Goal: Task Accomplishment & Management: Manage account settings

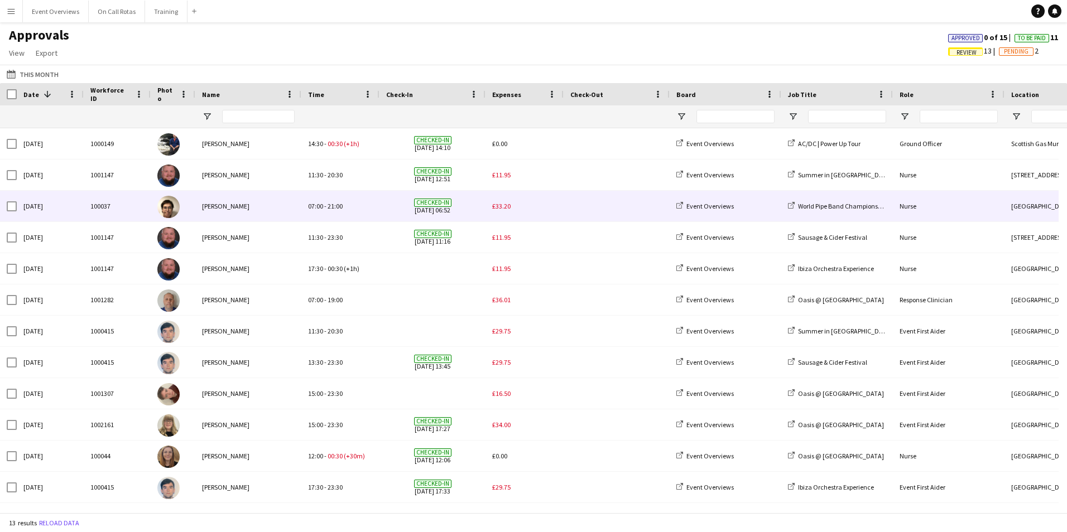
click at [498, 213] on div "£33.20" at bounding box center [524, 206] width 78 height 31
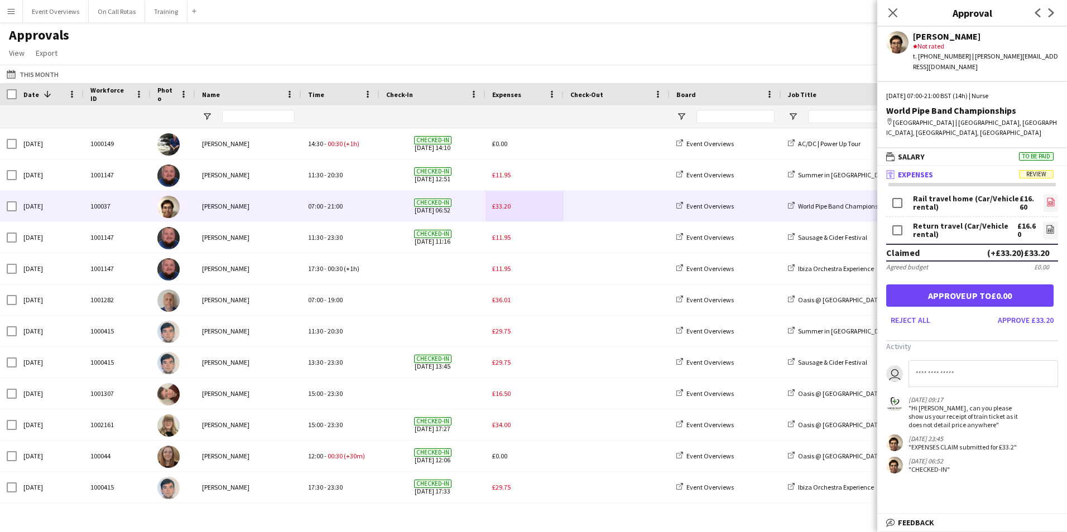
click at [1047, 198] on icon "file-image" at bounding box center [1050, 202] width 9 height 9
click at [894, 14] on icon at bounding box center [892, 12] width 11 height 11
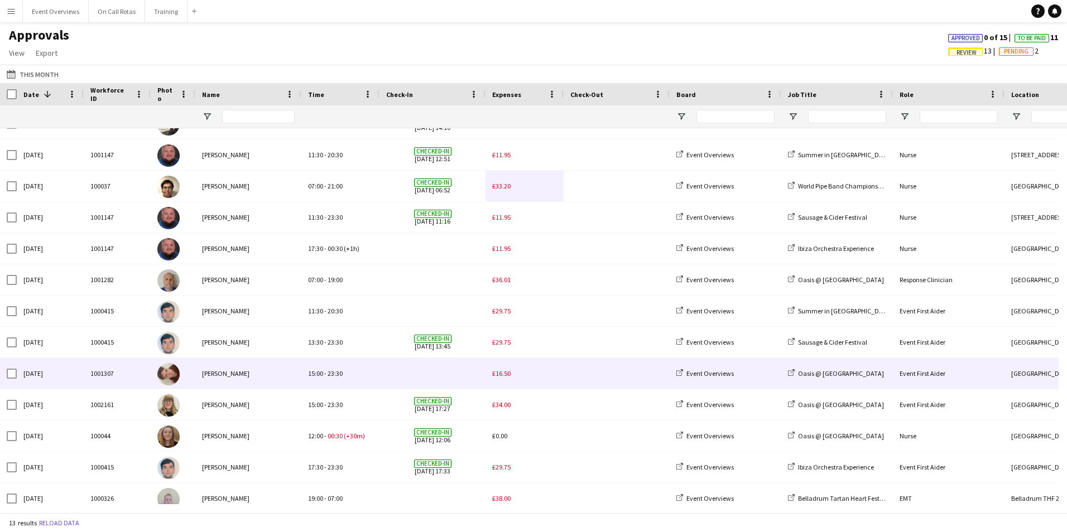
scroll to position [30, 0]
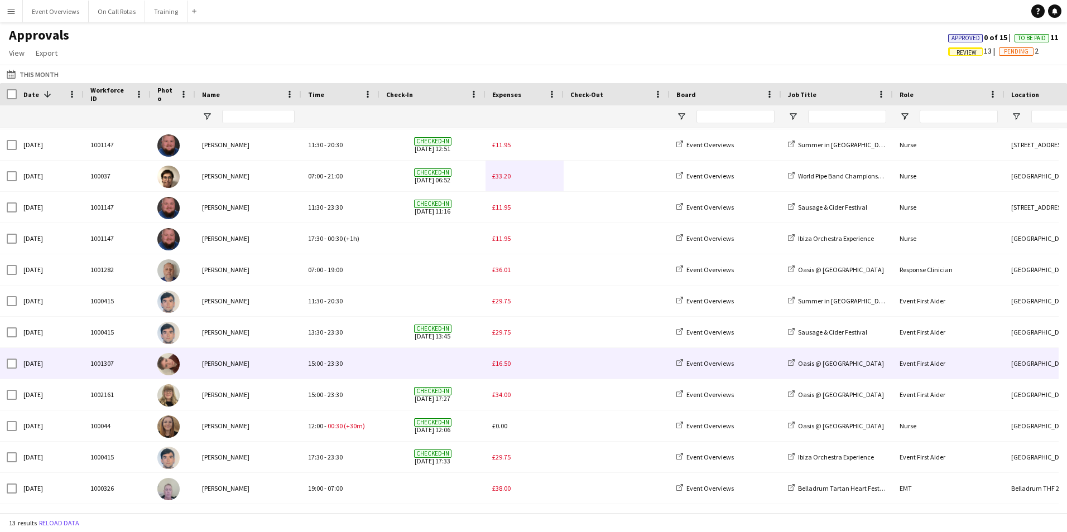
click at [507, 373] on div "£16.50" at bounding box center [524, 363] width 78 height 31
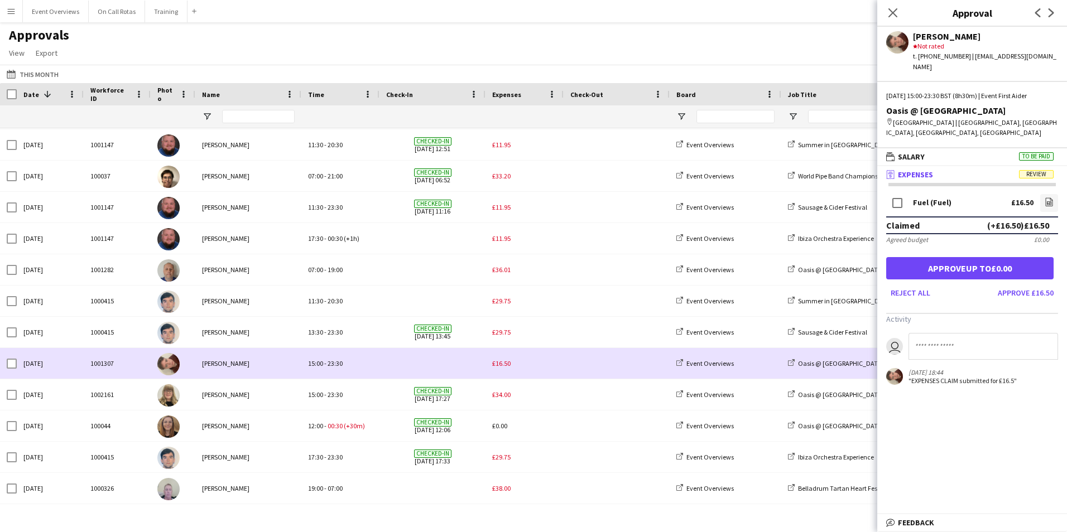
scroll to position [0, 0]
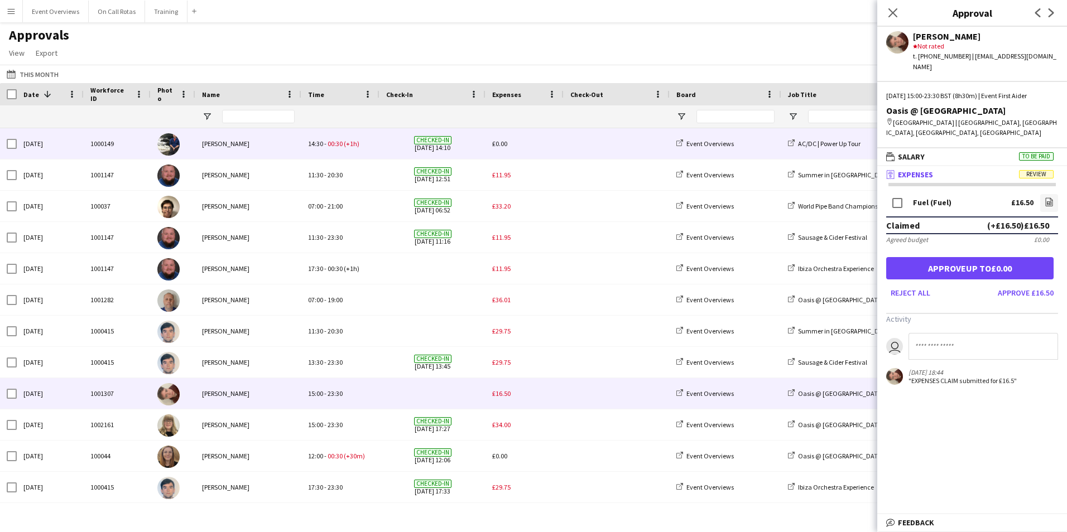
click at [499, 142] on span "£0.00" at bounding box center [499, 143] width 15 height 8
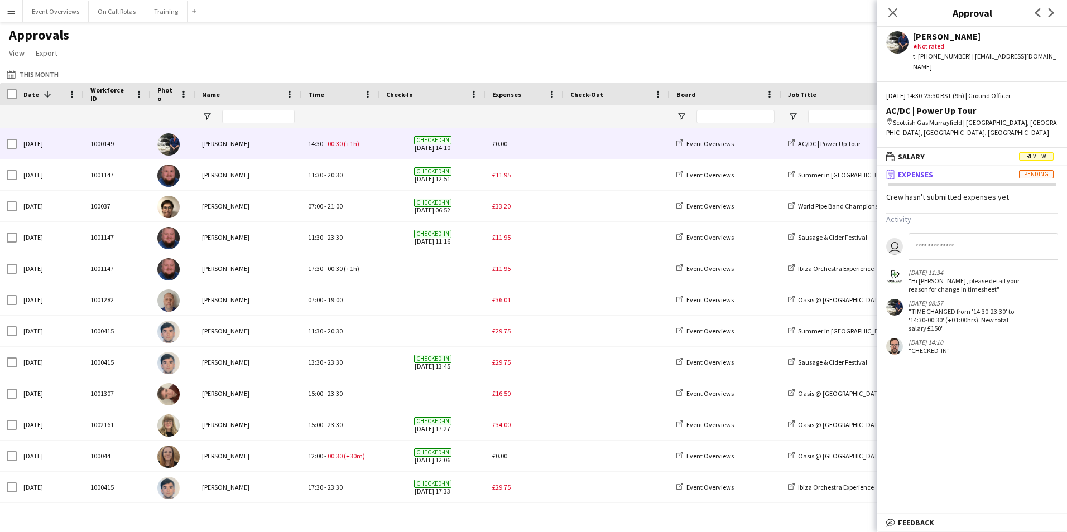
click at [884, 7] on div "Close pop-in" at bounding box center [892, 13] width 31 height 26
click at [889, 9] on icon at bounding box center [892, 12] width 11 height 11
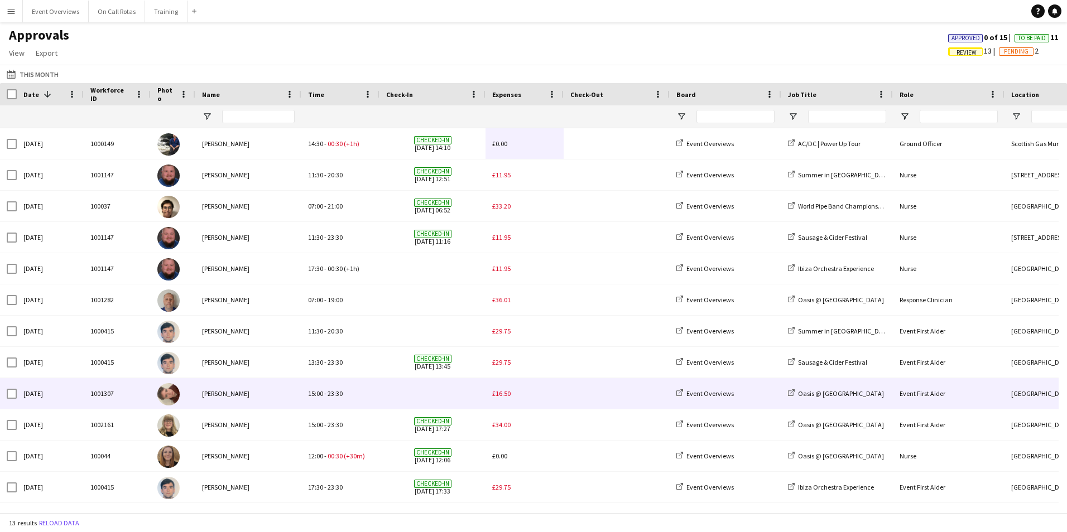
click at [497, 390] on span "£16.50" at bounding box center [501, 393] width 18 height 8
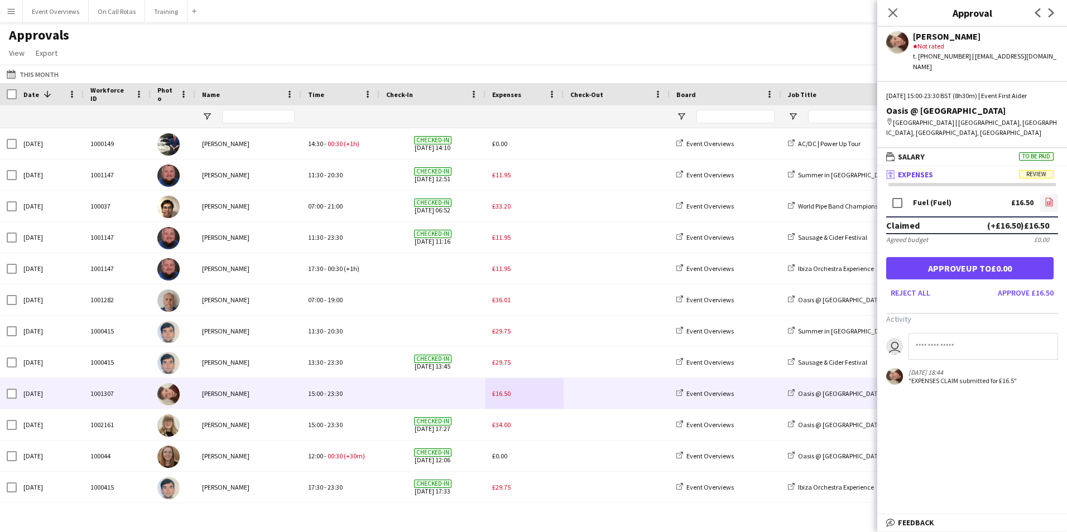
click at [1046, 198] on icon "file-image" at bounding box center [1048, 202] width 9 height 9
click at [1009, 288] on button "Approve £16.50" at bounding box center [1025, 293] width 65 height 18
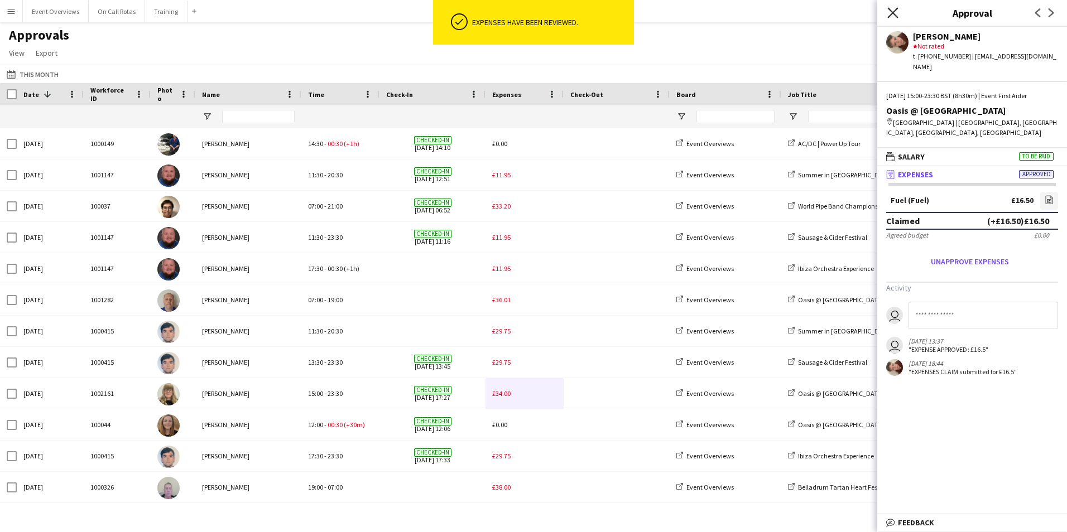
click at [894, 13] on icon at bounding box center [892, 12] width 11 height 11
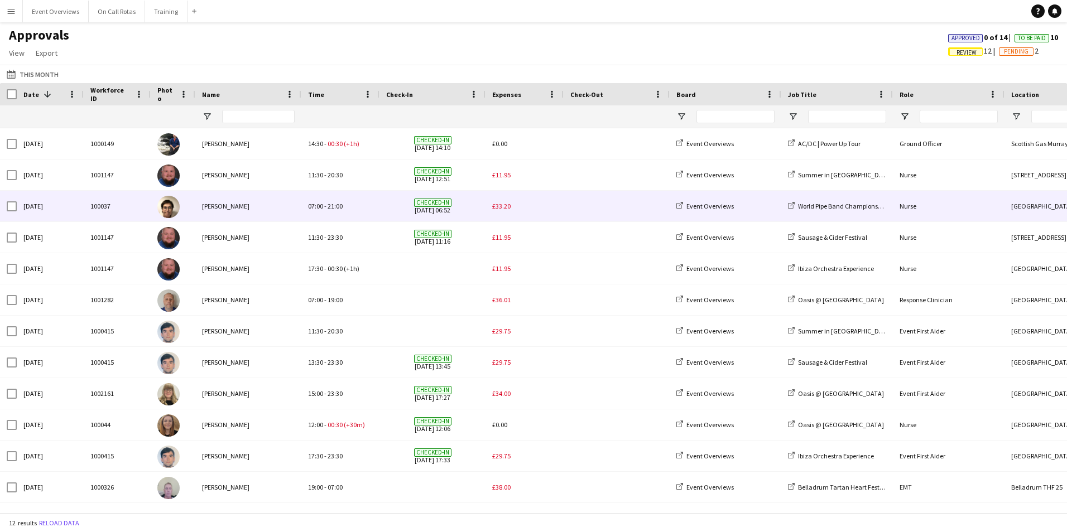
click at [502, 201] on div "£33.20" at bounding box center [524, 206] width 78 height 31
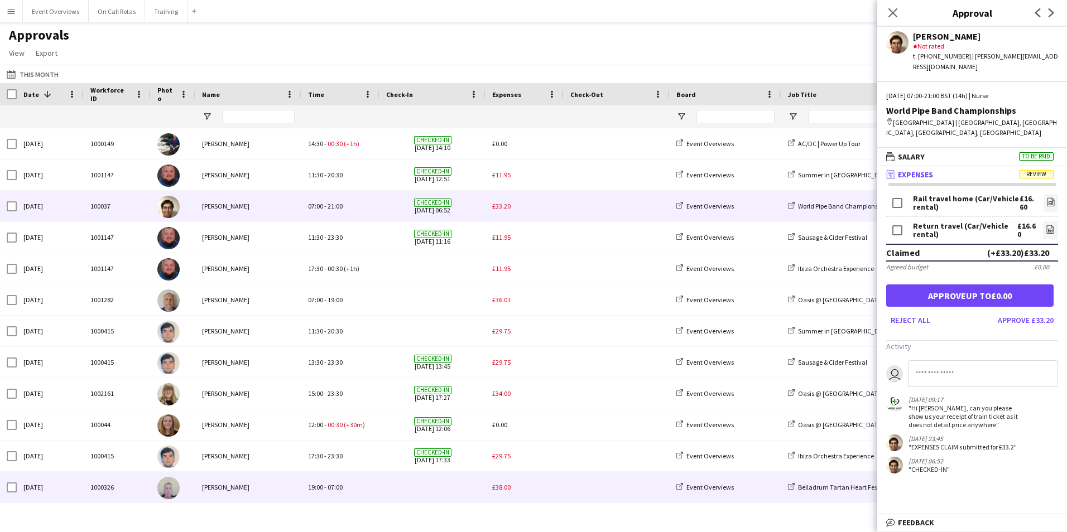
click at [508, 486] on span "£38.00" at bounding box center [501, 487] width 18 height 8
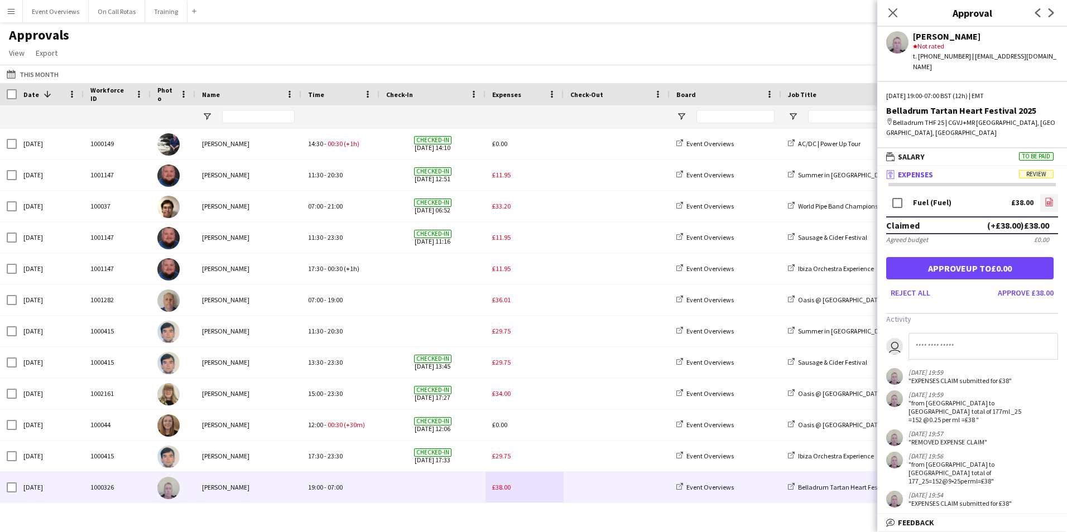
click at [1054, 194] on link "file-image" at bounding box center [1049, 203] width 18 height 18
click at [898, 17] on icon at bounding box center [892, 12] width 11 height 11
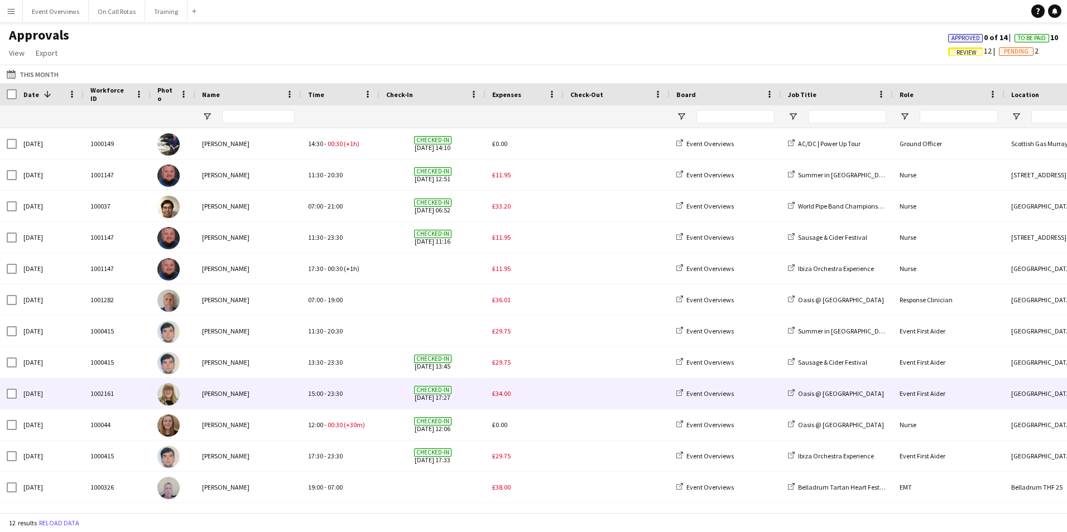
click at [502, 394] on span "£34.00" at bounding box center [501, 393] width 18 height 8
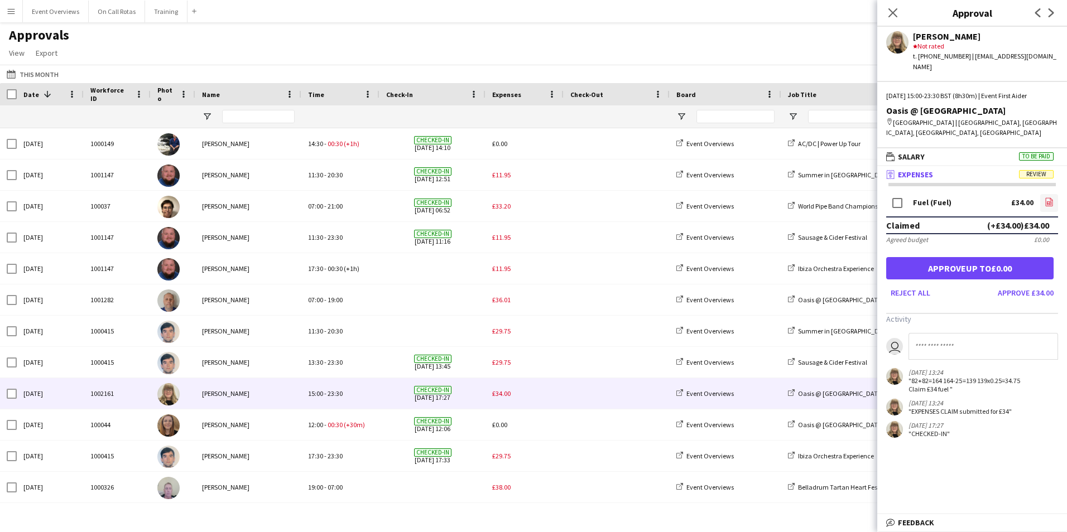
click at [1051, 195] on link "file-image" at bounding box center [1049, 203] width 18 height 18
click at [888, 15] on icon "Close pop-in" at bounding box center [892, 12] width 11 height 11
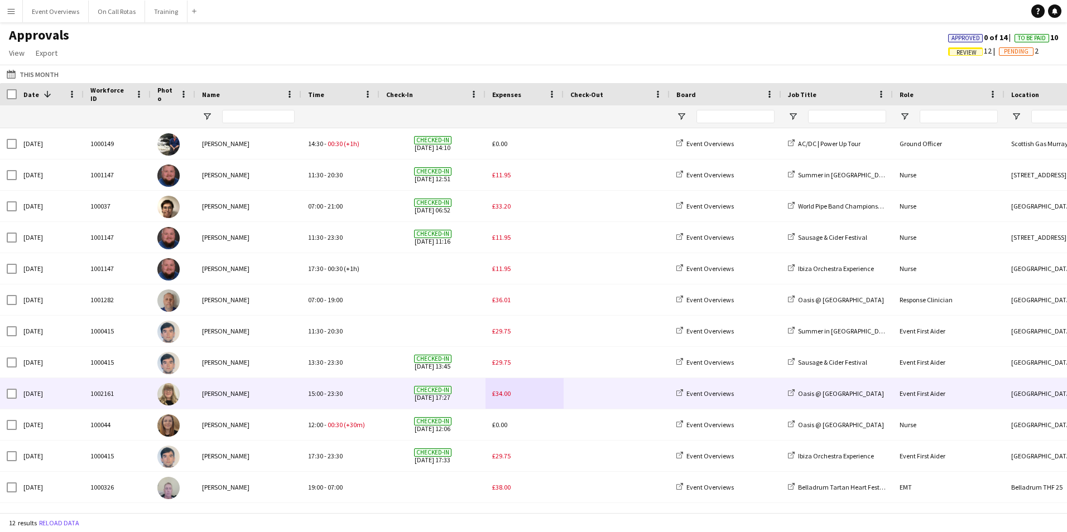
click at [385, 393] on div "Checked-in 09-08-2025 17:27" at bounding box center [432, 393] width 106 height 31
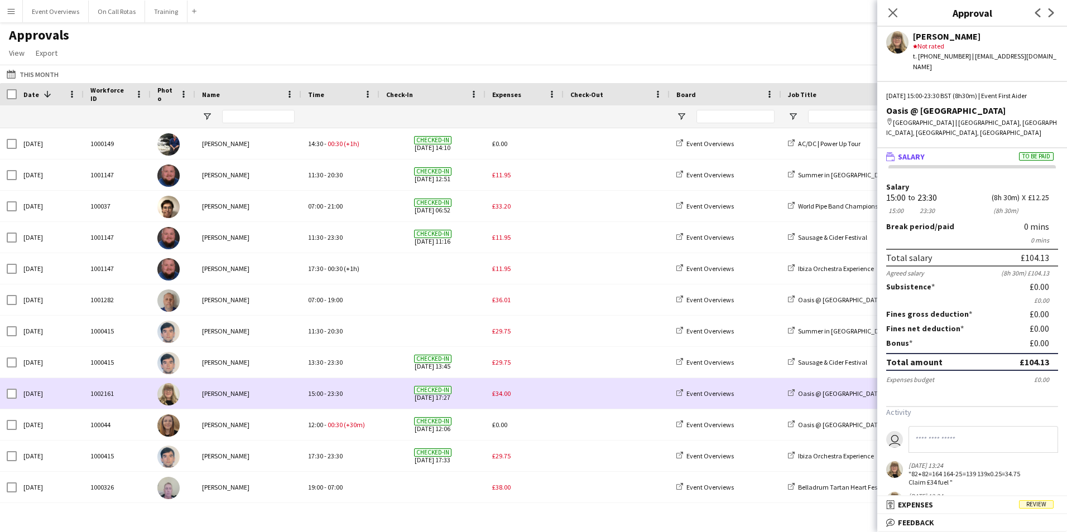
click at [501, 392] on span "£34.00" at bounding box center [501, 393] width 18 height 8
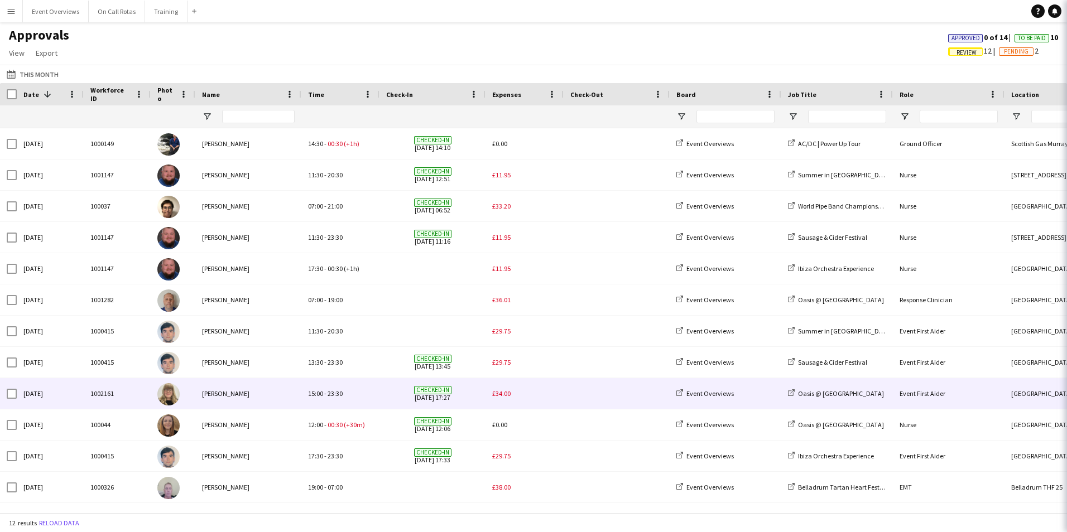
click at [501, 392] on span "£34.00" at bounding box center [501, 393] width 18 height 8
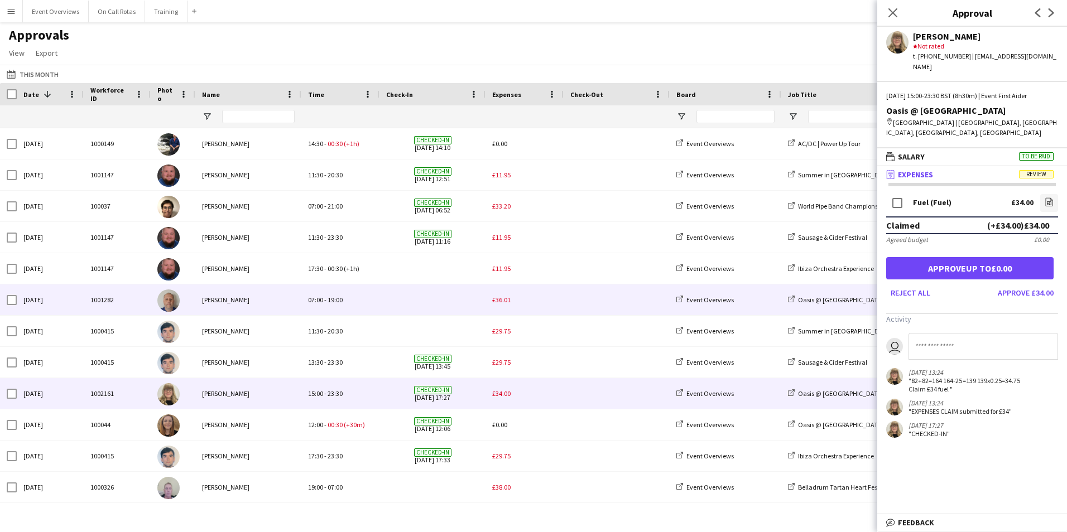
click at [500, 302] on span "£36.01" at bounding box center [501, 300] width 18 height 8
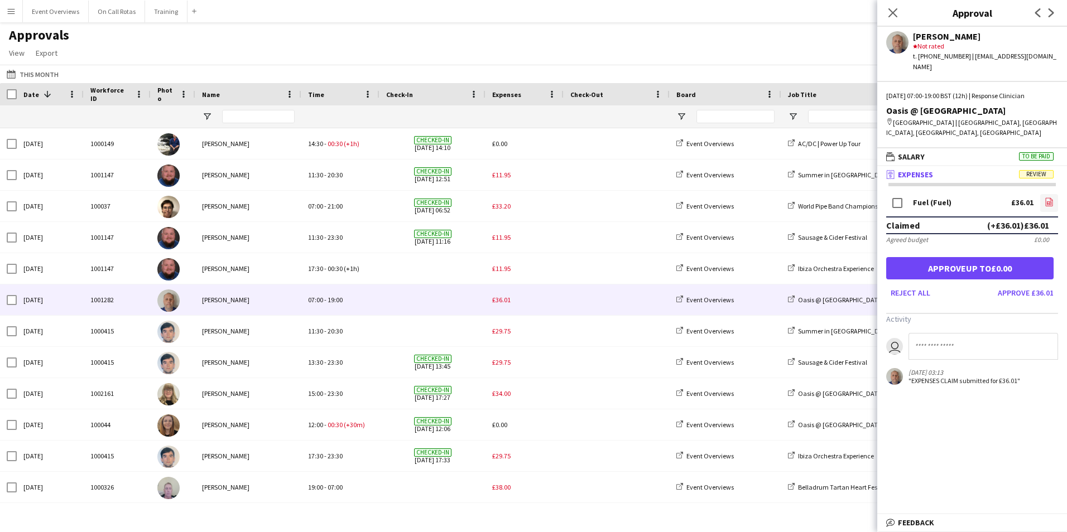
click at [1050, 198] on icon "file-image" at bounding box center [1048, 202] width 9 height 9
click at [1051, 198] on icon "file-image" at bounding box center [1048, 202] width 9 height 9
click at [889, 15] on icon "Close pop-in" at bounding box center [892, 12] width 11 height 11
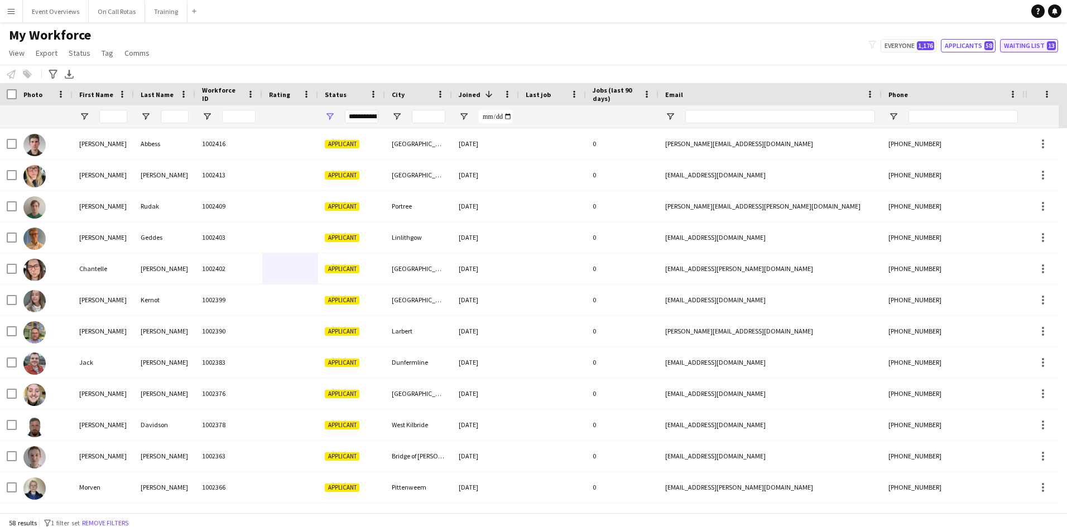
click at [1022, 47] on button "Waiting list 13" at bounding box center [1029, 45] width 58 height 13
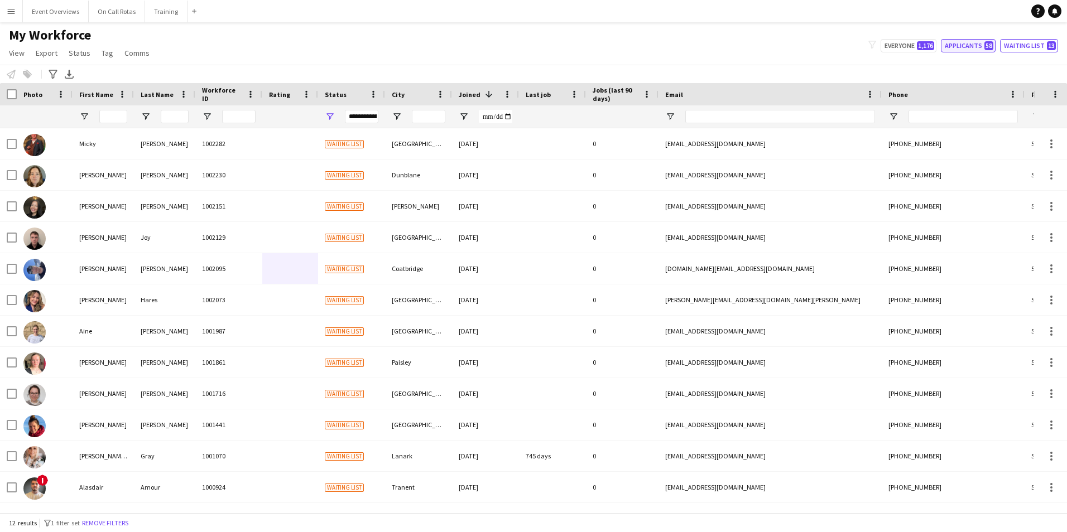
click at [974, 49] on button "Applicants 58" at bounding box center [968, 45] width 55 height 13
type input "**********"
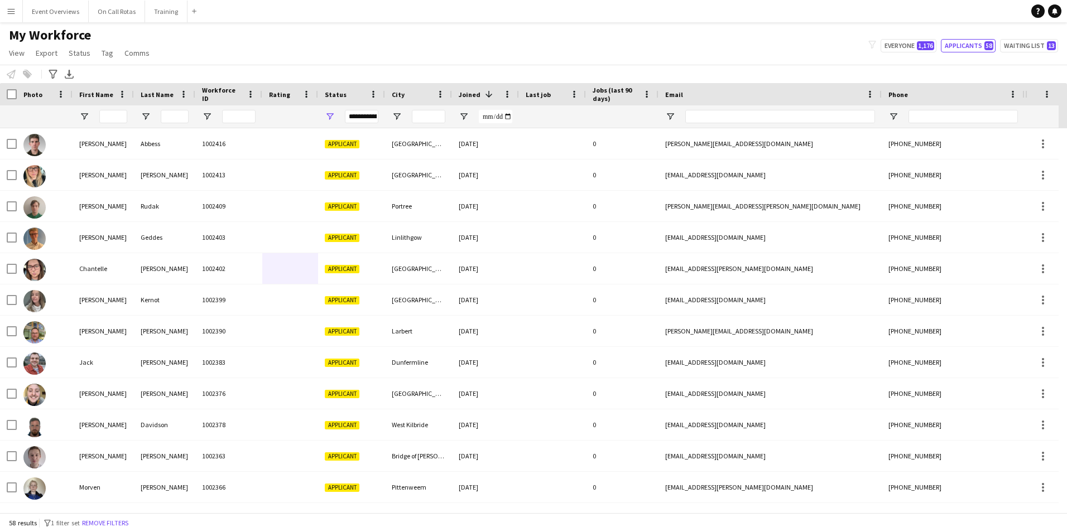
click at [363, 120] on div "**********" at bounding box center [361, 116] width 33 height 13
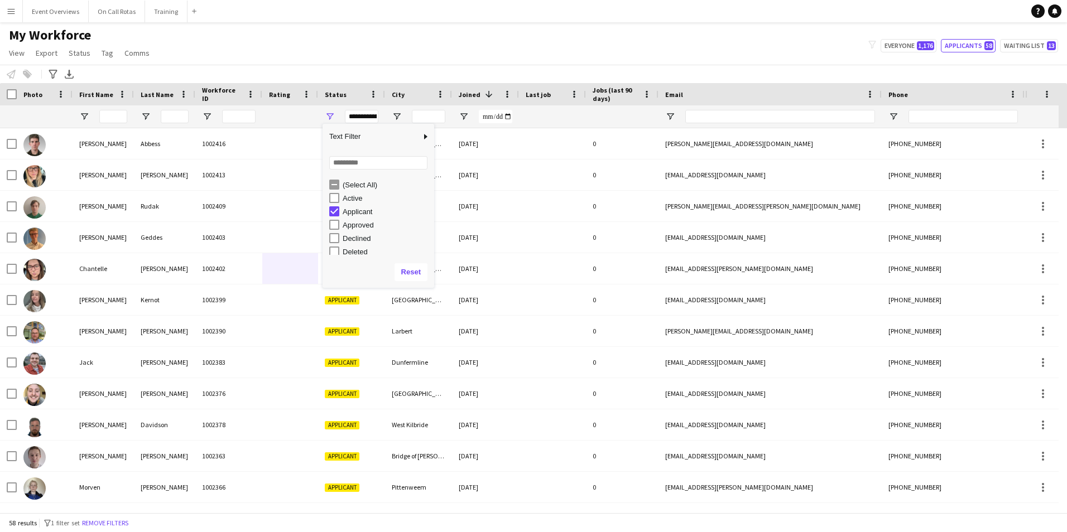
click at [333, 204] on div "Active" at bounding box center [381, 197] width 105 height 13
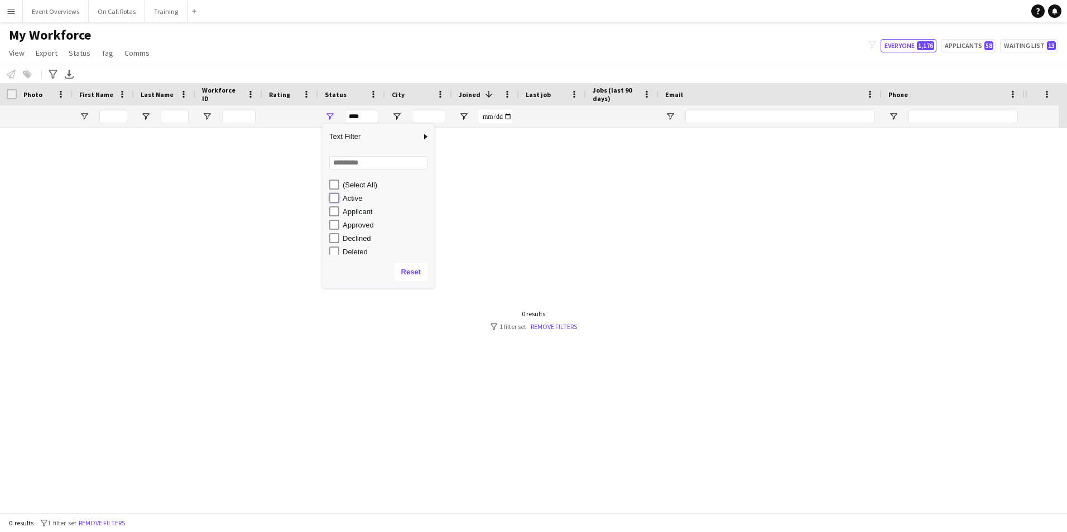
type input "**********"
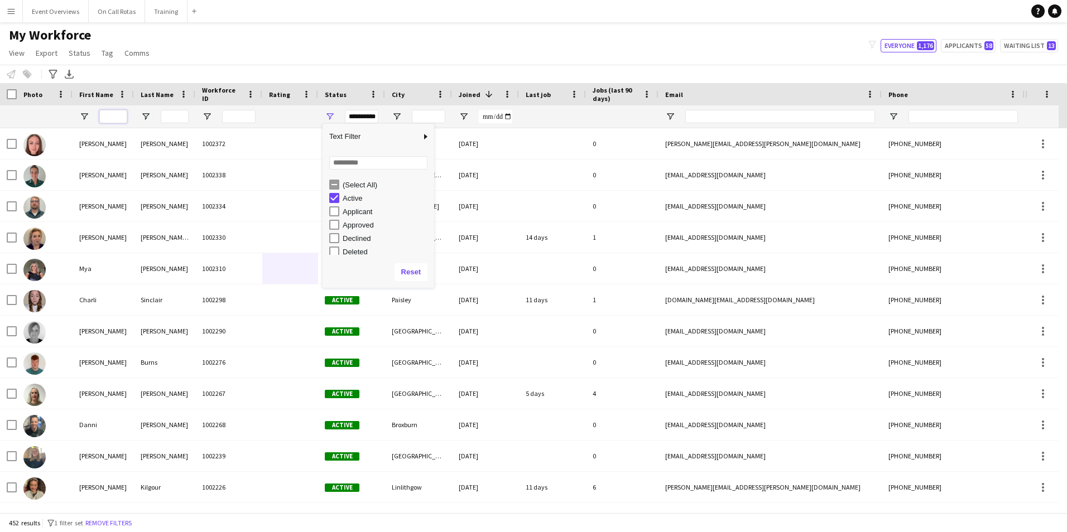
click at [107, 121] on input "First Name Filter Input" at bounding box center [113, 116] width 28 height 13
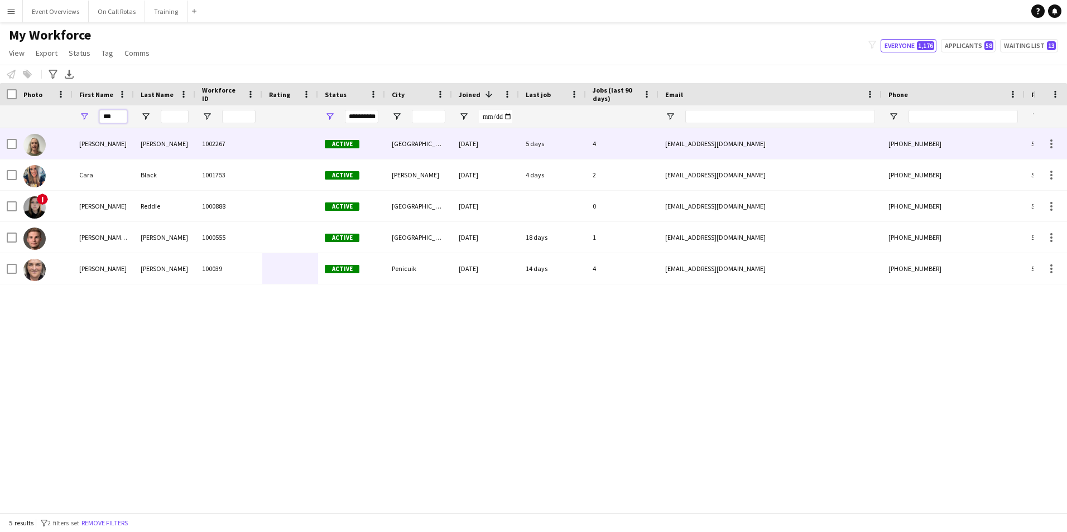
type input "***"
click at [394, 142] on div "Edinburgh" at bounding box center [418, 143] width 67 height 31
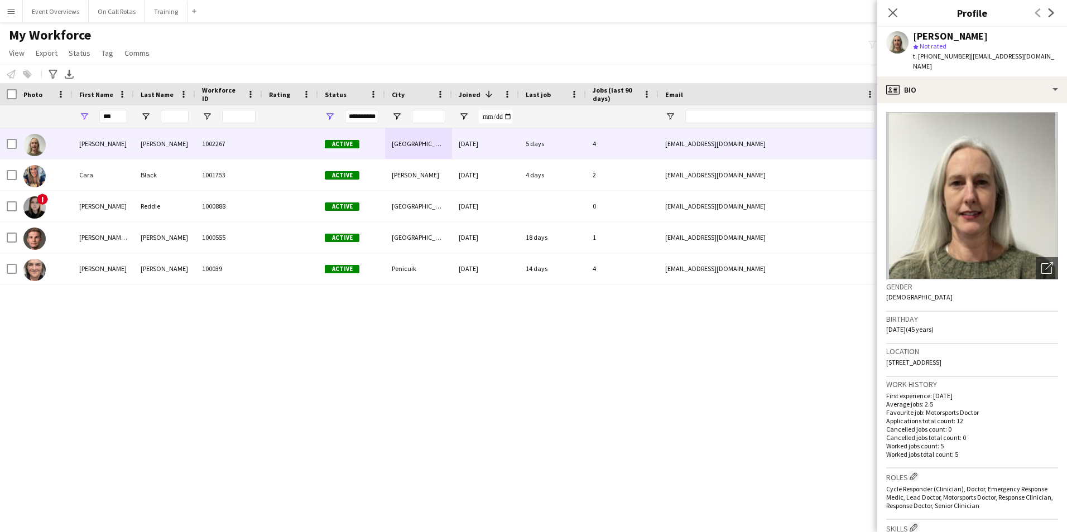
drag, startPoint x: 1004, startPoint y: 349, endPoint x: 882, endPoint y: 348, distance: 122.2
click at [882, 348] on app-crew-profile-bio "Open photos pop-in Gender Female Birthday 30-10-1979 (45 years) Location 28 Bel…" at bounding box center [972, 317] width 190 height 429
copy span "28 Bellevue Terrace, Edinburgh, EH7 4DS"
drag, startPoint x: 121, startPoint y: 115, endPoint x: 94, endPoint y: 117, distance: 26.2
click at [94, 117] on div "***" at bounding box center [103, 116] width 61 height 22
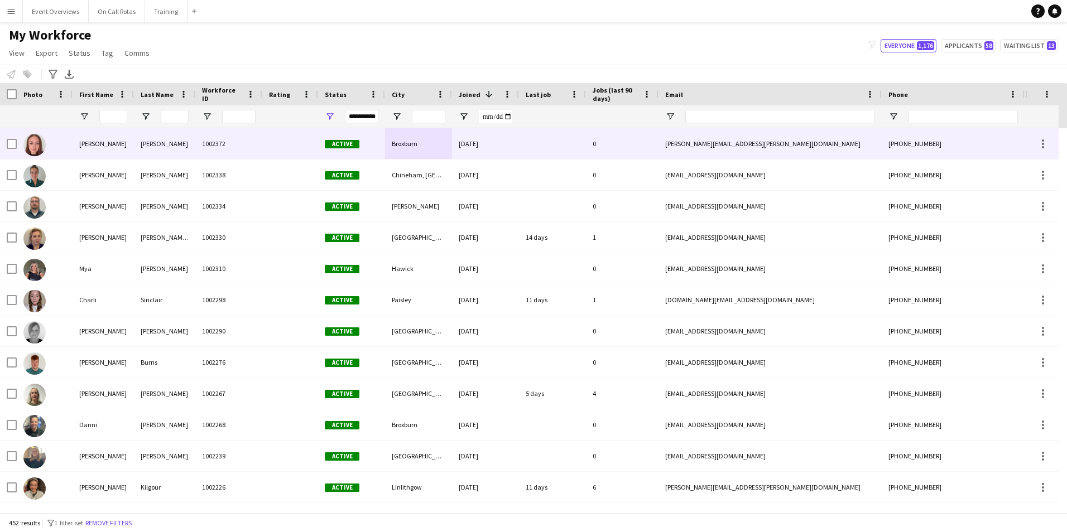
click at [183, 141] on div "Freeland" at bounding box center [164, 143] width 61 height 31
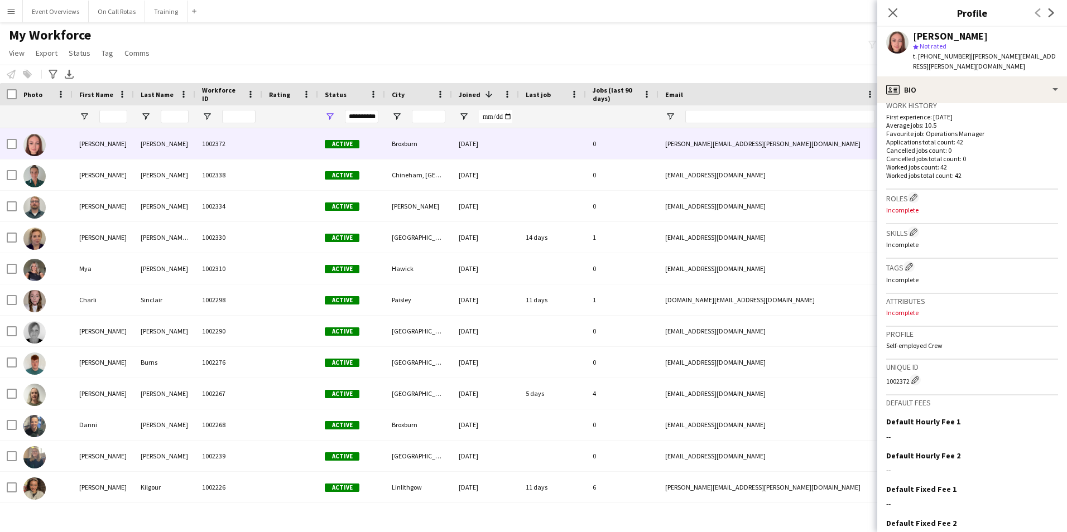
scroll to position [167, 0]
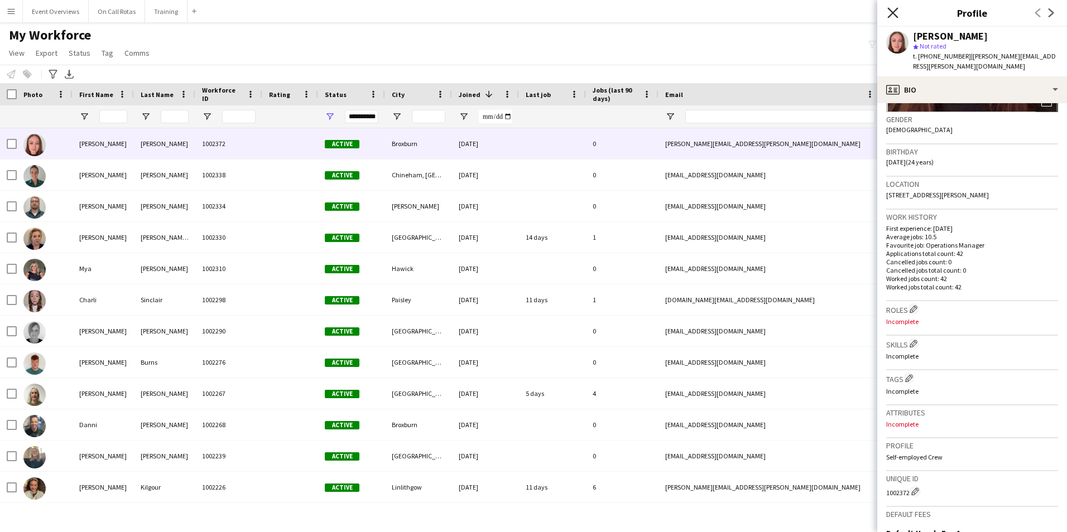
click at [895, 12] on icon "Close pop-in" at bounding box center [892, 12] width 11 height 11
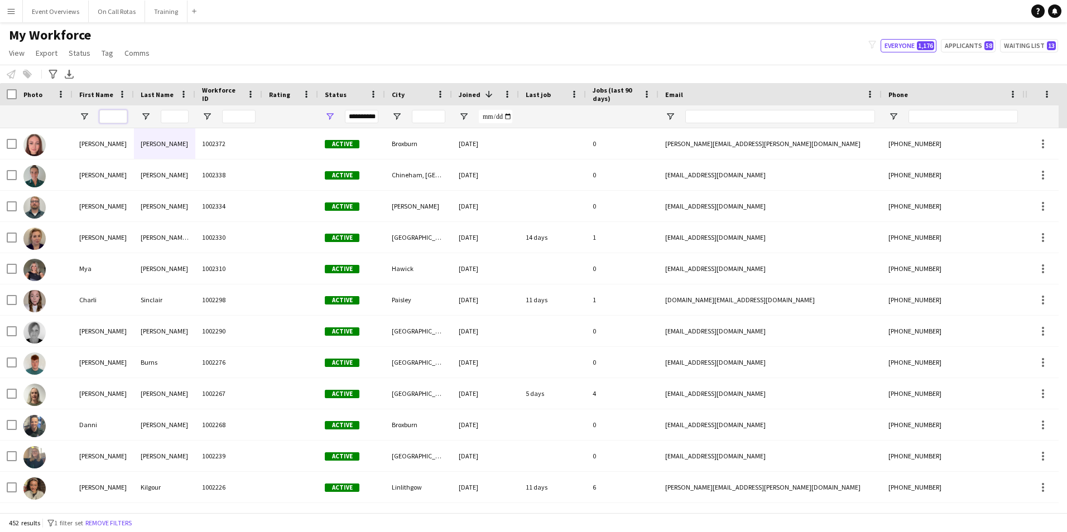
click at [115, 111] on input "First Name Filter Input" at bounding box center [113, 116] width 28 height 13
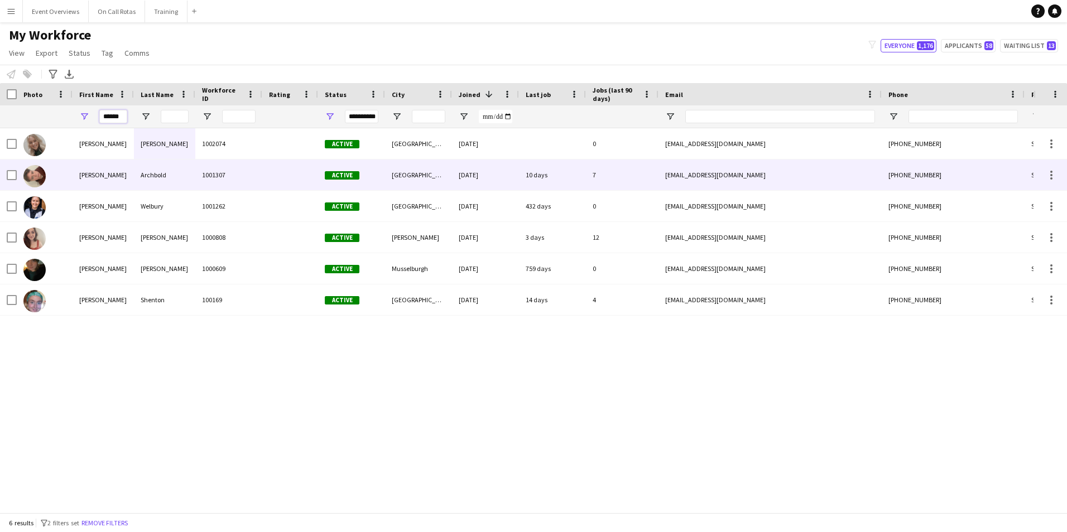
type input "******"
click at [151, 181] on div "Archbold" at bounding box center [164, 175] width 61 height 31
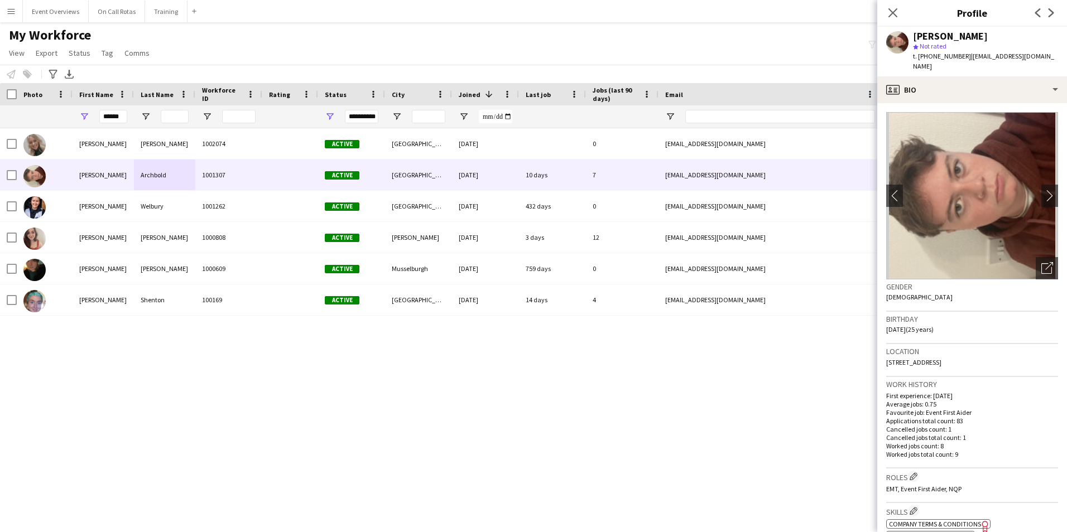
drag, startPoint x: 1000, startPoint y: 358, endPoint x: 879, endPoint y: 361, distance: 121.1
click at [879, 361] on app-crew-profile-bio "chevron-left chevron-right Open photos pop-in Gender Female Birthday 11-07-2000…" at bounding box center [972, 317] width 190 height 429
copy span "11 Millview Place, Glasgow, G53 7RE"
drag, startPoint x: 128, startPoint y: 114, endPoint x: 80, endPoint y: 109, distance: 47.6
click at [80, 109] on div "******" at bounding box center [103, 116] width 61 height 22
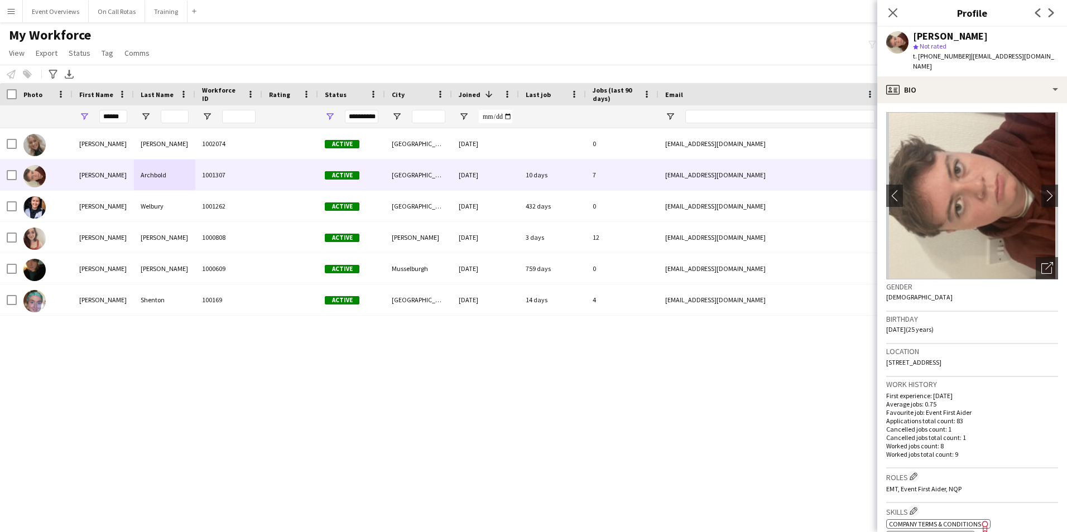
drag, startPoint x: 136, startPoint y: 118, endPoint x: 123, endPoint y: 117, distance: 12.9
click at [123, 117] on div "**********" at bounding box center [605, 116] width 1210 height 22
drag, startPoint x: 126, startPoint y: 117, endPoint x: 96, endPoint y: 117, distance: 30.1
click at [96, 117] on div "******" at bounding box center [103, 116] width 61 height 22
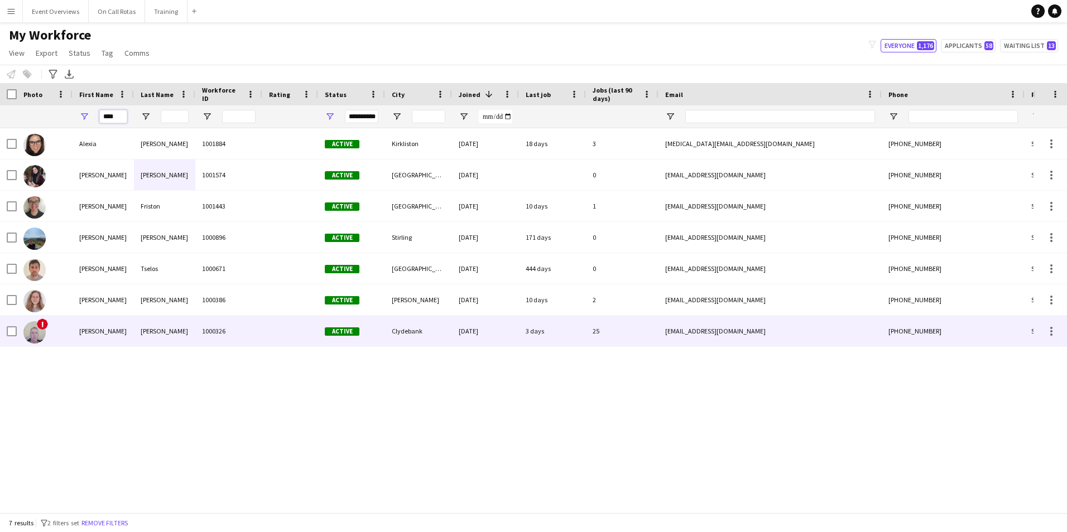
type input "****"
click at [160, 323] on div "Clark" at bounding box center [164, 331] width 61 height 31
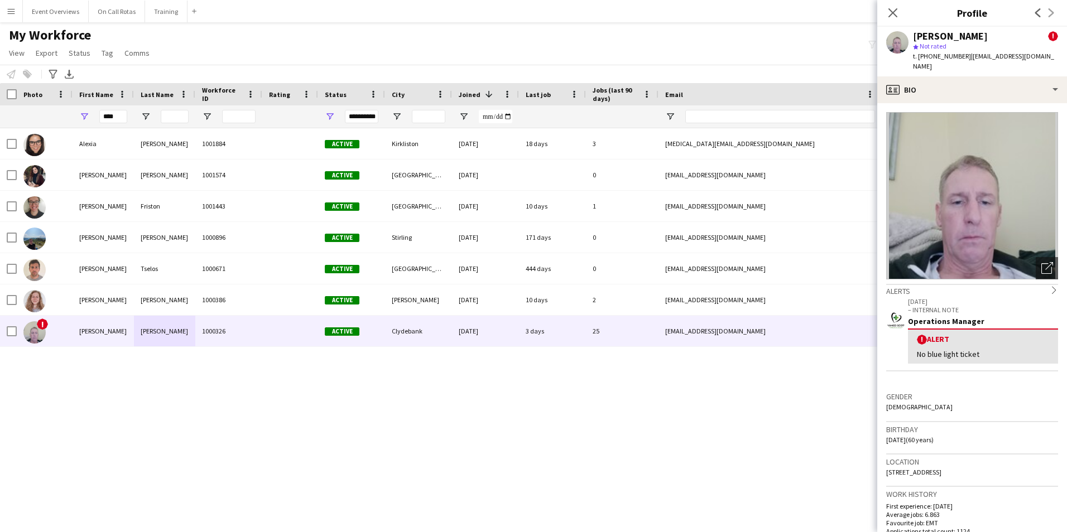
drag, startPoint x: 1041, startPoint y: 460, endPoint x: 883, endPoint y: 460, distance: 157.9
click at [883, 460] on app-crew-profile-bio "Open photos pop-in Alerts chevron-right 10-06-2025 – INTERNAL NOTE Operations M…" at bounding box center [972, 317] width 190 height 429
copy span "17 Aberconway Street, Clydebank, Clydebank, G81 1QZ"
drag, startPoint x: 127, startPoint y: 117, endPoint x: 85, endPoint y: 125, distance: 42.0
click at [86, 122] on div "****" at bounding box center [103, 116] width 61 height 22
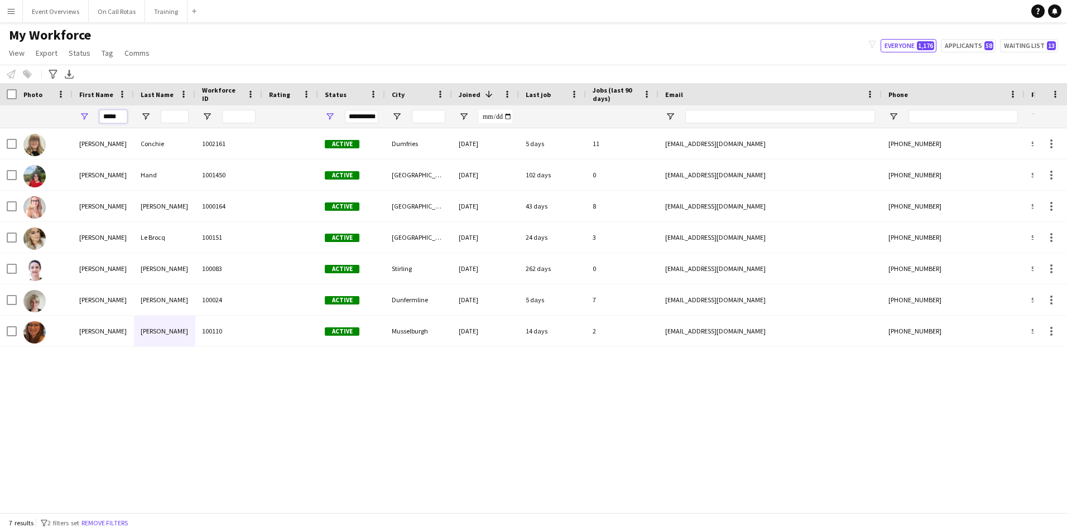
type input "*****"
click at [186, 409] on div "Sarah Conchie 1002161 Active Dumfries 16-03-2025 5 days 11 sarahlouiseconchie@g…" at bounding box center [516, 316] width 1033 height 376
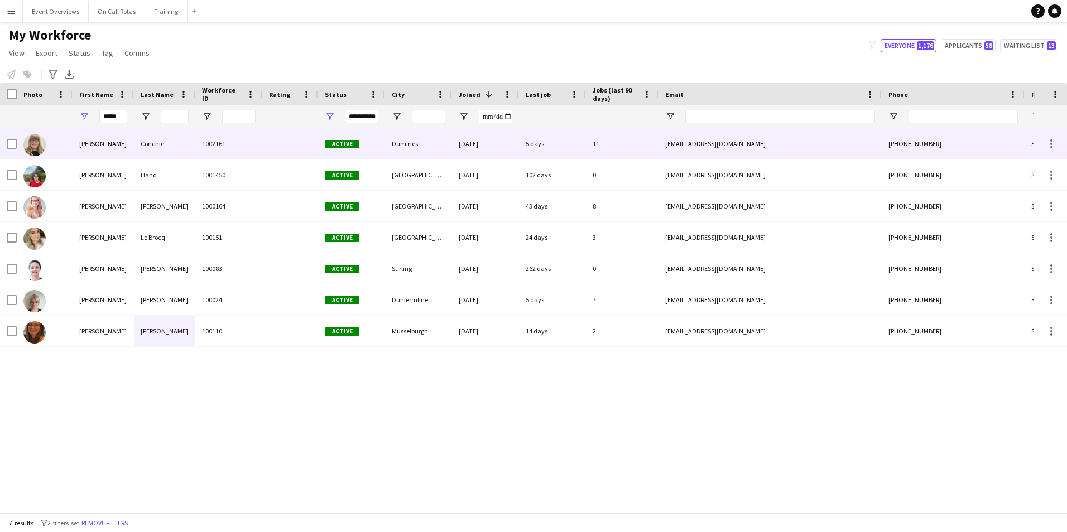
click at [139, 143] on div "Conchie" at bounding box center [164, 143] width 61 height 31
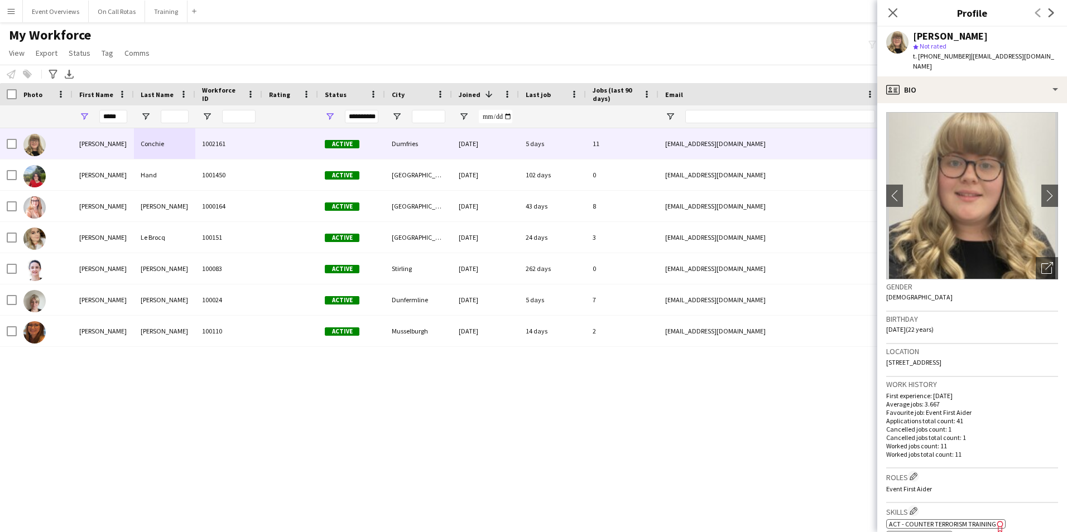
drag, startPoint x: 994, startPoint y: 362, endPoint x: 883, endPoint y: 368, distance: 111.8
click at [883, 368] on app-crew-profile-bio "chevron-left chevron-right Open photos pop-in Gender Female Birthday 20-02-2003…" at bounding box center [972, 317] width 190 height 429
copy span "25 Caulstran Road, Dumfries, DG2 9FJ"
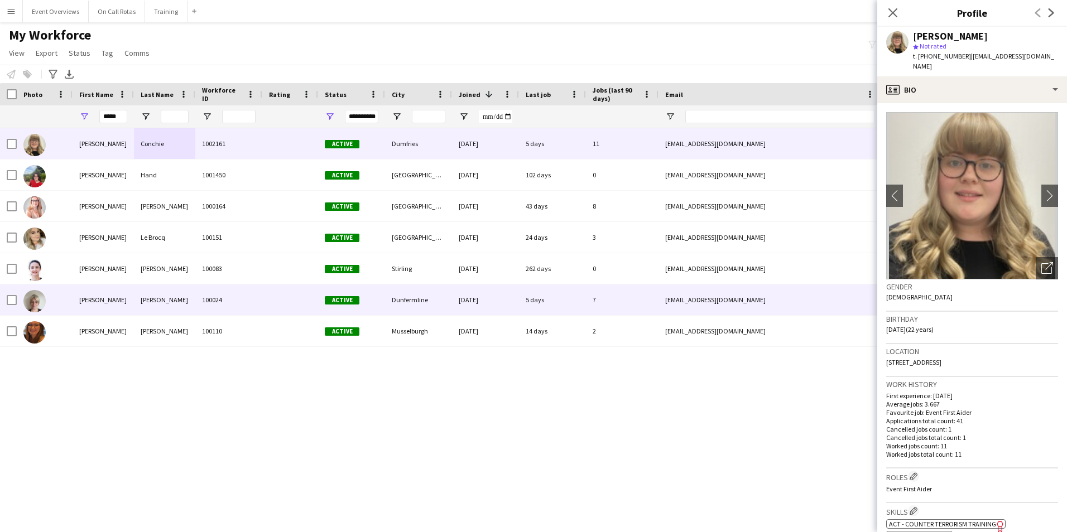
click at [518, 302] on div "30-12-2021" at bounding box center [485, 300] width 67 height 31
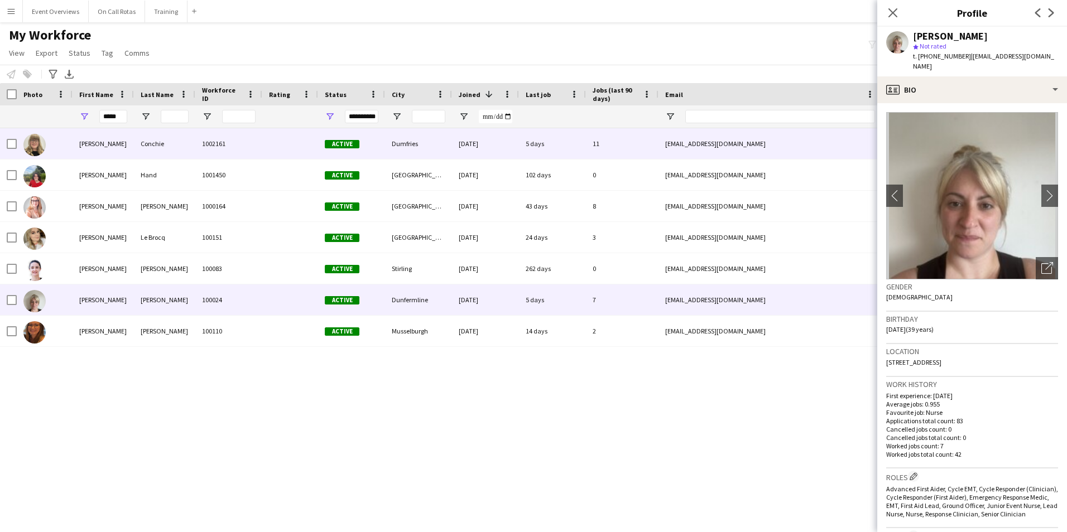
click at [431, 149] on div "Dumfries" at bounding box center [418, 143] width 67 height 31
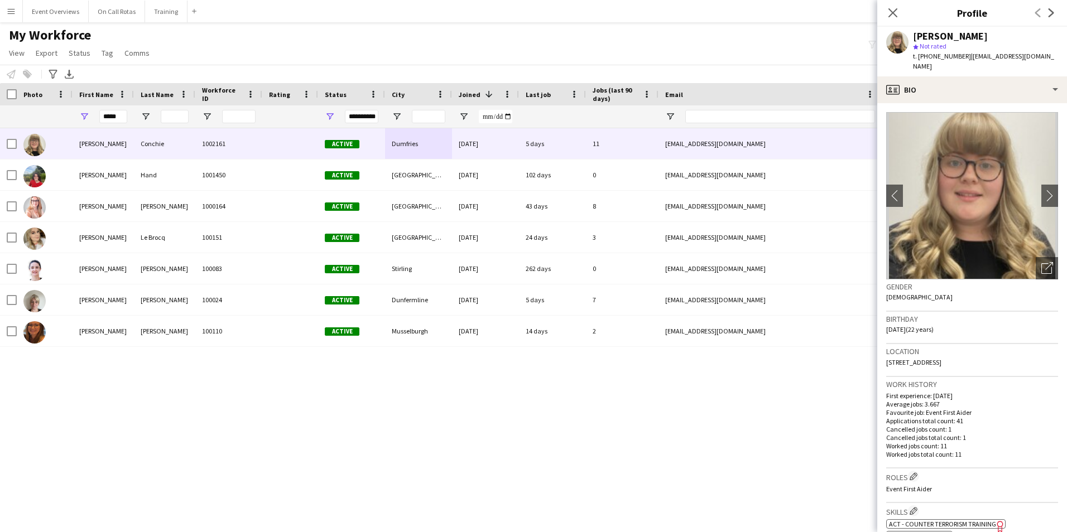
drag, startPoint x: 993, startPoint y: 359, endPoint x: 887, endPoint y: 372, distance: 106.7
click at [887, 372] on div "Location 25 Caulstran Road, Dumfries, DG2 9FJ" at bounding box center [972, 360] width 172 height 32
copy span "25 Caulstran Road, Dumfries, DG2 9FJ"
click at [880, 8] on div "Close pop-in" at bounding box center [892, 13] width 31 height 26
click at [890, 12] on icon "Close pop-in" at bounding box center [892, 12] width 11 height 11
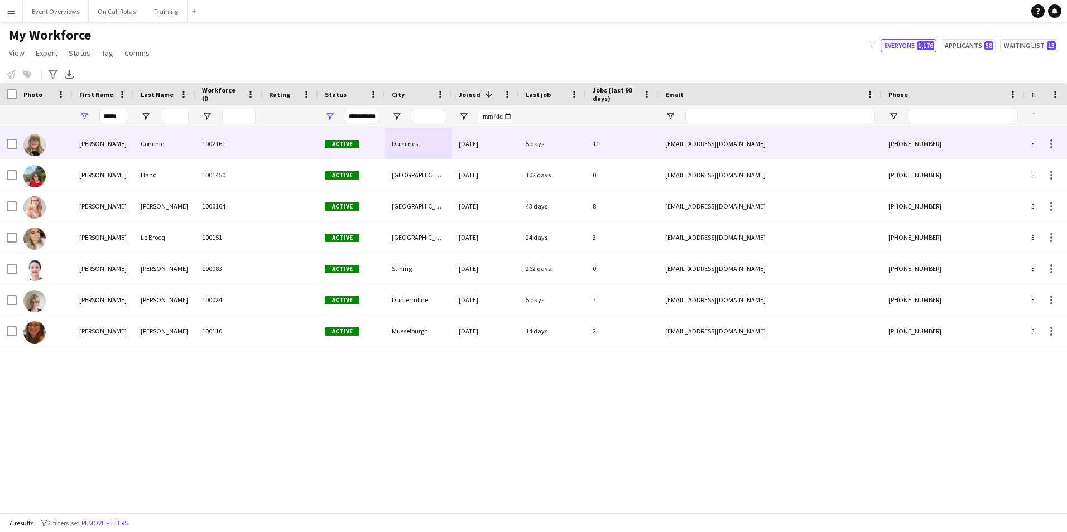
click at [159, 137] on div "Conchie" at bounding box center [164, 143] width 61 height 31
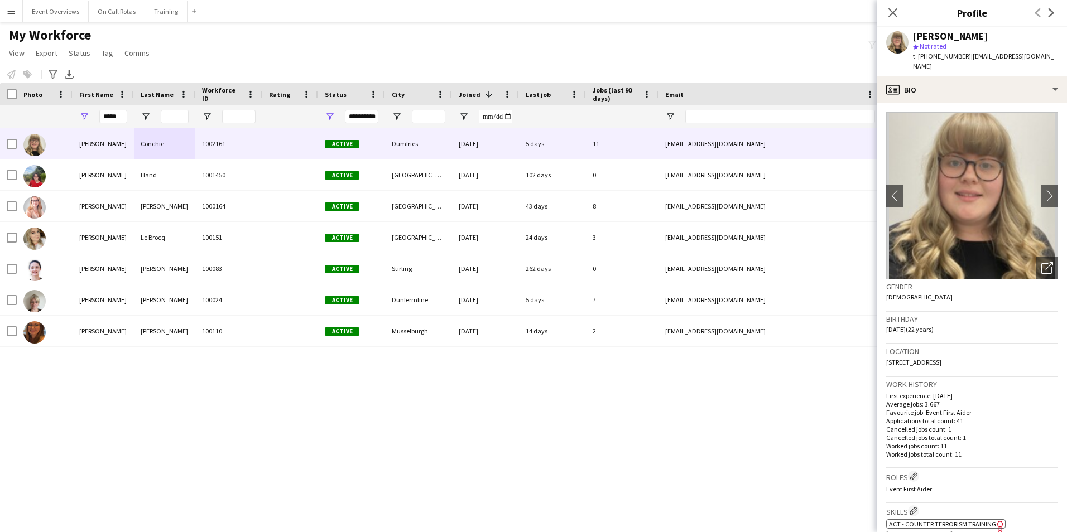
drag, startPoint x: 1008, startPoint y: 365, endPoint x: 878, endPoint y: 363, distance: 129.5
click at [878, 363] on app-crew-profile-bio "chevron-left chevron-right Open photos pop-in Gender Female Birthday 20-02-2003…" at bounding box center [972, 317] width 190 height 429
copy span "25 Caulstran Road, Dumfries, DG2 9FJ"
drag, startPoint x: 118, startPoint y: 124, endPoint x: 110, endPoint y: 123, distance: 8.5
click at [109, 124] on div "*****" at bounding box center [113, 116] width 28 height 22
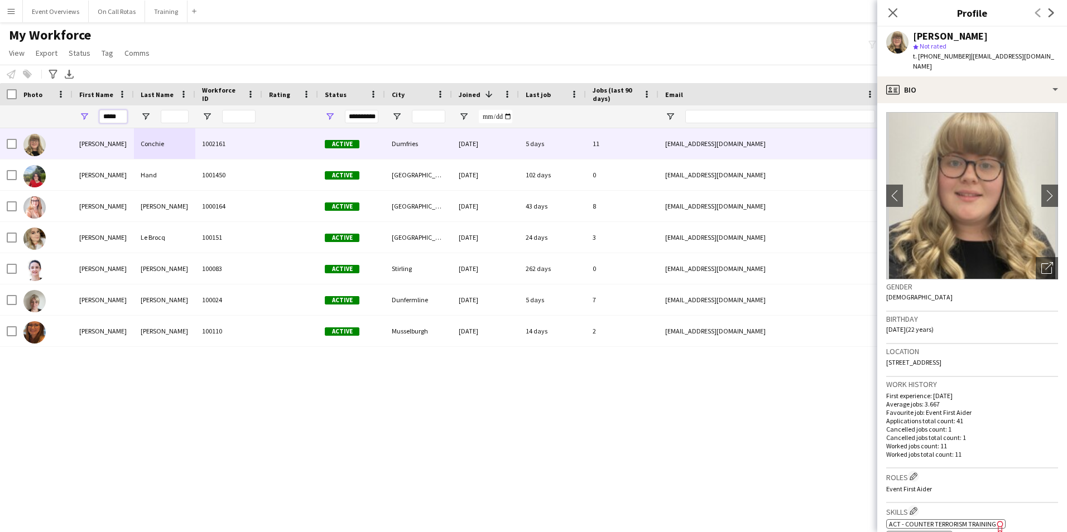
drag, startPoint x: 118, startPoint y: 120, endPoint x: 66, endPoint y: 121, distance: 51.9
click at [66, 121] on div "**********" at bounding box center [605, 116] width 1210 height 22
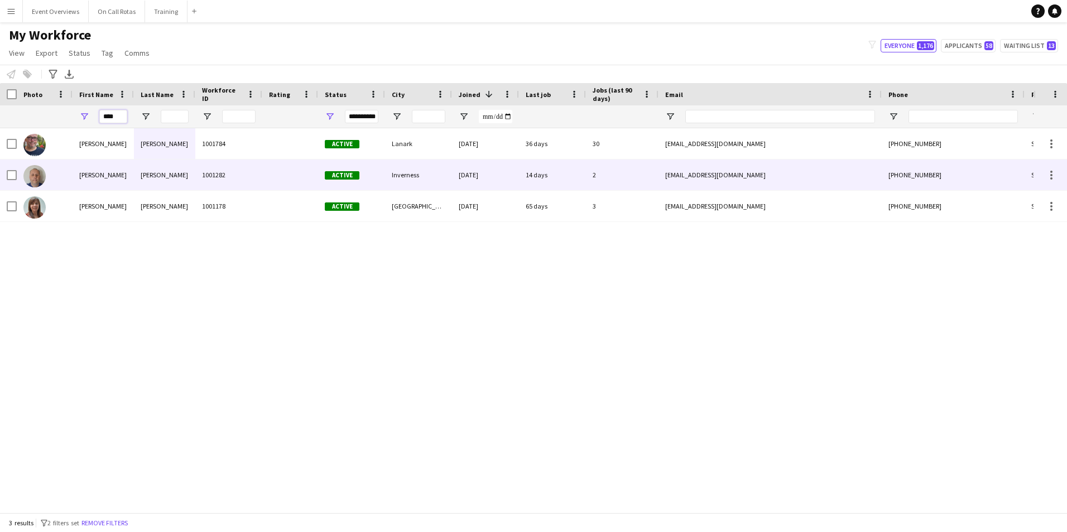
type input "****"
click at [162, 175] on div "Dillon" at bounding box center [164, 175] width 61 height 31
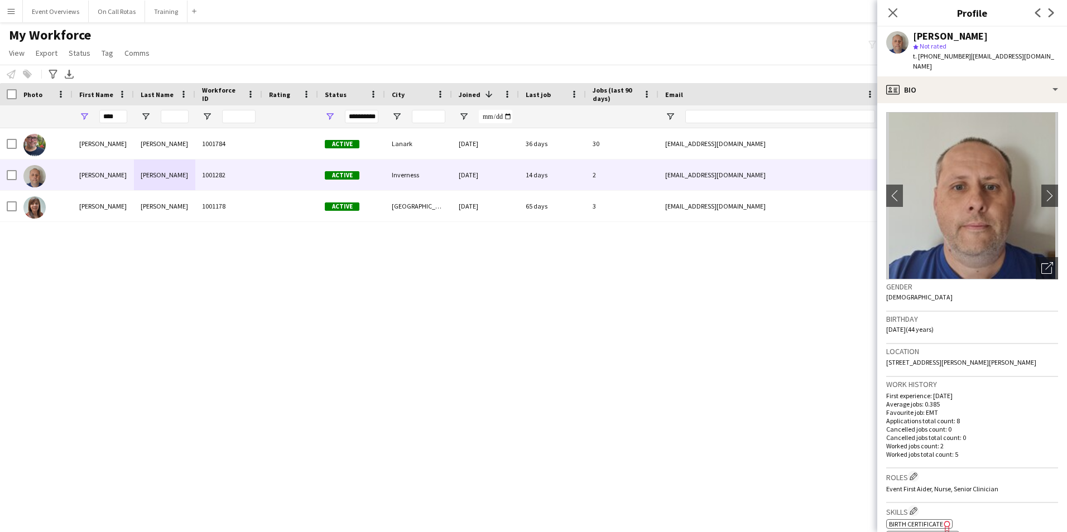
drag, startPoint x: 1047, startPoint y: 354, endPoint x: 878, endPoint y: 363, distance: 169.3
click at [878, 363] on app-crew-profile-bio "chevron-left chevron-right Open photos pop-in Gender Male Birthday 27-05-1981 (…" at bounding box center [972, 317] width 190 height 429
copy span "51 Greenwood Gardens, Milton of Leys, Inverness, IV2 6GP"
drag, startPoint x: 122, startPoint y: 120, endPoint x: 88, endPoint y: 115, distance: 33.8
click at [88, 115] on div "****" at bounding box center [103, 116] width 61 height 22
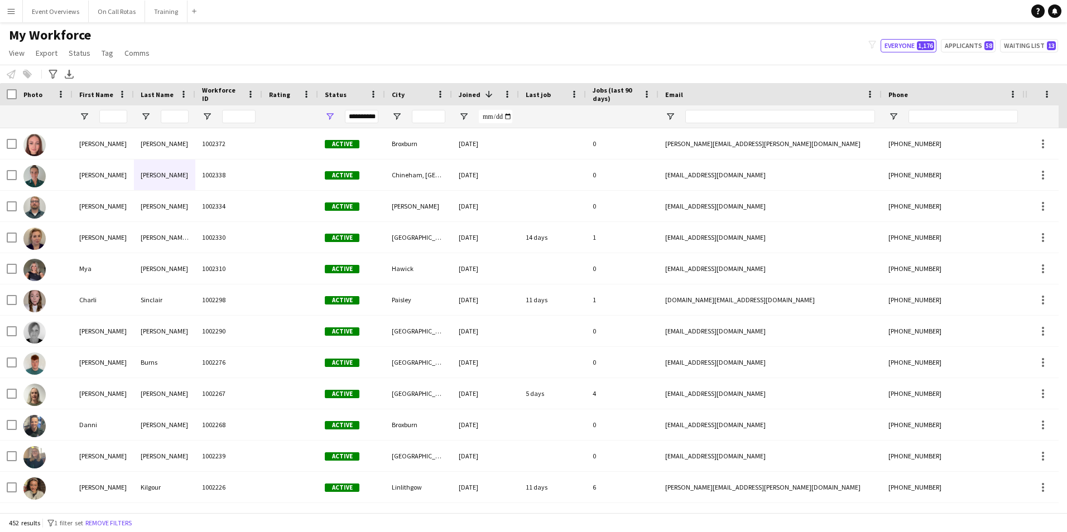
click at [977, 35] on div "My Workforce View Views Default view Active Staff Applications - First Aider Ap…" at bounding box center [533, 46] width 1067 height 38
click at [978, 39] on button "Applicants 58" at bounding box center [968, 45] width 55 height 13
type input "**********"
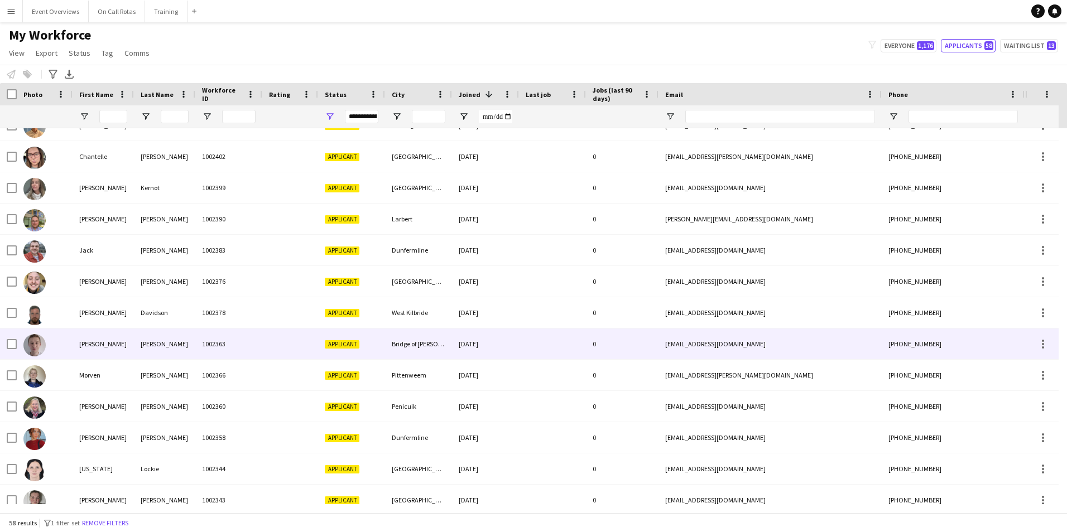
scroll to position [279, 0]
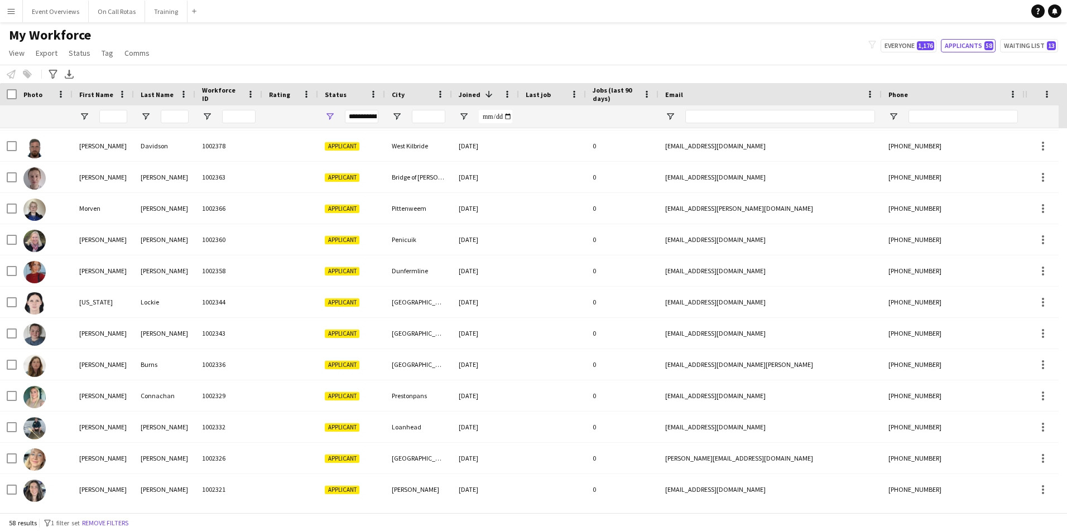
click at [113, 125] on div at bounding box center [113, 116] width 28 height 22
click at [113, 119] on input "First Name Filter Input" at bounding box center [113, 116] width 28 height 13
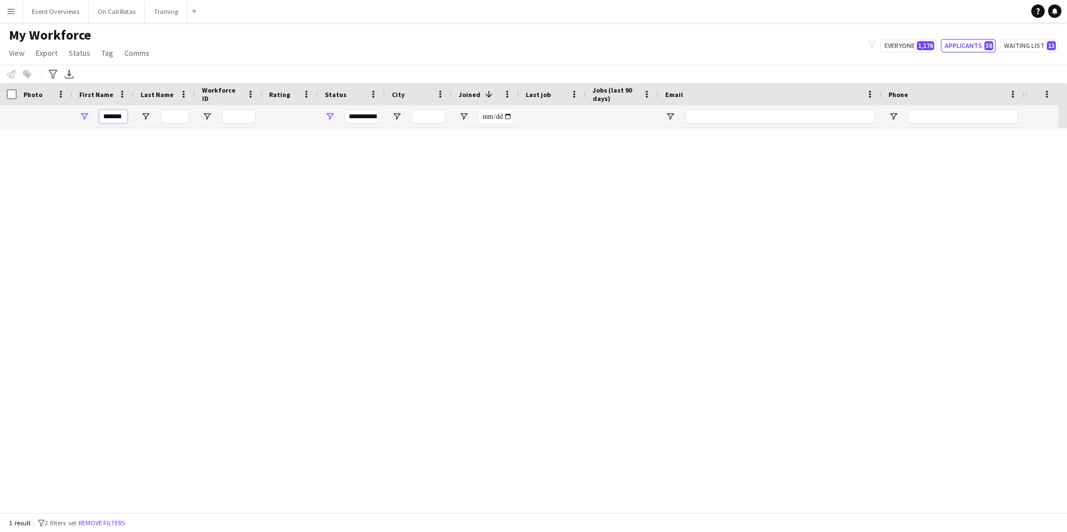
scroll to position [0, 0]
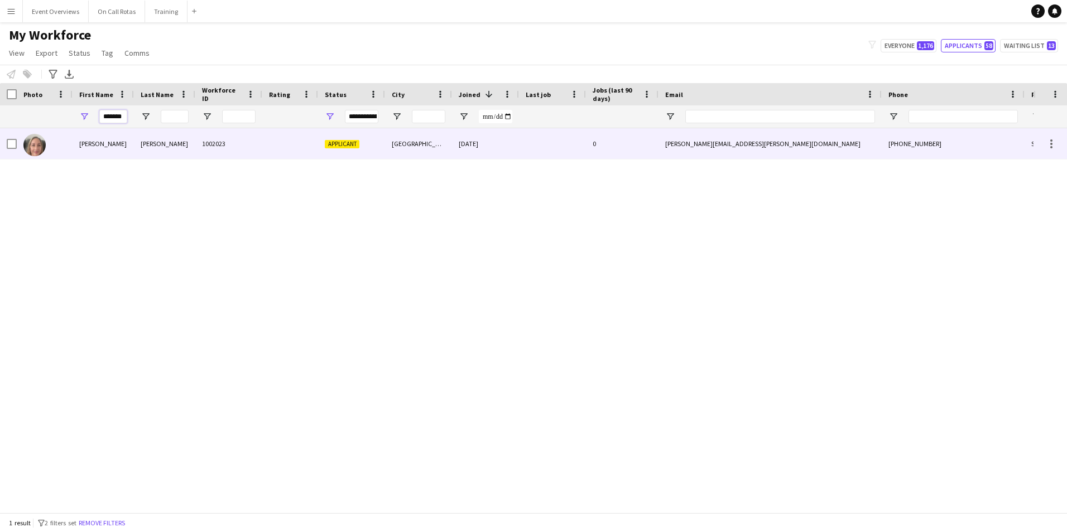
type input "*******"
click at [137, 131] on div "Walsh" at bounding box center [164, 143] width 61 height 31
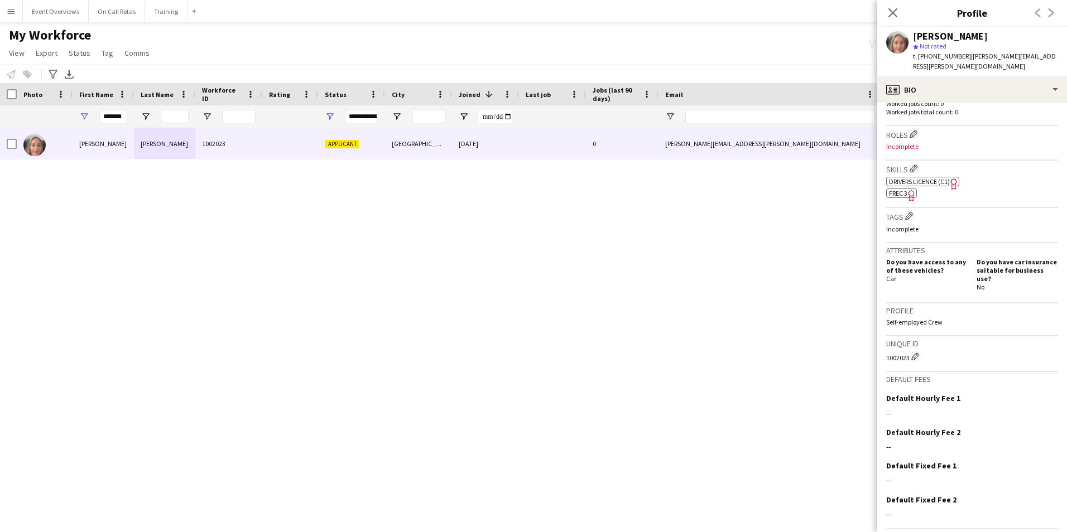
scroll to position [335, 0]
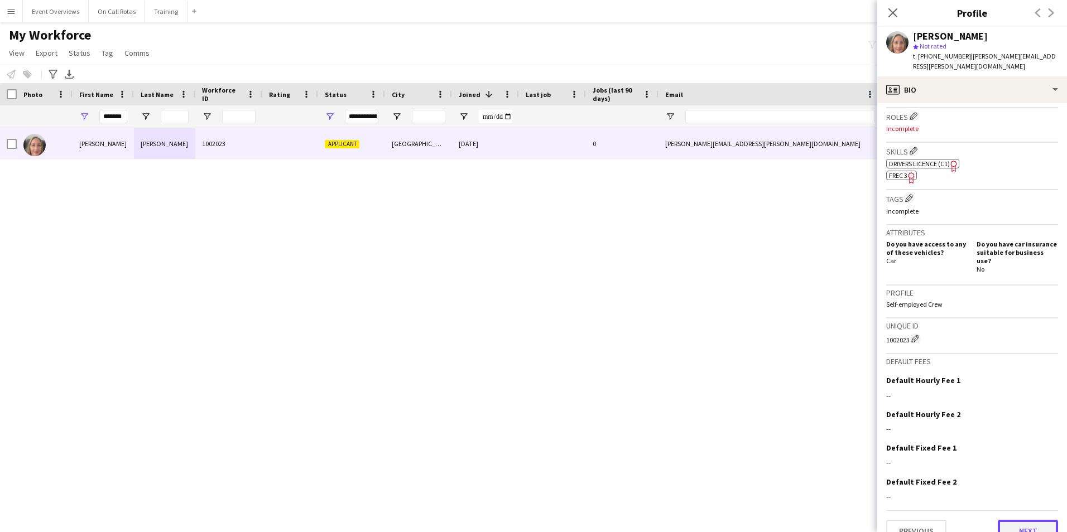
click at [1018, 520] on button "Next" at bounding box center [1028, 531] width 60 height 22
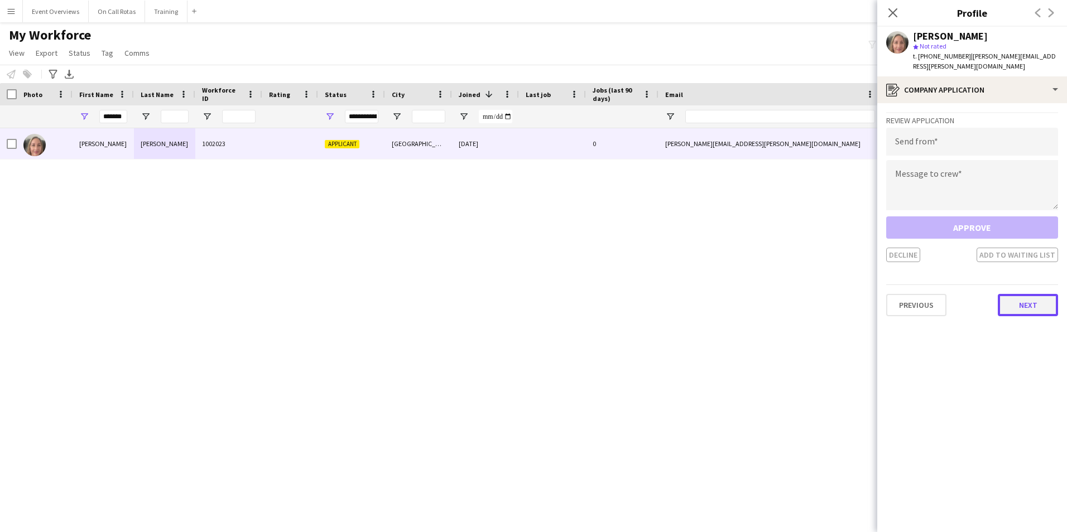
click at [1014, 300] on button "Next" at bounding box center [1028, 305] width 60 height 22
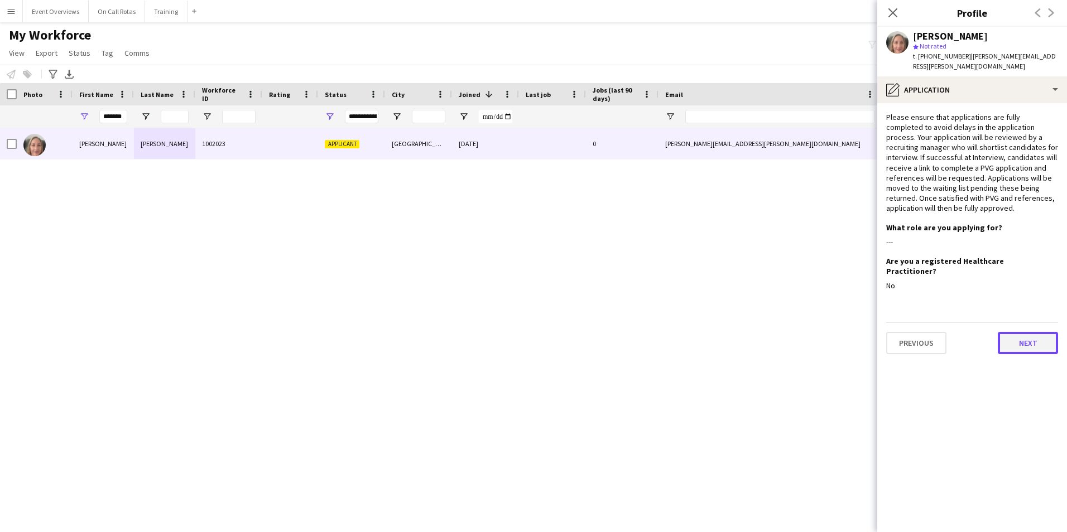
click at [1015, 332] on button "Next" at bounding box center [1028, 343] width 60 height 22
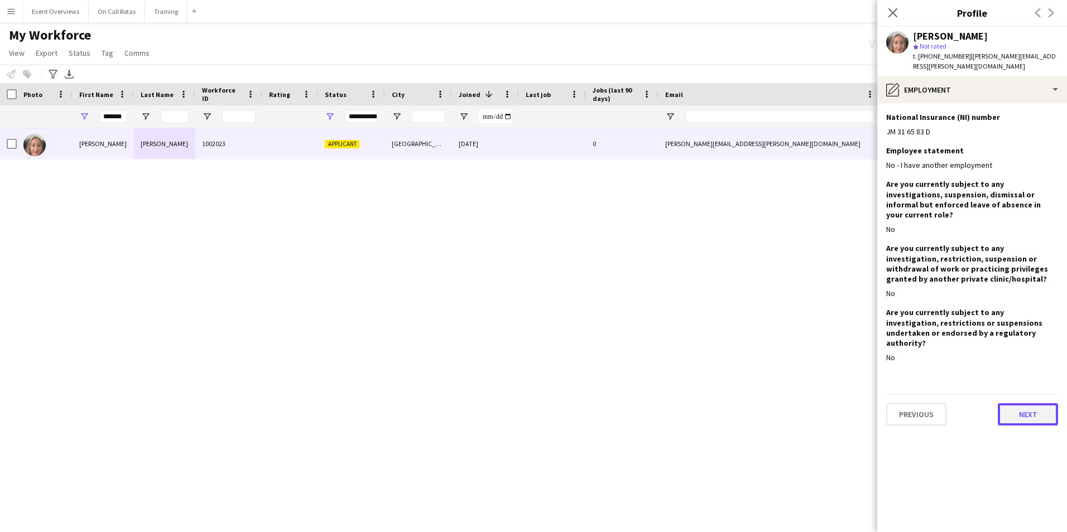
click at [1020, 403] on button "Next" at bounding box center [1028, 414] width 60 height 22
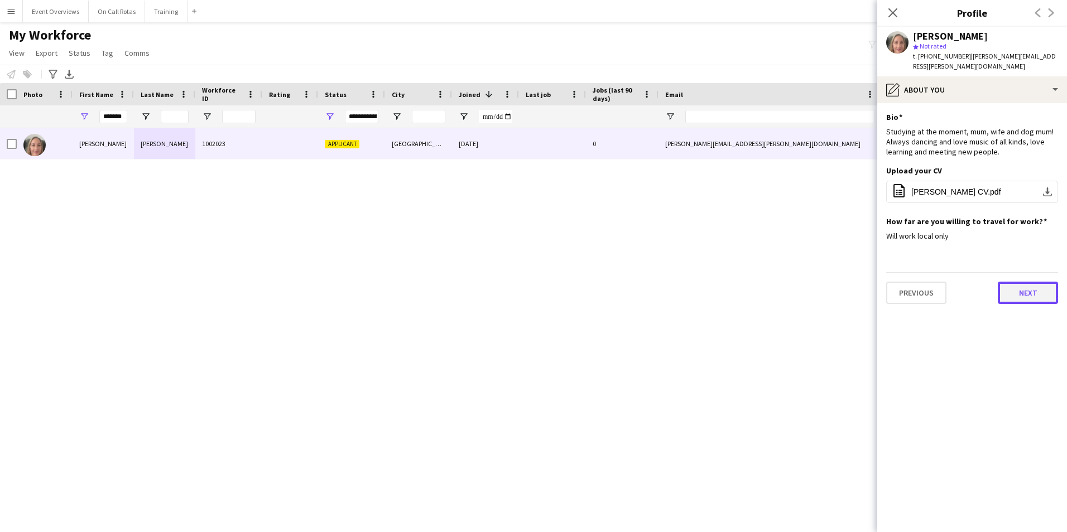
click at [1011, 282] on button "Next" at bounding box center [1028, 293] width 60 height 22
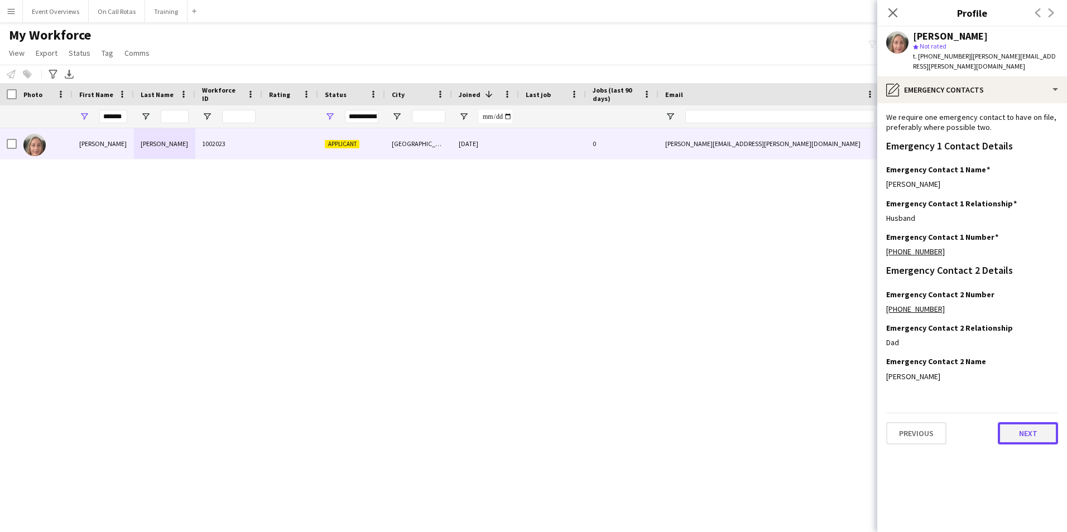
click at [1015, 422] on button "Next" at bounding box center [1028, 433] width 60 height 22
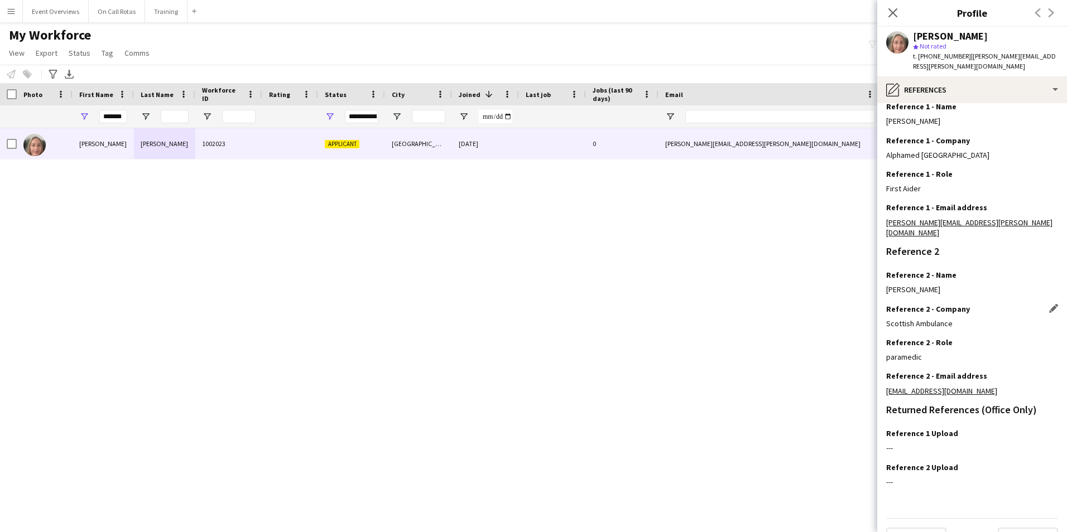
scroll to position [133, 0]
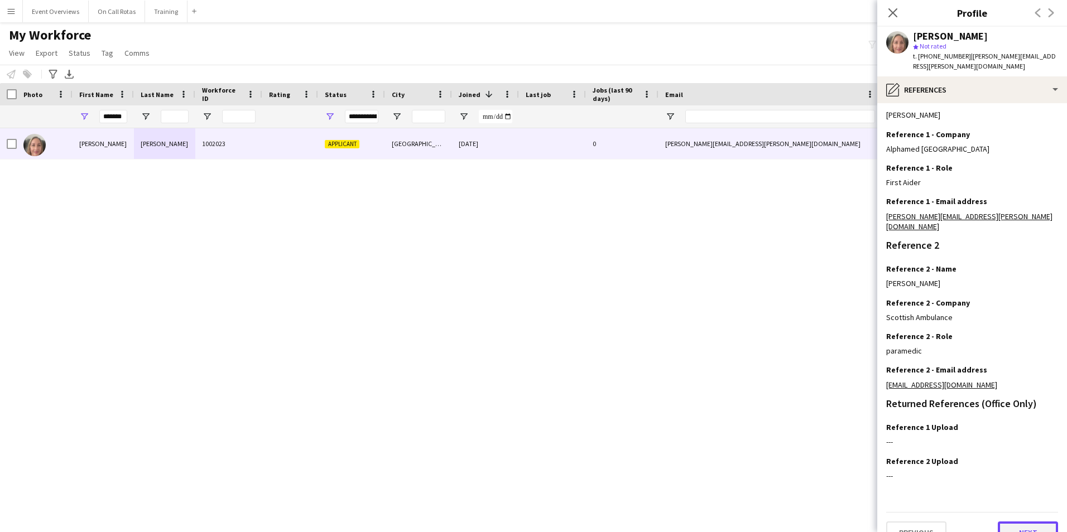
click at [1019, 522] on button "Next" at bounding box center [1028, 533] width 60 height 22
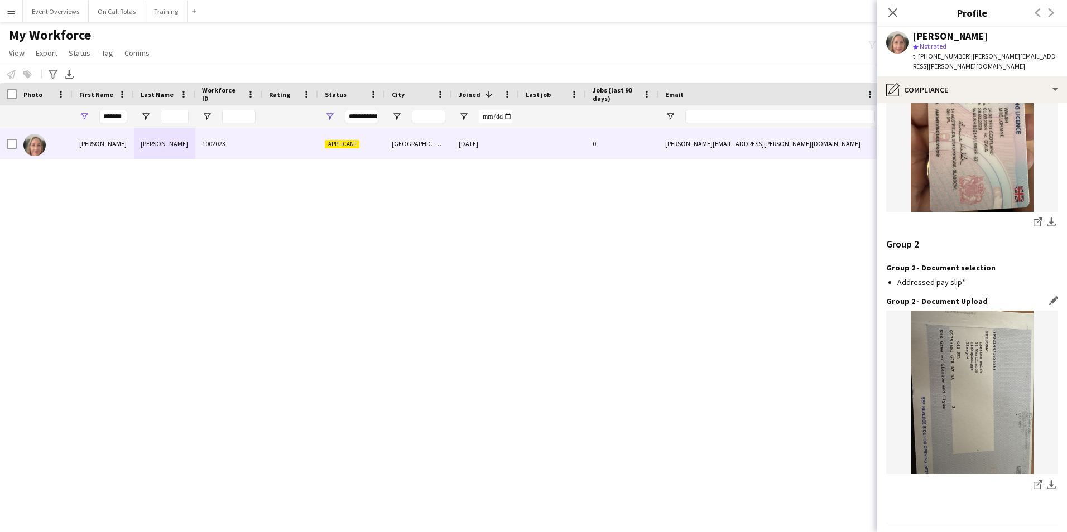
scroll to position [1154, 0]
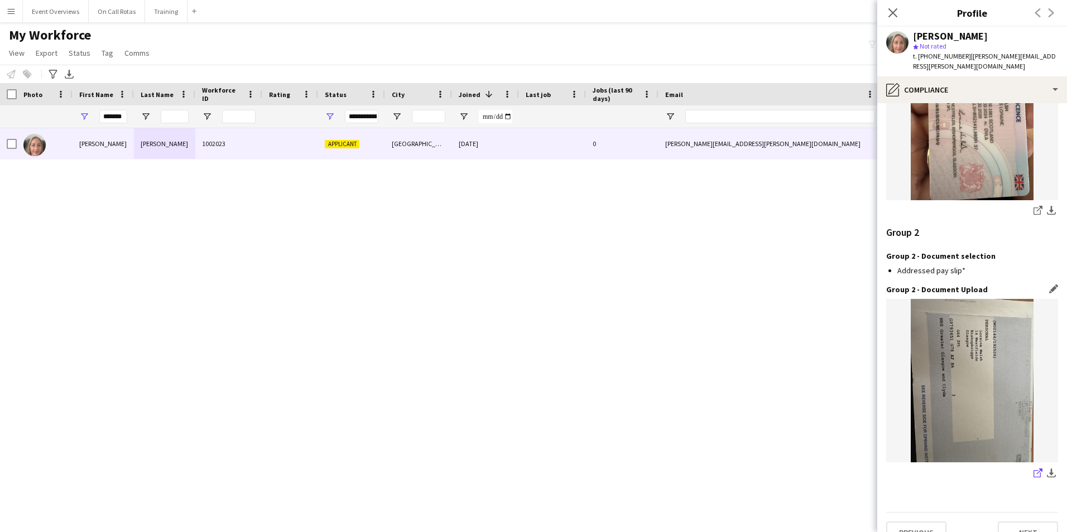
click at [1033, 470] on icon at bounding box center [1036, 473] width 7 height 7
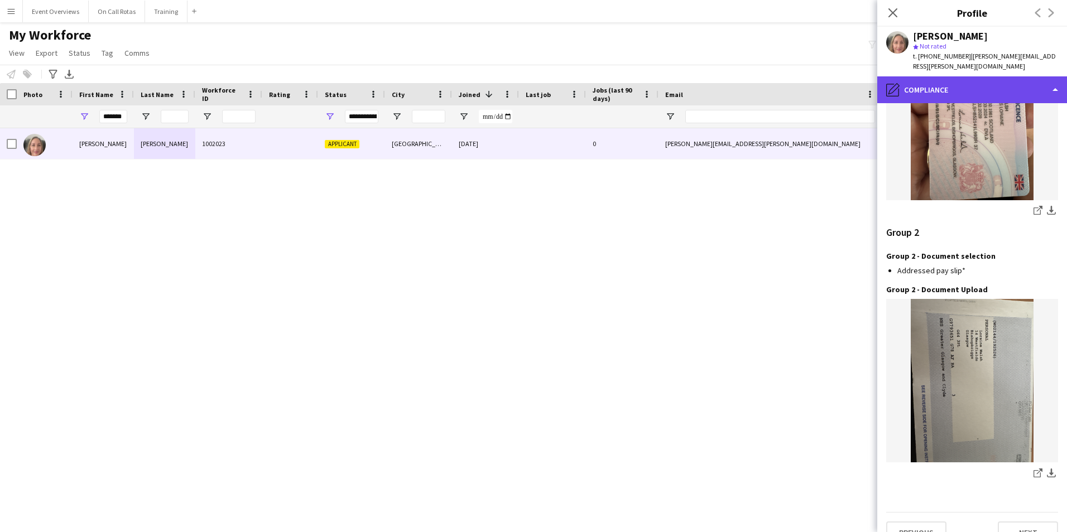
click at [942, 76] on div "pencil4 Compliance" at bounding box center [972, 89] width 190 height 27
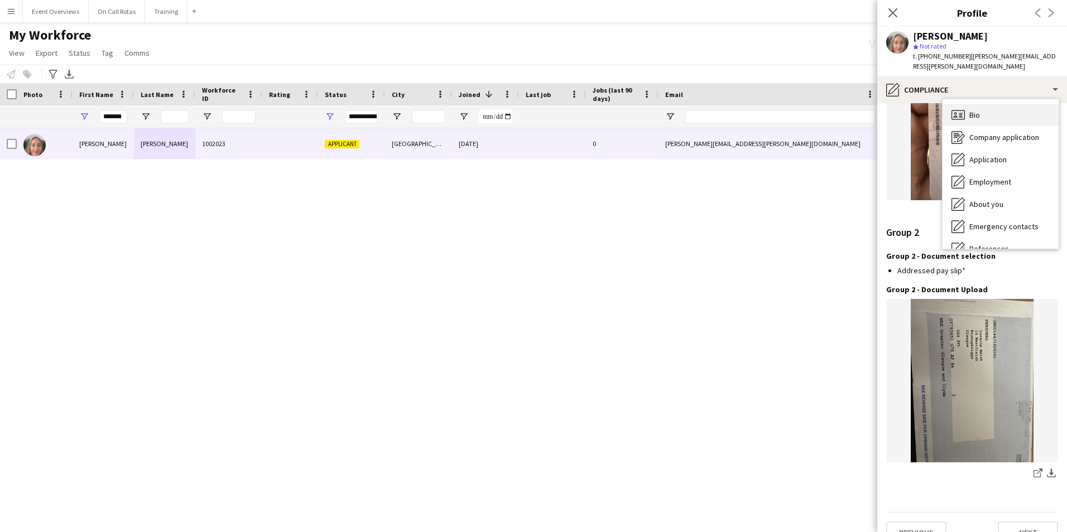
click at [979, 110] on span "Bio" at bounding box center [974, 115] width 11 height 10
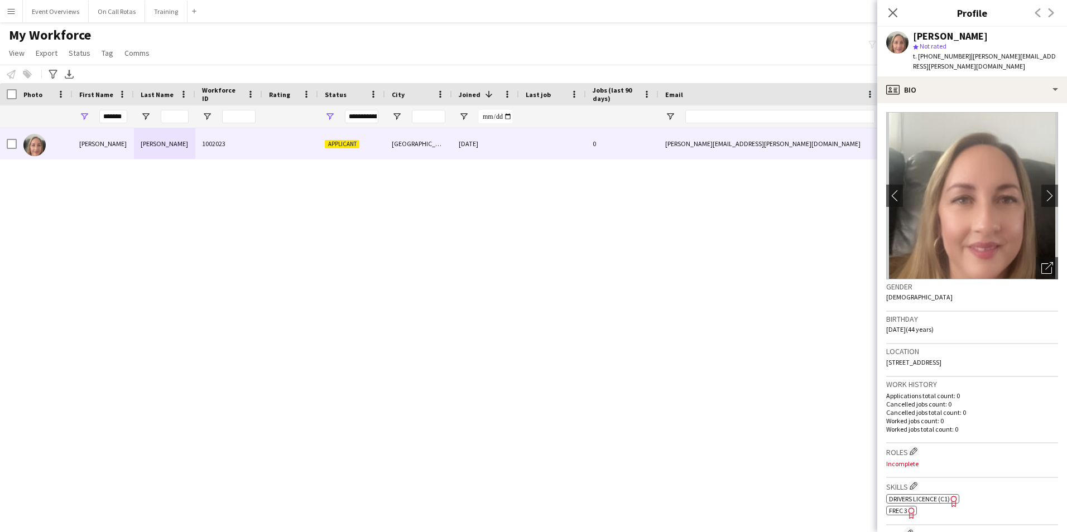
click at [935, 61] on div "t. +4407827326224 | loraine.walsh@hotmail.co.uk" at bounding box center [985, 61] width 145 height 20
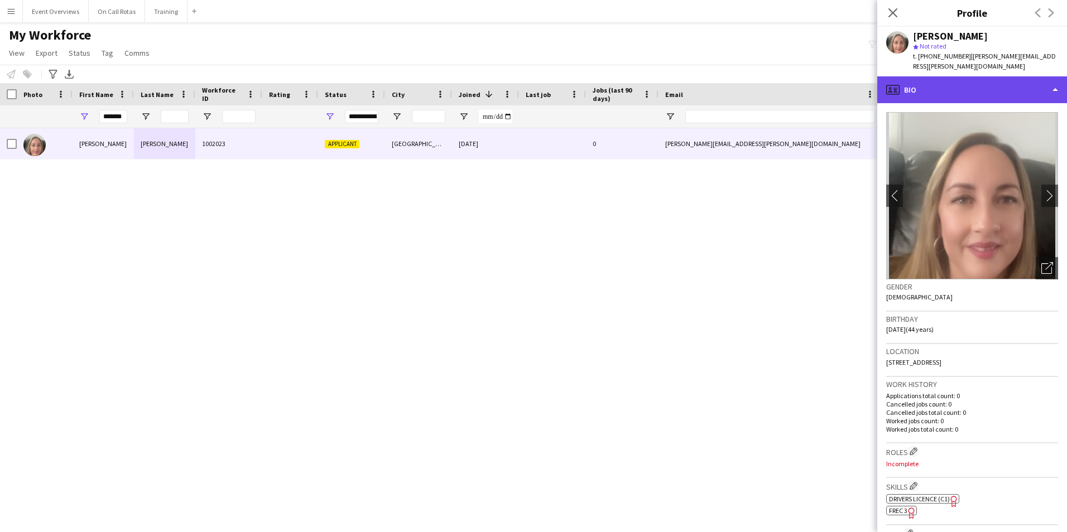
click at [935, 78] on div "profile Bio" at bounding box center [972, 89] width 190 height 27
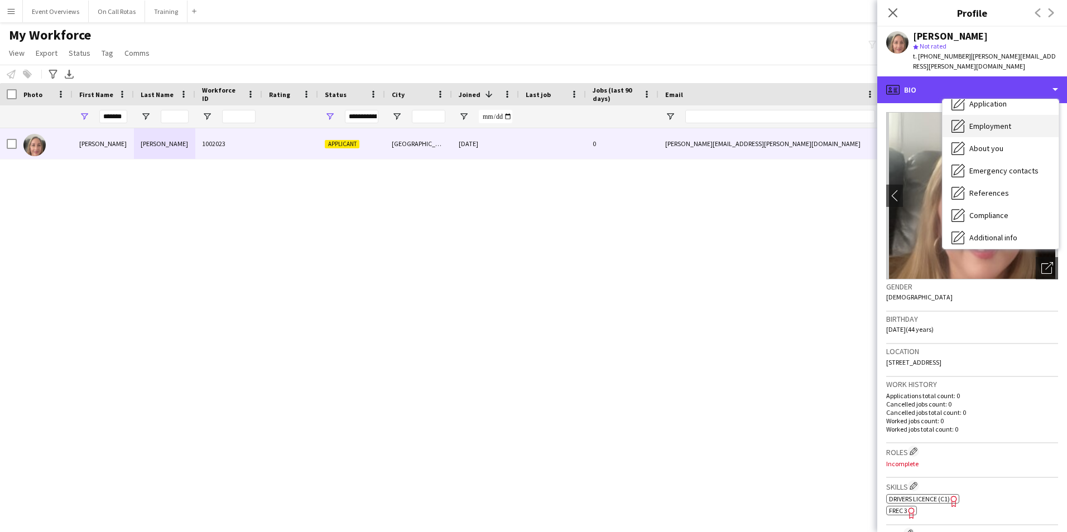
scroll to position [0, 0]
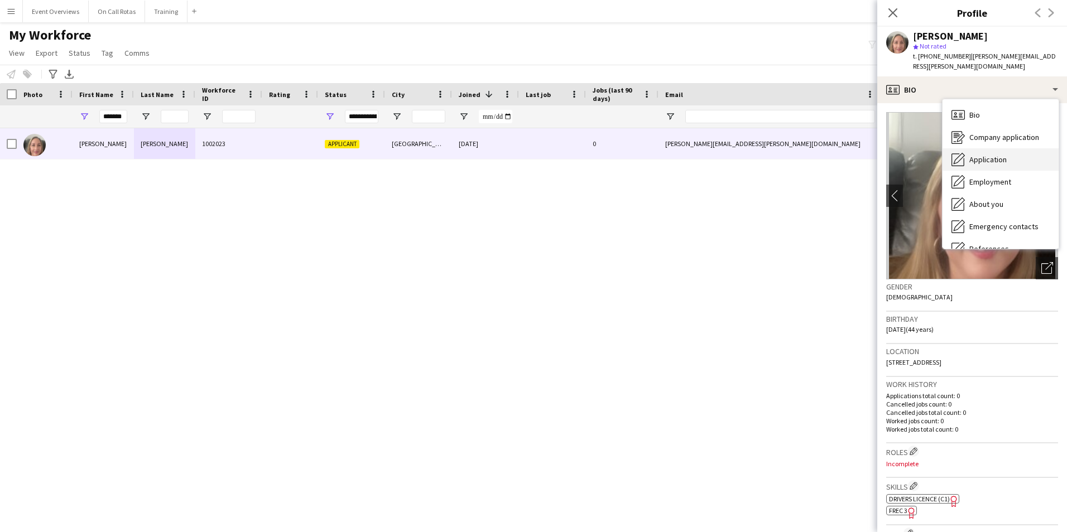
click at [998, 155] on span "Application" at bounding box center [987, 160] width 37 height 10
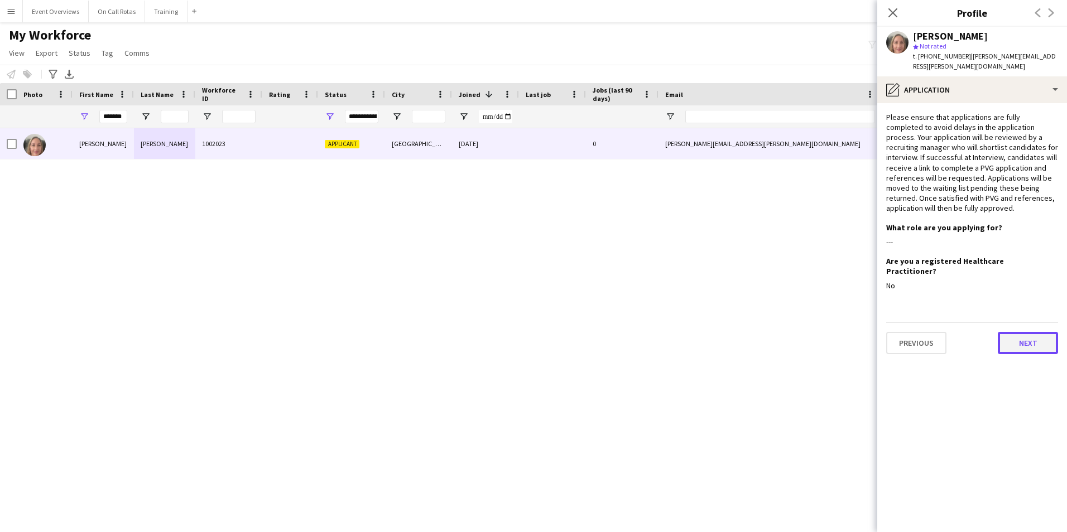
click at [1031, 332] on button "Next" at bounding box center [1028, 343] width 60 height 22
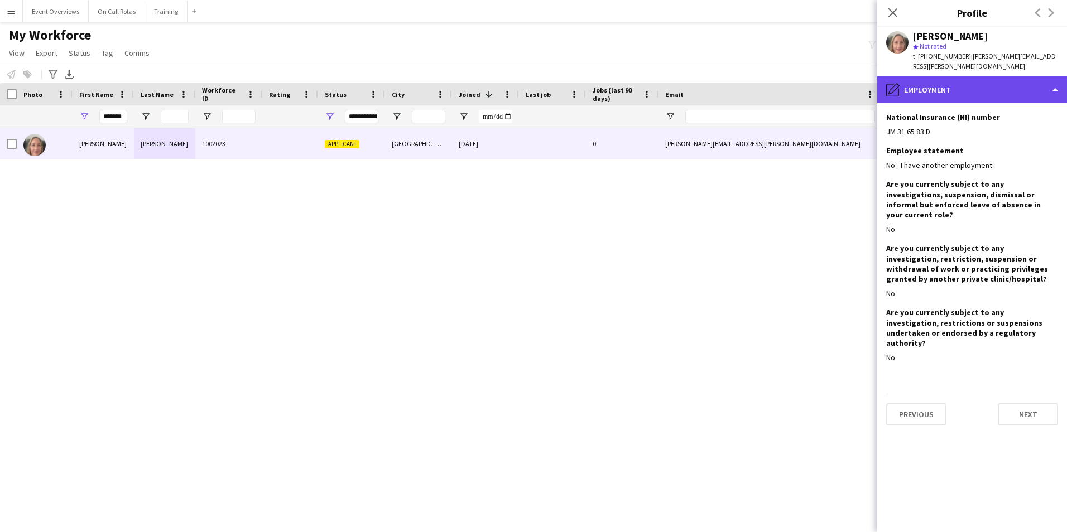
click at [931, 88] on div "pencil4 Employment" at bounding box center [972, 89] width 190 height 27
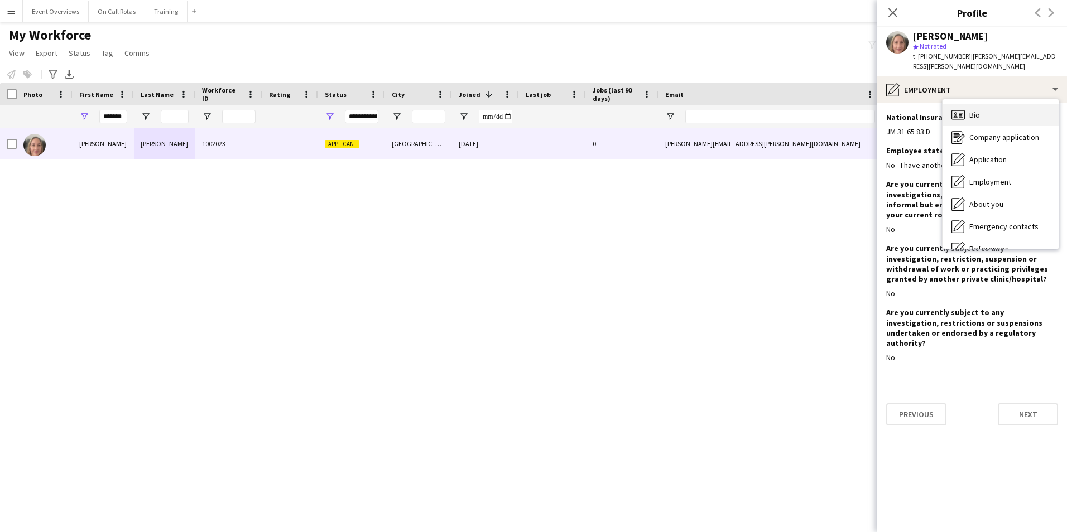
click at [1005, 112] on div "Bio Bio" at bounding box center [1000, 115] width 116 height 22
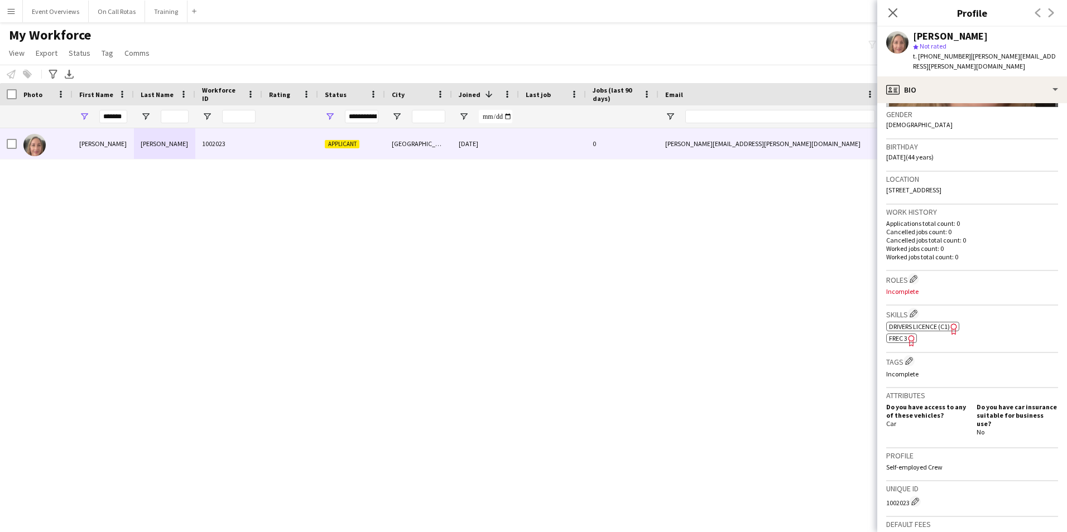
scroll to position [279, 0]
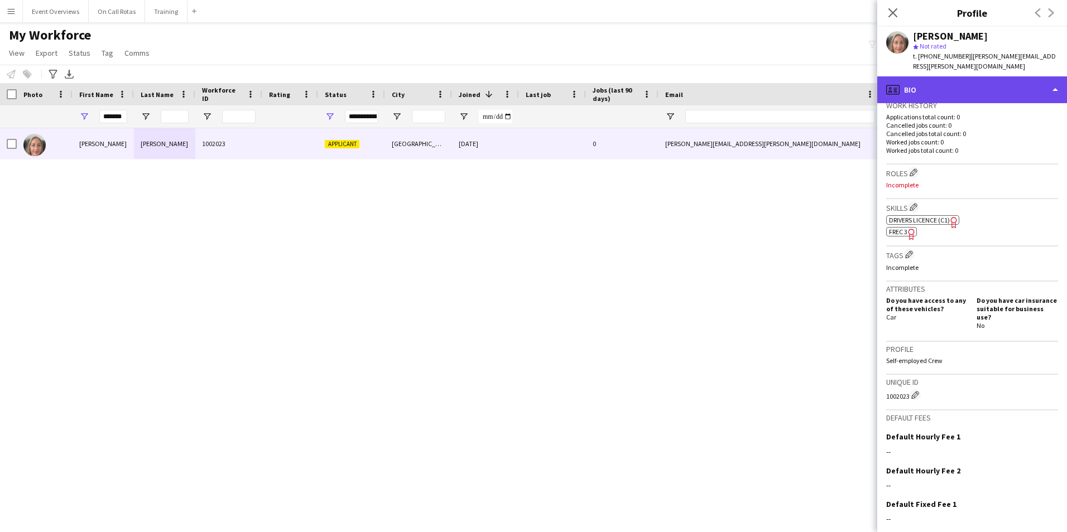
click at [978, 80] on div "profile Bio" at bounding box center [972, 89] width 190 height 27
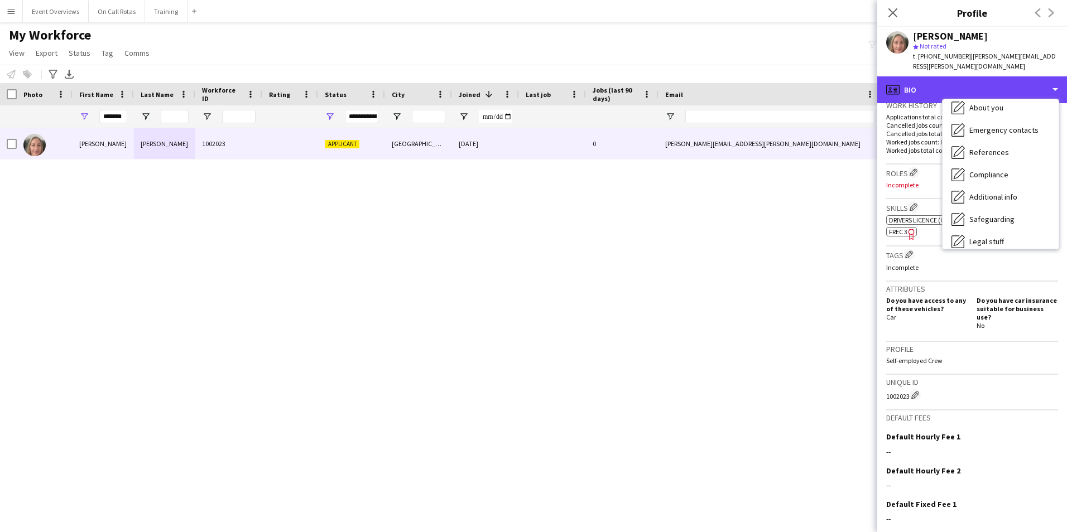
scroll to position [194, 0]
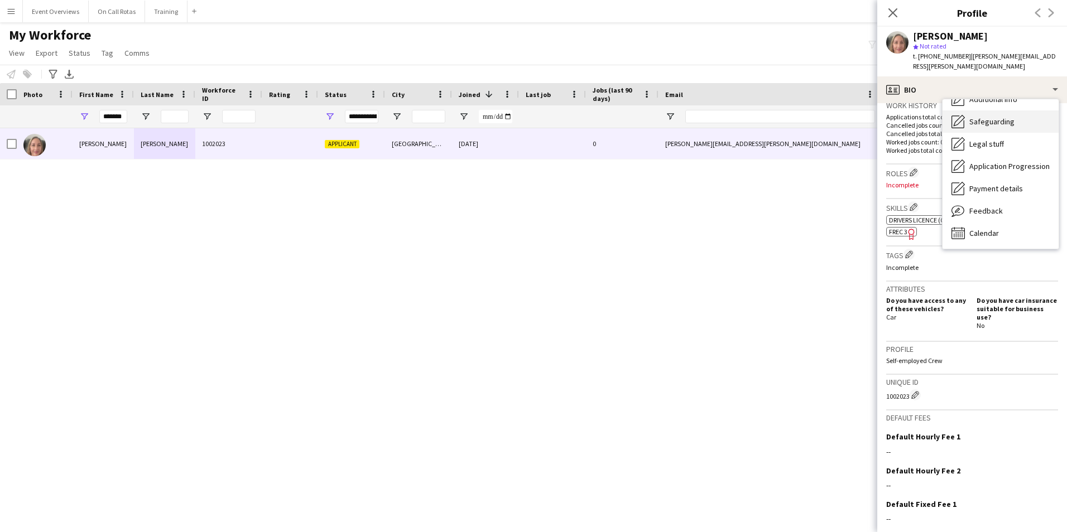
click at [990, 117] on span "Safeguarding" at bounding box center [991, 122] width 45 height 10
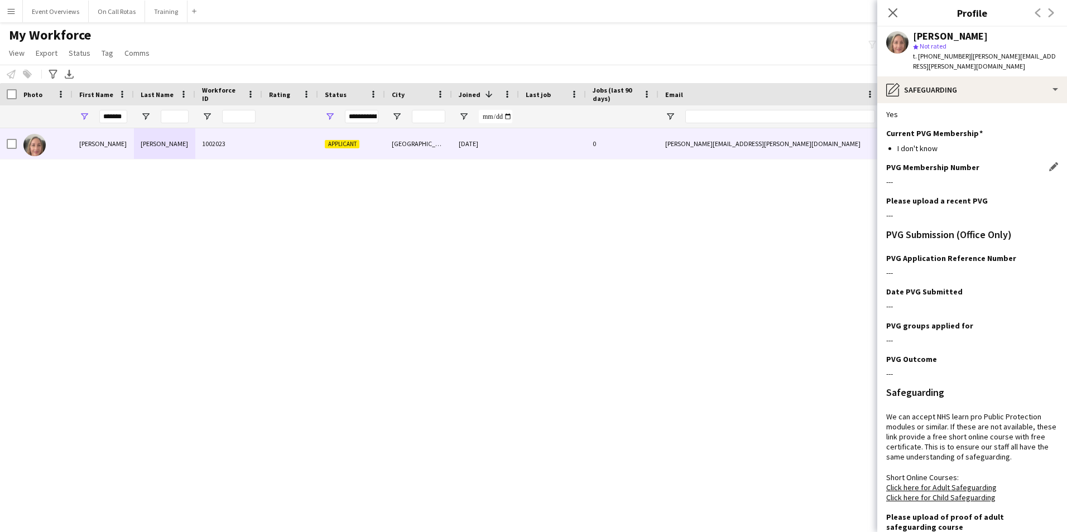
scroll to position [0, 0]
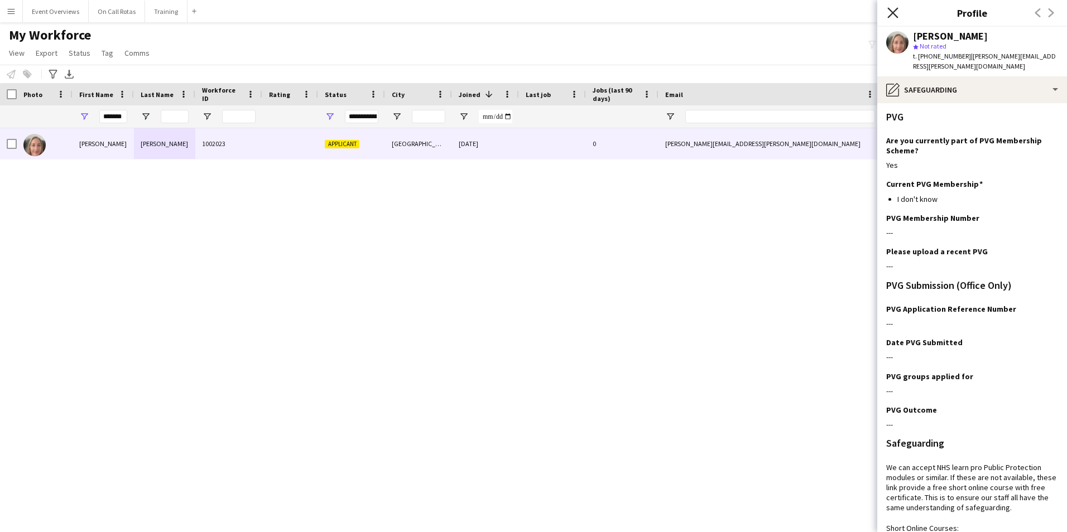
click at [890, 13] on icon "Close pop-in" at bounding box center [892, 12] width 11 height 11
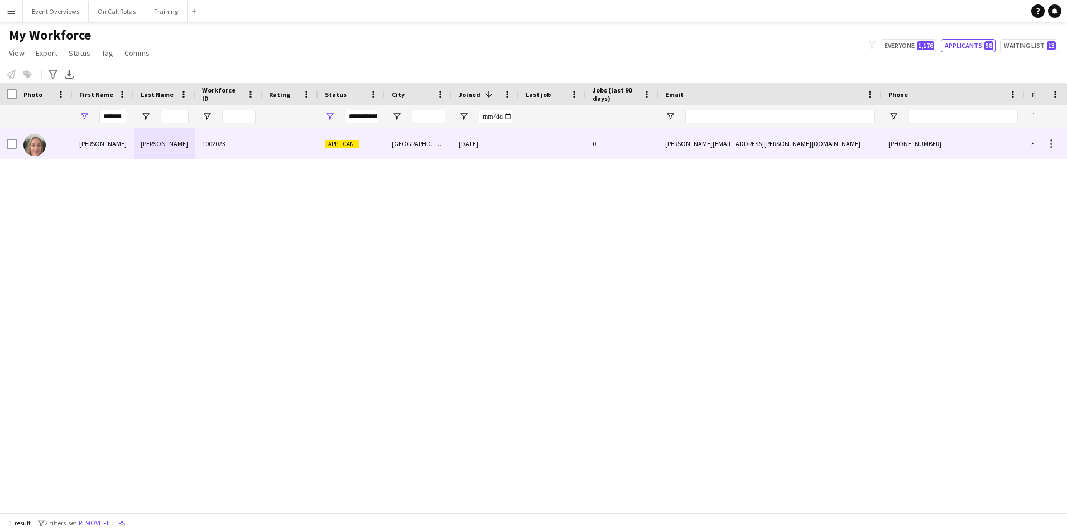
click at [814, 150] on div "loraine.walsh@hotmail.co.uk" at bounding box center [769, 143] width 223 height 31
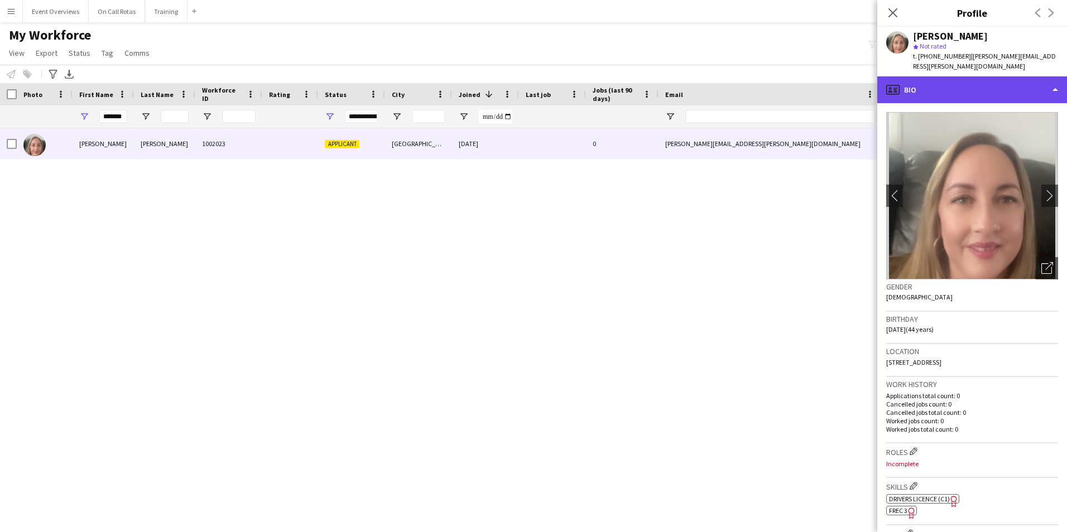
click at [940, 76] on div "profile Bio" at bounding box center [972, 89] width 190 height 27
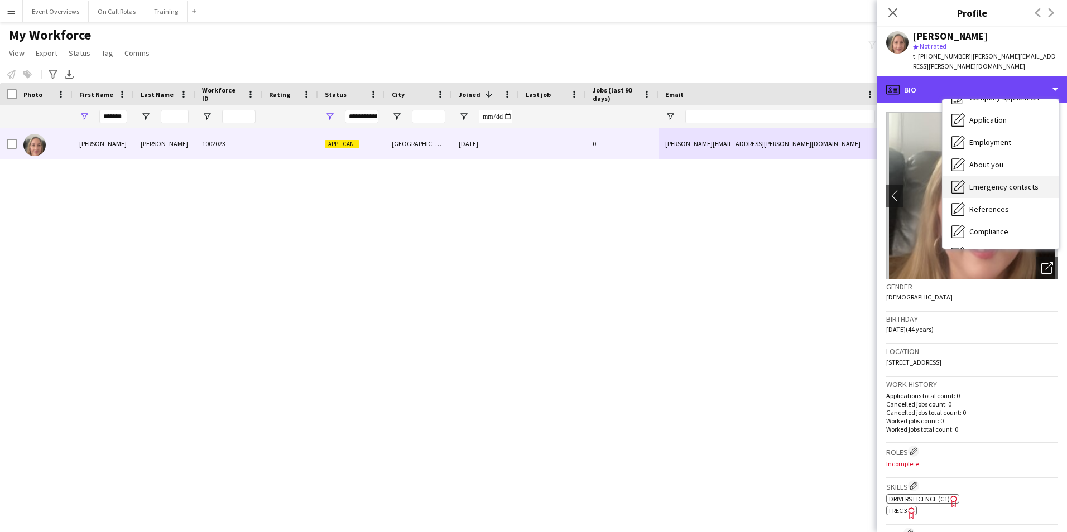
scroll to position [56, 0]
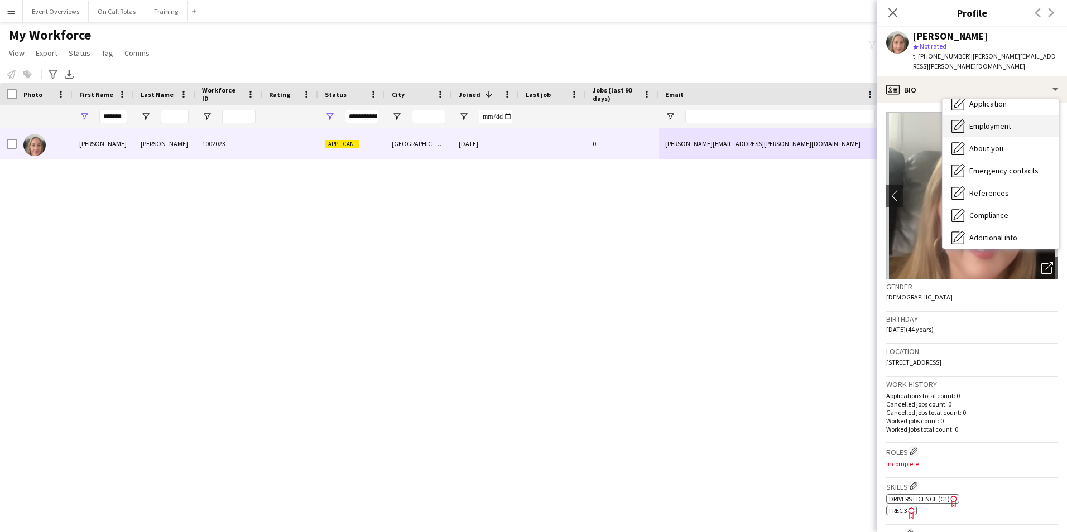
click at [986, 121] on span "Employment" at bounding box center [990, 126] width 42 height 10
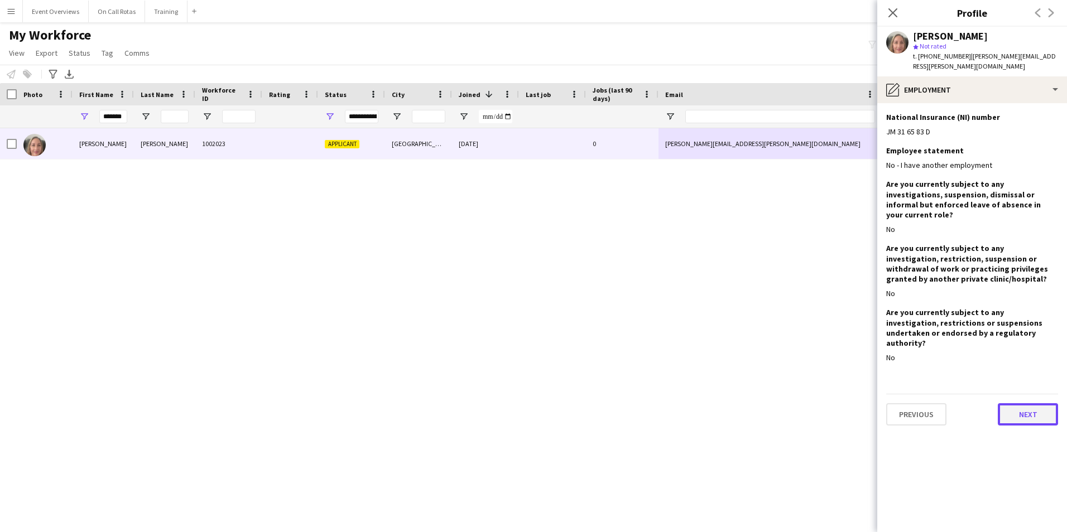
click at [1028, 403] on button "Next" at bounding box center [1028, 414] width 60 height 22
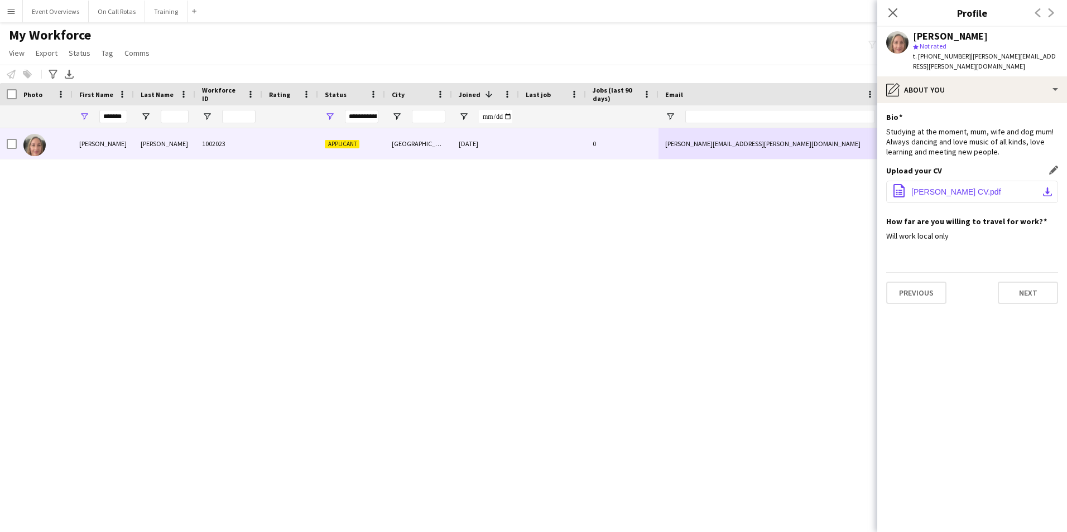
click at [953, 187] on span "Loraine Walsh CV.pdf" at bounding box center [956, 191] width 90 height 9
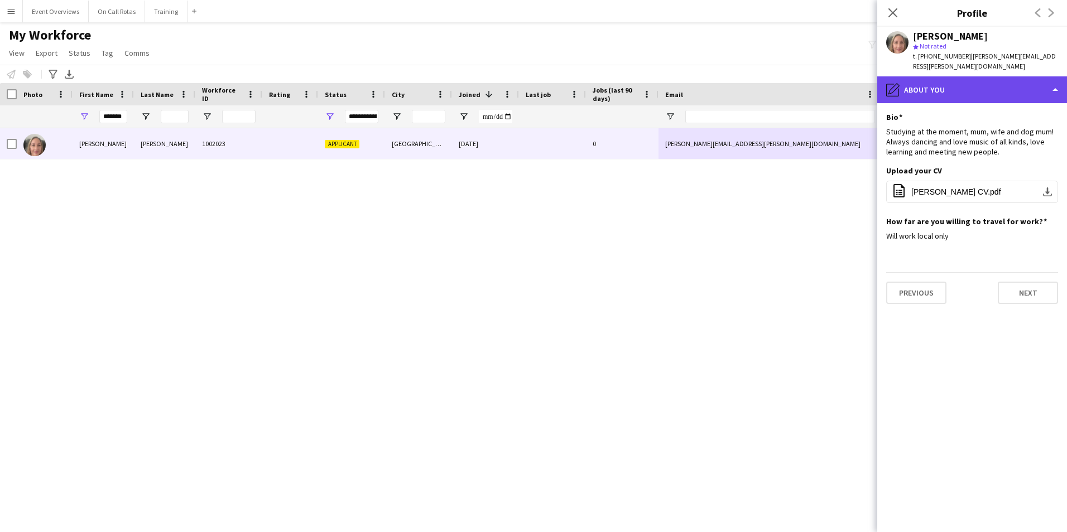
click at [926, 83] on div "pencil4 About you" at bounding box center [972, 89] width 190 height 27
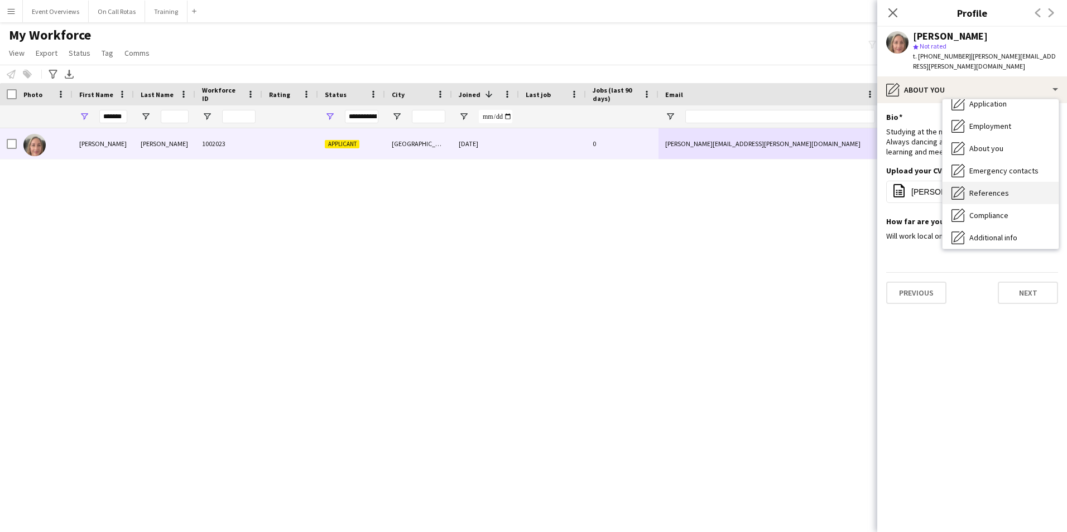
click at [981, 188] on span "References" at bounding box center [989, 193] width 40 height 10
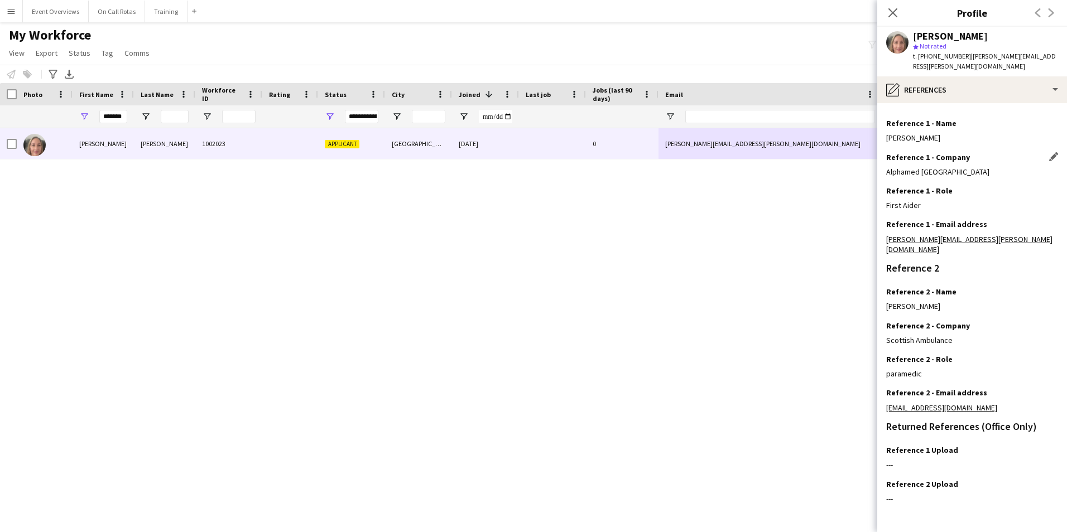
scroll to position [112, 0]
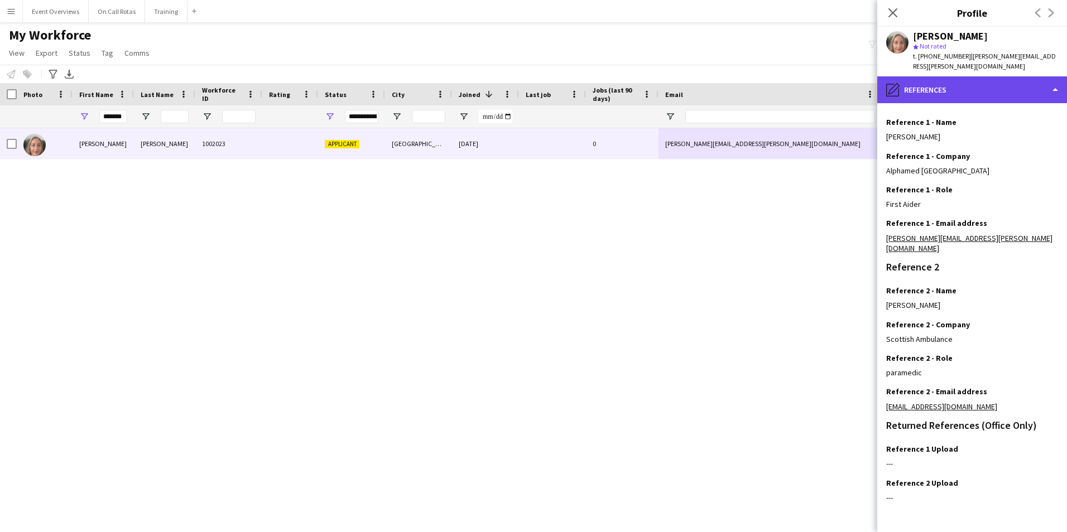
click at [906, 76] on div "pencil4 References" at bounding box center [972, 89] width 190 height 27
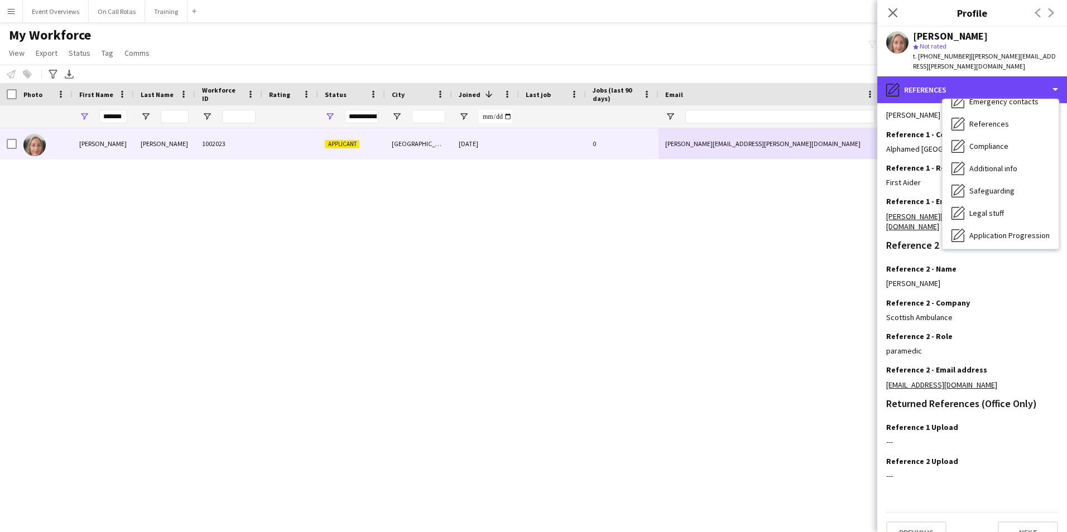
scroll to position [194, 0]
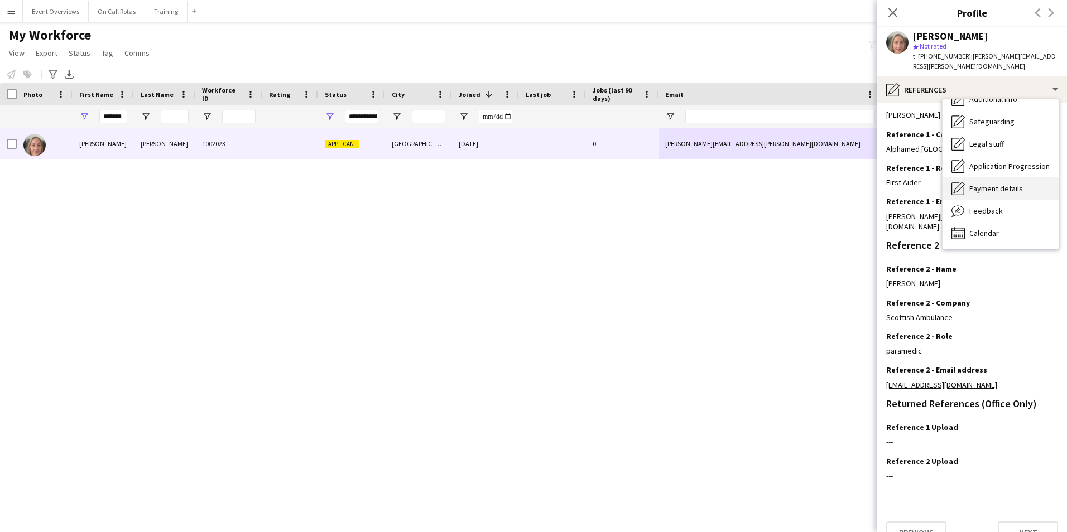
click at [980, 184] on span "Payment details" at bounding box center [996, 189] width 54 height 10
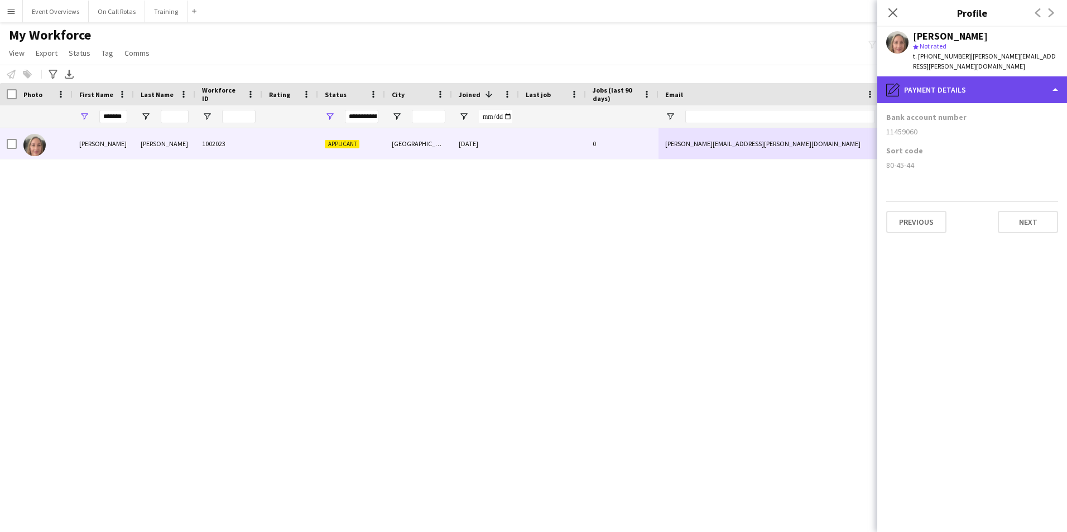
click at [941, 76] on div "pencil4 Payment details" at bounding box center [972, 89] width 190 height 27
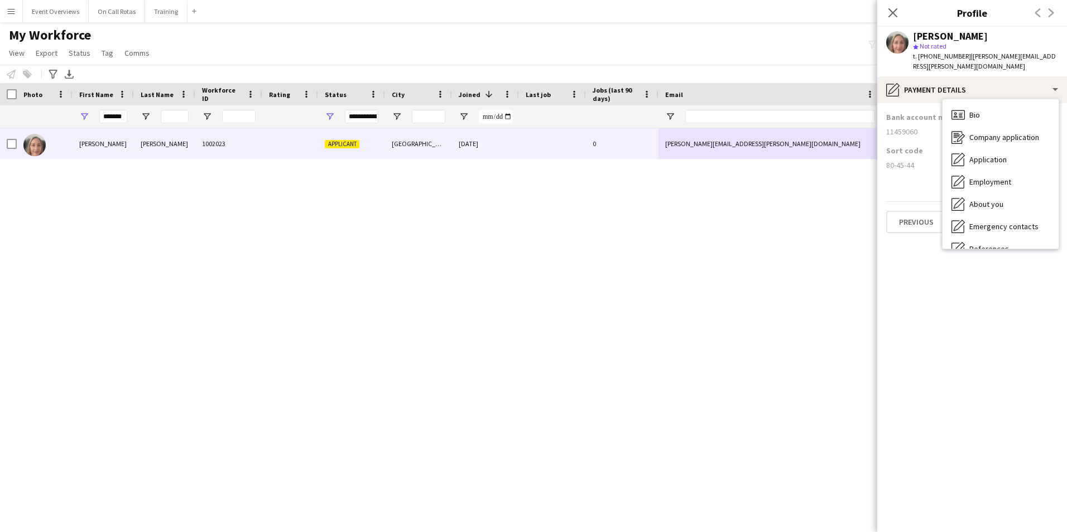
click at [979, 110] on div "Bio Bio" at bounding box center [1000, 115] width 116 height 22
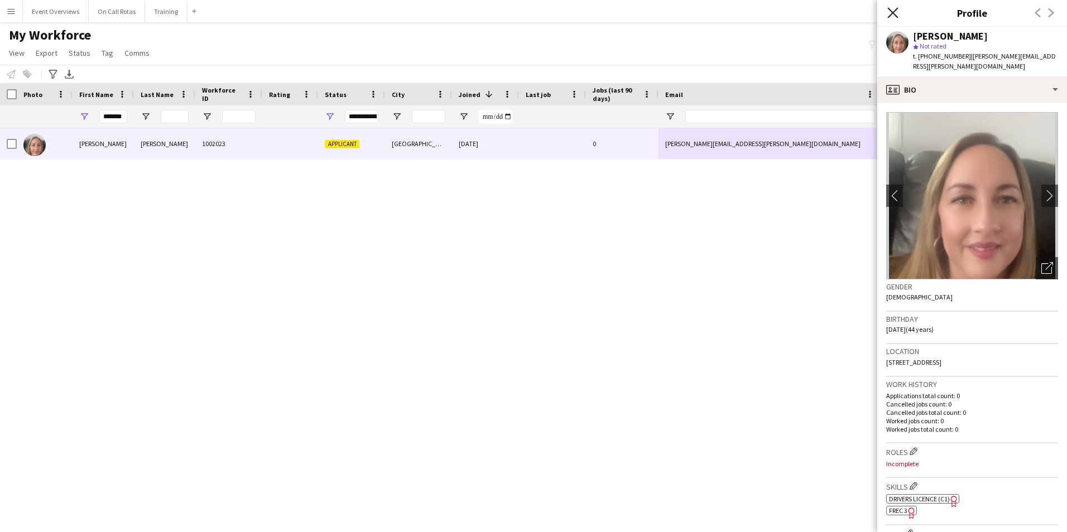
click at [890, 13] on icon "Close pop-in" at bounding box center [892, 12] width 11 height 11
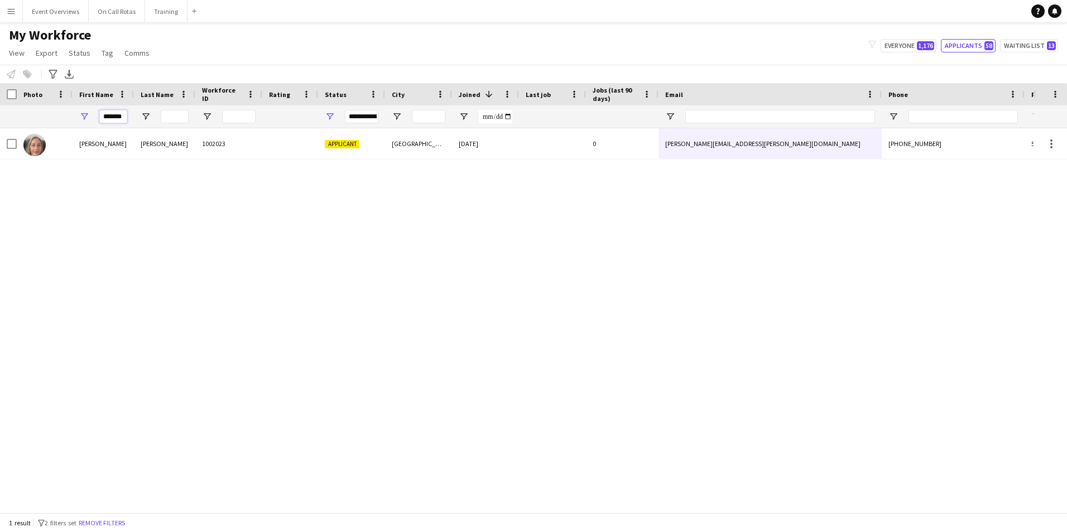
drag, startPoint x: 126, startPoint y: 116, endPoint x: 57, endPoint y: 121, distance: 69.3
click at [57, 121] on div "**********" at bounding box center [605, 116] width 1210 height 22
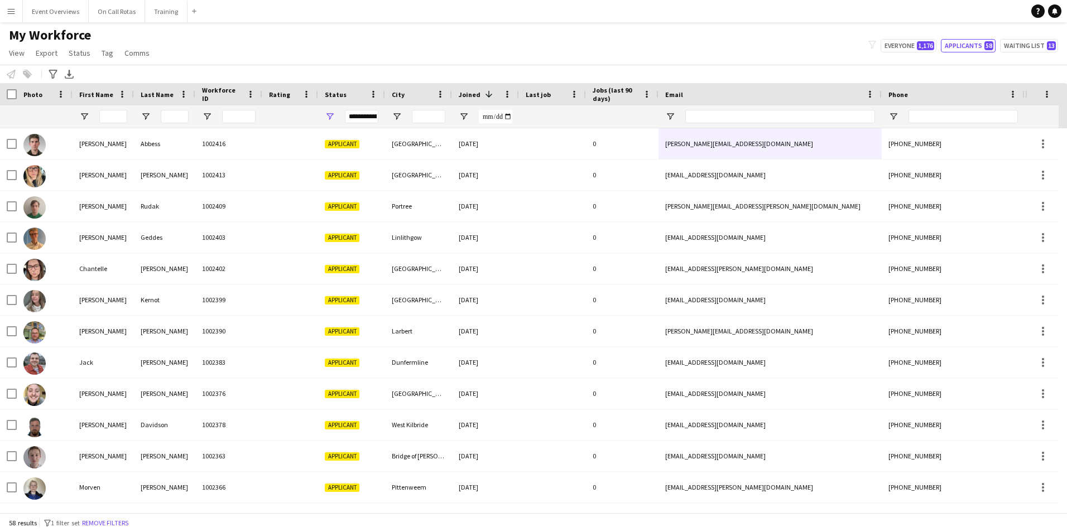
click at [364, 116] on div "**********" at bounding box center [361, 116] width 33 height 13
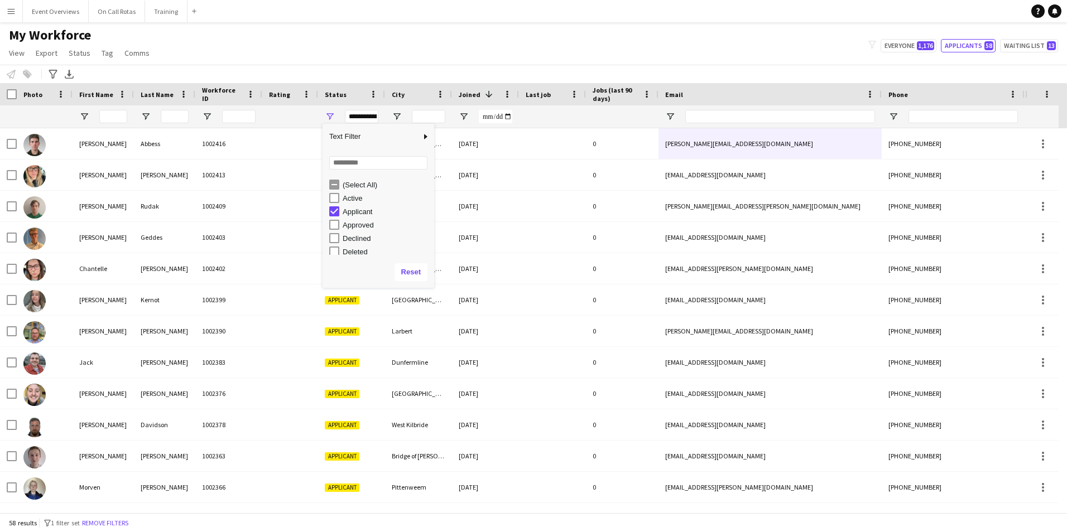
click at [340, 196] on div "Active" at bounding box center [381, 197] width 105 height 13
type input "**********"
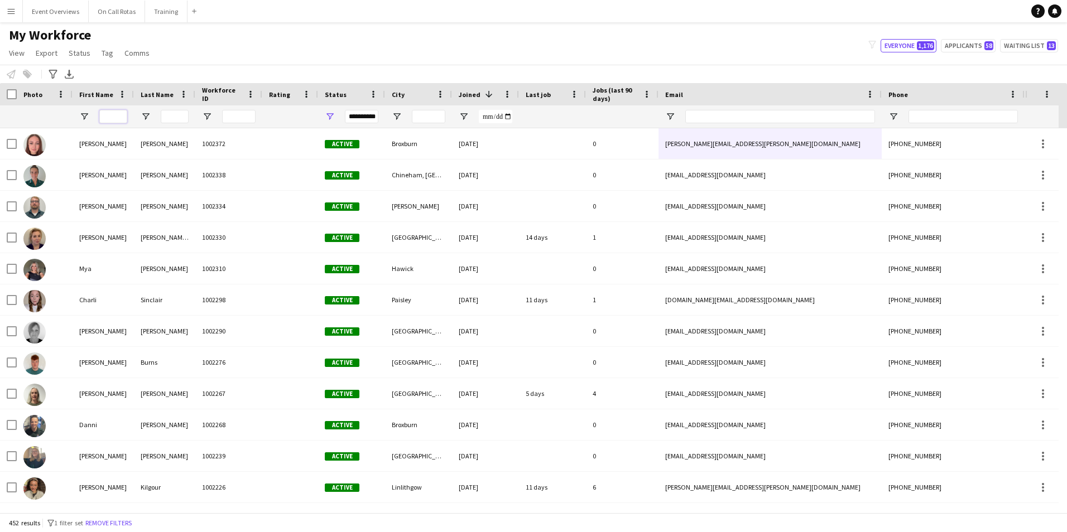
click at [113, 117] on input "First Name Filter Input" at bounding box center [113, 116] width 28 height 13
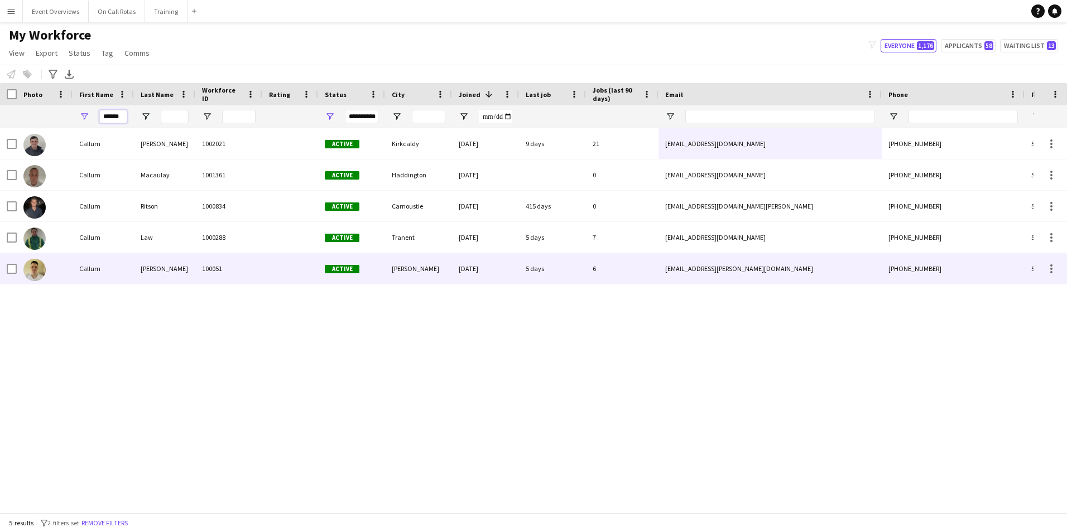
type input "******"
click at [127, 266] on div "Callum" at bounding box center [103, 268] width 61 height 31
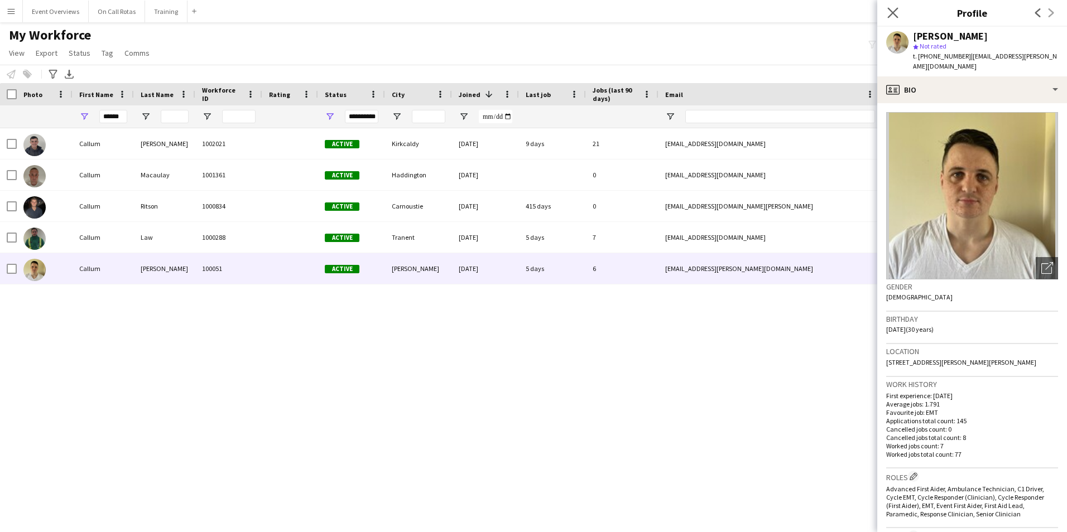
click at [887, 17] on icon "Close pop-in" at bounding box center [892, 12] width 11 height 11
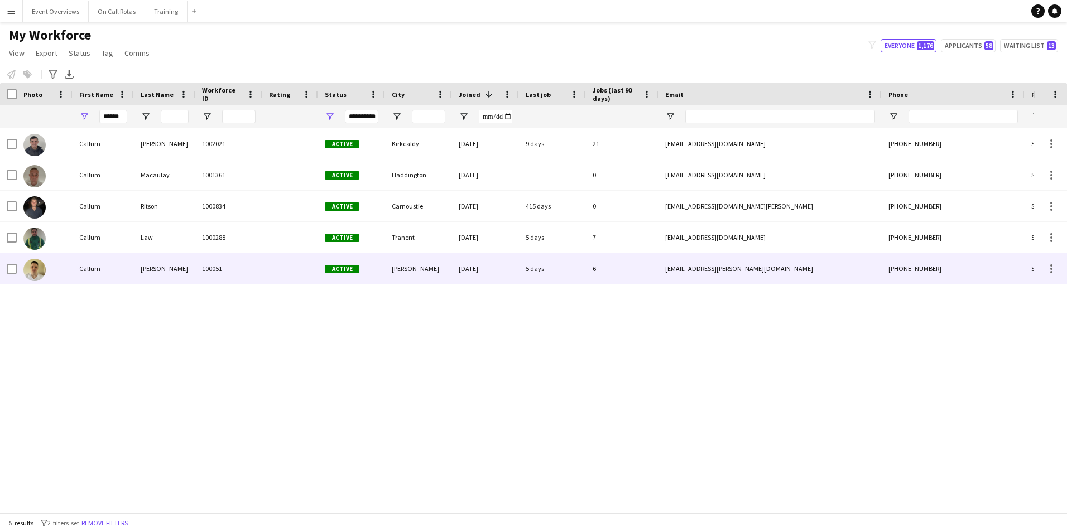
click at [238, 264] on div "100051" at bounding box center [228, 268] width 67 height 31
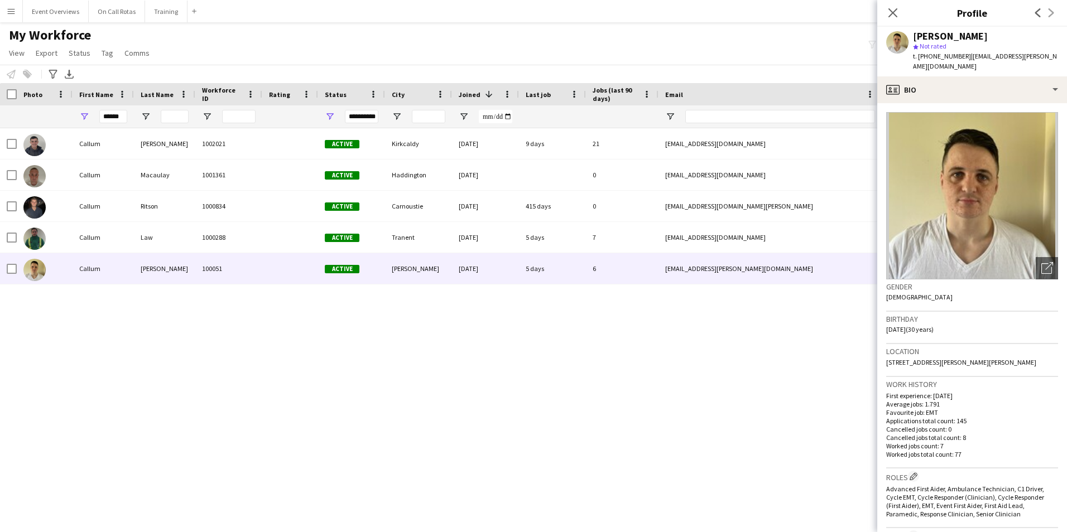
click at [892, 8] on icon "Close pop-in" at bounding box center [892, 12] width 9 height 9
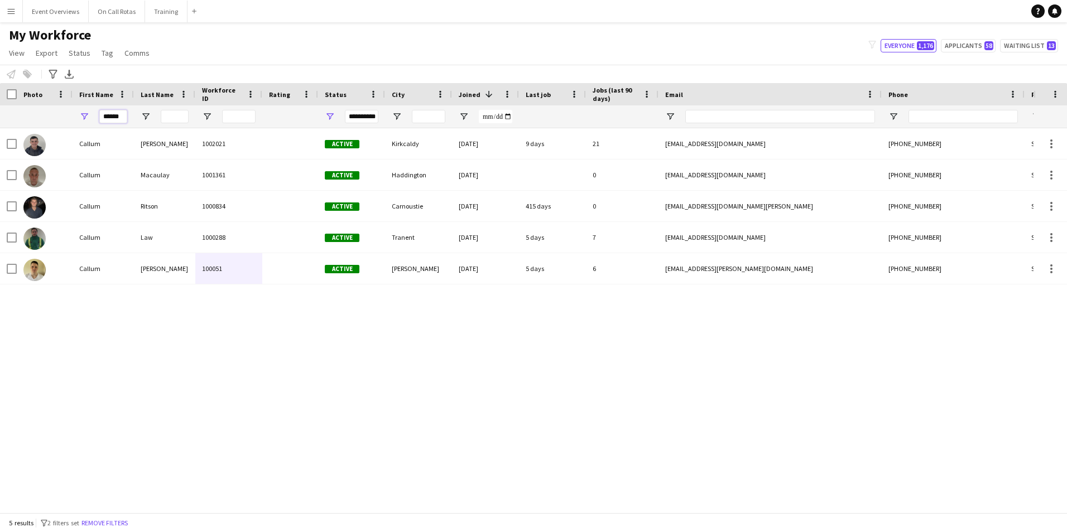
drag, startPoint x: 123, startPoint y: 119, endPoint x: 101, endPoint y: 125, distance: 22.6
click at [101, 125] on div "******" at bounding box center [113, 116] width 28 height 22
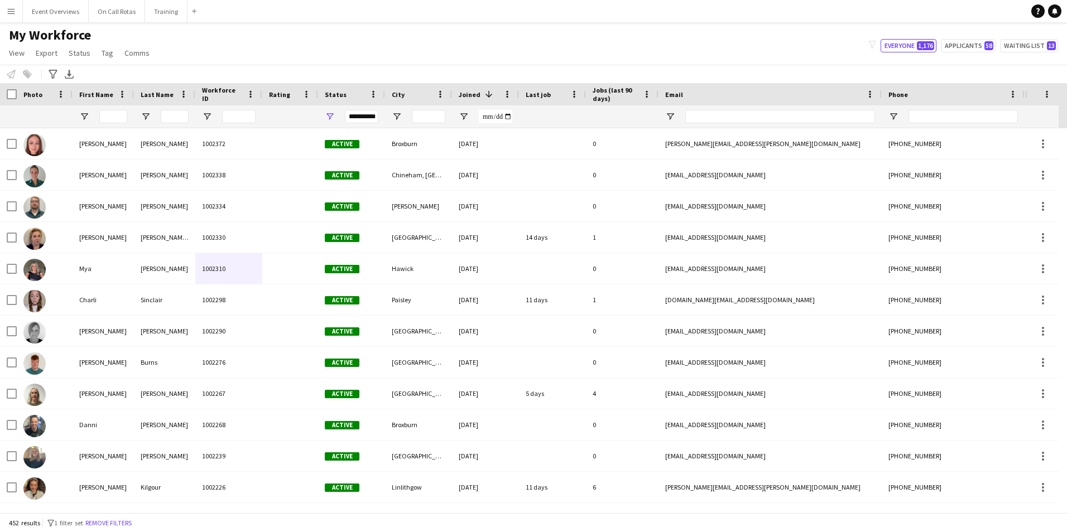
click at [363, 117] on div "**********" at bounding box center [361, 116] width 33 height 13
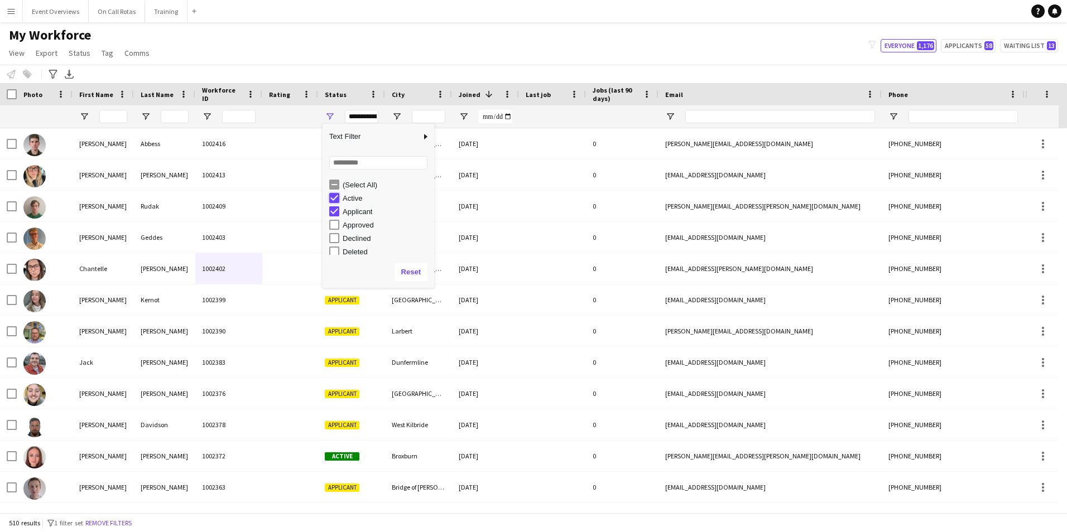
type input "**********"
click at [608, 38] on div "My Workforce View Views Default view Active Staff Applications - First Aider Ap…" at bounding box center [533, 46] width 1067 height 38
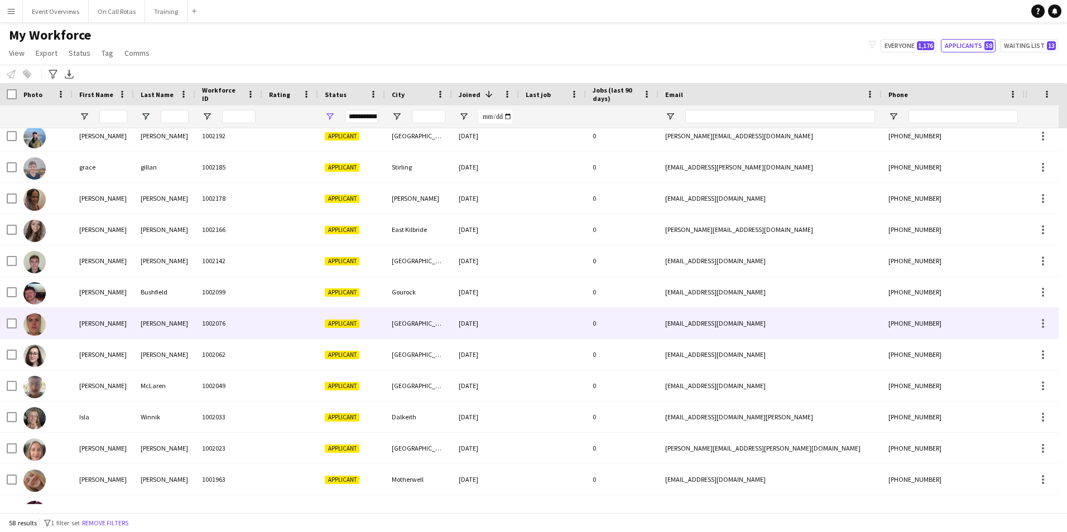
scroll to position [1060, 0]
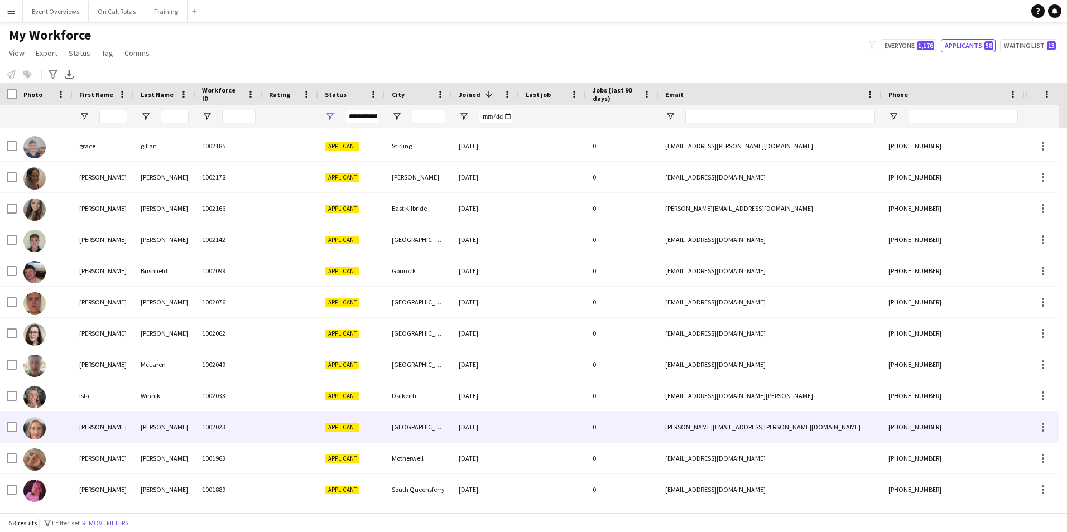
click at [189, 423] on div "Walsh" at bounding box center [164, 427] width 61 height 31
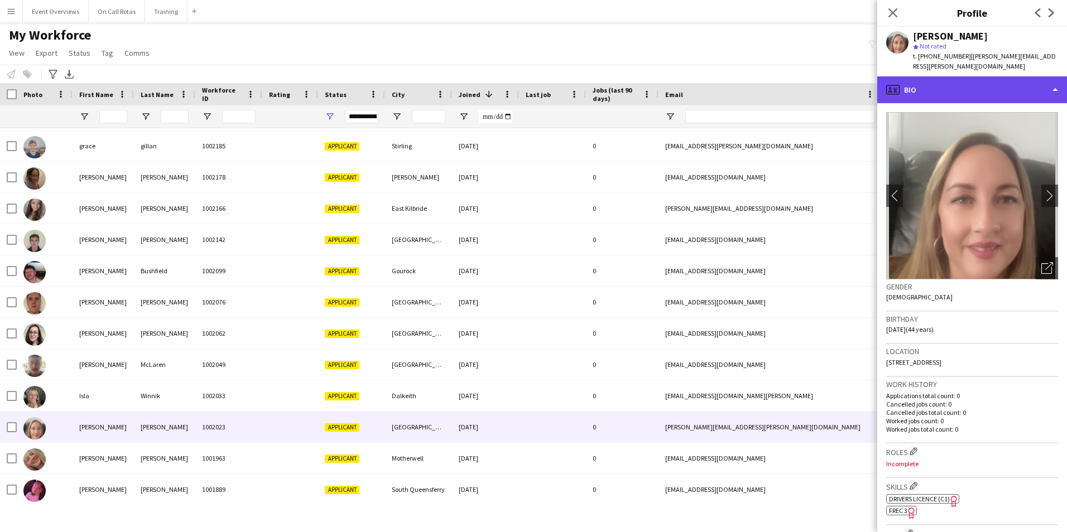
click at [1001, 78] on div "profile Bio" at bounding box center [972, 89] width 190 height 27
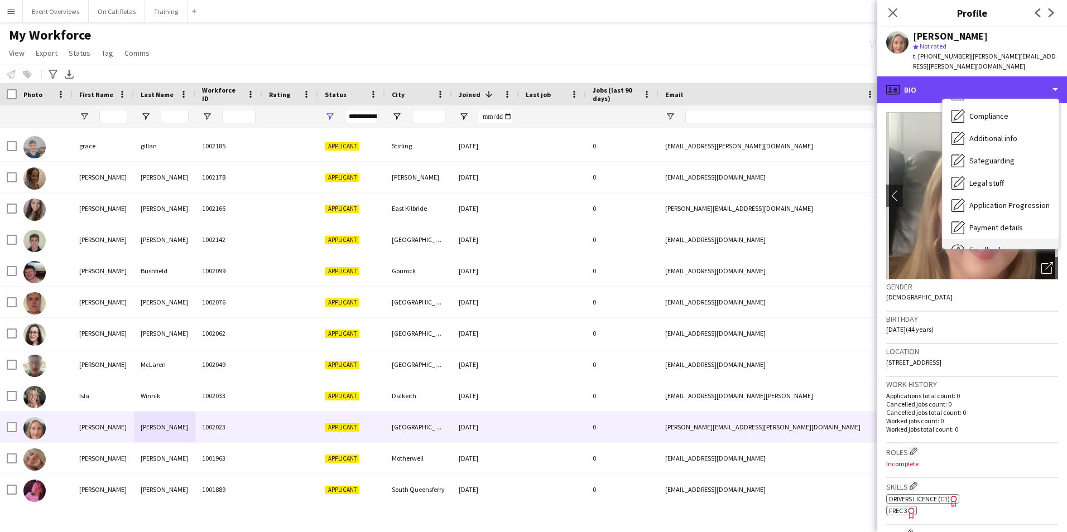
scroll to position [194, 0]
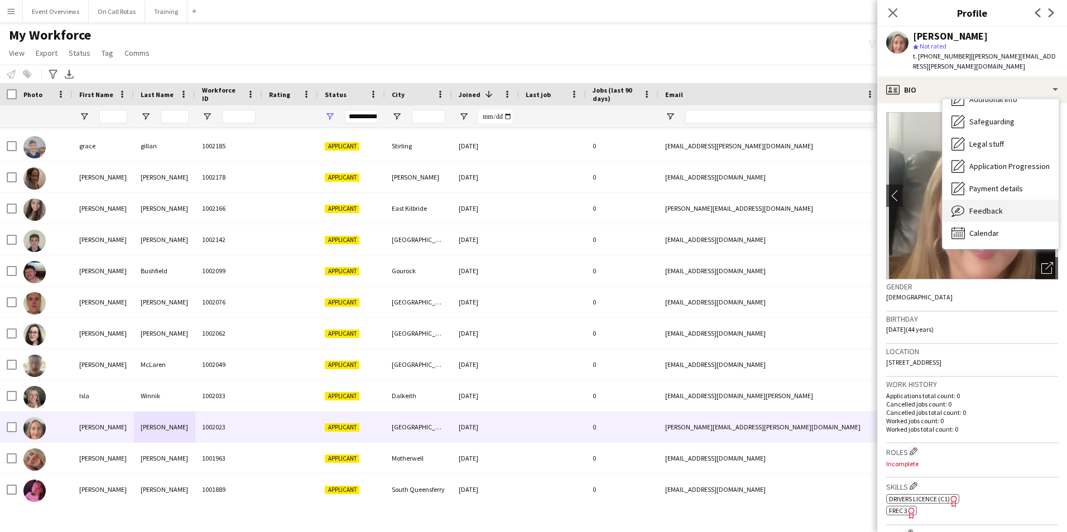
click at [990, 206] on span "Feedback" at bounding box center [985, 211] width 33 height 10
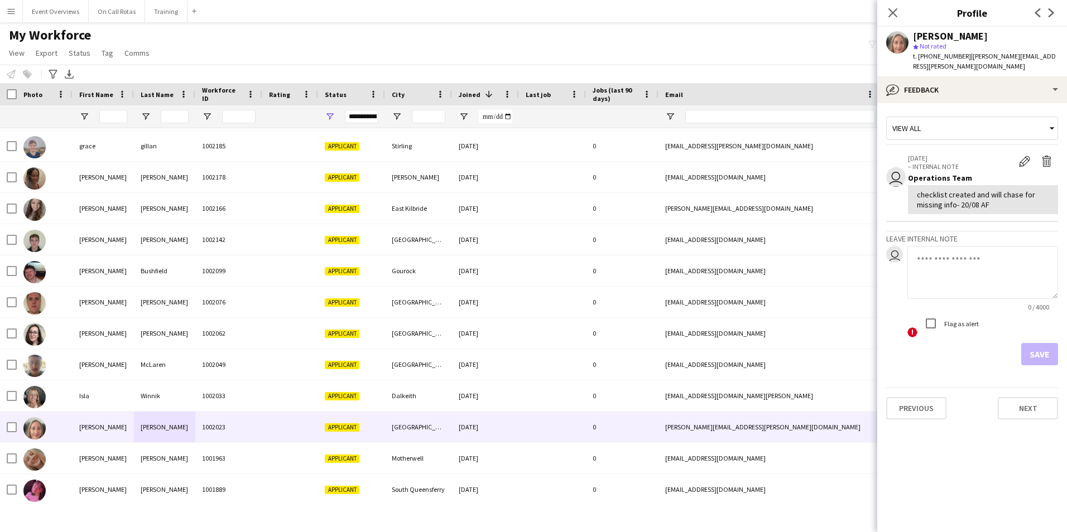
click at [964, 261] on textarea at bounding box center [982, 272] width 151 height 53
type textarea "**********"
click at [1044, 343] on button "Save" at bounding box center [1039, 354] width 37 height 22
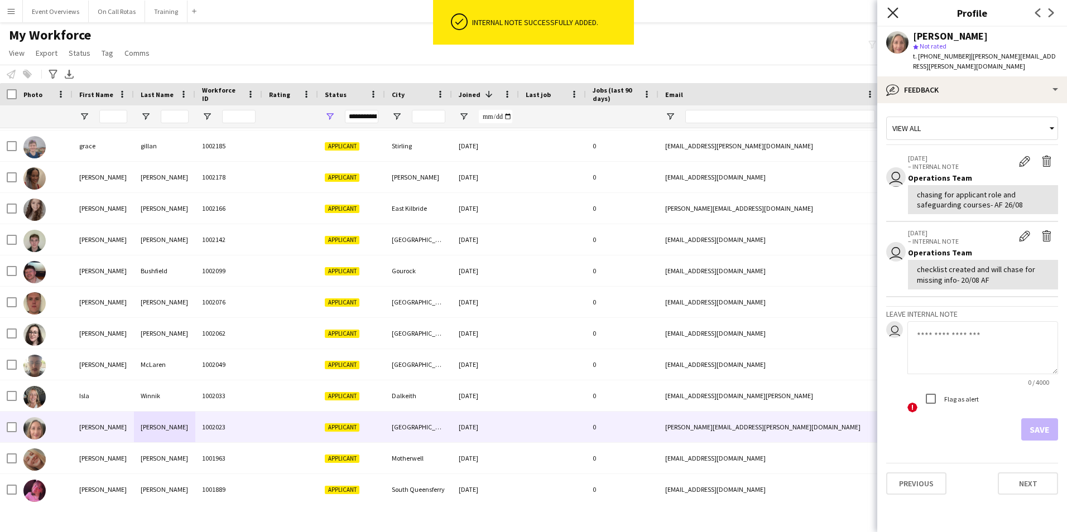
click at [890, 13] on icon "Close pop-in" at bounding box center [892, 12] width 11 height 11
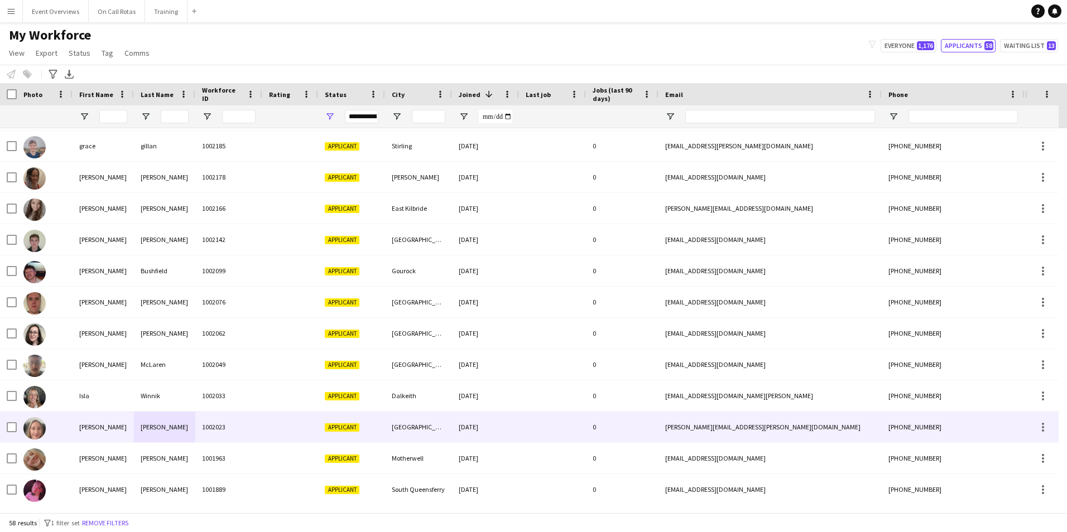
click at [238, 431] on div "1002023" at bounding box center [228, 427] width 67 height 31
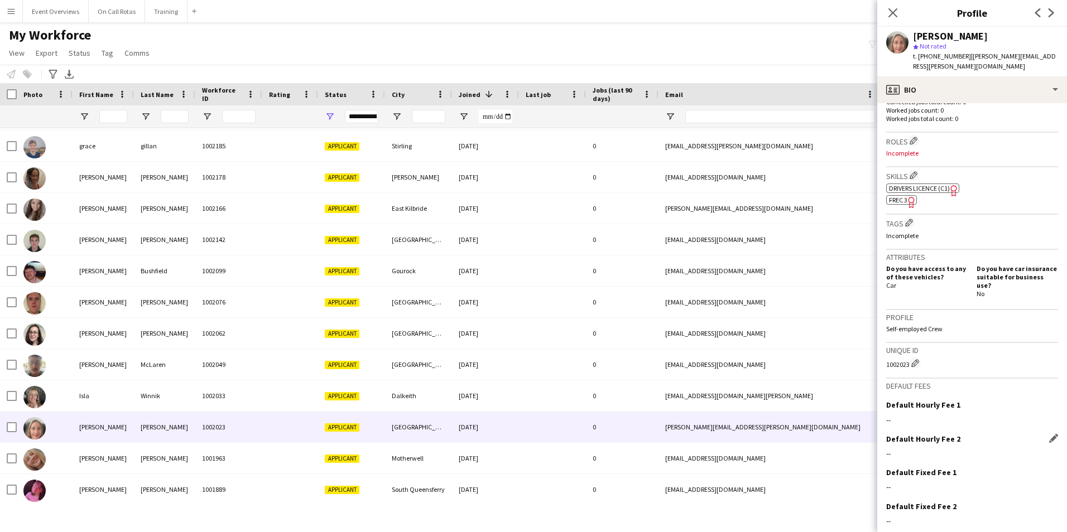
scroll to position [335, 0]
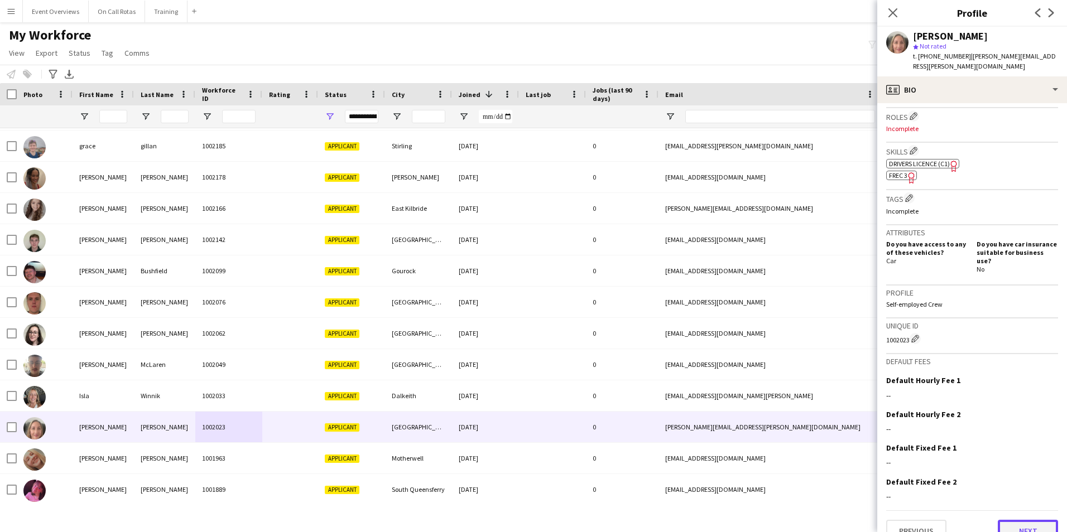
click at [998, 520] on button "Next" at bounding box center [1028, 531] width 60 height 22
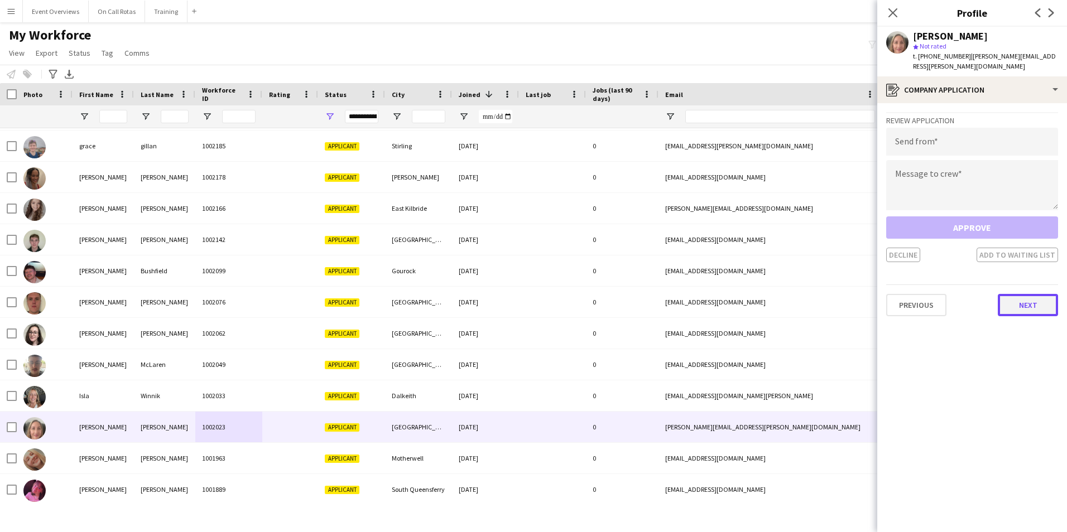
click at [1025, 297] on button "Next" at bounding box center [1028, 305] width 60 height 22
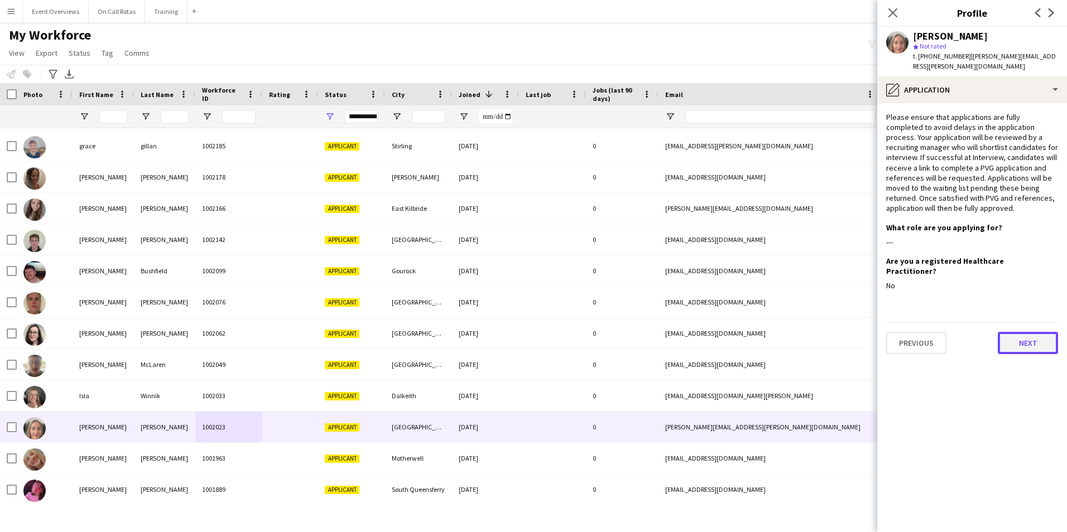
click at [1031, 332] on button "Next" at bounding box center [1028, 343] width 60 height 22
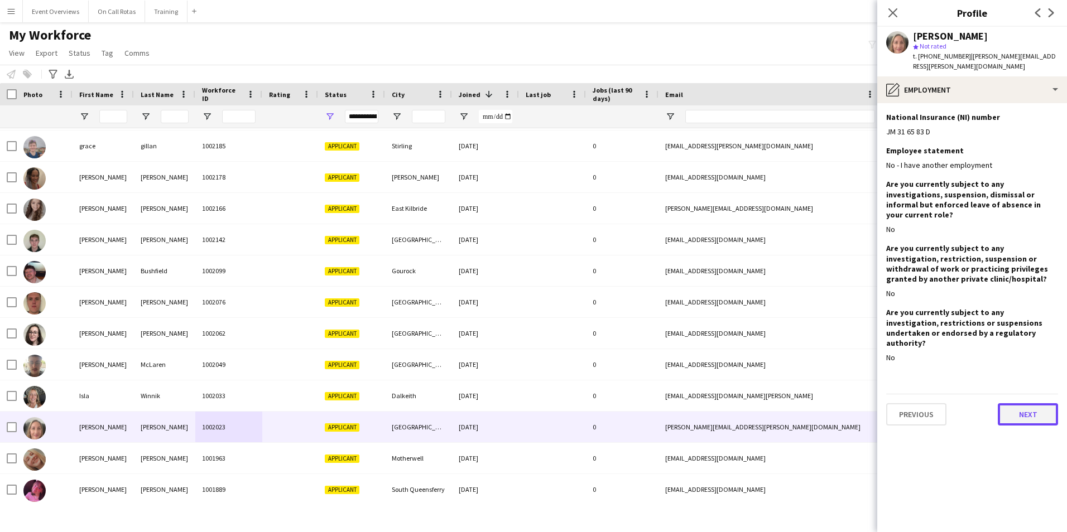
click at [1024, 403] on button "Next" at bounding box center [1028, 414] width 60 height 22
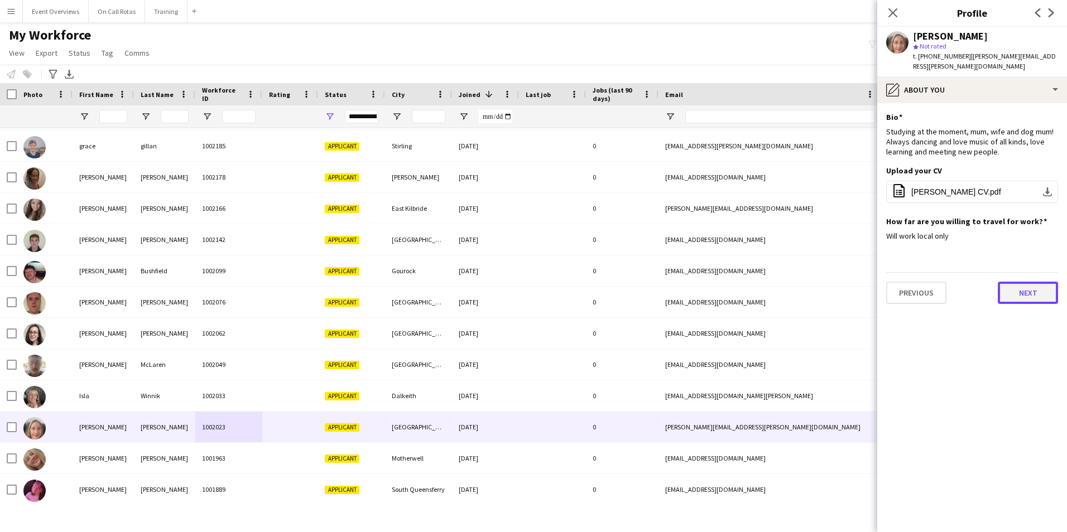
click at [1025, 284] on button "Next" at bounding box center [1028, 293] width 60 height 22
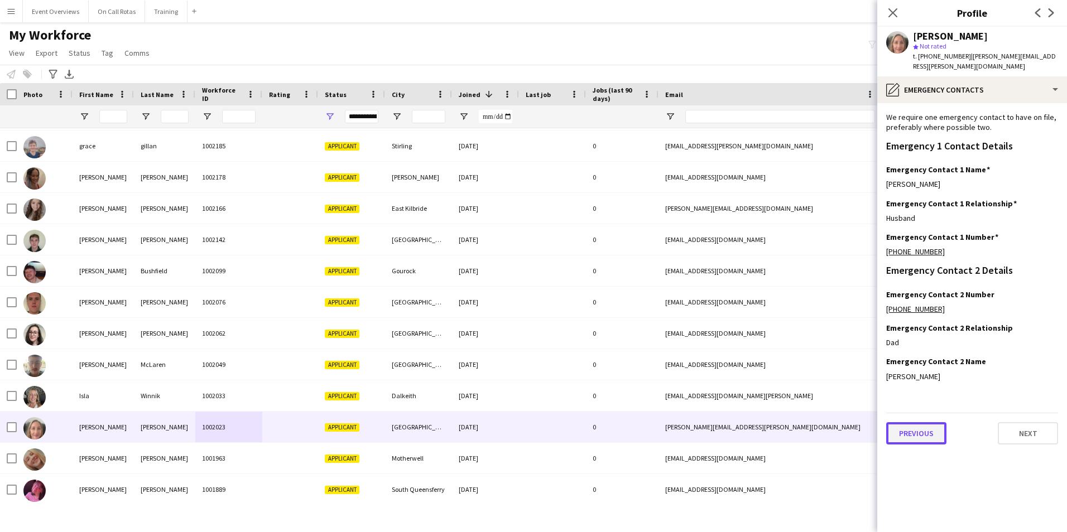
click at [927, 427] on button "Previous" at bounding box center [916, 433] width 60 height 22
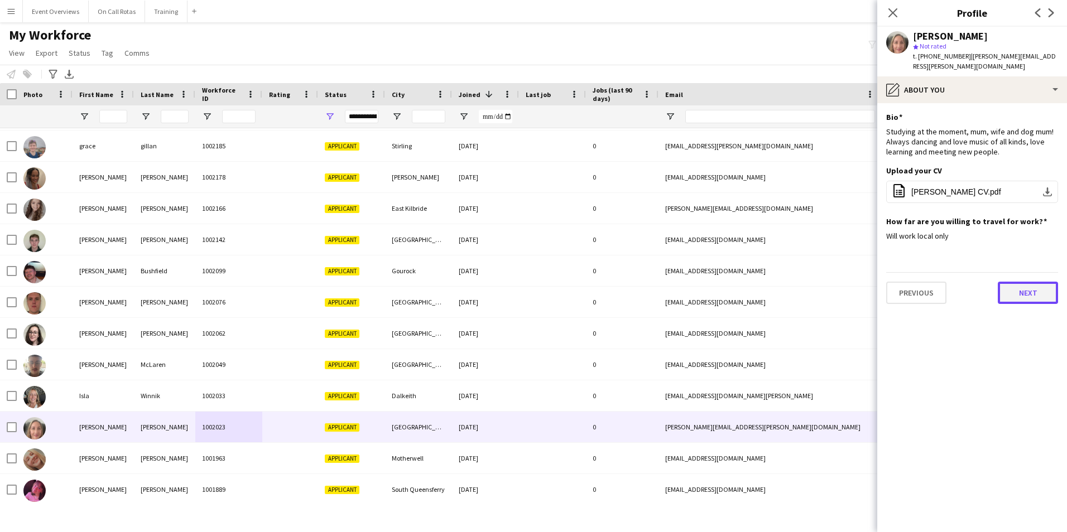
click at [1023, 285] on button "Next" at bounding box center [1028, 293] width 60 height 22
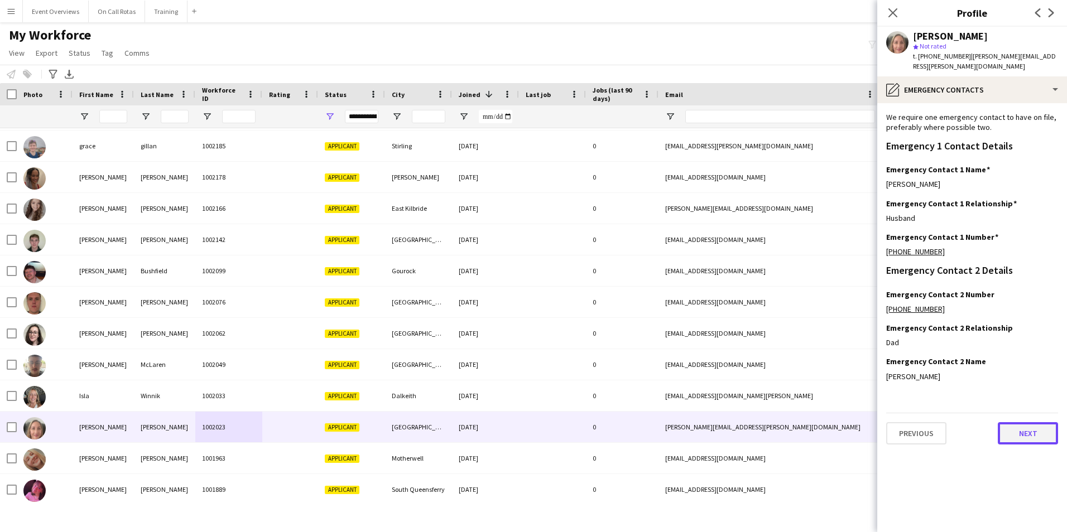
click at [1015, 427] on button "Next" at bounding box center [1028, 433] width 60 height 22
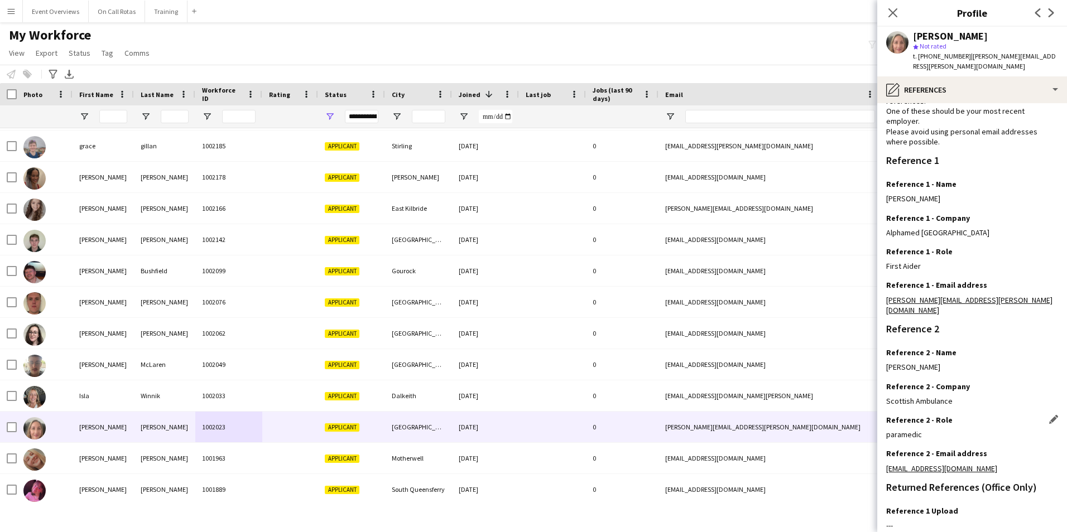
scroll to position [133, 0]
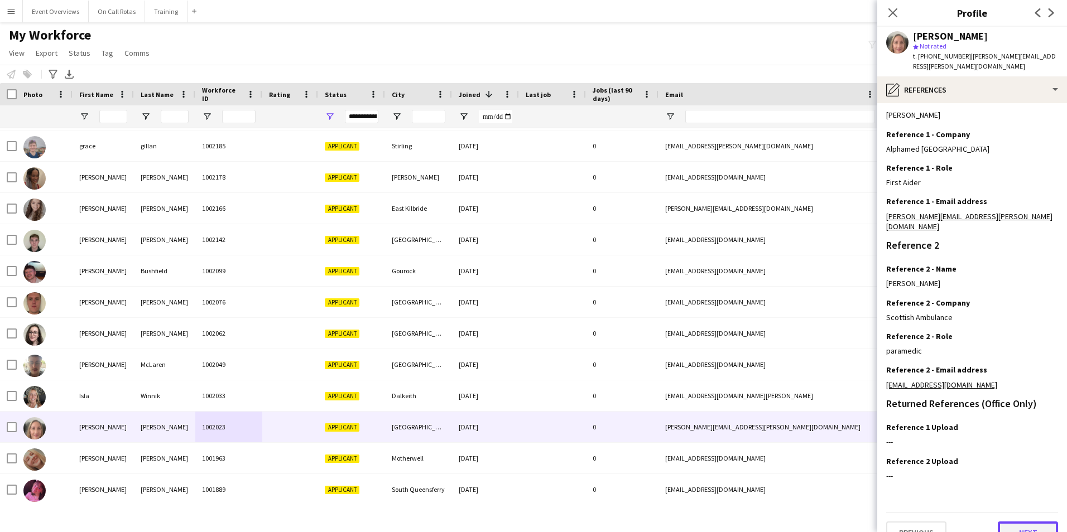
click at [1018, 522] on button "Next" at bounding box center [1028, 533] width 60 height 22
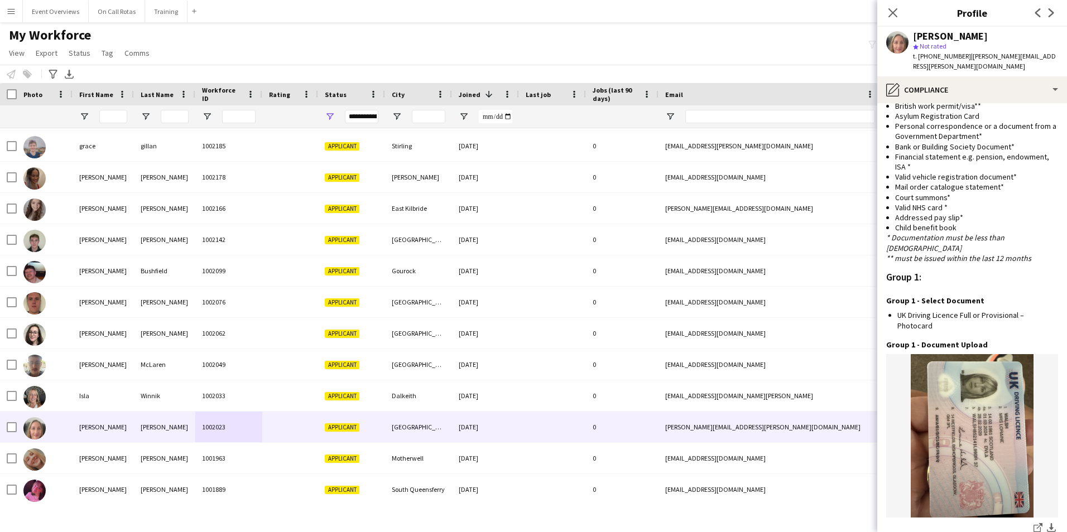
scroll to position [1154, 0]
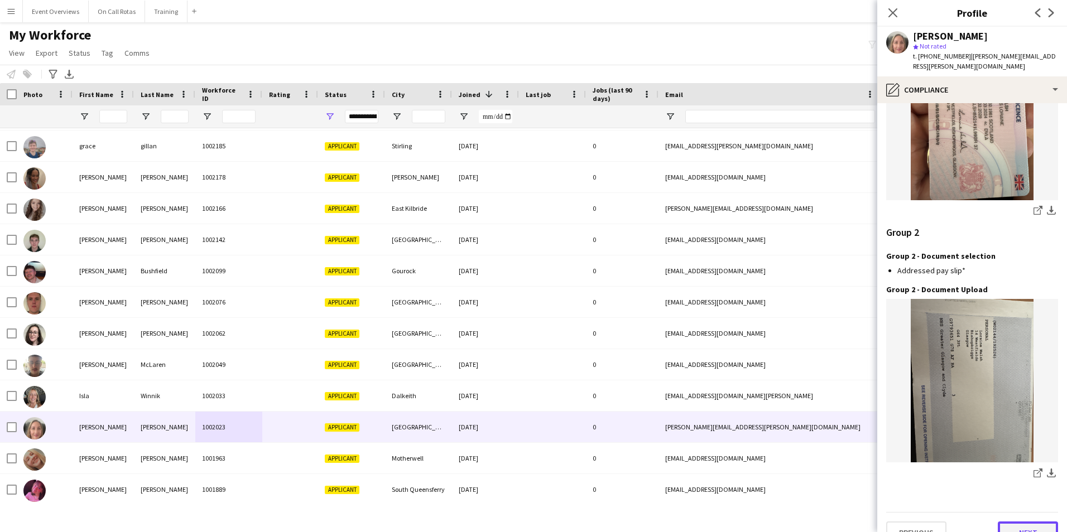
click at [1021, 522] on button "Next" at bounding box center [1028, 533] width 60 height 22
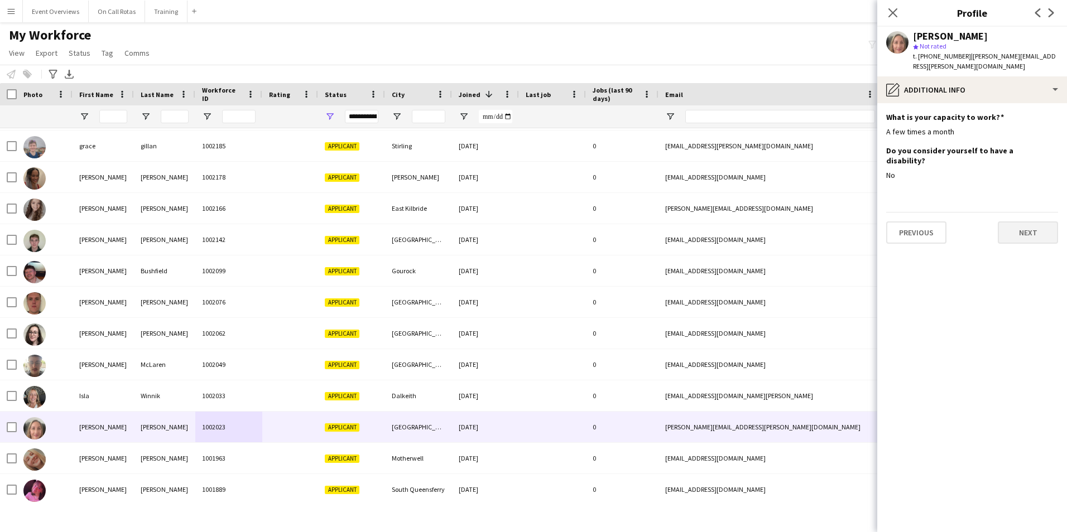
scroll to position [0, 0]
click at [1024, 221] on button "Next" at bounding box center [1028, 232] width 60 height 22
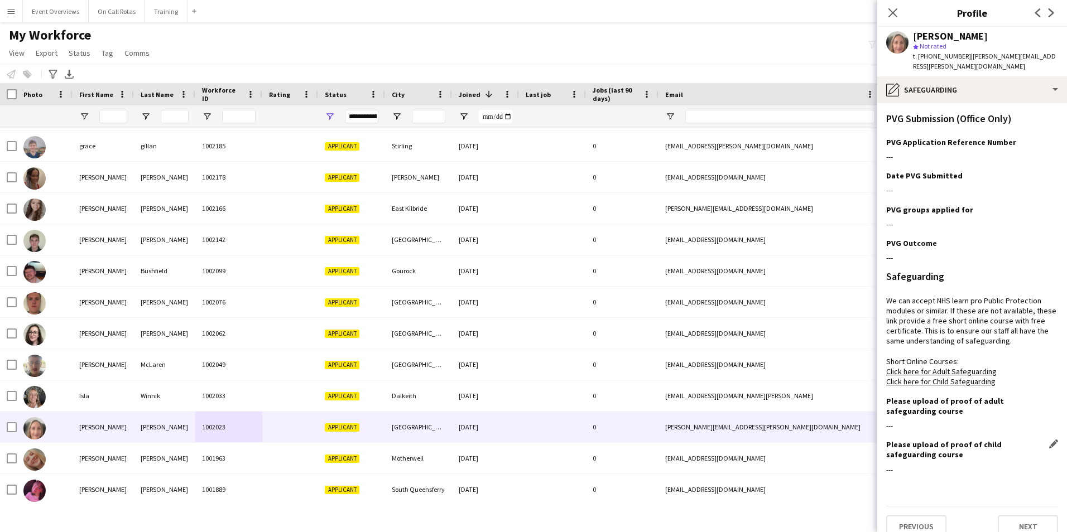
scroll to position [171, 0]
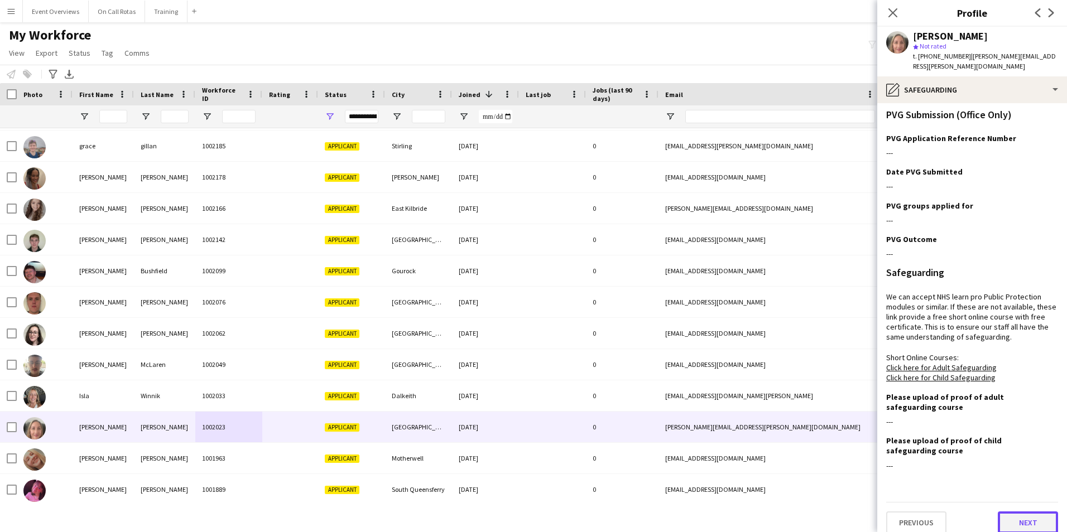
click at [1009, 514] on button "Next" at bounding box center [1028, 523] width 60 height 22
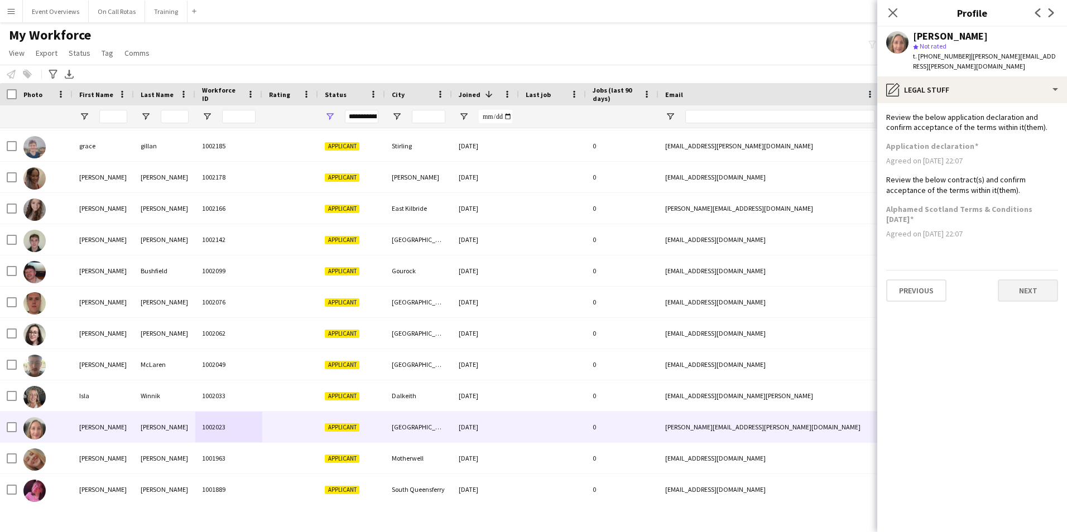
scroll to position [0, 0]
click at [1006, 291] on button "Next" at bounding box center [1028, 291] width 60 height 22
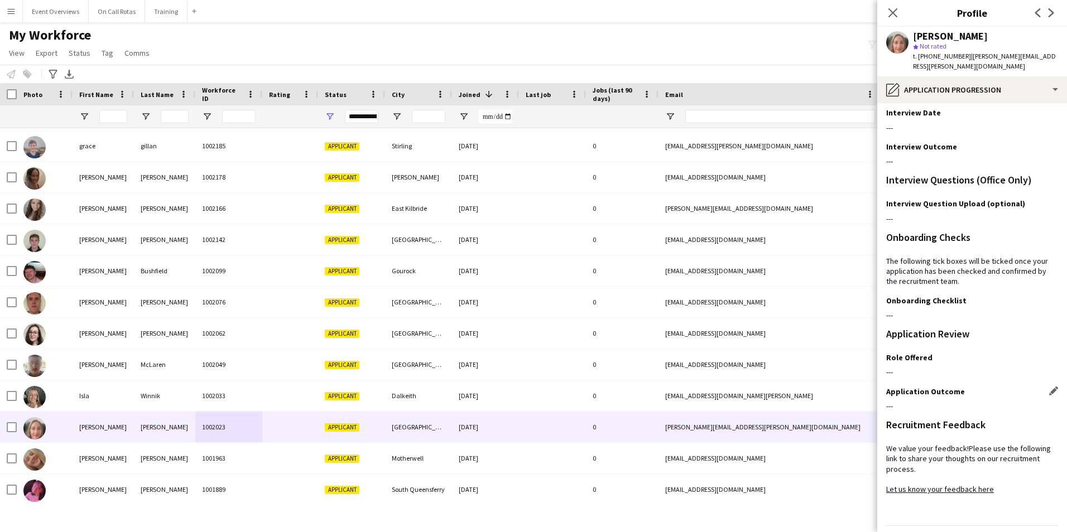
scroll to position [91, 0]
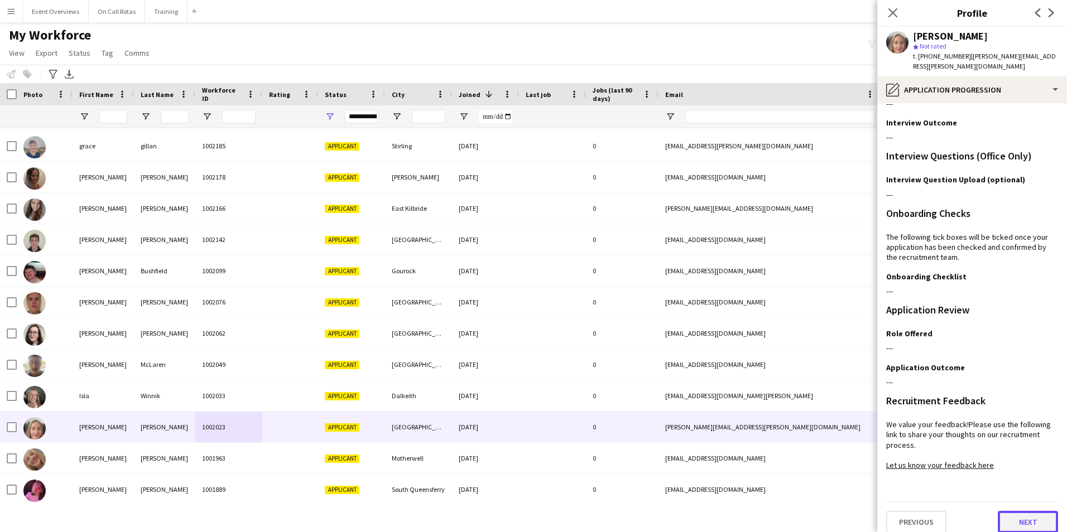
click at [1034, 516] on button "Next" at bounding box center [1028, 522] width 60 height 22
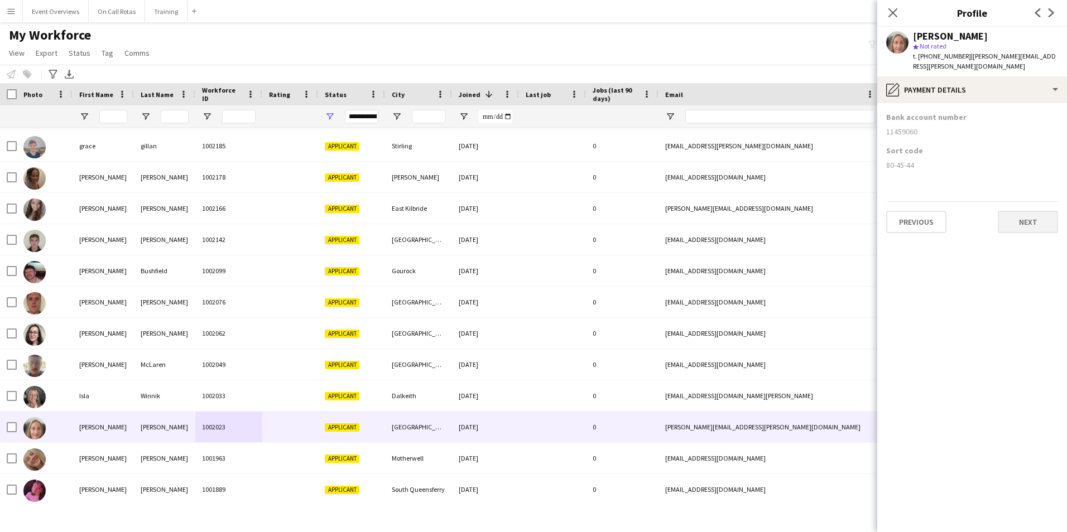
scroll to position [0, 0]
click at [1019, 214] on button "Next" at bounding box center [1028, 222] width 60 height 22
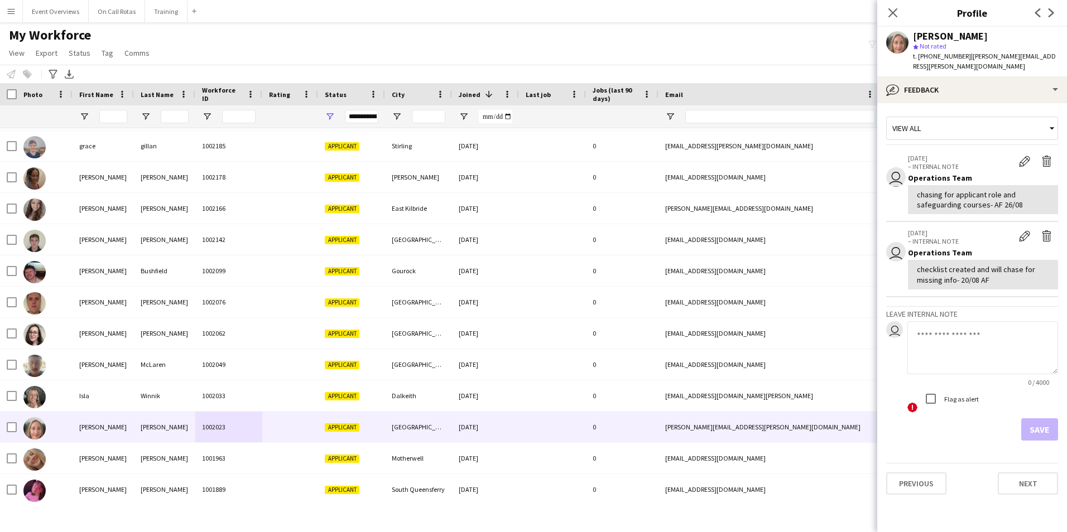
click at [902, 16] on div "Close pop-in" at bounding box center [892, 13] width 31 height 26
click at [893, 15] on icon "Close pop-in" at bounding box center [892, 12] width 11 height 11
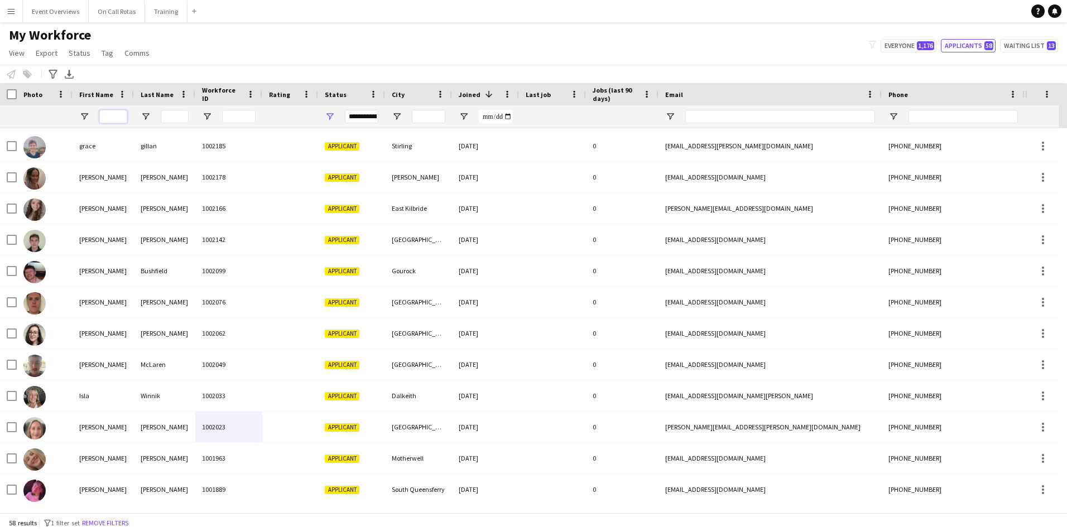
click at [114, 120] on input "First Name Filter Input" at bounding box center [113, 116] width 28 height 13
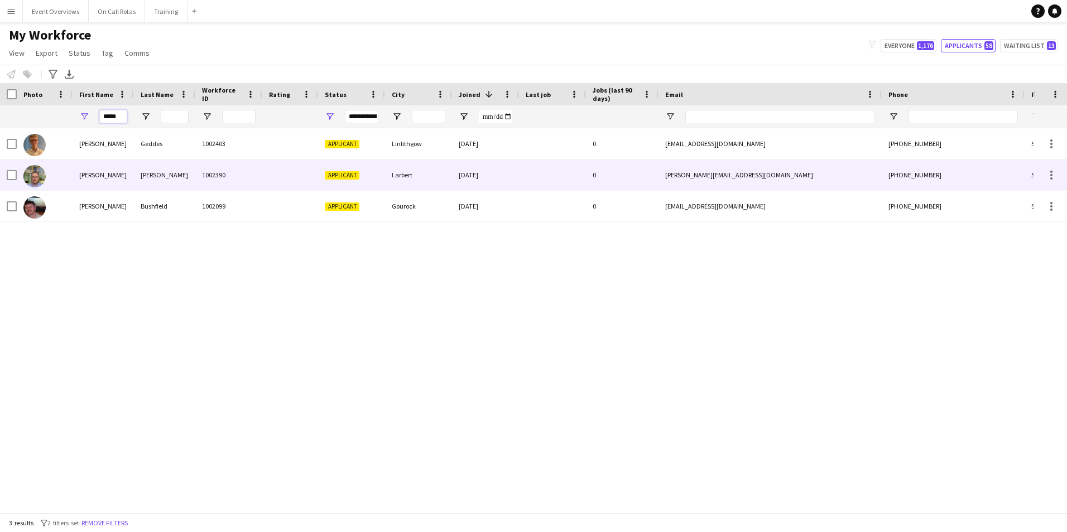
type input "*****"
click at [145, 180] on div "Spicer" at bounding box center [164, 175] width 61 height 31
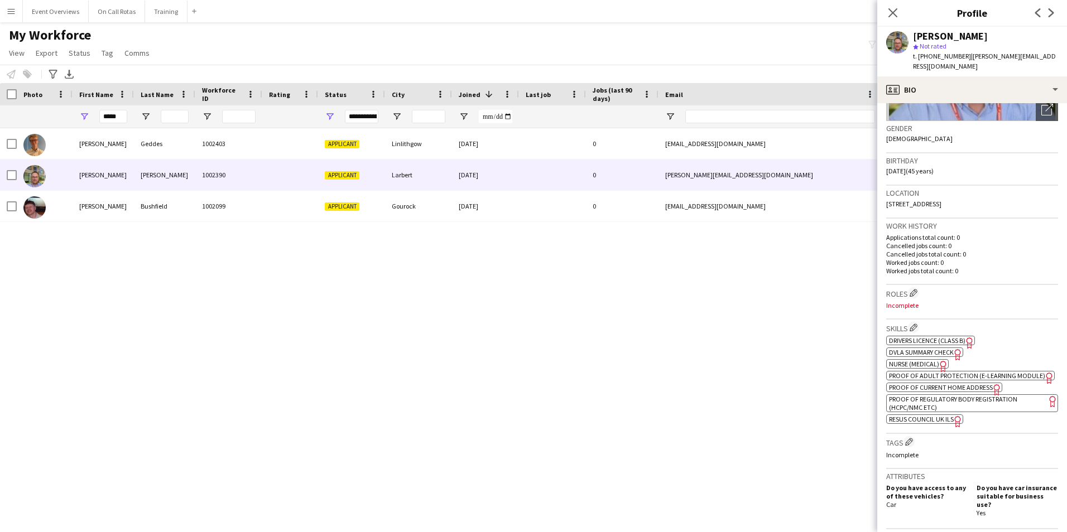
scroll to position [167, 0]
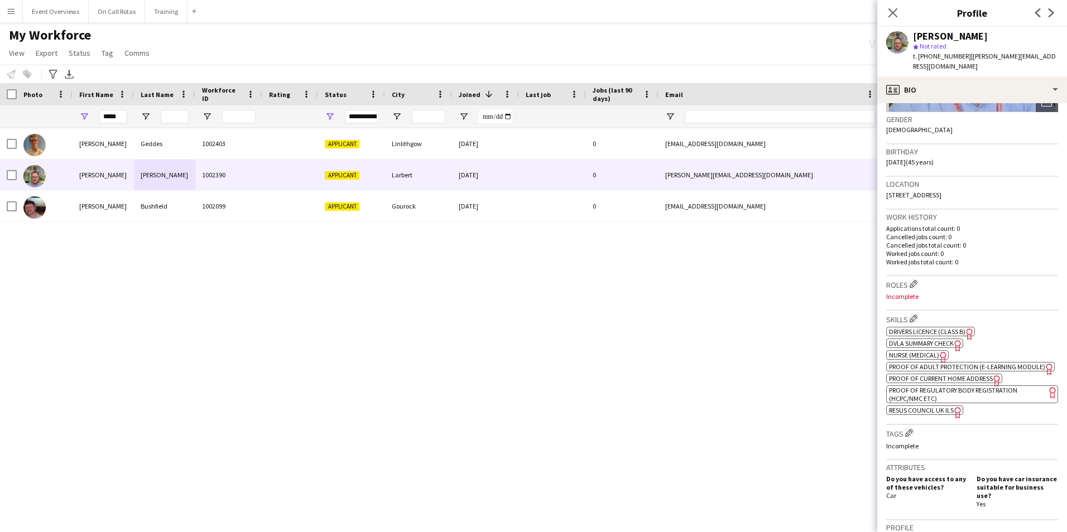
click at [907, 351] on span "Nurse (Medical)" at bounding box center [914, 355] width 50 height 8
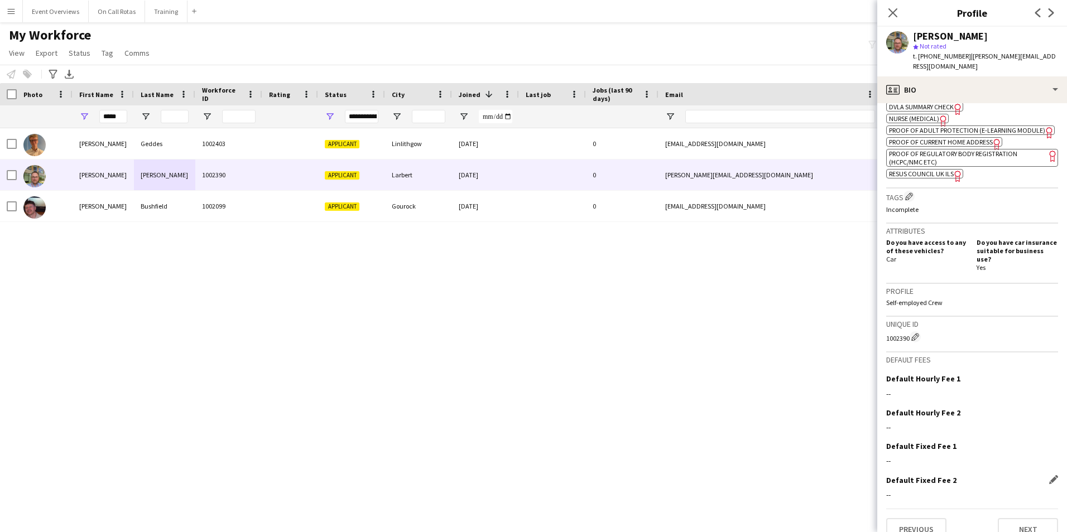
scroll to position [411, 0]
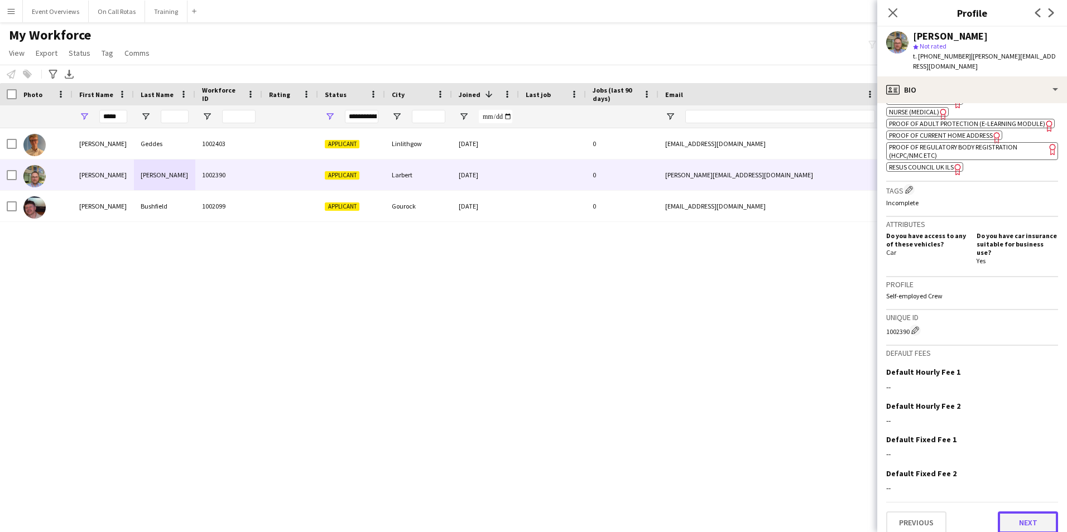
click at [1016, 512] on button "Next" at bounding box center [1028, 523] width 60 height 22
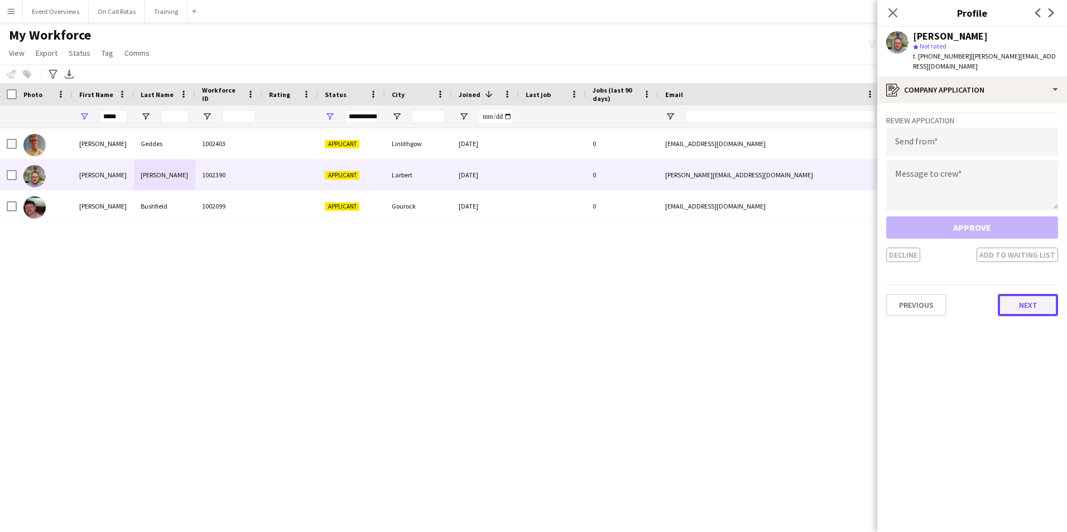
click at [1010, 301] on button "Next" at bounding box center [1028, 305] width 60 height 22
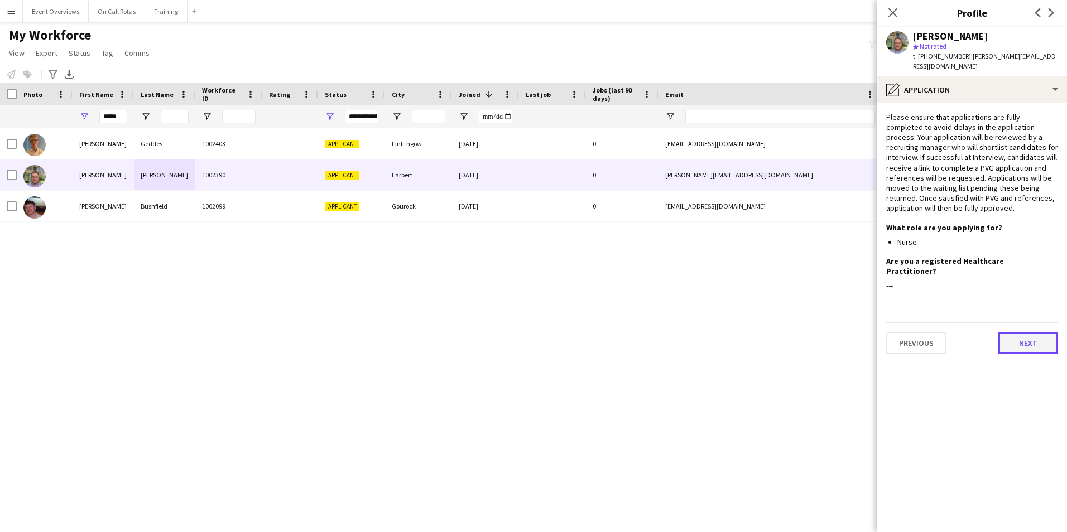
click at [1019, 332] on button "Next" at bounding box center [1028, 343] width 60 height 22
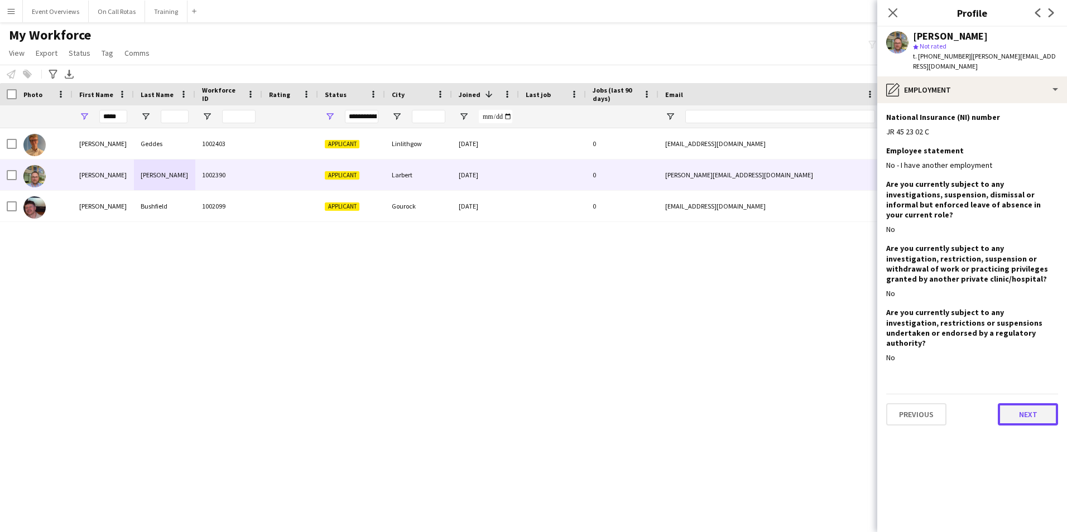
click at [1013, 403] on button "Next" at bounding box center [1028, 414] width 60 height 22
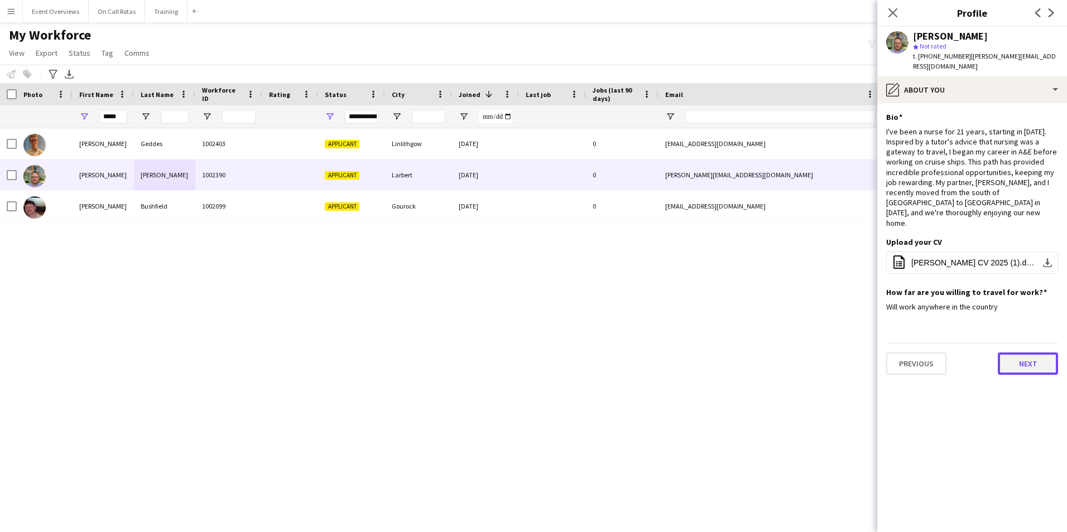
click at [1005, 353] on button "Next" at bounding box center [1028, 364] width 60 height 22
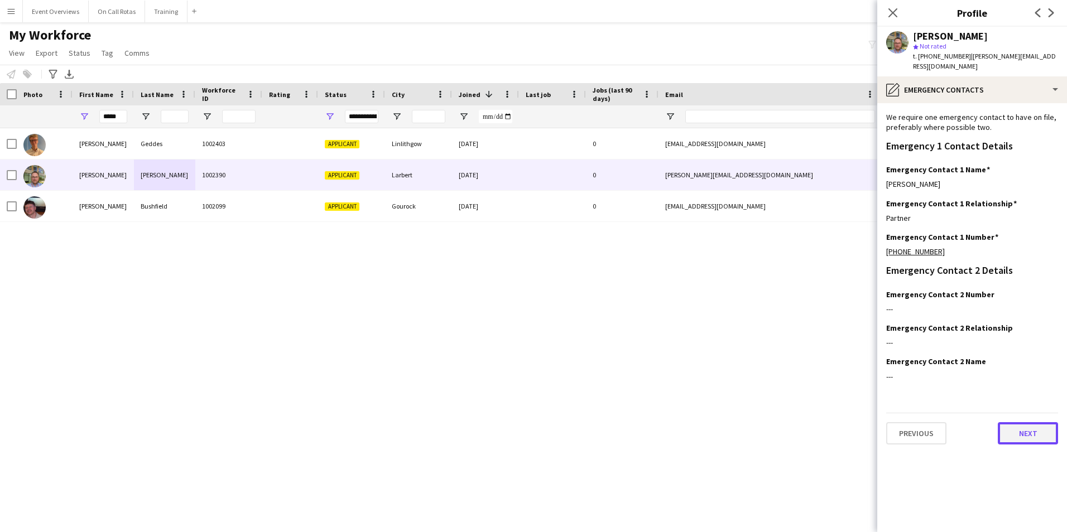
click at [1017, 422] on button "Next" at bounding box center [1028, 433] width 60 height 22
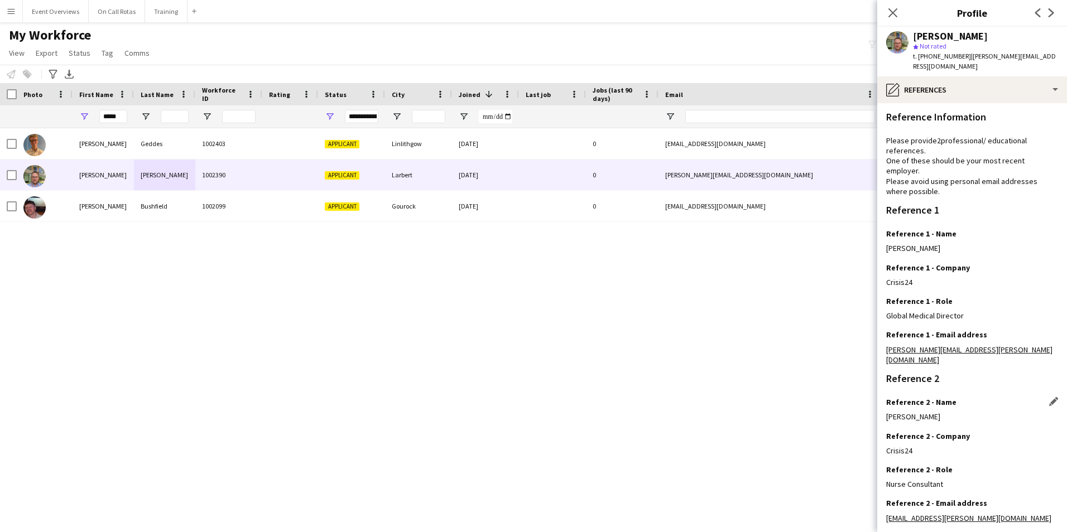
scroll to position [133, 0]
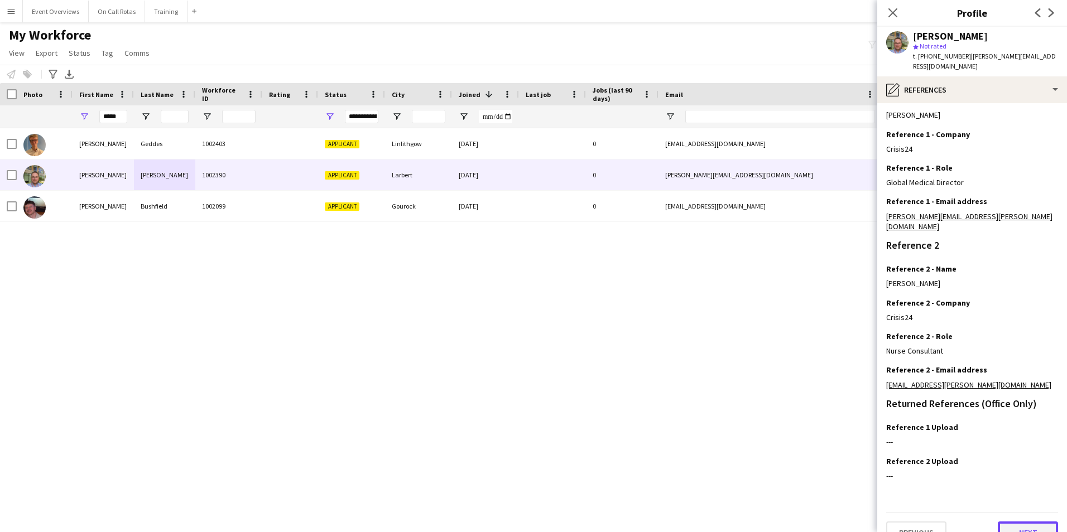
click at [1020, 522] on button "Next" at bounding box center [1028, 533] width 60 height 22
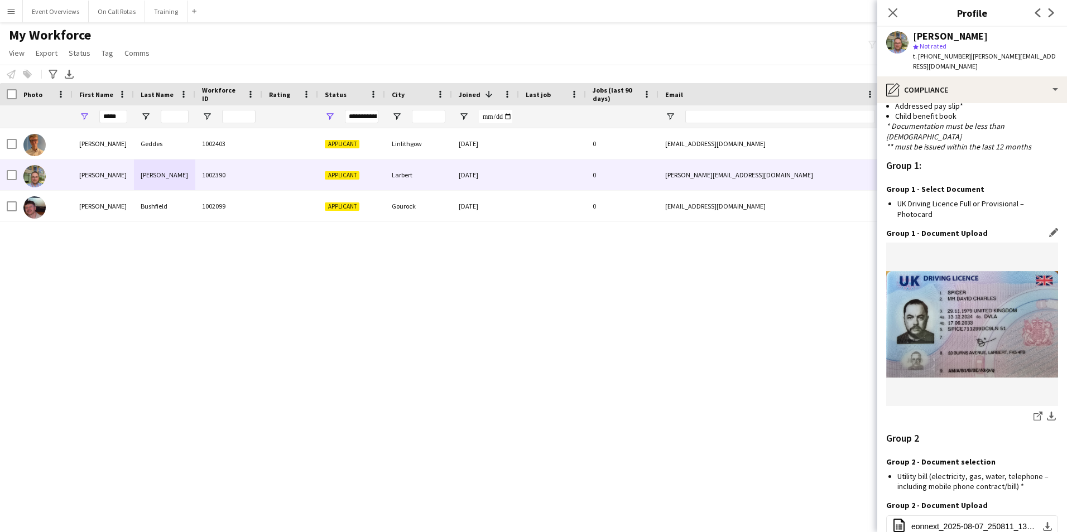
scroll to position [1010, 0]
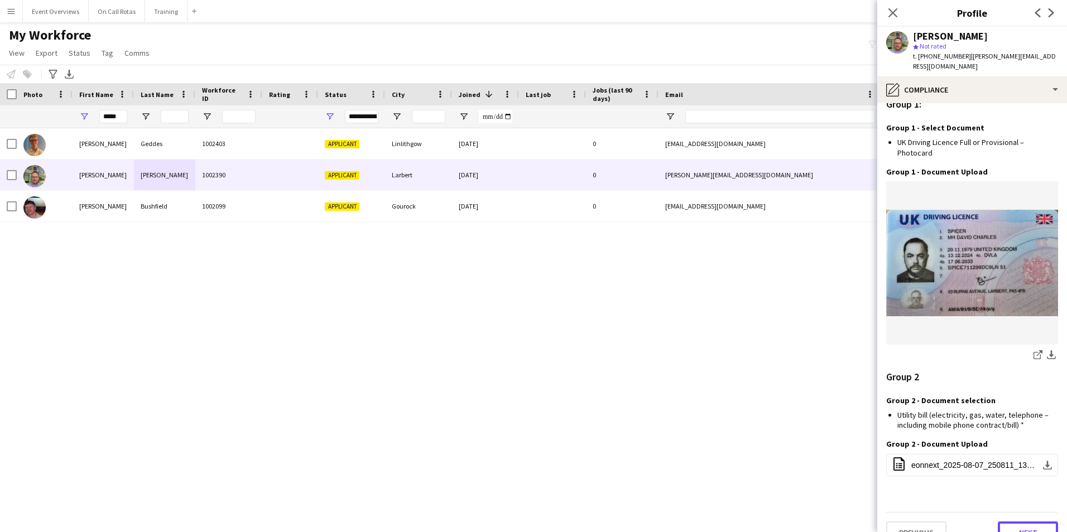
click at [1005, 522] on button "Next" at bounding box center [1028, 533] width 60 height 22
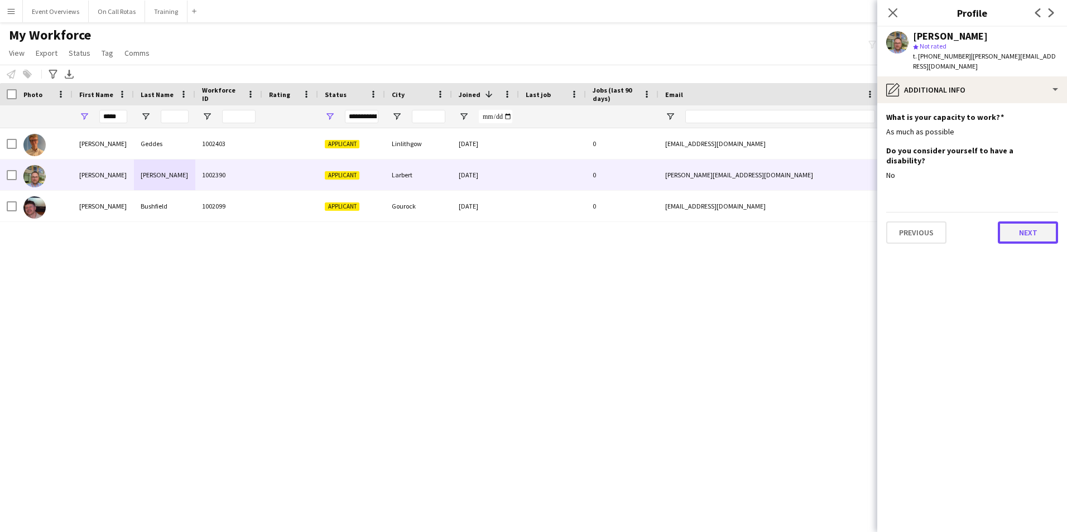
click at [1002, 221] on button "Next" at bounding box center [1028, 232] width 60 height 22
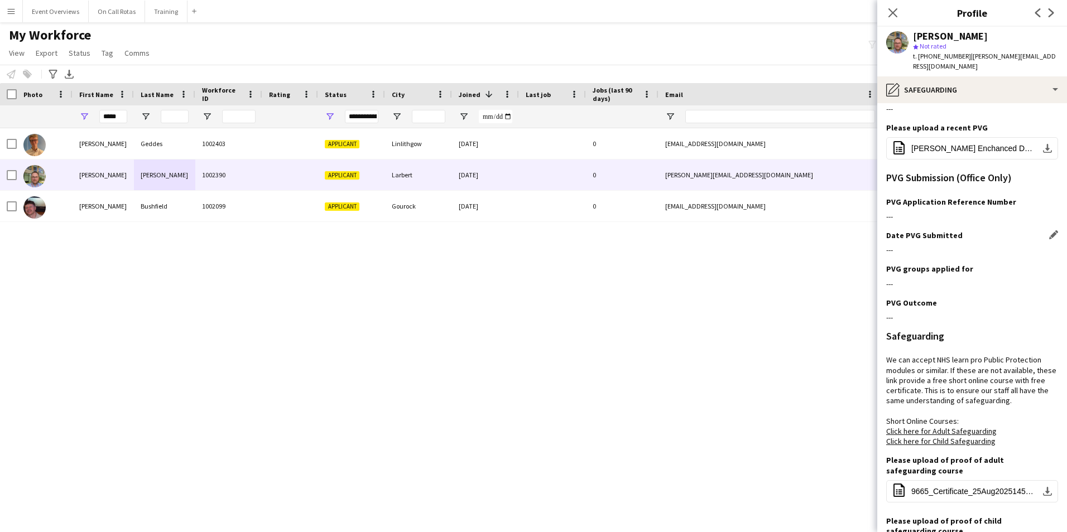
scroll to position [221, 0]
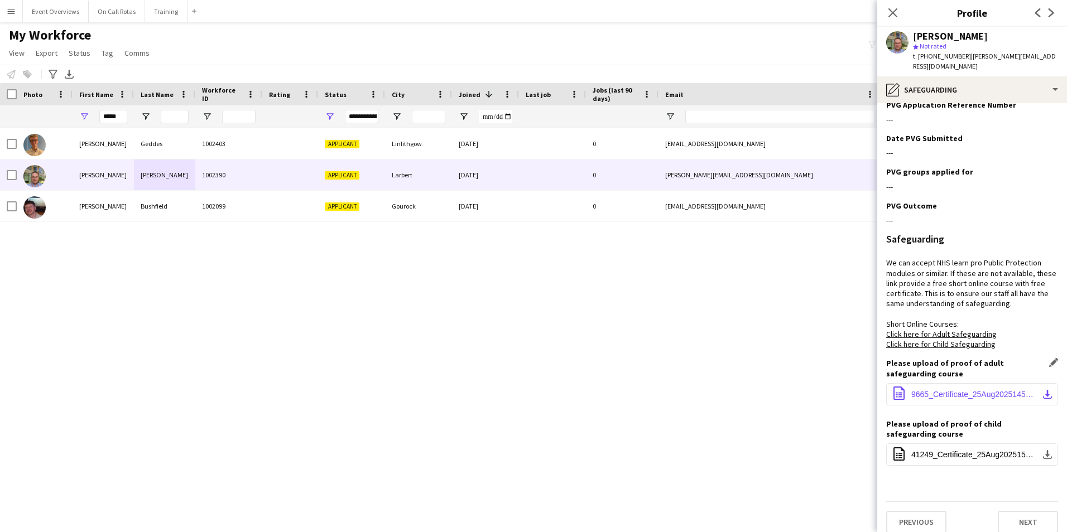
click at [962, 390] on span "9665_Certificate_25Aug2025145739.pdf" at bounding box center [974, 394] width 126 height 9
click at [938, 450] on span "41249_Certificate_25Aug2025150907.pdf" at bounding box center [974, 454] width 126 height 9
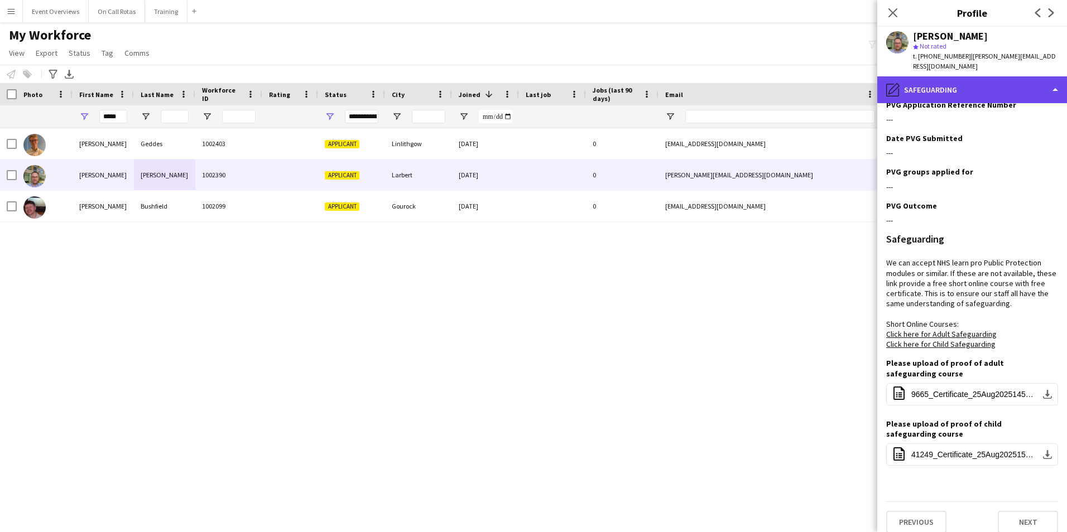
click at [982, 81] on div "pencil4 Safeguarding" at bounding box center [972, 89] width 190 height 27
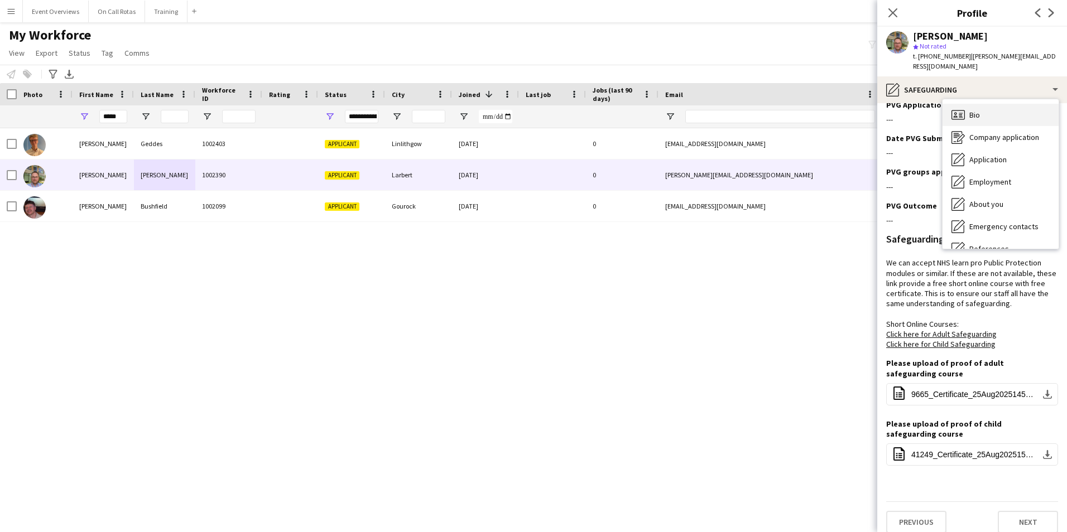
click at [974, 110] on span "Bio" at bounding box center [974, 115] width 11 height 10
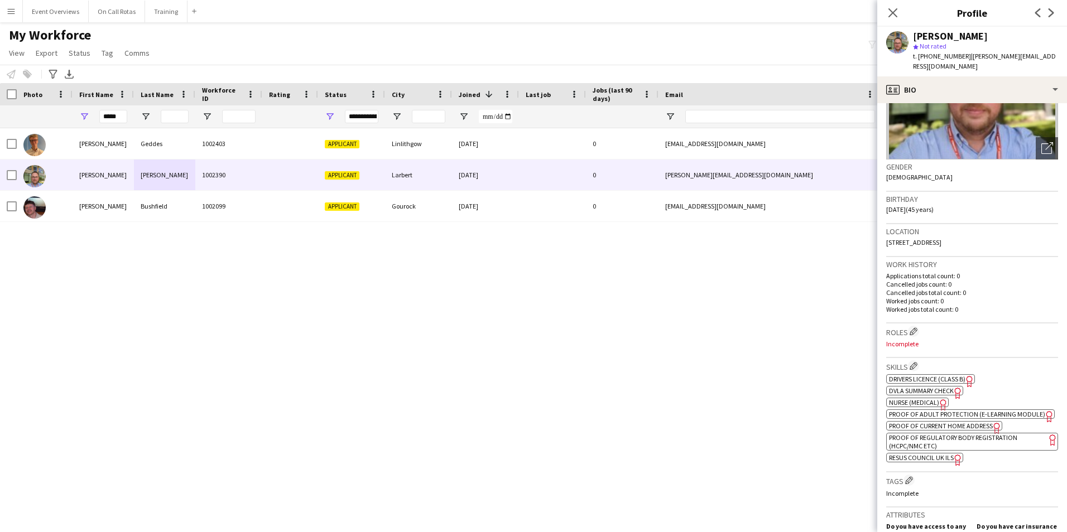
scroll to position [223, 0]
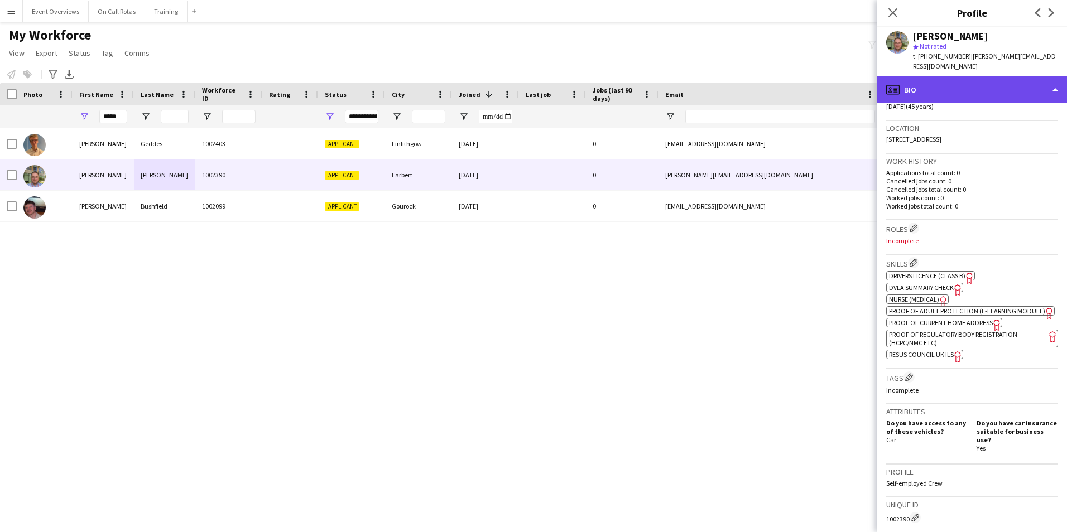
click at [941, 89] on div "profile Bio" at bounding box center [972, 89] width 190 height 27
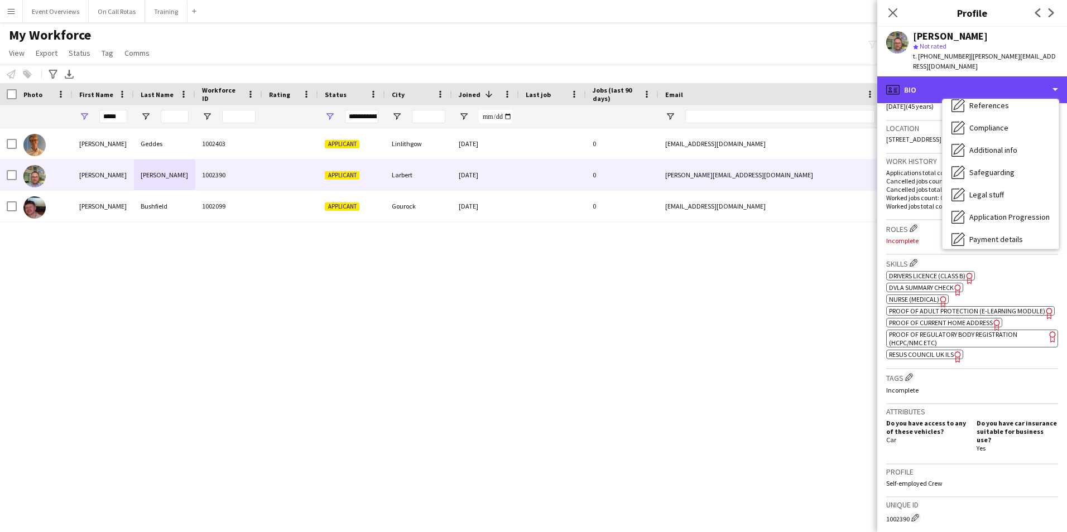
scroll to position [194, 0]
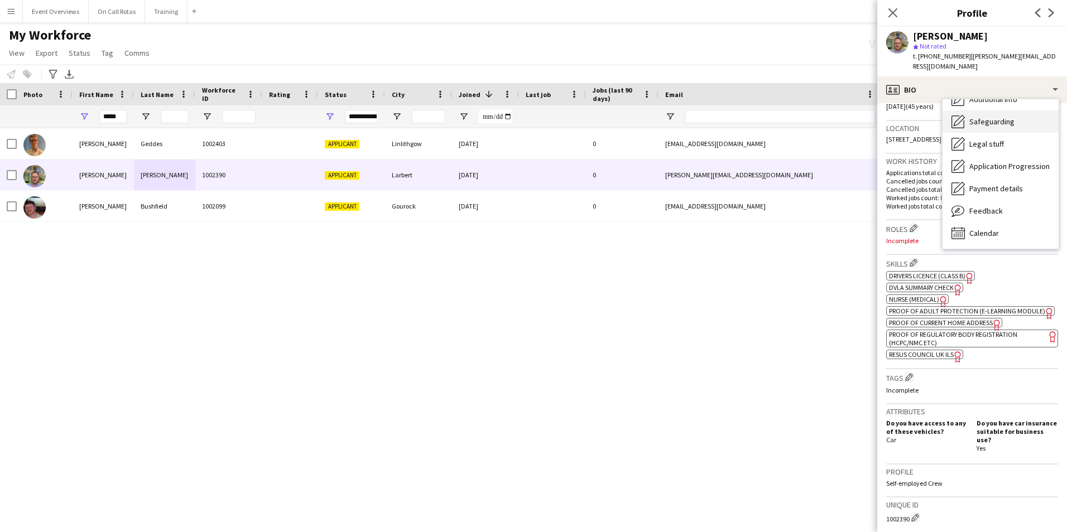
click at [983, 117] on span "Safeguarding" at bounding box center [991, 122] width 45 height 10
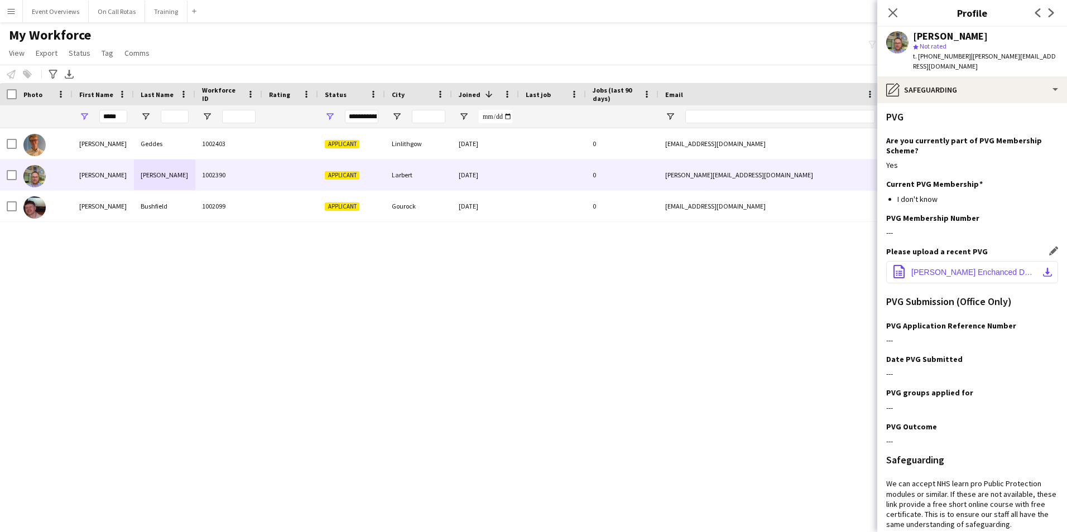
click at [943, 261] on button "office-file-sheet David Spicer Enchanced DBS check - 31 May 23.pdf download-bot…" at bounding box center [972, 272] width 172 height 22
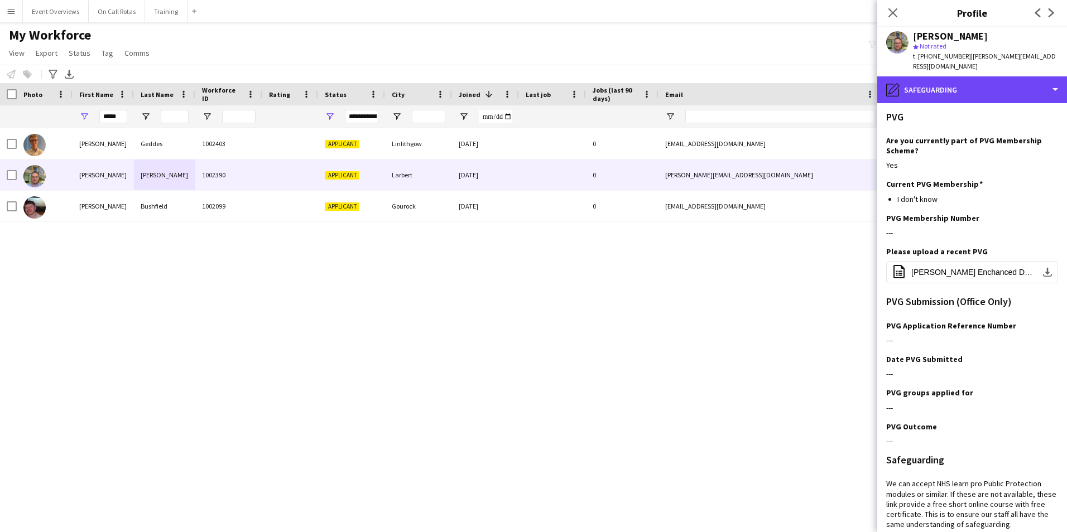
drag, startPoint x: 956, startPoint y: 80, endPoint x: 966, endPoint y: 88, distance: 13.1
click at [956, 79] on div "pencil4 Safeguarding" at bounding box center [972, 89] width 190 height 27
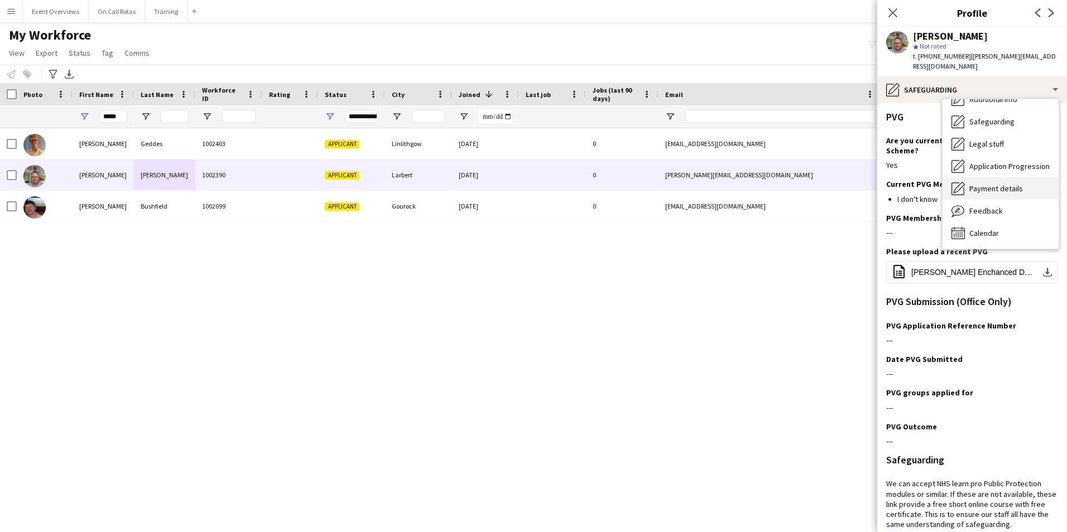
click at [981, 184] on div "Payment details Payment details" at bounding box center [1000, 188] width 116 height 22
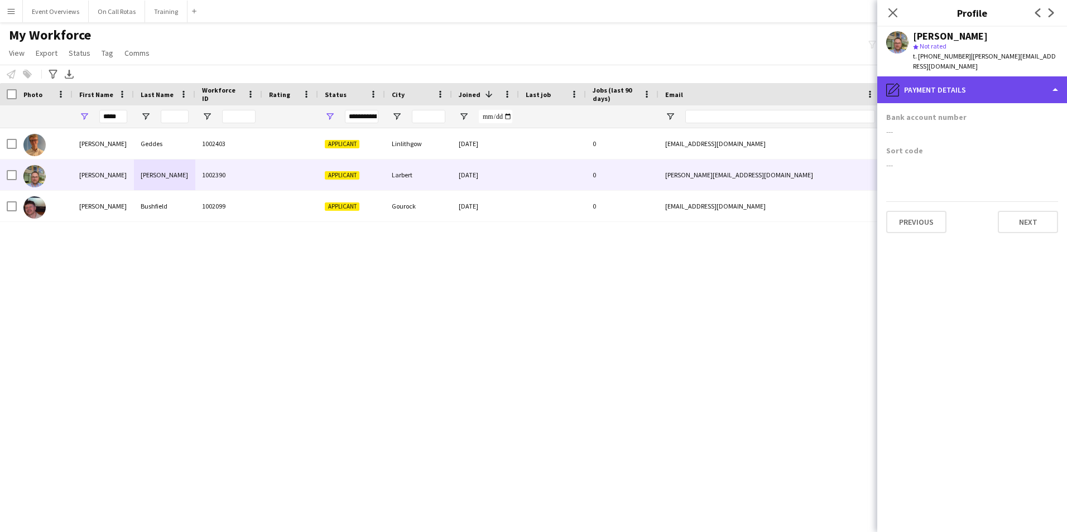
click at [939, 76] on div "pencil4 Payment details" at bounding box center [972, 89] width 190 height 27
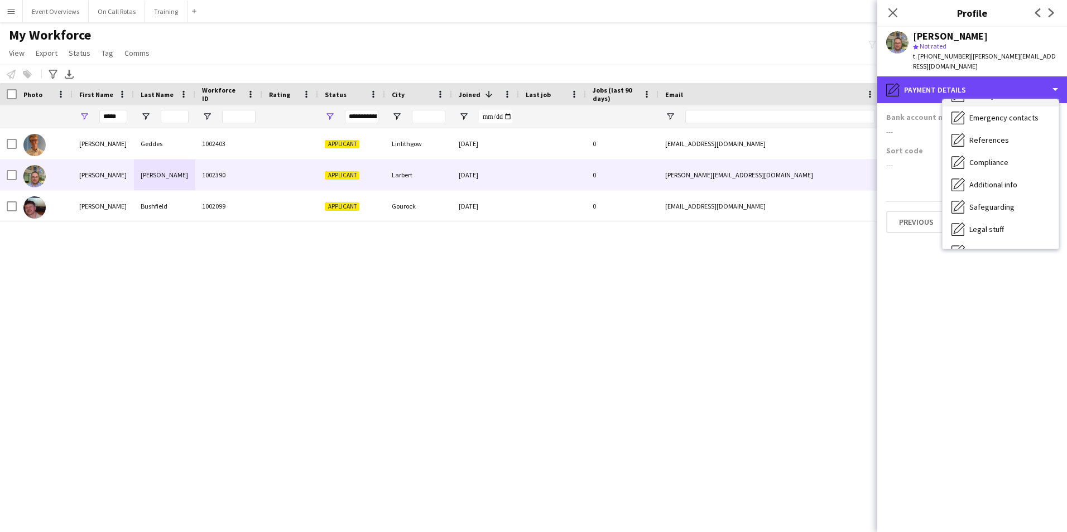
scroll to position [0, 0]
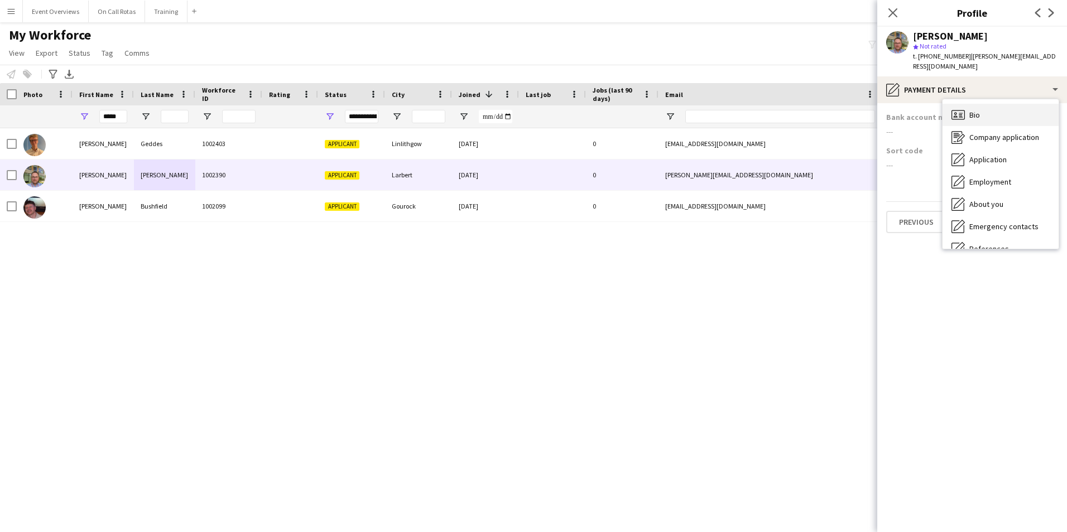
click at [979, 110] on span "Bio" at bounding box center [974, 115] width 11 height 10
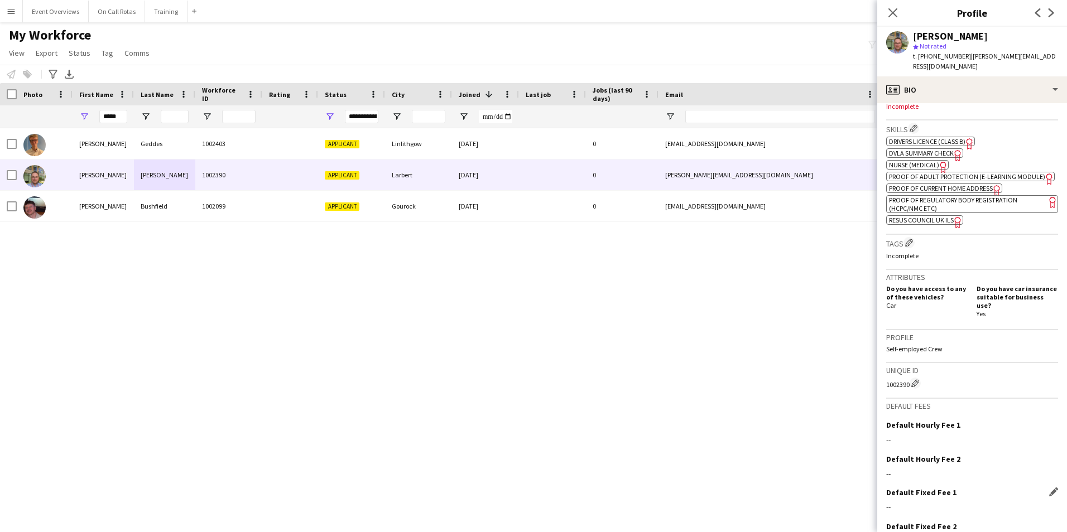
scroll to position [411, 0]
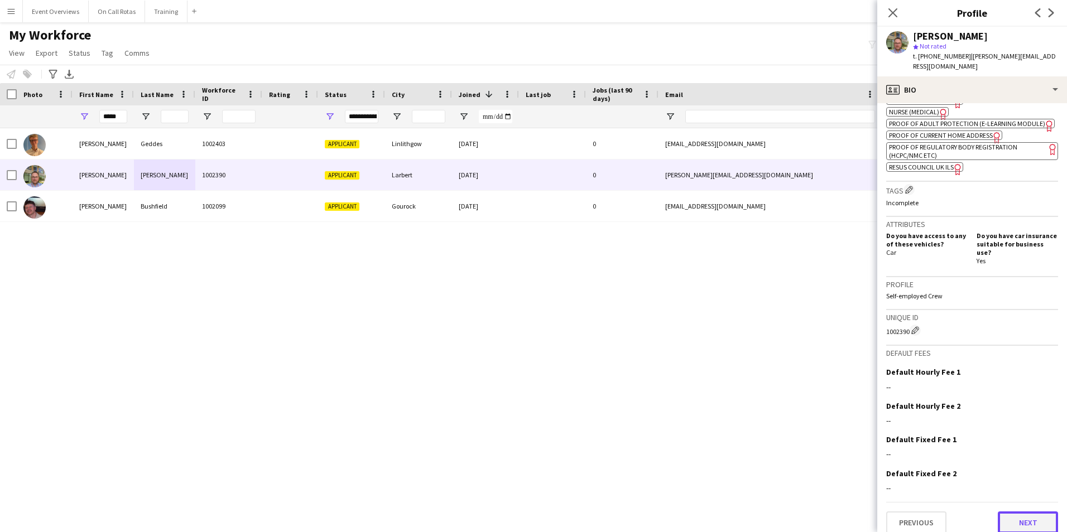
click at [1015, 512] on button "Next" at bounding box center [1028, 523] width 60 height 22
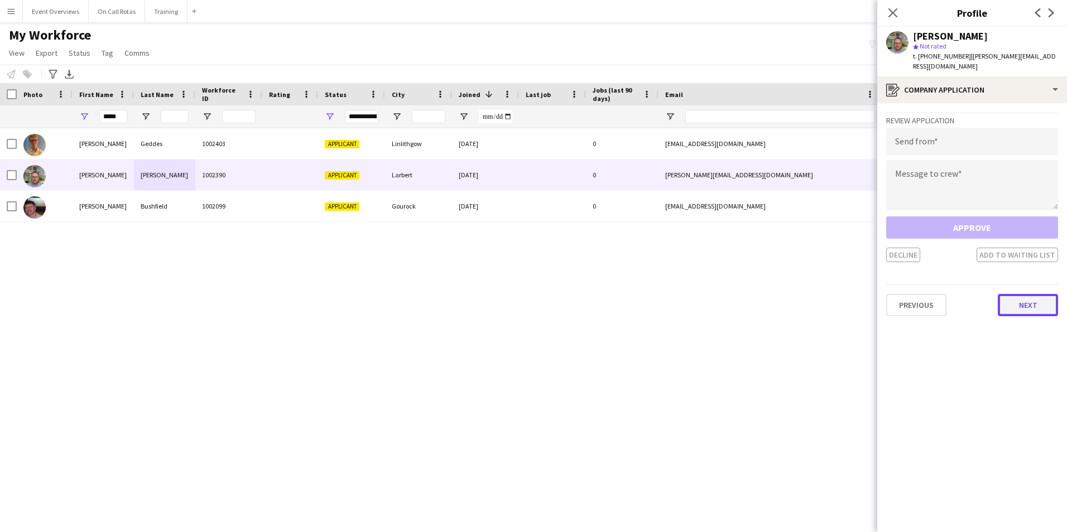
click at [1020, 301] on button "Next" at bounding box center [1028, 305] width 60 height 22
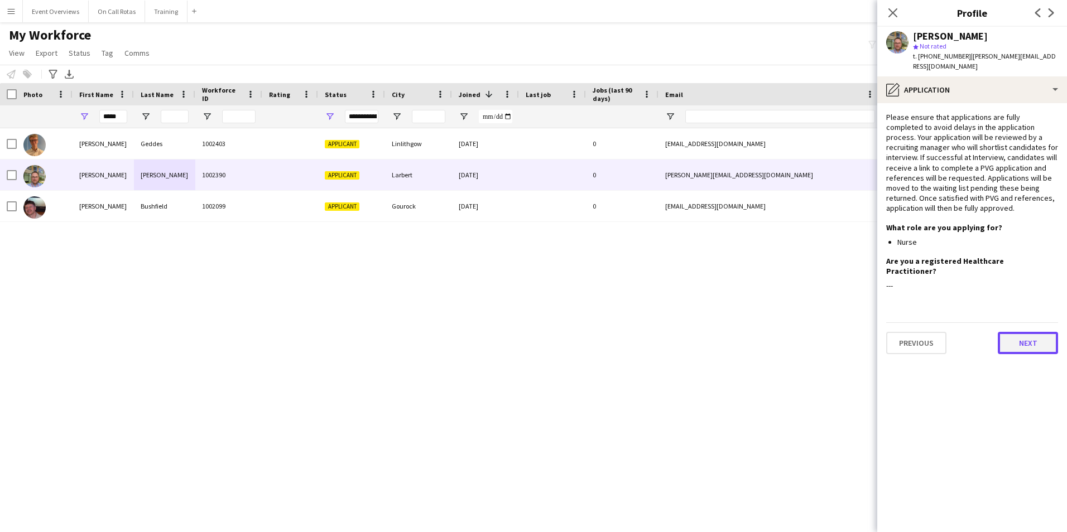
click at [1012, 332] on button "Next" at bounding box center [1028, 343] width 60 height 22
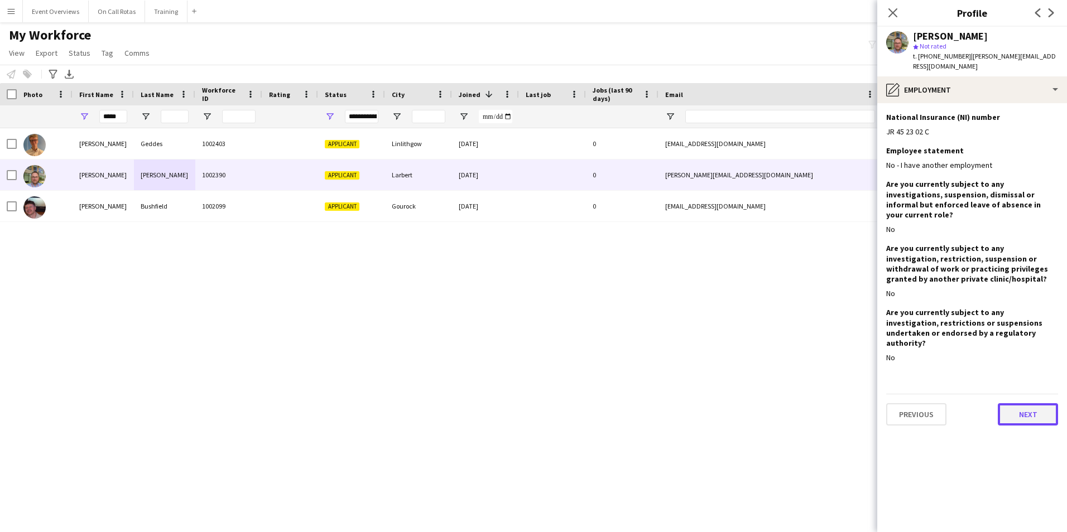
click at [1008, 403] on button "Next" at bounding box center [1028, 414] width 60 height 22
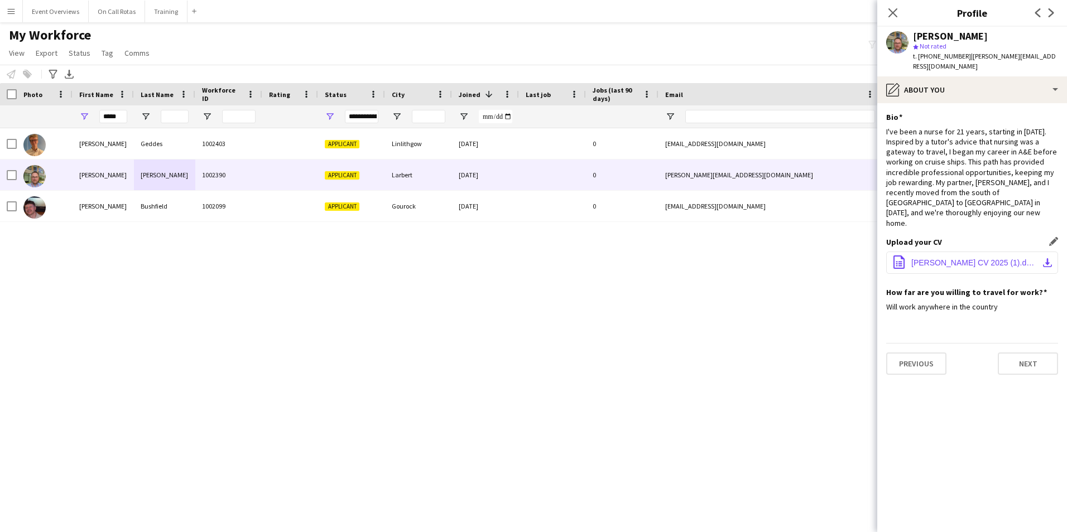
click at [970, 252] on button "office-file-sheet David Spicer CV 2025 (1).docx download-bottom" at bounding box center [972, 263] width 172 height 22
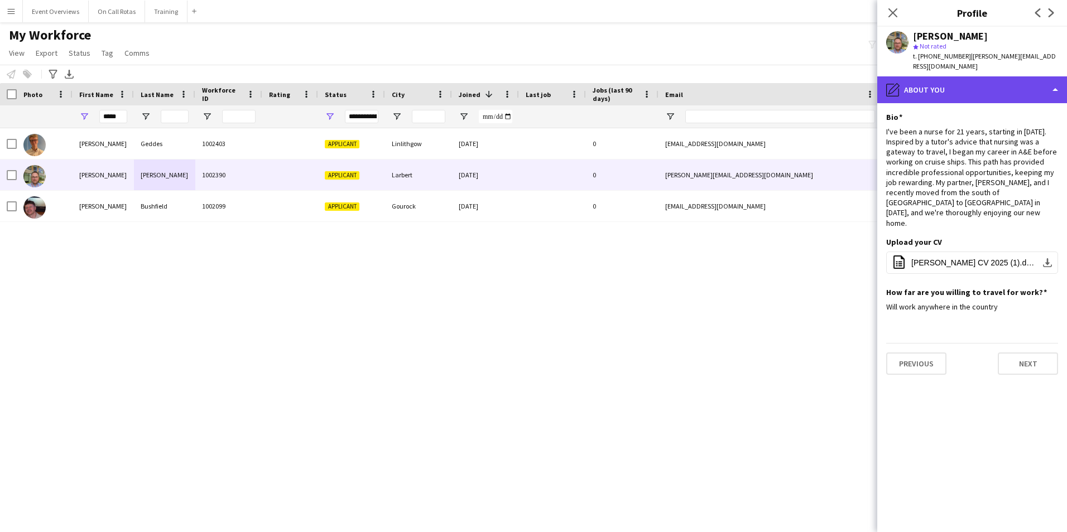
click at [999, 76] on div "pencil4 About you" at bounding box center [972, 89] width 190 height 27
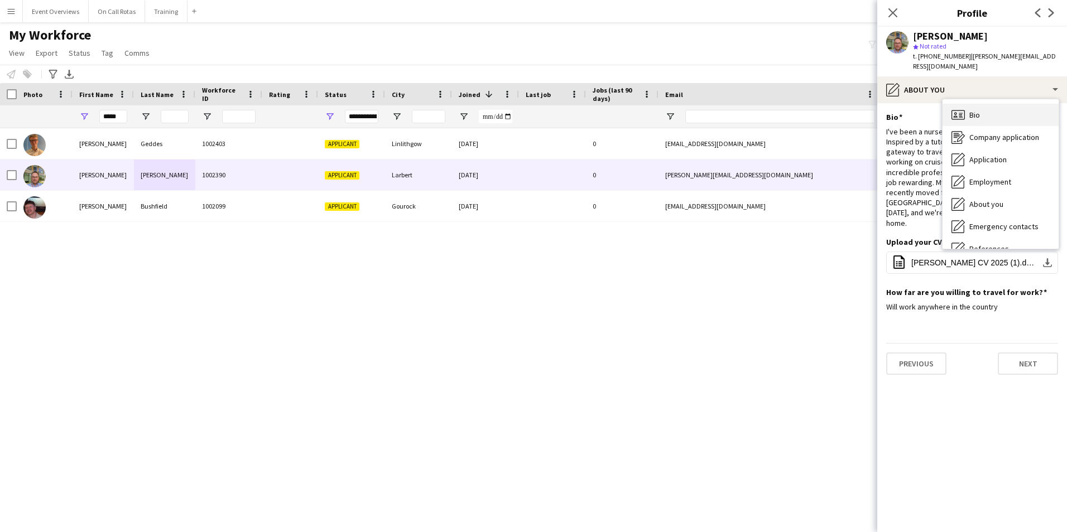
click at [988, 104] on div "Bio Bio" at bounding box center [1000, 115] width 116 height 22
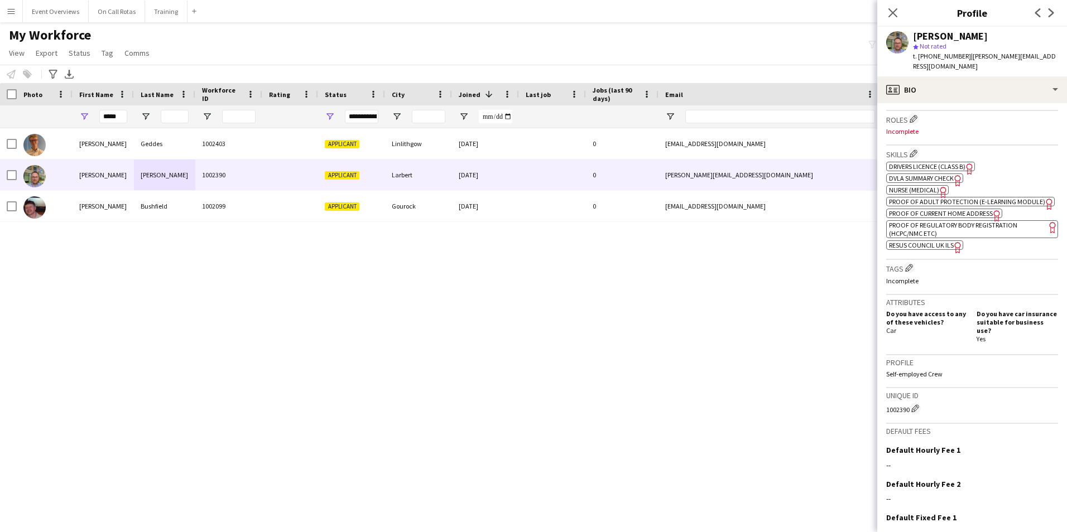
scroll to position [335, 0]
click at [897, 16] on icon at bounding box center [892, 12] width 11 height 11
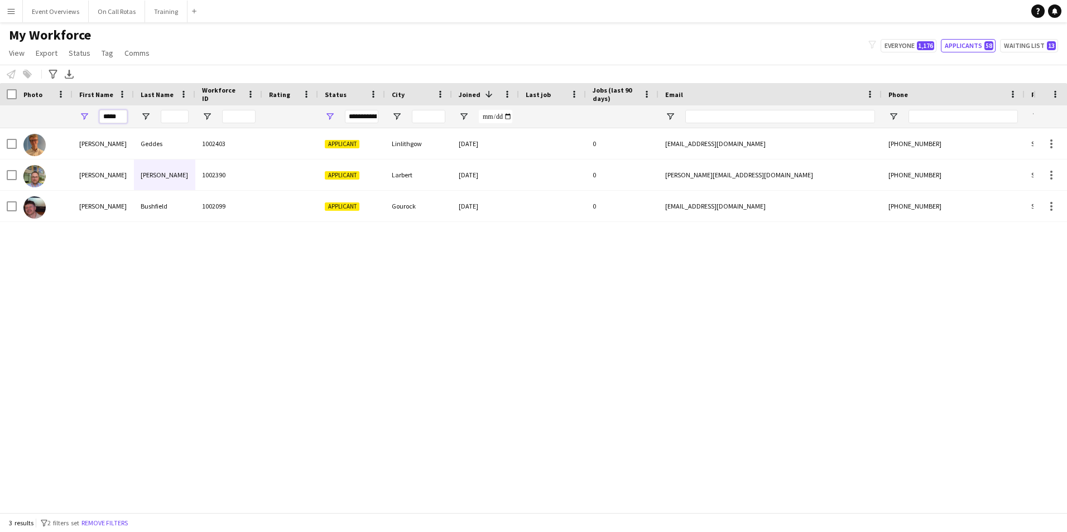
drag, startPoint x: 127, startPoint y: 113, endPoint x: 82, endPoint y: 121, distance: 45.3
click at [82, 121] on div "*****" at bounding box center [103, 116] width 61 height 22
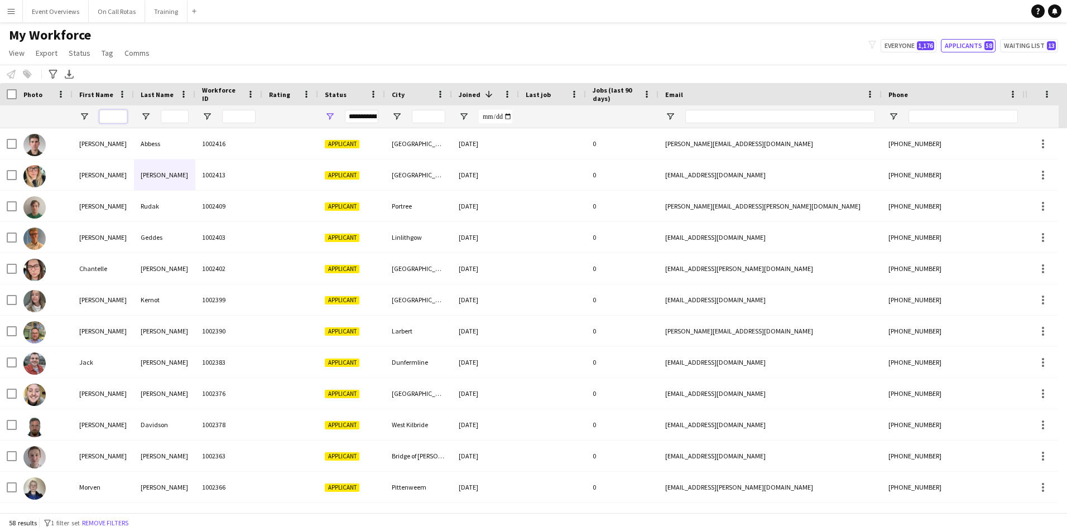
click at [112, 118] on input "First Name Filter Input" at bounding box center [113, 116] width 28 height 13
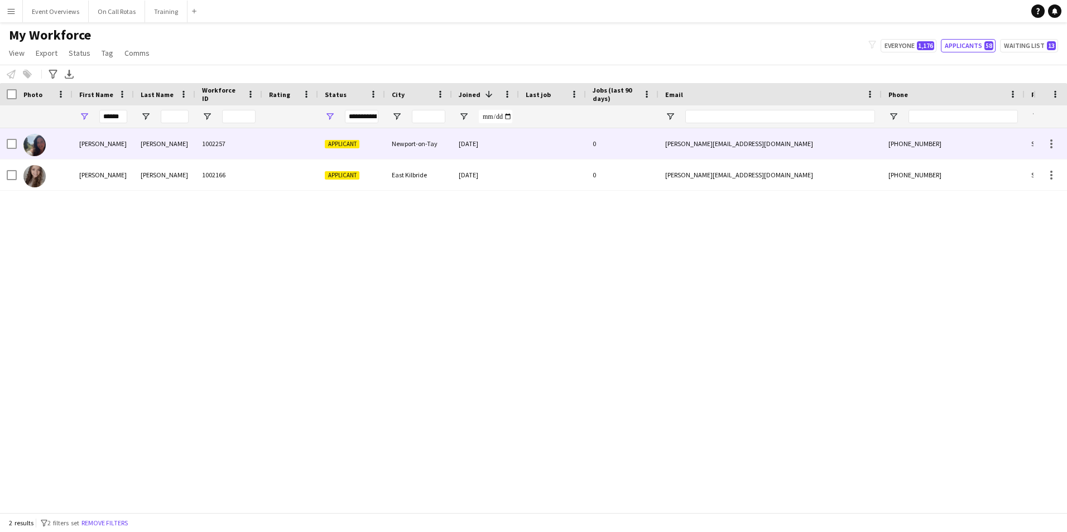
click at [70, 151] on div at bounding box center [45, 143] width 56 height 31
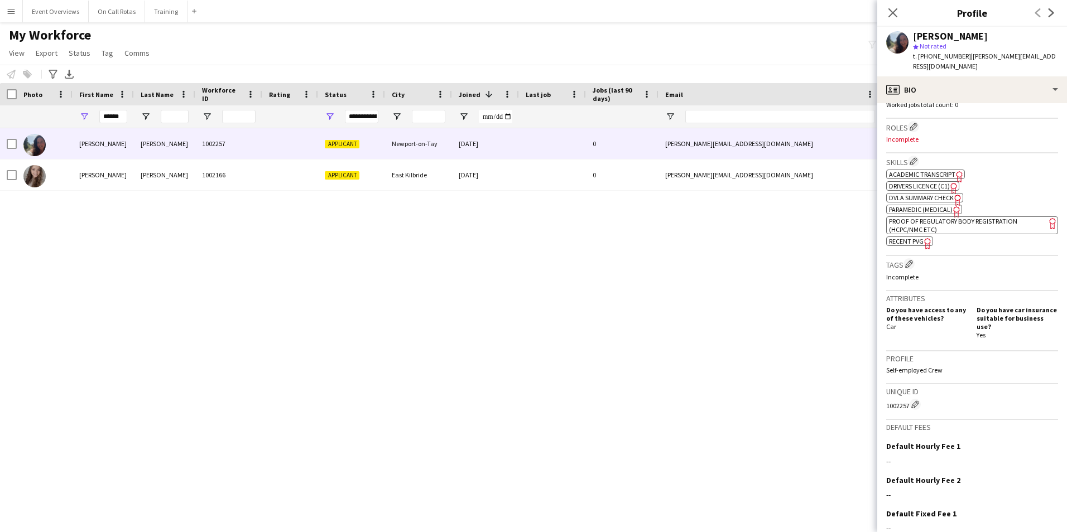
scroll to position [391, 0]
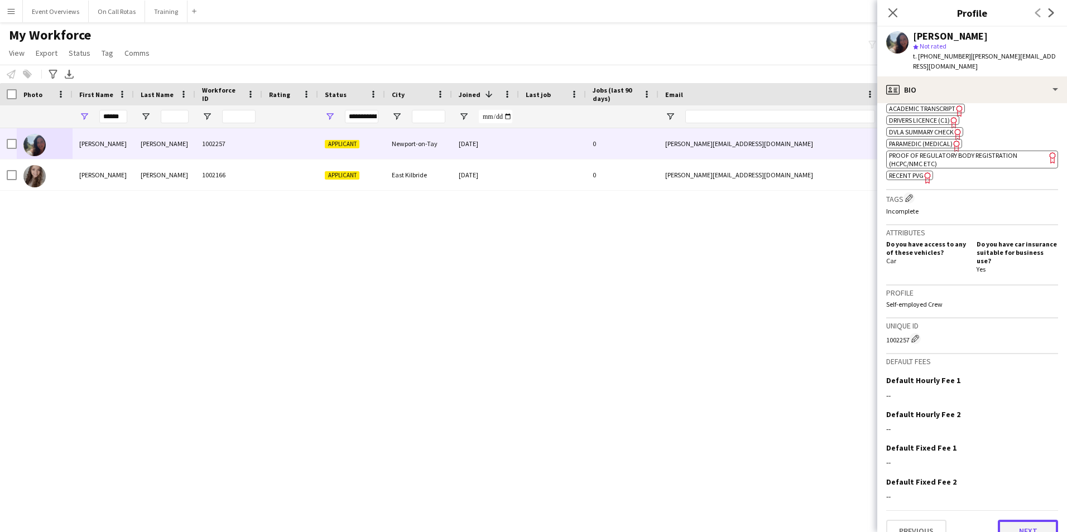
click at [1020, 520] on button "Next" at bounding box center [1028, 531] width 60 height 22
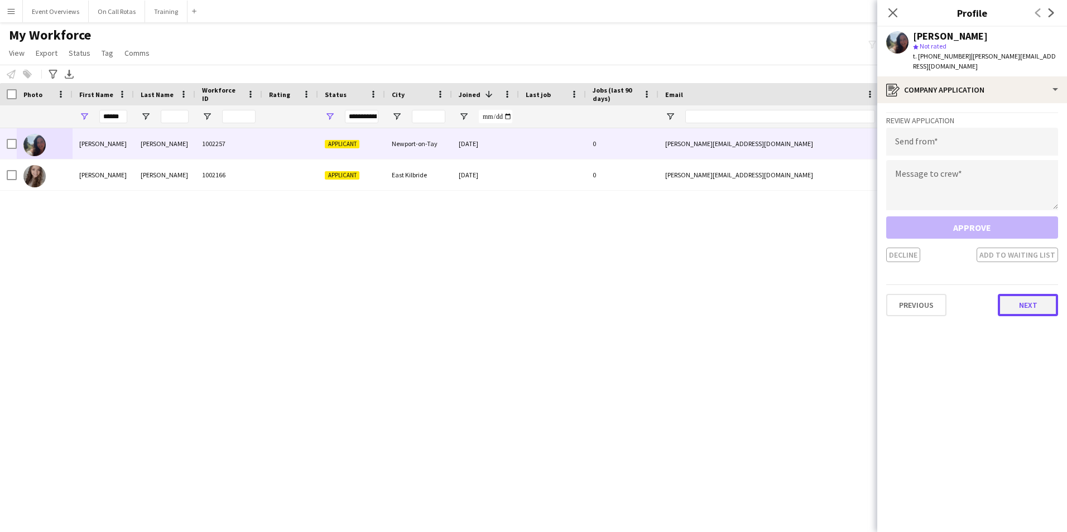
click at [1019, 304] on button "Next" at bounding box center [1028, 305] width 60 height 22
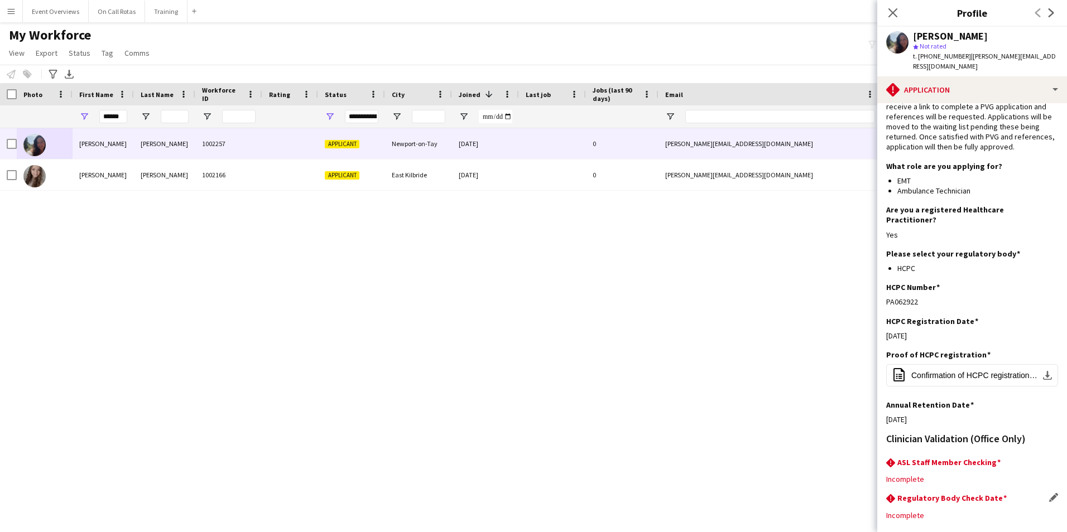
scroll to position [101, 0]
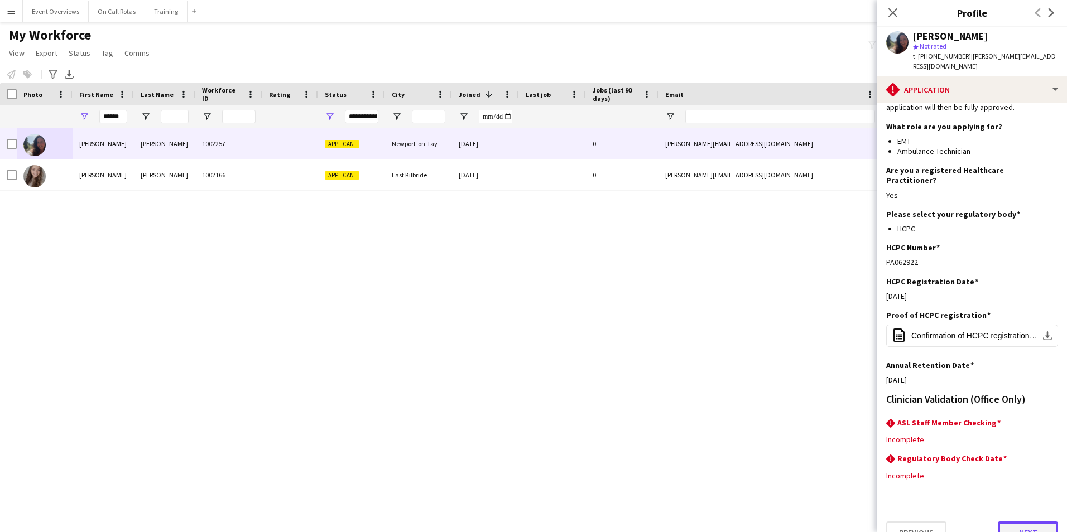
click at [1018, 522] on button "Next" at bounding box center [1028, 533] width 60 height 22
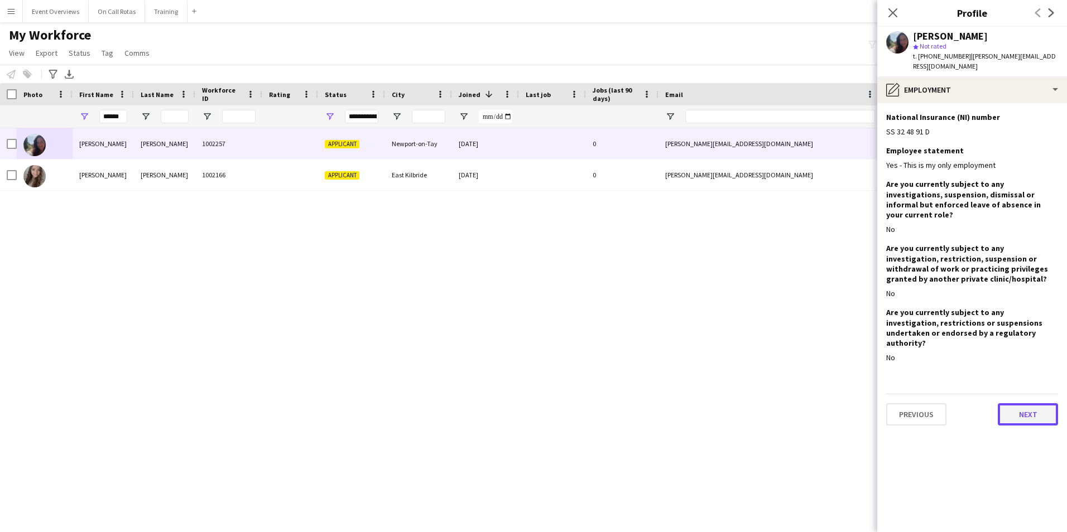
click at [1017, 403] on button "Next" at bounding box center [1028, 414] width 60 height 22
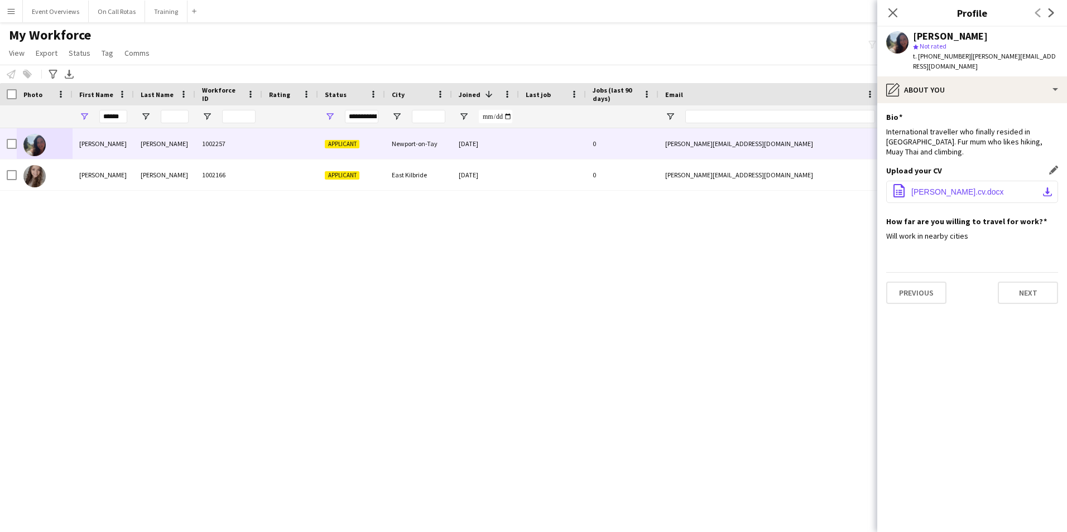
click at [947, 187] on span "Rachel Robinson.cv.docx" at bounding box center [957, 191] width 92 height 9
drag, startPoint x: 123, startPoint y: 115, endPoint x: 105, endPoint y: 123, distance: 20.0
click at [105, 123] on input "******" at bounding box center [113, 116] width 28 height 13
type input "*"
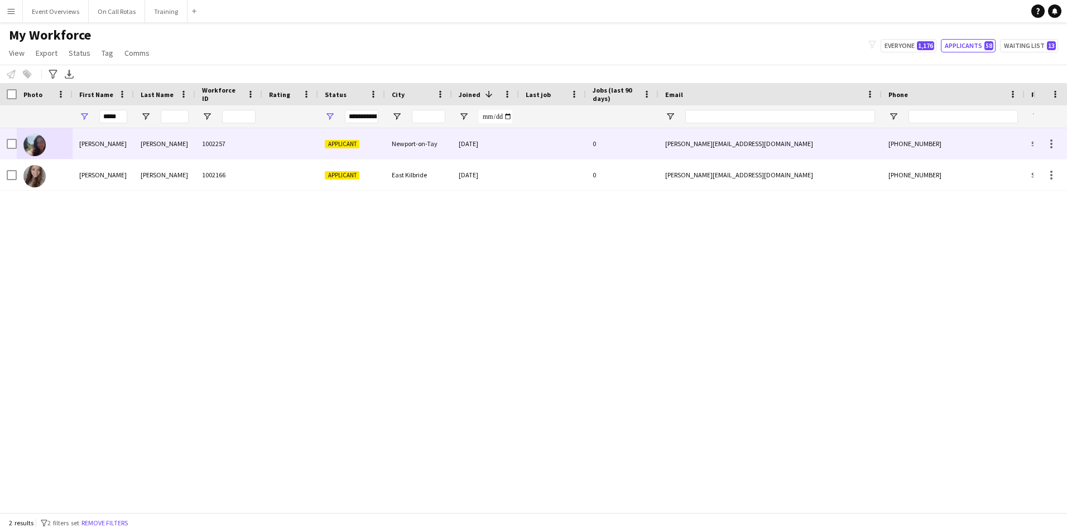
click at [308, 139] on div at bounding box center [290, 143] width 56 height 31
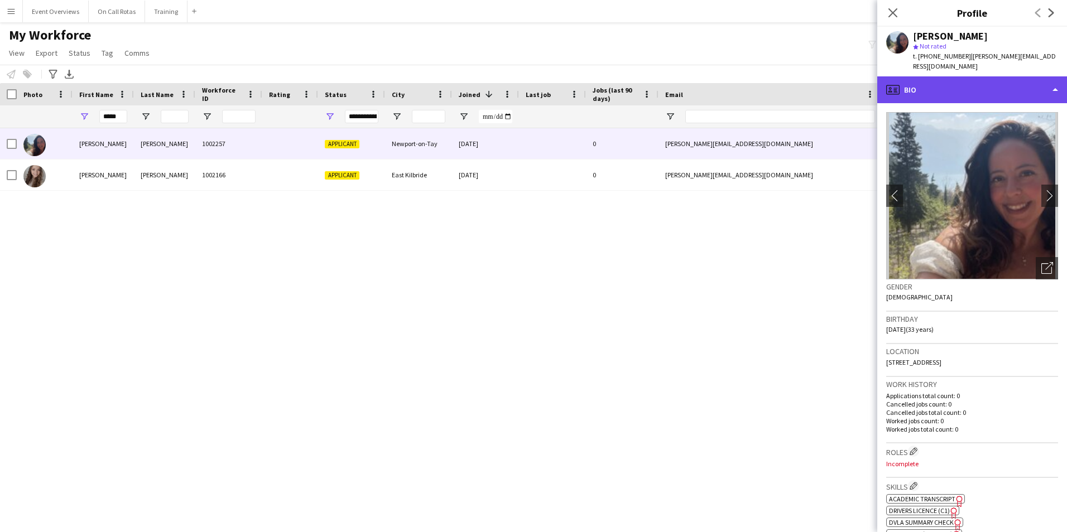
click at [1014, 81] on div "profile Bio" at bounding box center [972, 89] width 190 height 27
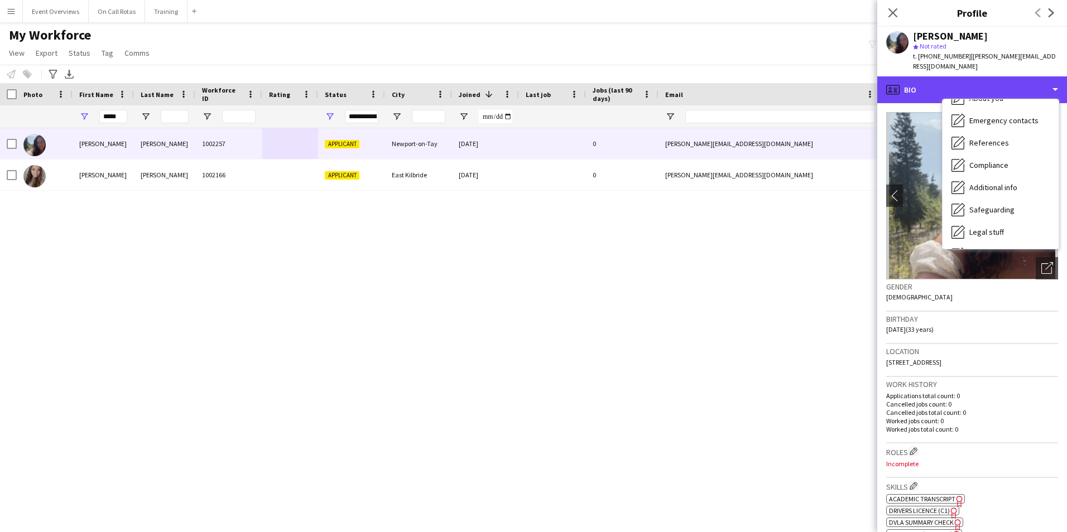
scroll to position [194, 0]
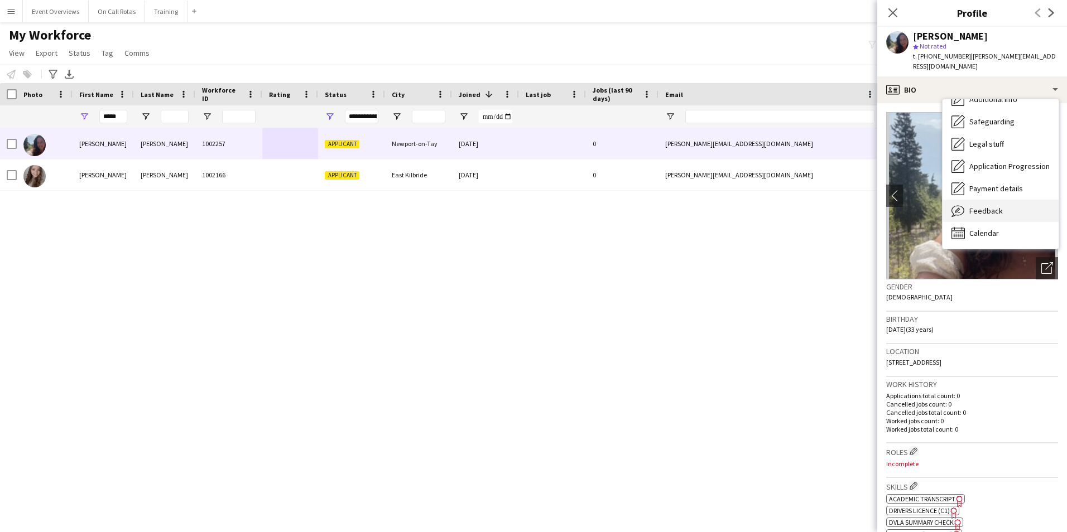
click at [996, 200] on div "Feedback Feedback" at bounding box center [1000, 211] width 116 height 22
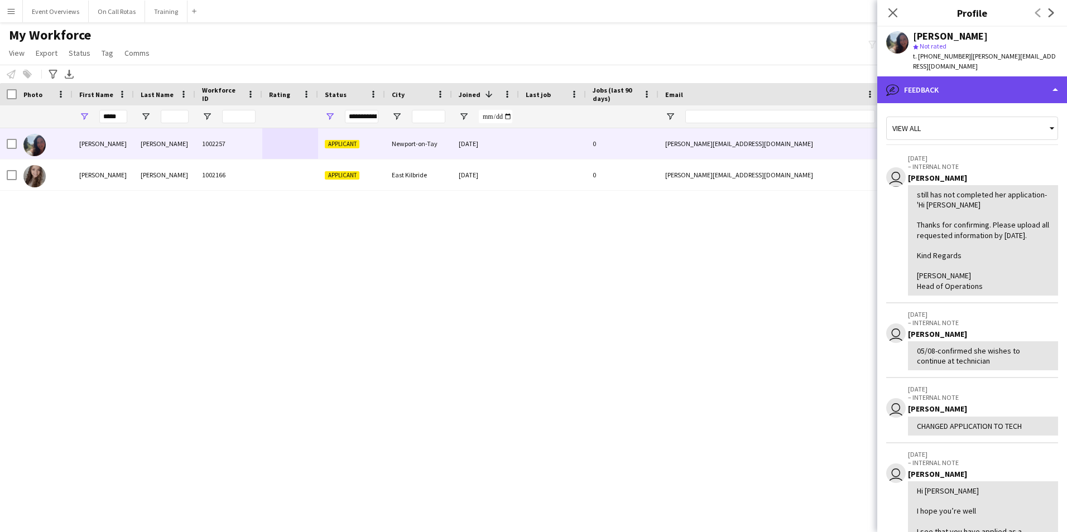
click at [955, 91] on div "bubble-pencil Feedback" at bounding box center [972, 89] width 190 height 27
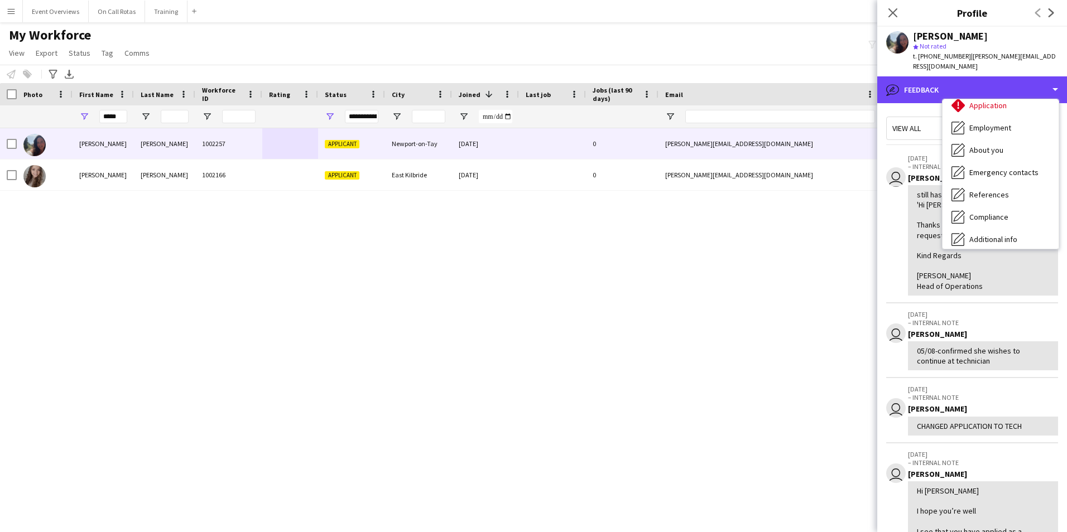
scroll to position [0, 0]
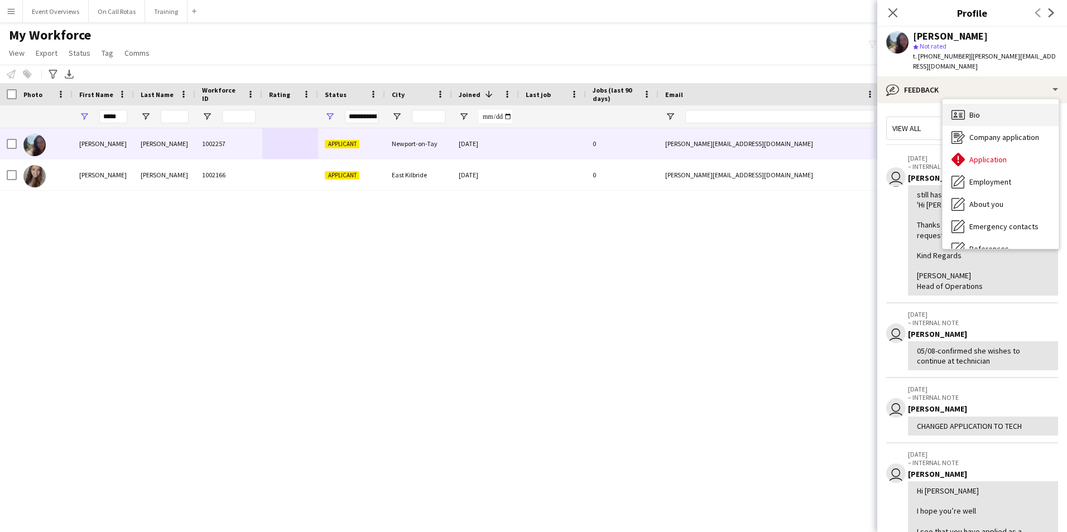
click at [972, 110] on span "Bio" at bounding box center [974, 115] width 11 height 10
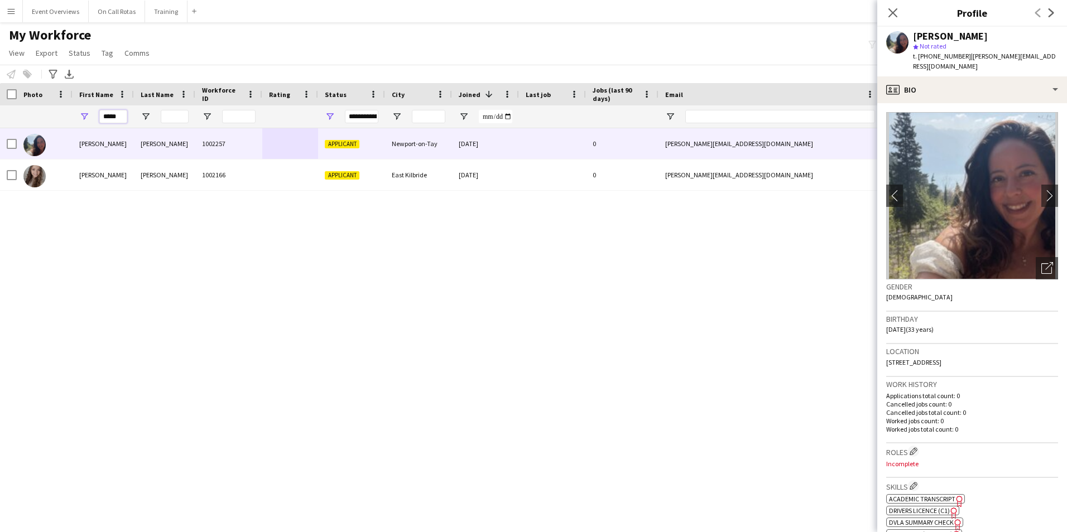
drag, startPoint x: 120, startPoint y: 118, endPoint x: 78, endPoint y: 127, distance: 42.8
click at [78, 127] on div "*****" at bounding box center [103, 116] width 61 height 22
click at [161, 335] on div "Rachel Robinson 1002257 Applicant Newport-on-Tay 30-05-2025 0 rachel.robbie12@g…" at bounding box center [516, 316] width 1033 height 376
click at [160, 330] on div "Rachel Robinson 1002257 Applicant Newport-on-Tay 30-05-2025 0 rachel.robbie12@g…" at bounding box center [516, 316] width 1033 height 376
click at [123, 118] on input "*****" at bounding box center [113, 116] width 28 height 13
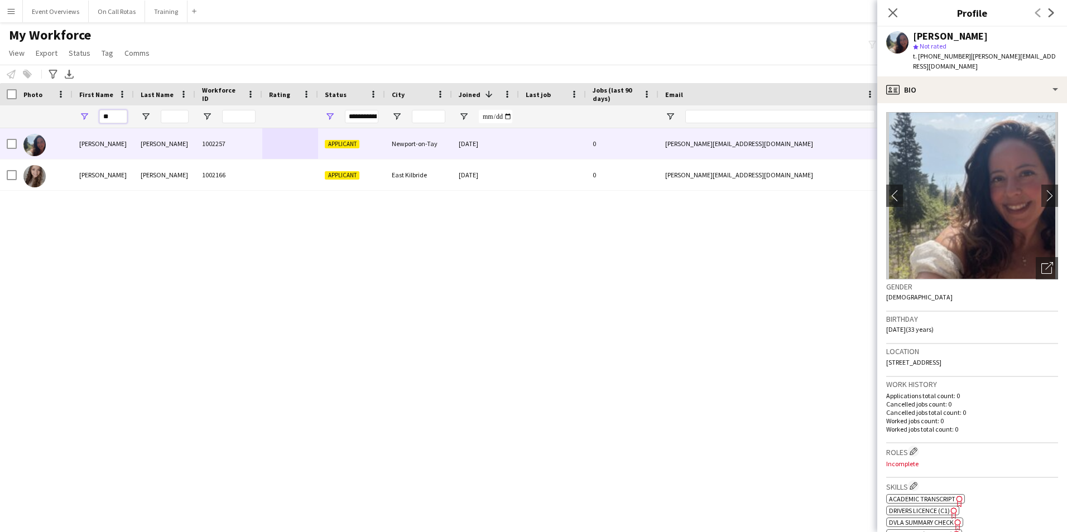
type input "*"
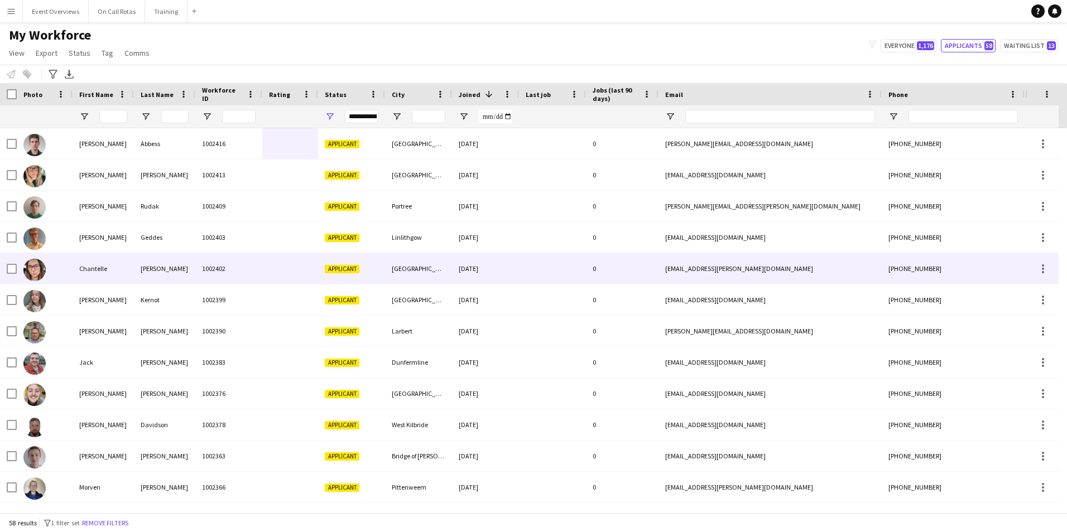
click at [196, 268] on div "1002402" at bounding box center [228, 268] width 67 height 31
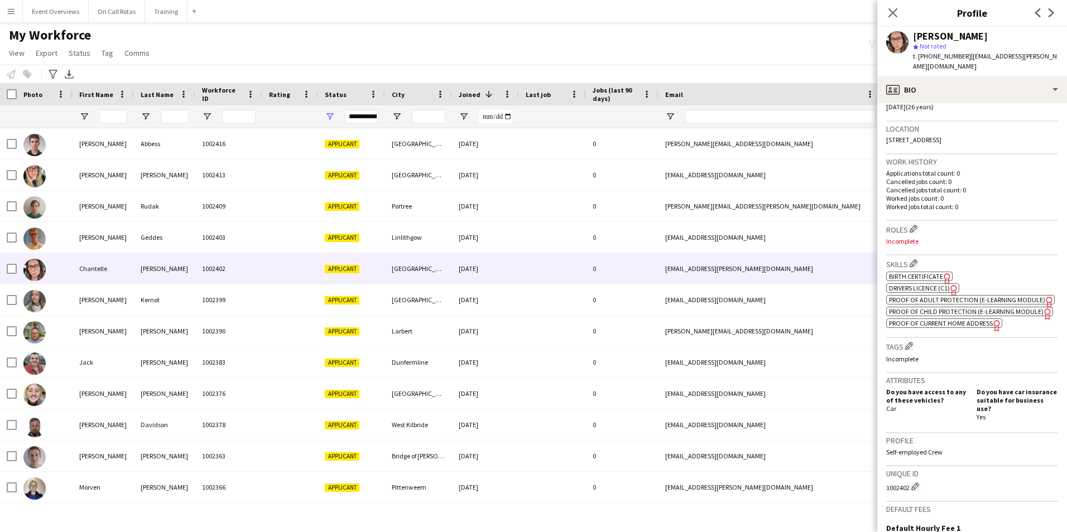
scroll to position [167, 0]
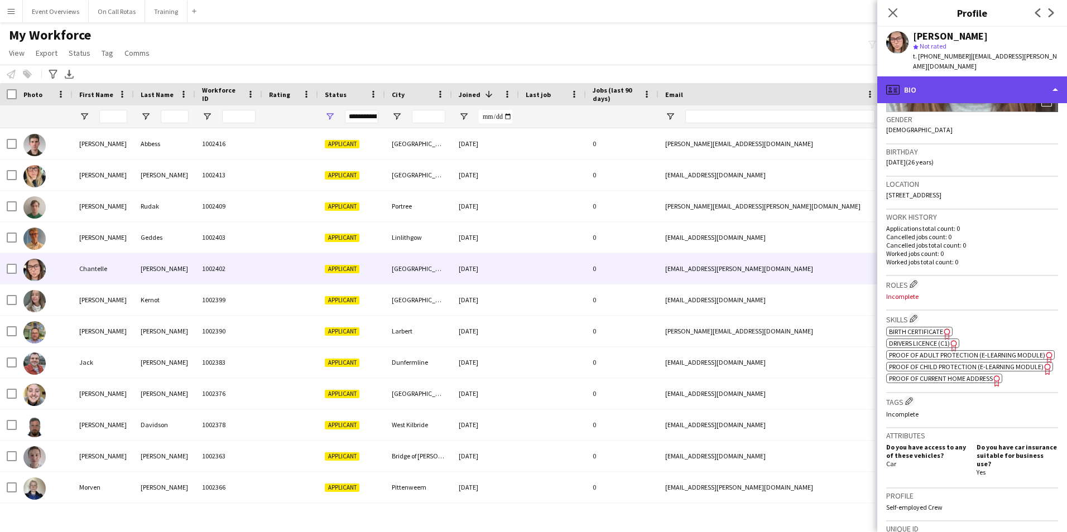
click at [951, 76] on div "profile Bio" at bounding box center [972, 89] width 190 height 27
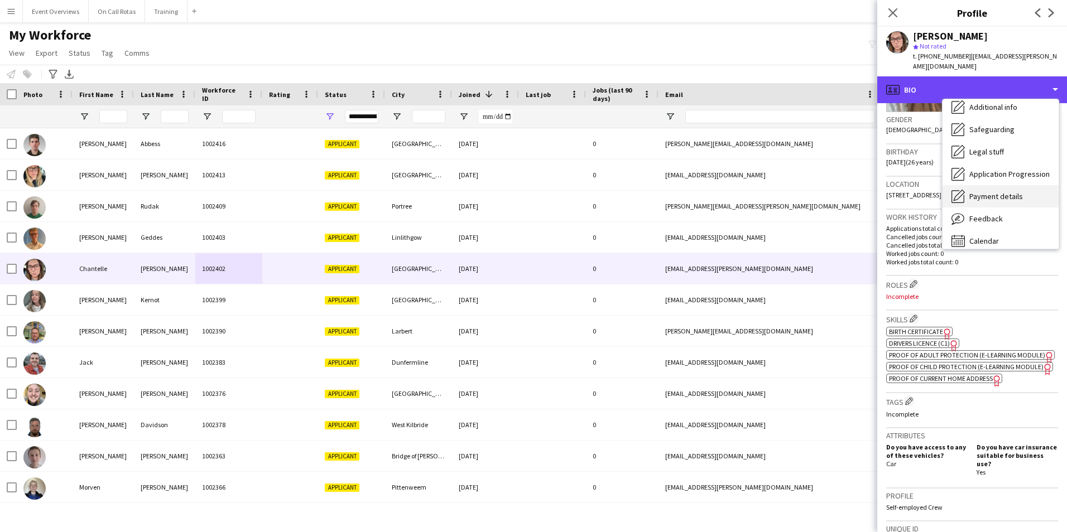
scroll to position [194, 0]
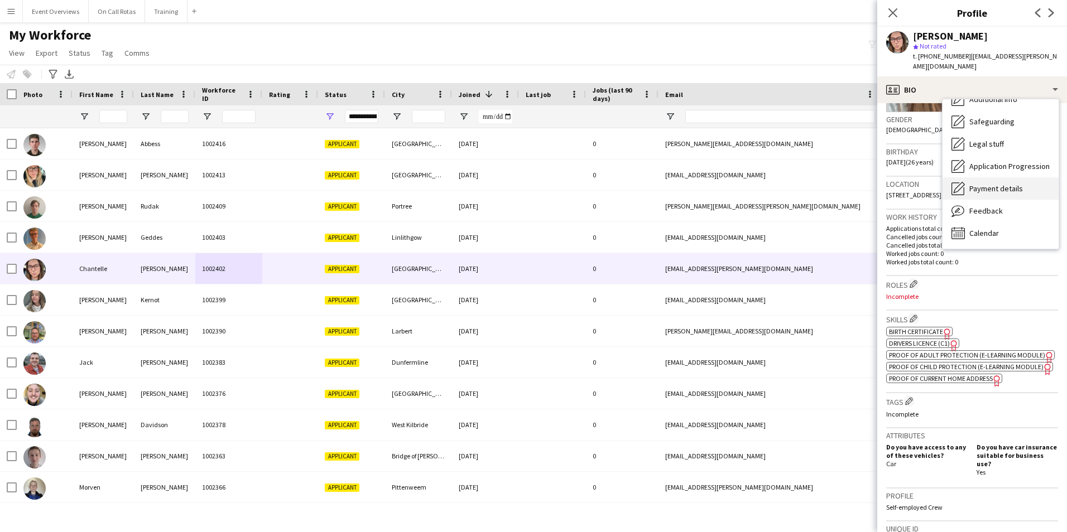
click at [986, 206] on span "Feedback" at bounding box center [985, 211] width 33 height 10
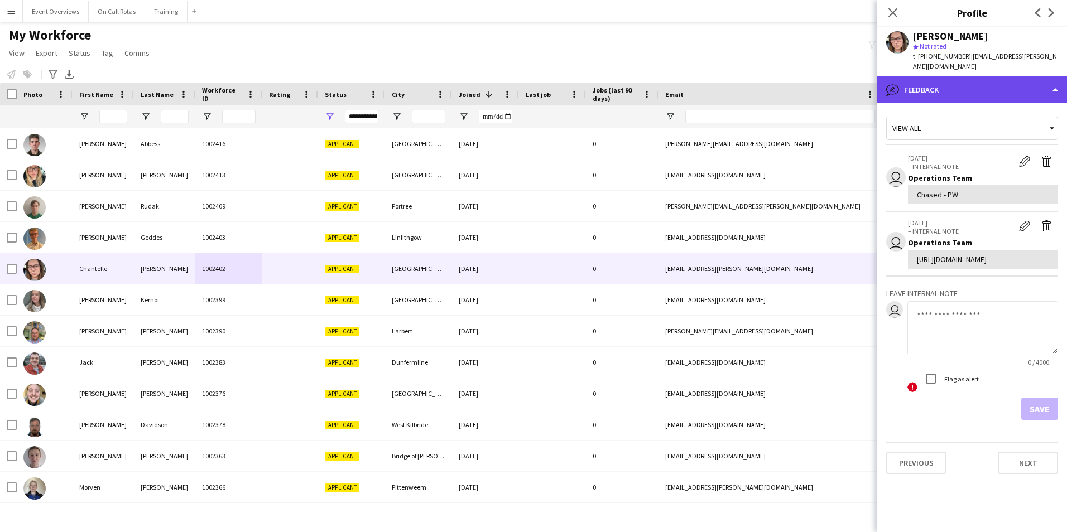
click at [928, 76] on div "bubble-pencil Feedback" at bounding box center [972, 89] width 190 height 27
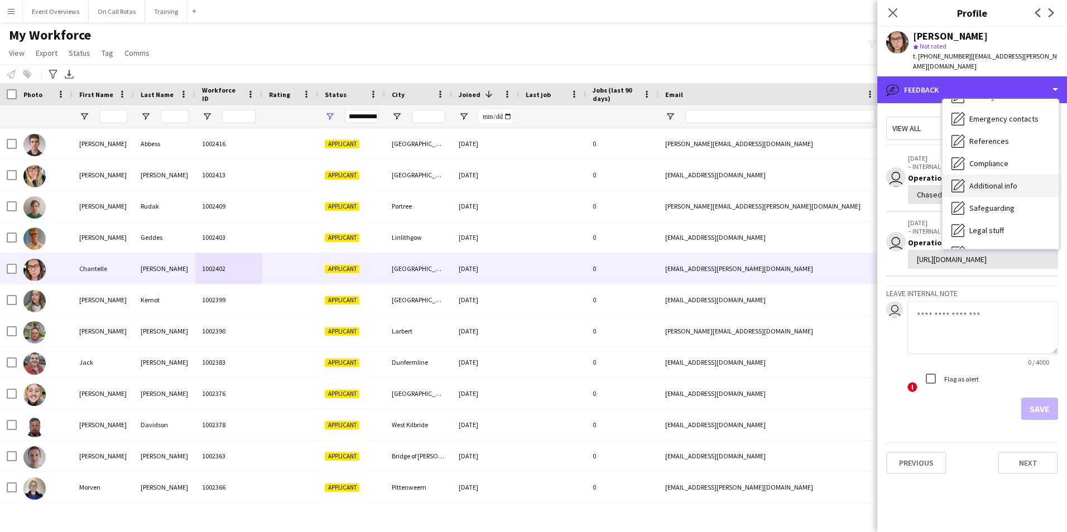
scroll to position [0, 0]
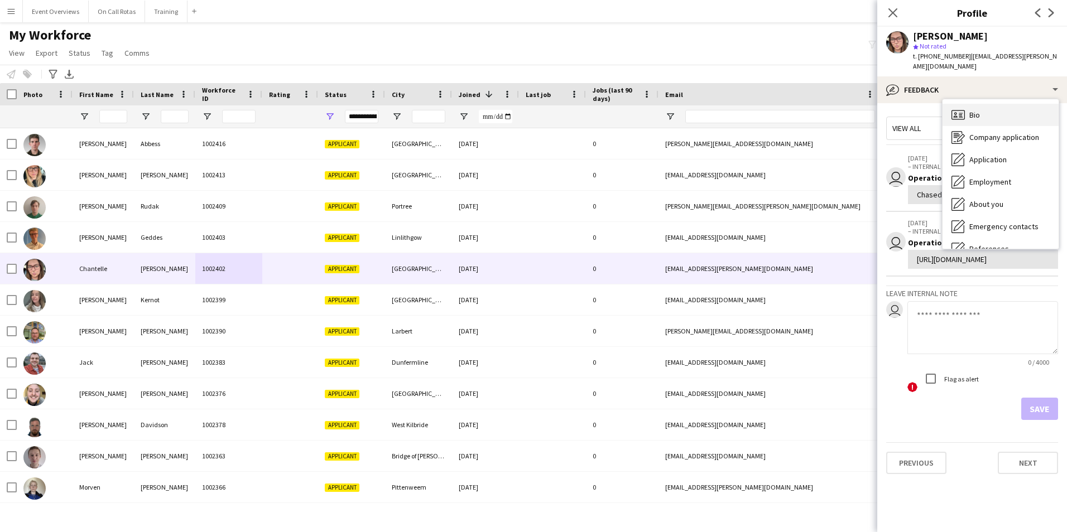
click at [986, 104] on div "Bio Bio" at bounding box center [1000, 115] width 116 height 22
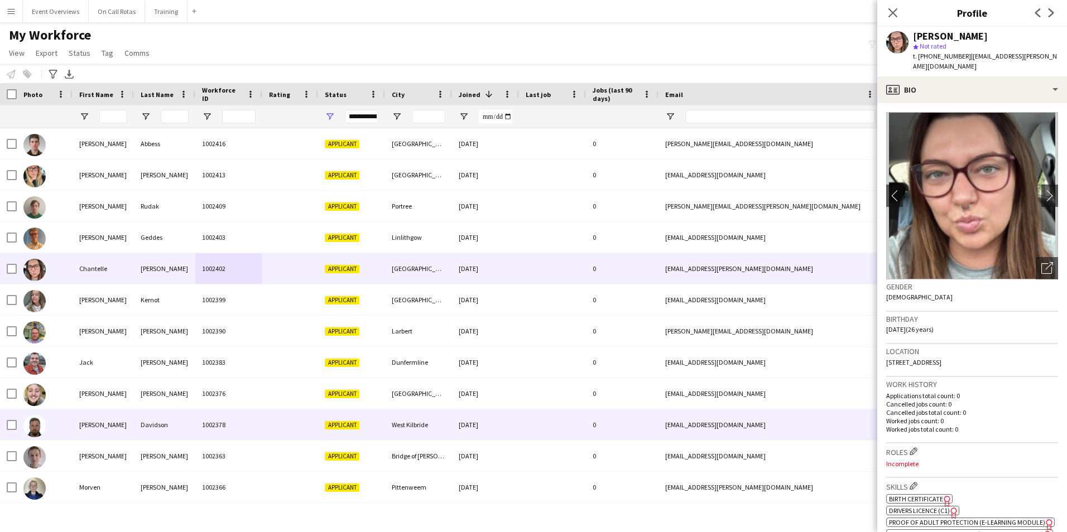
click at [172, 415] on div "Davidson" at bounding box center [164, 425] width 61 height 31
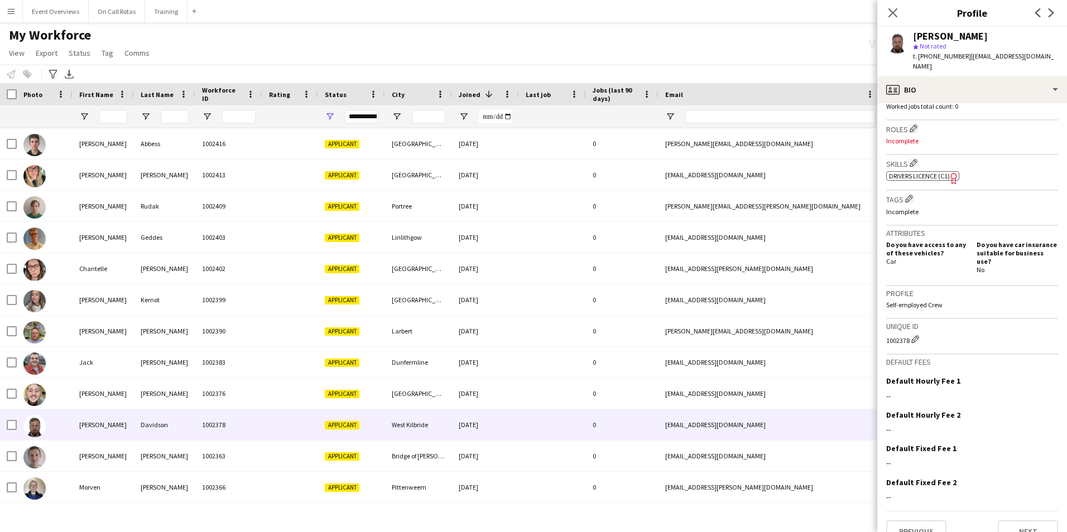
scroll to position [324, 0]
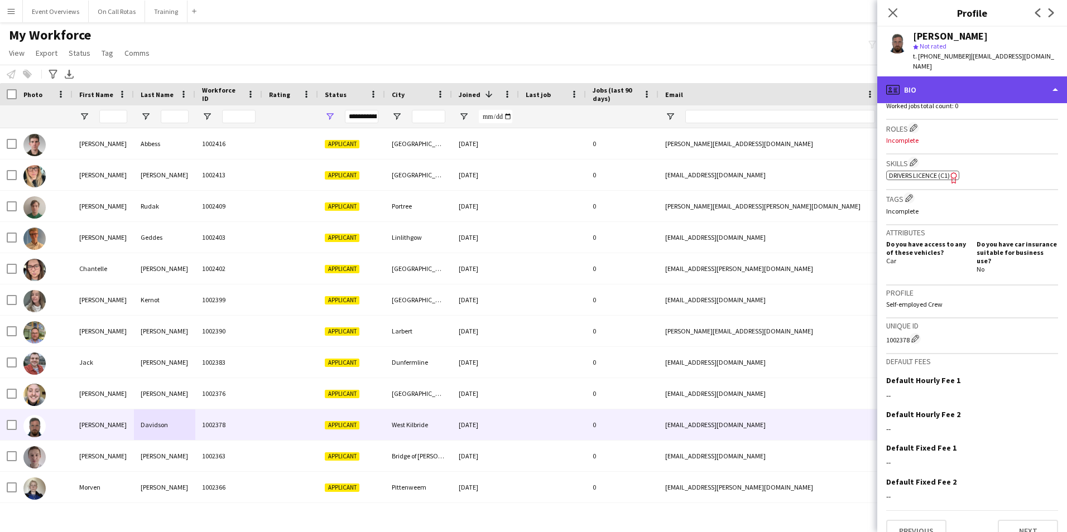
click at [950, 86] on div "profile Bio" at bounding box center [972, 89] width 190 height 27
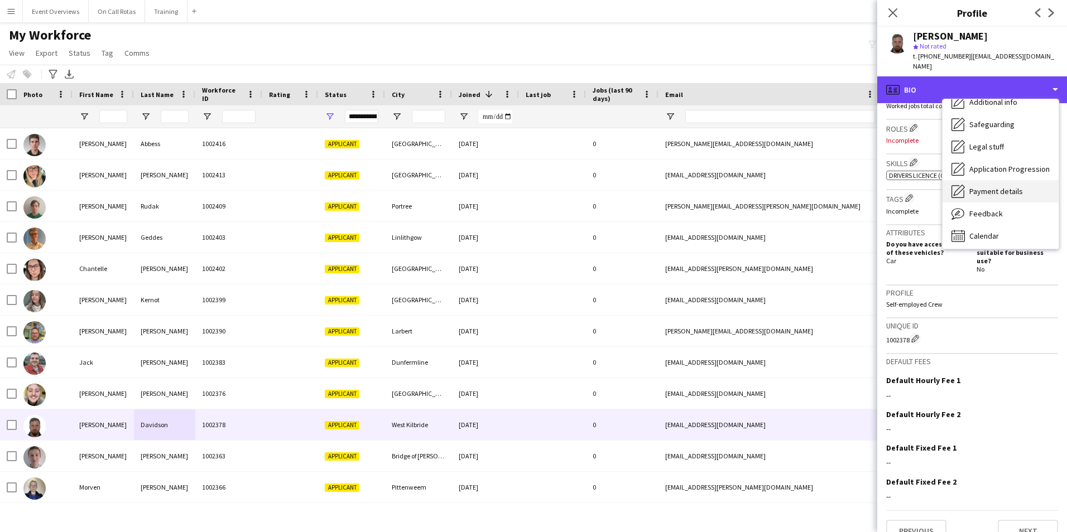
scroll to position [194, 0]
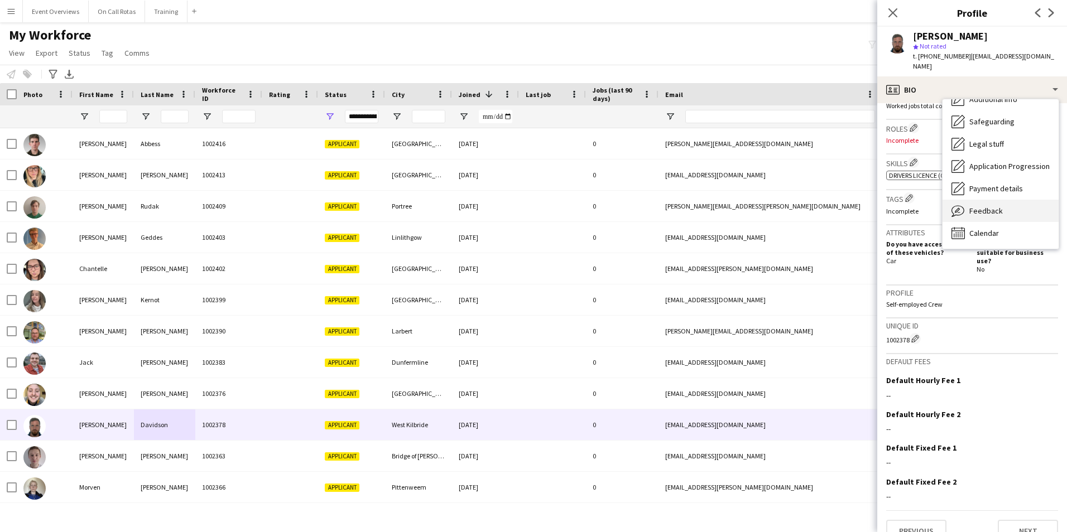
click at [983, 206] on span "Feedback" at bounding box center [985, 211] width 33 height 10
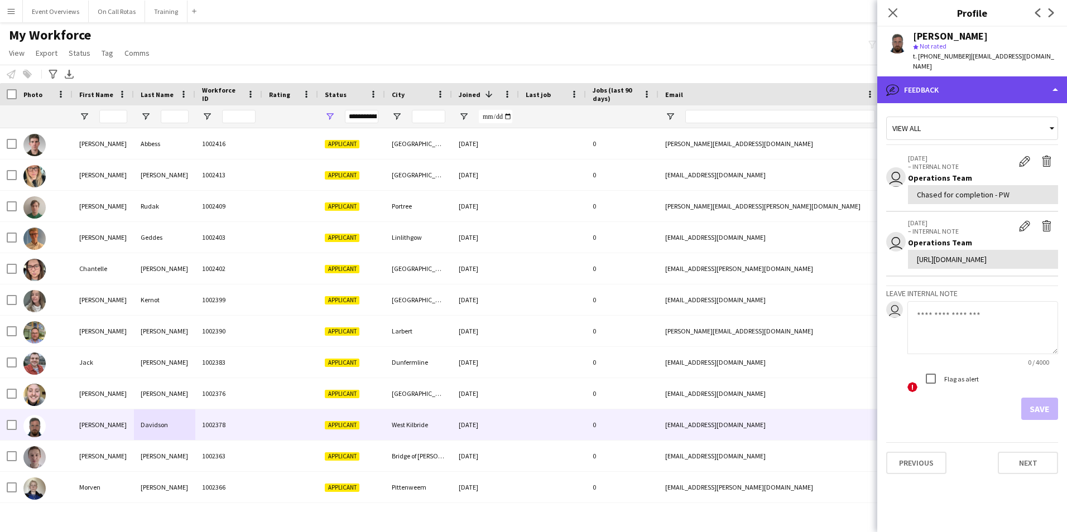
click at [936, 76] on div "bubble-pencil Feedback" at bounding box center [972, 89] width 190 height 27
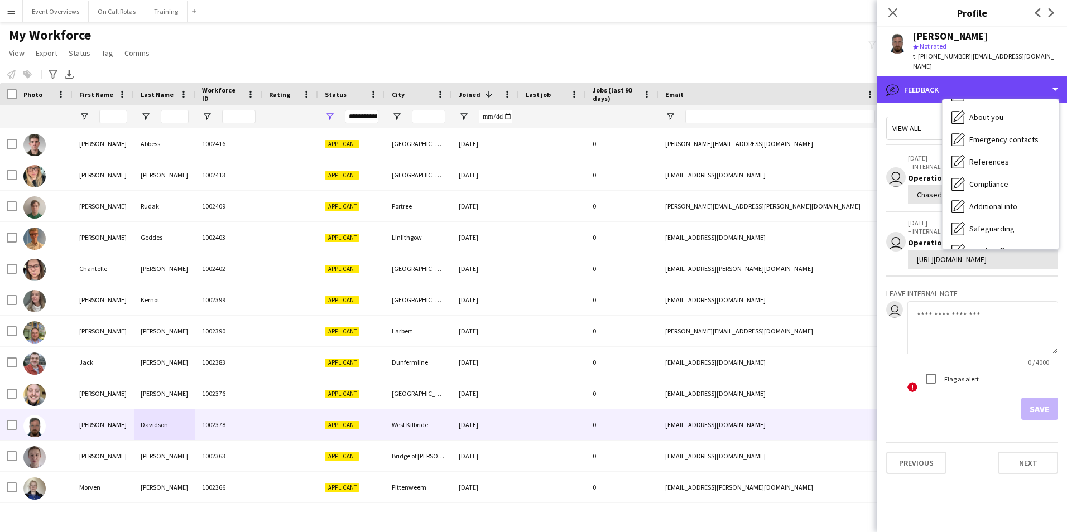
scroll to position [0, 0]
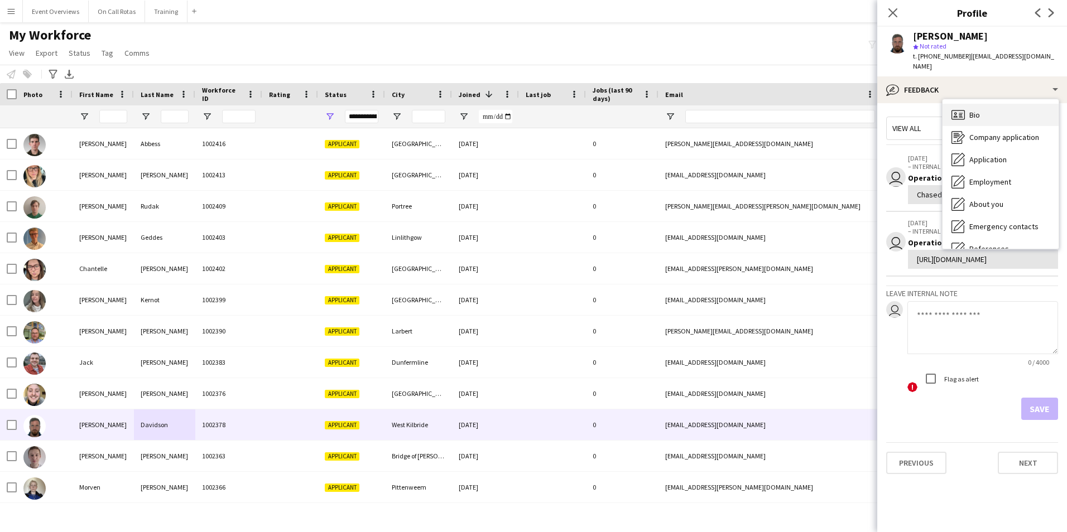
click at [980, 107] on div "Bio Bio" at bounding box center [1000, 115] width 116 height 22
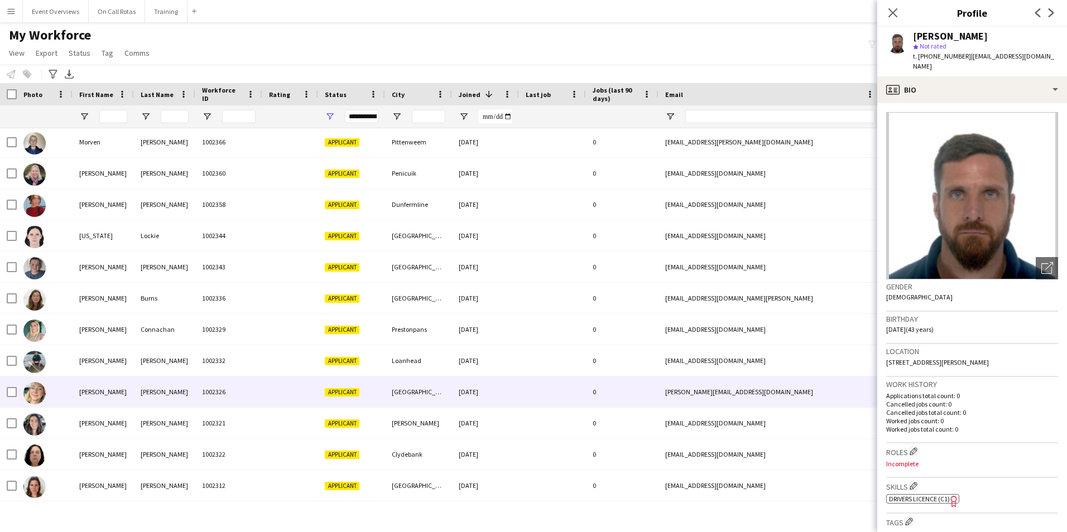
scroll to position [502, 0]
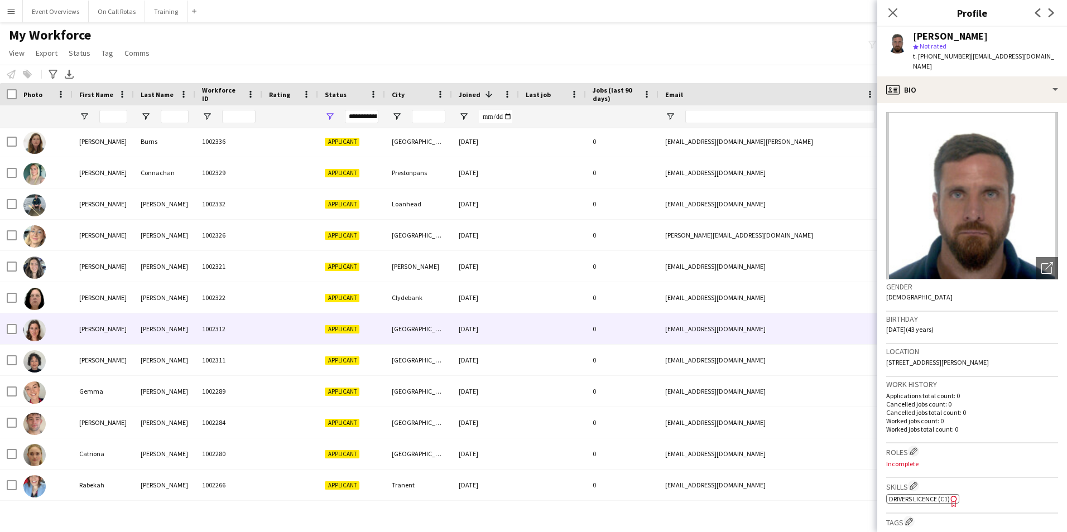
click at [280, 330] on div at bounding box center [290, 329] width 56 height 31
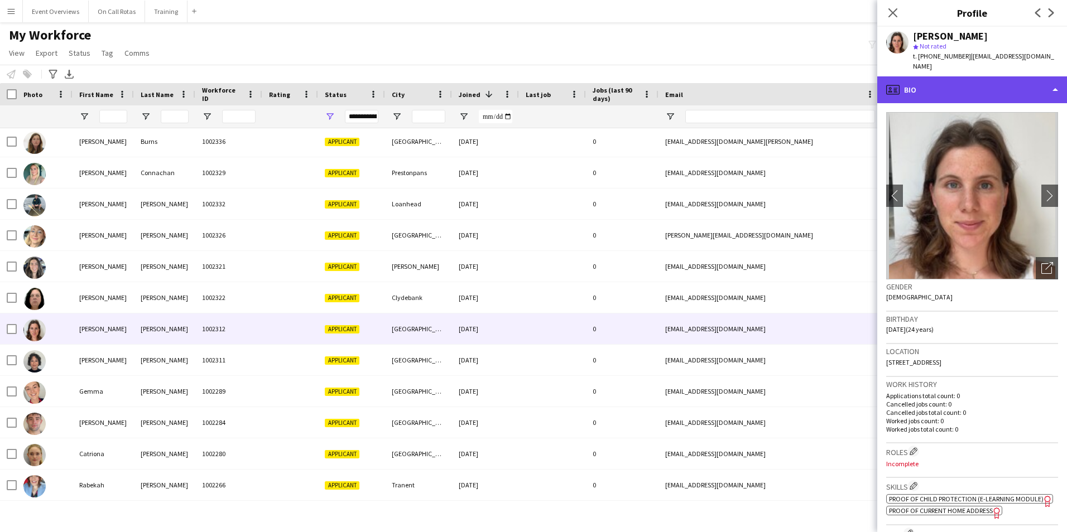
click at [952, 76] on div "profile Bio" at bounding box center [972, 89] width 190 height 27
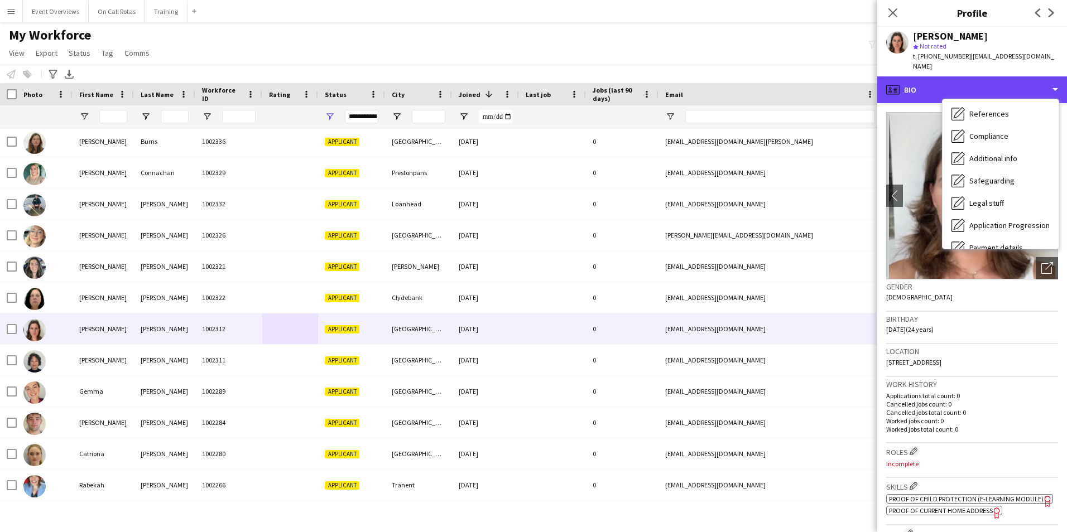
scroll to position [194, 0]
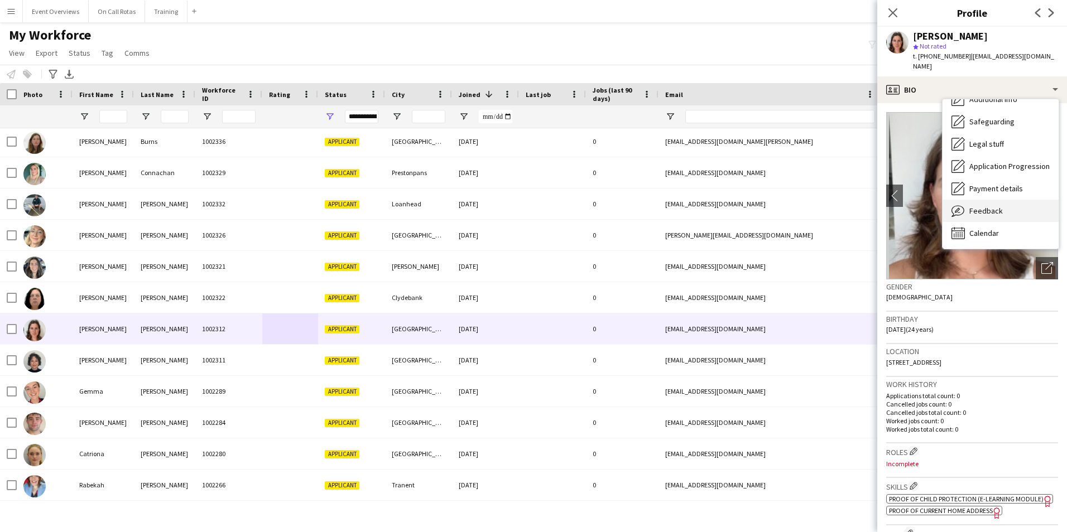
click at [993, 206] on span "Feedback" at bounding box center [985, 211] width 33 height 10
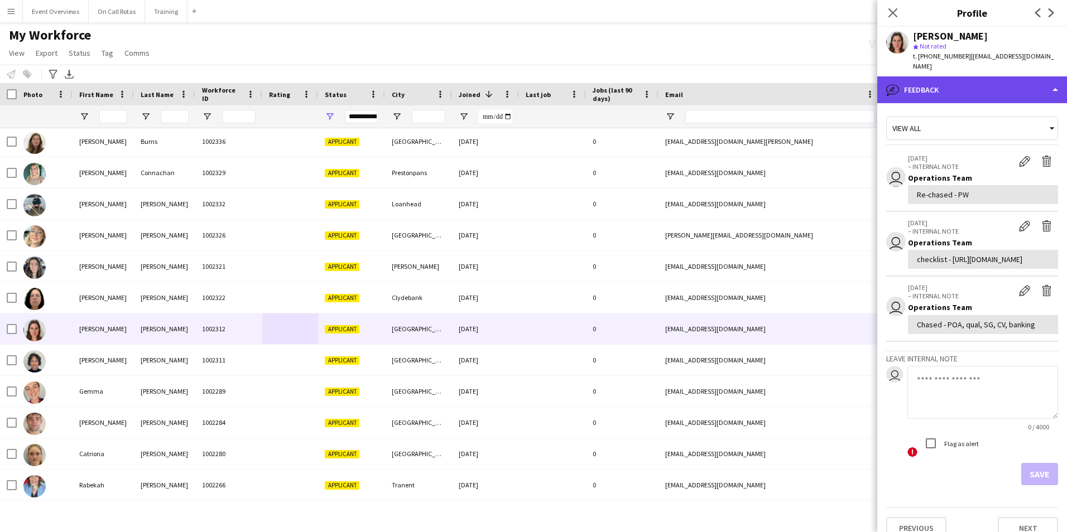
click at [931, 76] on div "bubble-pencil Feedback" at bounding box center [972, 89] width 190 height 27
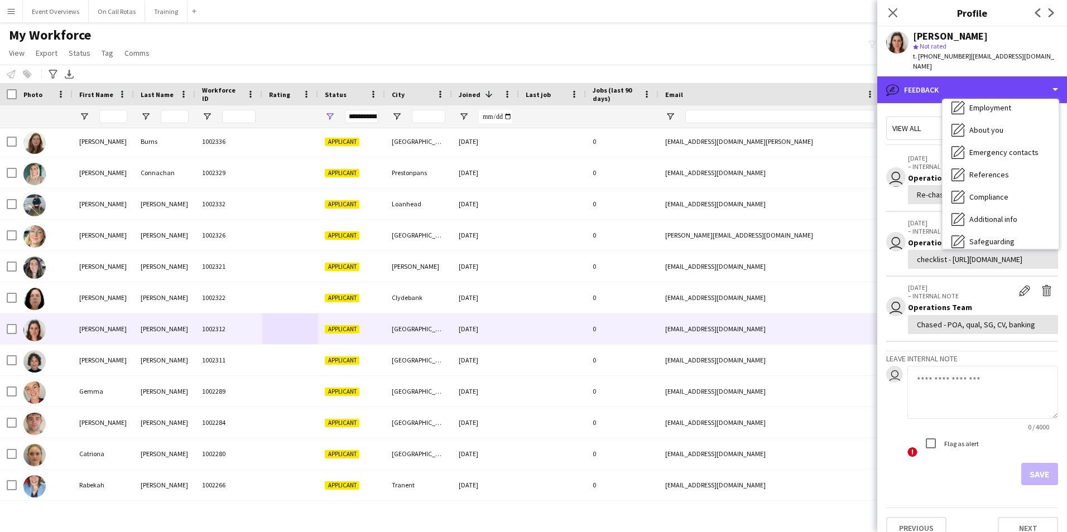
scroll to position [0, 0]
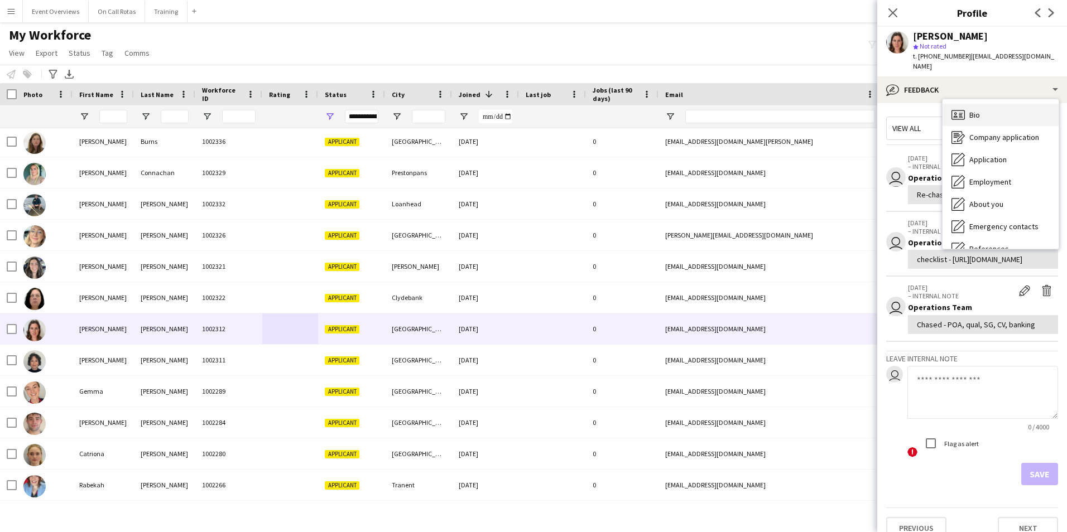
click at [971, 110] on span "Bio" at bounding box center [974, 115] width 11 height 10
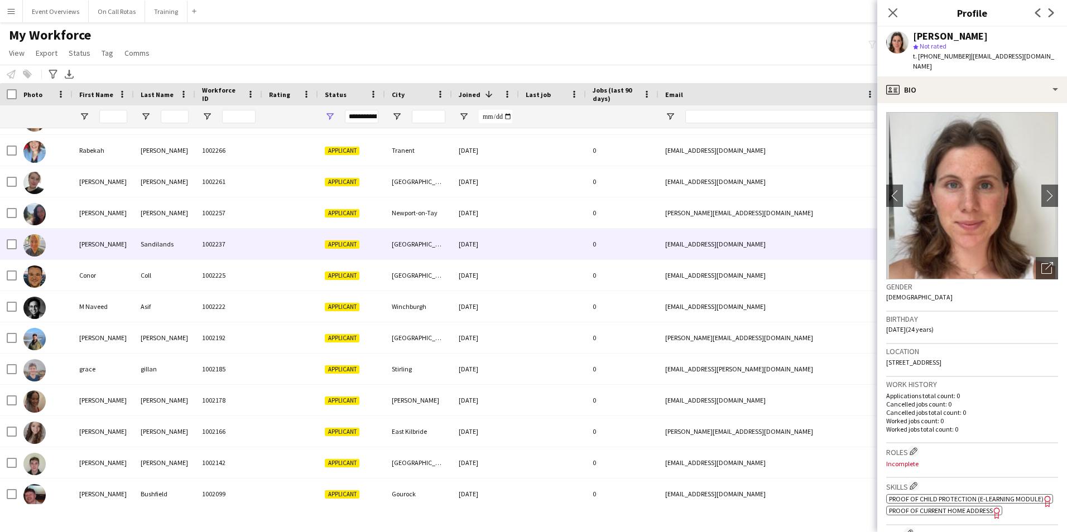
drag, startPoint x: 410, startPoint y: 247, endPoint x: 428, endPoint y: 243, distance: 18.4
click at [410, 247] on div "Stonehaven" at bounding box center [418, 244] width 67 height 31
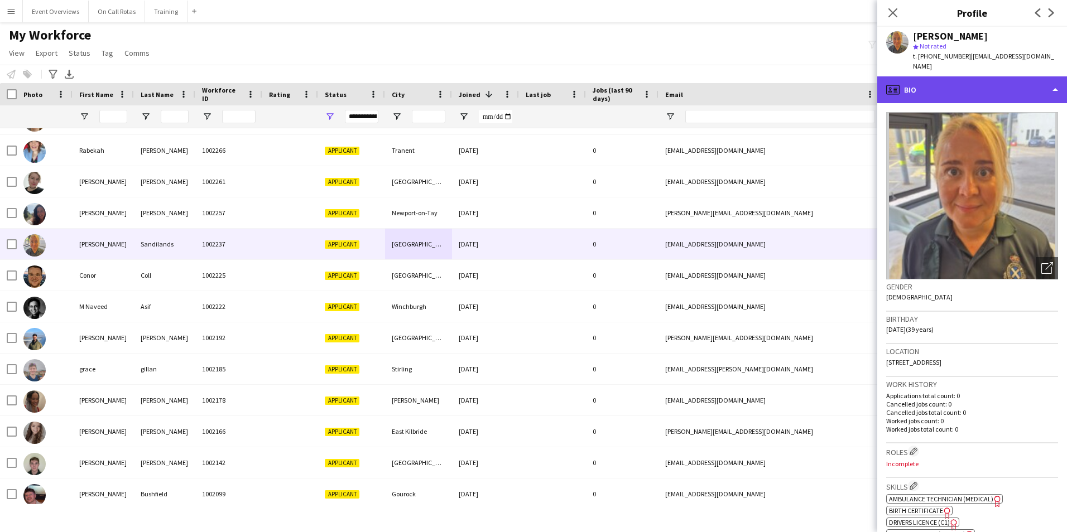
click at [931, 76] on div "profile Bio" at bounding box center [972, 89] width 190 height 27
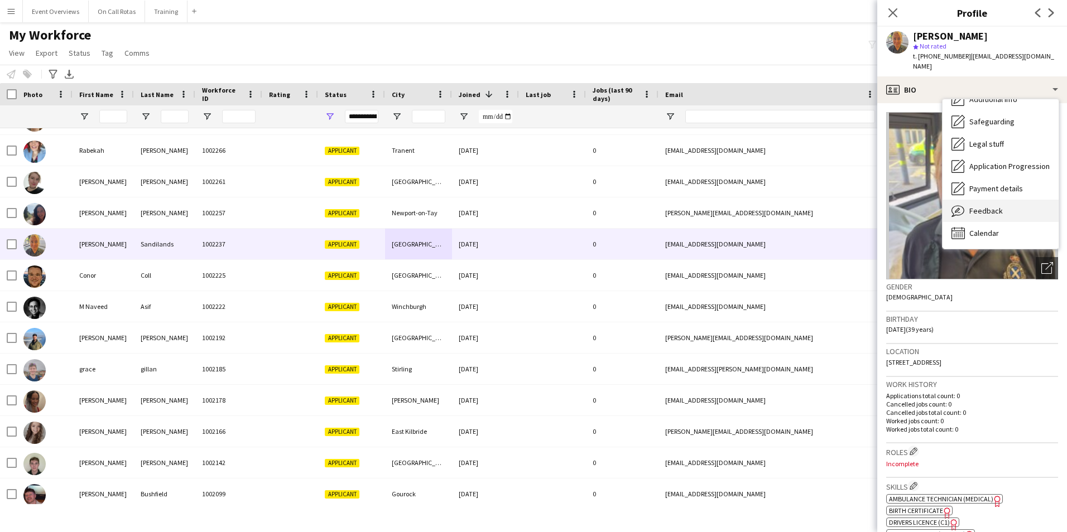
click at [973, 206] on span "Feedback" at bounding box center [985, 211] width 33 height 10
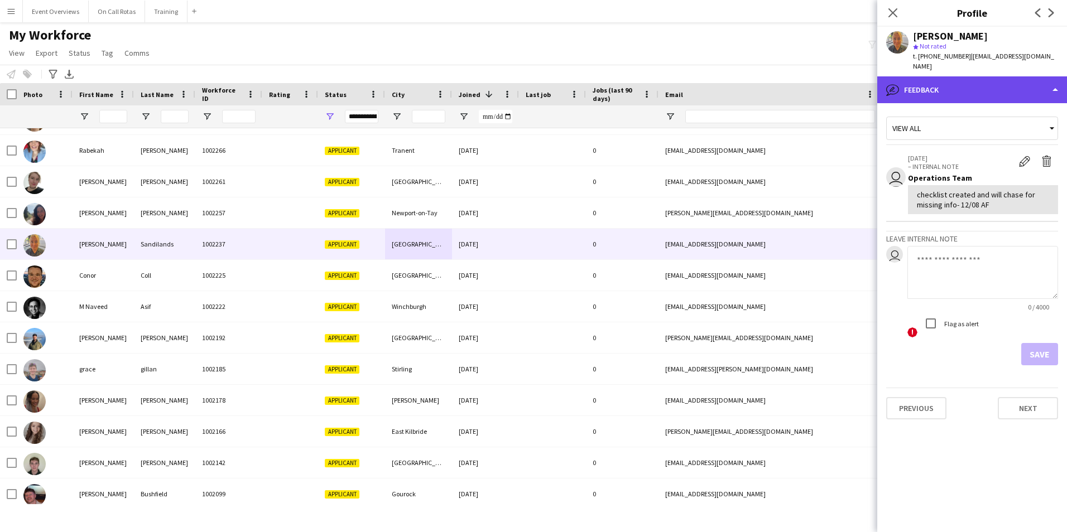
click at [919, 76] on div "bubble-pencil Feedback" at bounding box center [972, 89] width 190 height 27
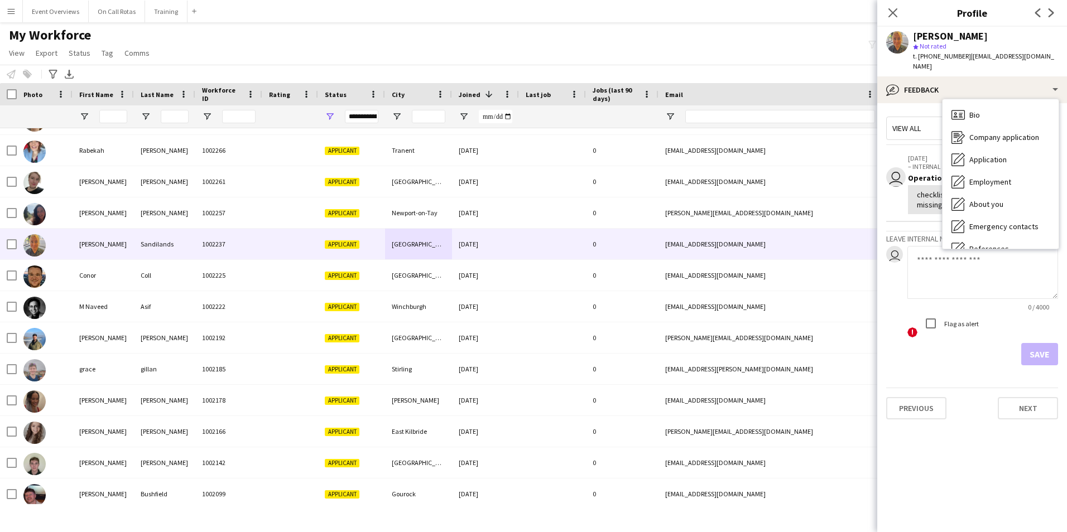
click at [970, 110] on span "Bio" at bounding box center [974, 115] width 11 height 10
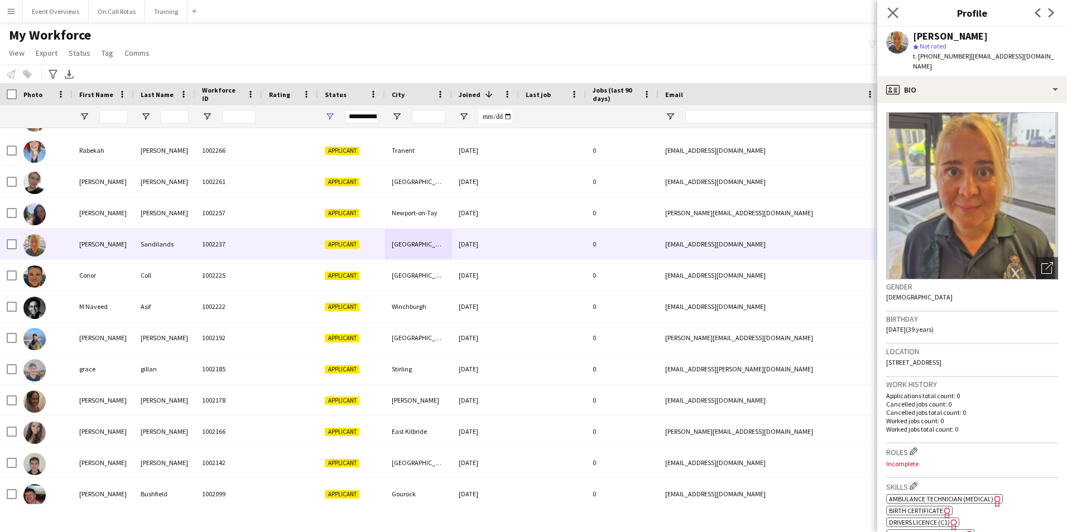
click at [894, 6] on app-icon "Close pop-in" at bounding box center [893, 13] width 16 height 16
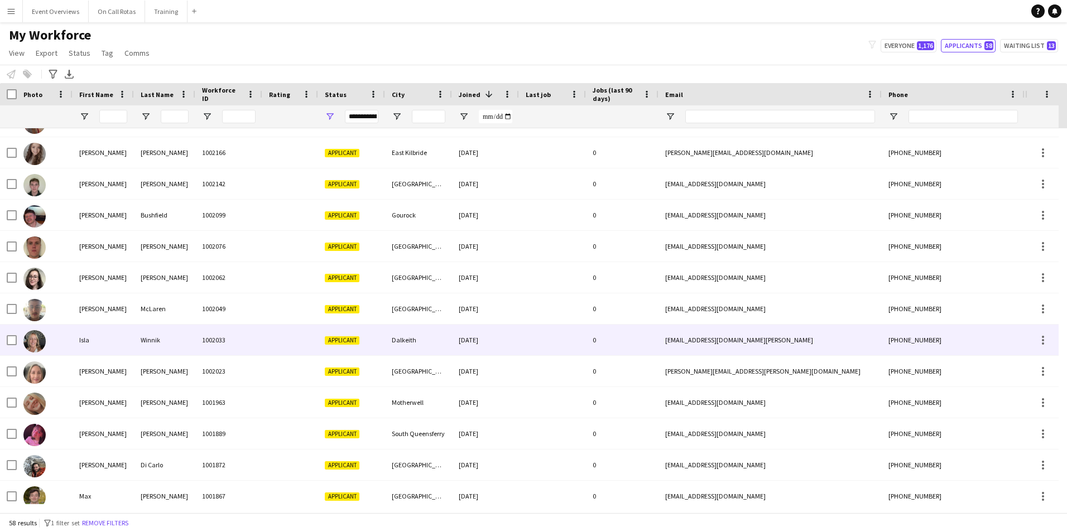
click at [221, 334] on div "1002033" at bounding box center [228, 340] width 67 height 31
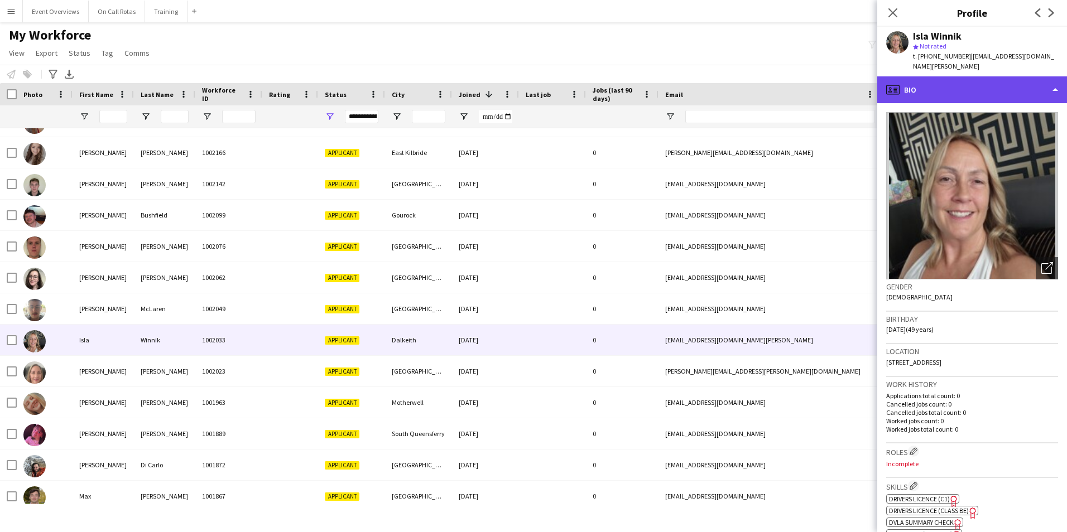
click at [942, 76] on div "profile Bio" at bounding box center [972, 89] width 190 height 27
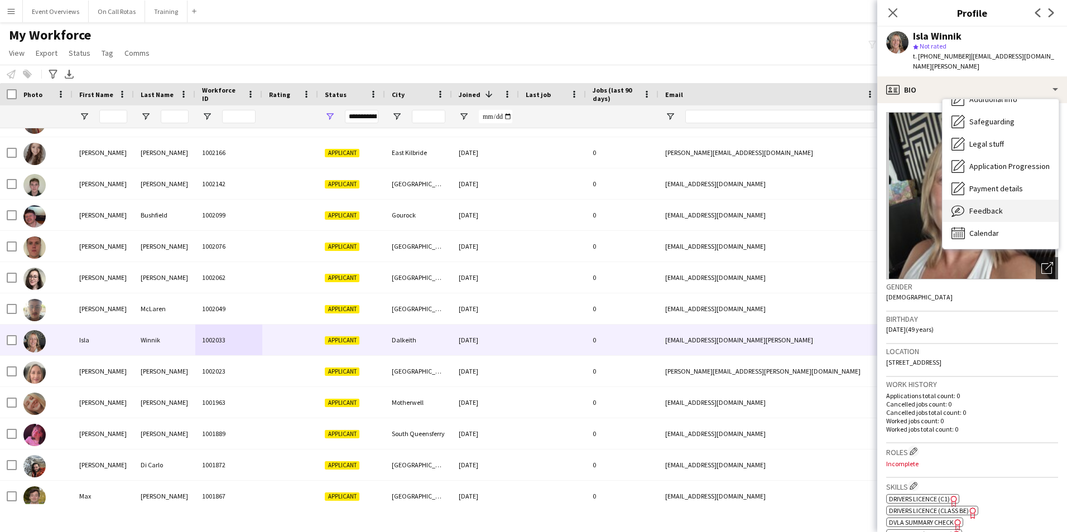
click at [985, 206] on span "Feedback" at bounding box center [985, 211] width 33 height 10
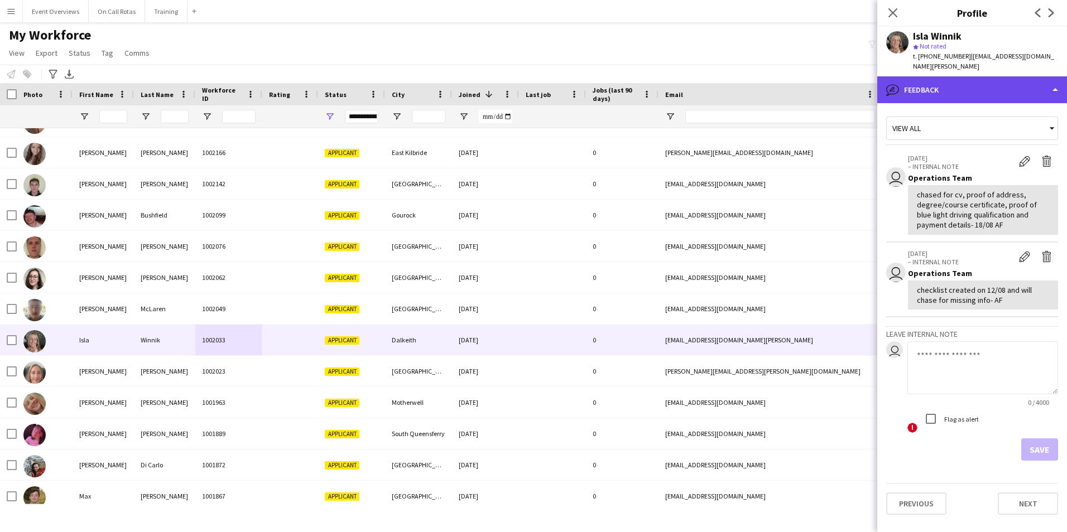
click at [949, 78] on div "bubble-pencil Feedback" at bounding box center [972, 89] width 190 height 27
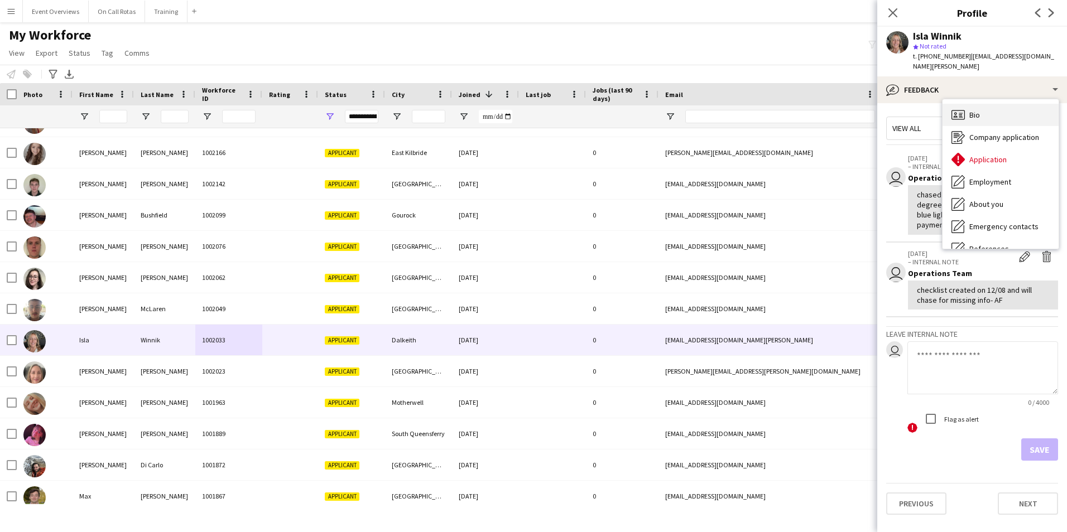
click at [962, 108] on icon "Bio" at bounding box center [957, 114] width 13 height 13
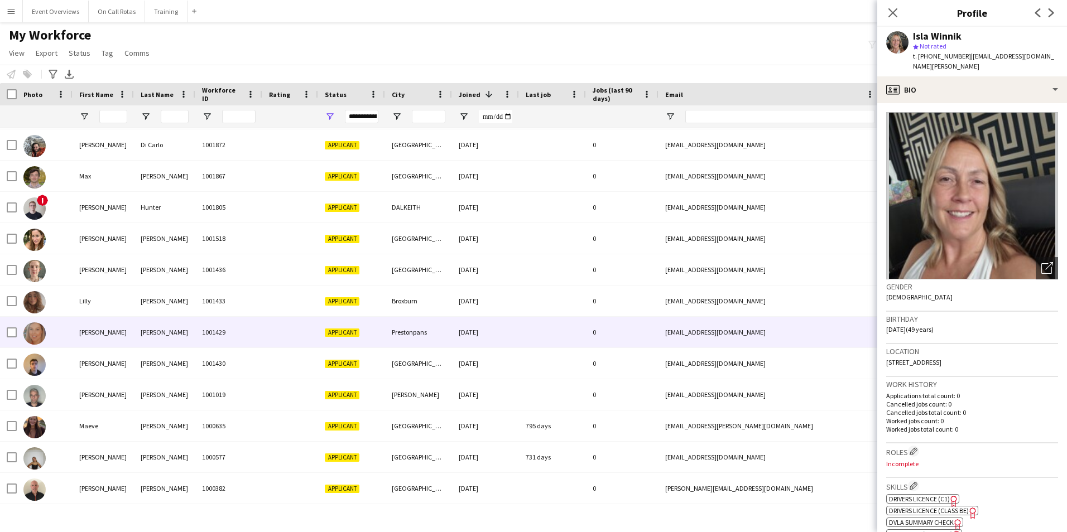
click at [266, 327] on div at bounding box center [290, 332] width 56 height 31
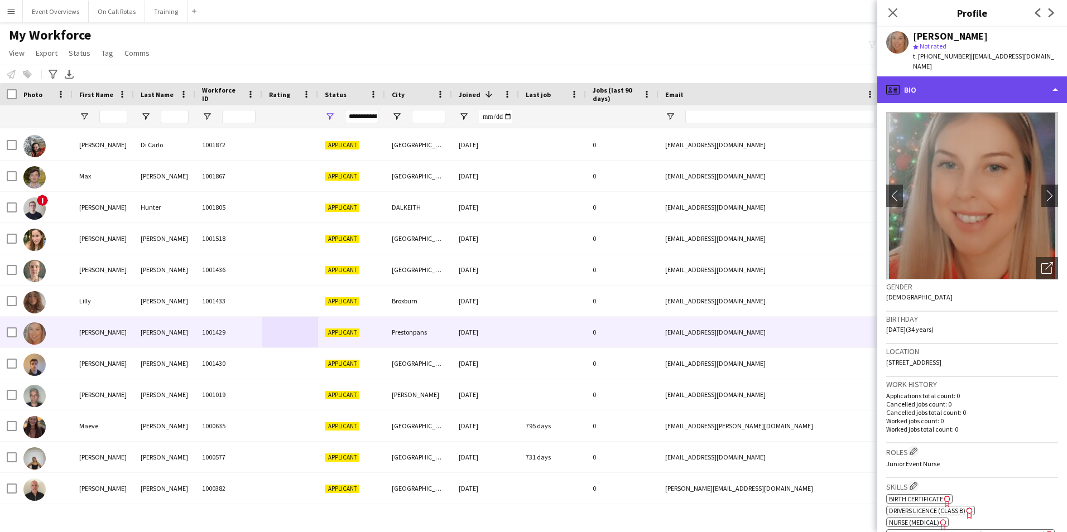
click at [948, 87] on div "profile Bio" at bounding box center [972, 89] width 190 height 27
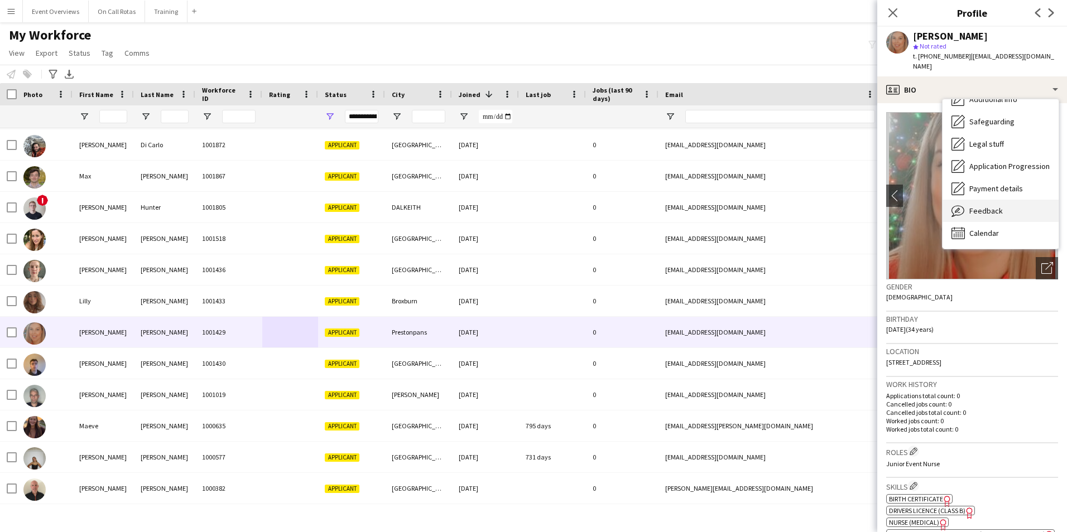
click at [990, 215] on span "Feedback" at bounding box center [985, 211] width 33 height 10
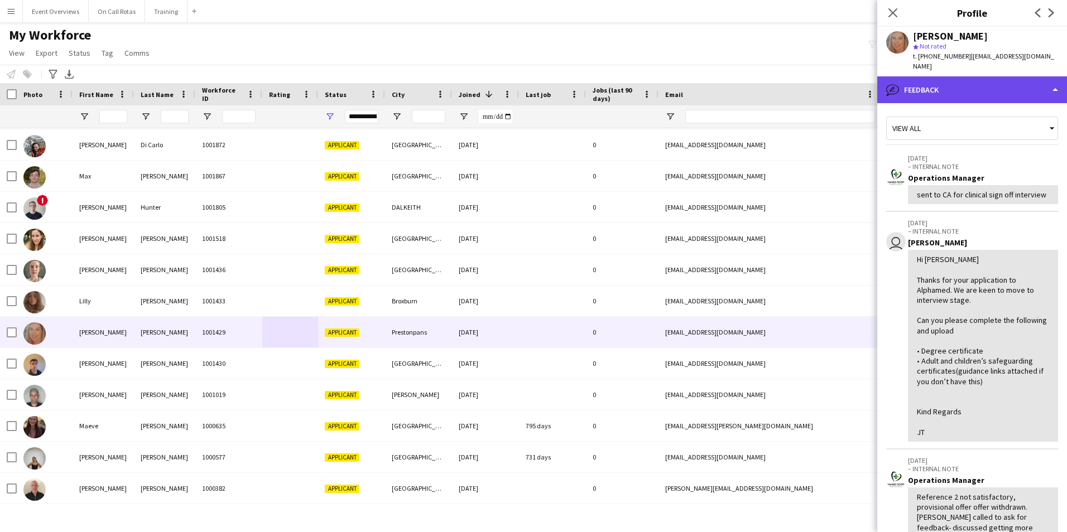
click at [931, 97] on div "bubble-pencil Feedback" at bounding box center [972, 89] width 190 height 27
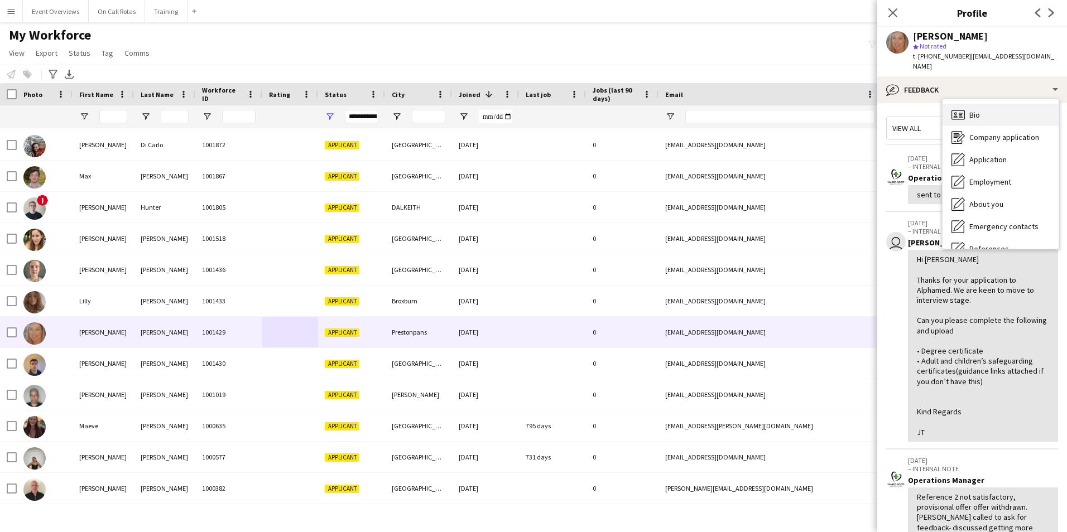
click at [980, 124] on div "Bio Bio" at bounding box center [1000, 115] width 116 height 22
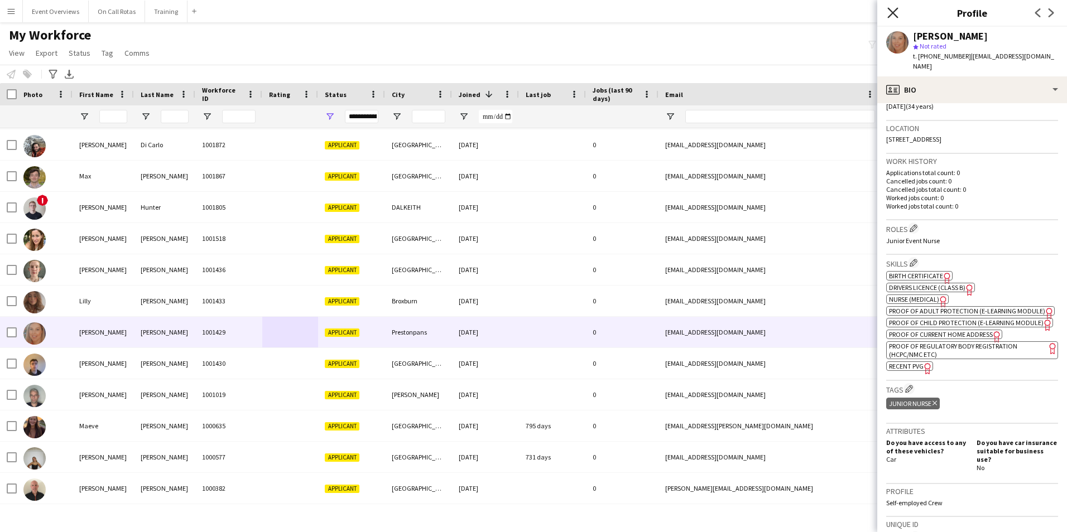
click at [890, 9] on icon at bounding box center [892, 12] width 11 height 11
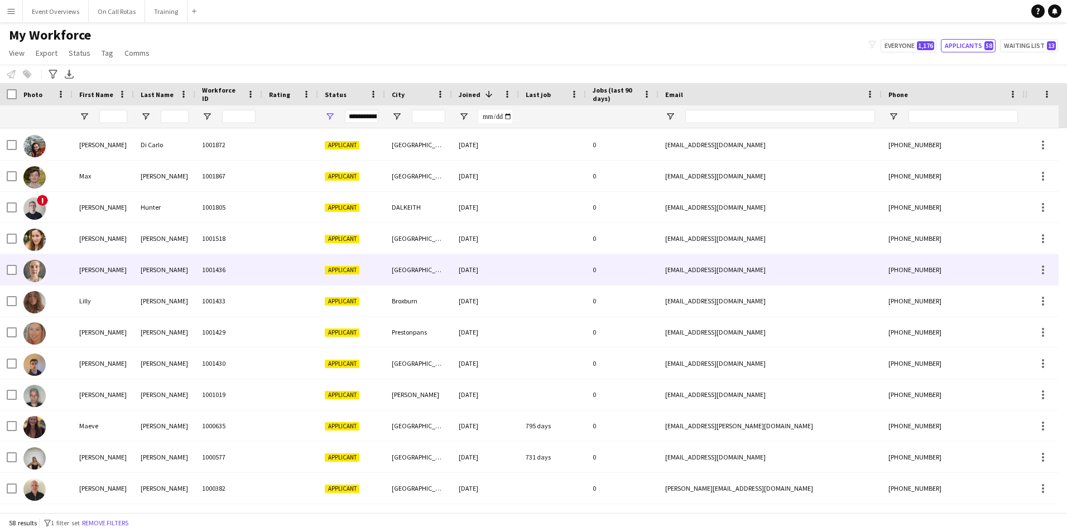
click at [234, 268] on div "1001436" at bounding box center [228, 269] width 67 height 31
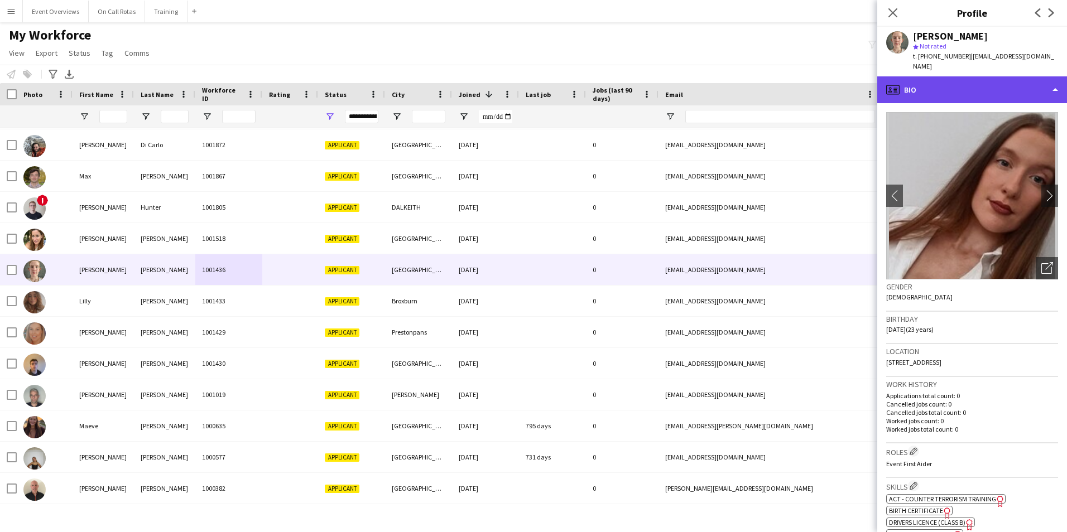
click at [927, 81] on div "profile Bio" at bounding box center [972, 89] width 190 height 27
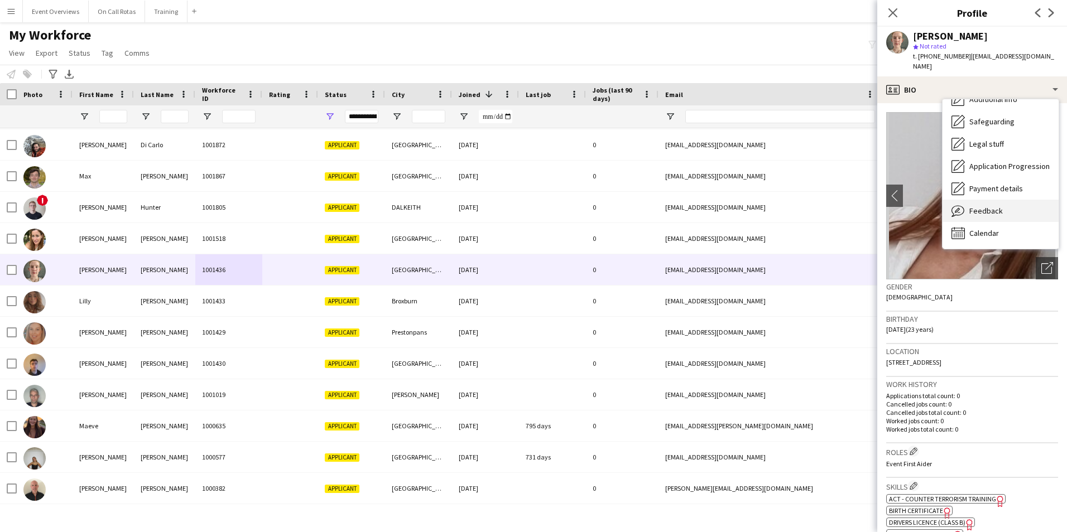
click at [981, 206] on span "Feedback" at bounding box center [985, 211] width 33 height 10
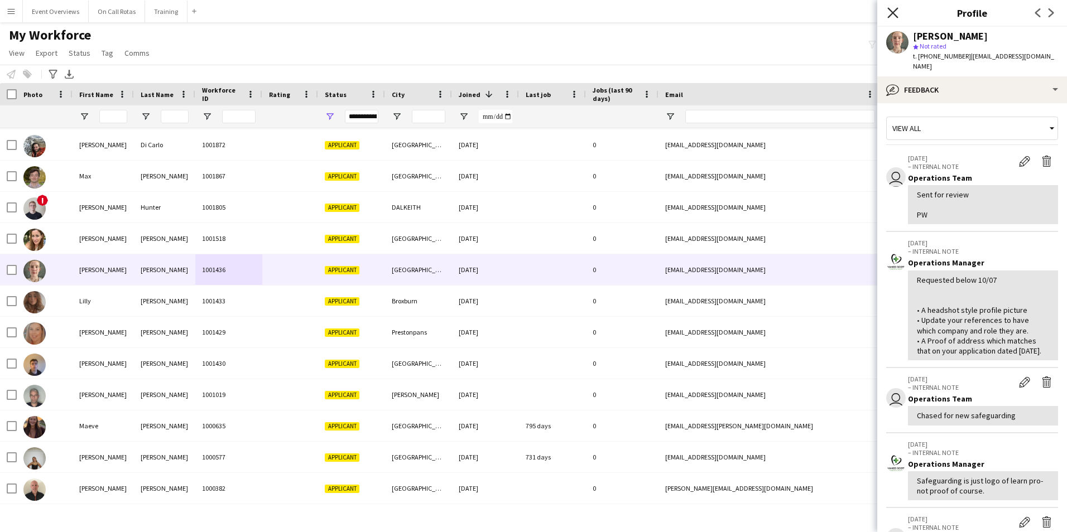
click at [888, 11] on icon "Close pop-in" at bounding box center [892, 12] width 11 height 11
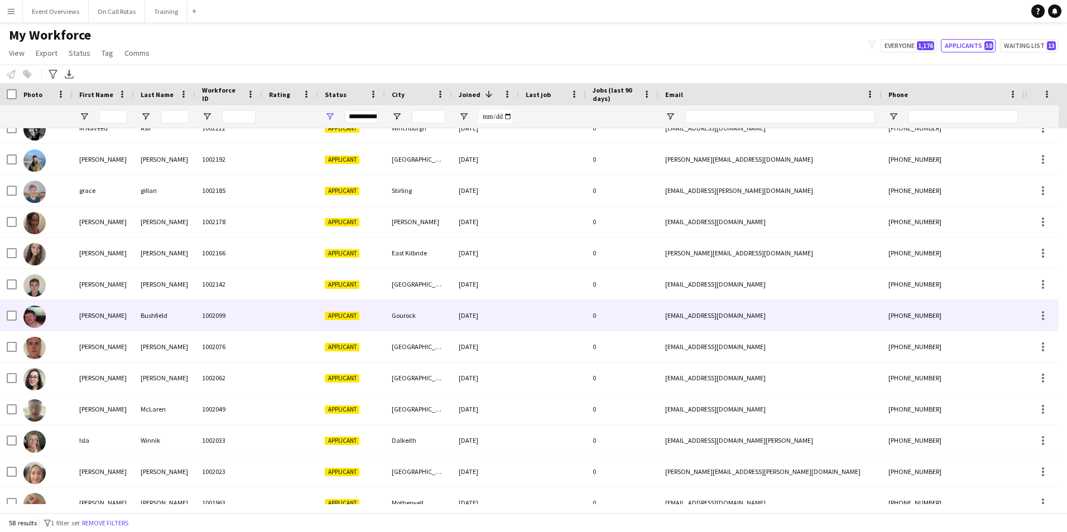
scroll to position [878, 0]
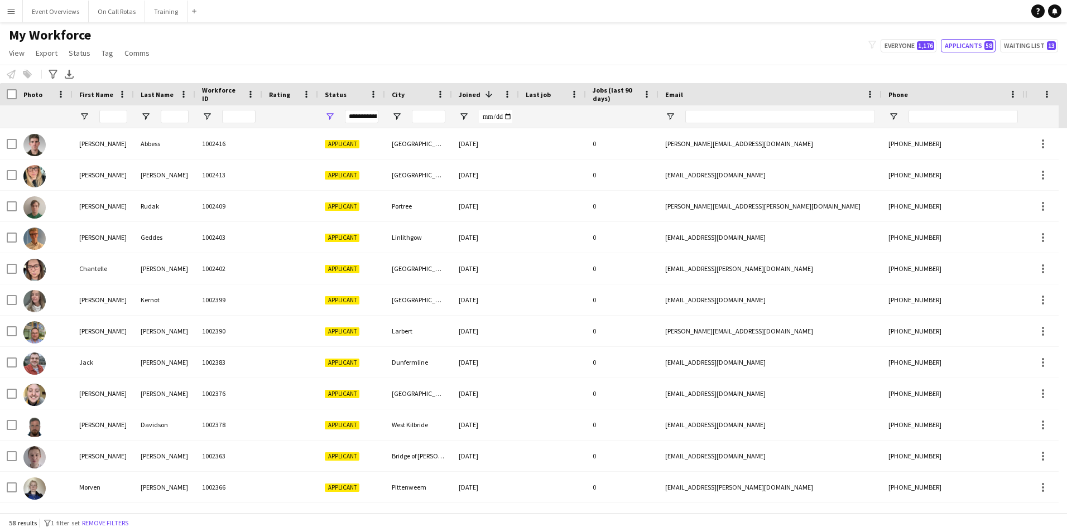
click at [356, 127] on div "**********" at bounding box center [361, 116] width 33 height 22
click at [355, 121] on div "**********" at bounding box center [361, 116] width 33 height 13
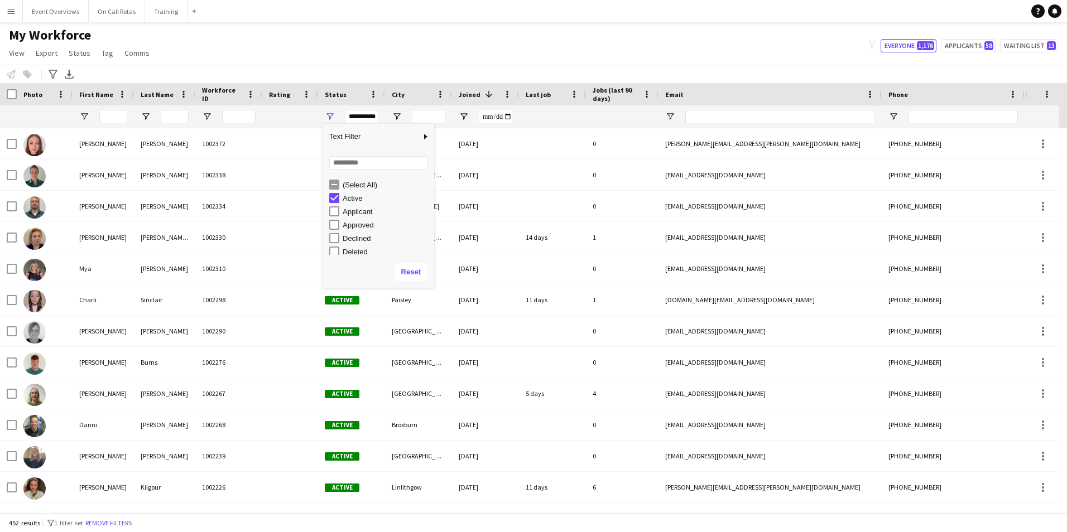
click at [375, 57] on div "My Workforce View Views Default view Active Staff Applications - First Aider Ap…" at bounding box center [533, 46] width 1067 height 38
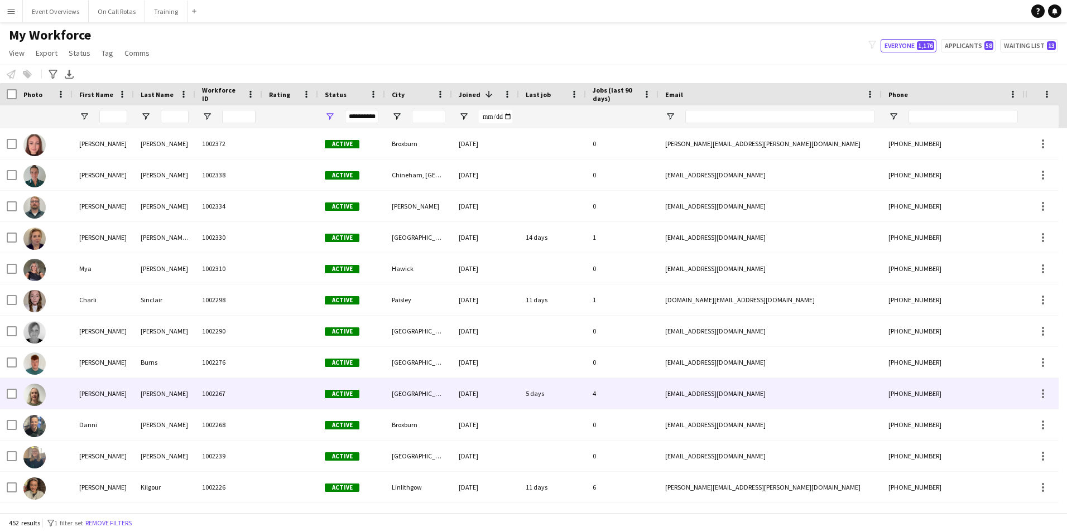
click at [253, 392] on div "1002267" at bounding box center [228, 393] width 67 height 31
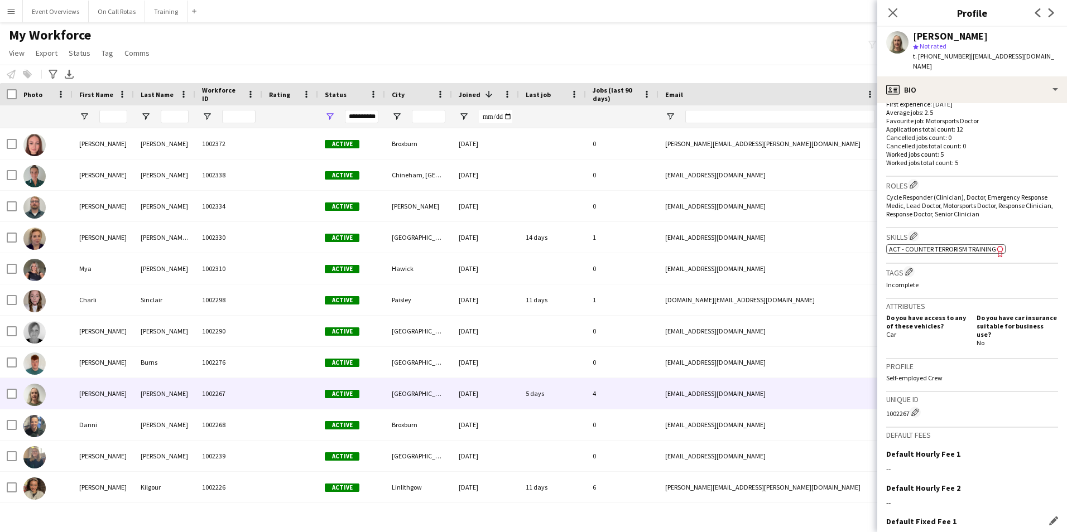
scroll to position [365, 0]
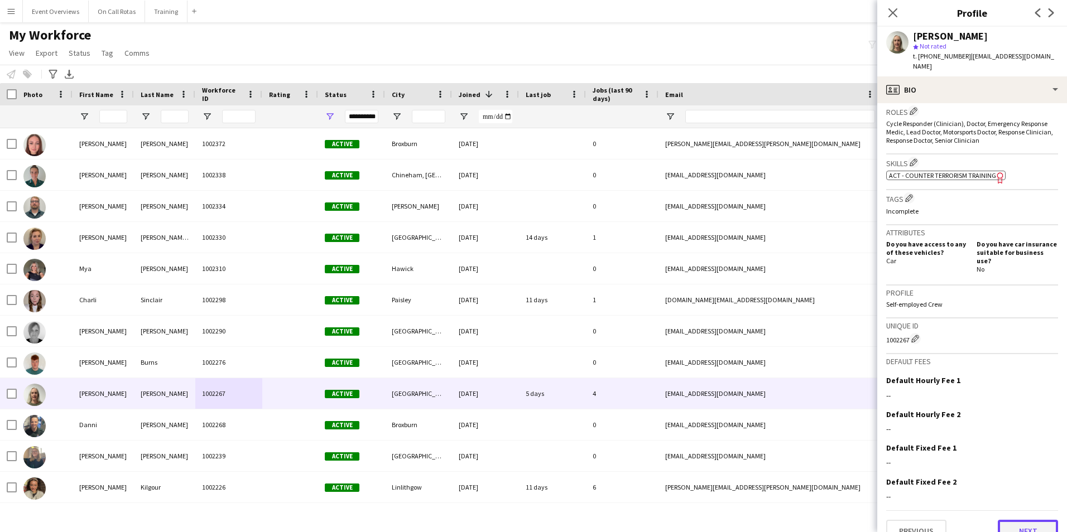
click at [1001, 520] on button "Next" at bounding box center [1028, 531] width 60 height 22
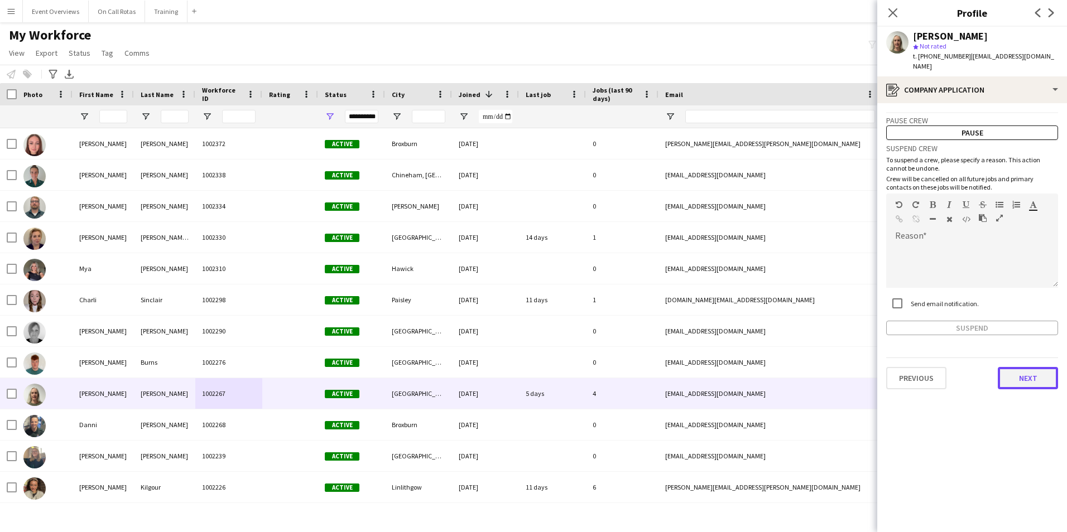
click at [1024, 367] on button "Next" at bounding box center [1028, 378] width 60 height 22
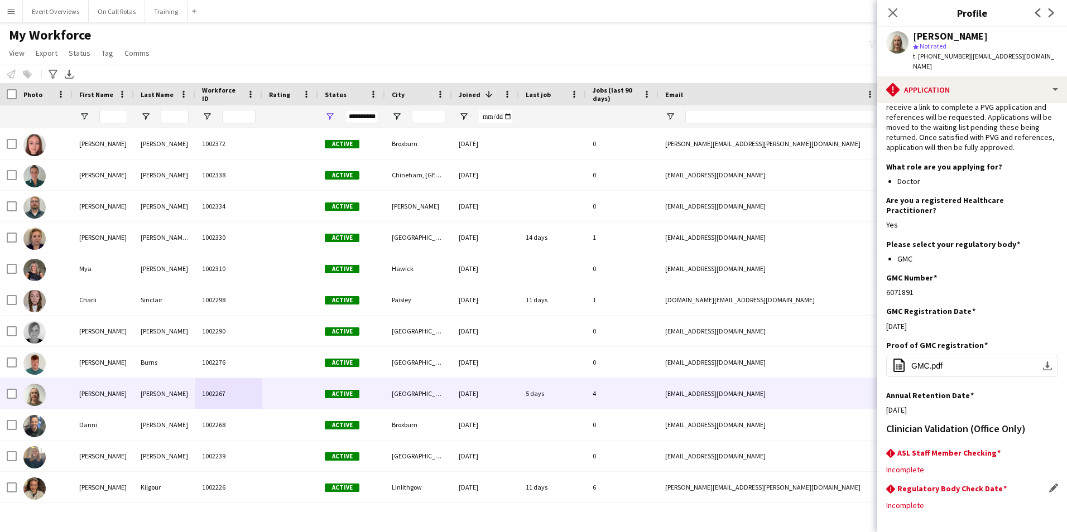
scroll to position [91, 0]
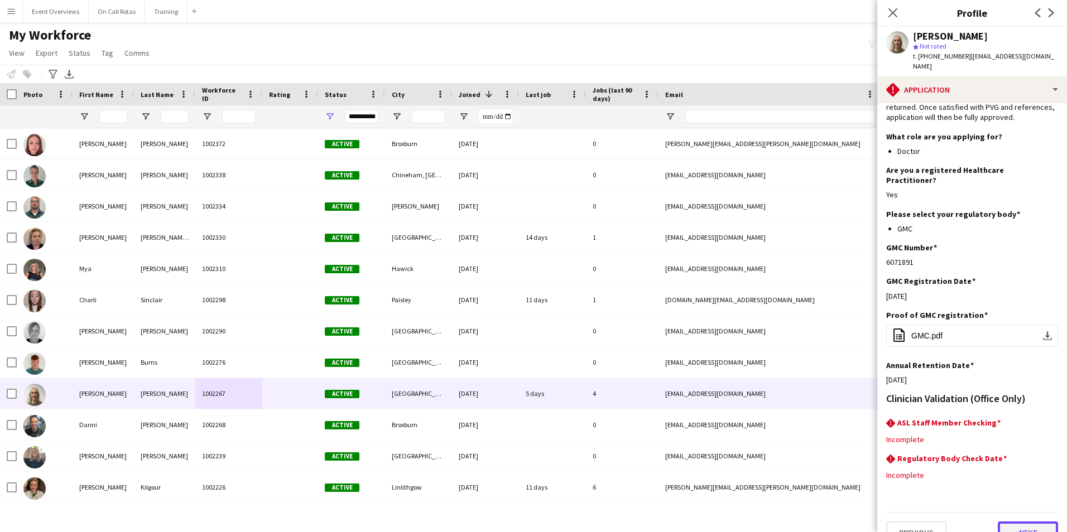
click at [1009, 522] on button "Next" at bounding box center [1028, 533] width 60 height 22
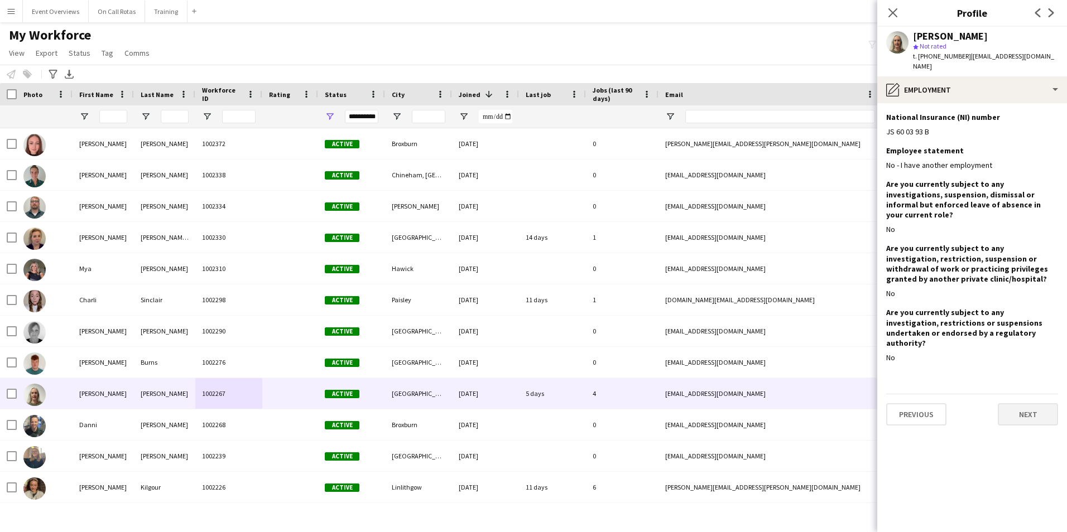
scroll to position [0, 0]
click at [1018, 403] on button "Next" at bounding box center [1028, 414] width 60 height 22
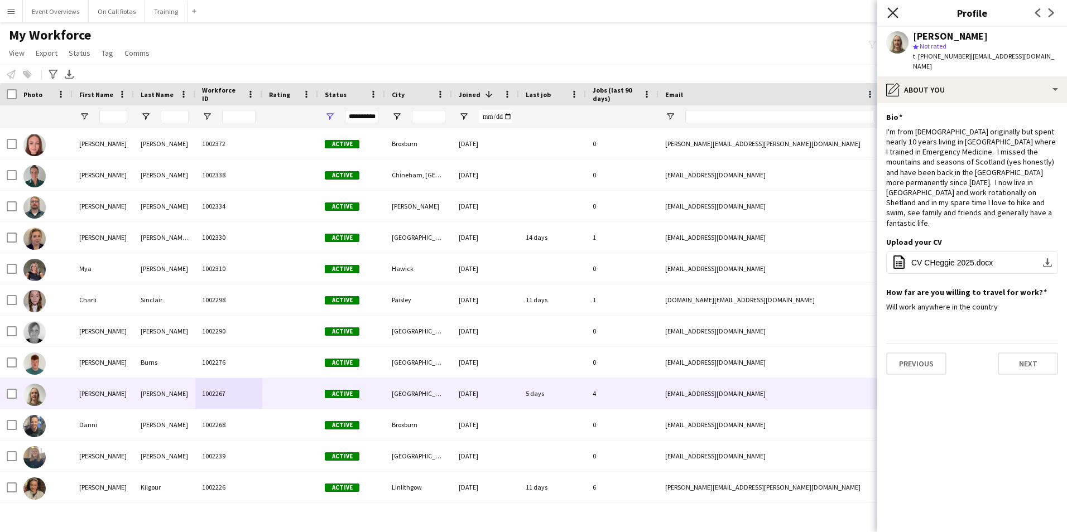
click at [892, 14] on icon at bounding box center [892, 12] width 11 height 11
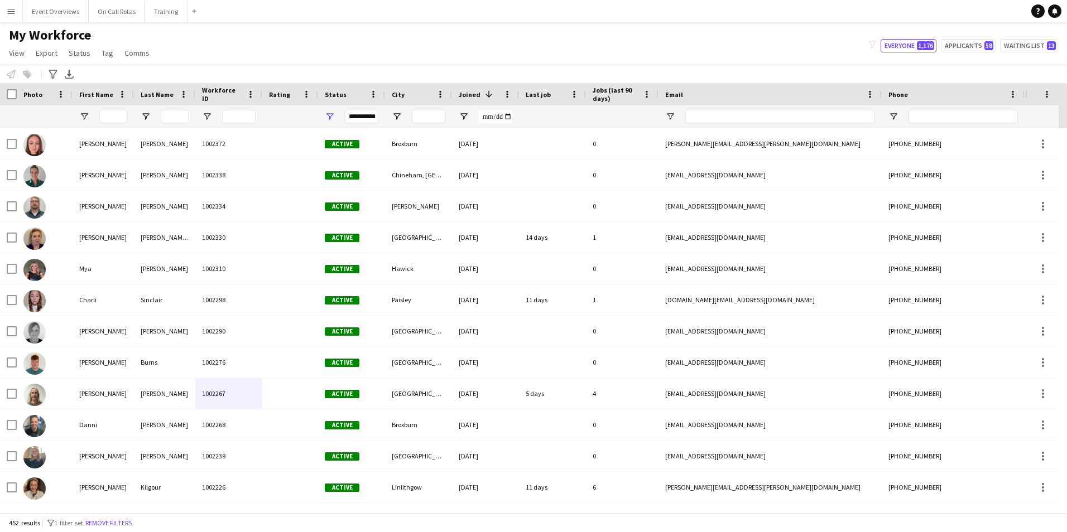
click at [356, 115] on div "**********" at bounding box center [361, 116] width 33 height 13
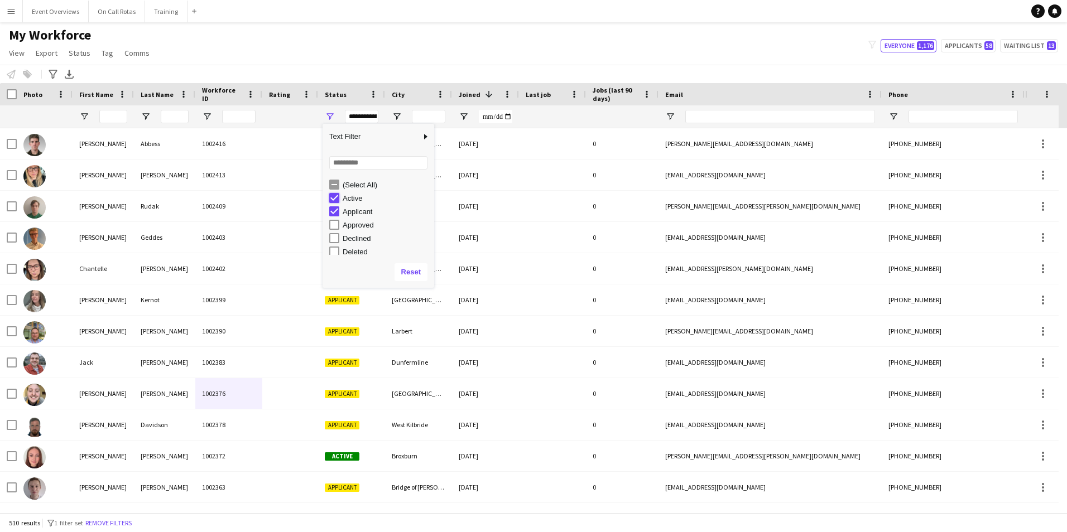
type input "**********"
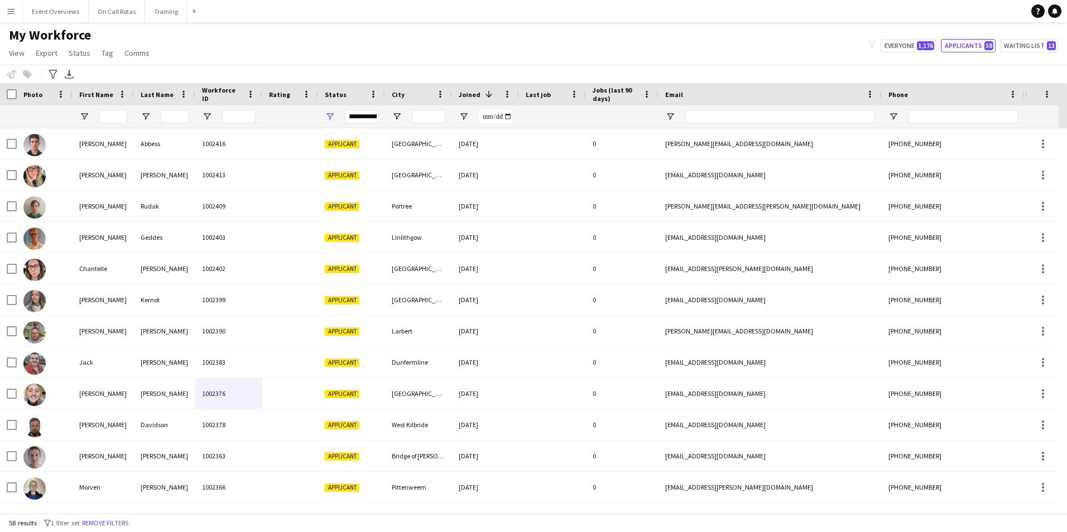
click at [581, 0] on app-navbar "Menu Boards Boards Boards All jobs Status Workforce Workforce My Workforce Recr…" at bounding box center [533, 11] width 1067 height 22
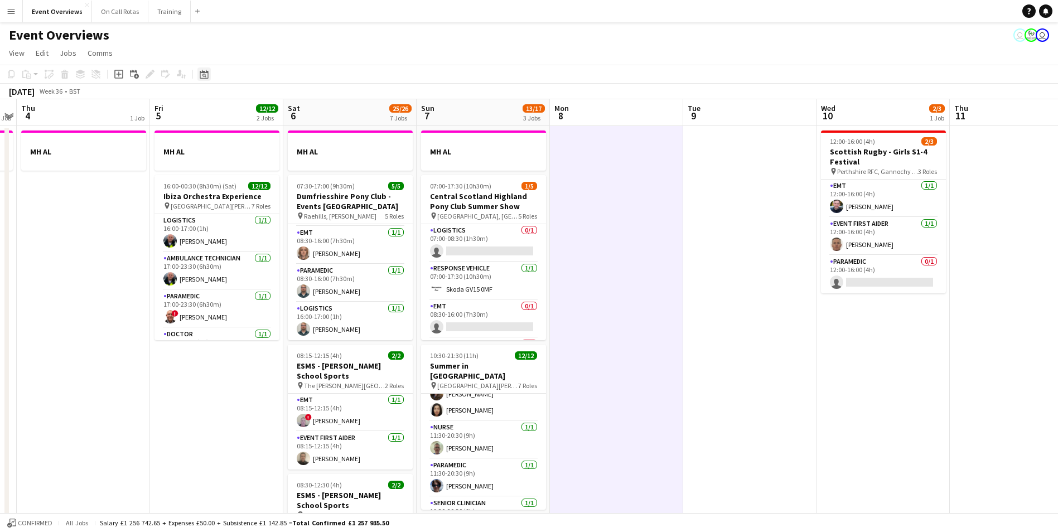
click at [206, 74] on icon "Date picker" at bounding box center [204, 74] width 9 height 9
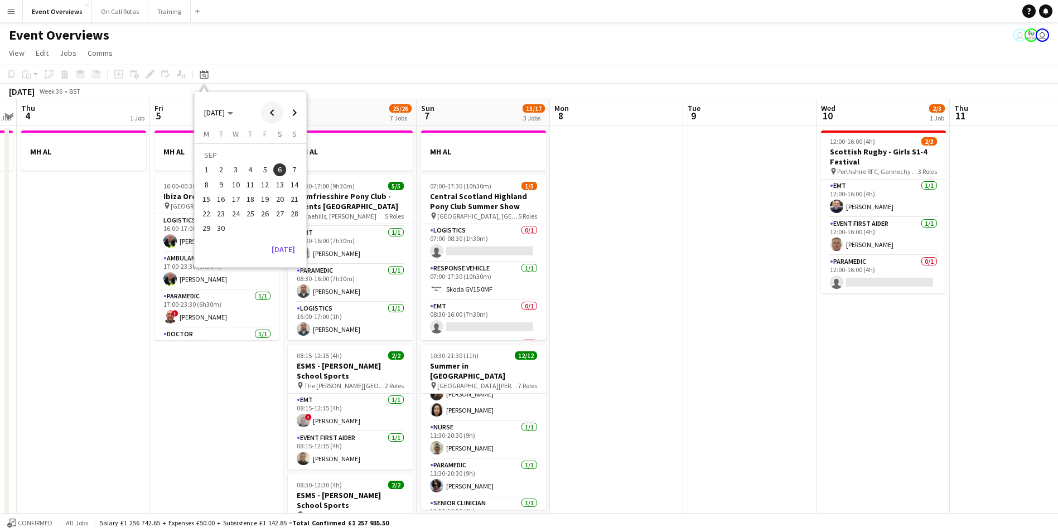
click at [271, 111] on span "Previous month" at bounding box center [272, 113] width 22 height 22
click at [216, 216] on span "26" at bounding box center [221, 216] width 13 height 13
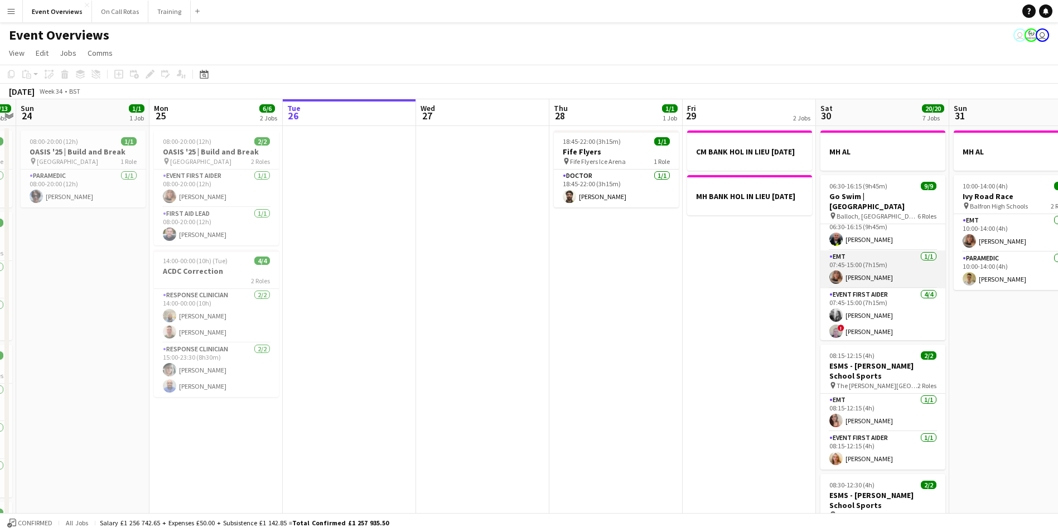
scroll to position [112, 0]
click at [838, 263] on app-user-avatar at bounding box center [836, 269] width 13 height 13
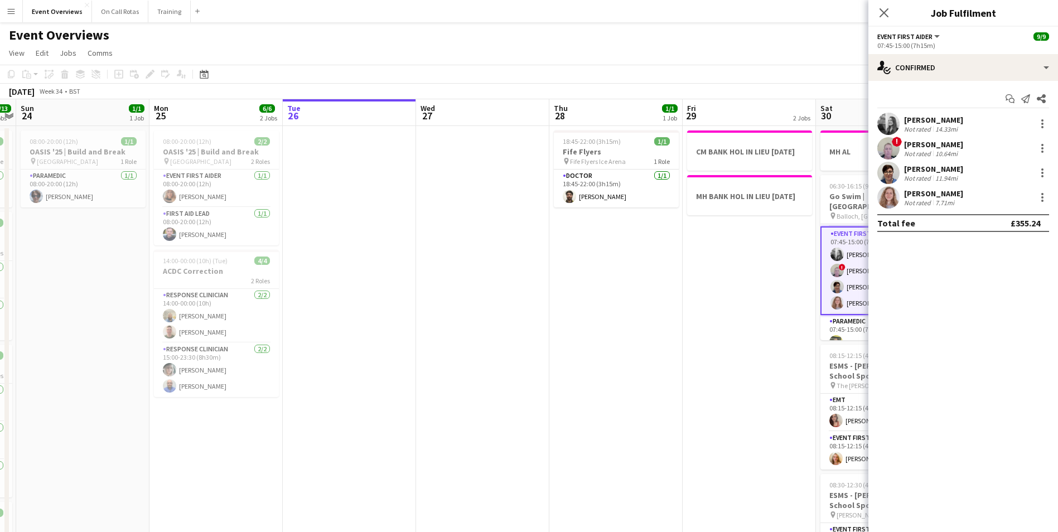
click at [887, 138] on app-user-avatar at bounding box center [889, 148] width 22 height 22
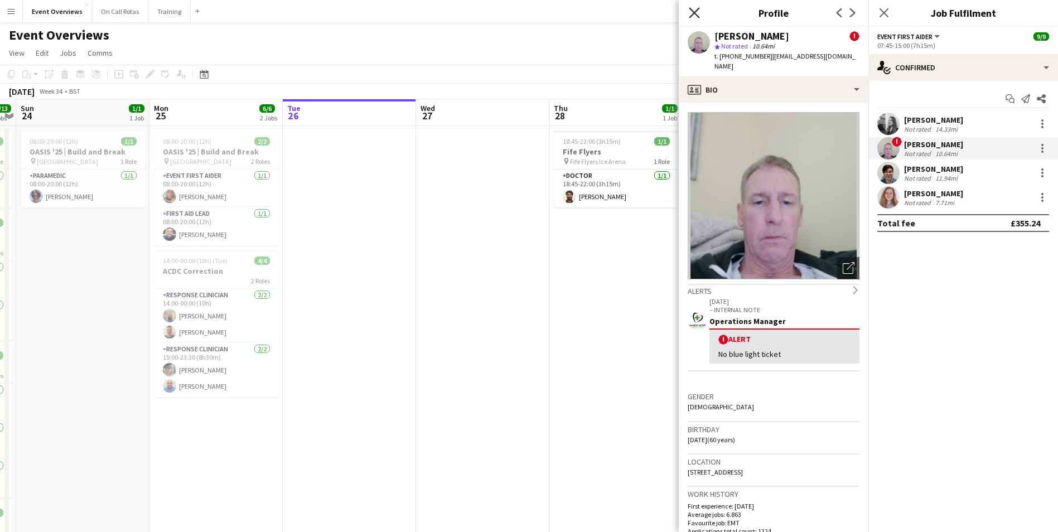
click at [696, 16] on icon "Close pop-in" at bounding box center [694, 12] width 11 height 11
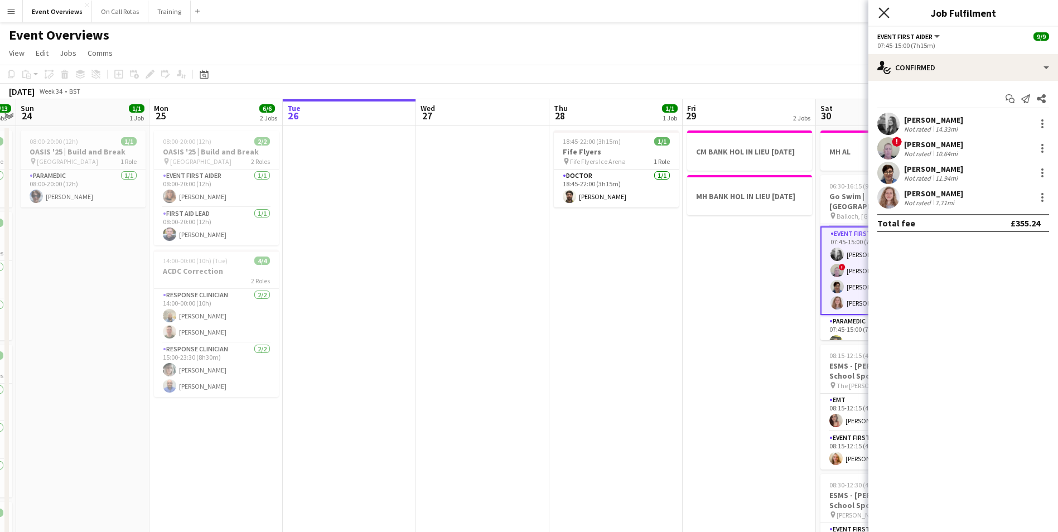
click at [884, 15] on icon "Close pop-in" at bounding box center [884, 12] width 11 height 11
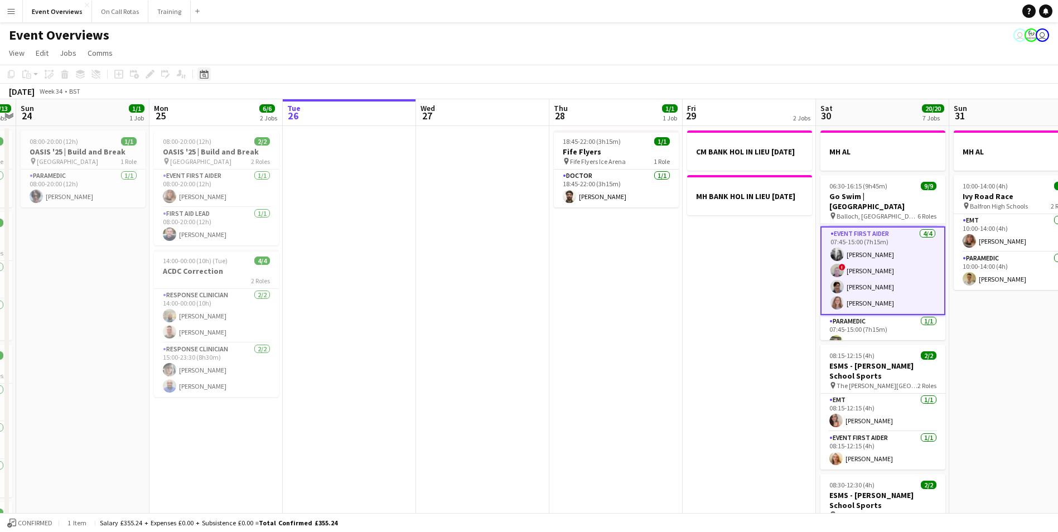
click at [210, 75] on div "Date picker" at bounding box center [204, 74] width 13 height 13
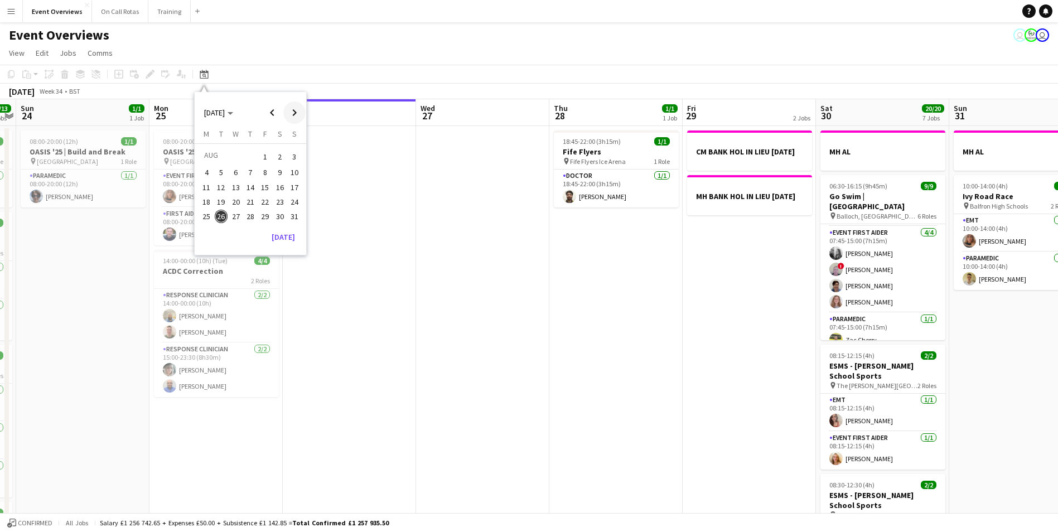
click at [293, 111] on span "Next month" at bounding box center [294, 113] width 22 height 22
click at [217, 200] on span "16" at bounding box center [221, 198] width 13 height 13
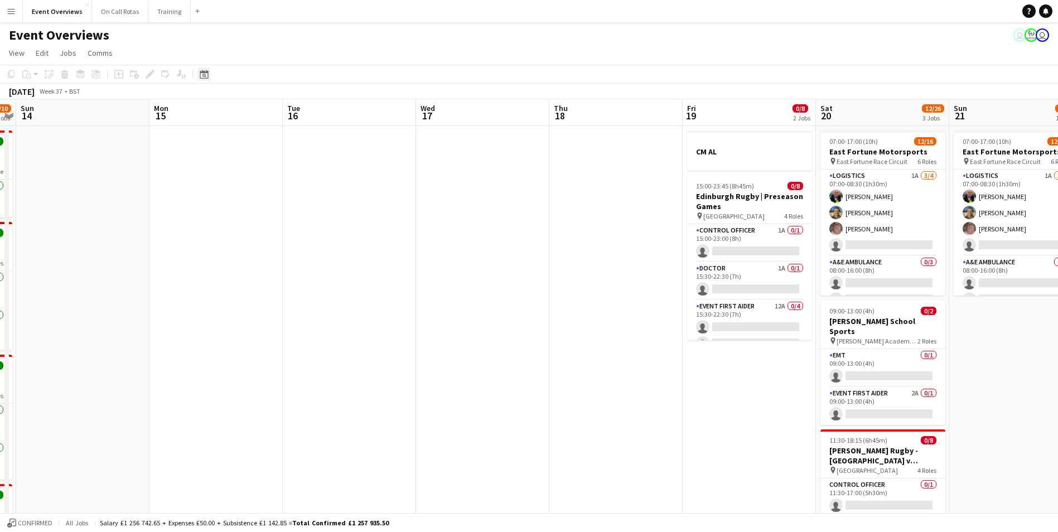
click at [210, 78] on div "Date picker" at bounding box center [204, 74] width 13 height 13
click at [289, 116] on span "Next month" at bounding box center [294, 113] width 22 height 22
click at [245, 198] on span "16" at bounding box center [250, 198] width 13 height 13
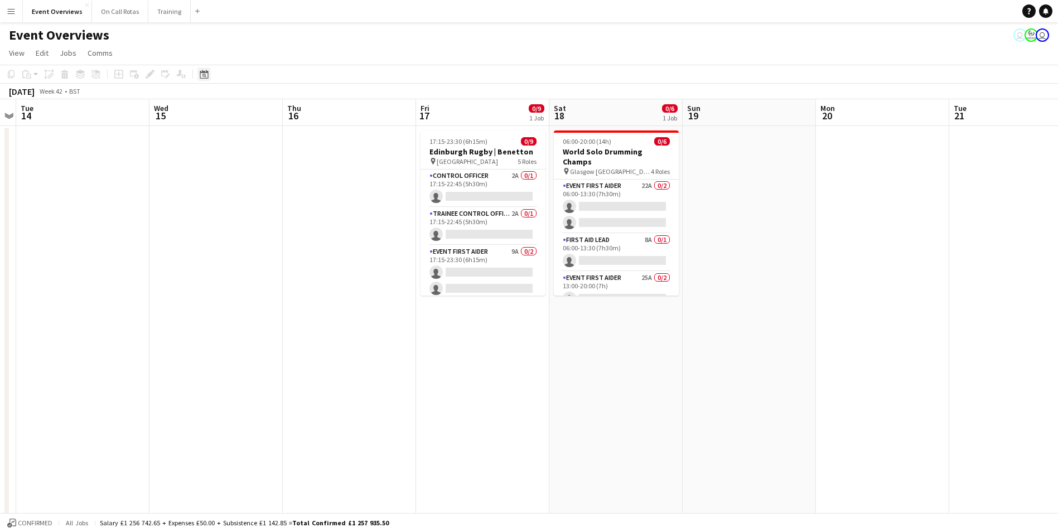
click at [205, 75] on icon at bounding box center [205, 76] width 4 height 4
click at [274, 115] on span "Previous month" at bounding box center [272, 113] width 22 height 22
click at [275, 115] on span "Previous month" at bounding box center [272, 113] width 22 height 22
click at [224, 211] on span "26" at bounding box center [221, 216] width 13 height 13
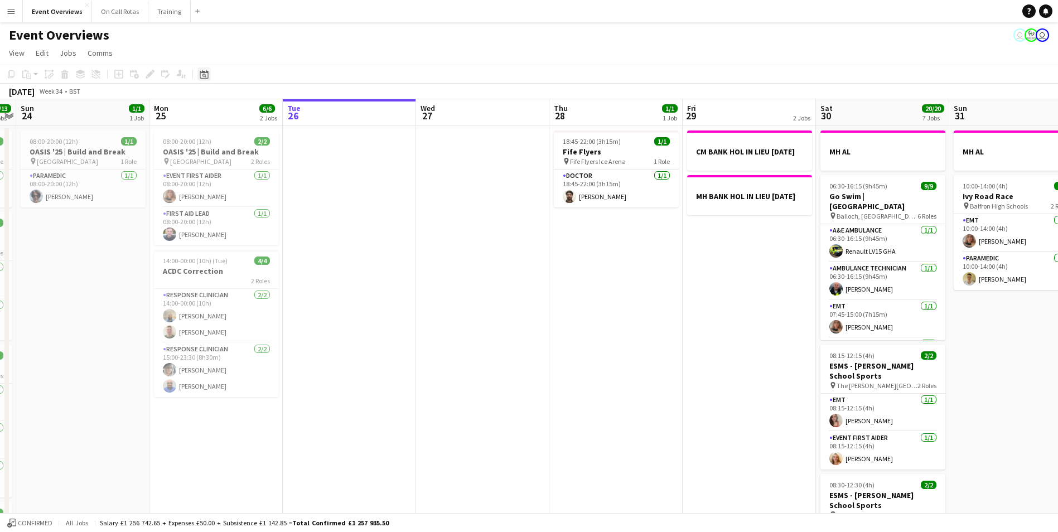
click at [204, 75] on icon "Date picker" at bounding box center [204, 74] width 9 height 9
click at [293, 117] on span "Next month" at bounding box center [294, 113] width 22 height 22
click at [281, 171] on span "6" at bounding box center [279, 169] width 13 height 13
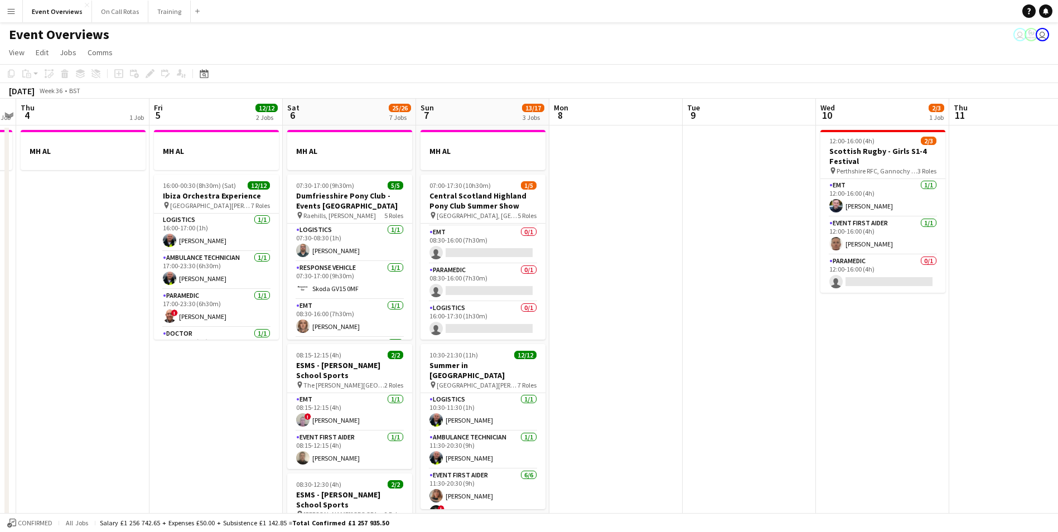
scroll to position [0, 0]
click at [201, 71] on icon "Date picker" at bounding box center [204, 74] width 9 height 9
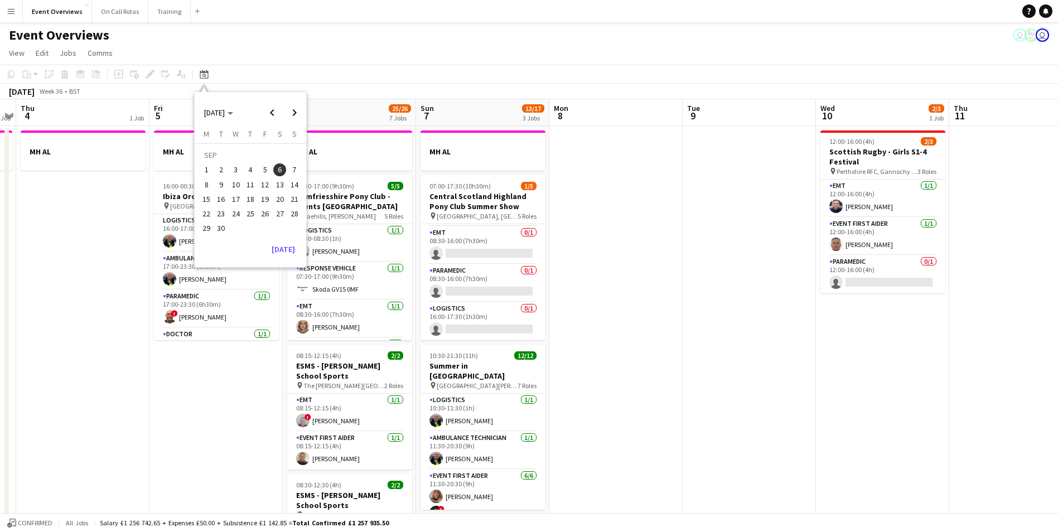
click at [277, 182] on span "13" at bounding box center [279, 184] width 13 height 13
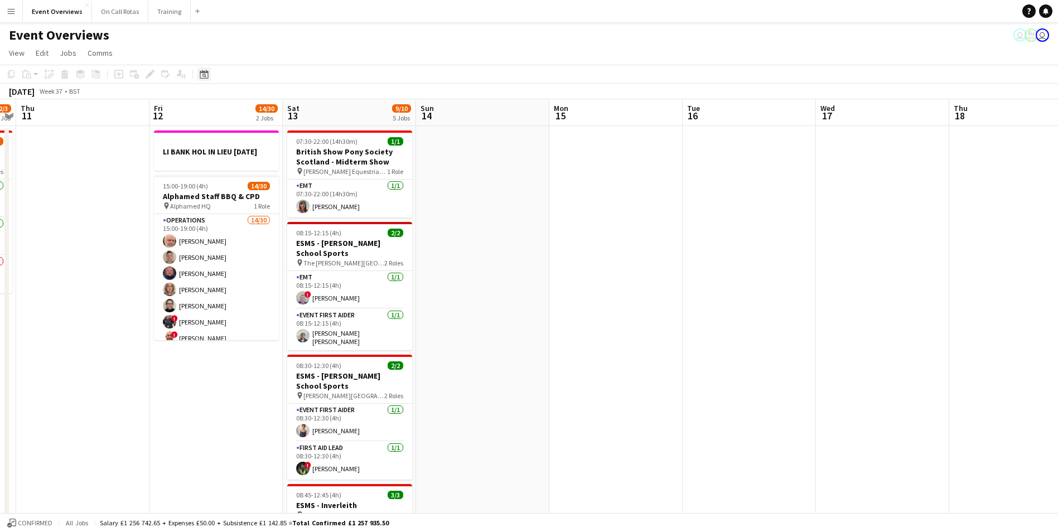
click at [198, 75] on div "Date picker" at bounding box center [204, 74] width 13 height 13
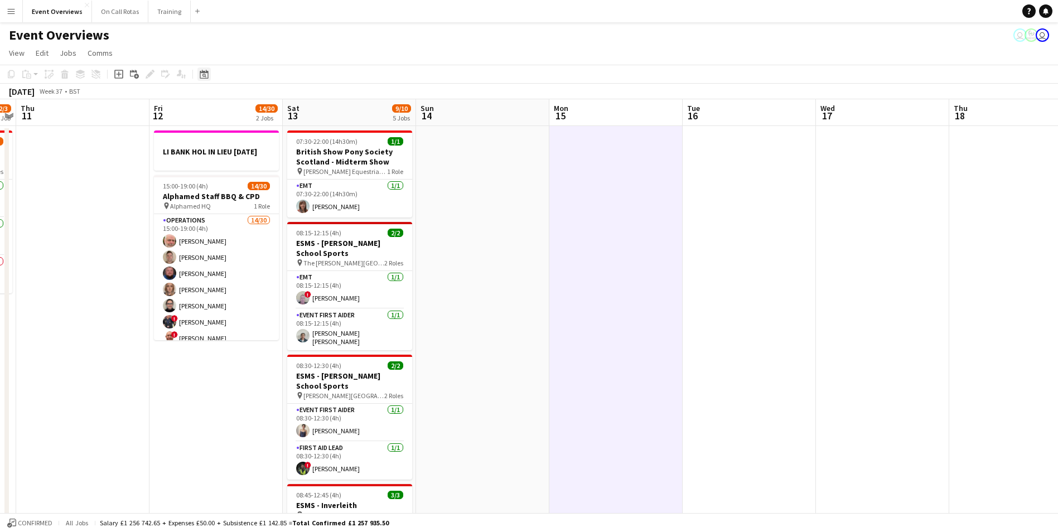
click at [207, 74] on icon "Date picker" at bounding box center [204, 74] width 9 height 9
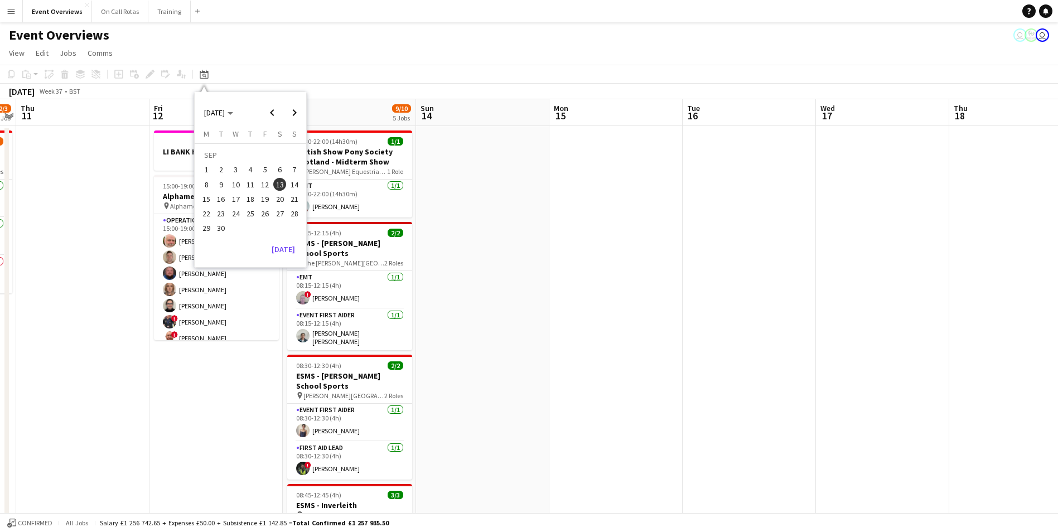
click at [281, 199] on span "20" at bounding box center [279, 198] width 13 height 13
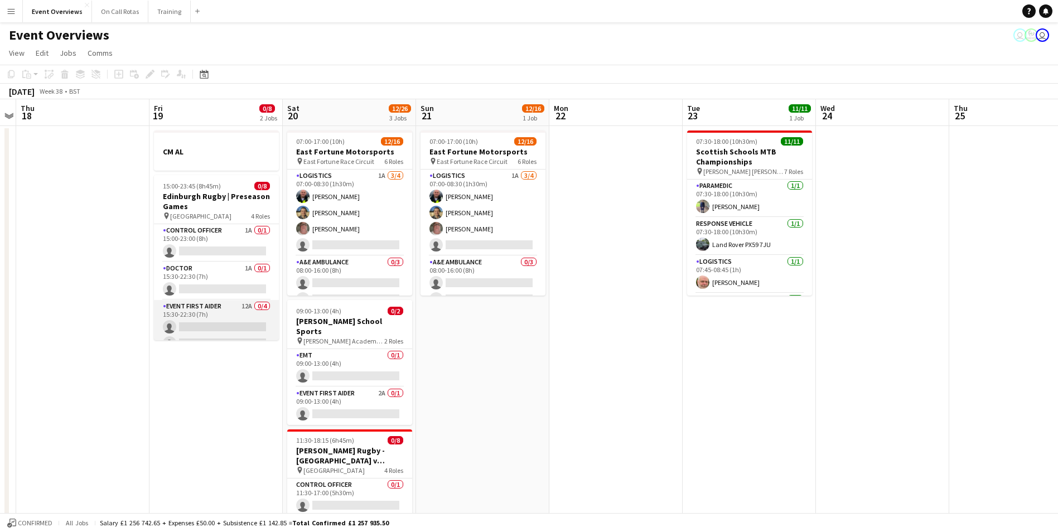
click at [238, 307] on app-card-role "Event First Aider 12A 0/4 15:30-22:30 (7h) single-neutral-actions single-neutra…" at bounding box center [216, 343] width 125 height 86
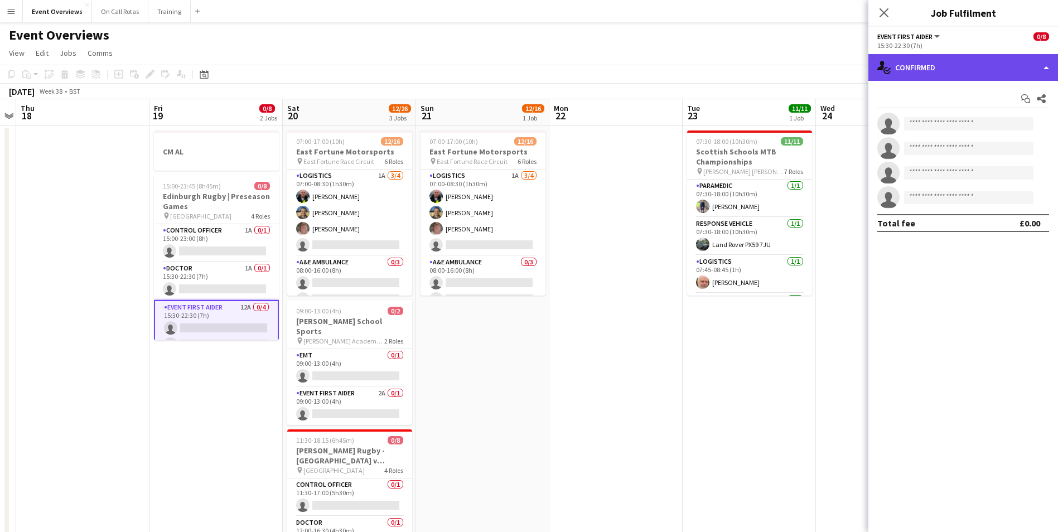
click at [917, 74] on div "single-neutral-actions-check-2 Confirmed" at bounding box center [964, 67] width 190 height 27
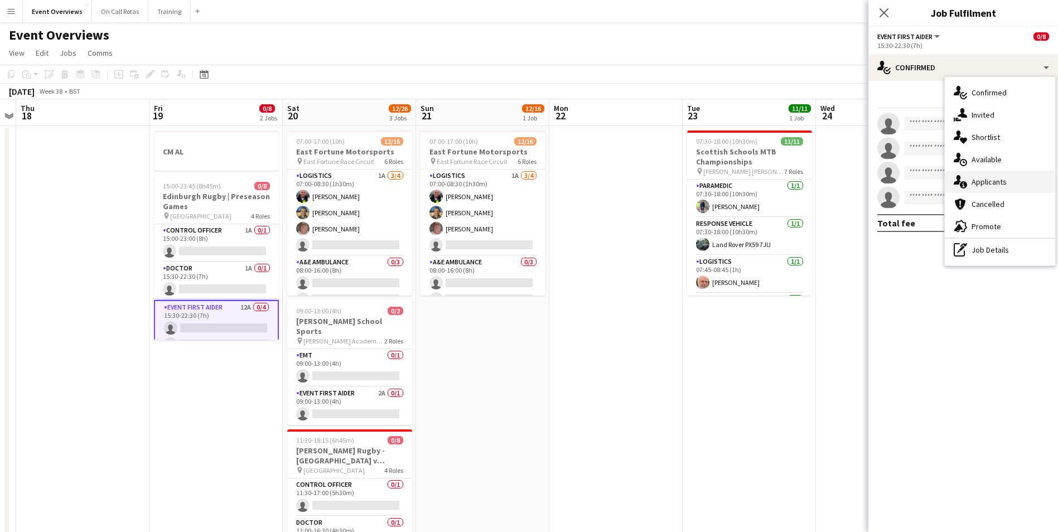
click at [984, 185] on div "single-neutral-actions-information Applicants" at bounding box center [1000, 182] width 110 height 22
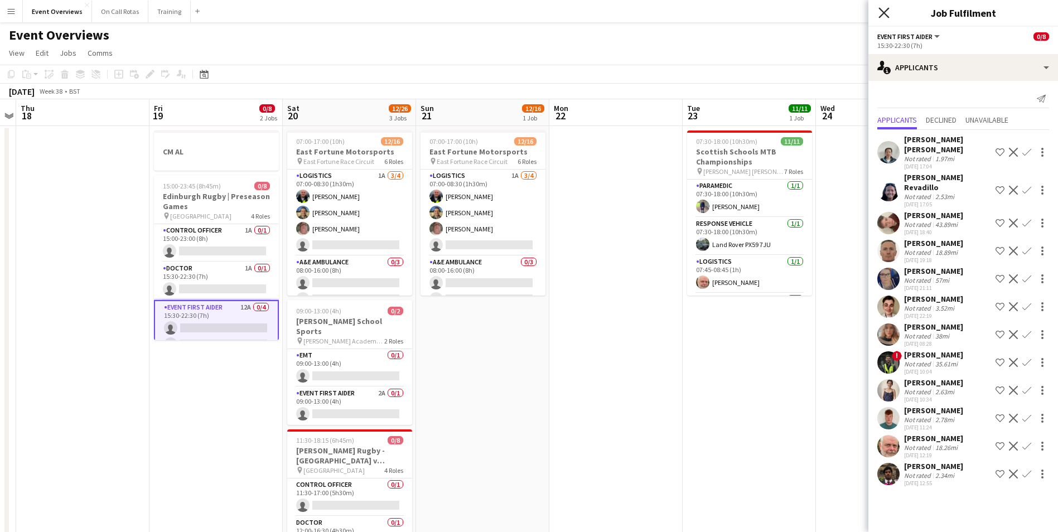
click at [883, 9] on icon "Close pop-in" at bounding box center [884, 12] width 11 height 11
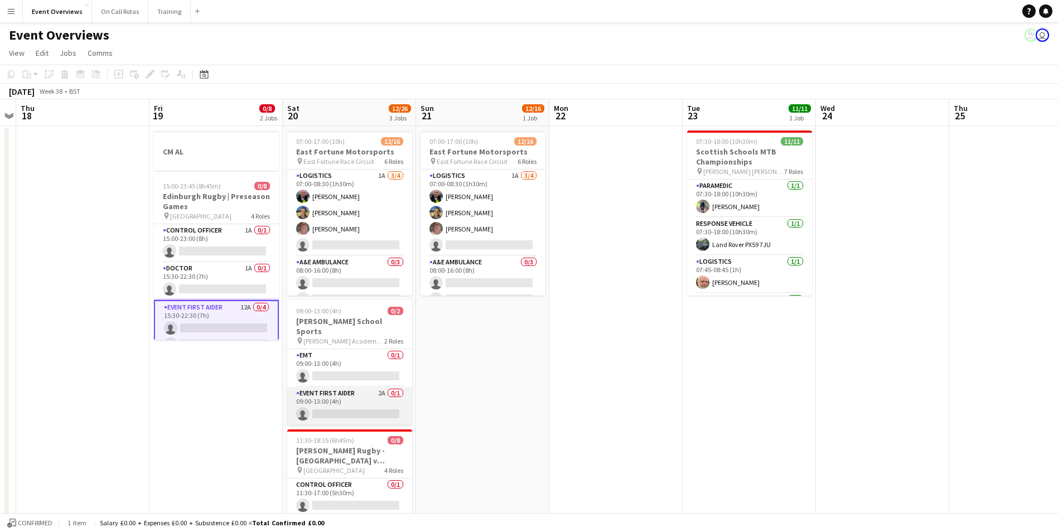
click at [355, 387] on app-card-role "Event First Aider 2A 0/1 09:00-13:00 (4h) single-neutral-actions" at bounding box center [349, 406] width 125 height 38
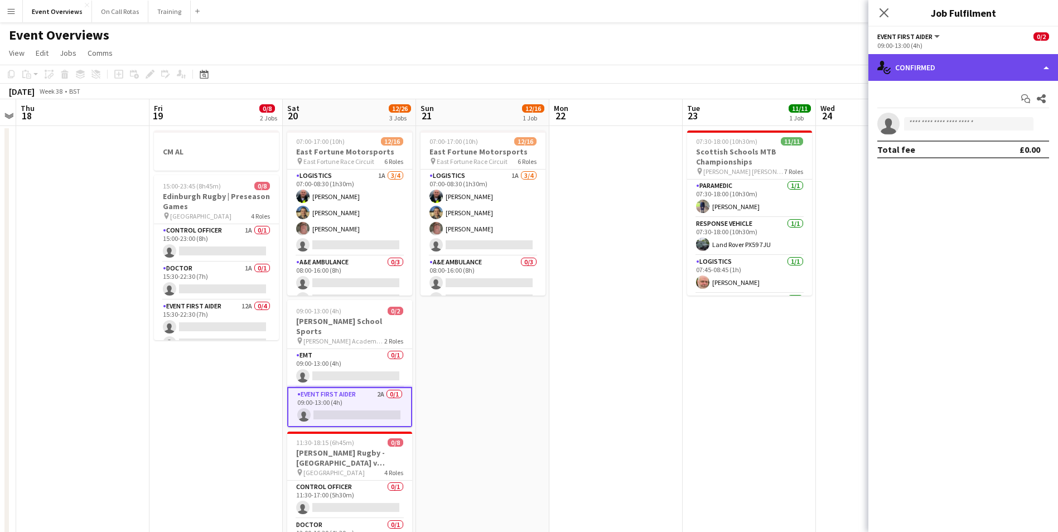
click at [878, 65] on icon "single-neutral-actions-check-2" at bounding box center [884, 67] width 13 height 13
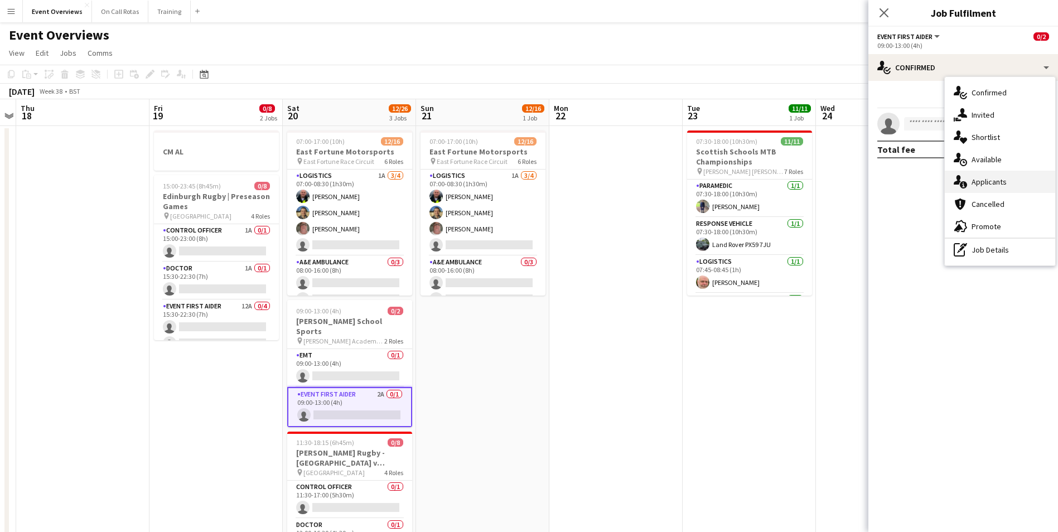
click at [981, 177] on div "single-neutral-actions-information Applicants" at bounding box center [1000, 182] width 110 height 22
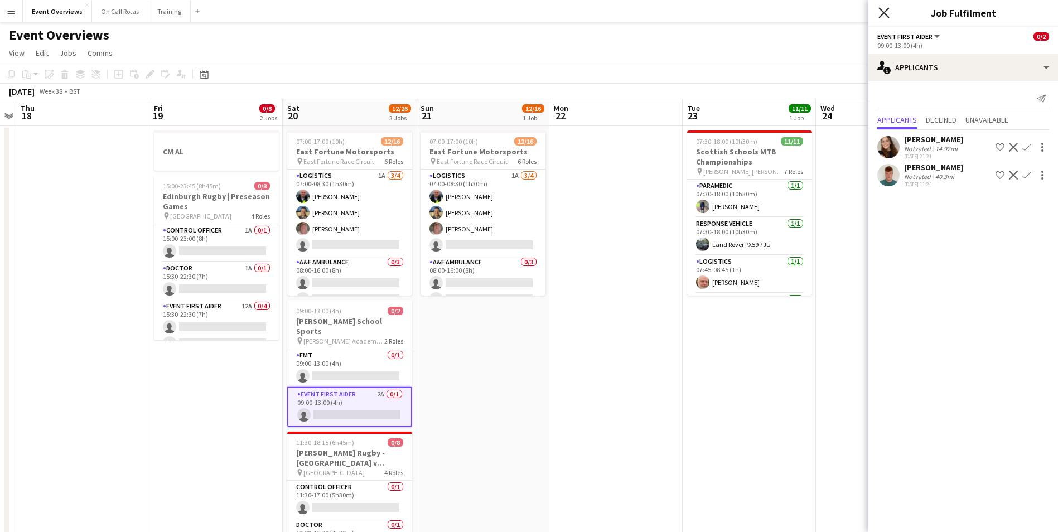
click at [883, 13] on icon "Close pop-in" at bounding box center [884, 12] width 11 height 11
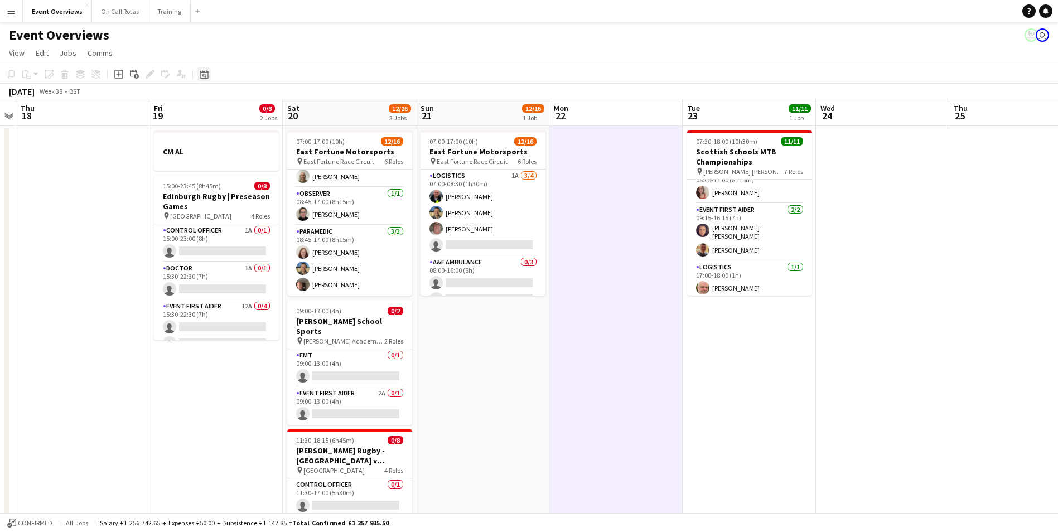
click at [210, 74] on div "Date picker" at bounding box center [204, 74] width 13 height 13
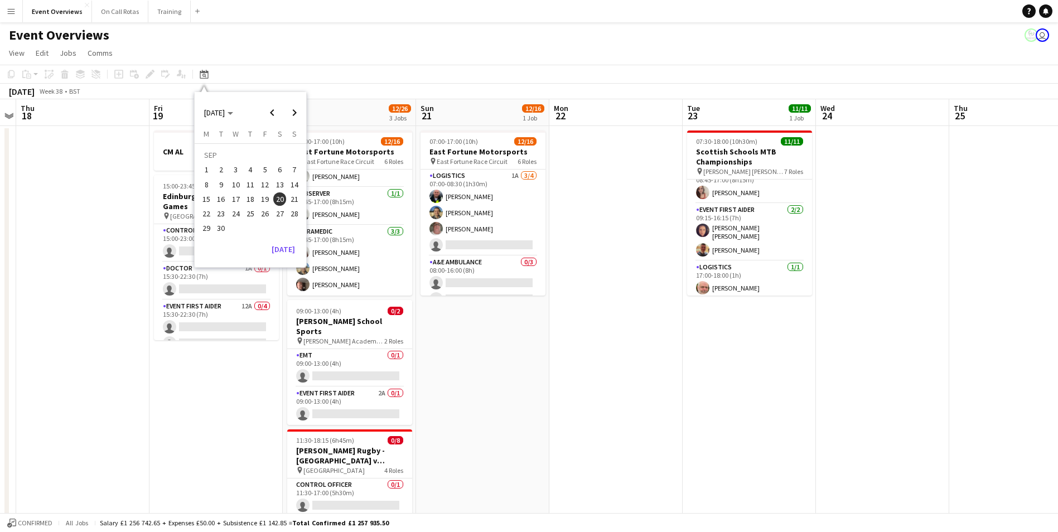
click at [278, 206] on button "27" at bounding box center [279, 213] width 15 height 15
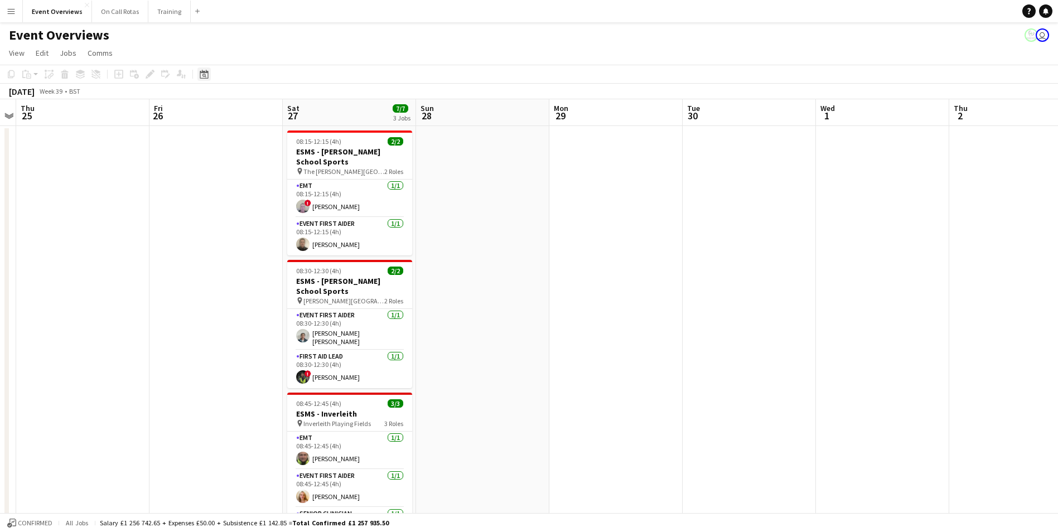
click at [207, 73] on icon at bounding box center [204, 74] width 8 height 9
click at [290, 111] on span "Next month" at bounding box center [294, 113] width 22 height 22
click at [278, 170] on span "4" at bounding box center [279, 169] width 13 height 13
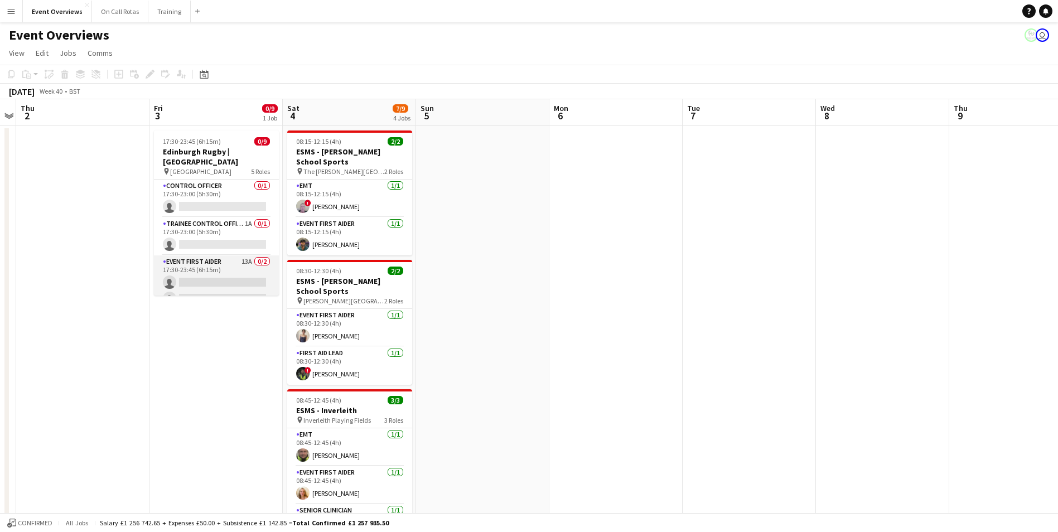
click at [236, 256] on app-card-role "Event First Aider 13A 0/2 17:30-23:45 (6h15m) single-neutral-actions single-neu…" at bounding box center [216, 283] width 125 height 54
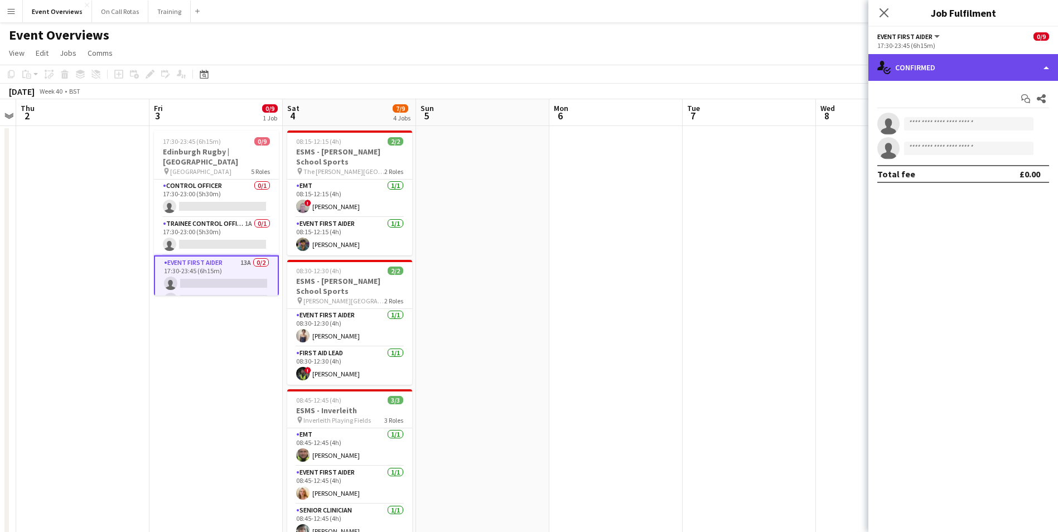
click at [948, 71] on div "single-neutral-actions-check-2 Confirmed" at bounding box center [964, 67] width 190 height 27
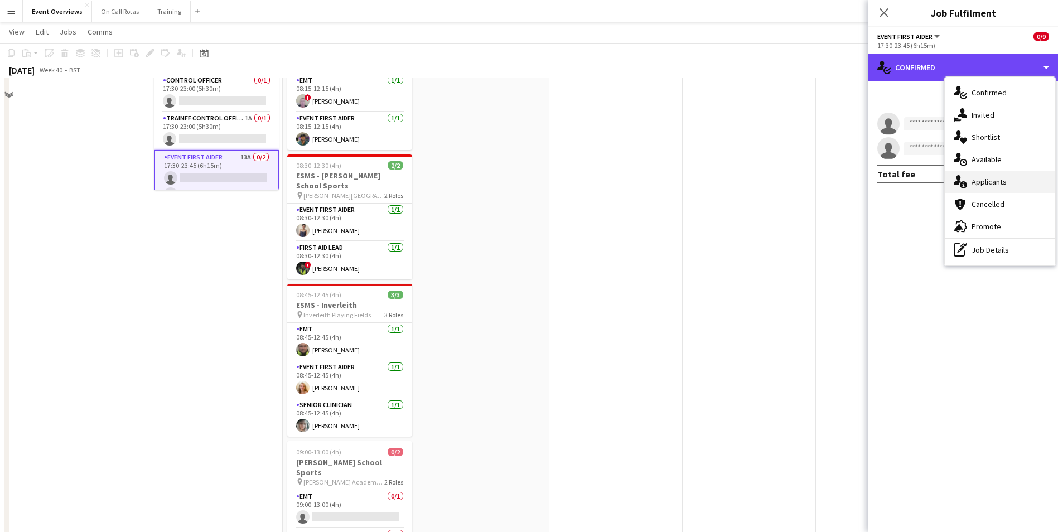
scroll to position [112, 0]
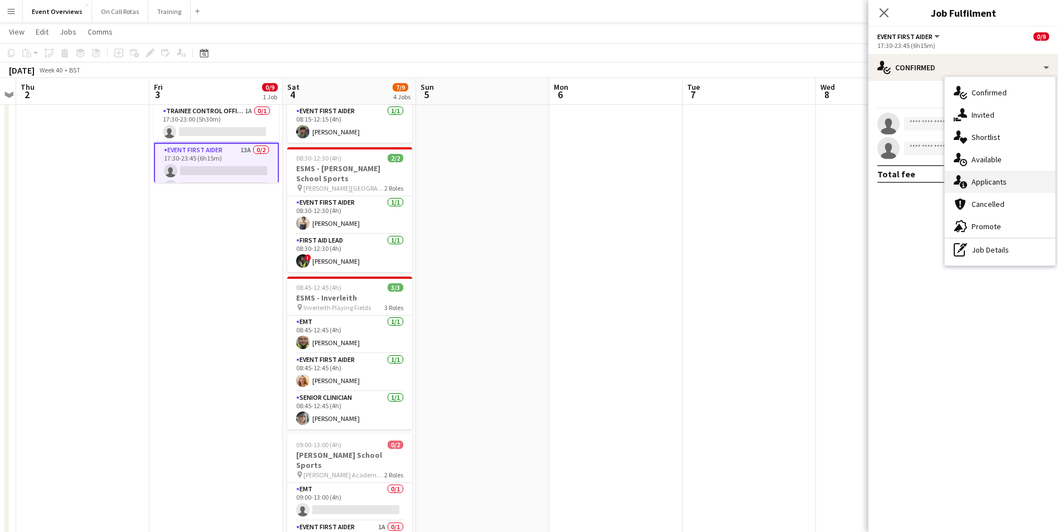
click at [990, 181] on div "single-neutral-actions-information Applicants" at bounding box center [1000, 182] width 110 height 22
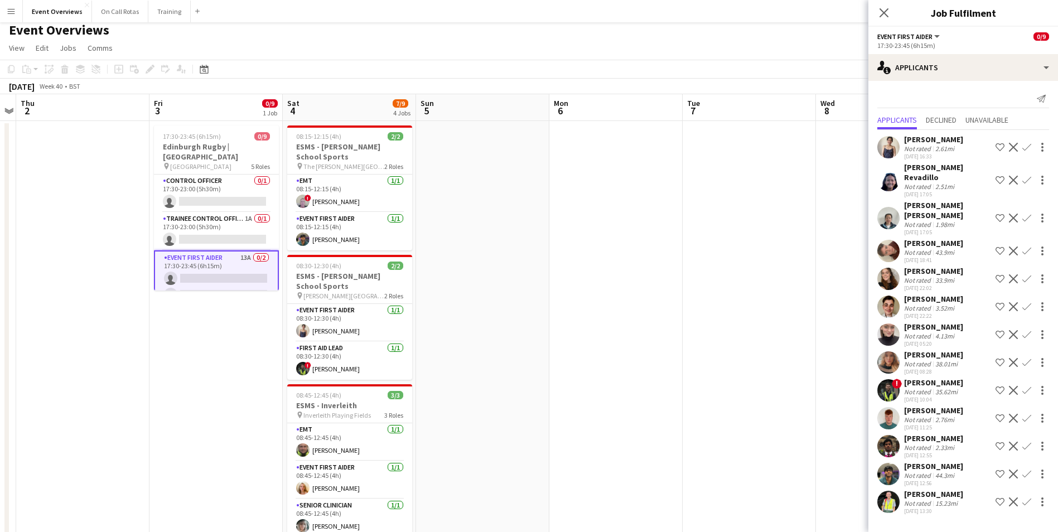
scroll to position [0, 0]
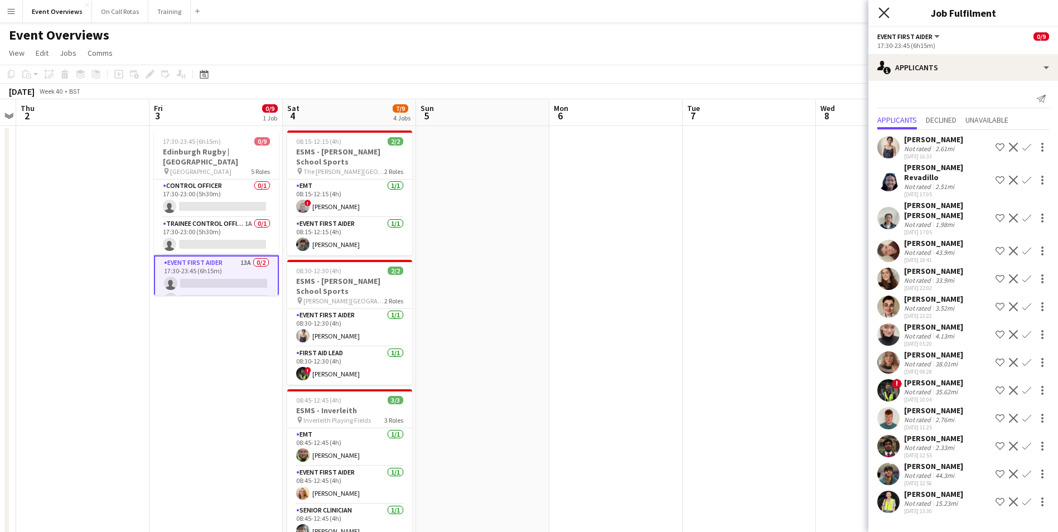
click at [880, 15] on icon "Close pop-in" at bounding box center [884, 12] width 11 height 11
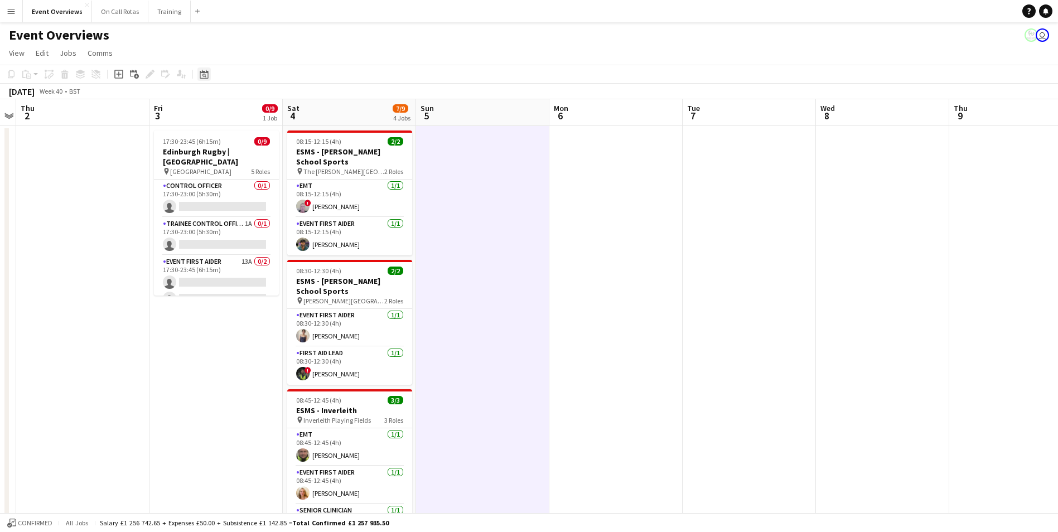
click at [204, 78] on icon "Date picker" at bounding box center [204, 74] width 9 height 9
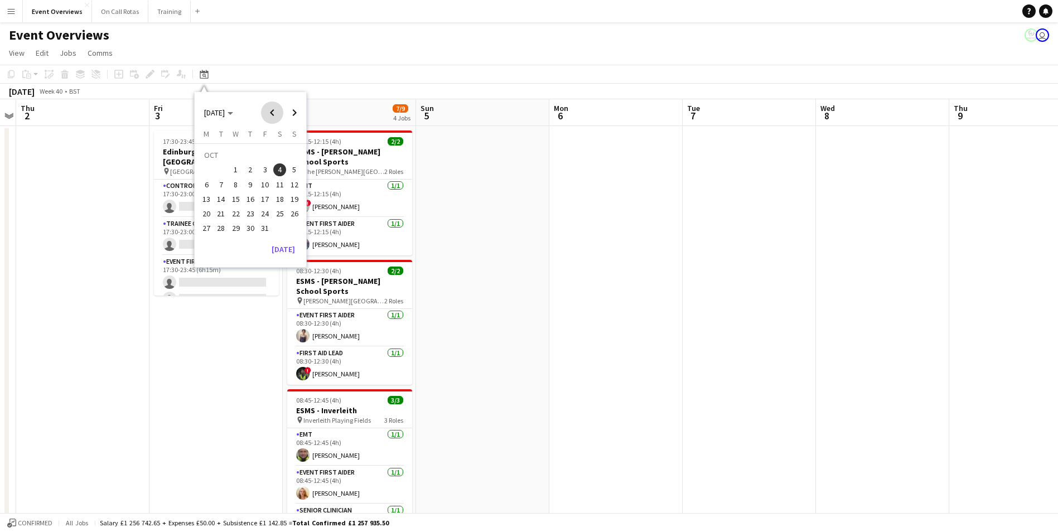
click at [276, 112] on span "Previous month" at bounding box center [272, 113] width 22 height 22
click at [284, 168] on span "6" at bounding box center [279, 169] width 13 height 13
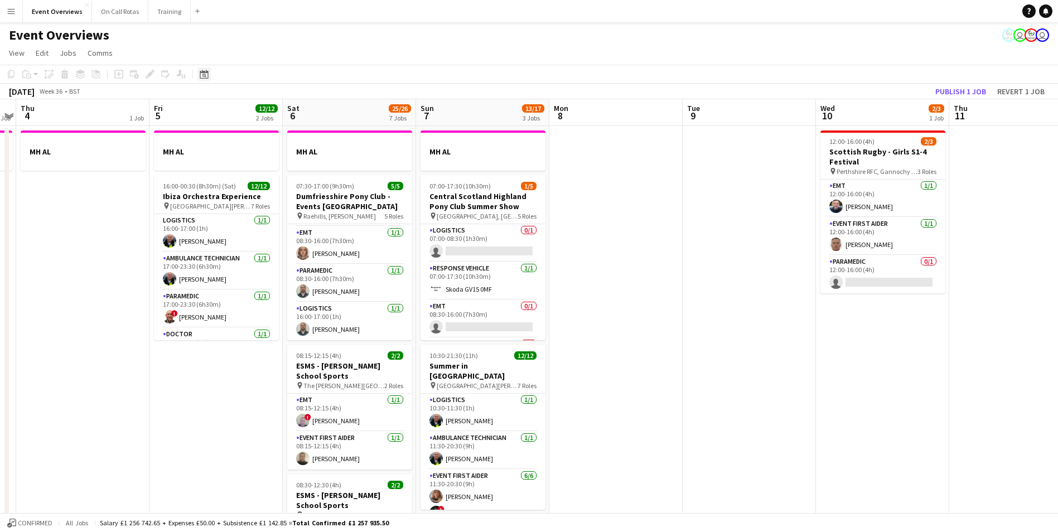
click at [206, 75] on icon "Date picker" at bounding box center [204, 74] width 9 height 9
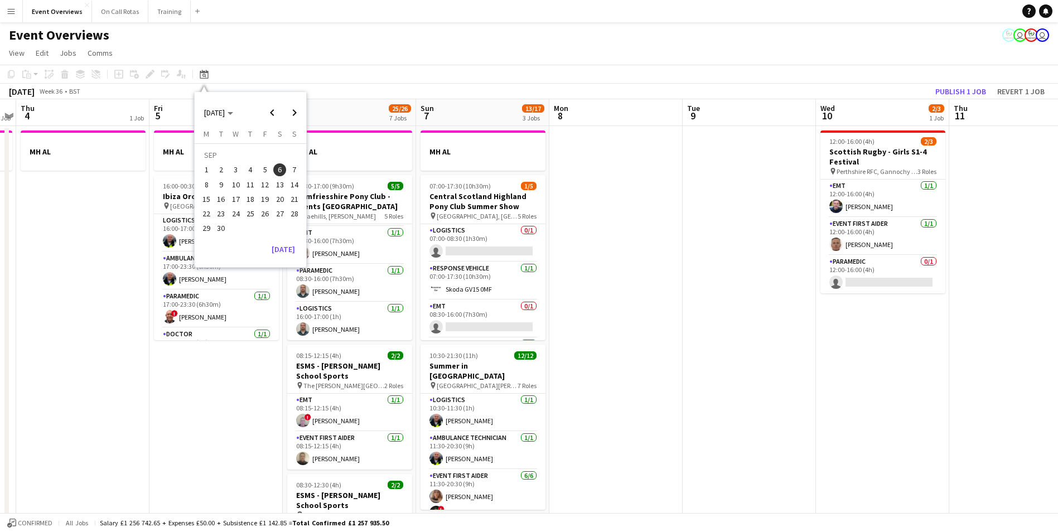
click at [279, 186] on span "13" at bounding box center [279, 184] width 13 height 13
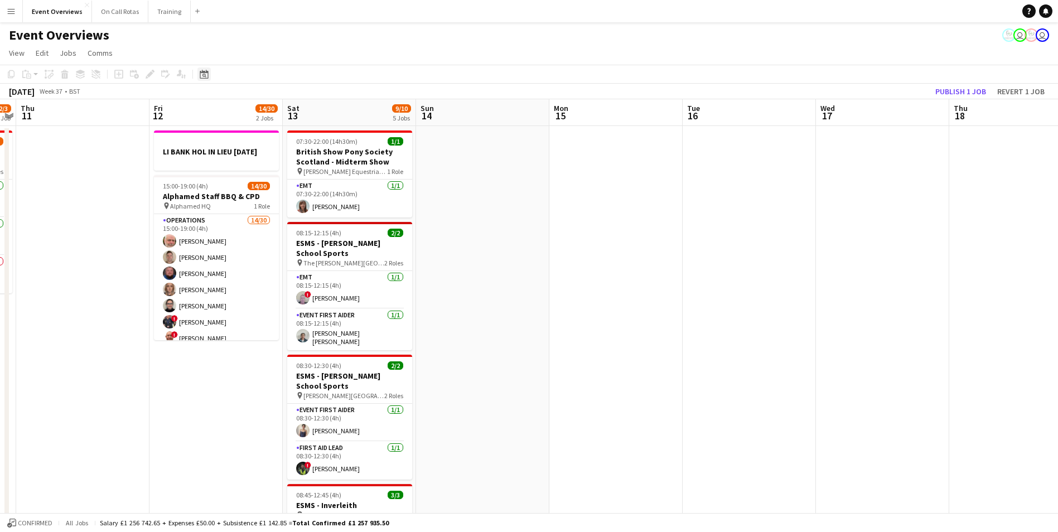
click at [210, 73] on div "Date picker" at bounding box center [204, 74] width 13 height 13
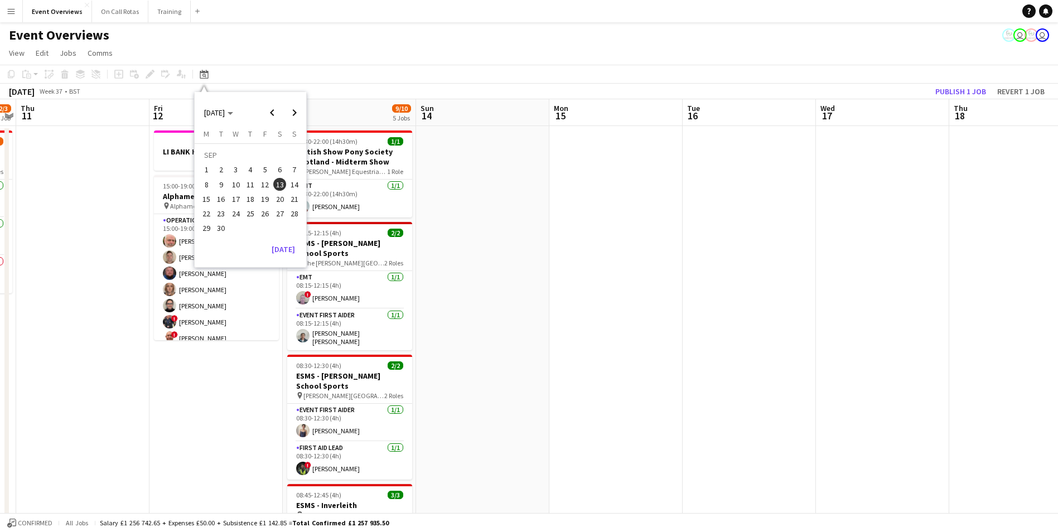
click at [278, 169] on span "6" at bounding box center [279, 169] width 13 height 13
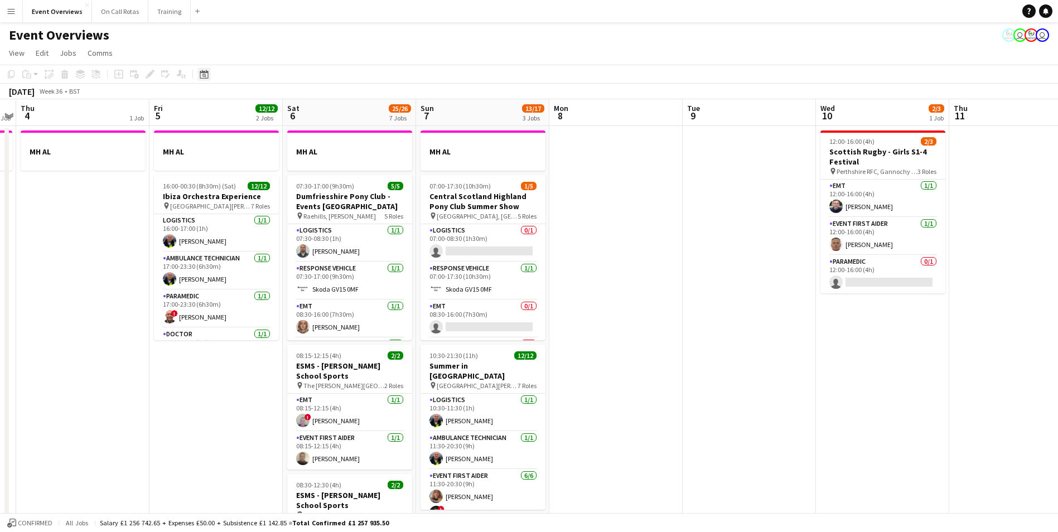
click at [207, 76] on icon "Date picker" at bounding box center [204, 74] width 9 height 9
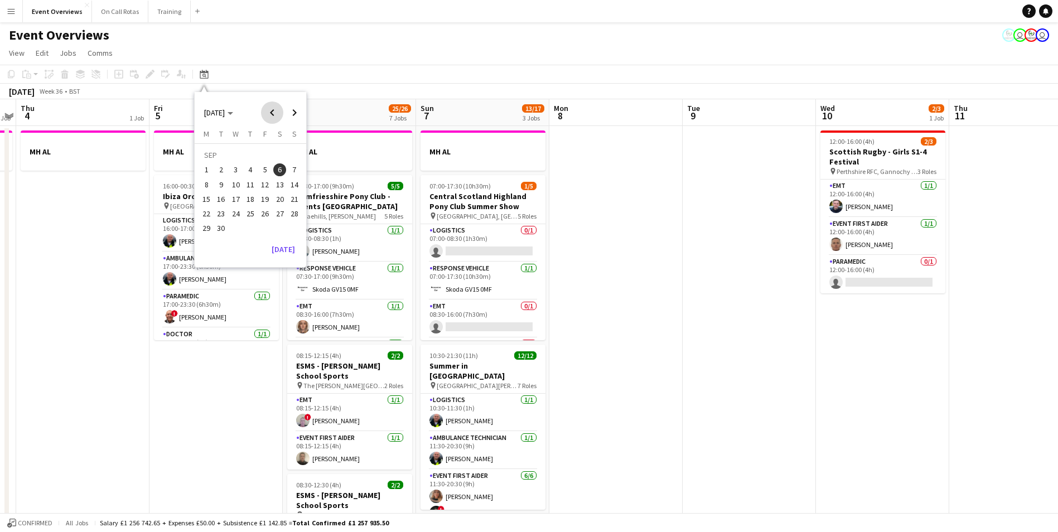
click at [283, 112] on span "Previous month" at bounding box center [272, 113] width 22 height 22
click at [297, 113] on span "Next month" at bounding box center [294, 113] width 22 height 22
click at [281, 186] on span "11" at bounding box center [279, 184] width 13 height 13
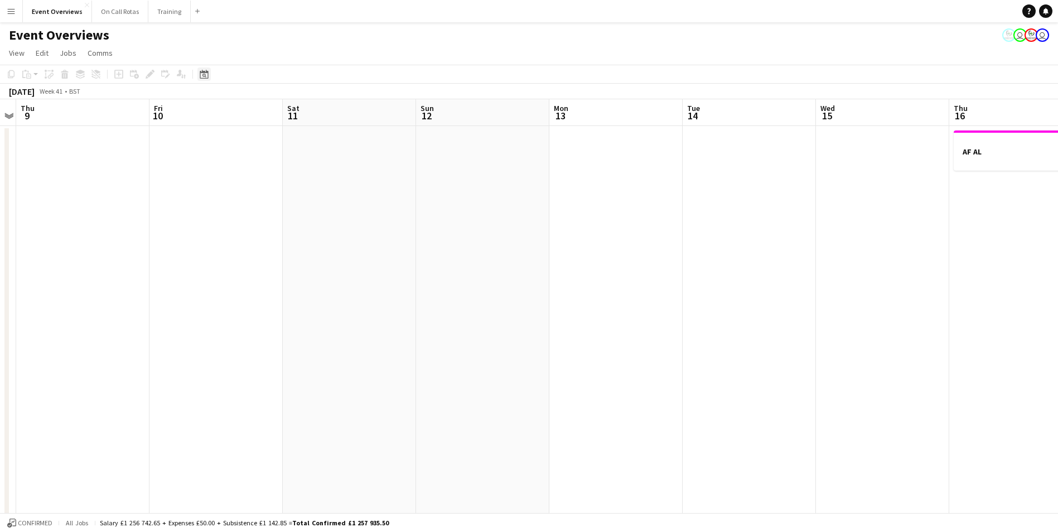
click at [203, 74] on icon at bounding box center [205, 76] width 4 height 4
click at [280, 199] on span "18" at bounding box center [279, 198] width 13 height 13
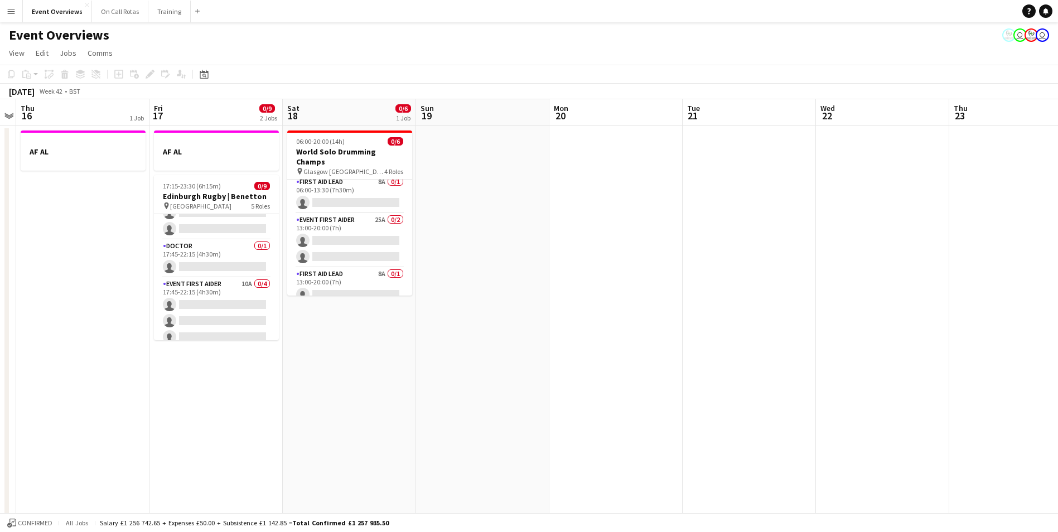
scroll to position [128, 0]
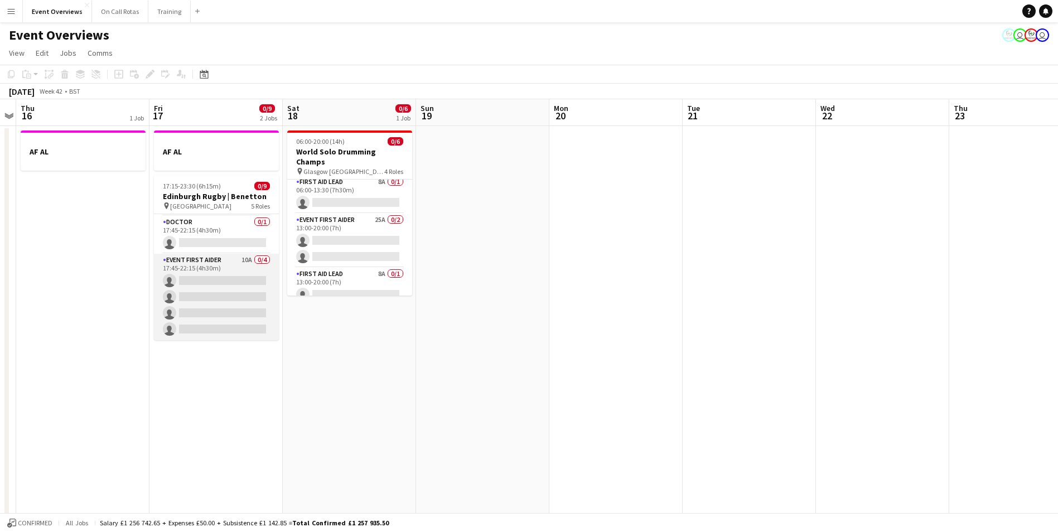
click at [239, 261] on app-card-role "Event First Aider 10A 0/4 17:45-22:15 (4h30m) single-neutral-actions single-neu…" at bounding box center [216, 297] width 125 height 86
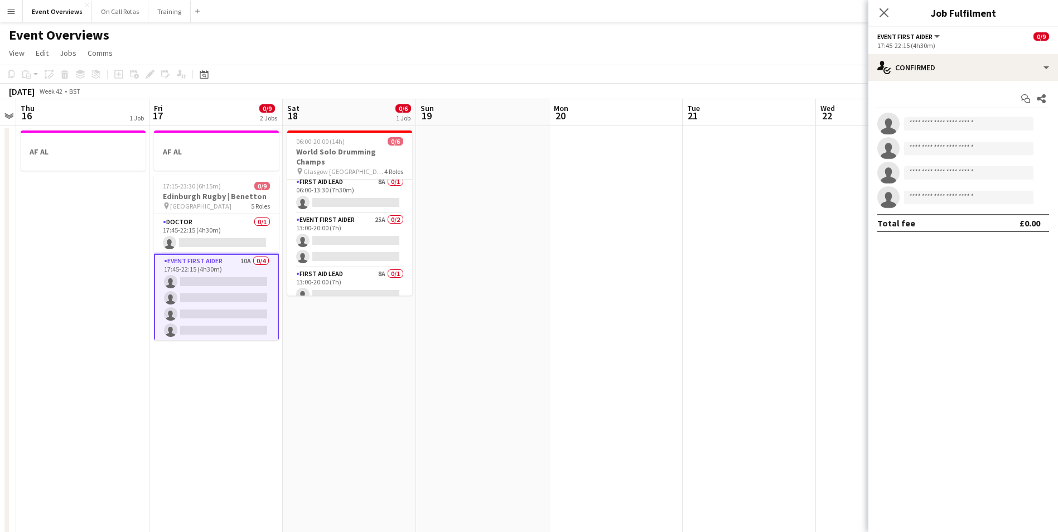
click at [941, 38] on button "Event First Aider" at bounding box center [910, 36] width 64 height 8
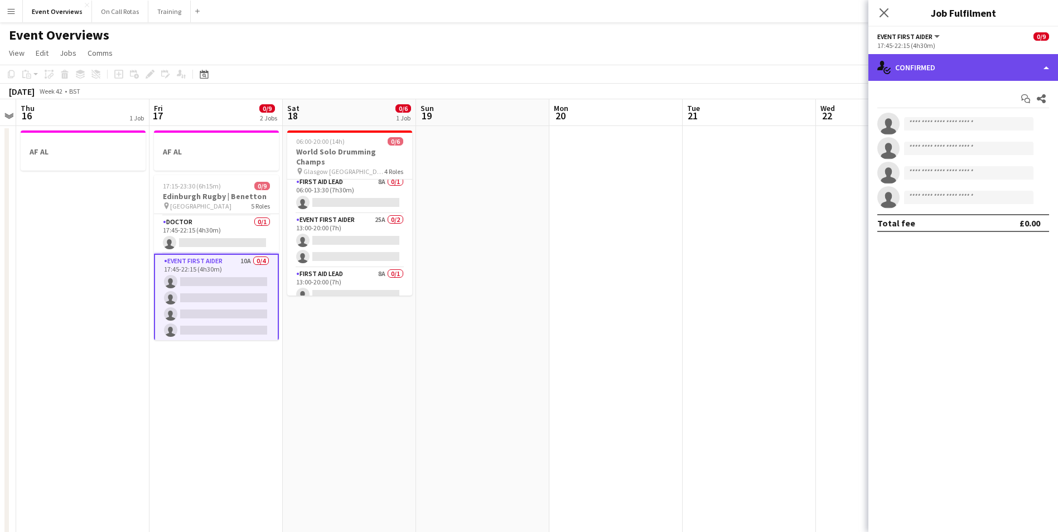
click at [941, 65] on div "single-neutral-actions-check-2 Confirmed" at bounding box center [964, 67] width 190 height 27
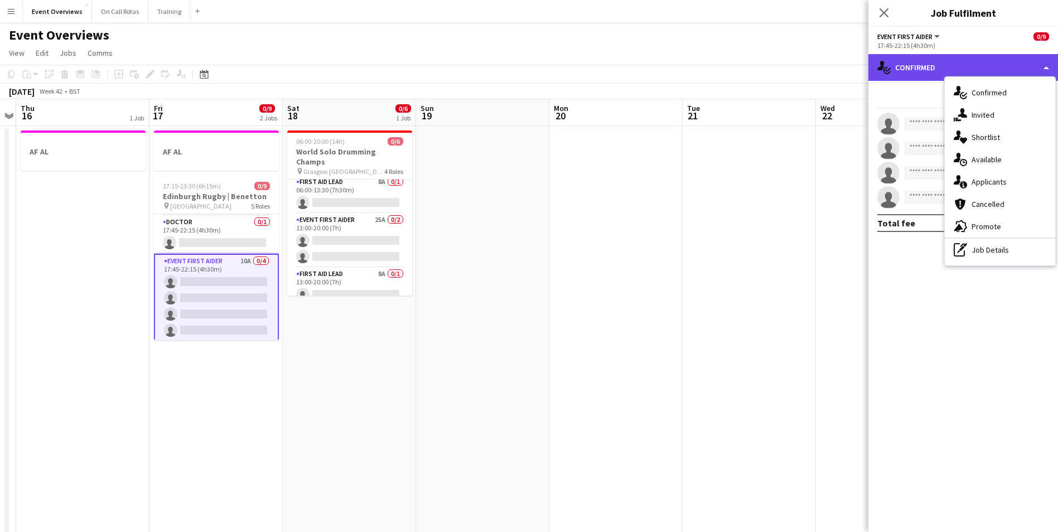
click at [941, 68] on div "single-neutral-actions-check-2 Confirmed" at bounding box center [964, 67] width 190 height 27
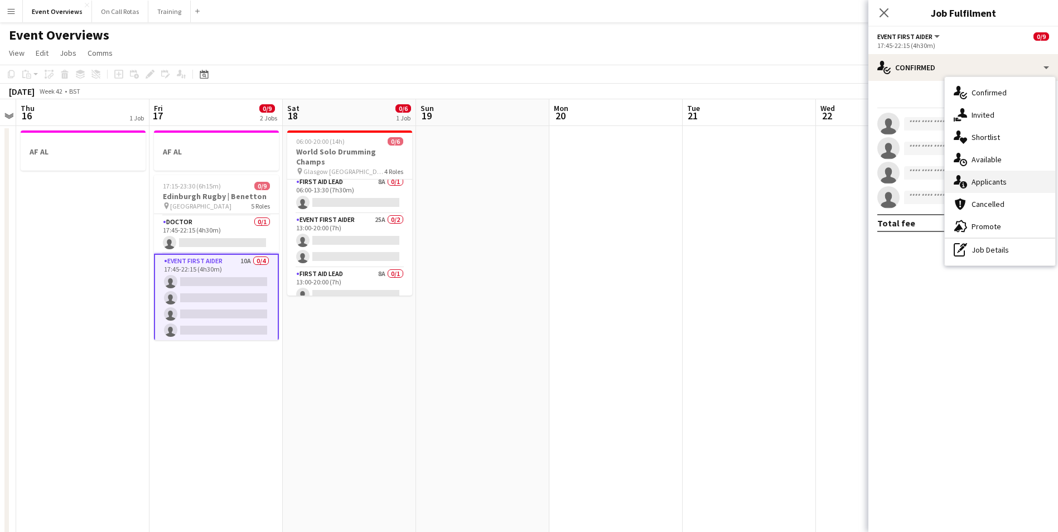
click at [989, 184] on div "single-neutral-actions-information Applicants" at bounding box center [1000, 182] width 110 height 22
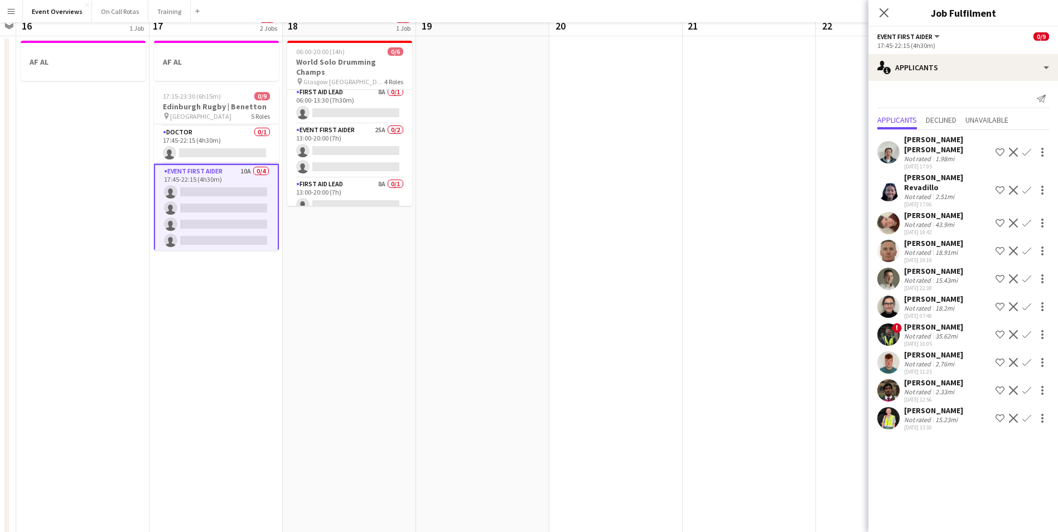
scroll to position [0, 0]
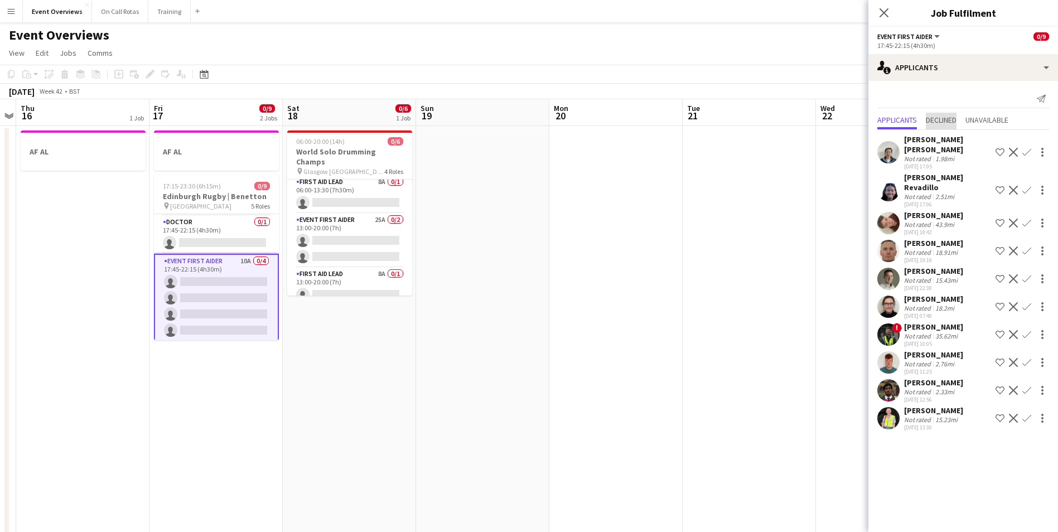
click at [957, 122] on span "Declined" at bounding box center [941, 120] width 31 height 8
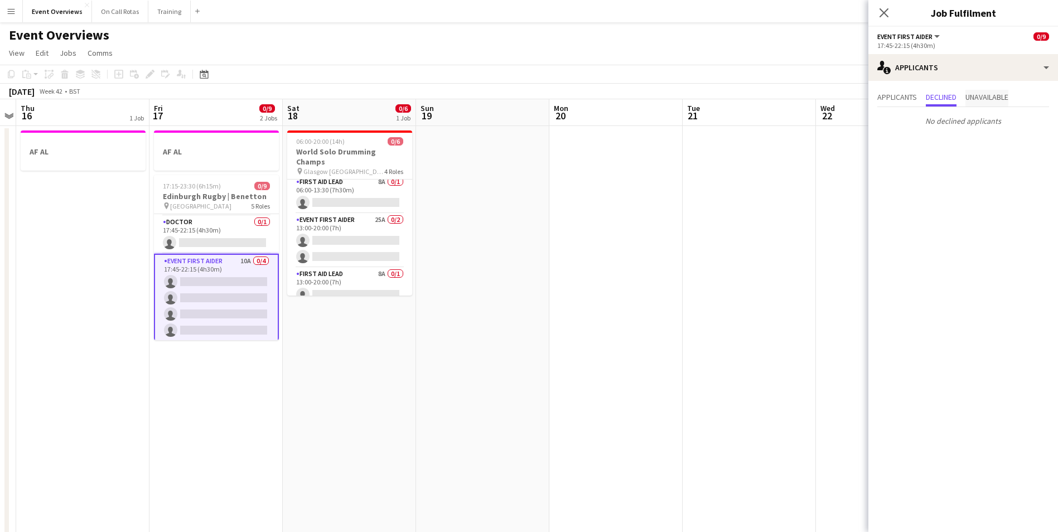
click at [990, 100] on span "Unavailable" at bounding box center [987, 97] width 43 height 8
click at [895, 96] on span "Applicants" at bounding box center [898, 97] width 40 height 8
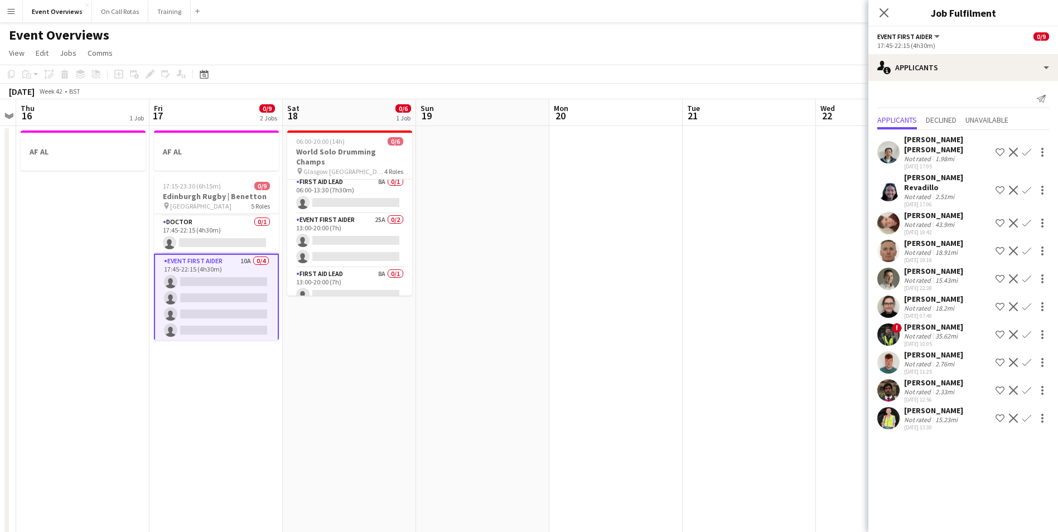
click at [885, 22] on div "Close pop-in" at bounding box center [884, 13] width 31 height 26
click at [887, 19] on app-icon "Close pop-in" at bounding box center [884, 13] width 16 height 16
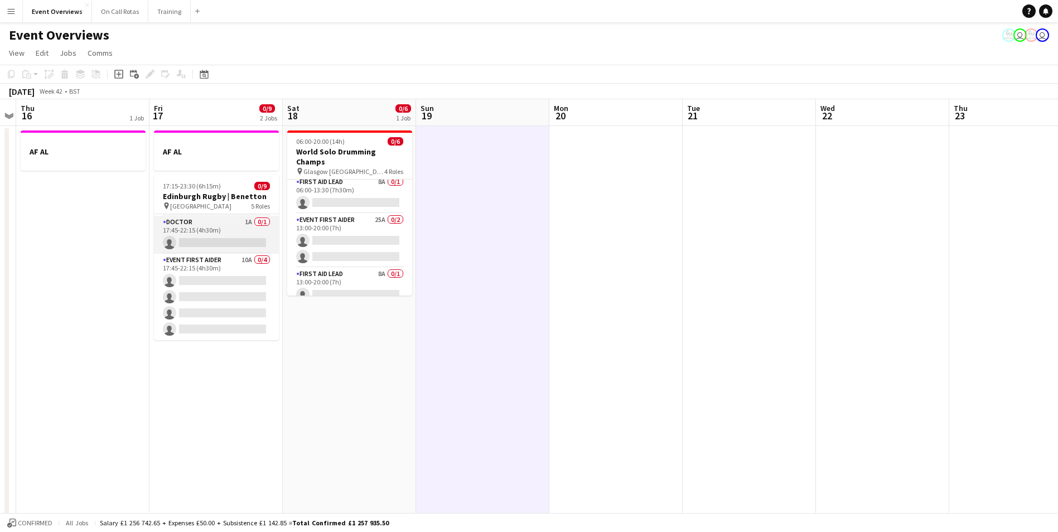
scroll to position [73, 0]
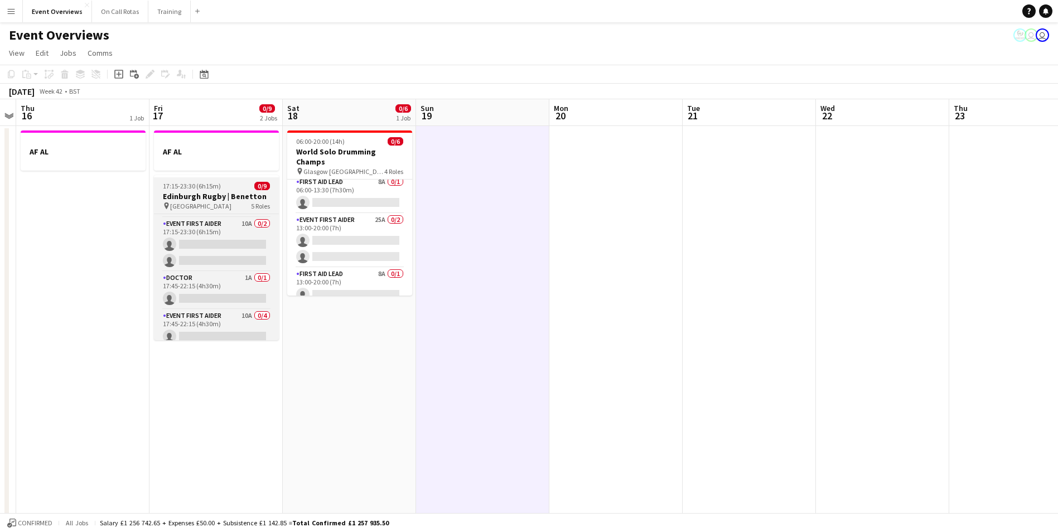
click at [242, 185] on div "17:15-23:30 (6h15m) 0/9" at bounding box center [216, 186] width 125 height 8
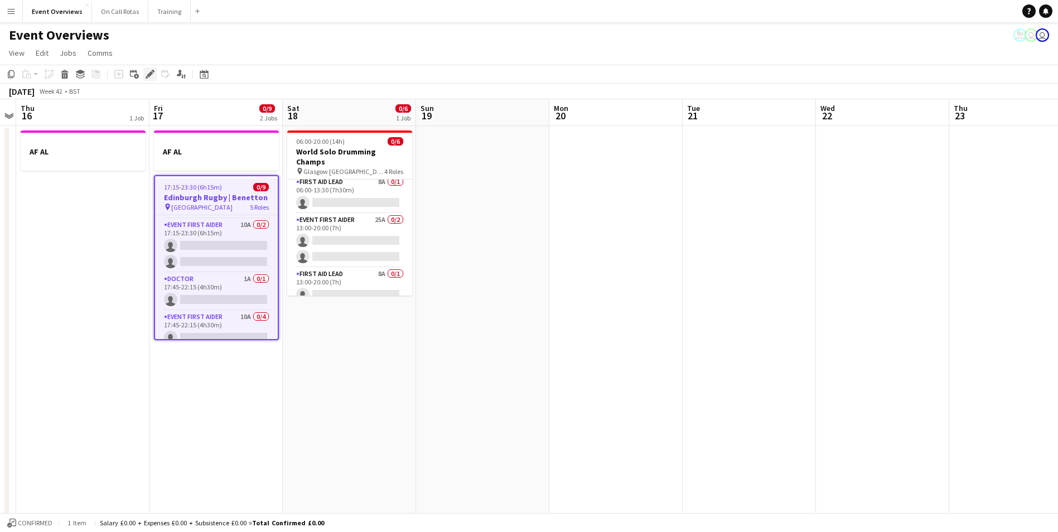
click at [150, 77] on icon "Edit" at bounding box center [150, 74] width 9 height 9
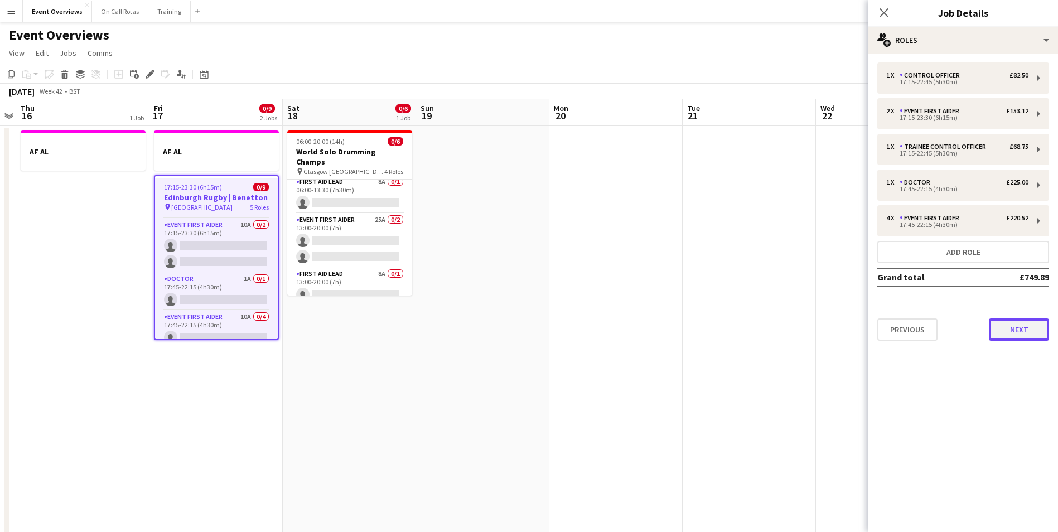
click at [1030, 326] on button "Next" at bounding box center [1019, 330] width 60 height 22
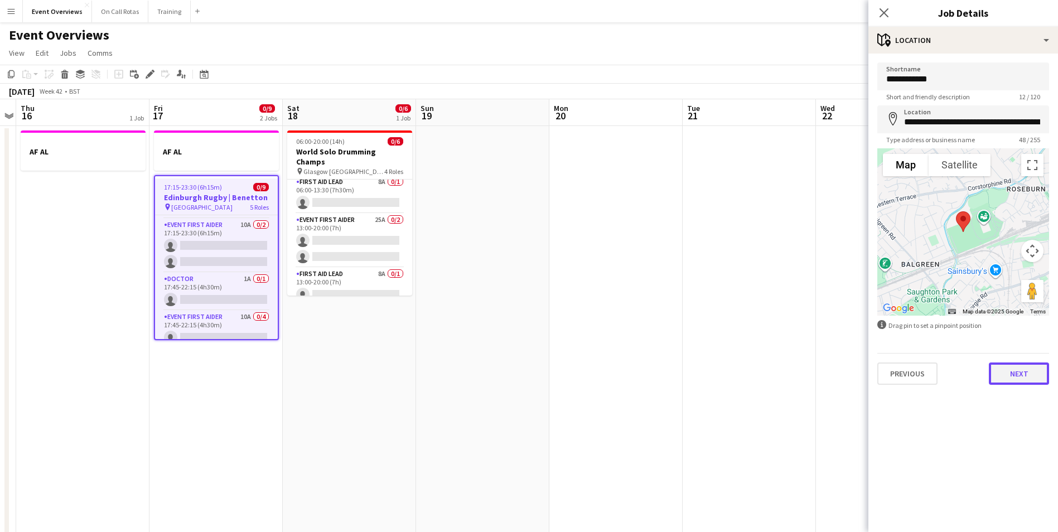
click at [1011, 374] on button "Next" at bounding box center [1019, 374] width 60 height 22
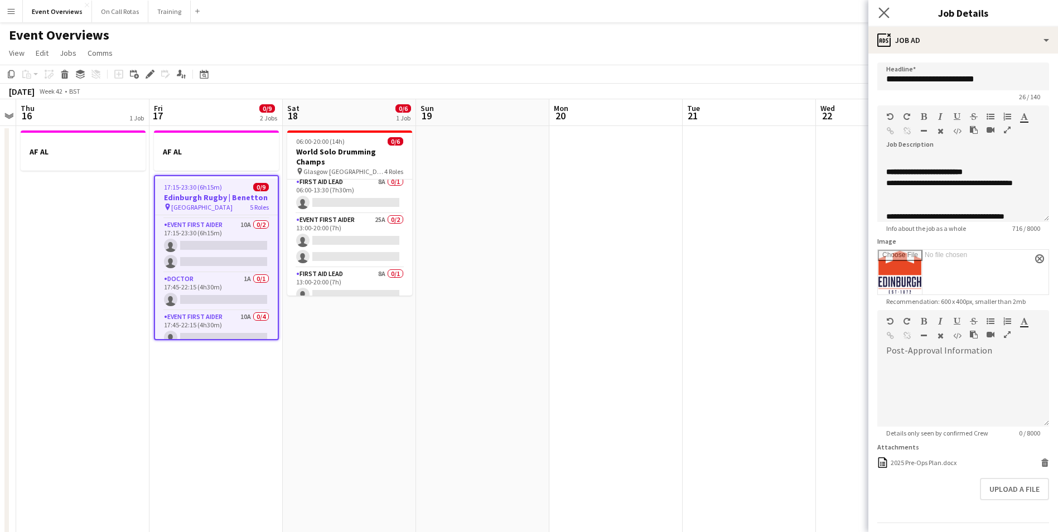
click at [878, 13] on app-icon "Close pop-in" at bounding box center [884, 13] width 16 height 16
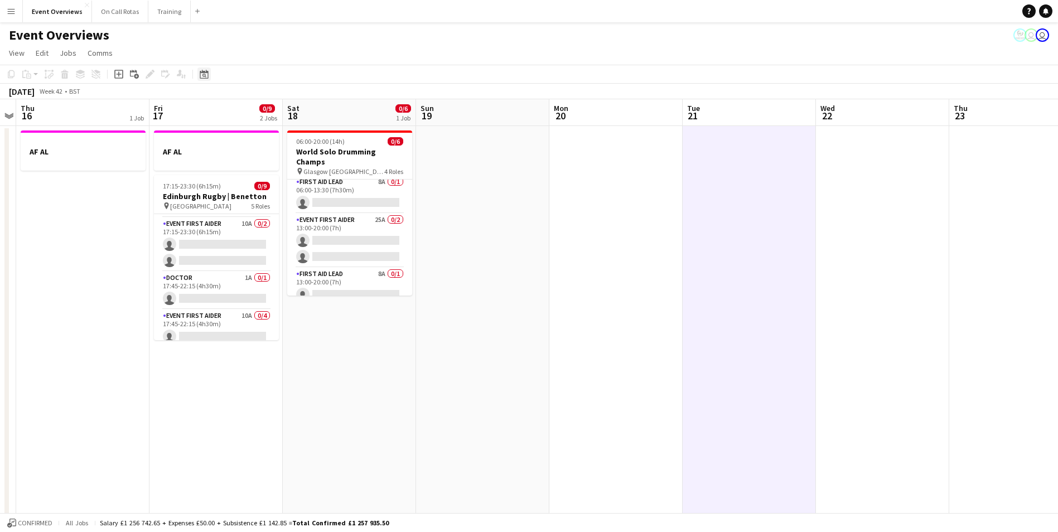
click at [199, 77] on div "Date picker" at bounding box center [204, 74] width 13 height 13
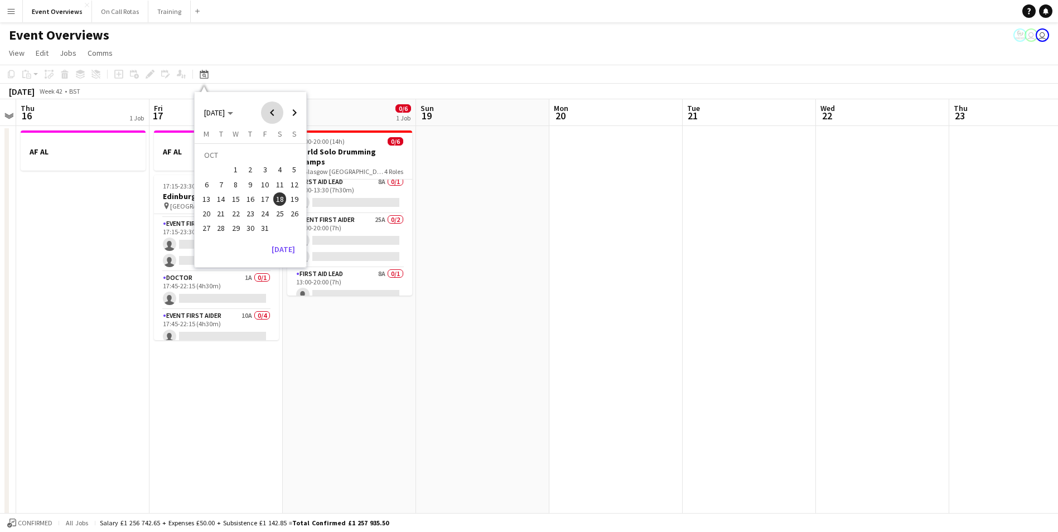
click at [274, 115] on span "Previous month" at bounding box center [272, 113] width 22 height 22
click at [297, 110] on span "Next month" at bounding box center [294, 113] width 22 height 22
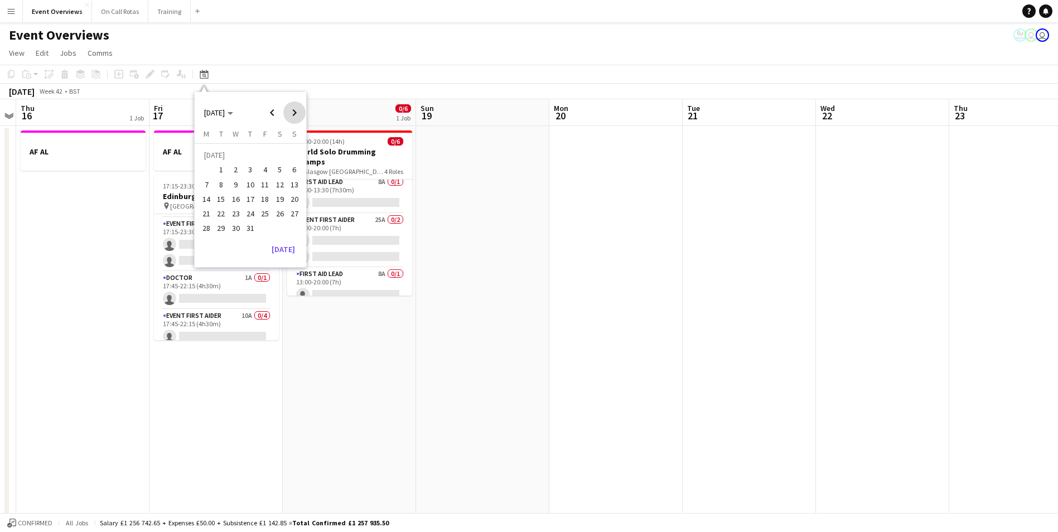
click at [297, 110] on span "Next month" at bounding box center [294, 113] width 22 height 22
click at [224, 218] on span "26" at bounding box center [221, 216] width 13 height 13
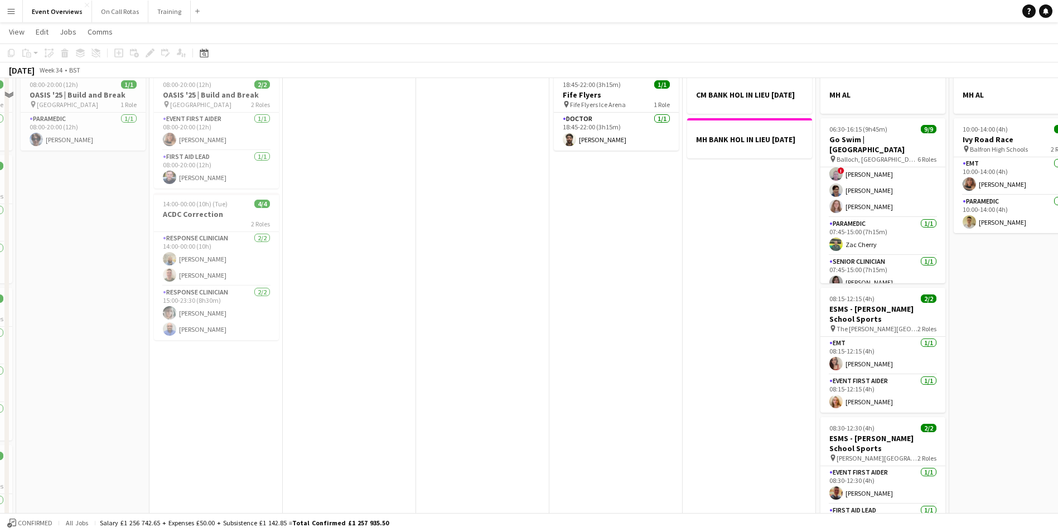
scroll to position [0, 0]
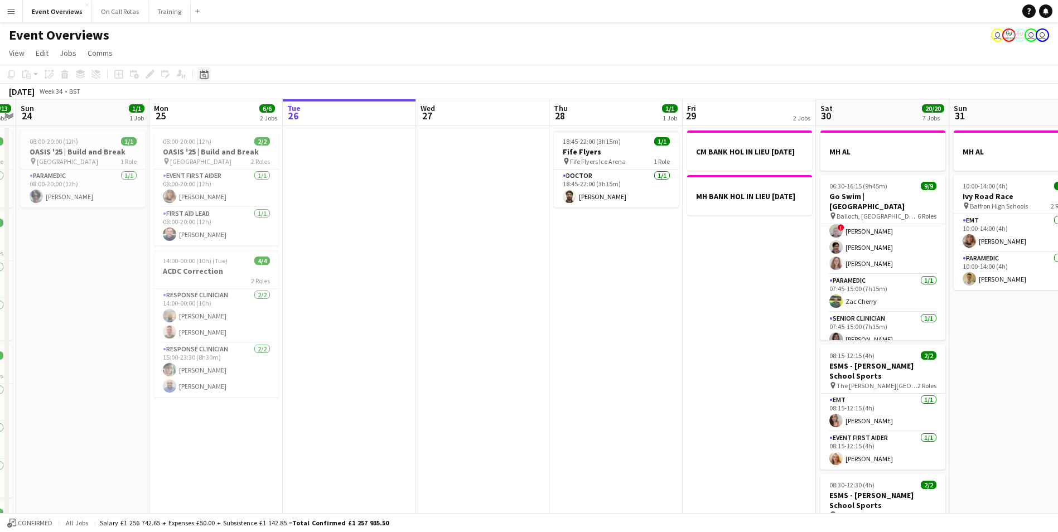
click at [206, 73] on icon at bounding box center [204, 74] width 8 height 9
click at [299, 115] on span "Next month" at bounding box center [294, 113] width 22 height 22
click at [259, 186] on span "12" at bounding box center [264, 184] width 13 height 13
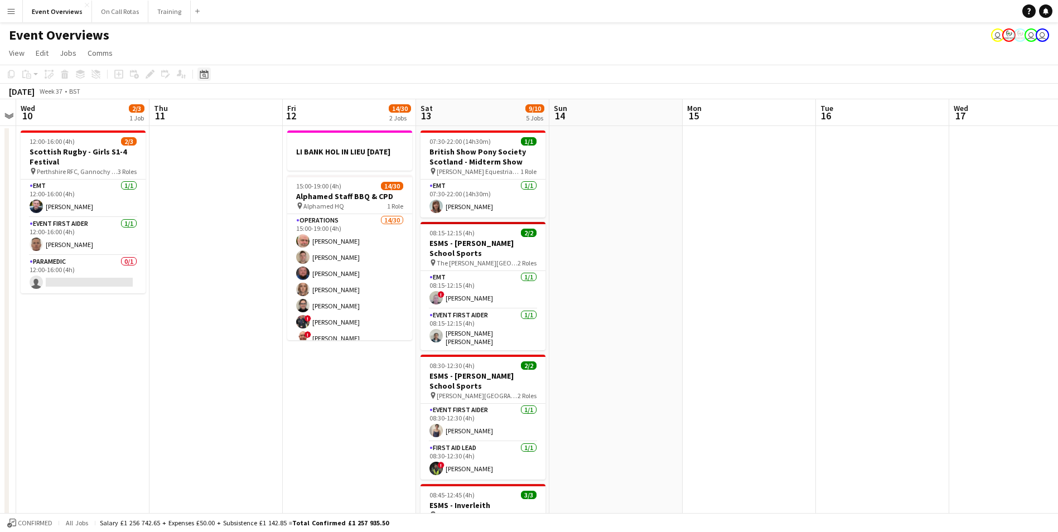
click at [204, 74] on icon "Date picker" at bounding box center [204, 74] width 9 height 9
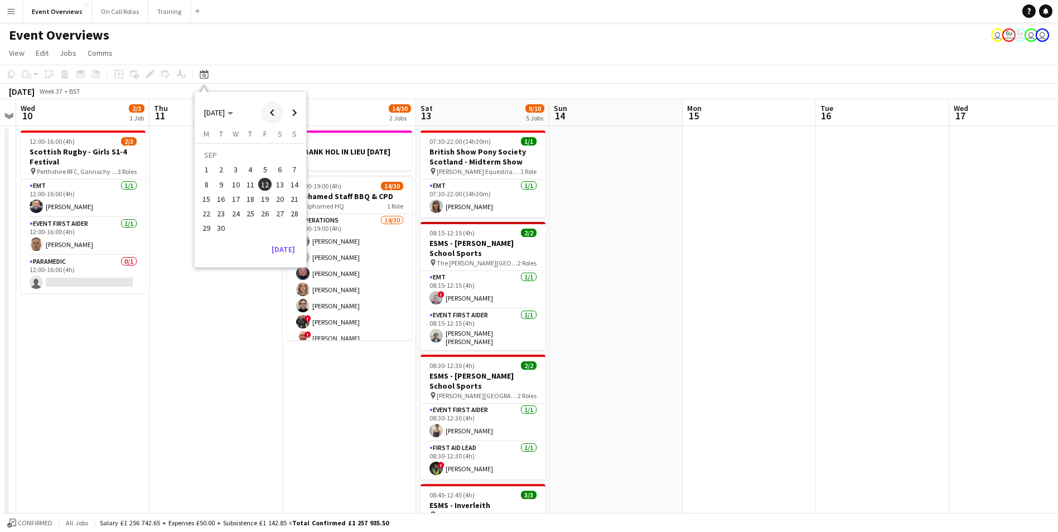
click at [276, 112] on span "Previous month" at bounding box center [272, 113] width 22 height 22
click at [223, 214] on span "26" at bounding box center [221, 216] width 13 height 13
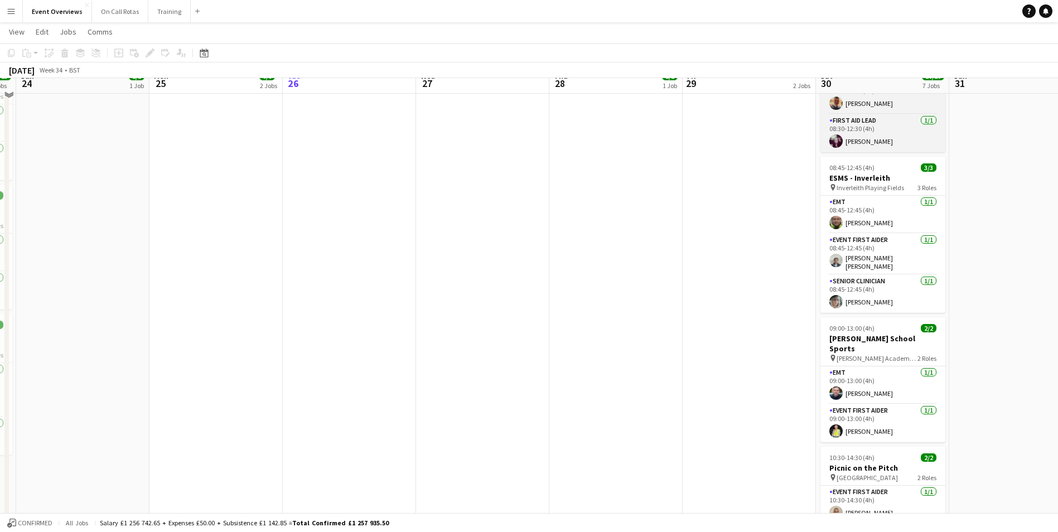
scroll to position [446, 0]
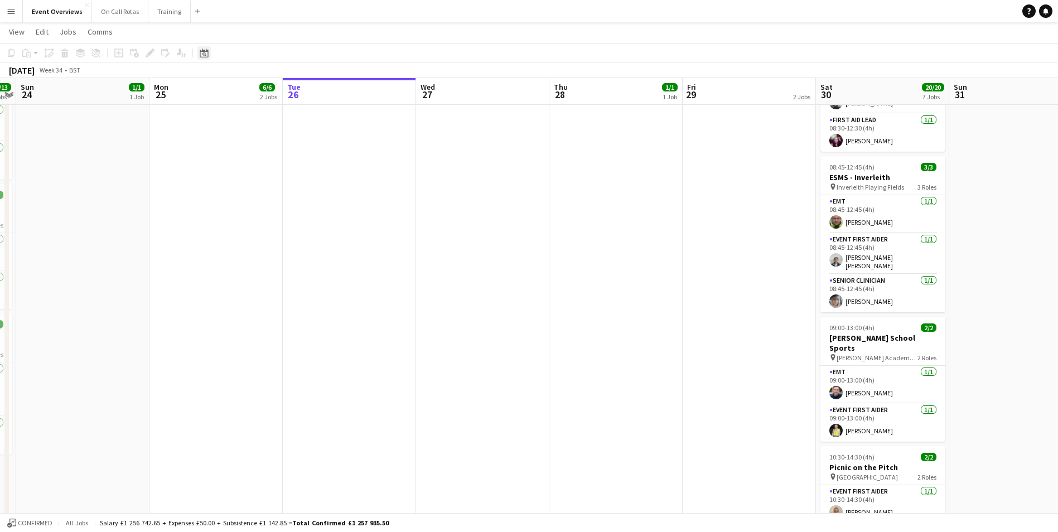
click at [200, 52] on icon "Date picker" at bounding box center [204, 53] width 9 height 9
click at [290, 93] on span "Next month" at bounding box center [294, 91] width 22 height 22
click at [217, 147] on span "2" at bounding box center [221, 148] width 13 height 13
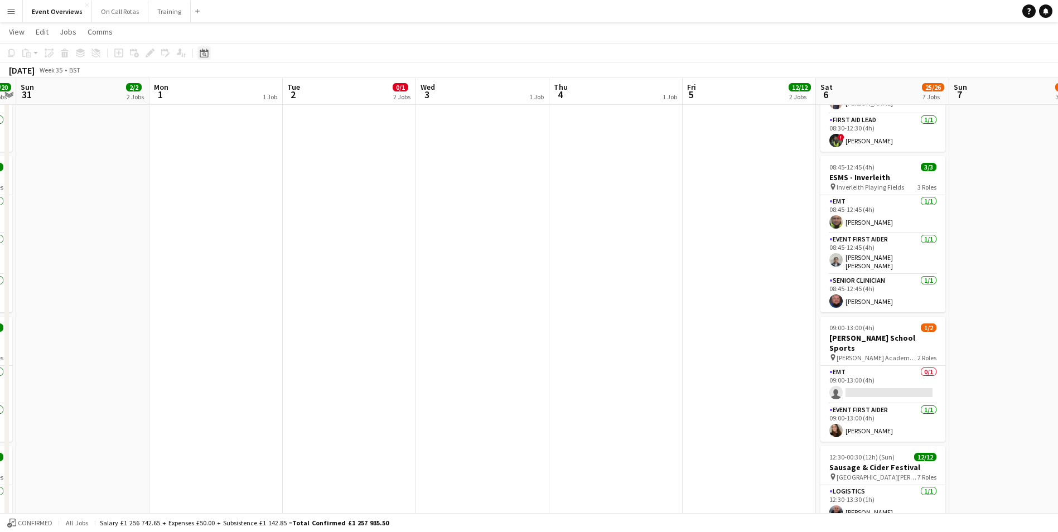
click at [202, 53] on icon "Date picker" at bounding box center [204, 53] width 9 height 9
click at [278, 148] on span "6" at bounding box center [279, 148] width 13 height 13
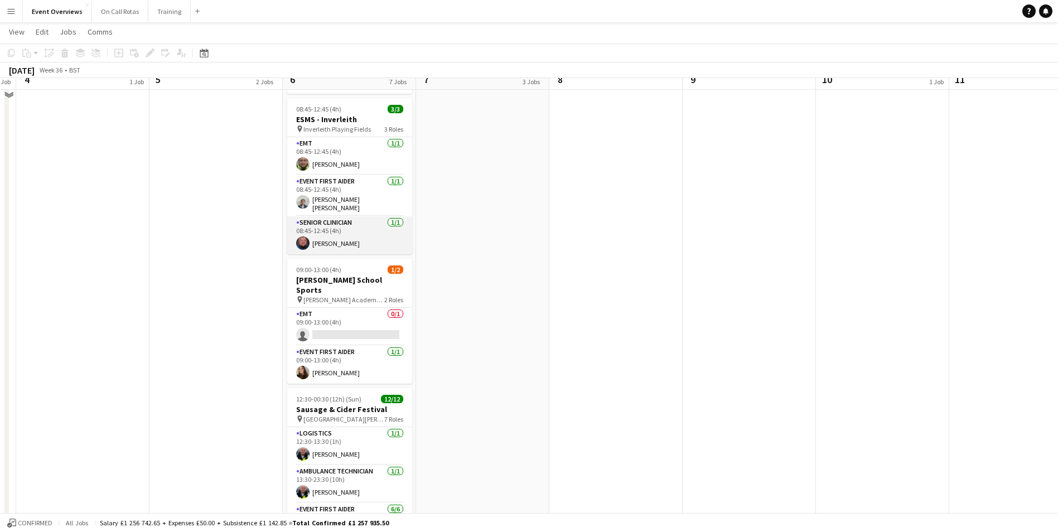
scroll to position [567, 0]
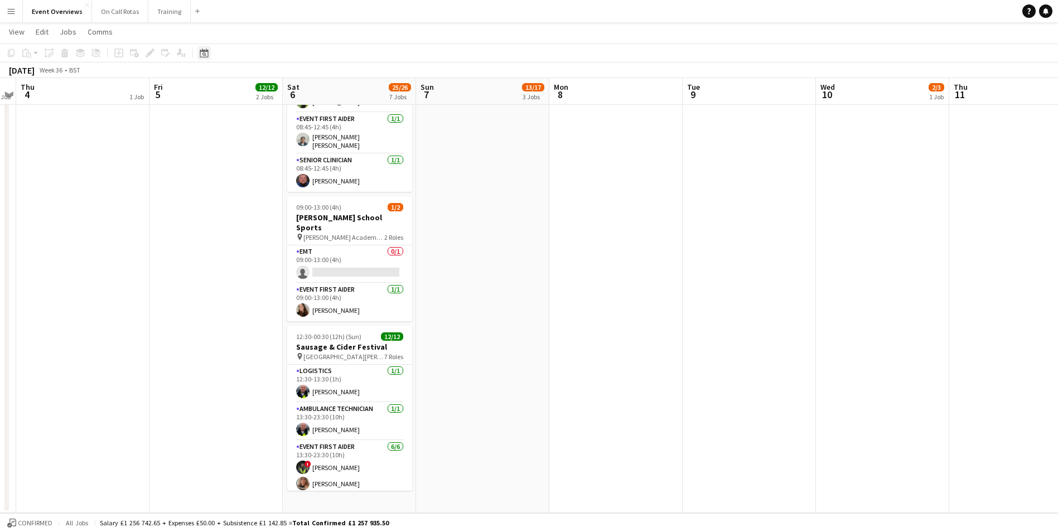
click at [205, 54] on icon at bounding box center [205, 54] width 4 height 4
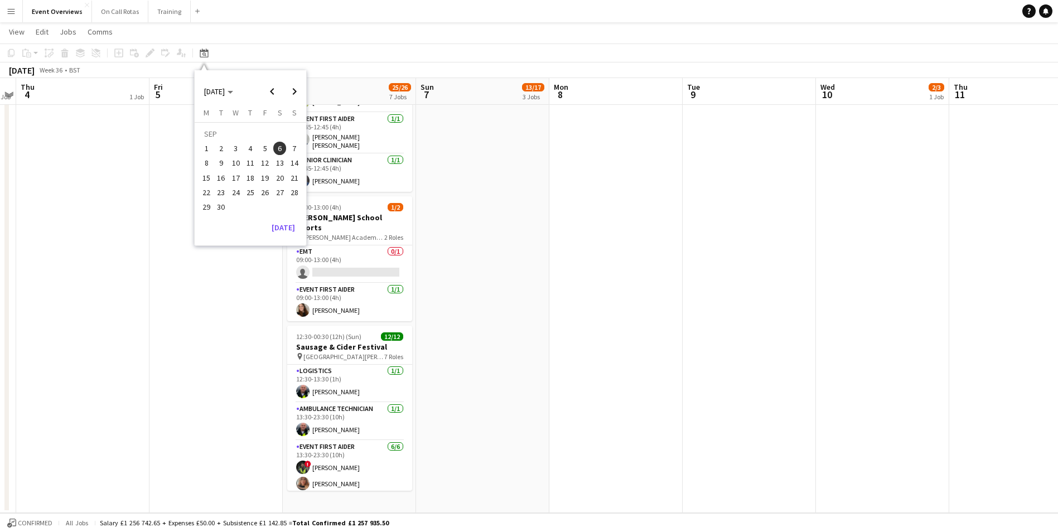
click at [280, 157] on span "13" at bounding box center [279, 163] width 13 height 13
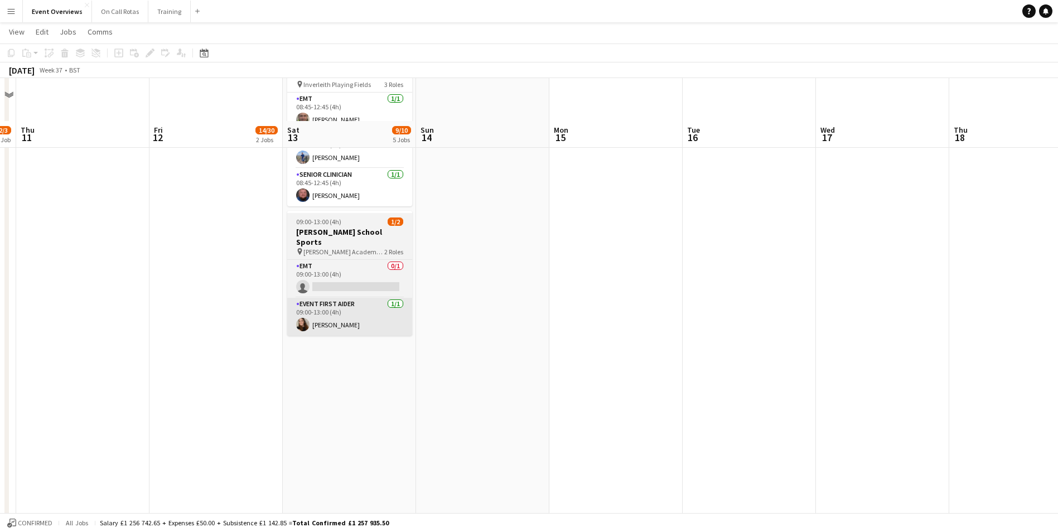
scroll to position [399, 0]
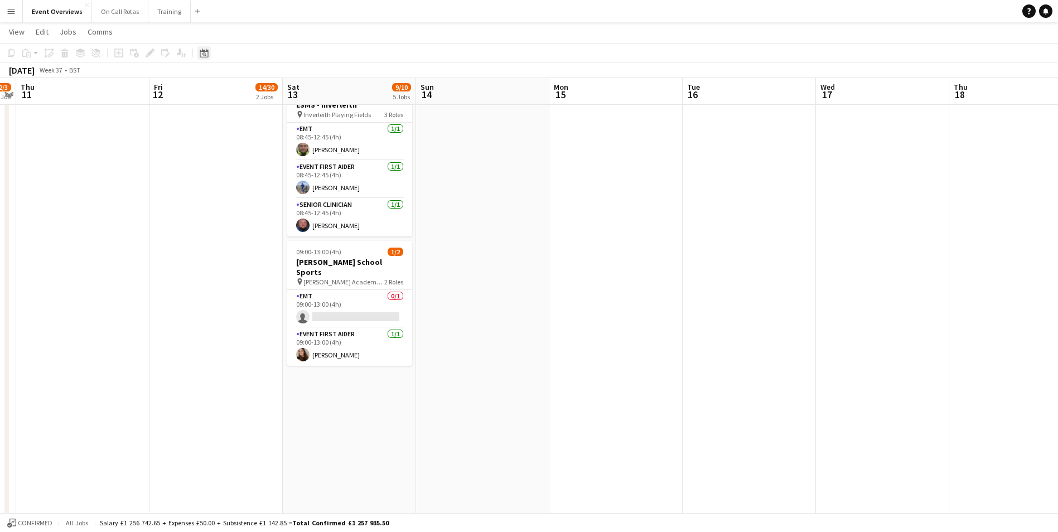
click at [208, 54] on icon "Date picker" at bounding box center [204, 53] width 9 height 9
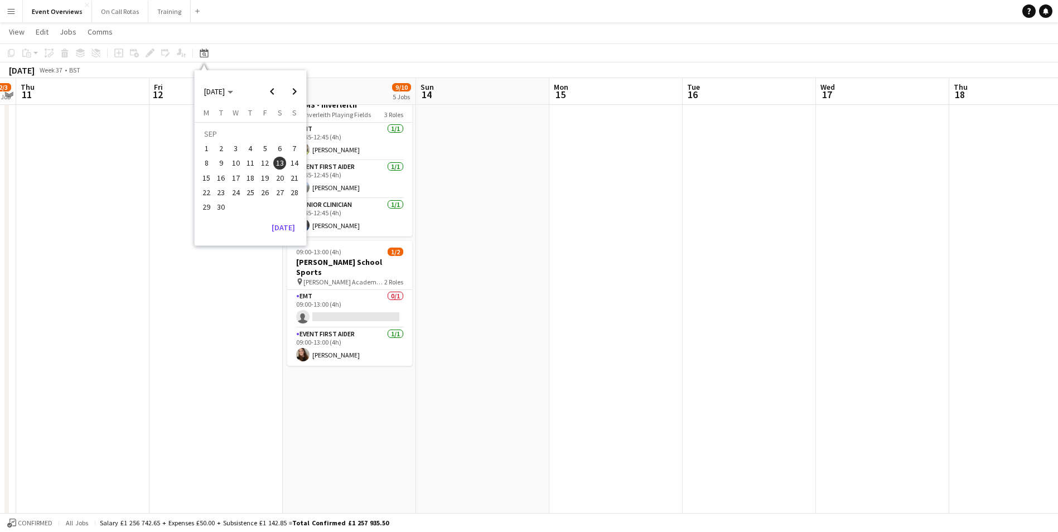
click at [280, 183] on span "20" at bounding box center [279, 177] width 13 height 13
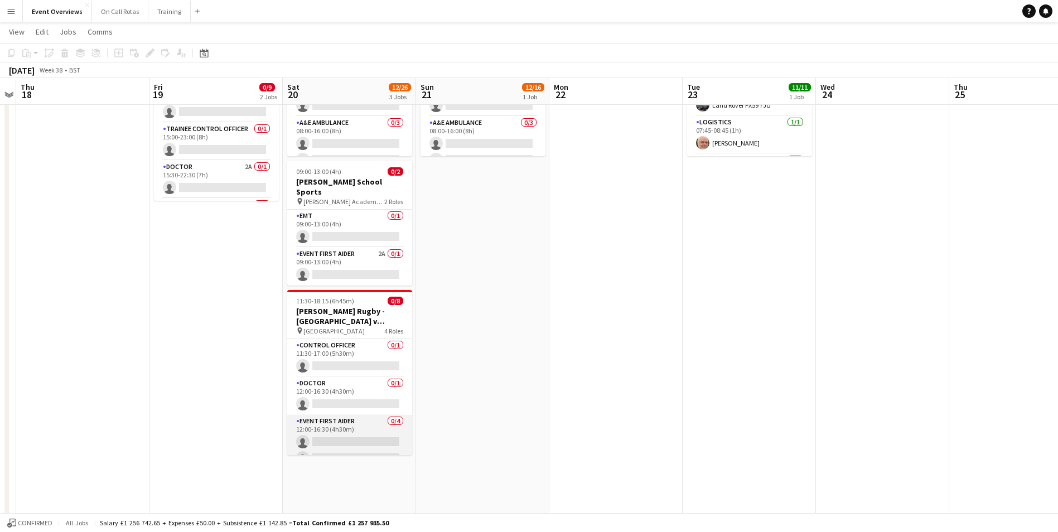
scroll to position [121, 0]
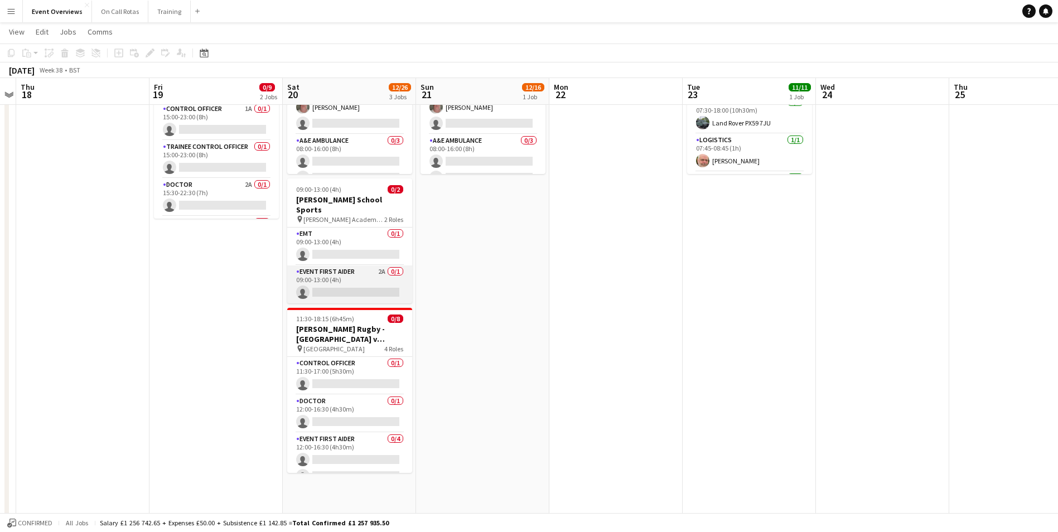
click at [369, 266] on app-card-role "Event First Aider 2A 0/1 09:00-13:00 (4h) single-neutral-actions" at bounding box center [349, 285] width 125 height 38
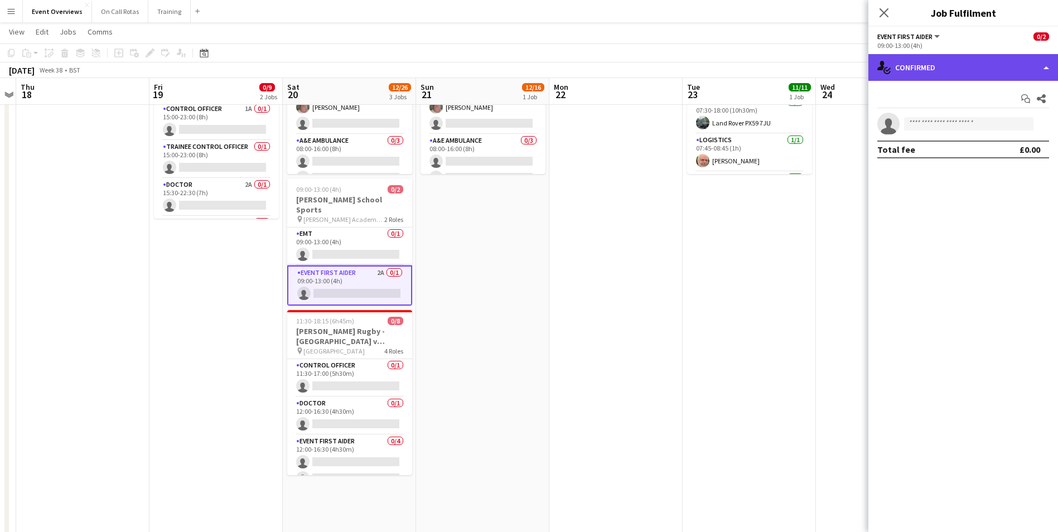
click at [918, 75] on div "single-neutral-actions-check-2 Confirmed" at bounding box center [964, 67] width 190 height 27
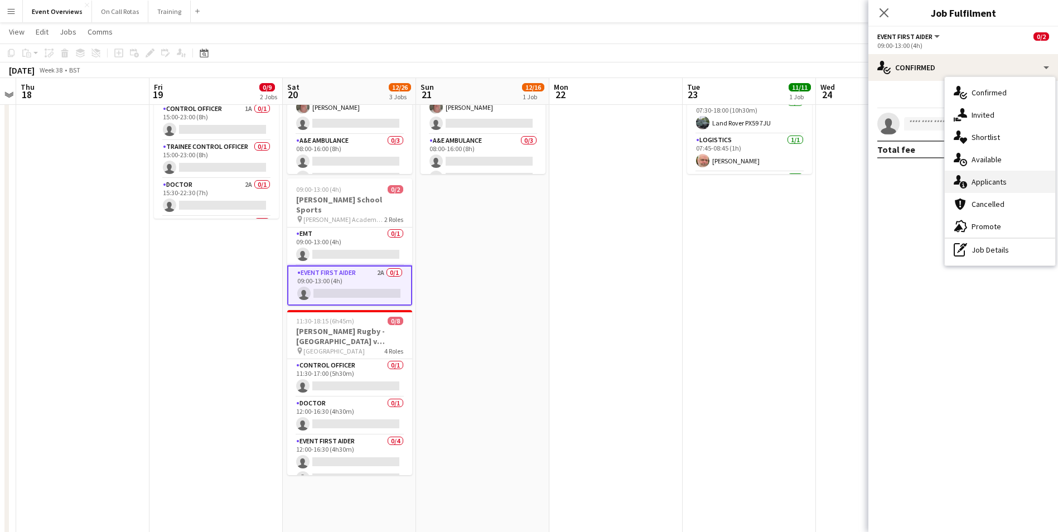
click at [989, 179] on div "single-neutral-actions-information Applicants" at bounding box center [1000, 182] width 110 height 22
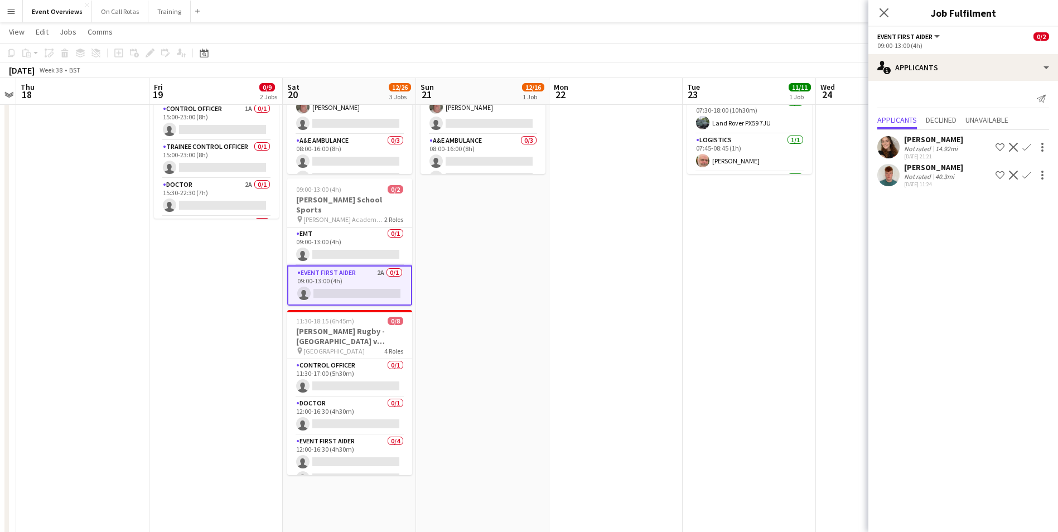
click at [892, 13] on div "Close pop-in" at bounding box center [884, 13] width 31 height 26
click at [889, 13] on icon "Close pop-in" at bounding box center [884, 12] width 11 height 11
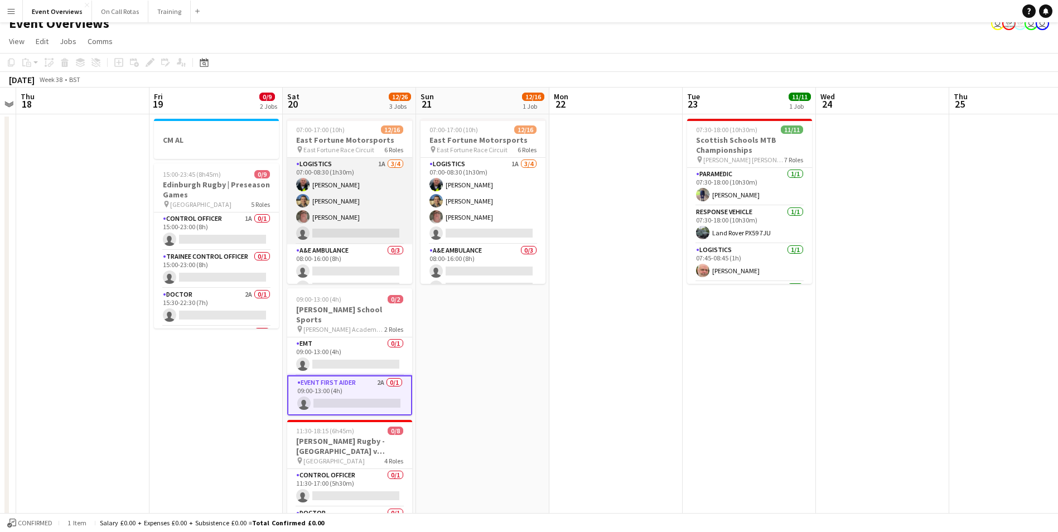
scroll to position [9, 0]
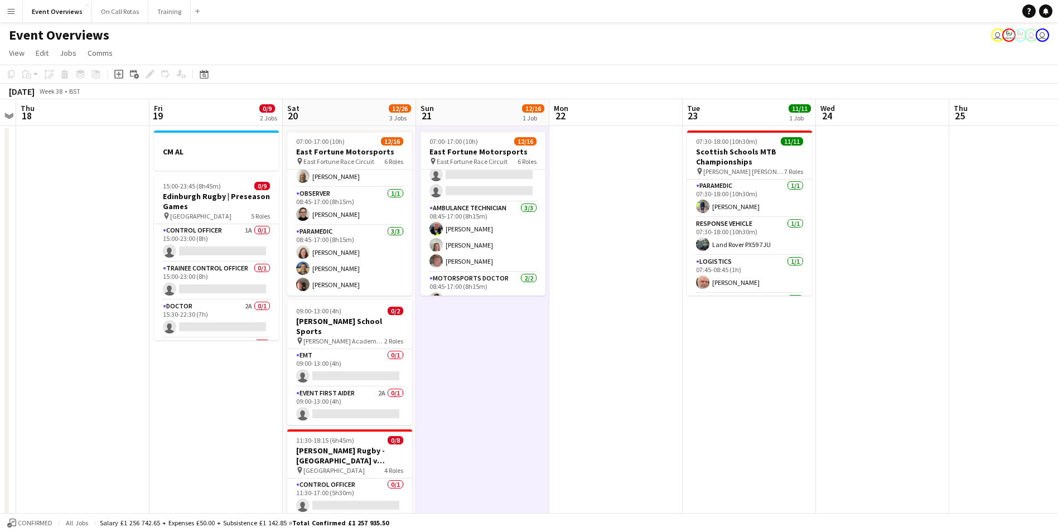
scroll to position [0, 0]
click at [201, 69] on div "Date picker" at bounding box center [204, 74] width 13 height 13
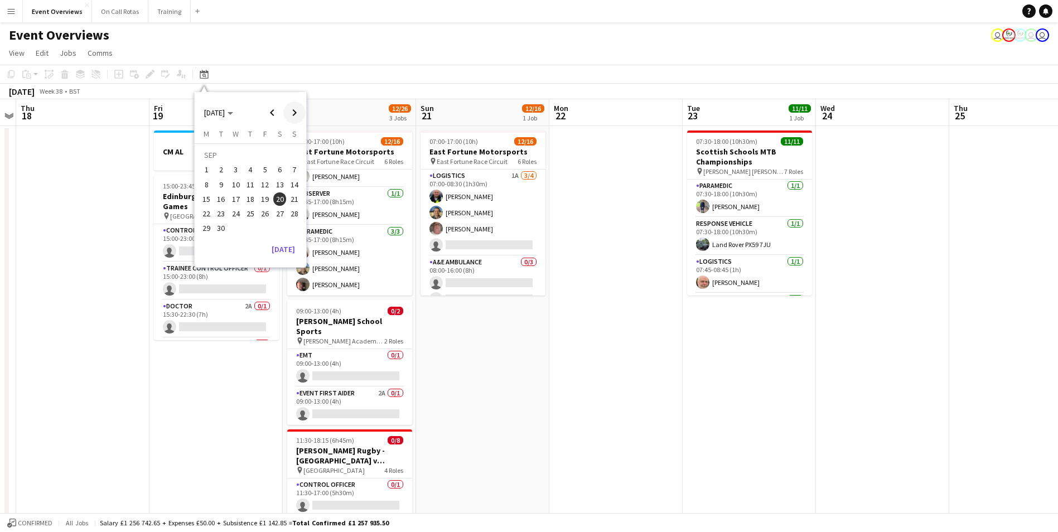
click at [298, 116] on span "Next month" at bounding box center [294, 113] width 22 height 22
click at [268, 105] on span "Previous month" at bounding box center [272, 113] width 22 height 22
click at [280, 171] on span "6" at bounding box center [279, 169] width 13 height 13
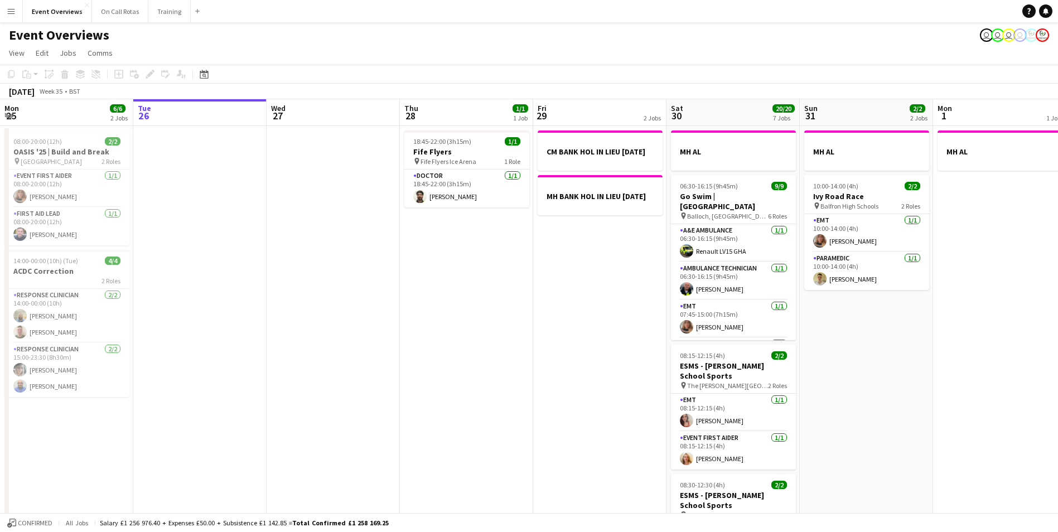
click at [15, 3] on button "Menu" at bounding box center [11, 11] width 22 height 22
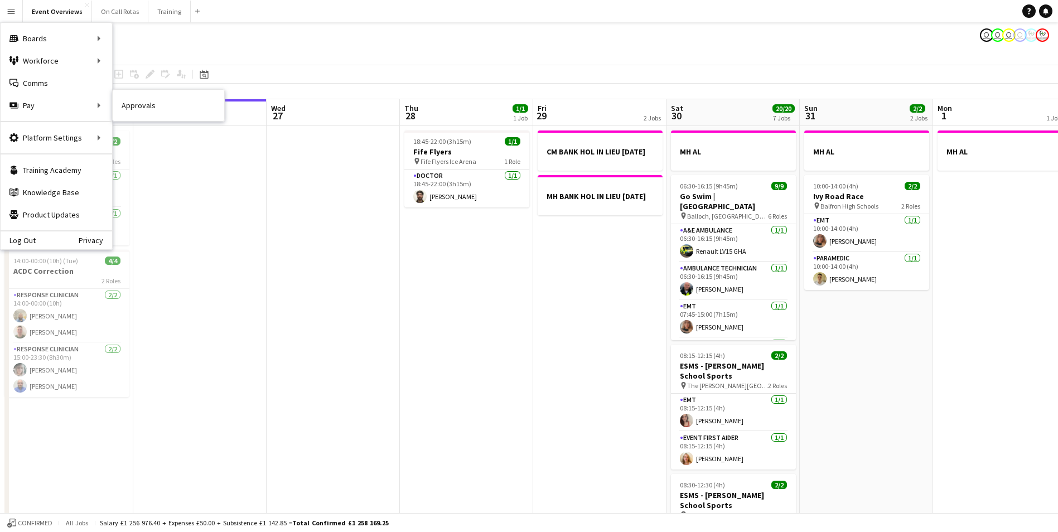
click at [134, 109] on link "Approvals" at bounding box center [169, 105] width 112 height 22
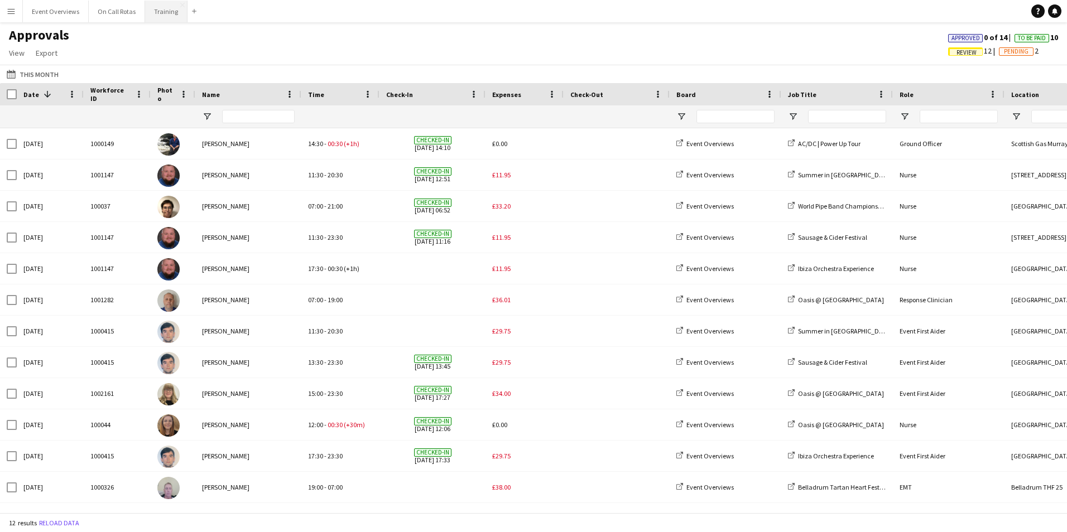
click at [162, 9] on button "Training Close" at bounding box center [166, 12] width 42 height 22
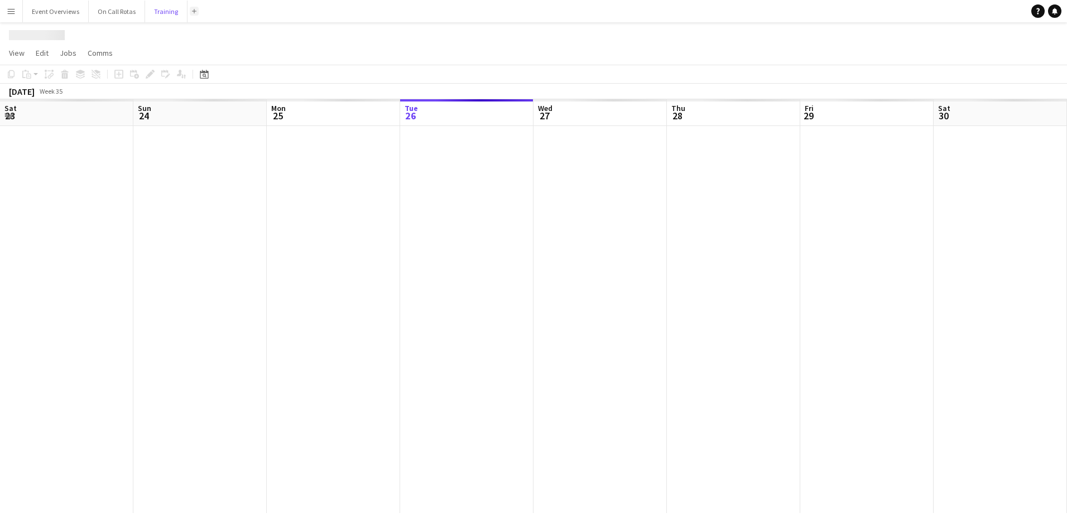
scroll to position [0, 267]
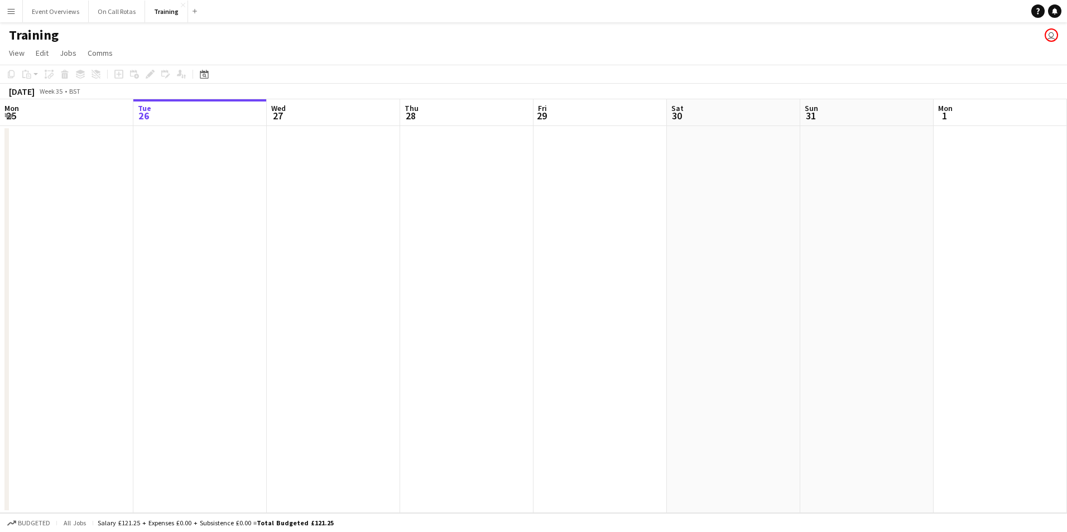
click at [152, 143] on app-date-cell at bounding box center [199, 319] width 133 height 387
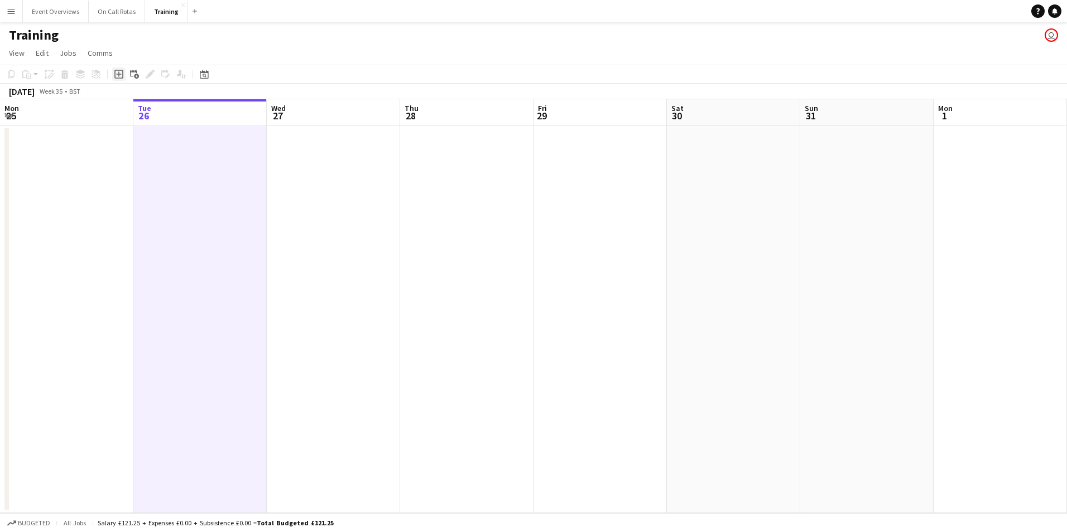
click at [117, 75] on icon at bounding box center [118, 74] width 5 height 5
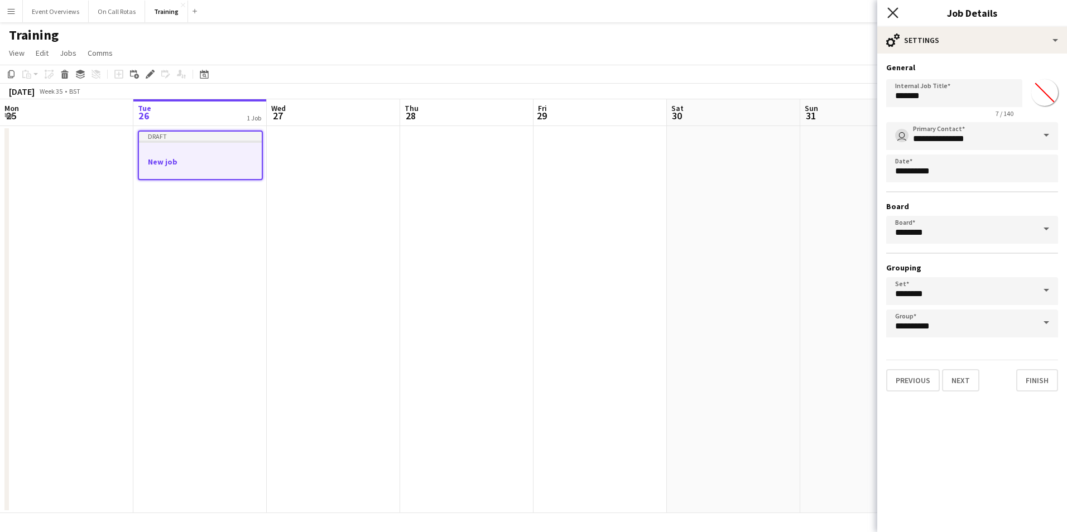
click at [890, 16] on icon "Close pop-in" at bounding box center [892, 12] width 11 height 11
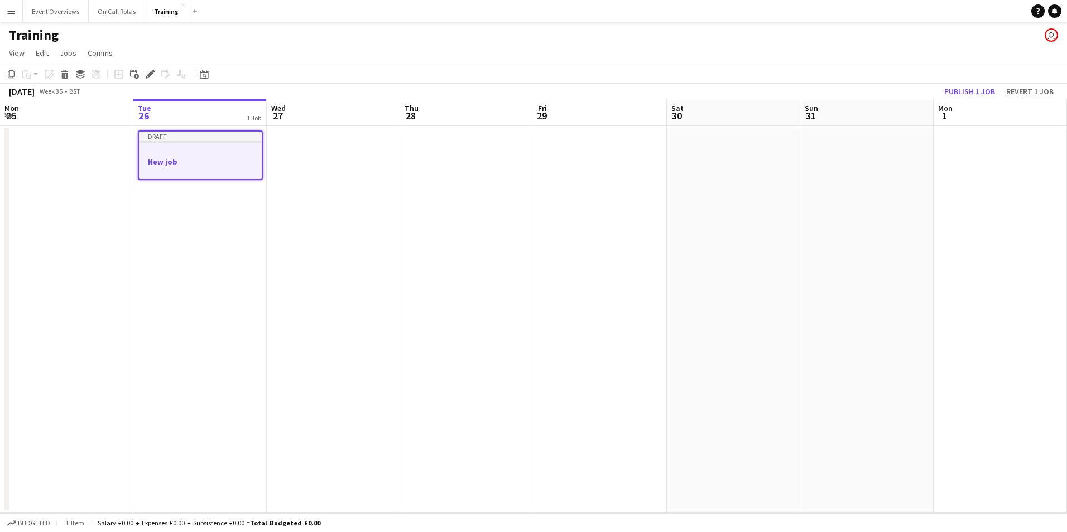
click at [290, 203] on app-date-cell at bounding box center [333, 319] width 133 height 387
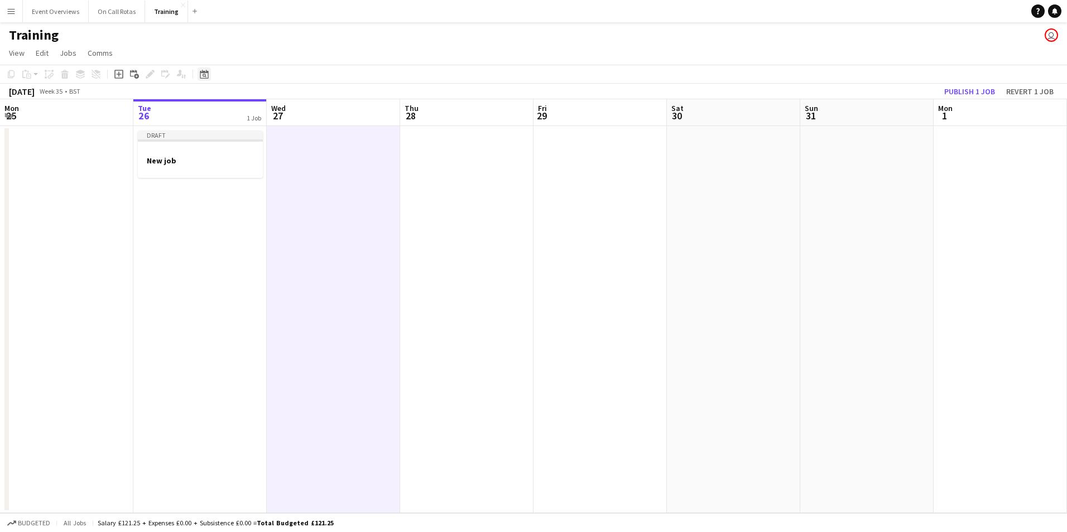
click at [209, 71] on div "Date picker" at bounding box center [204, 74] width 13 height 13
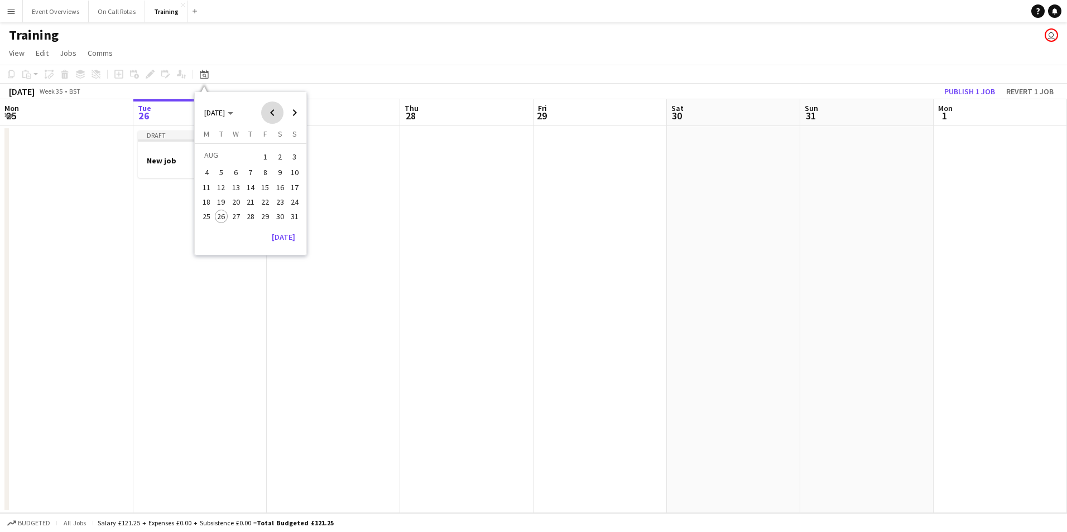
click at [272, 111] on span "Previous month" at bounding box center [272, 113] width 22 height 22
click at [298, 114] on span "Next month" at bounding box center [294, 113] width 22 height 22
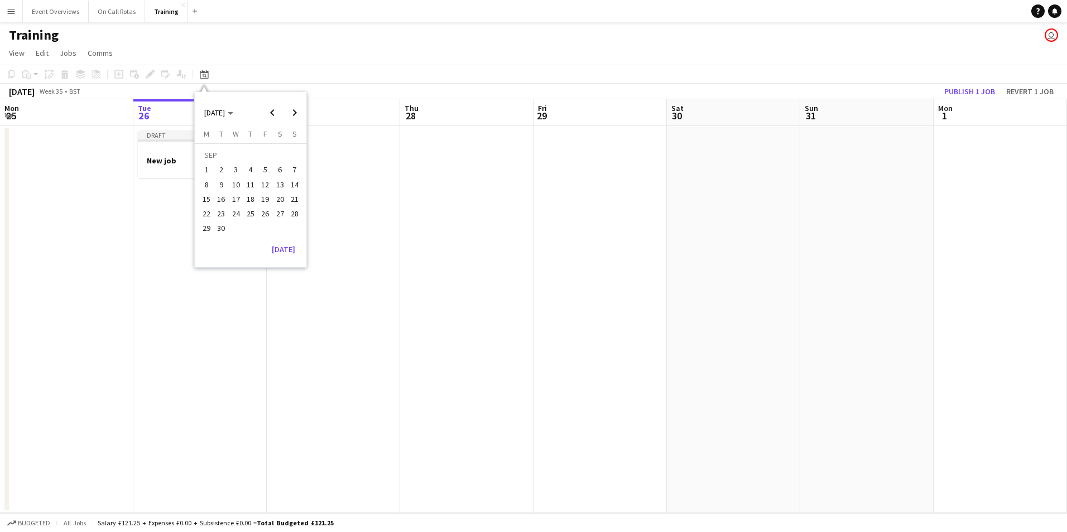
click at [366, 74] on app-toolbar "Copy Paste Paste Ctrl+V Paste with crew Ctrl+Shift+V Paste linked Job Delete Gr…" at bounding box center [533, 74] width 1067 height 19
click at [11, 11] on app-icon "Menu" at bounding box center [11, 11] width 9 height 9
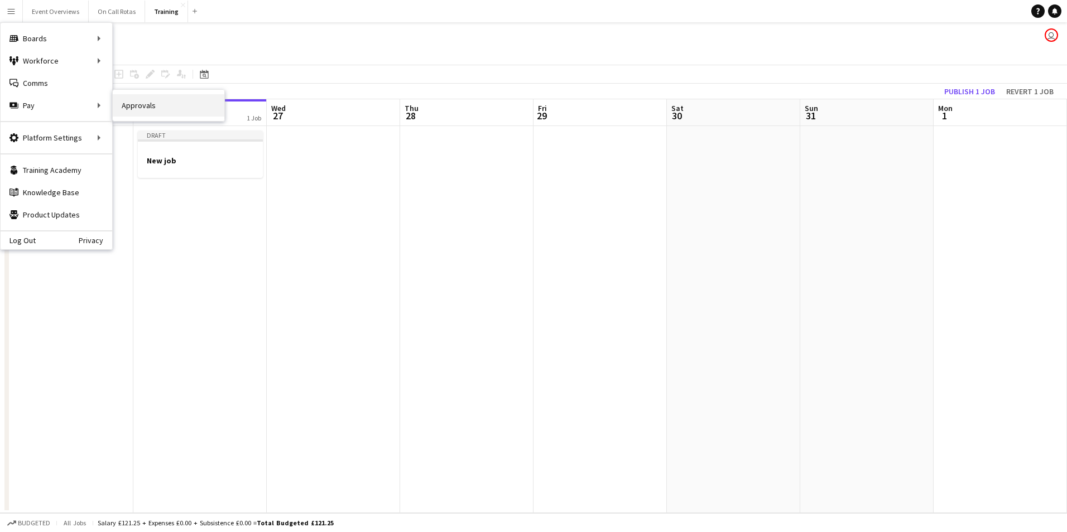
click at [146, 112] on link "Approvals" at bounding box center [169, 105] width 112 height 22
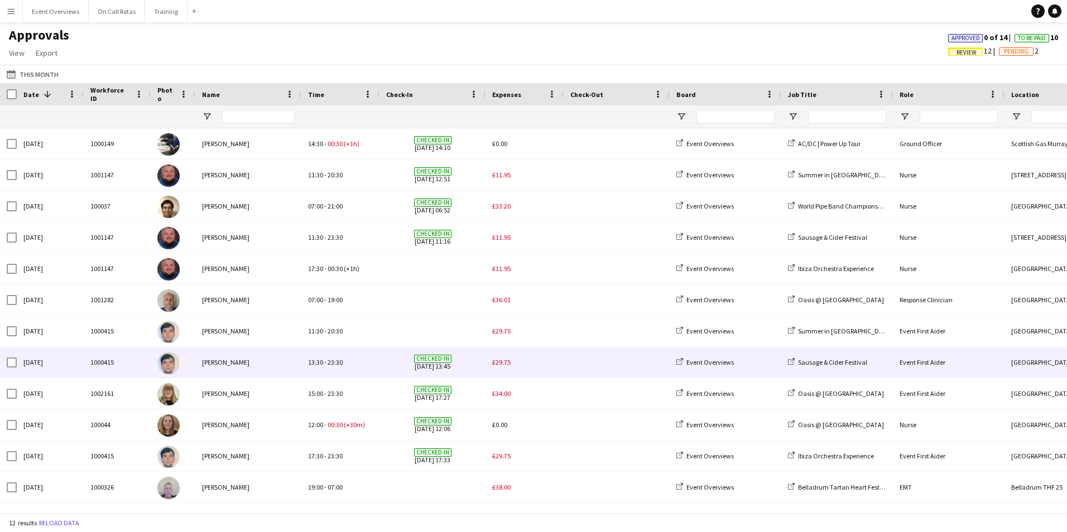
click at [504, 359] on span "£29.75" at bounding box center [501, 362] width 18 height 8
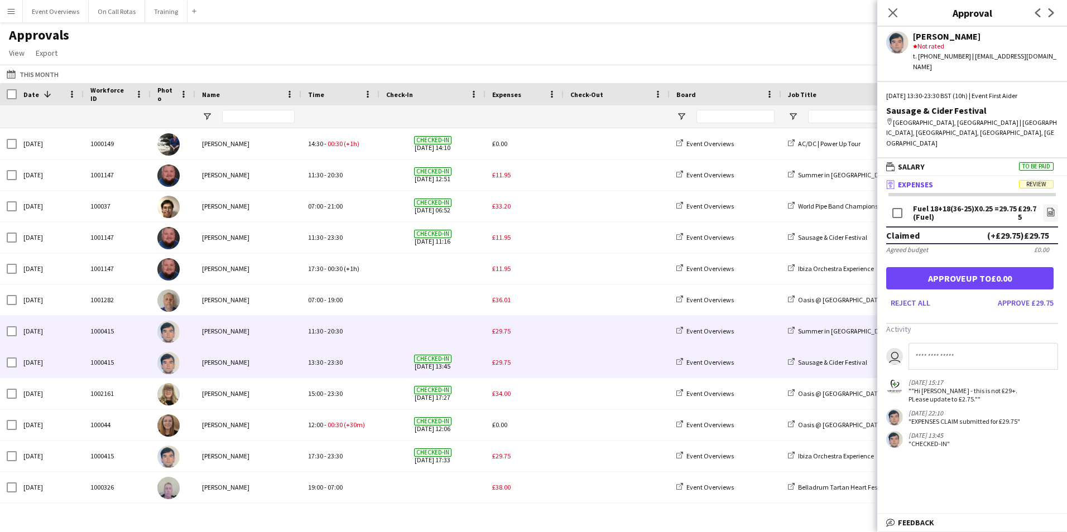
click at [507, 329] on span "£29.75" at bounding box center [501, 331] width 18 height 8
click at [502, 356] on div "£29.75" at bounding box center [524, 362] width 78 height 31
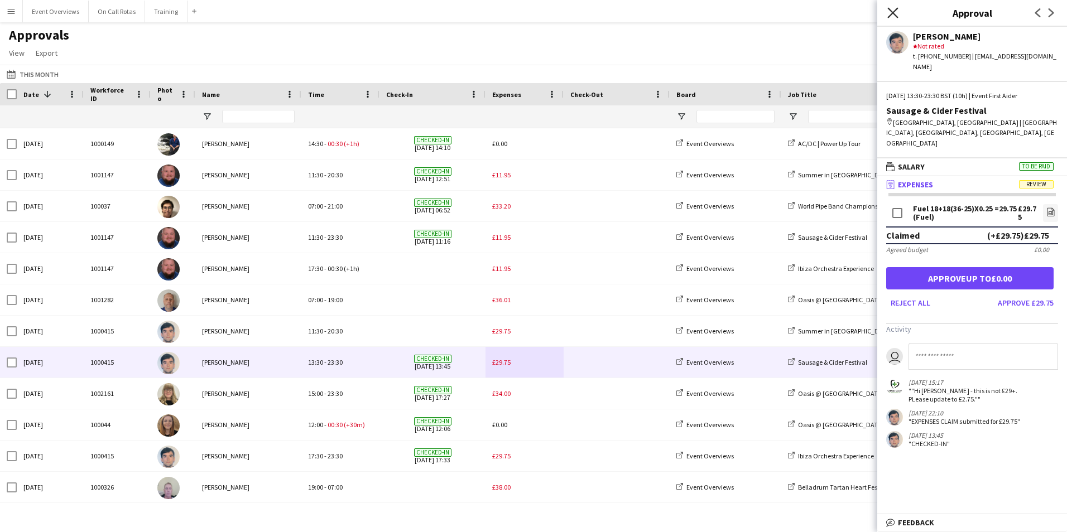
click at [893, 9] on icon "Close pop-in" at bounding box center [892, 12] width 11 height 11
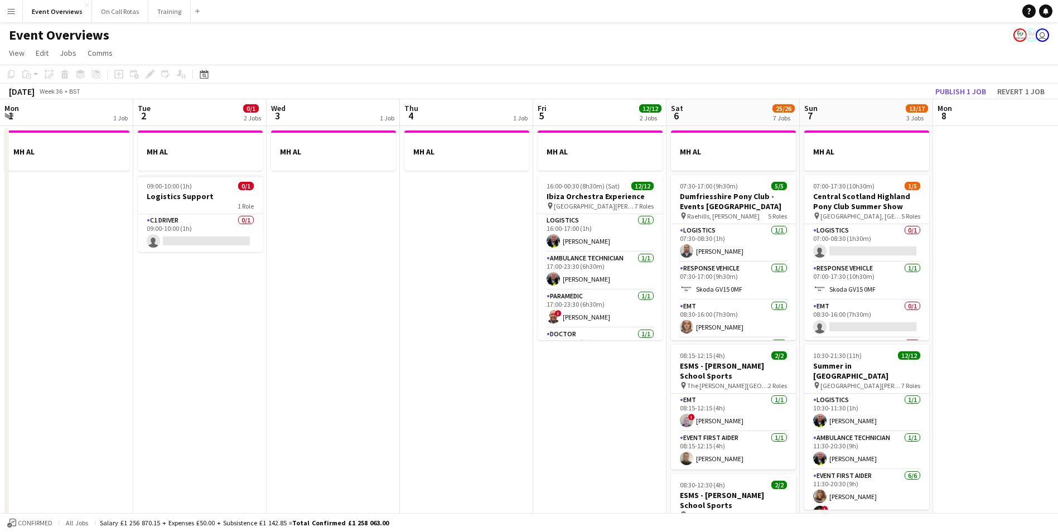
scroll to position [0, 384]
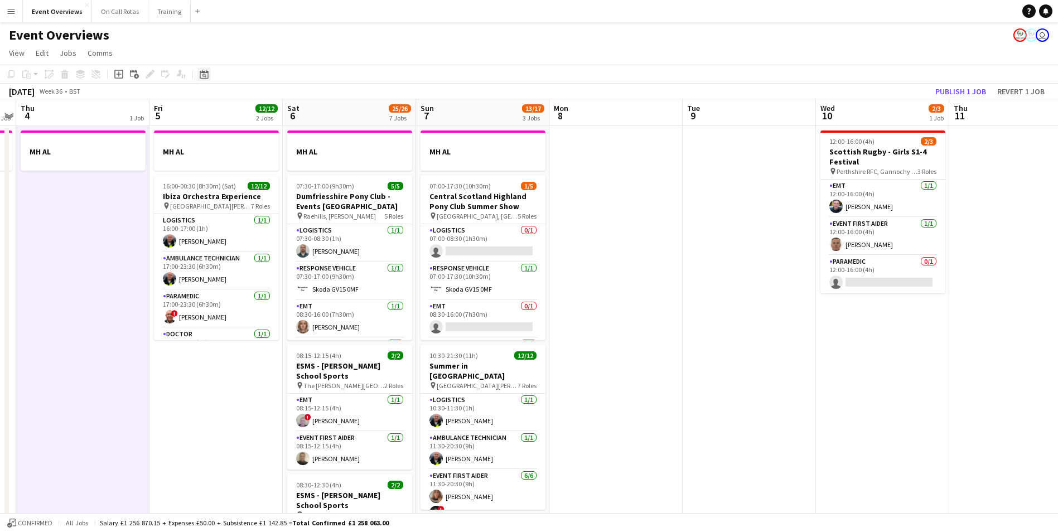
click at [208, 73] on icon at bounding box center [204, 74] width 8 height 9
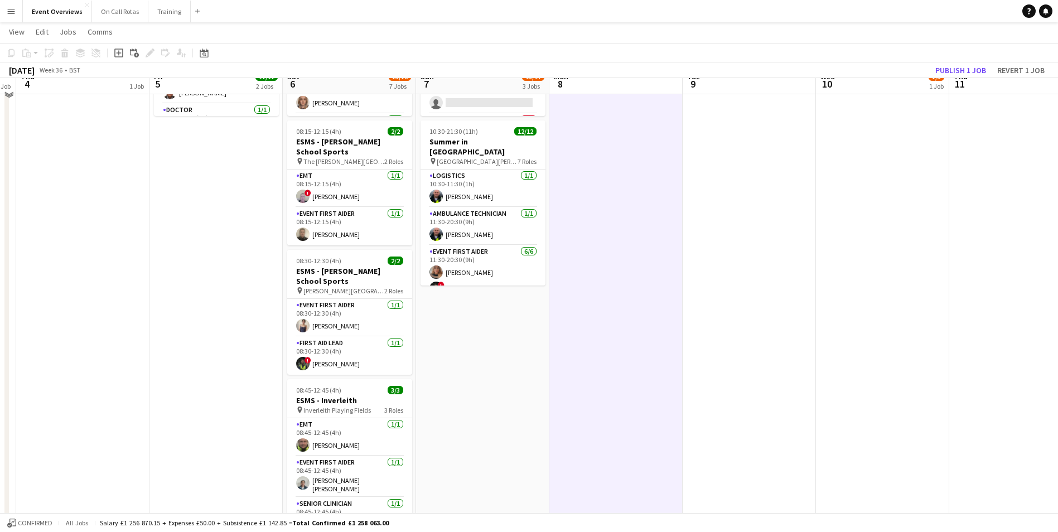
scroll to position [0, 0]
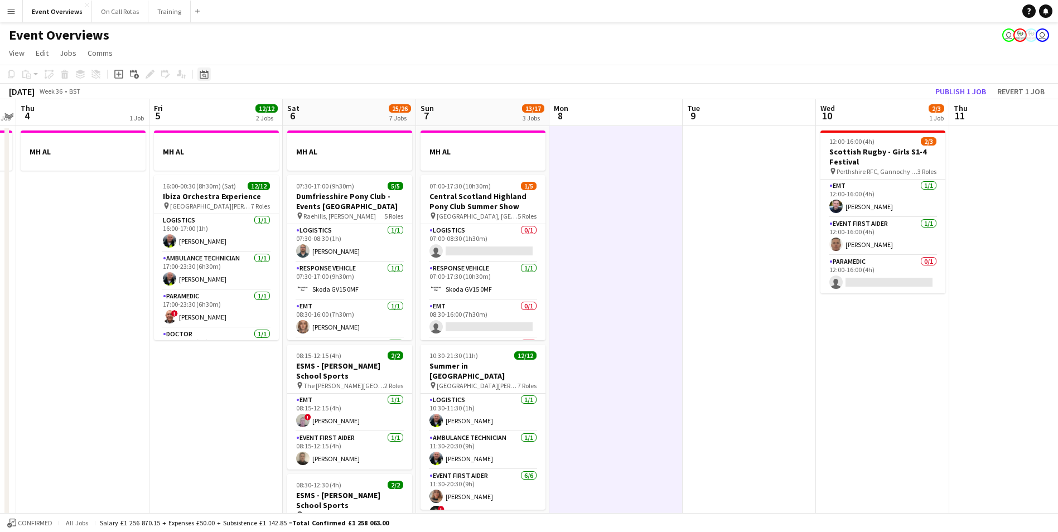
click at [204, 76] on icon "Date picker" at bounding box center [204, 74] width 9 height 9
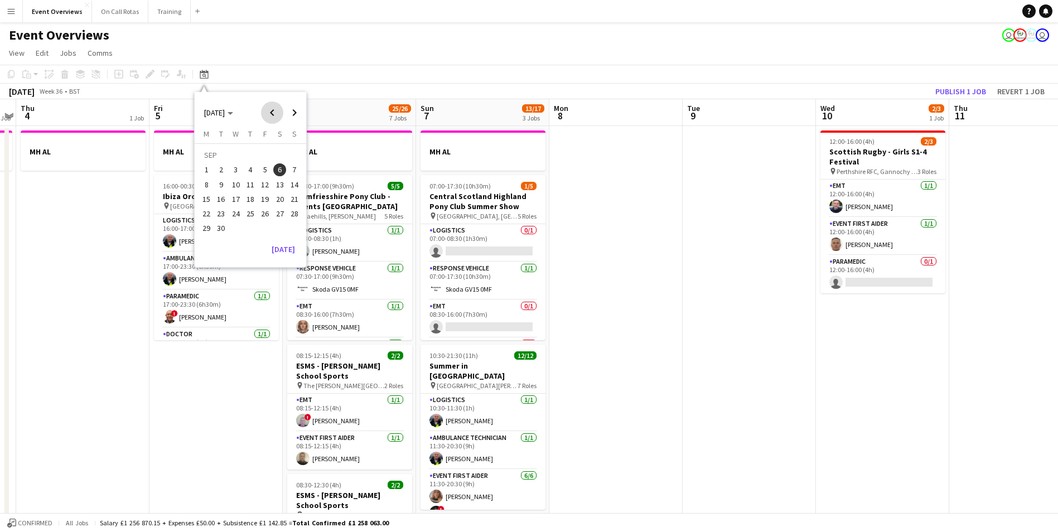
click at [280, 110] on span "Previous month" at bounding box center [272, 113] width 22 height 22
click at [225, 216] on span "26" at bounding box center [221, 216] width 13 height 13
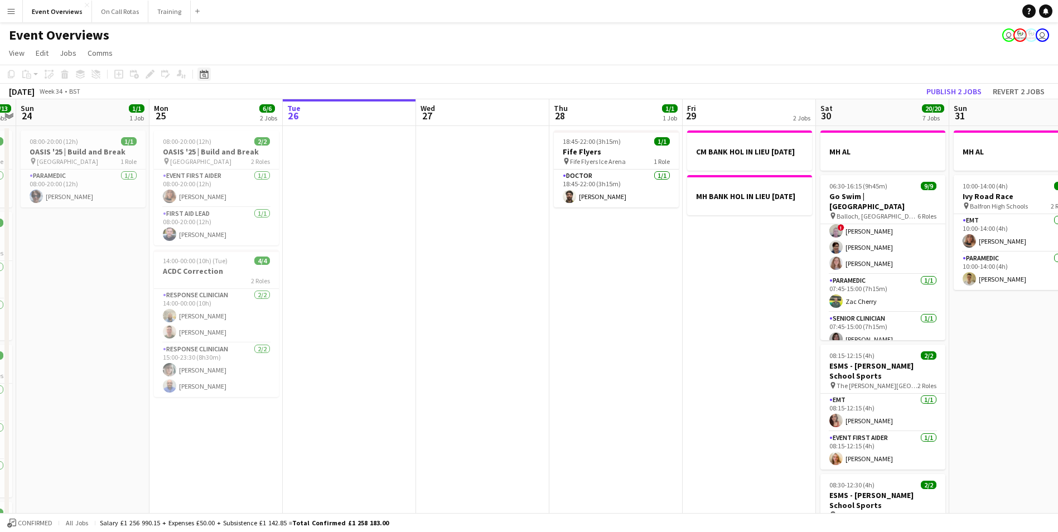
click at [200, 75] on icon at bounding box center [204, 74] width 8 height 9
click at [282, 214] on span "30" at bounding box center [279, 216] width 13 height 13
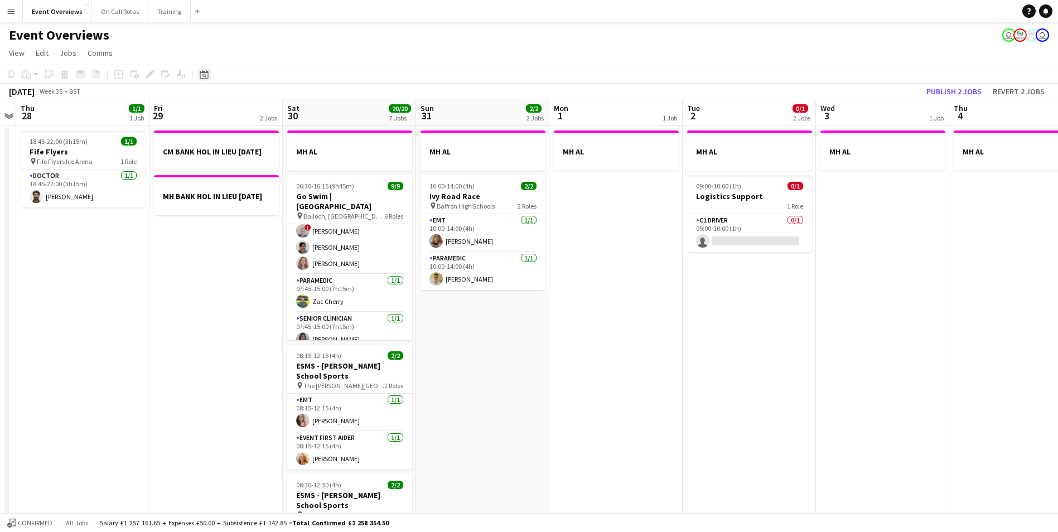
click at [199, 73] on div "Date picker" at bounding box center [204, 74] width 13 height 13
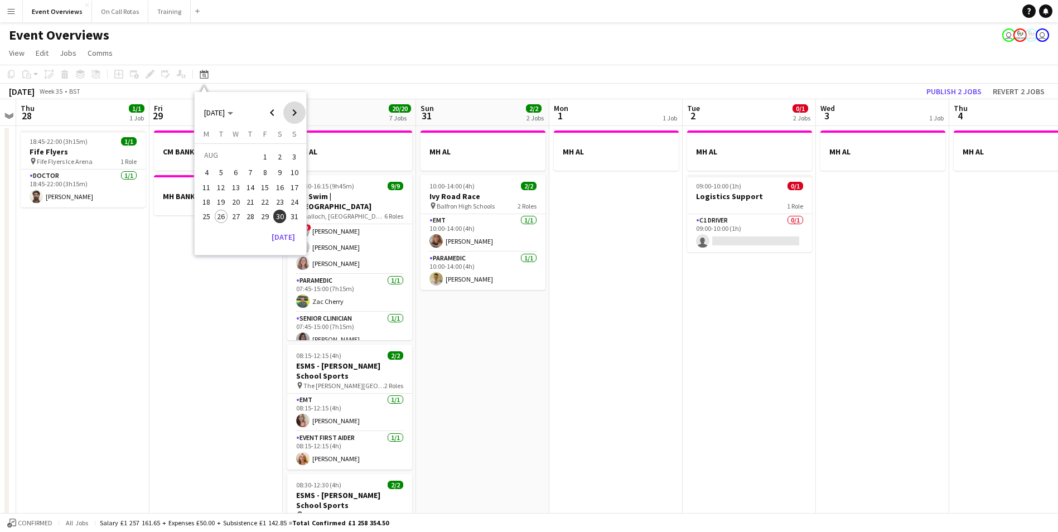
click at [293, 106] on span "Next month" at bounding box center [294, 113] width 22 height 22
click at [282, 165] on span "6" at bounding box center [279, 169] width 13 height 13
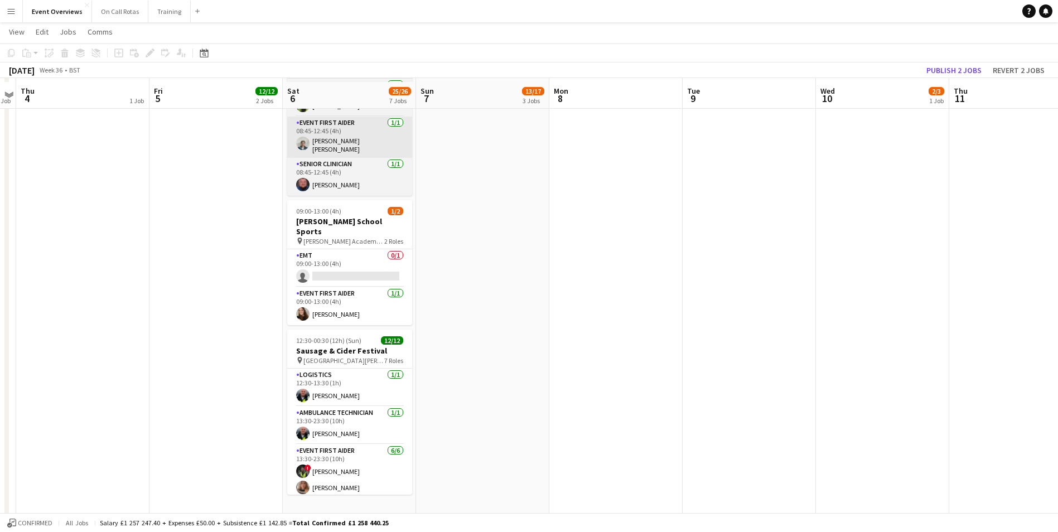
scroll to position [567, 0]
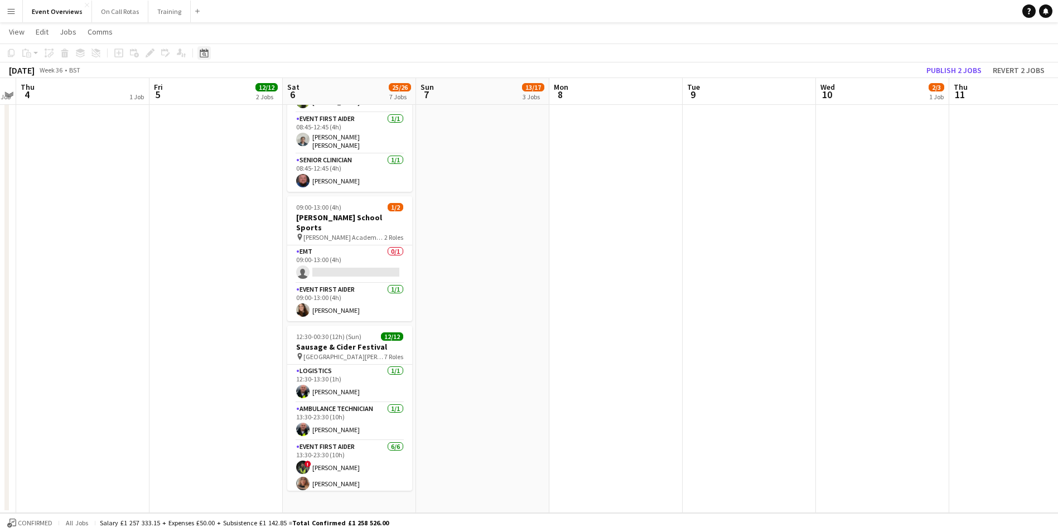
click at [207, 54] on icon "Date picker" at bounding box center [204, 53] width 9 height 9
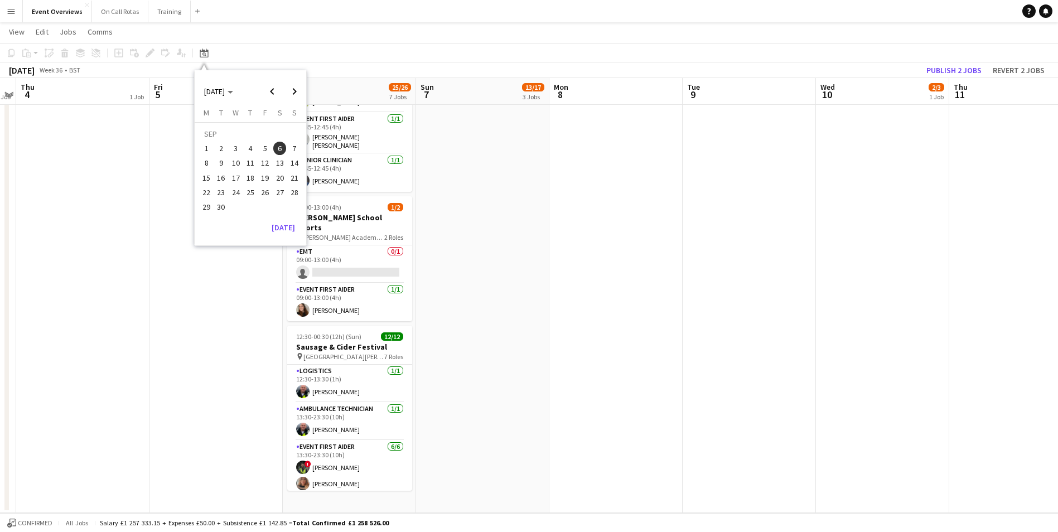
click at [283, 161] on span "13" at bounding box center [279, 163] width 13 height 13
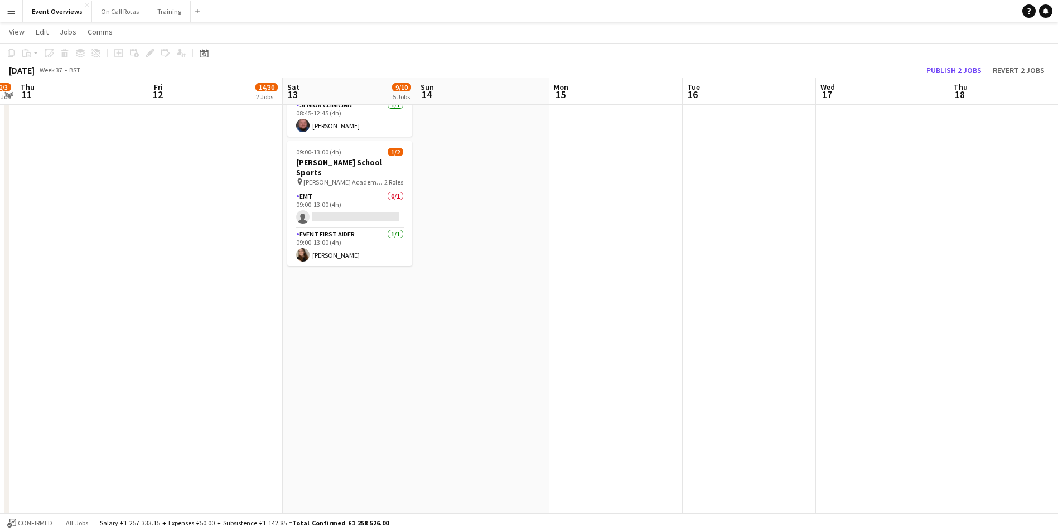
scroll to position [399, 0]
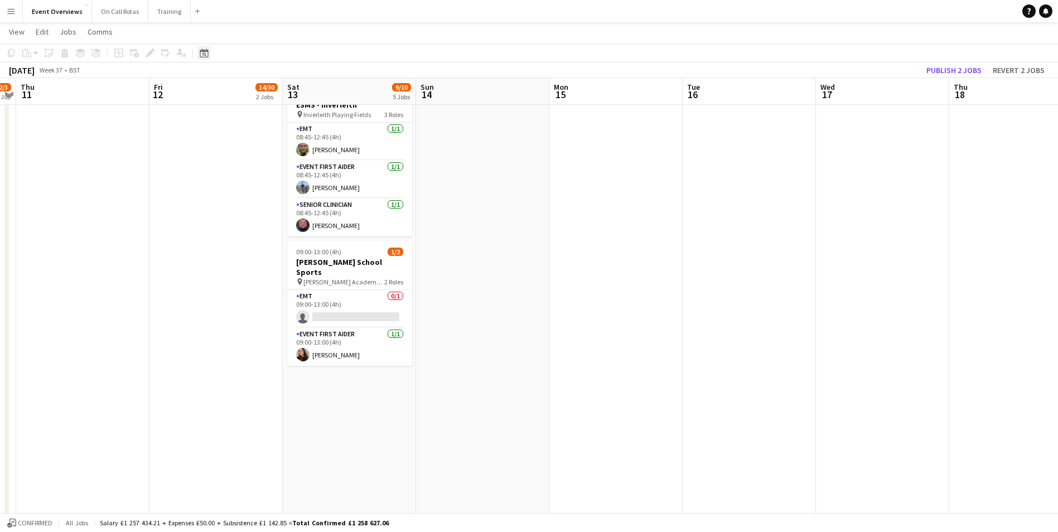
click at [203, 56] on icon "Date picker" at bounding box center [204, 53] width 9 height 9
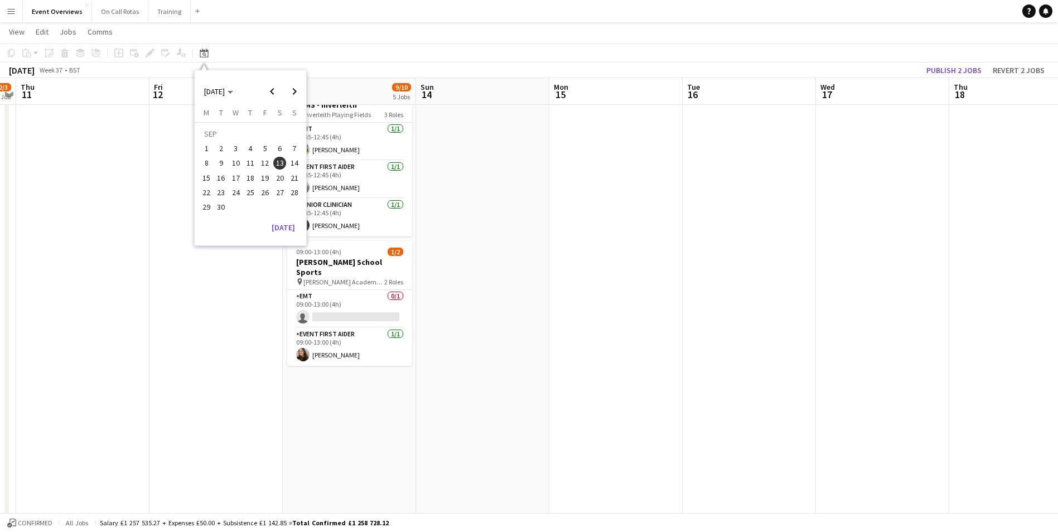
click at [276, 180] on span "20" at bounding box center [279, 177] width 13 height 13
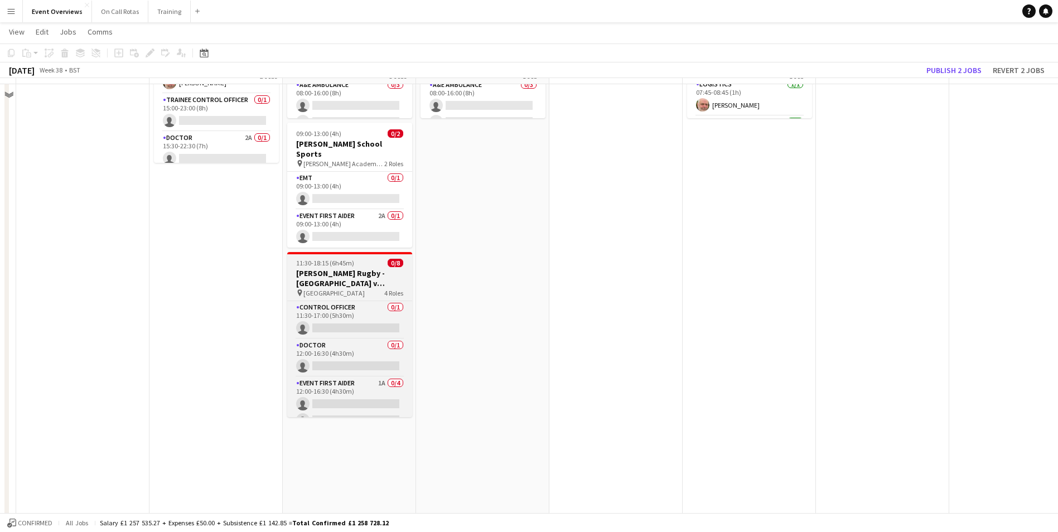
scroll to position [121, 0]
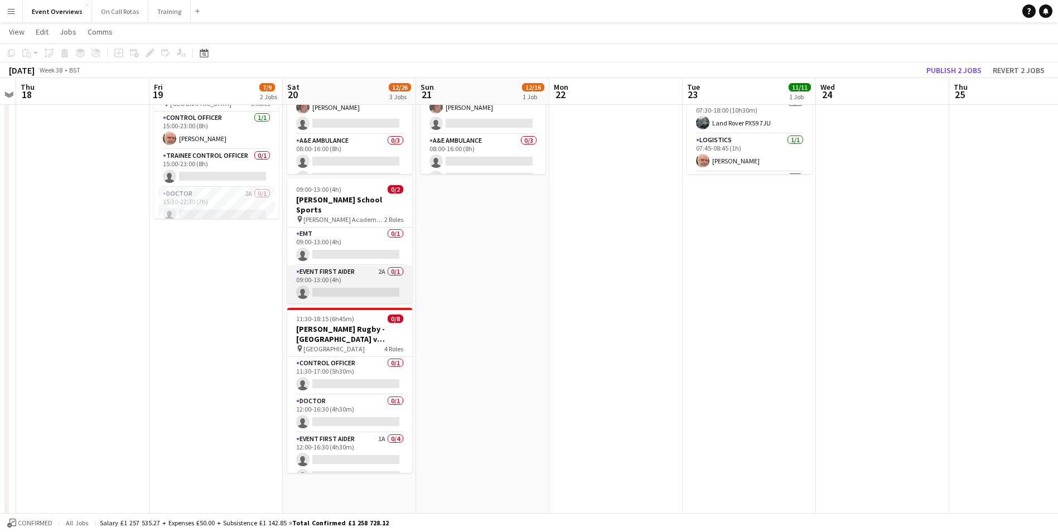
click at [373, 266] on app-card-role "Event First Aider 2A 0/1 09:00-13:00 (4h) single-neutral-actions" at bounding box center [349, 285] width 125 height 38
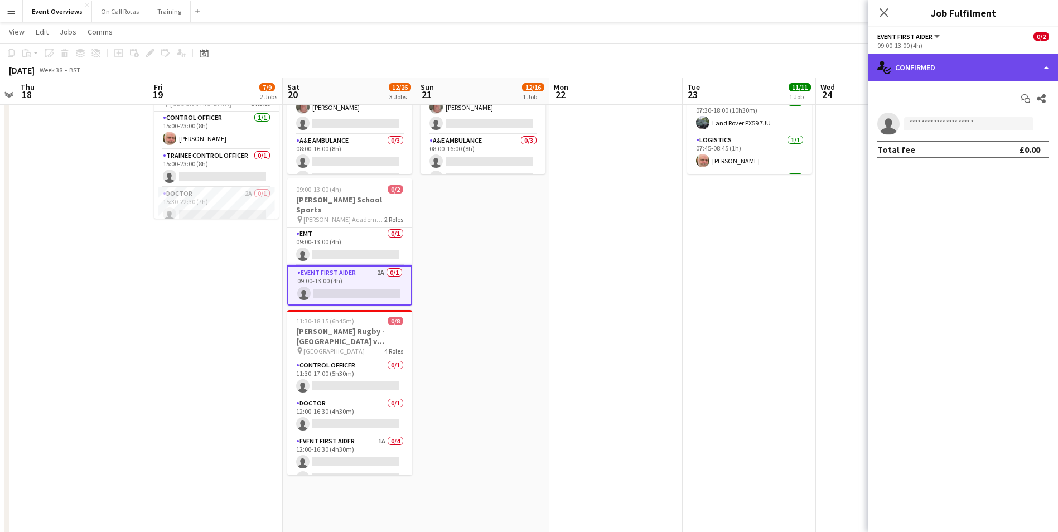
click at [971, 69] on div "single-neutral-actions-check-2 Confirmed" at bounding box center [964, 67] width 190 height 27
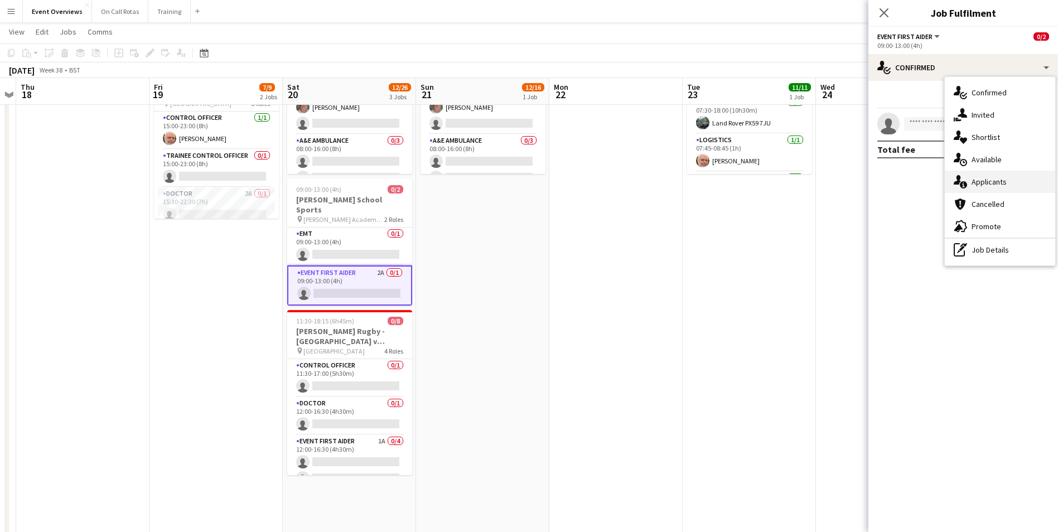
click at [982, 175] on div "single-neutral-actions-information Applicants" at bounding box center [1000, 182] width 110 height 22
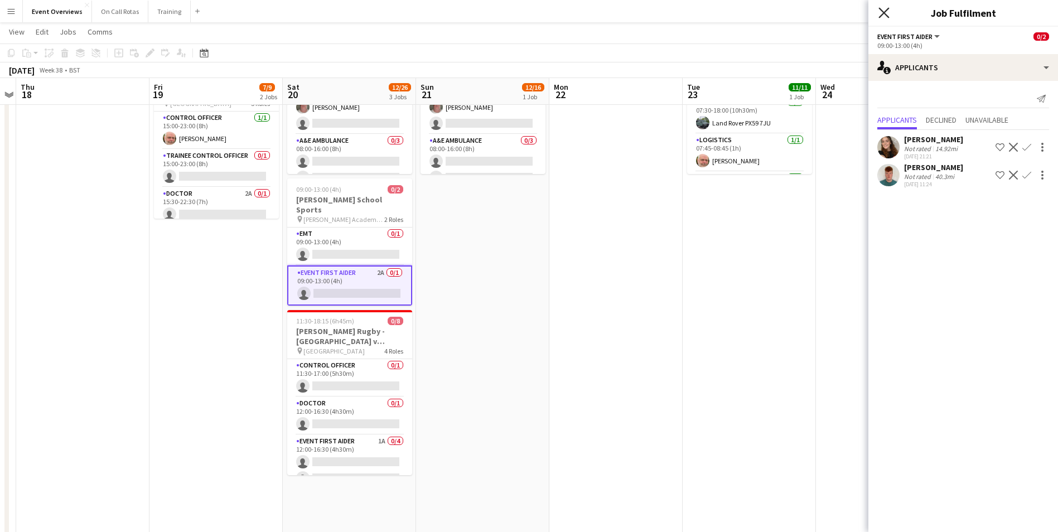
click at [883, 8] on icon "Close pop-in" at bounding box center [884, 12] width 11 height 11
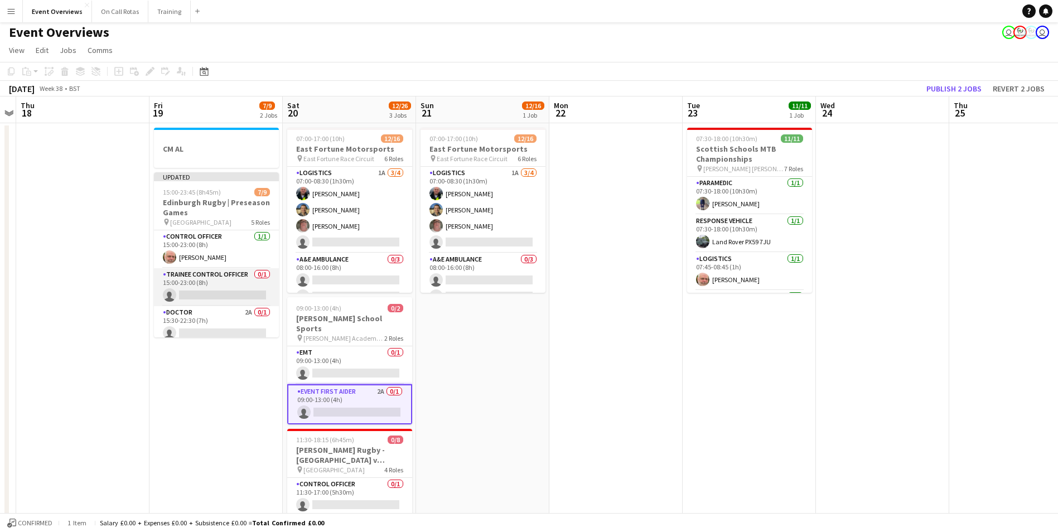
scroll to position [0, 0]
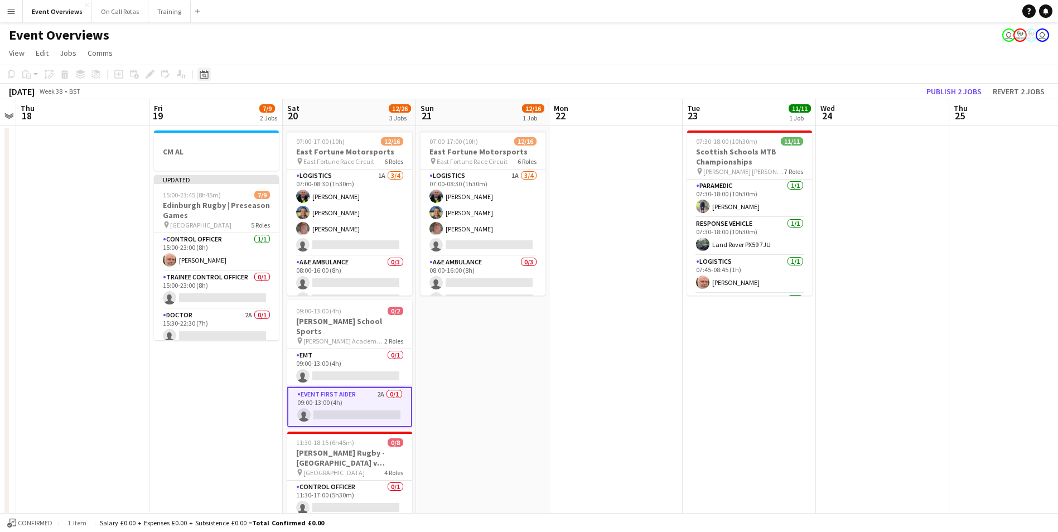
click at [202, 72] on icon "Date picker" at bounding box center [204, 74] width 9 height 9
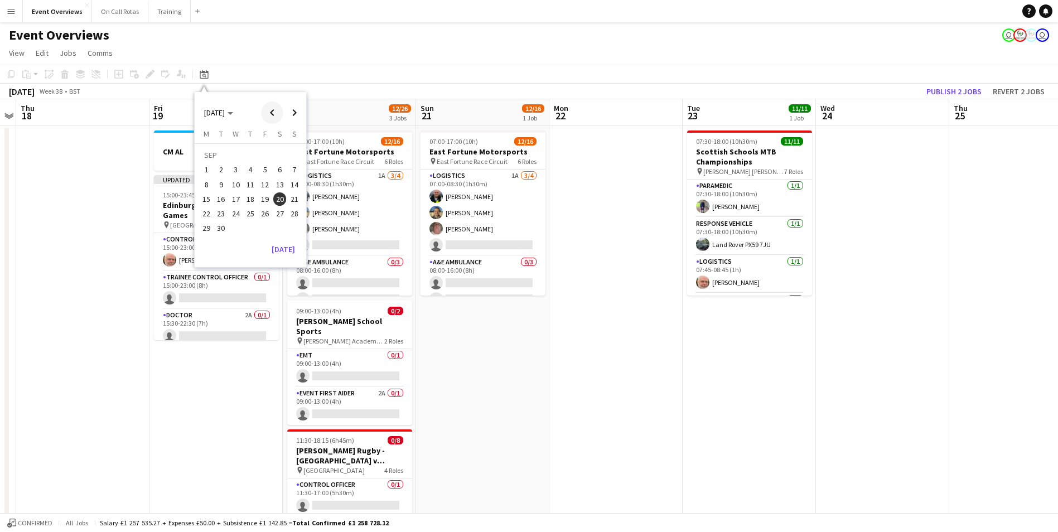
click at [268, 108] on span "Previous month" at bounding box center [272, 113] width 22 height 22
click at [219, 218] on span "26" at bounding box center [221, 216] width 13 height 13
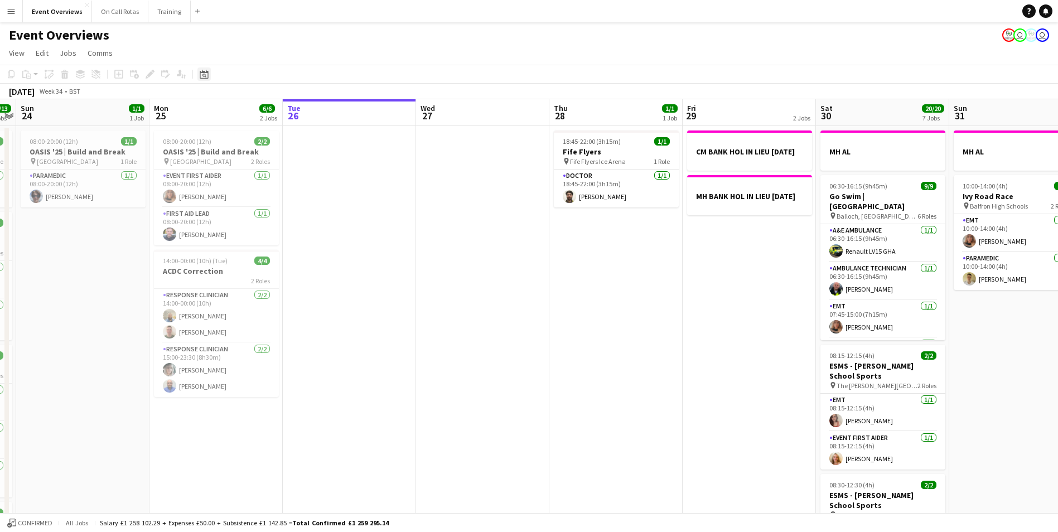
click at [198, 75] on div "Date picker" at bounding box center [204, 74] width 13 height 13
click at [290, 115] on span "Next month" at bounding box center [294, 113] width 22 height 22
click at [280, 166] on span "6" at bounding box center [279, 169] width 13 height 13
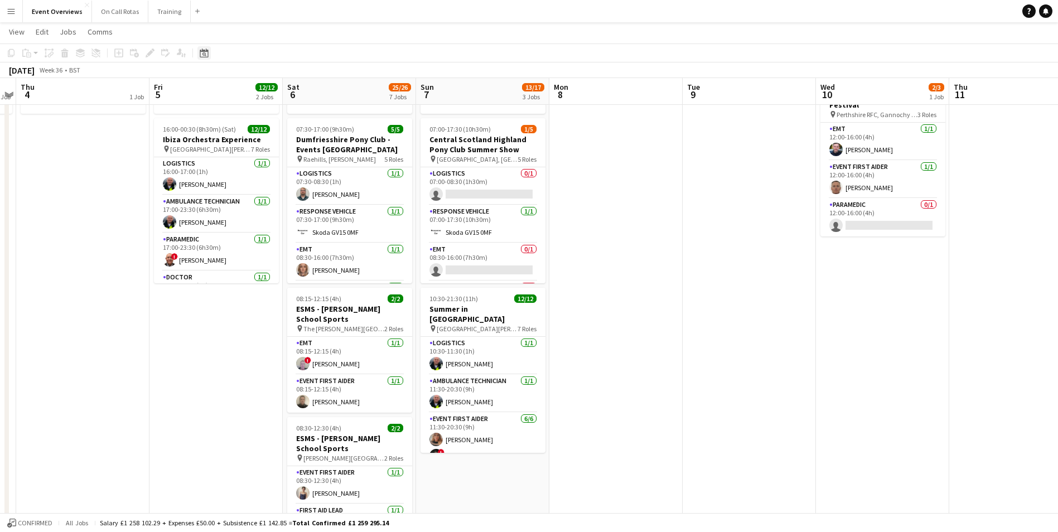
click at [204, 49] on icon "Date picker" at bounding box center [204, 53] width 9 height 9
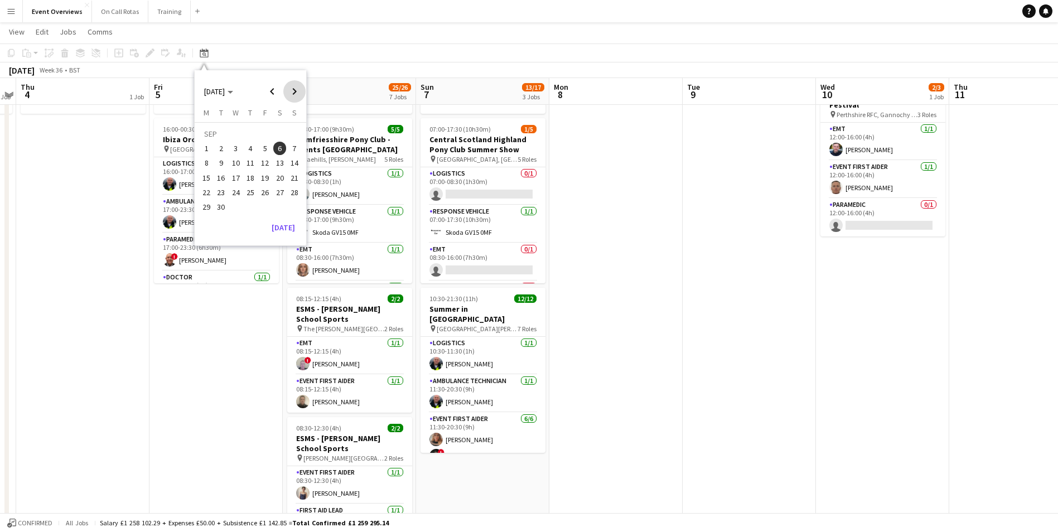
click at [288, 94] on span "Next month" at bounding box center [294, 91] width 22 height 22
click at [272, 150] on button "3" at bounding box center [265, 148] width 15 height 15
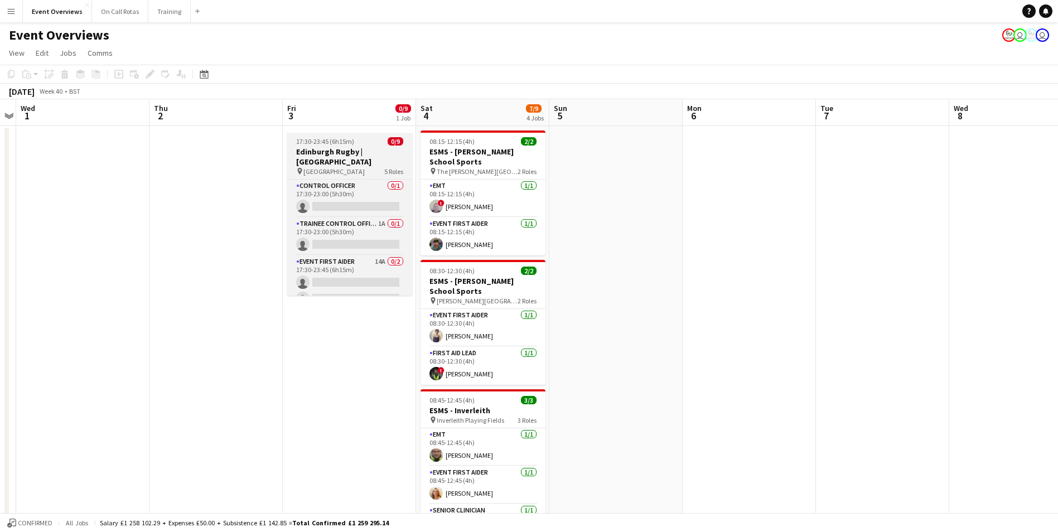
click at [340, 138] on span "17:30-23:45 (6h15m)" at bounding box center [325, 141] width 58 height 8
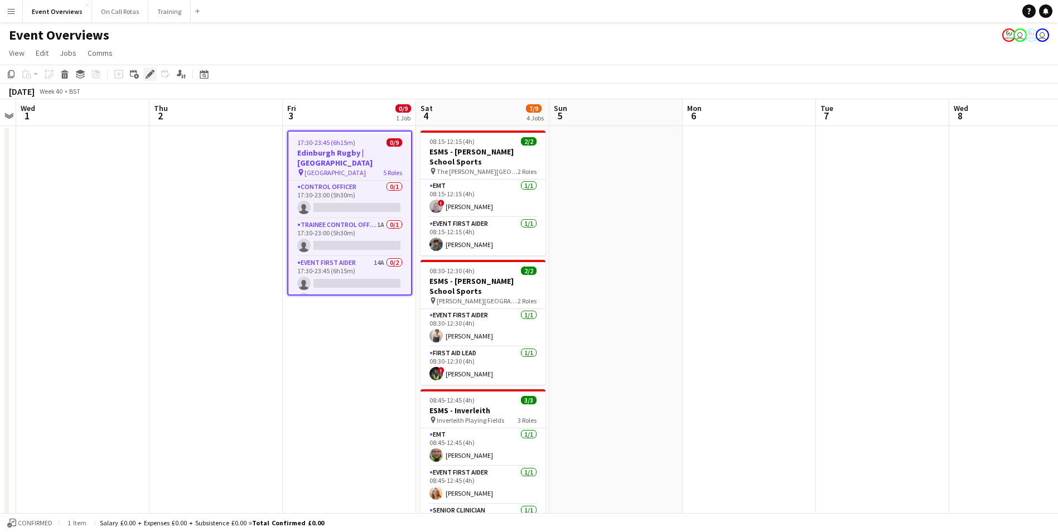
click at [149, 74] on icon at bounding box center [150, 74] width 6 height 6
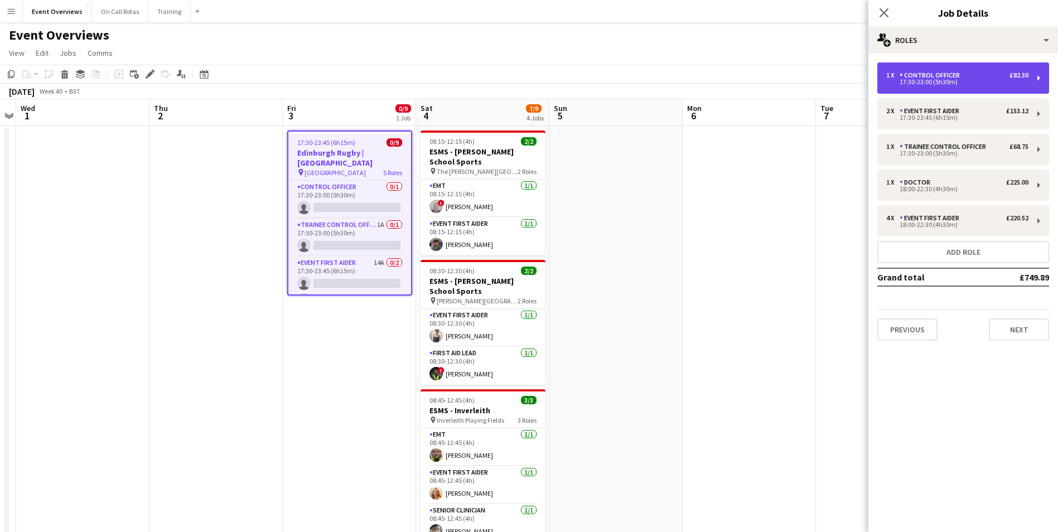
click at [986, 73] on div "1 x Control Officer £82.50" at bounding box center [958, 75] width 142 height 8
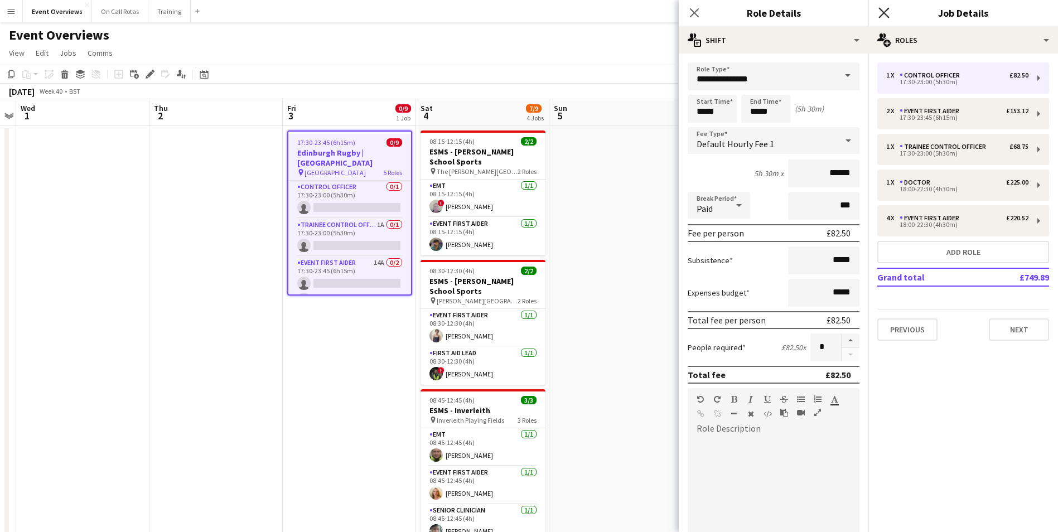
click at [879, 9] on icon "Close pop-in" at bounding box center [884, 12] width 11 height 11
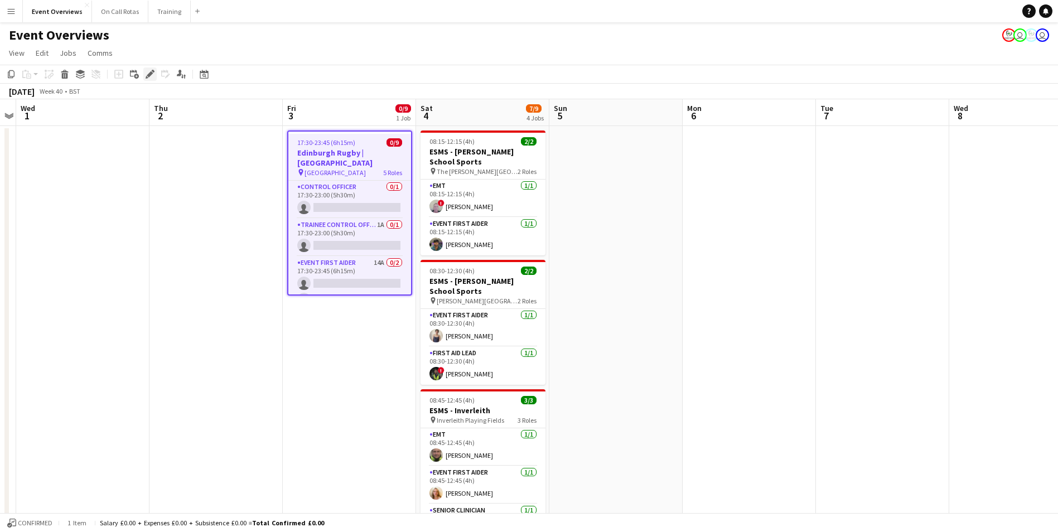
click at [151, 73] on icon at bounding box center [150, 74] width 6 height 6
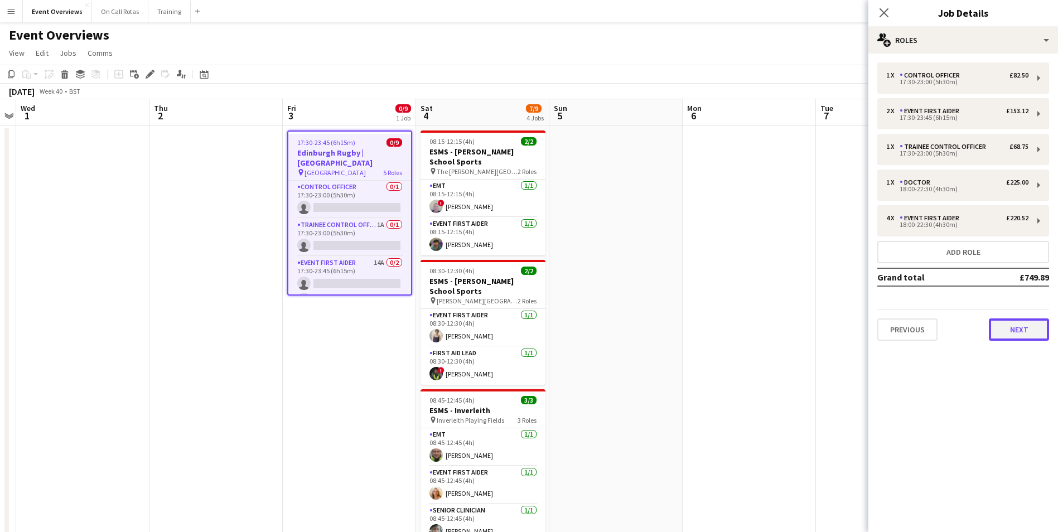
click at [996, 335] on button "Next" at bounding box center [1019, 330] width 60 height 22
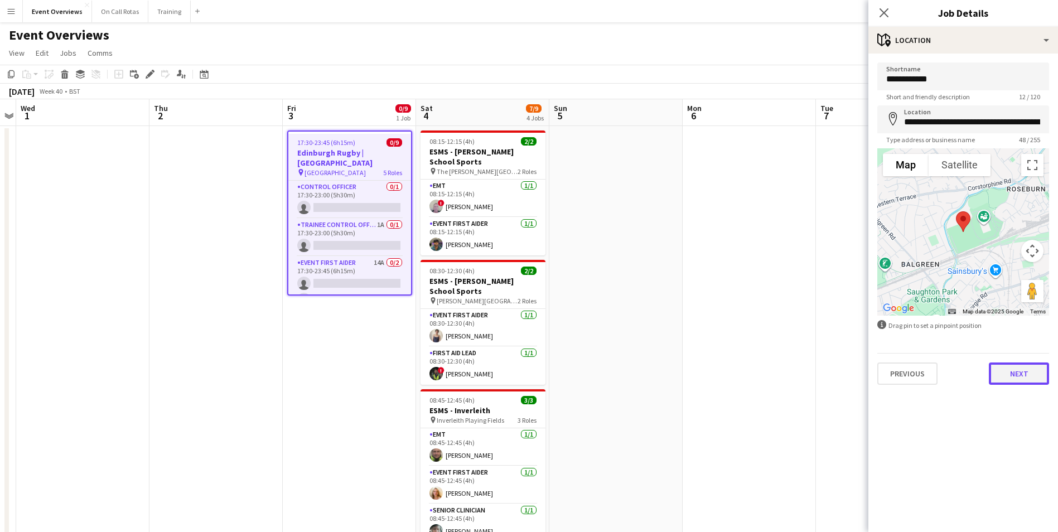
click at [1001, 377] on button "Next" at bounding box center [1019, 374] width 60 height 22
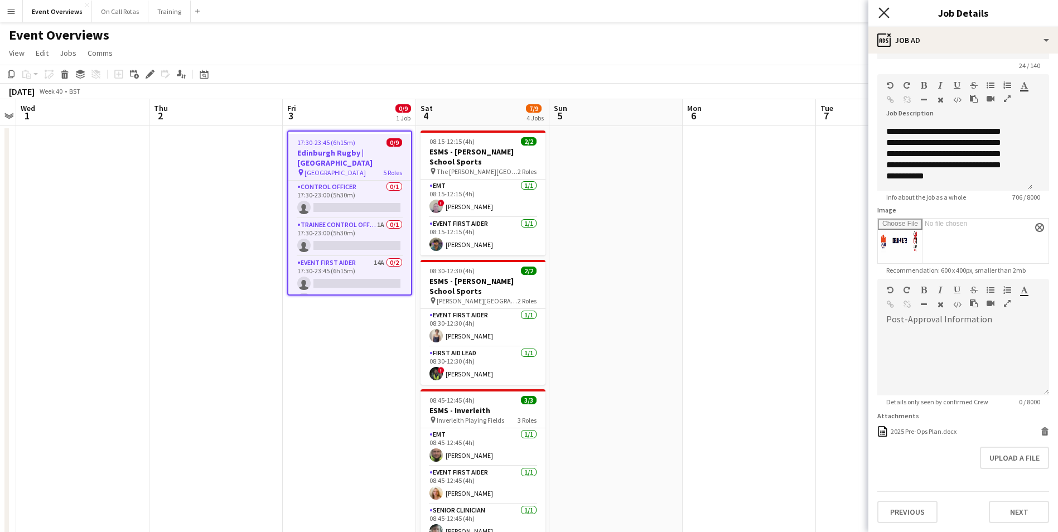
click at [885, 11] on icon at bounding box center [884, 12] width 11 height 11
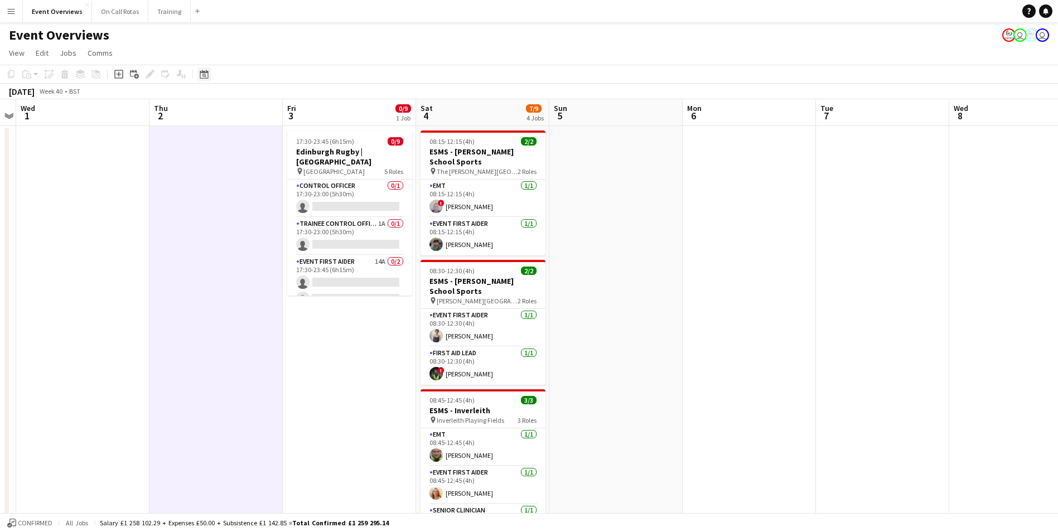
click at [202, 73] on icon at bounding box center [204, 74] width 8 height 9
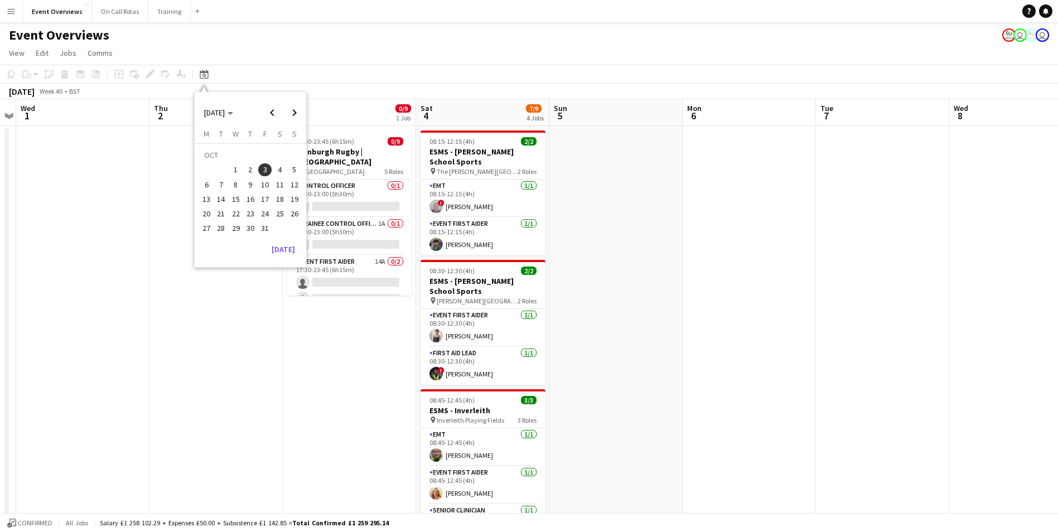
click at [267, 201] on span "17" at bounding box center [264, 198] width 13 height 13
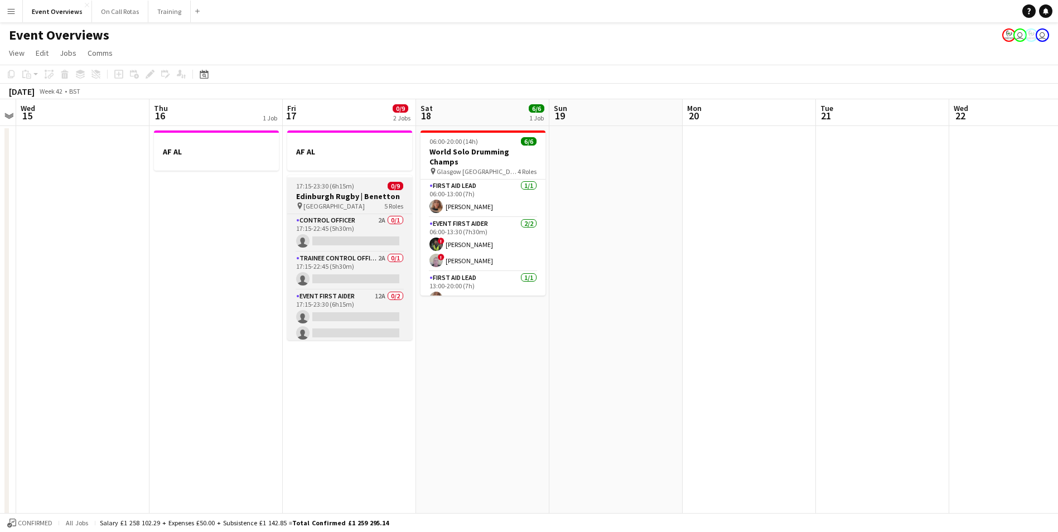
click at [338, 184] on span "17:15-23:30 (6h15m)" at bounding box center [325, 186] width 58 height 8
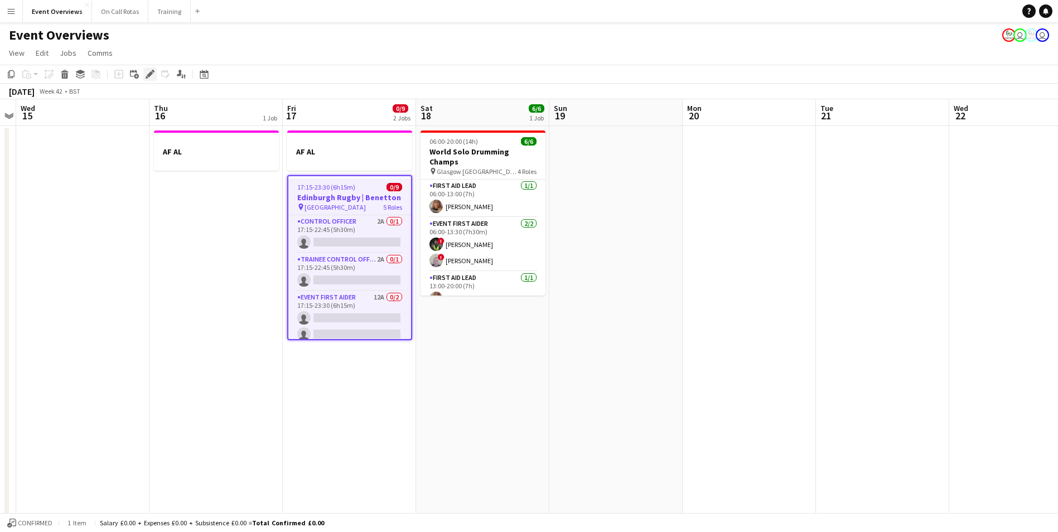
click at [148, 73] on icon "Edit" at bounding box center [150, 74] width 9 height 9
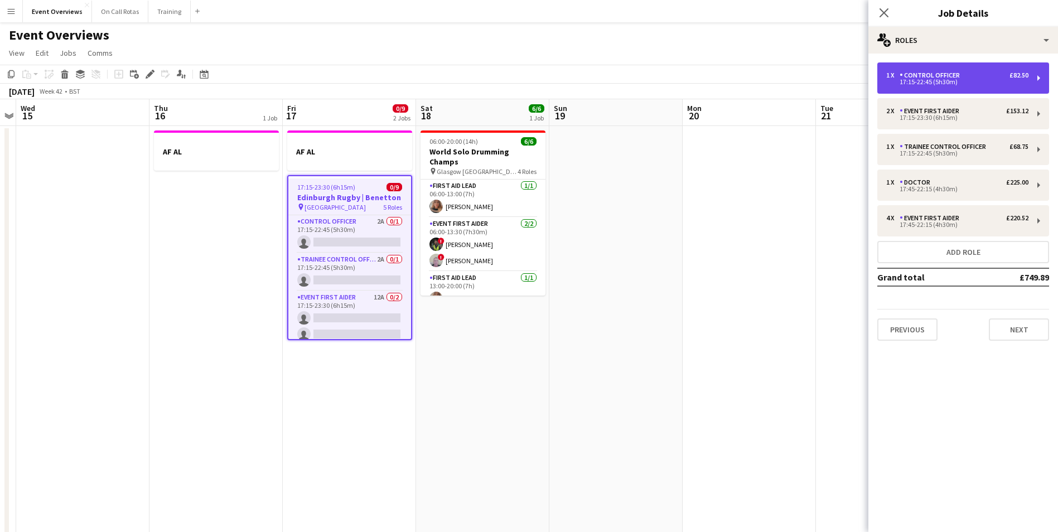
click at [963, 83] on div "17:15-22:45 (5h30m)" at bounding box center [958, 82] width 142 height 6
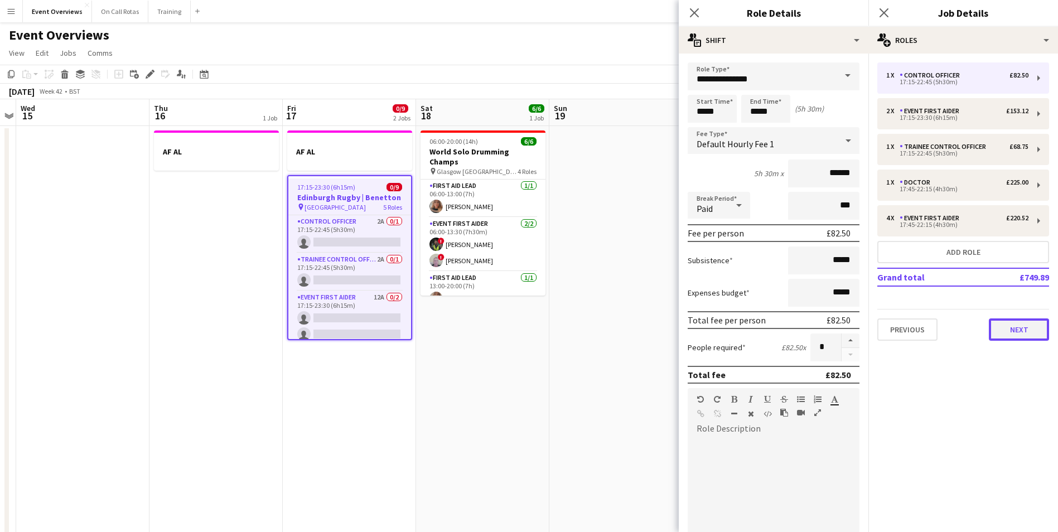
click at [1003, 321] on button "Next" at bounding box center [1019, 330] width 60 height 22
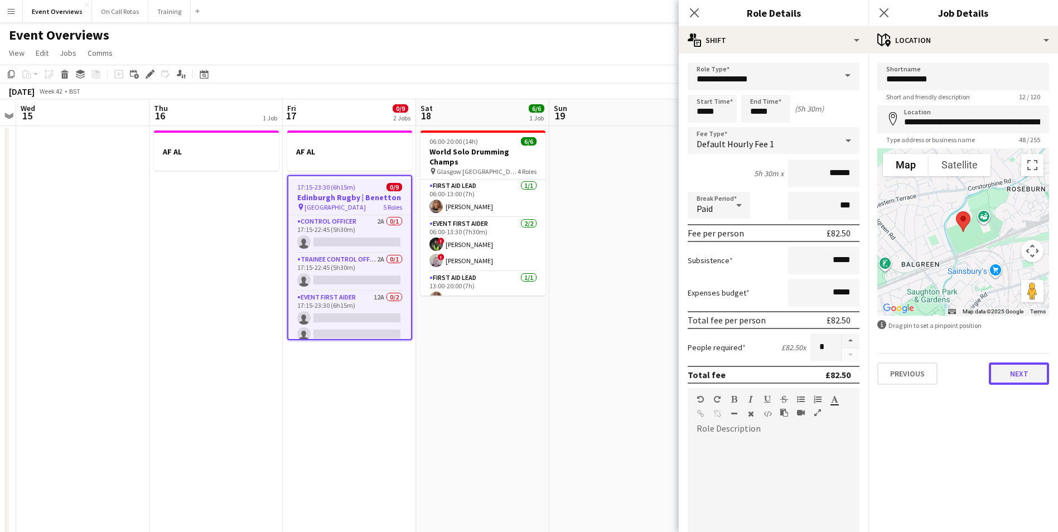
click at [1005, 368] on button "Next" at bounding box center [1019, 374] width 60 height 22
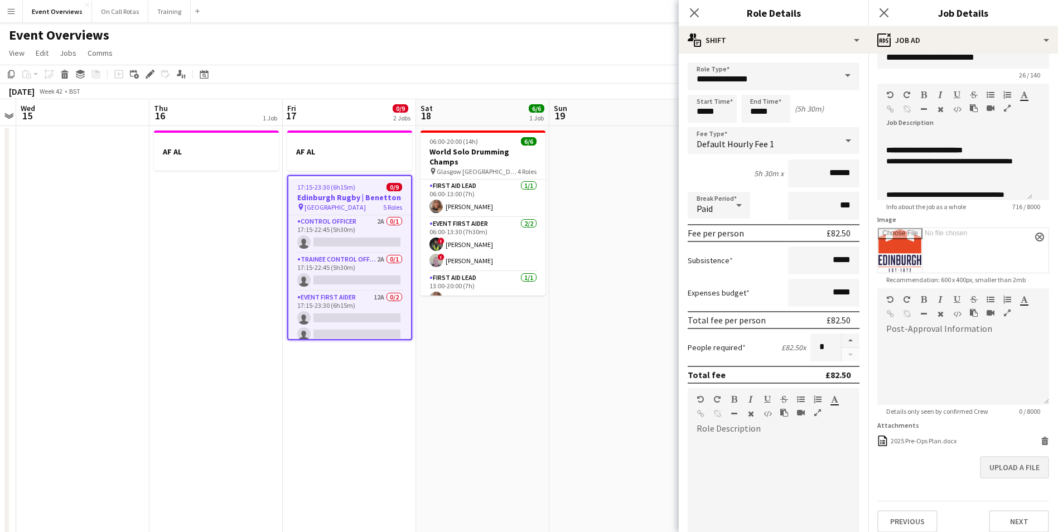
scroll to position [31, 0]
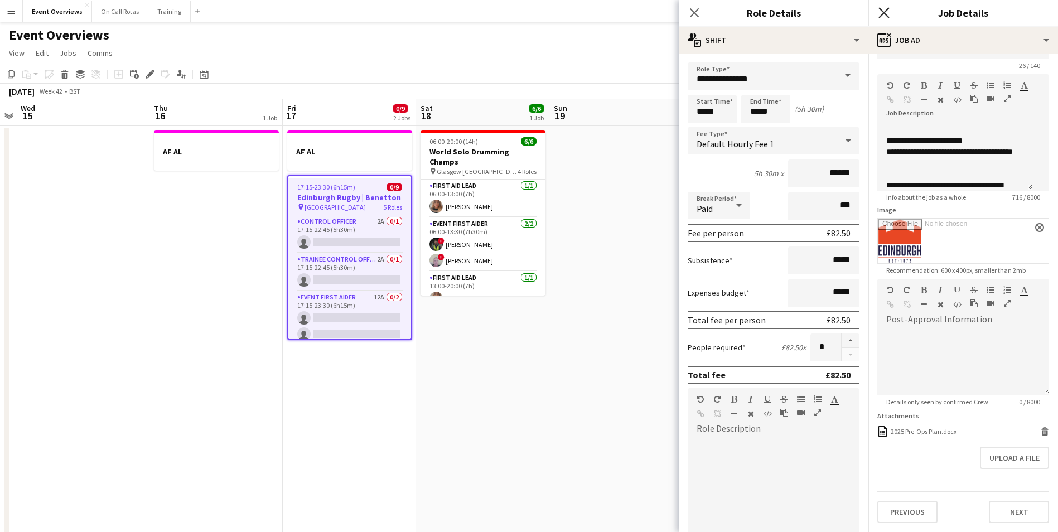
click at [889, 16] on icon "Close pop-in" at bounding box center [884, 12] width 11 height 11
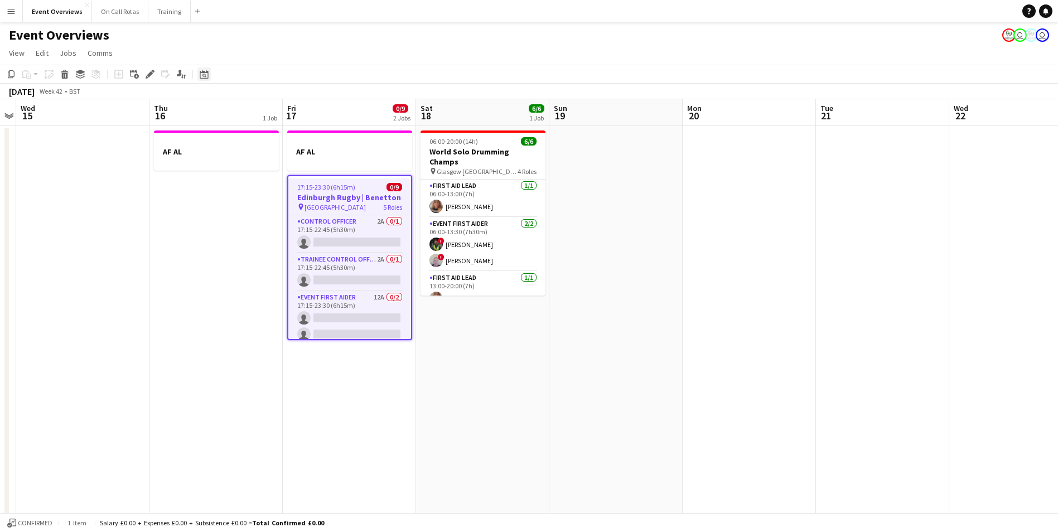
click at [205, 75] on icon at bounding box center [205, 76] width 4 height 4
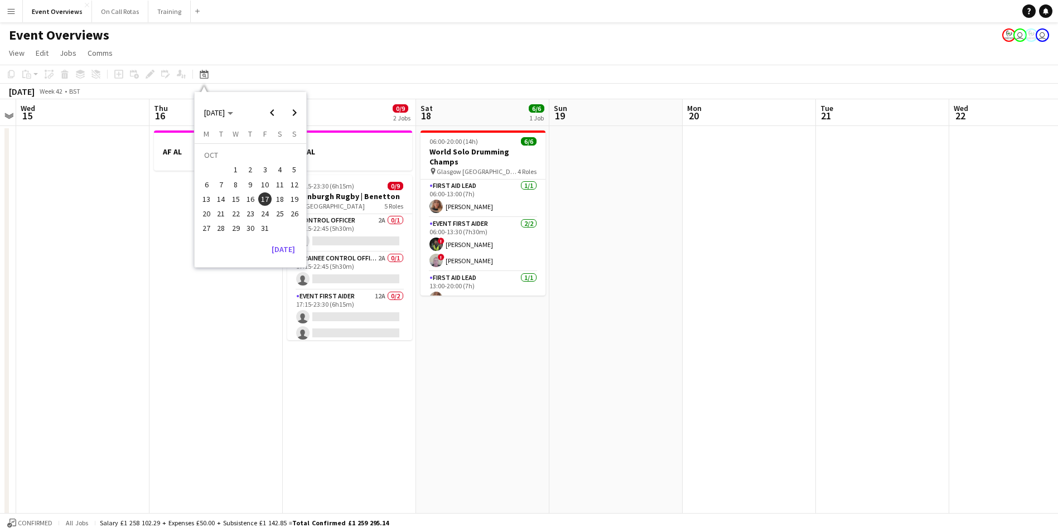
click at [238, 225] on span "29" at bounding box center [235, 228] width 13 height 13
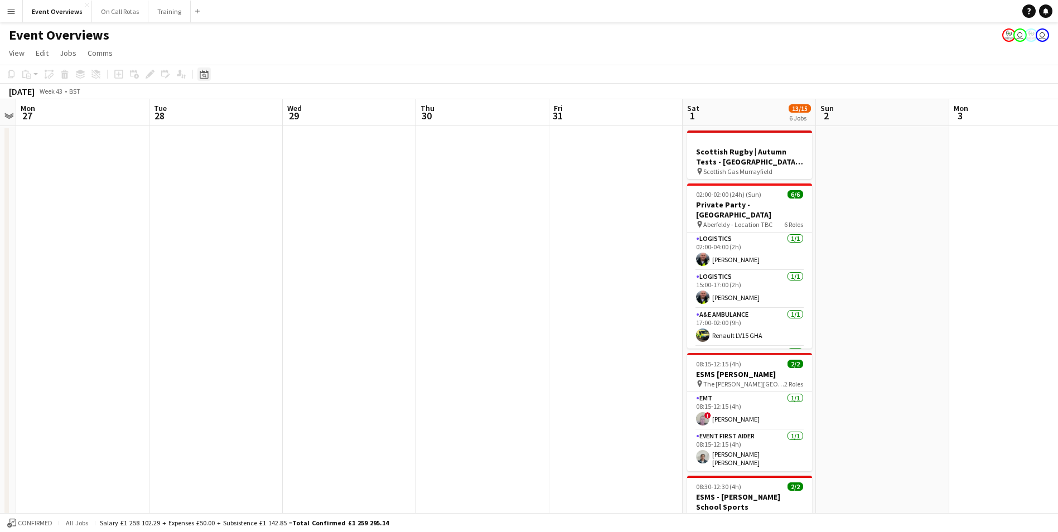
click at [201, 72] on icon at bounding box center [204, 74] width 8 height 9
click at [293, 114] on span "Next month" at bounding box center [294, 113] width 22 height 22
click at [281, 213] on span "29" at bounding box center [279, 216] width 13 height 13
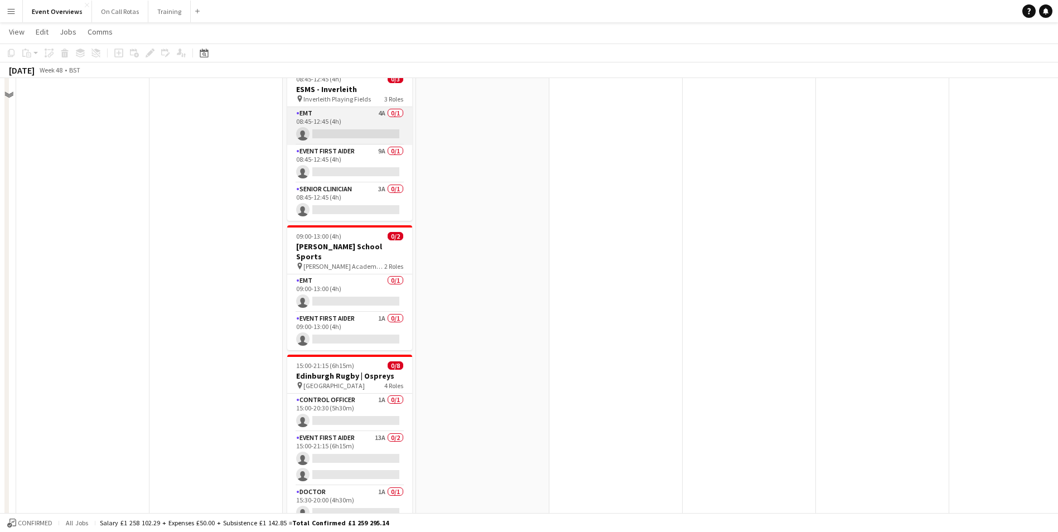
scroll to position [502, 0]
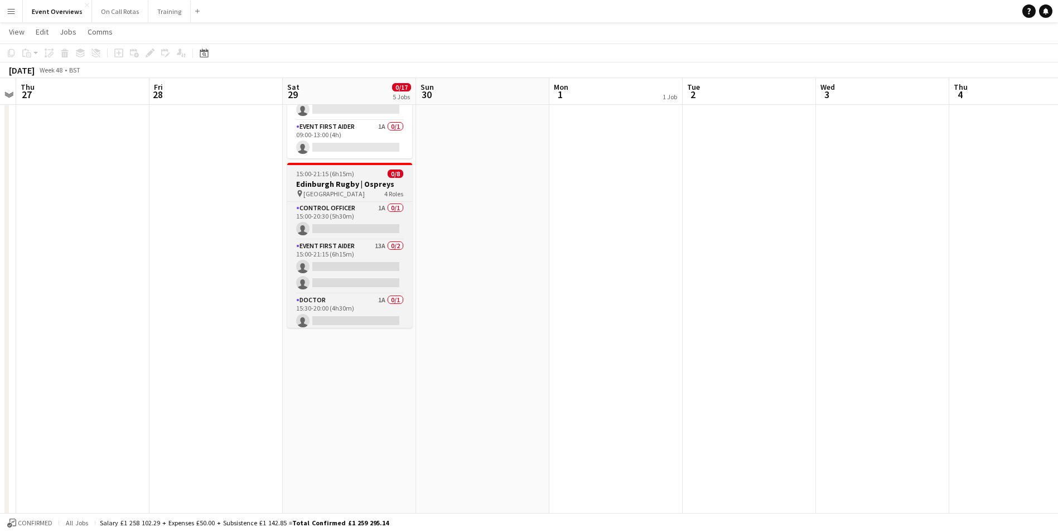
click at [354, 179] on h3 "Edinburgh Rugby | Ospreys" at bounding box center [349, 184] width 125 height 10
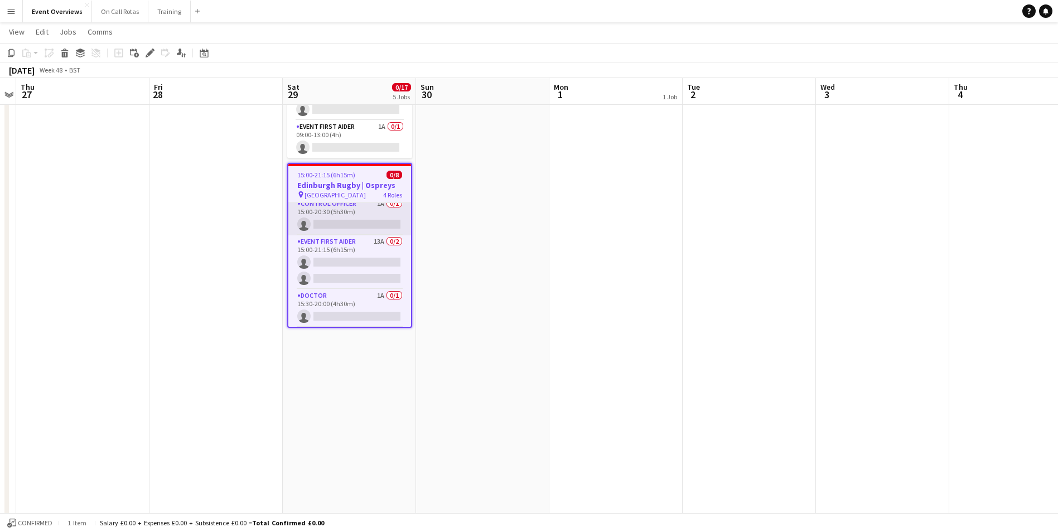
scroll to position [0, 0]
click at [147, 52] on icon "Edit" at bounding box center [150, 53] width 9 height 9
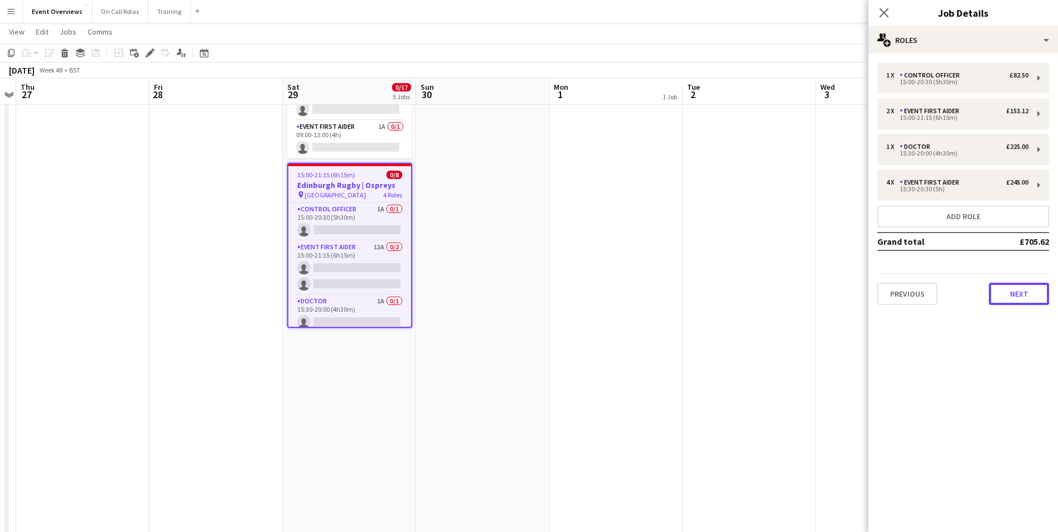
click at [1017, 291] on button "Next" at bounding box center [1019, 294] width 60 height 22
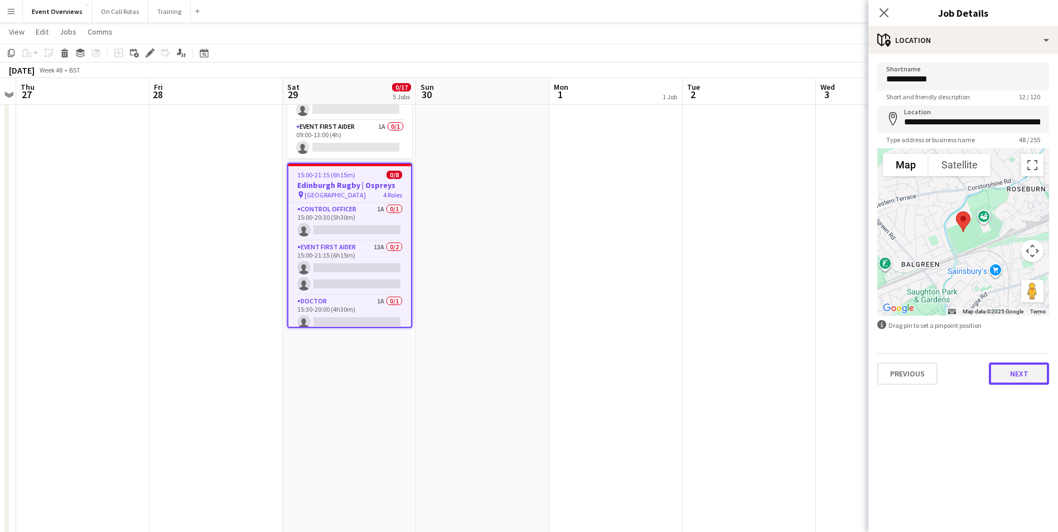
click at [1026, 377] on button "Next" at bounding box center [1019, 374] width 60 height 22
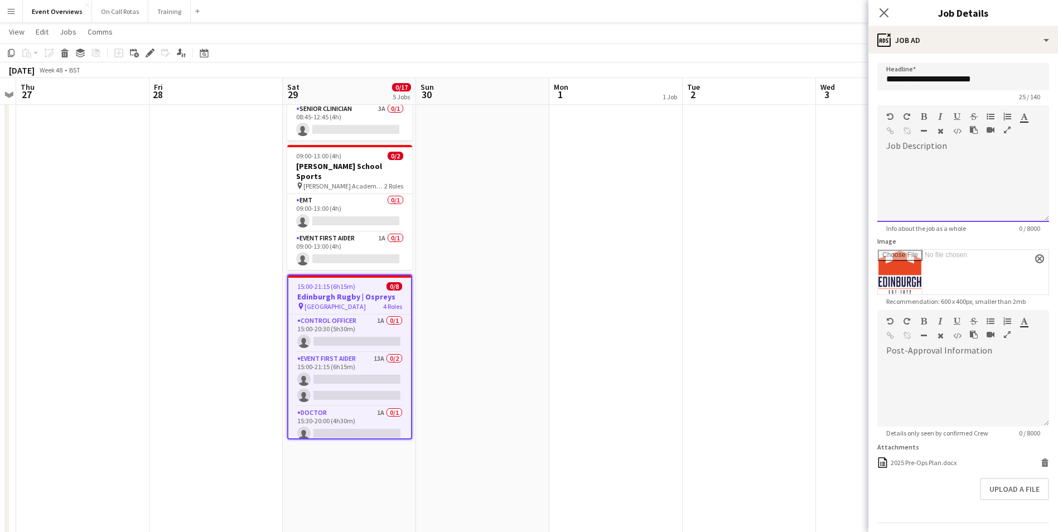
click at [946, 165] on div at bounding box center [964, 188] width 172 height 67
click at [979, 157] on div at bounding box center [964, 188] width 172 height 67
paste div
click at [966, 171] on p "**********" at bounding box center [955, 171] width 137 height 11
click at [966, 184] on p "**********" at bounding box center [955, 182] width 137 height 11
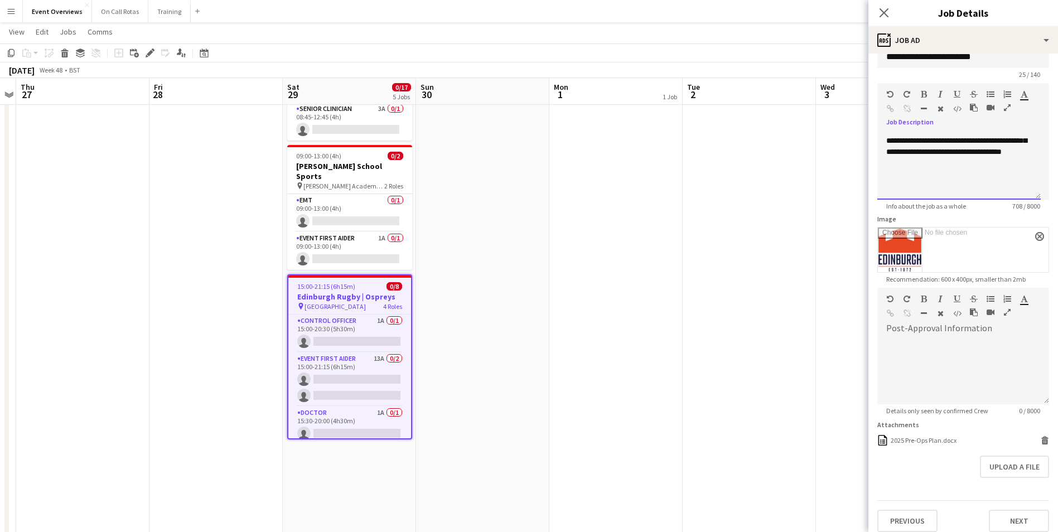
scroll to position [31, 0]
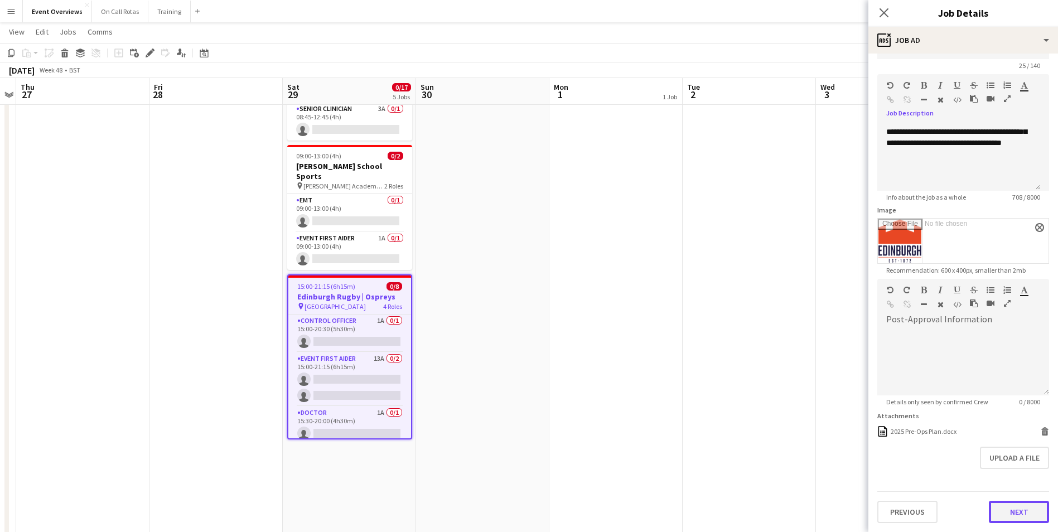
click at [1005, 519] on button "Next" at bounding box center [1019, 512] width 60 height 22
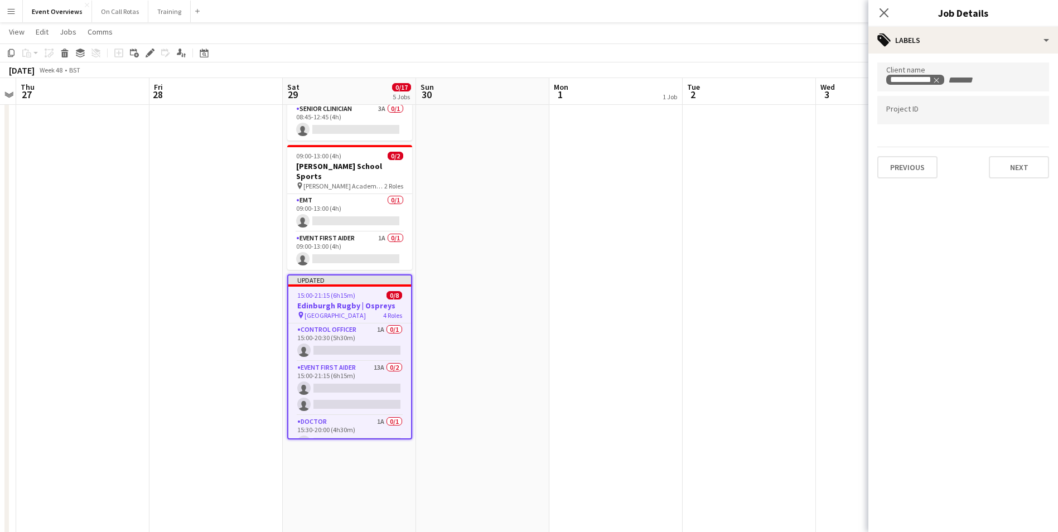
scroll to position [0, 0]
click at [929, 113] on input "Type to search project ID labels..." at bounding box center [964, 114] width 154 height 10
click at [965, 109] on input "Type to search project ID labels..." at bounding box center [964, 114] width 154 height 10
paste input "*******"
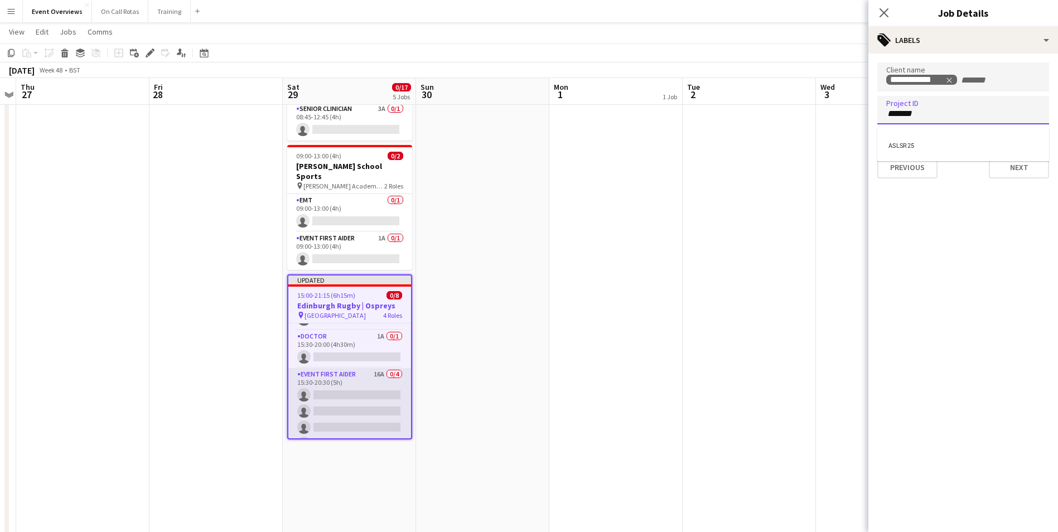
scroll to position [102, 0]
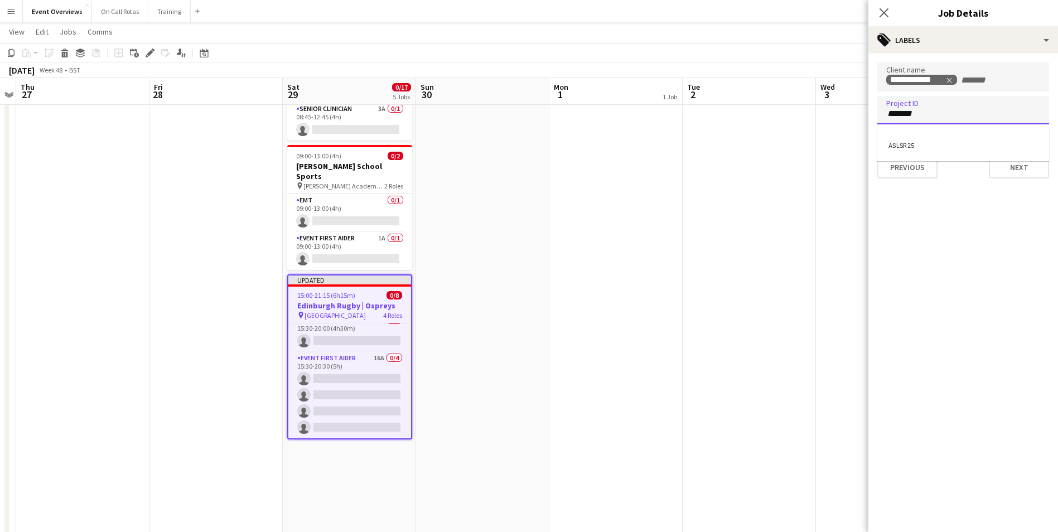
type input "*******"
click at [917, 140] on div "ASLSR25" at bounding box center [964, 144] width 172 height 27
click at [1003, 169] on button "Next" at bounding box center [1019, 167] width 60 height 22
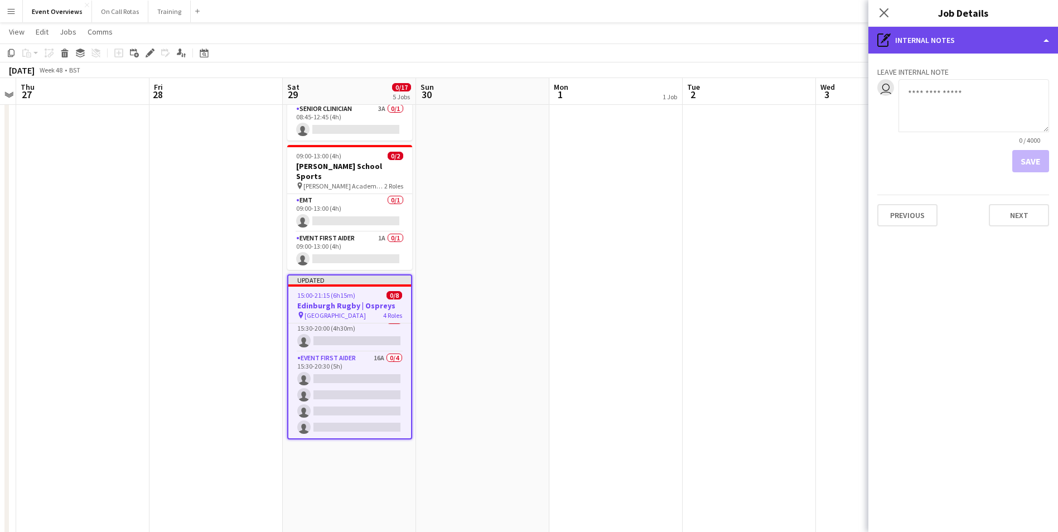
click at [950, 38] on div "pen-write Internal notes" at bounding box center [964, 40] width 190 height 27
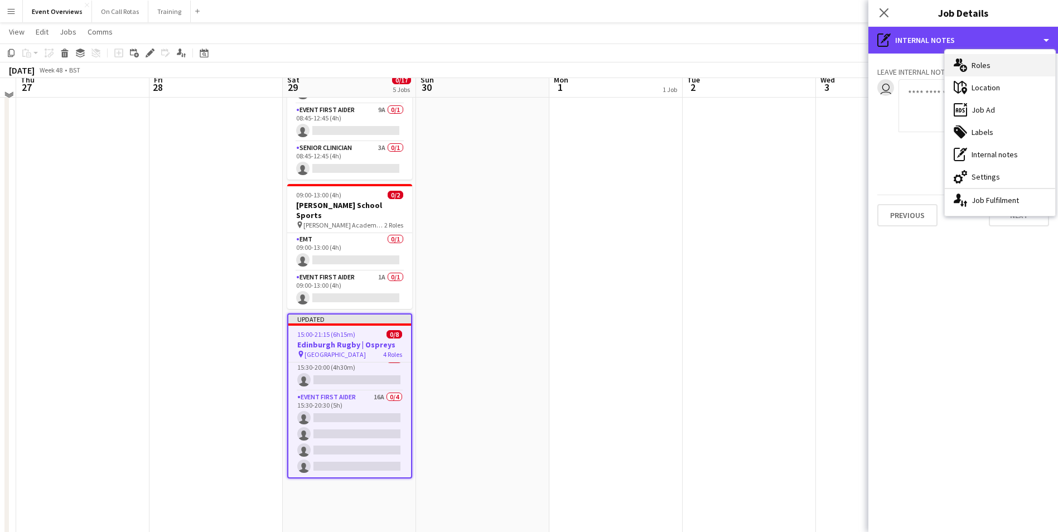
scroll to position [335, 0]
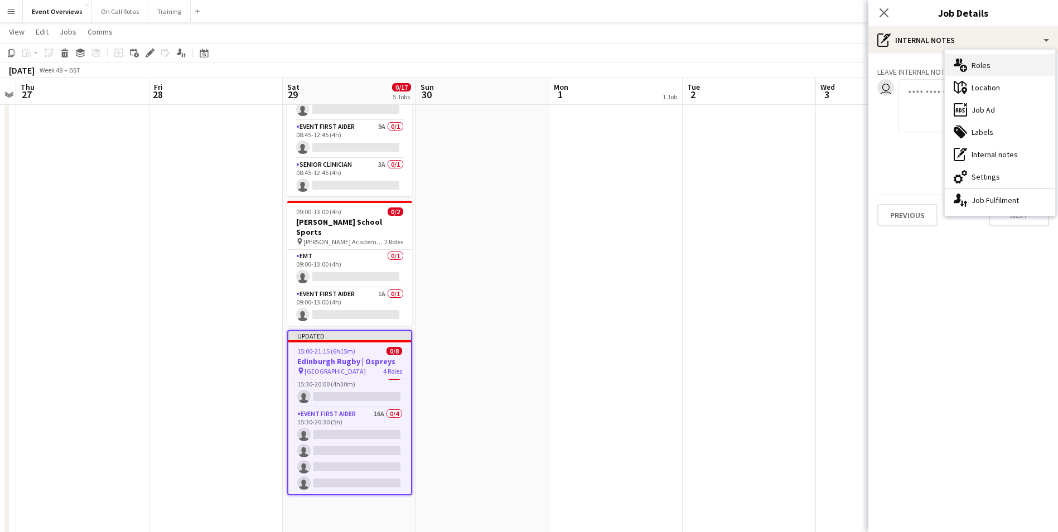
click at [972, 66] on div "multiple-users-add Roles" at bounding box center [1000, 65] width 110 height 22
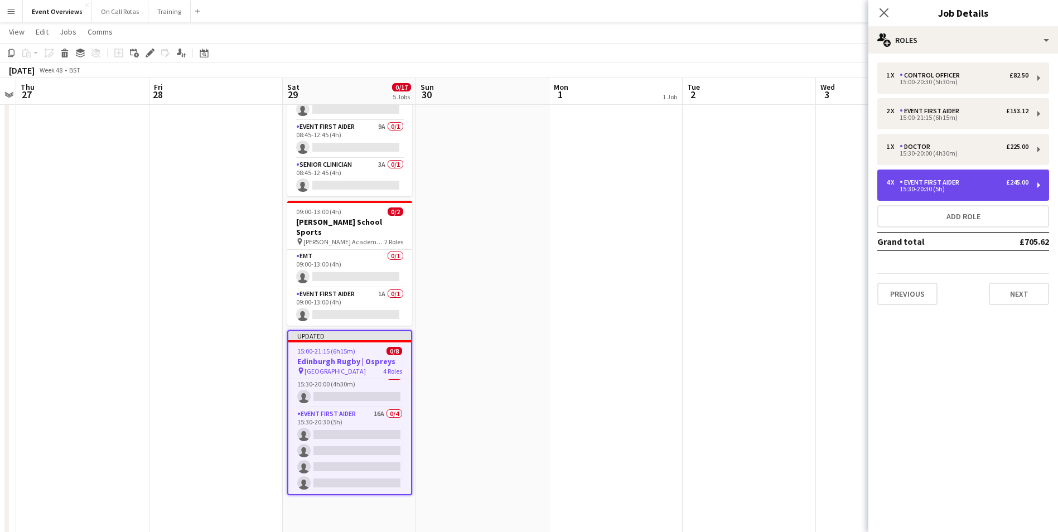
click at [956, 176] on div "4 x Event First Aider £245.00 15:30-20:30 (5h)" at bounding box center [964, 185] width 172 height 31
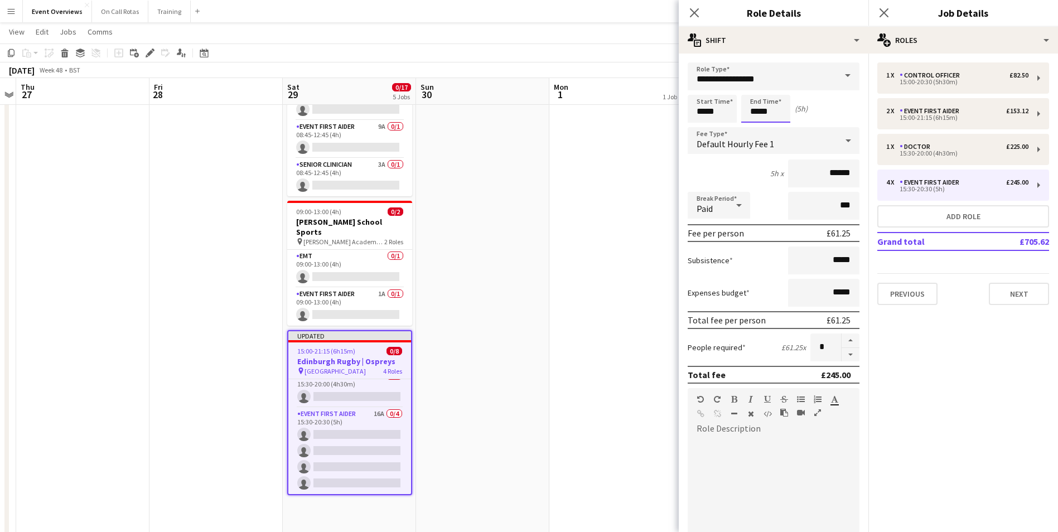
click at [767, 111] on input "*****" at bounding box center [765, 109] width 49 height 28
click at [782, 128] on div at bounding box center [777, 128] width 22 height 11
type input "*****"
click at [782, 128] on div at bounding box center [777, 128] width 22 height 11
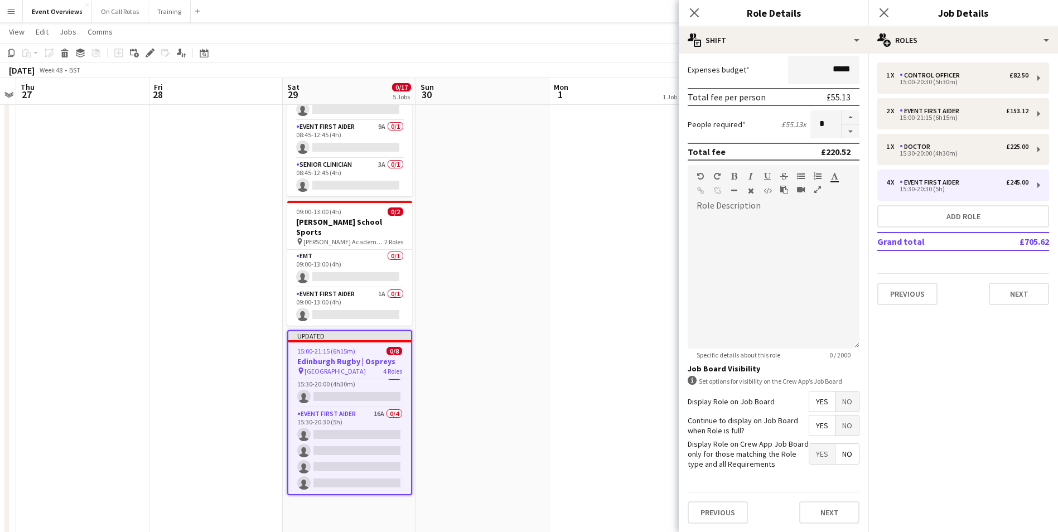
scroll to position [224, 0]
click at [827, 510] on button "Next" at bounding box center [829, 512] width 60 height 22
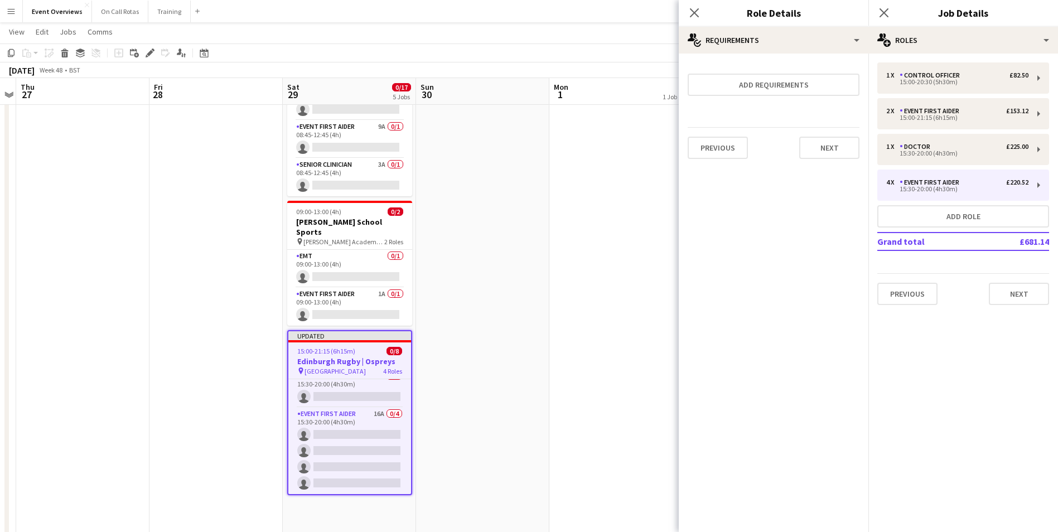
scroll to position [0, 0]
click at [693, 12] on icon "Close pop-in" at bounding box center [694, 12] width 11 height 11
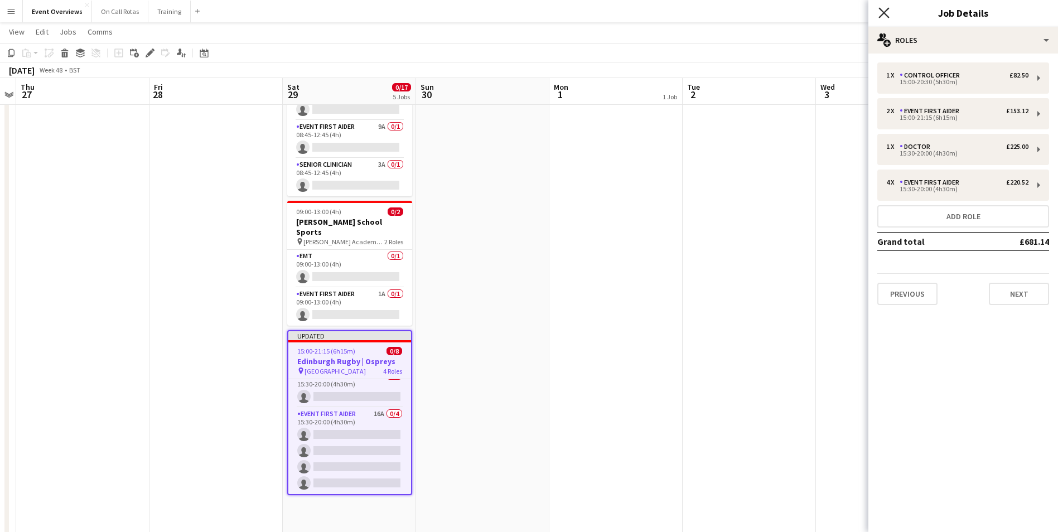
click at [887, 15] on icon "Close pop-in" at bounding box center [884, 12] width 11 height 11
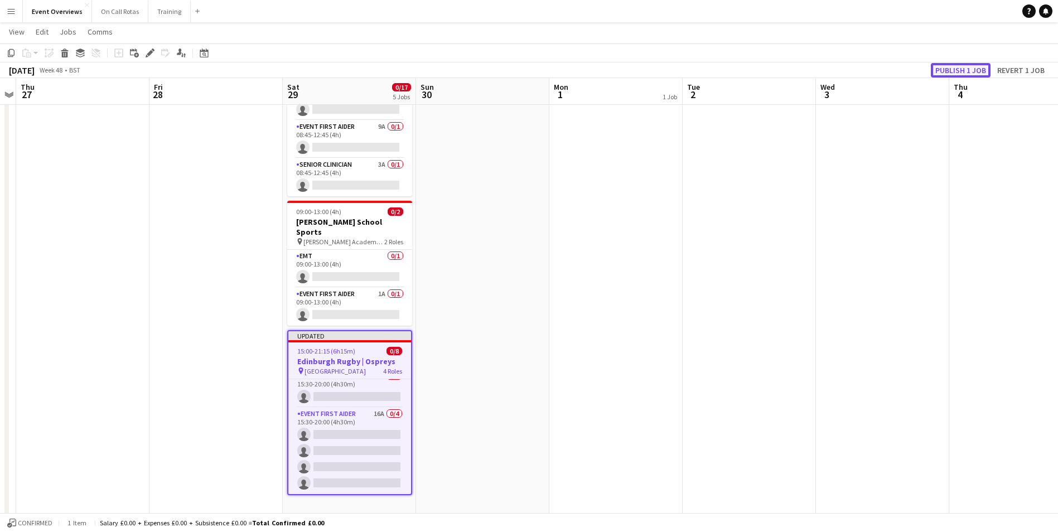
click at [952, 69] on button "Publish 1 job" at bounding box center [961, 70] width 60 height 15
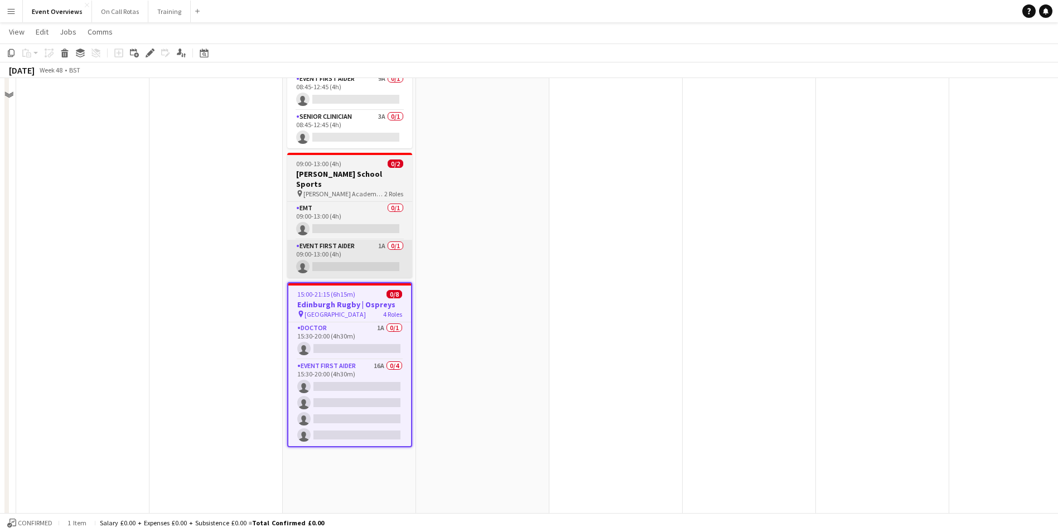
scroll to position [288, 0]
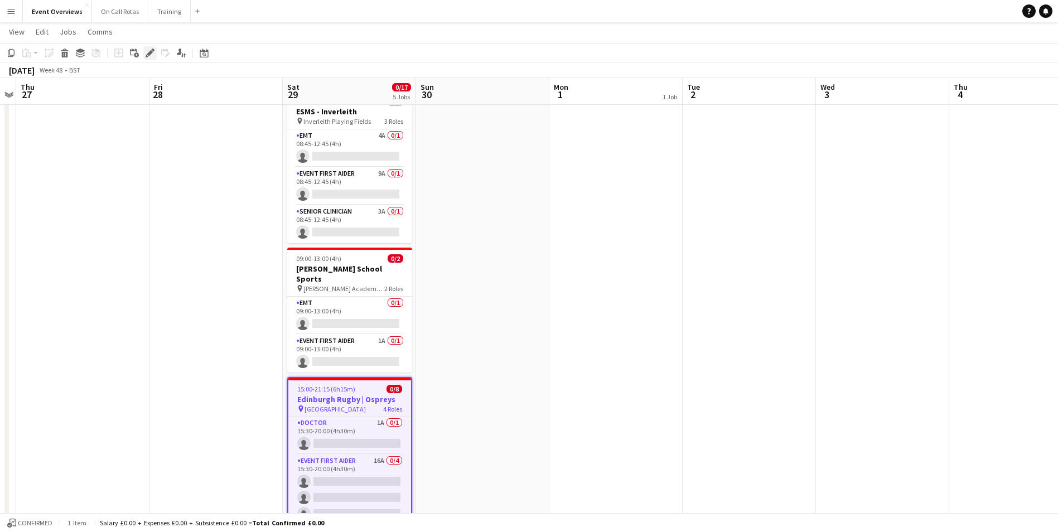
click at [151, 50] on icon "Edit" at bounding box center [150, 53] width 9 height 9
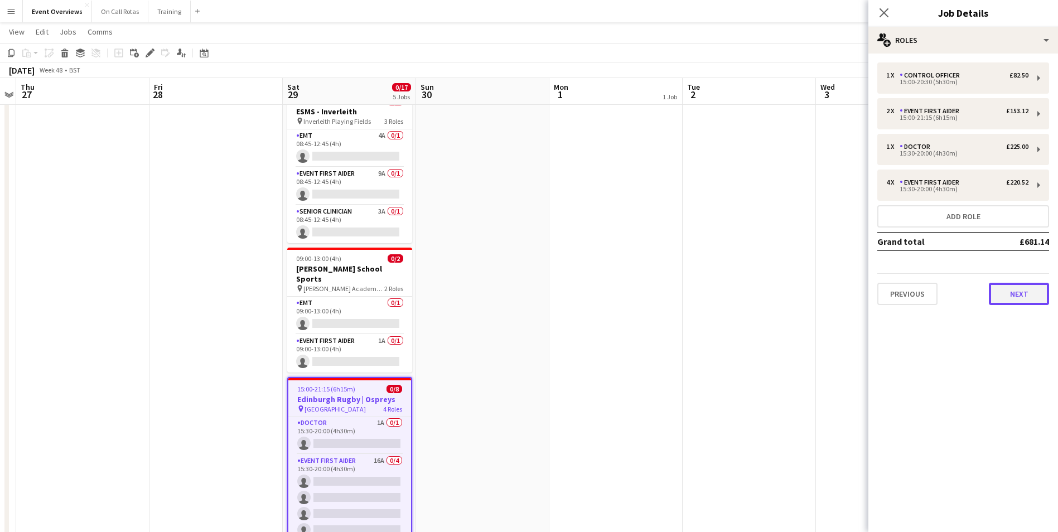
click at [1025, 291] on button "Next" at bounding box center [1019, 294] width 60 height 22
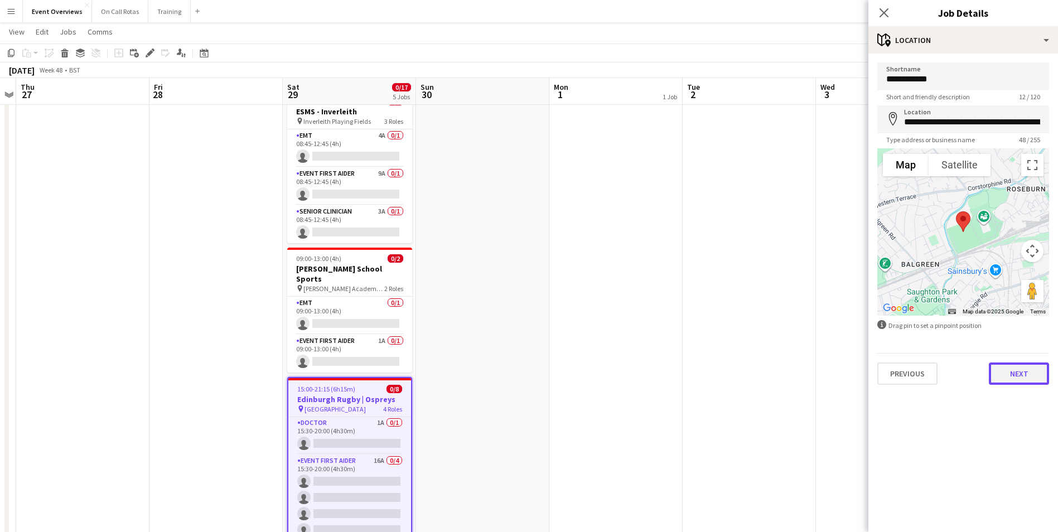
click at [1022, 375] on button "Next" at bounding box center [1019, 374] width 60 height 22
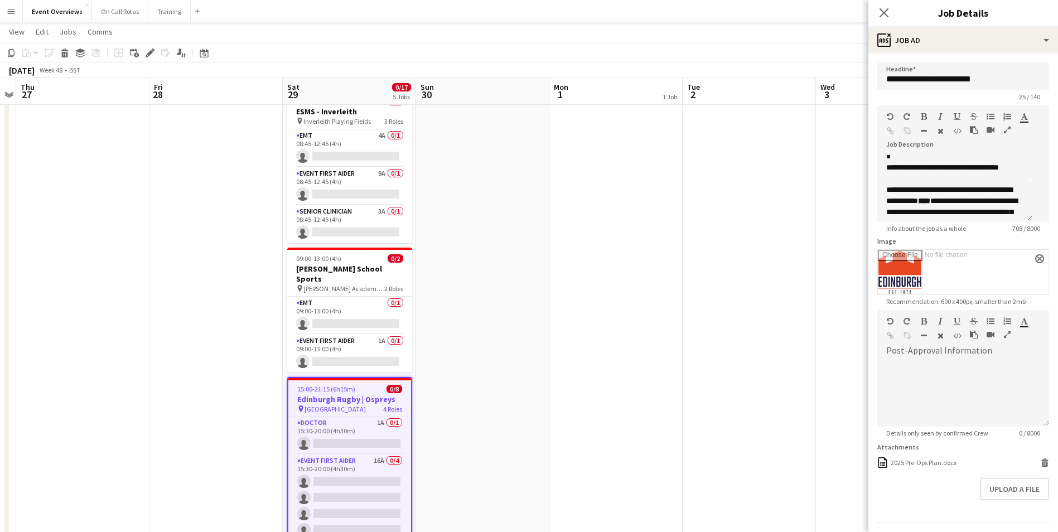
scroll to position [56, 0]
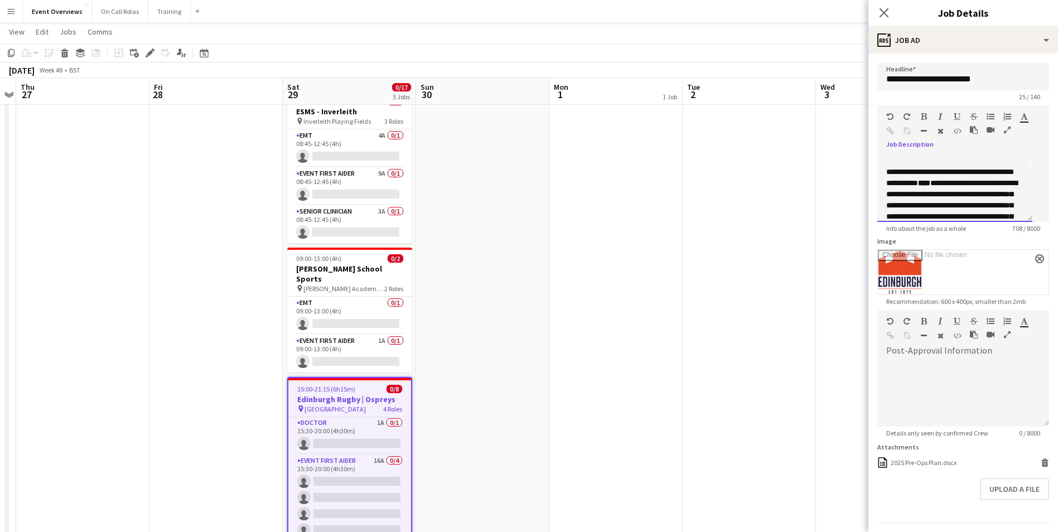
click at [1014, 197] on p "**********" at bounding box center [951, 222] width 129 height 112
click at [925, 183] on b "*******" at bounding box center [914, 183] width 21 height 8
click at [925, 185] on b "*******" at bounding box center [914, 183] width 21 height 8
drag, startPoint x: 996, startPoint y: 182, endPoint x: 968, endPoint y: 183, distance: 28.5
click at [968, 183] on p "**********" at bounding box center [955, 210] width 137 height 89
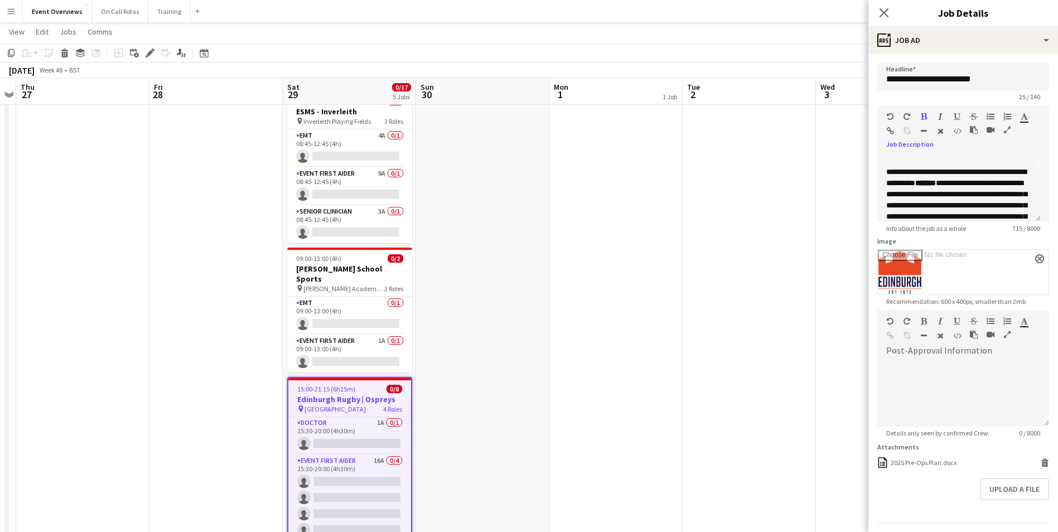
click at [923, 115] on icon "button" at bounding box center [924, 117] width 6 height 8
click at [950, 200] on p "**********" at bounding box center [955, 210] width 137 height 89
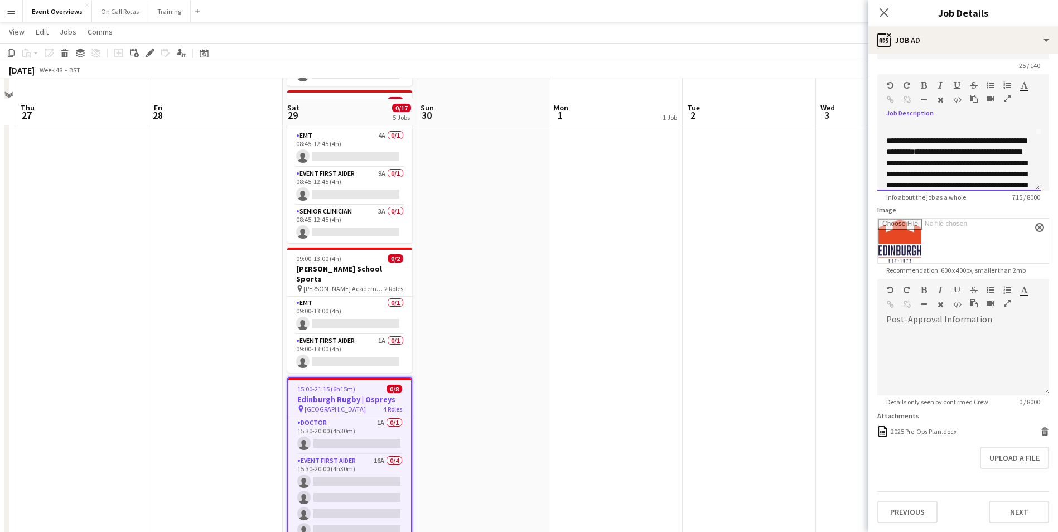
scroll to position [344, 0]
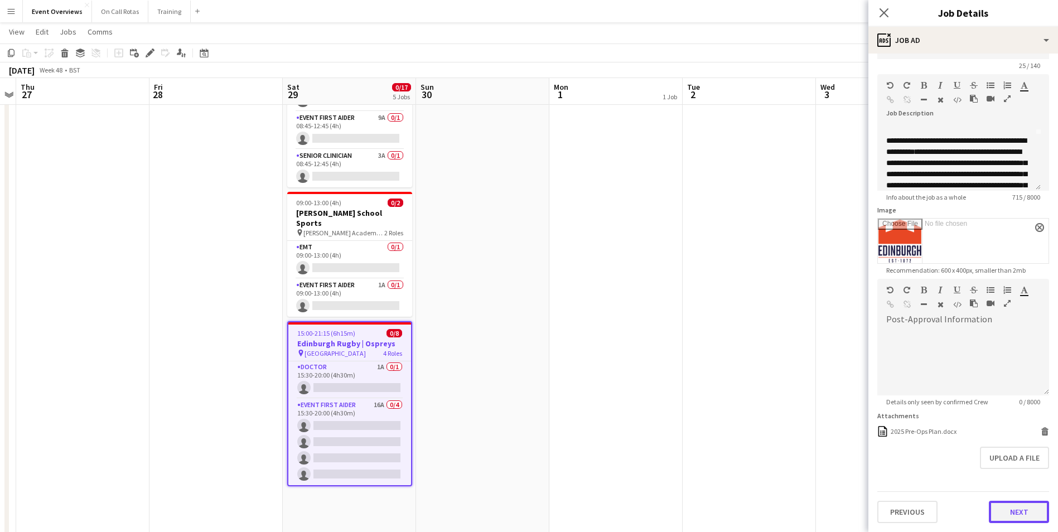
click at [999, 516] on button "Next" at bounding box center [1019, 512] width 60 height 22
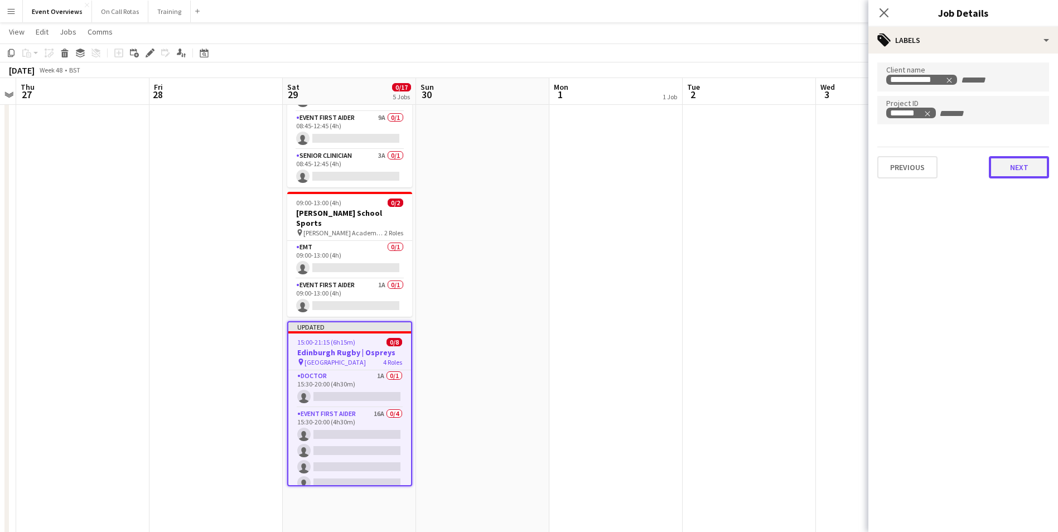
click at [1006, 167] on button "Next" at bounding box center [1019, 167] width 60 height 22
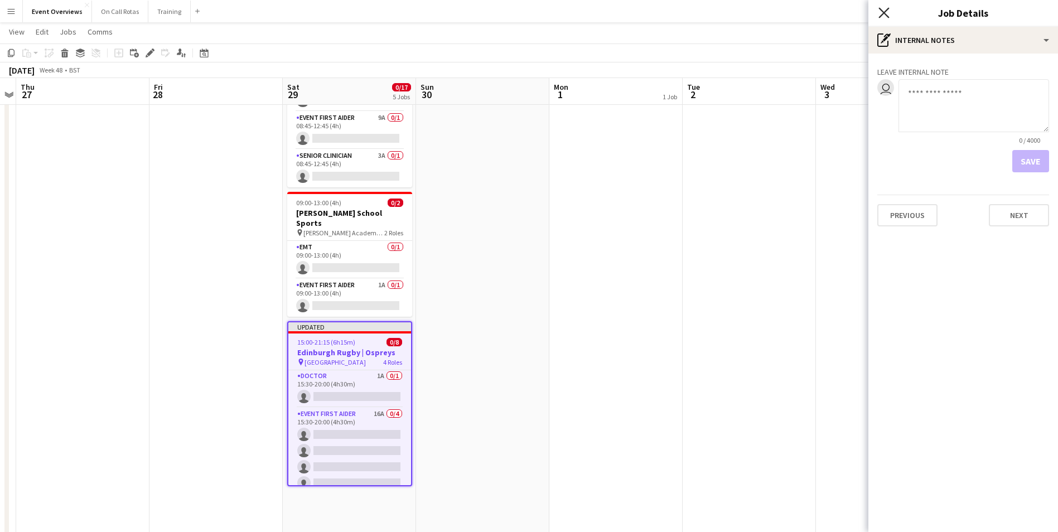
click at [882, 12] on icon "Close pop-in" at bounding box center [884, 12] width 11 height 11
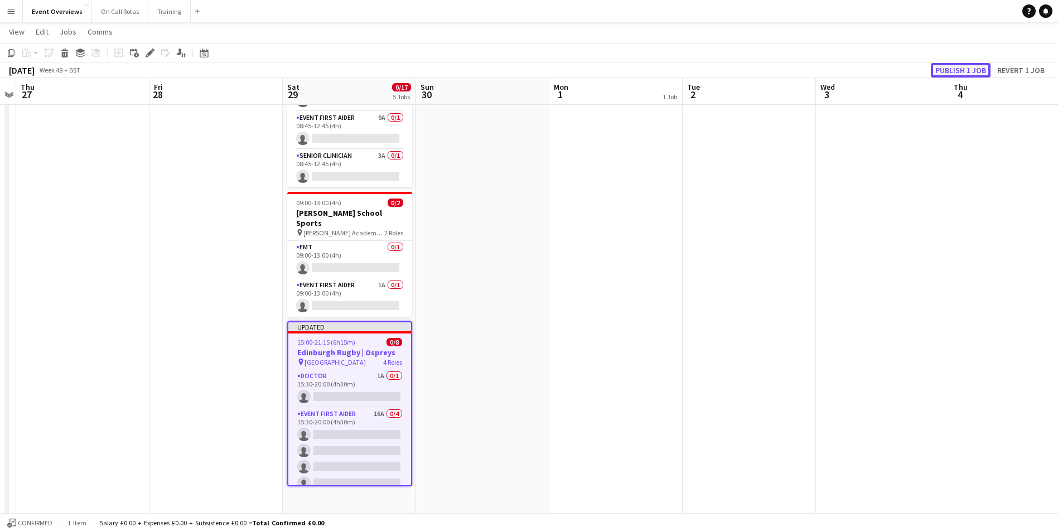
click at [959, 69] on button "Publish 1 job" at bounding box center [961, 70] width 60 height 15
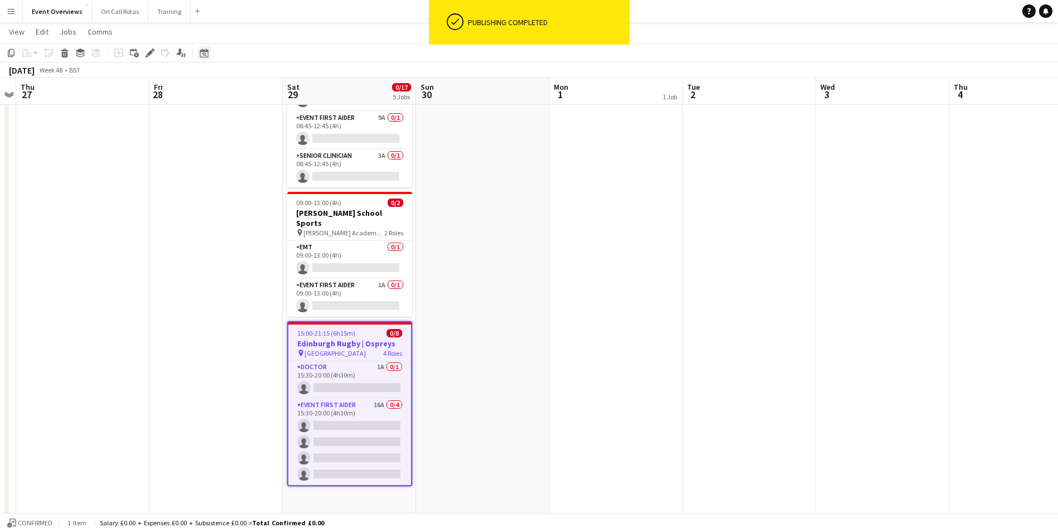
click at [203, 51] on icon at bounding box center [204, 53] width 8 height 9
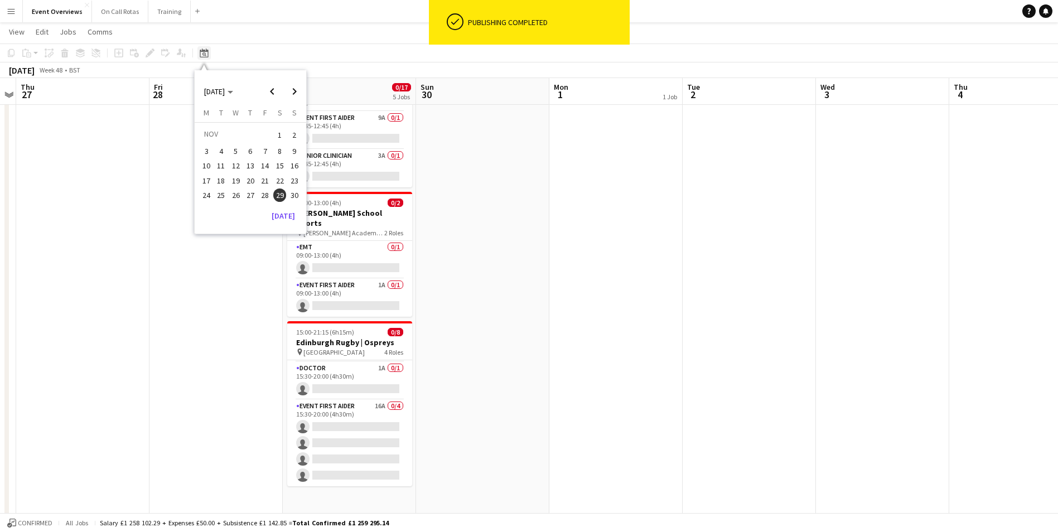
scroll to position [90, 0]
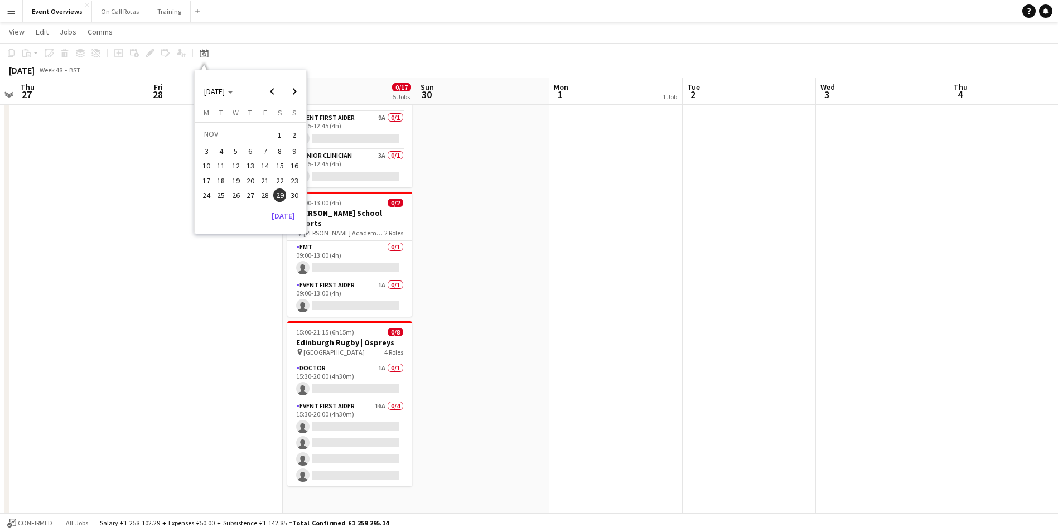
click at [610, 208] on app-date-cell "Bank Holiday" at bounding box center [616, 258] width 133 height 955
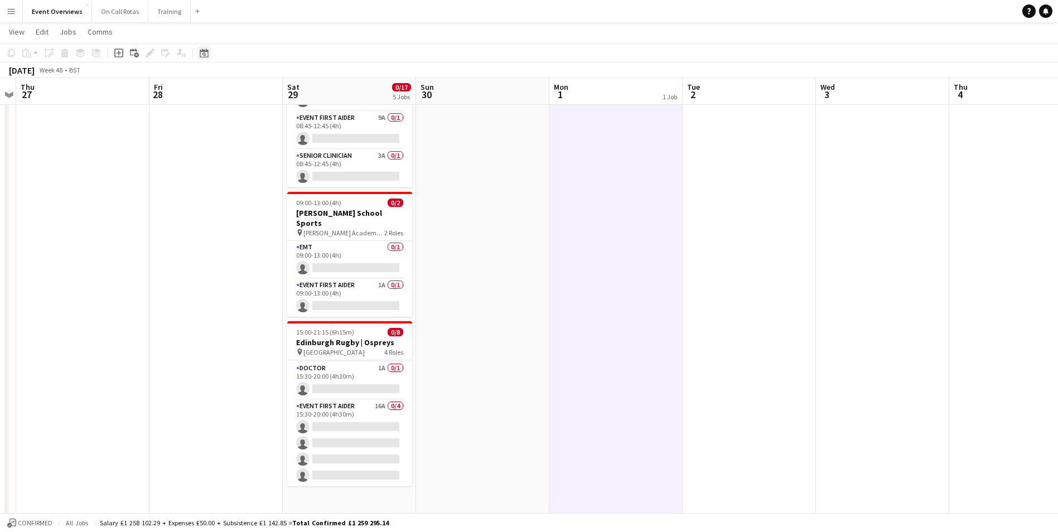
click at [200, 47] on div "Date picker" at bounding box center [204, 52] width 13 height 13
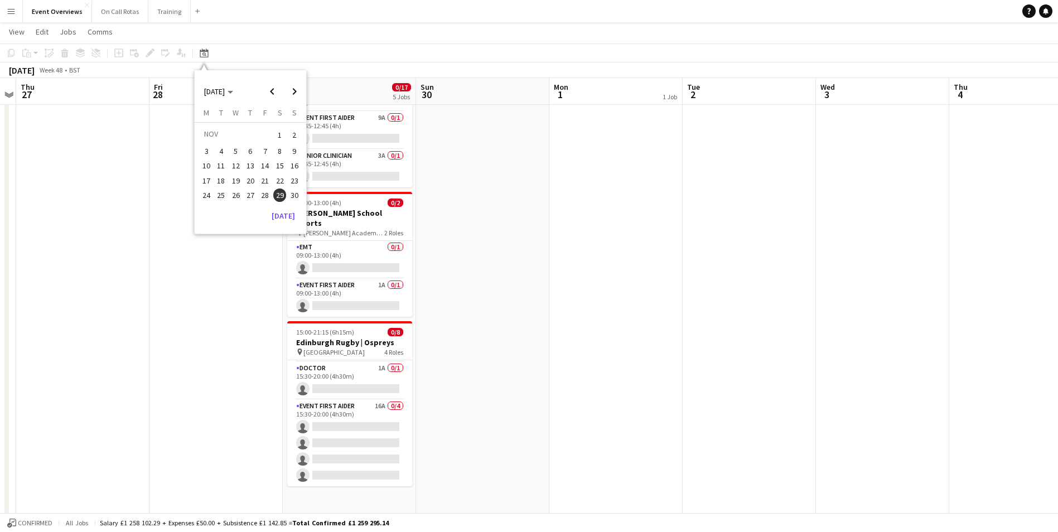
click at [204, 152] on span "3" at bounding box center [206, 151] width 13 height 13
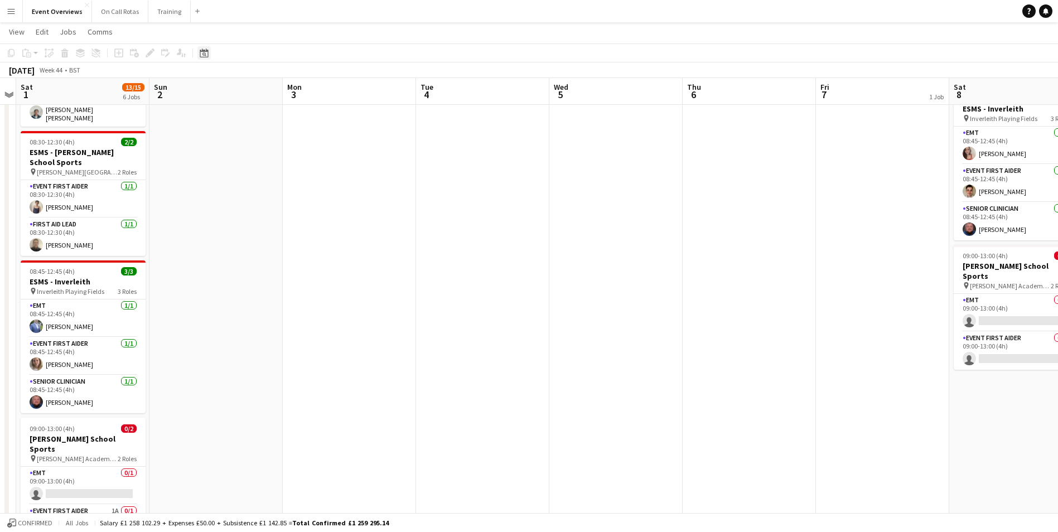
click at [201, 56] on icon "Date picker" at bounding box center [204, 53] width 9 height 9
click at [279, 90] on span "Previous month" at bounding box center [272, 91] width 22 height 22
click at [263, 143] on span "3" at bounding box center [264, 148] width 13 height 13
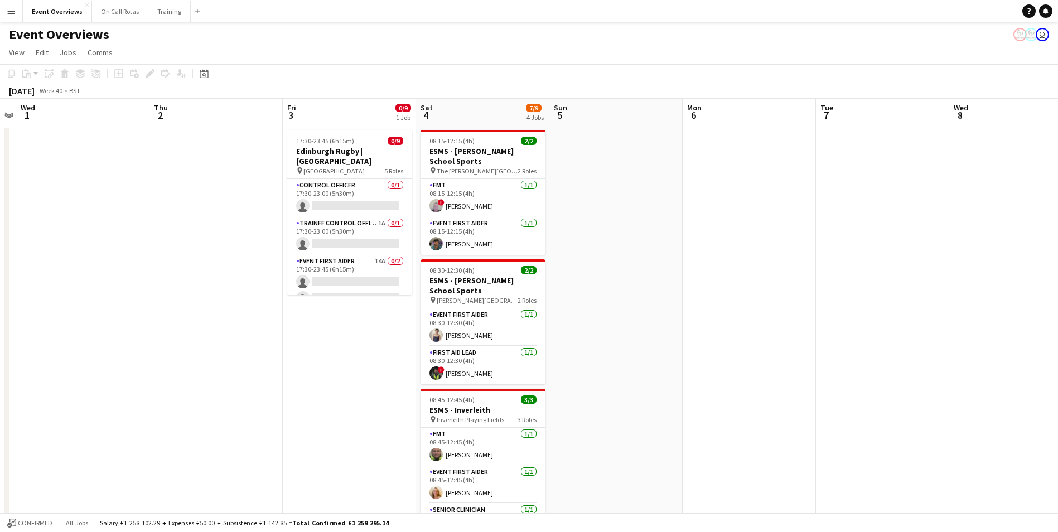
scroll to position [0, 0]
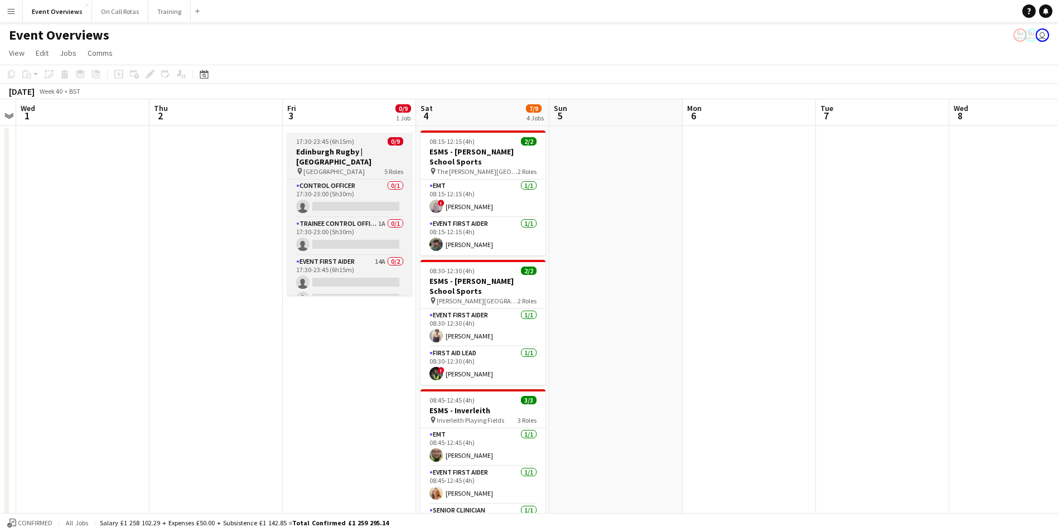
click at [343, 154] on h3 "Edinburgh Rugby | [GEOGRAPHIC_DATA]" at bounding box center [349, 157] width 125 height 20
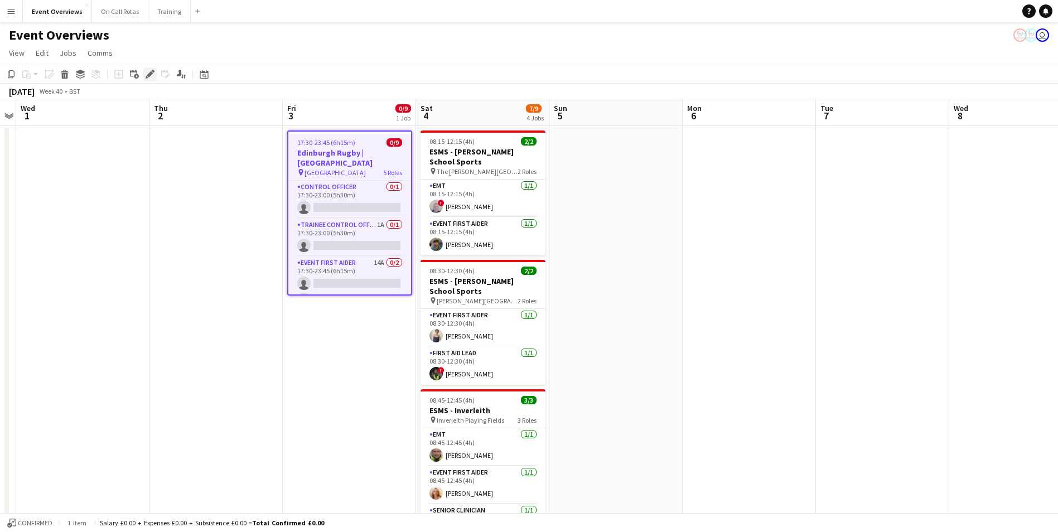
click at [149, 73] on icon "Edit" at bounding box center [150, 74] width 9 height 9
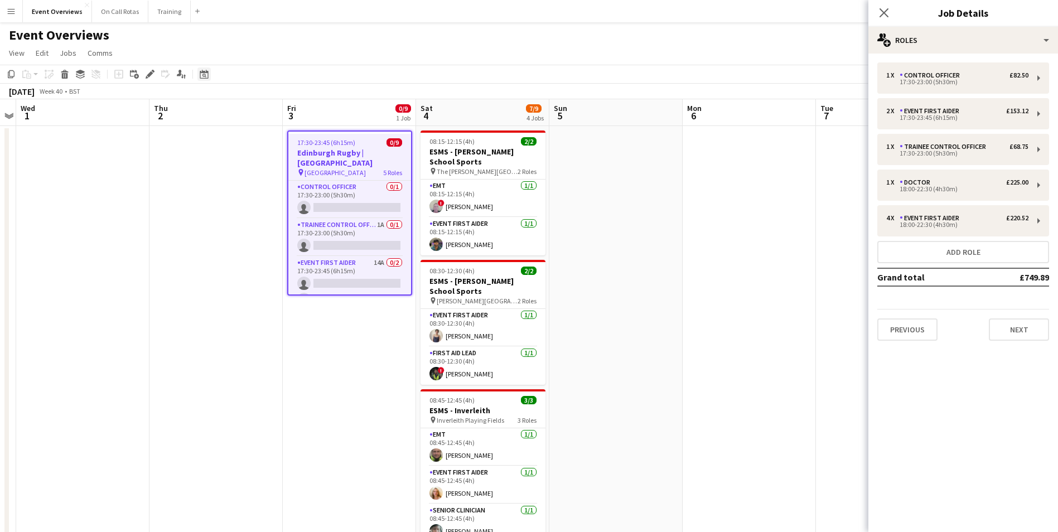
click at [203, 76] on icon "Date picker" at bounding box center [204, 74] width 9 height 9
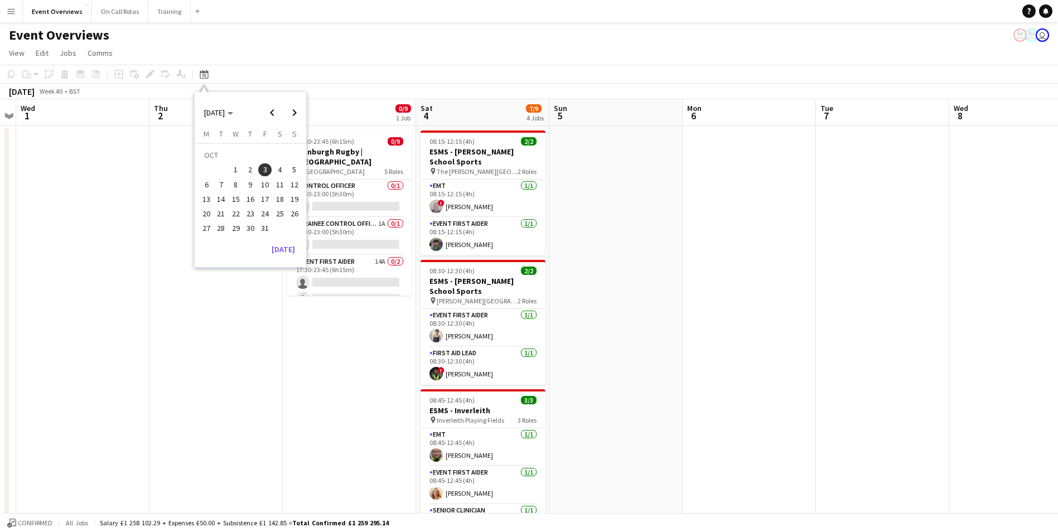
click at [266, 200] on span "17" at bounding box center [264, 198] width 13 height 13
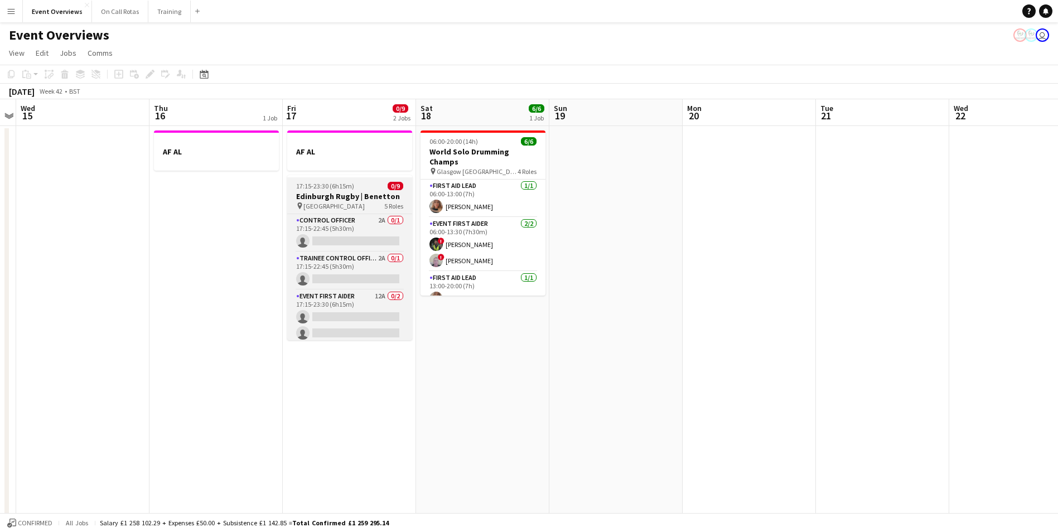
click at [342, 191] on h3 "Edinburgh Rugby | Benetton" at bounding box center [349, 196] width 125 height 10
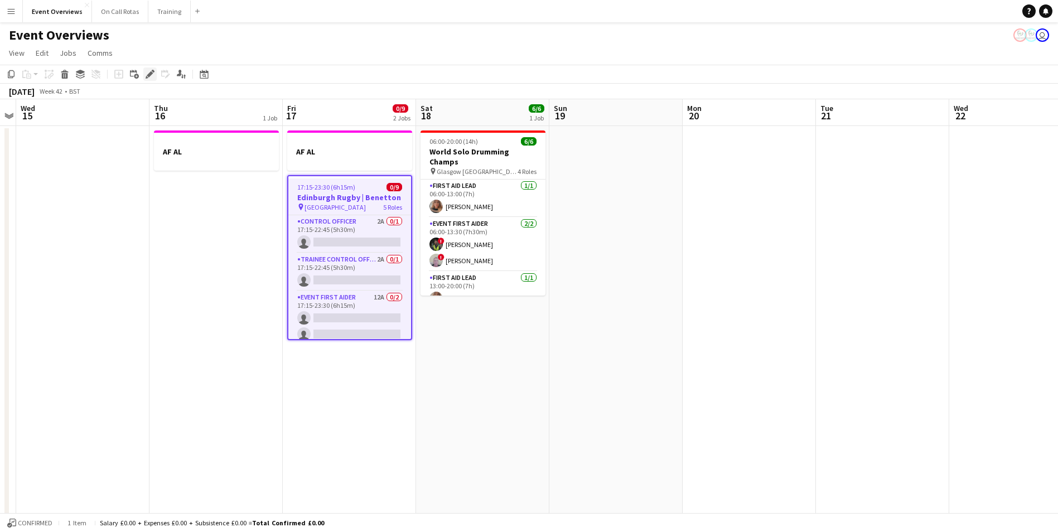
click at [146, 75] on icon "Edit" at bounding box center [150, 74] width 9 height 9
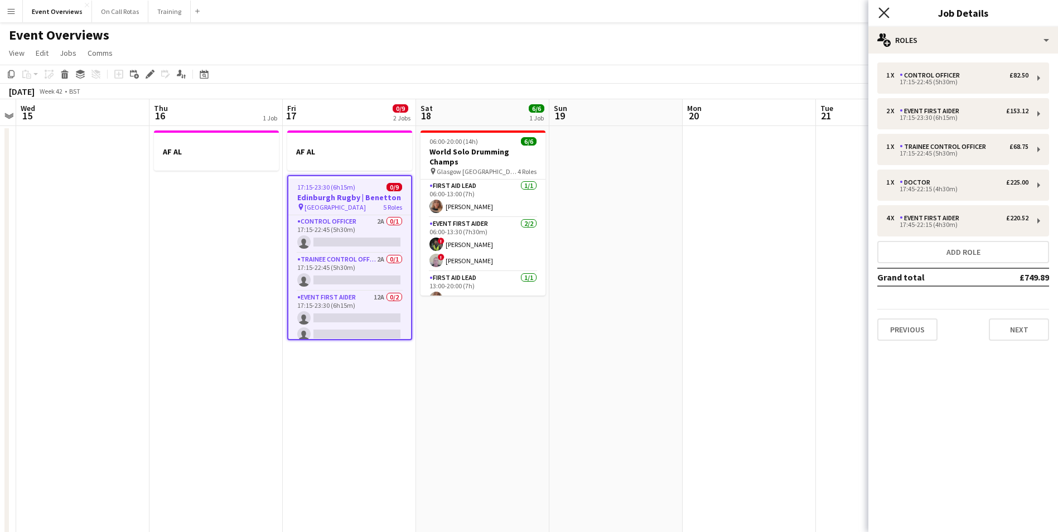
click at [883, 12] on icon at bounding box center [884, 12] width 11 height 11
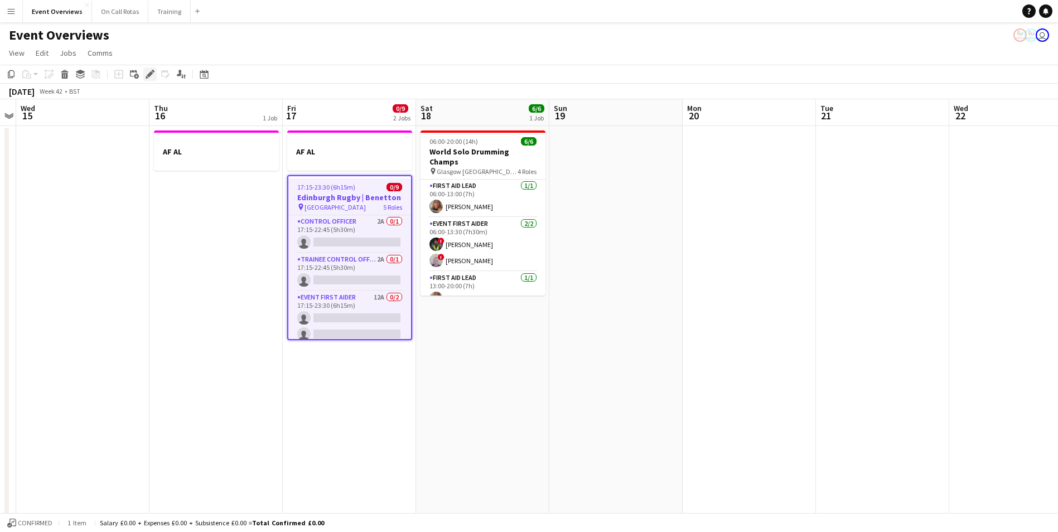
click at [148, 73] on icon "Edit" at bounding box center [150, 74] width 9 height 9
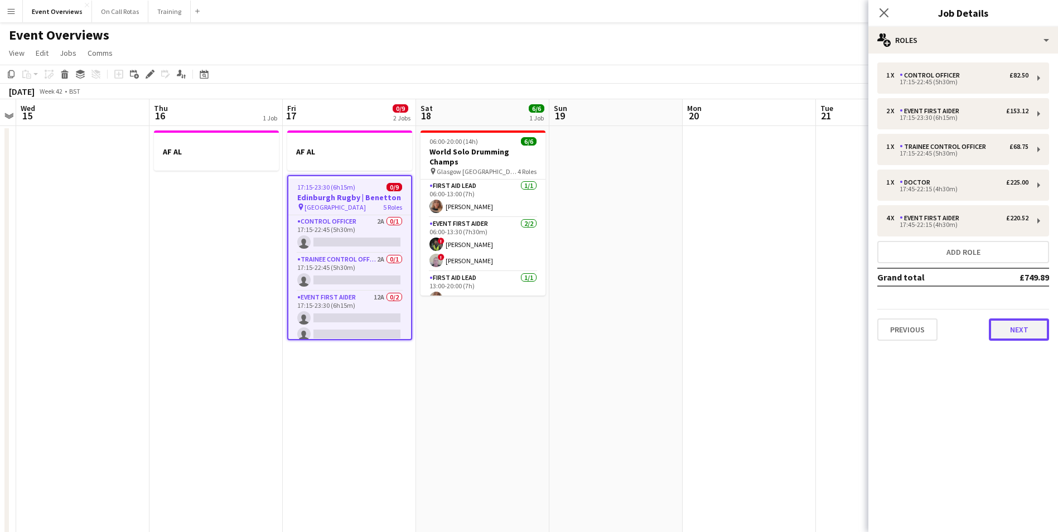
click at [1011, 330] on button "Next" at bounding box center [1019, 330] width 60 height 22
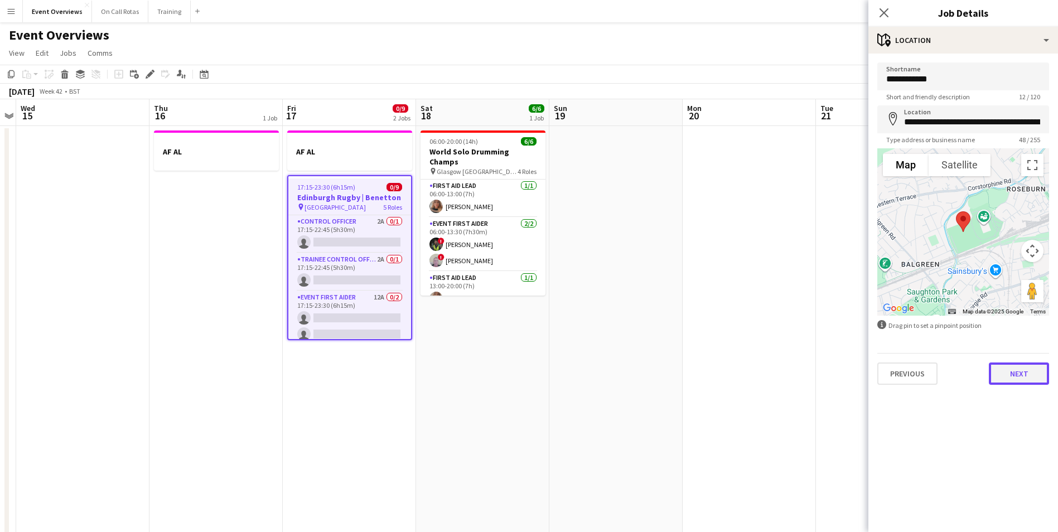
click at [1004, 370] on button "Next" at bounding box center [1019, 374] width 60 height 22
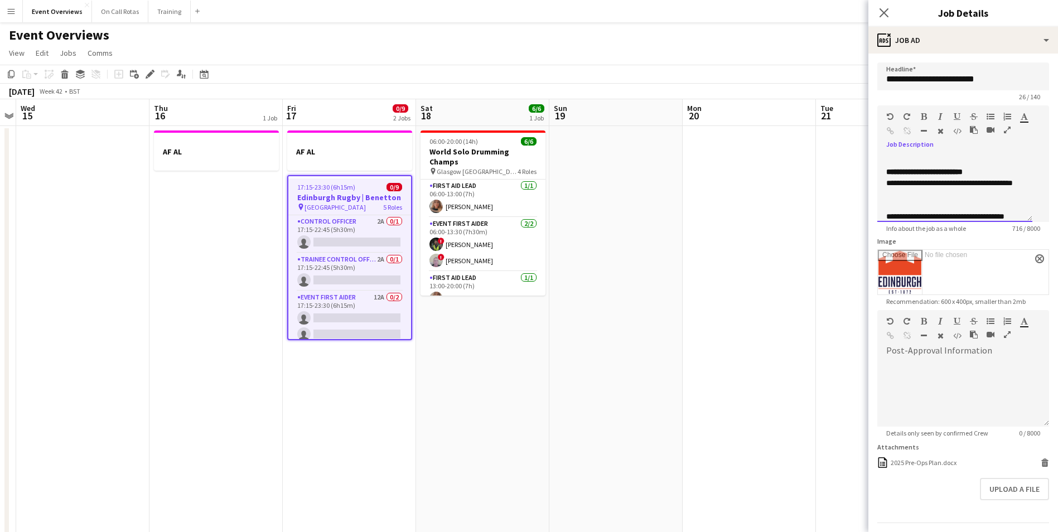
click at [985, 177] on p "**********" at bounding box center [955, 171] width 137 height 11
click at [989, 177] on p "**********" at bounding box center [955, 171] width 137 height 11
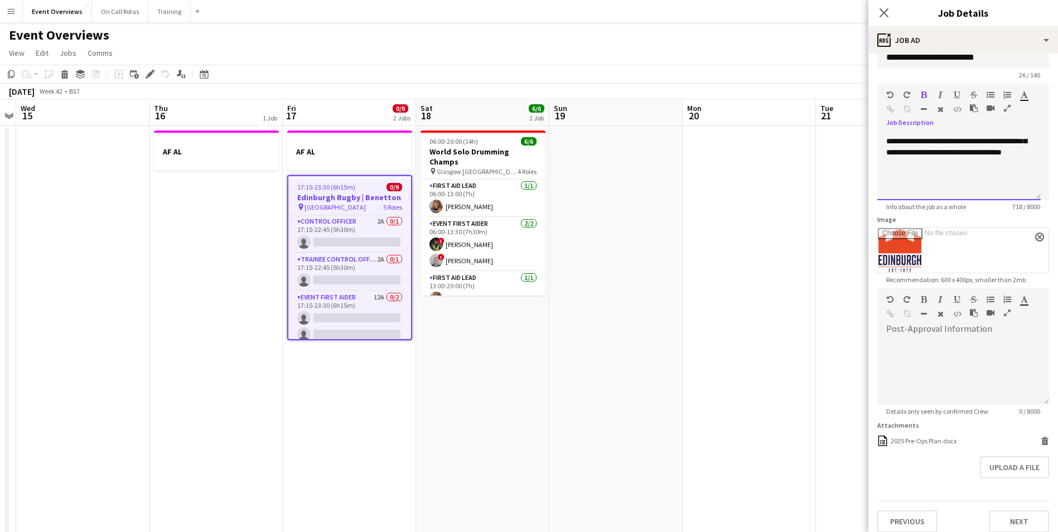
scroll to position [31, 0]
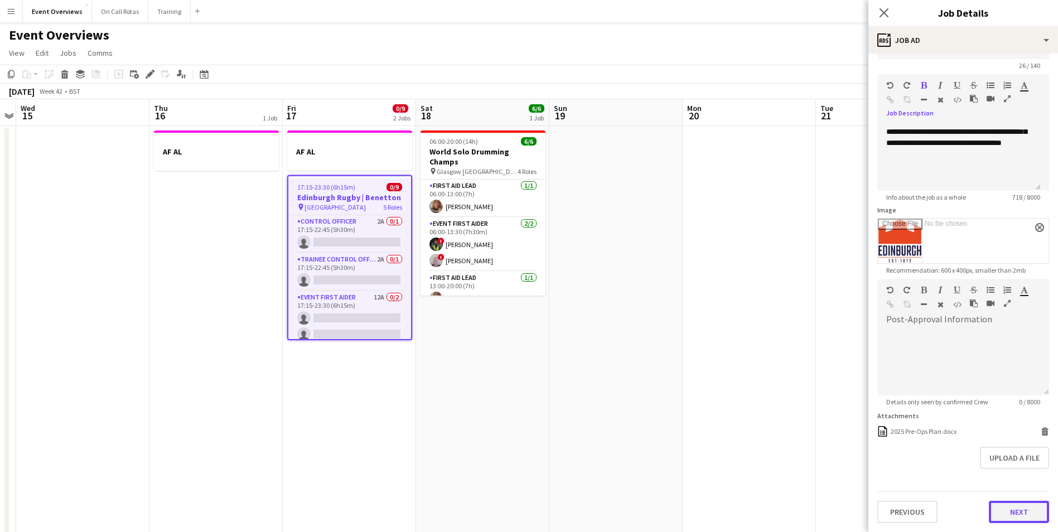
click at [1014, 519] on button "Next" at bounding box center [1019, 512] width 60 height 22
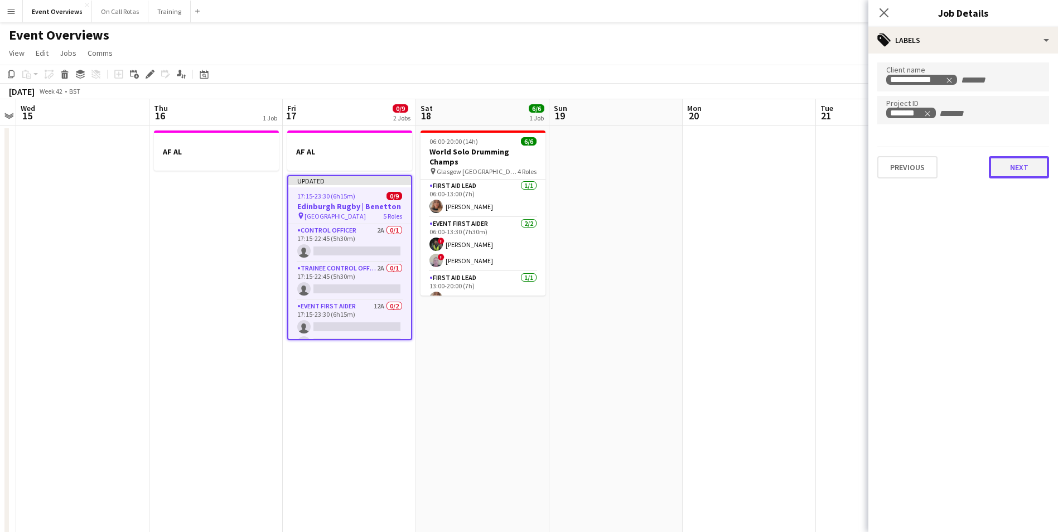
click at [1014, 165] on button "Next" at bounding box center [1019, 167] width 60 height 22
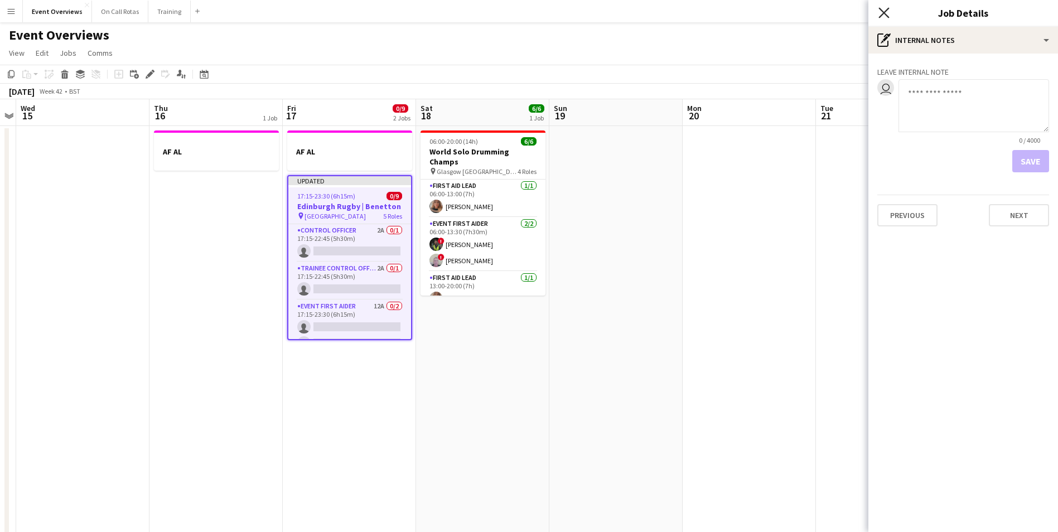
click at [882, 16] on icon at bounding box center [884, 12] width 11 height 11
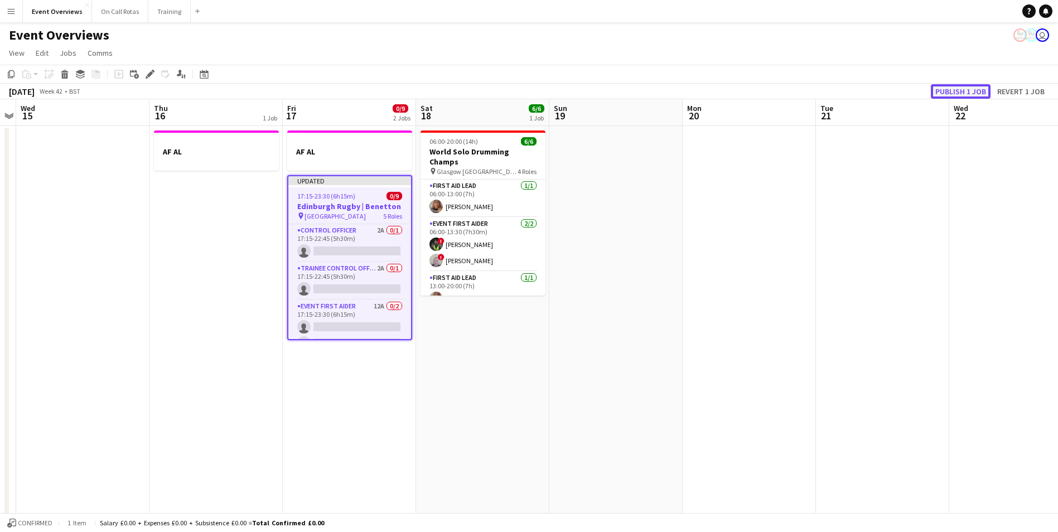
click at [957, 90] on button "Publish 1 job" at bounding box center [961, 91] width 60 height 15
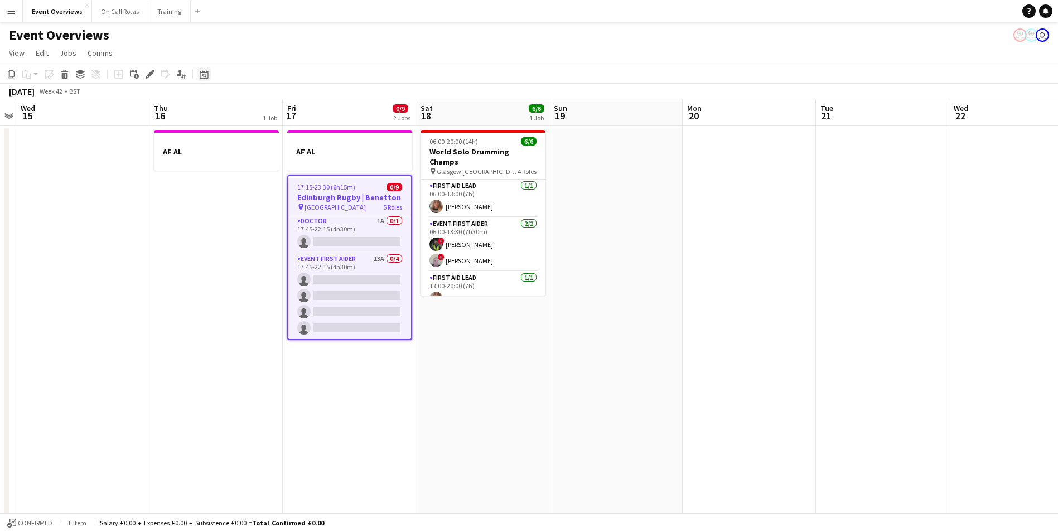
click at [206, 72] on icon at bounding box center [204, 74] width 8 height 9
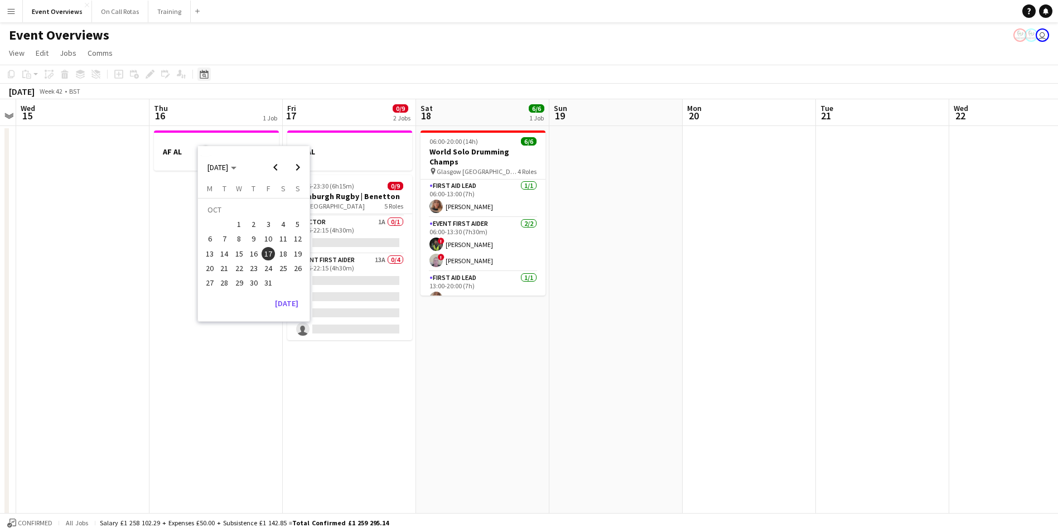
scroll to position [128, 0]
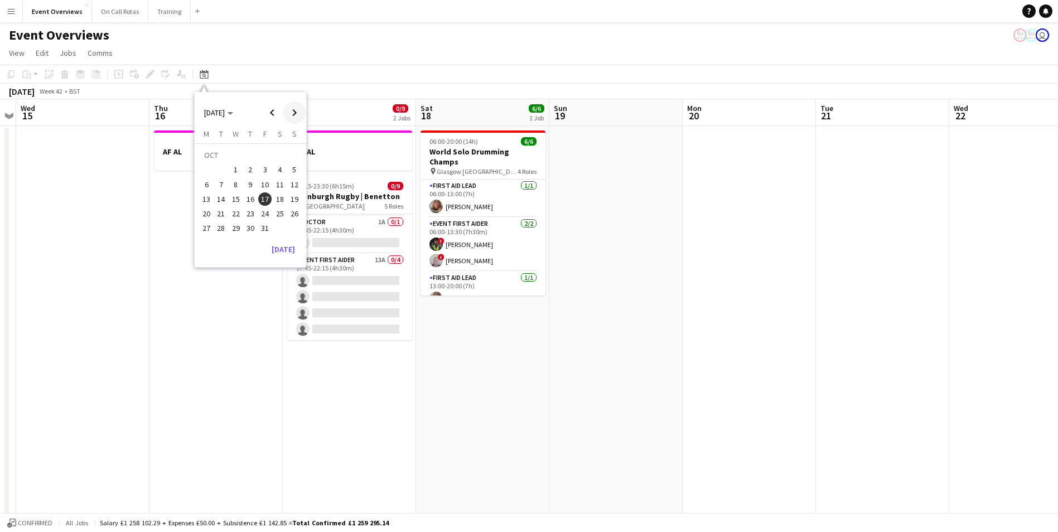
click at [292, 113] on span "Next month" at bounding box center [294, 113] width 22 height 22
click at [292, 169] on span "7" at bounding box center [294, 169] width 13 height 13
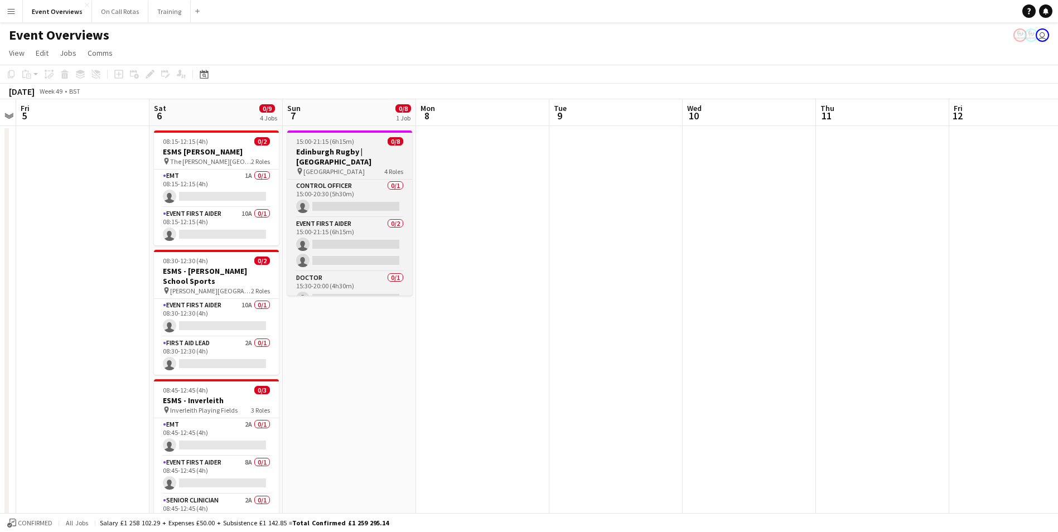
click at [355, 147] on h3 "Edinburgh Rugby | [GEOGRAPHIC_DATA]" at bounding box center [349, 157] width 125 height 20
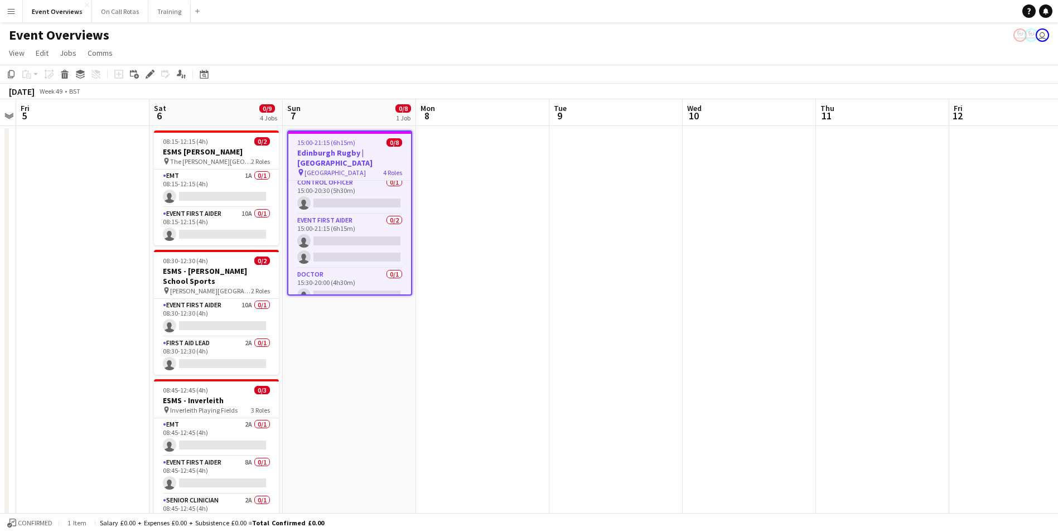
scroll to position [0, 0]
click at [148, 76] on icon at bounding box center [150, 74] width 6 height 6
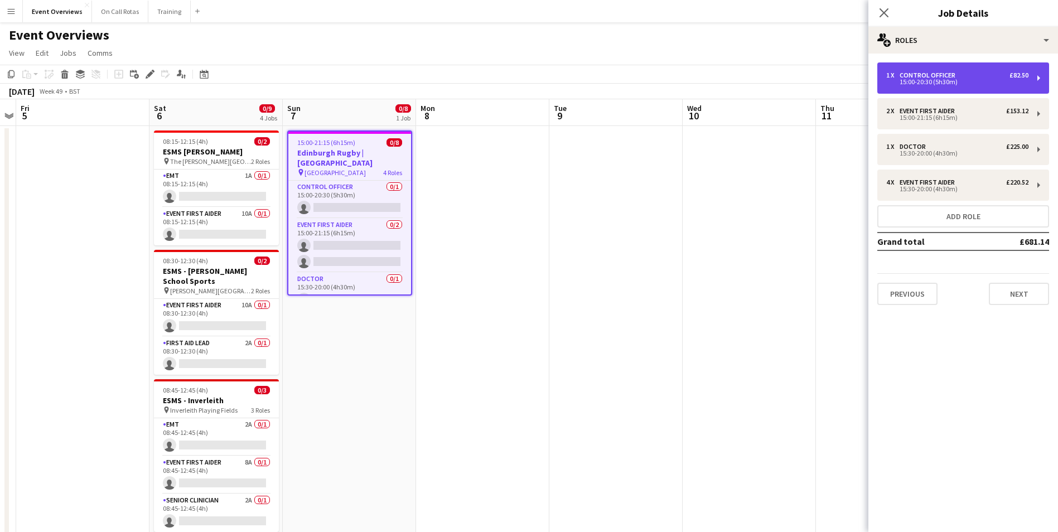
click at [926, 81] on div "15:00-20:30 (5h30m)" at bounding box center [958, 82] width 142 height 6
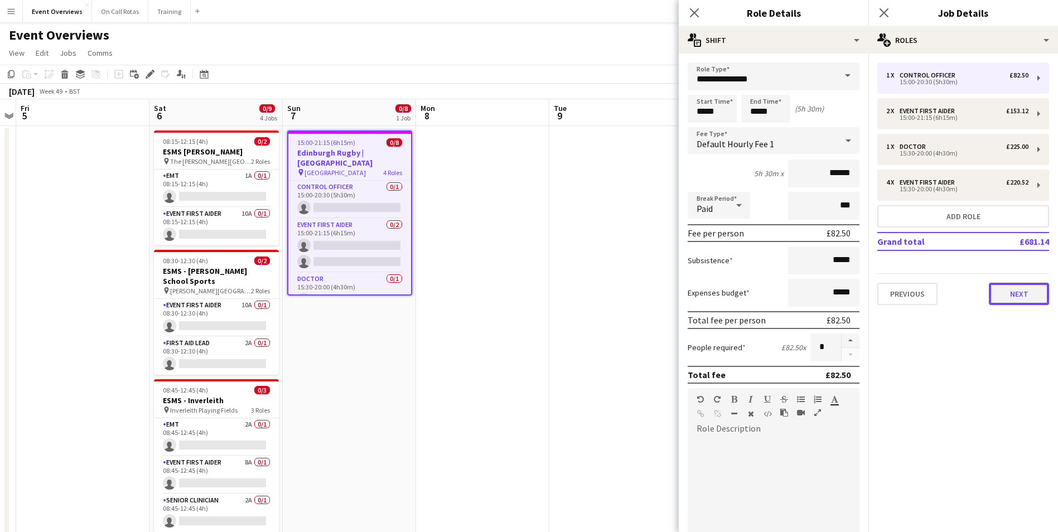
click at [1019, 297] on button "Next" at bounding box center [1019, 294] width 60 height 22
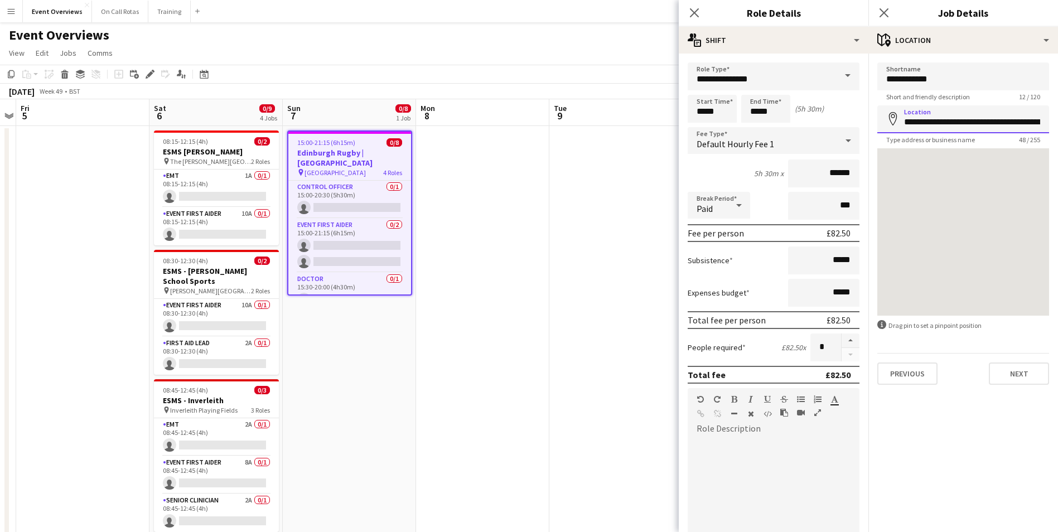
click at [972, 116] on input "**********" at bounding box center [964, 119] width 172 height 28
type input "**********"
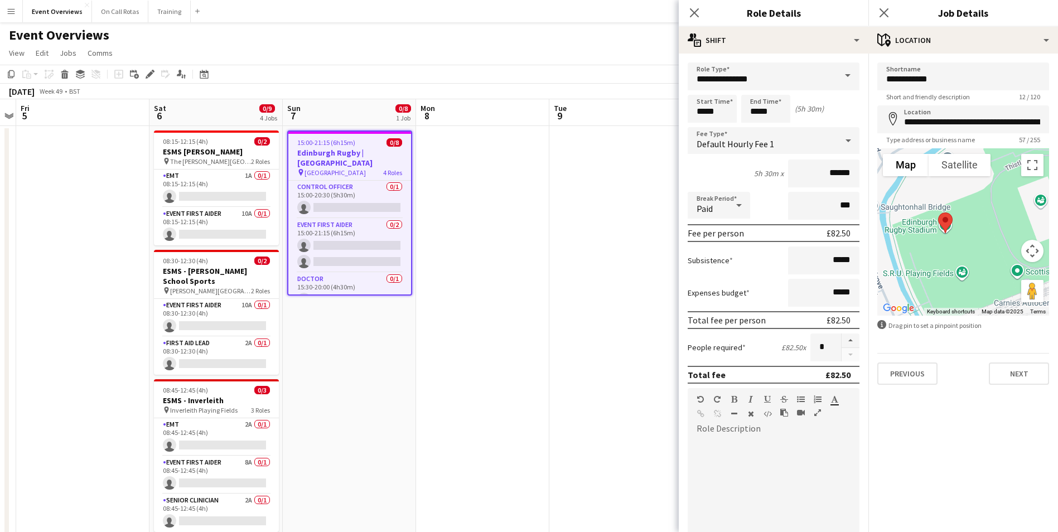
drag, startPoint x: 916, startPoint y: 229, endPoint x: 962, endPoint y: 232, distance: 46.4
click at [962, 232] on div at bounding box center [964, 231] width 172 height 167
click at [1003, 374] on button "Next" at bounding box center [1019, 374] width 60 height 22
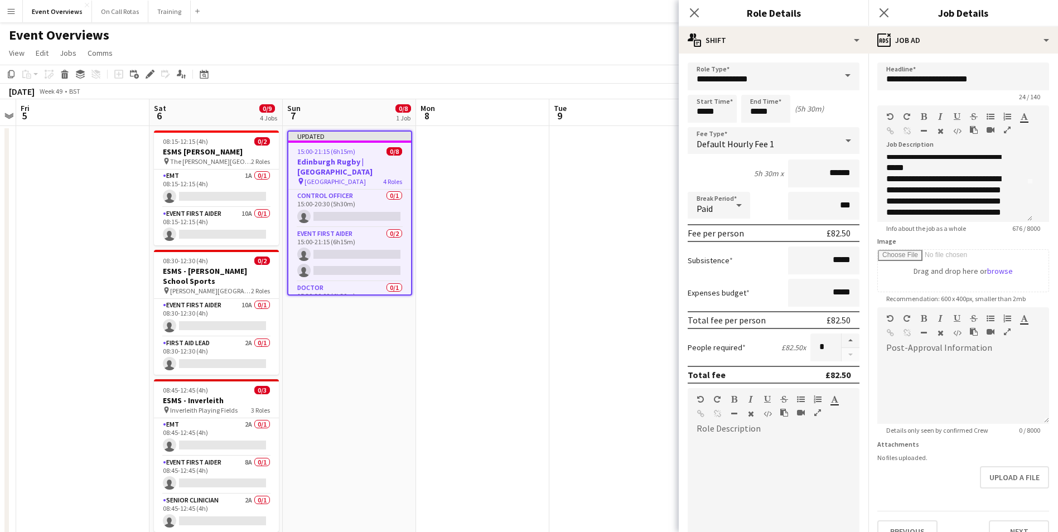
scroll to position [56, 0]
click at [908, 194] on p "**********" at bounding box center [951, 211] width 129 height 112
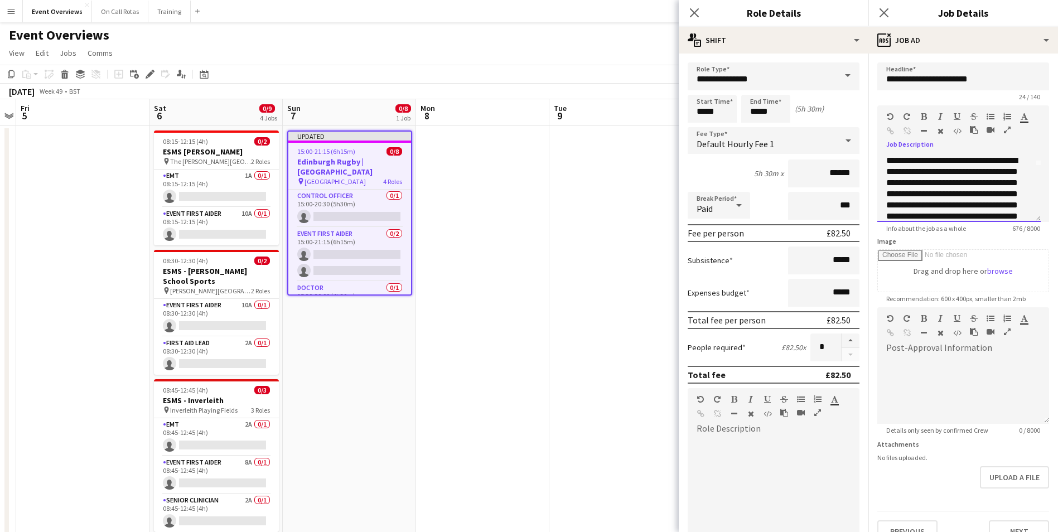
scroll to position [0, 0]
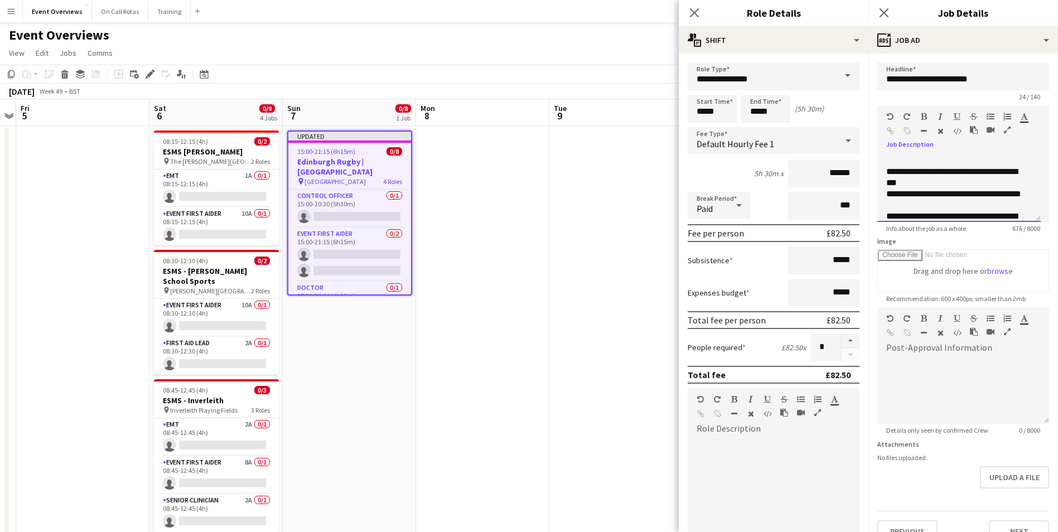
click at [887, 170] on p "**********" at bounding box center [955, 177] width 137 height 22
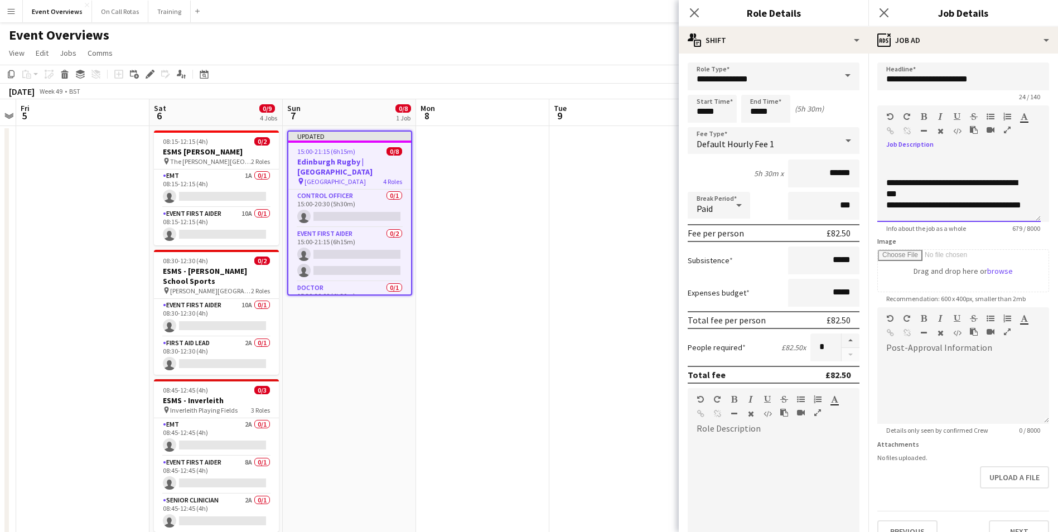
click at [903, 171] on p at bounding box center [960, 171] width 146 height 11
click at [895, 174] on p at bounding box center [960, 171] width 146 height 11
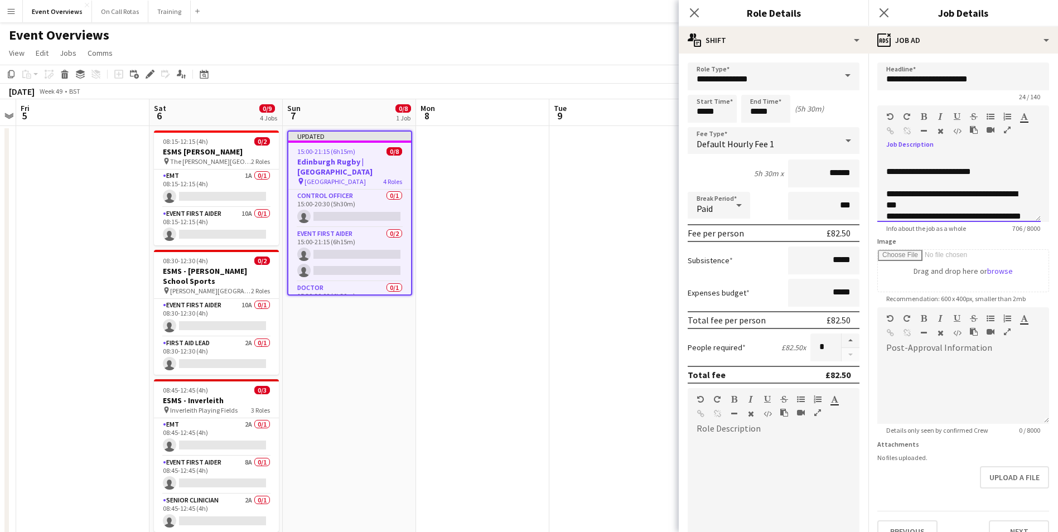
click at [964, 203] on p "**********" at bounding box center [955, 200] width 137 height 22
click at [974, 181] on p "**********" at bounding box center [955, 176] width 137 height 22
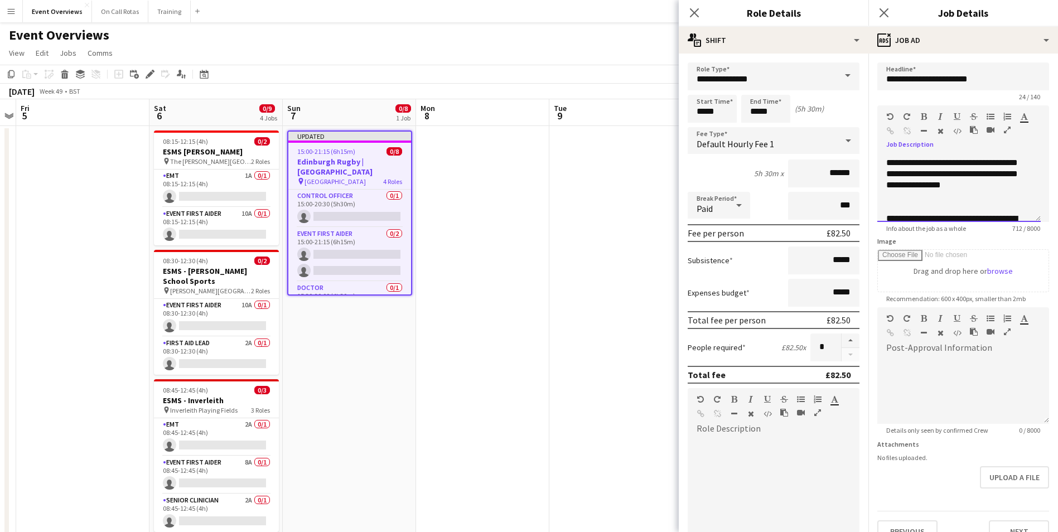
click at [957, 208] on p "**********" at bounding box center [955, 158] width 137 height 112
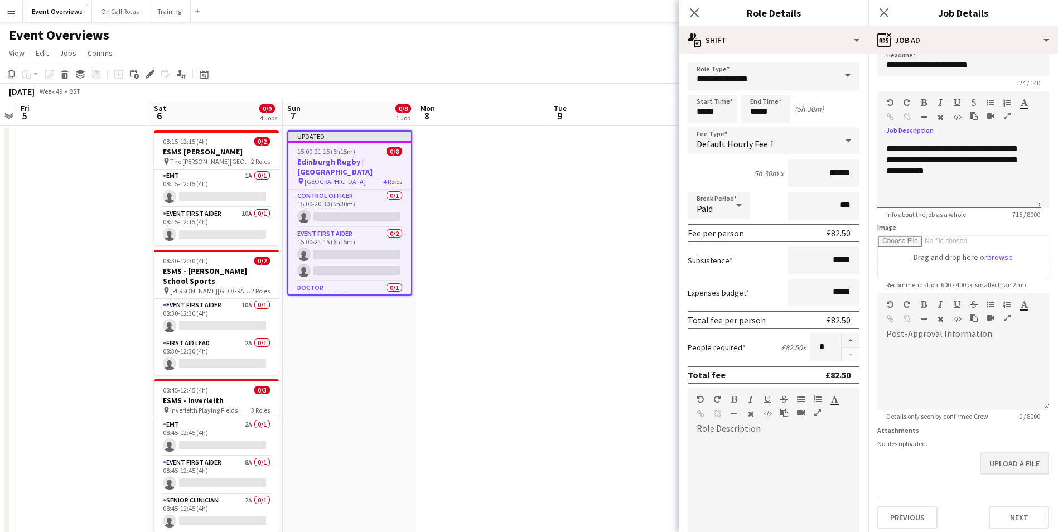
scroll to position [20, 0]
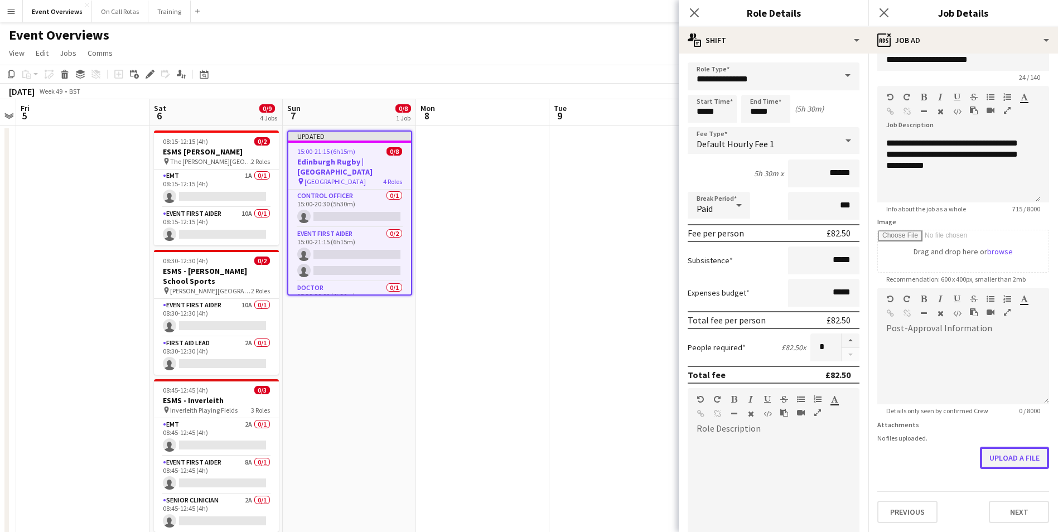
click at [994, 461] on button "Upload a file" at bounding box center [1014, 458] width 69 height 22
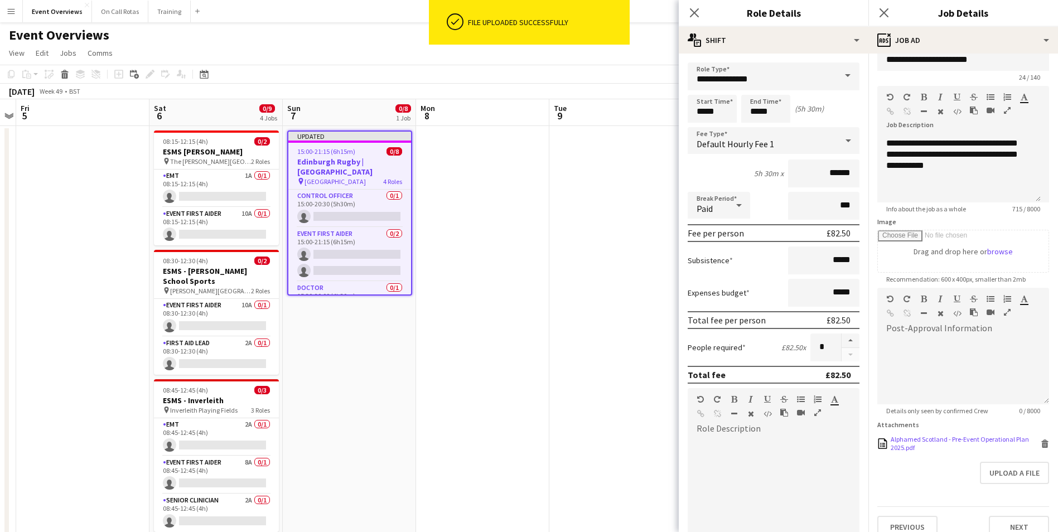
click at [1037, 449] on div "Alphamed Scotland - Pre-Event Operational Plan 2025.pdf Alphamed Scotland - Pre…" at bounding box center [964, 443] width 172 height 17
click at [1041, 440] on icon "Delete" at bounding box center [1045, 444] width 8 height 8
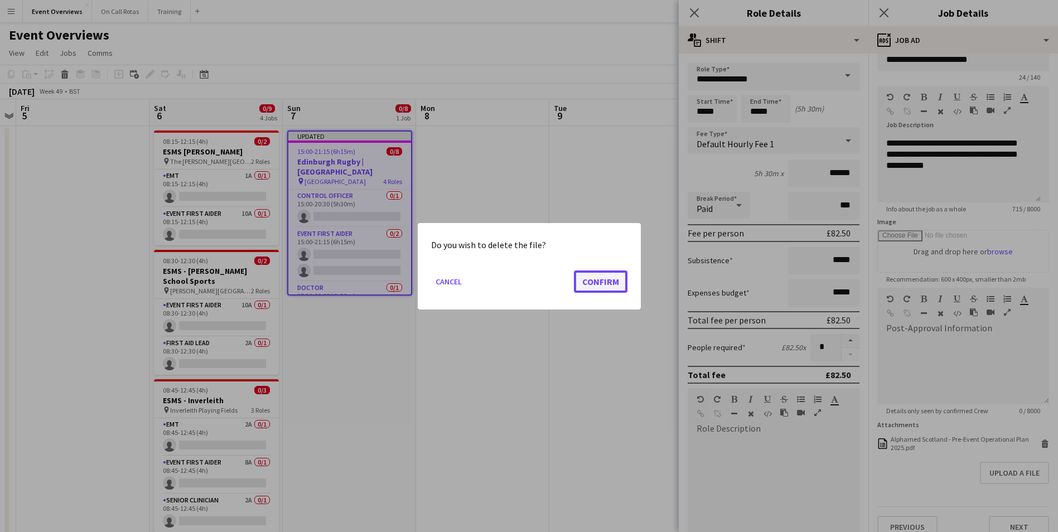
click at [606, 282] on button "Confirm" at bounding box center [601, 281] width 54 height 22
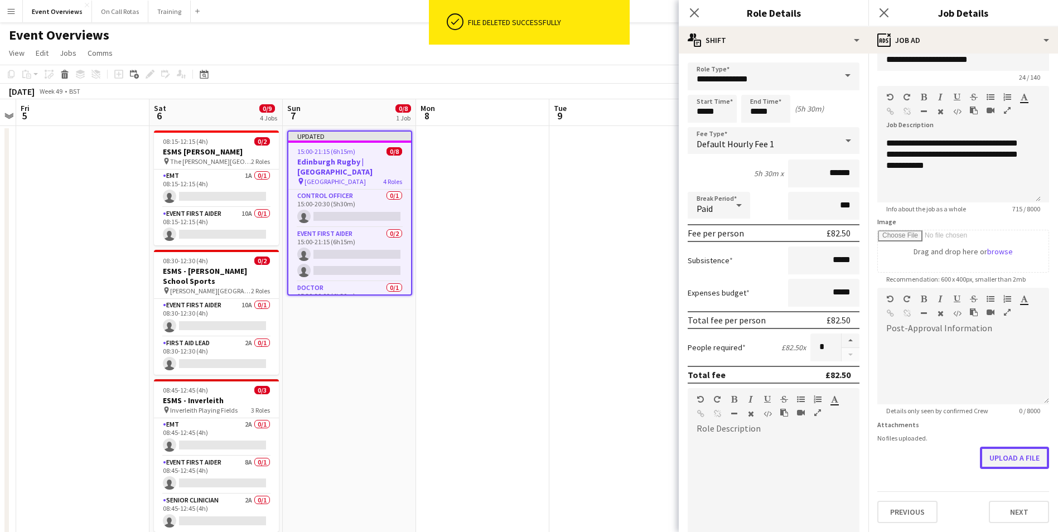
click at [996, 460] on button "Upload a file" at bounding box center [1014, 458] width 69 height 22
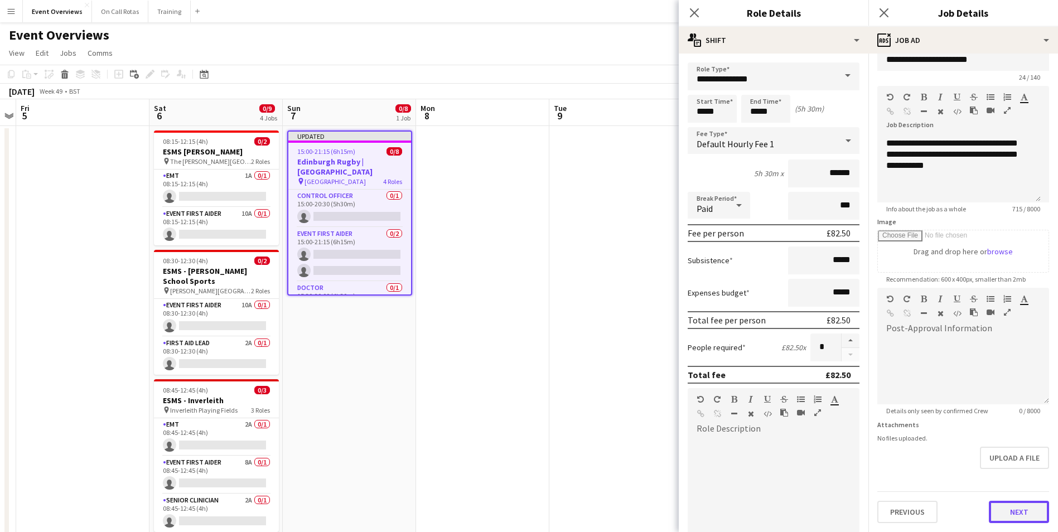
click at [1009, 510] on button "Next" at bounding box center [1019, 512] width 60 height 22
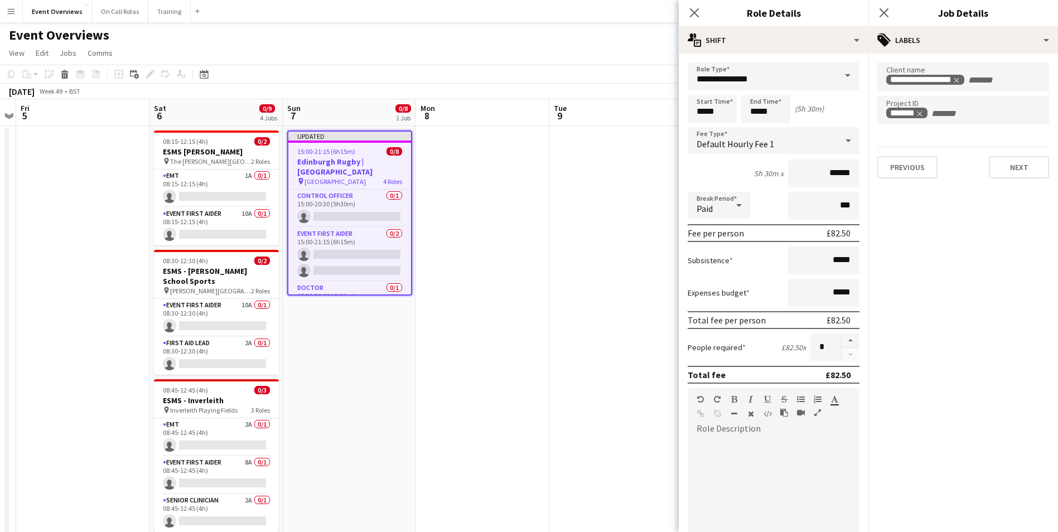
scroll to position [0, 0]
click at [887, 11] on icon "Close pop-in" at bounding box center [884, 12] width 11 height 11
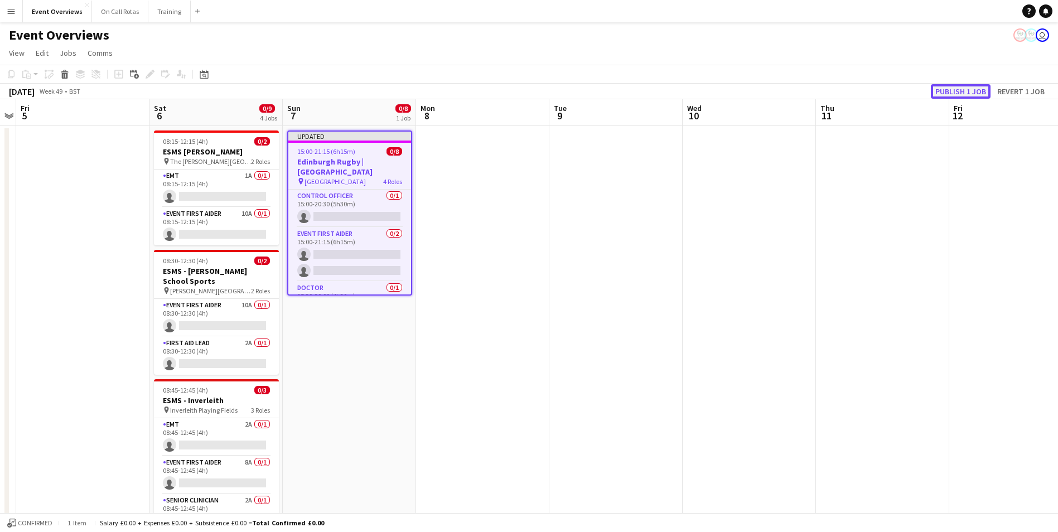
click at [955, 89] on button "Publish 1 job" at bounding box center [961, 91] width 60 height 15
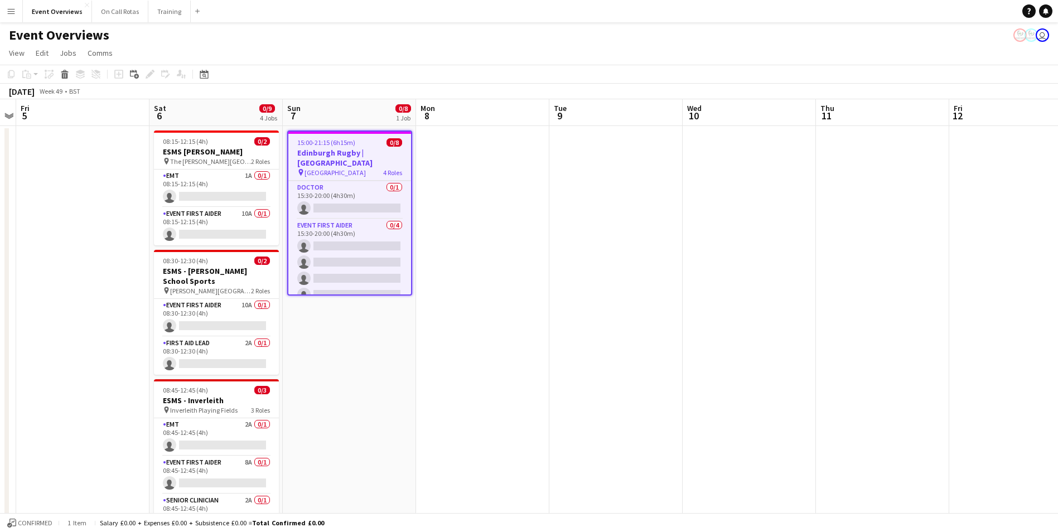
scroll to position [93, 0]
click at [206, 74] on icon "Date picker" at bounding box center [204, 74] width 9 height 9
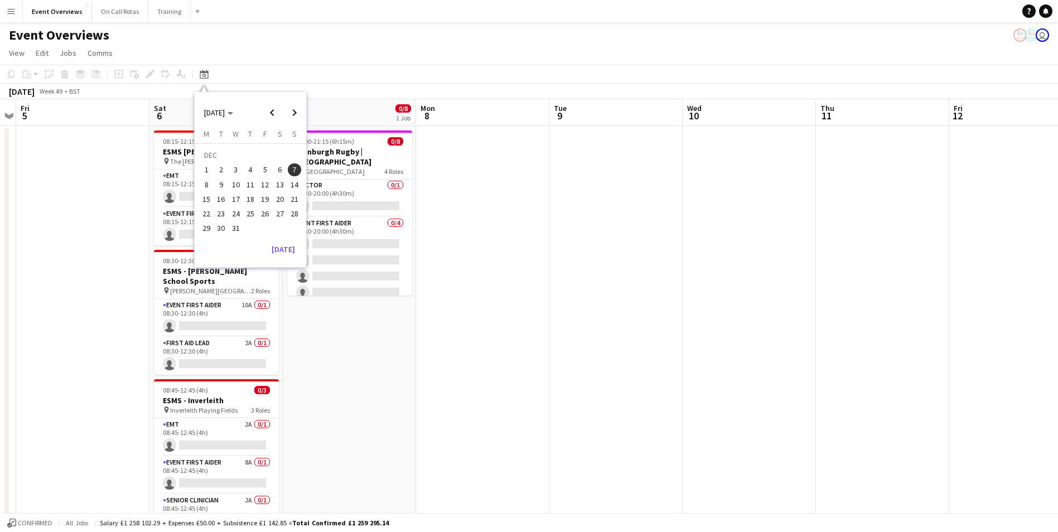
scroll to position [90, 0]
click at [282, 207] on span "27" at bounding box center [279, 213] width 13 height 13
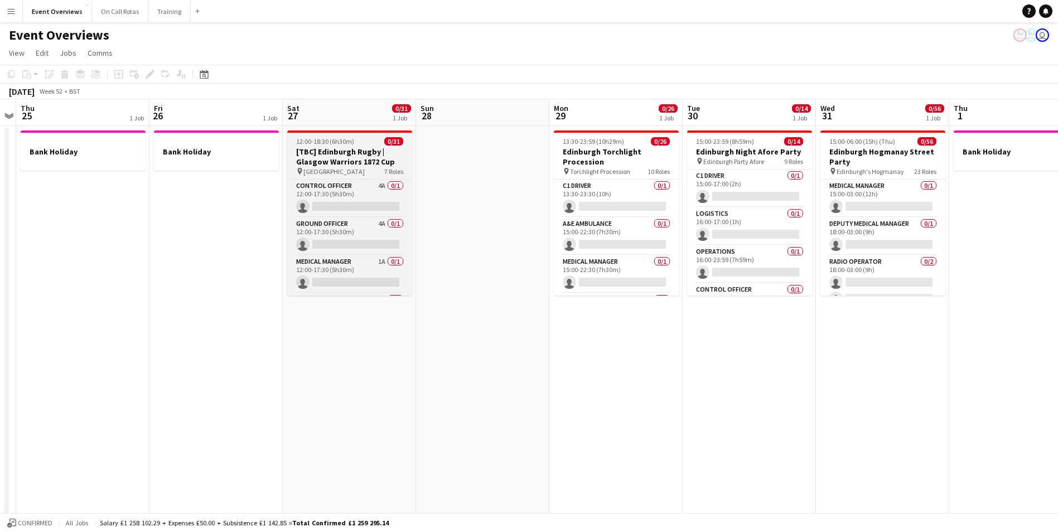
click at [344, 134] on app-job-card "12:00-18:30 (6h30m) 0/31 [TBC] Edinburgh Rugby | Glasgow Warriors 1872 Cup pin …" at bounding box center [349, 213] width 125 height 165
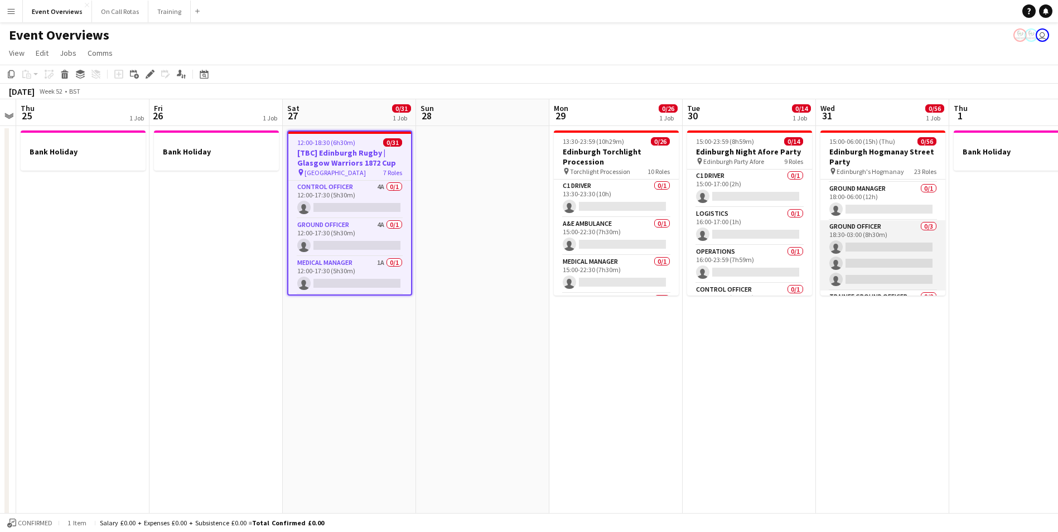
scroll to position [0, 0]
click at [150, 75] on icon at bounding box center [150, 74] width 6 height 6
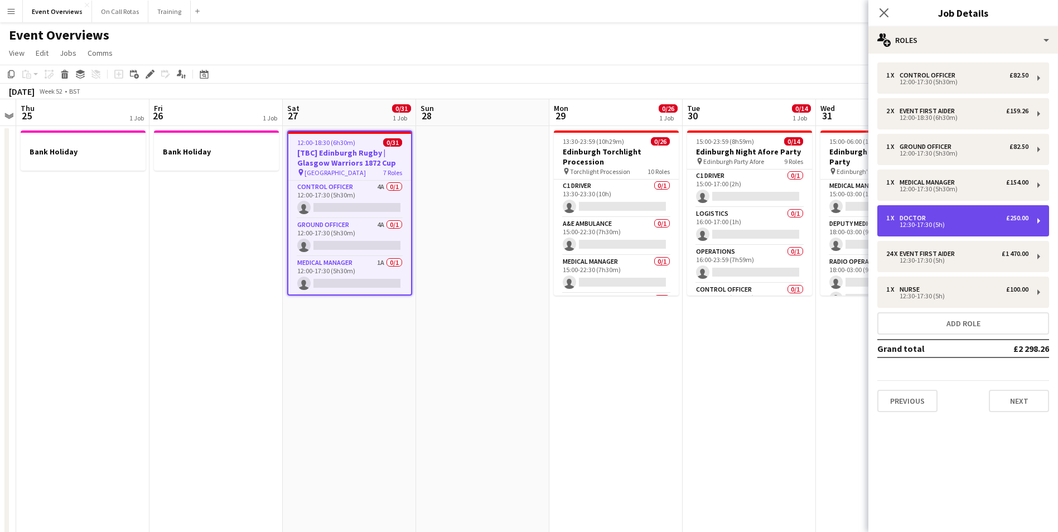
click at [963, 214] on div "1 x Doctor £250.00" at bounding box center [958, 218] width 142 height 8
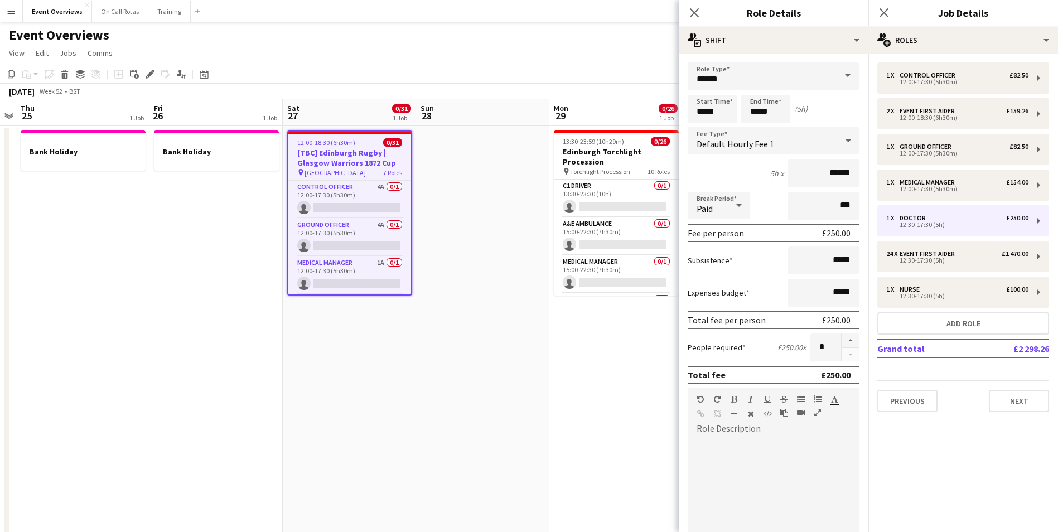
click at [841, 78] on span at bounding box center [847, 75] width 23 height 27
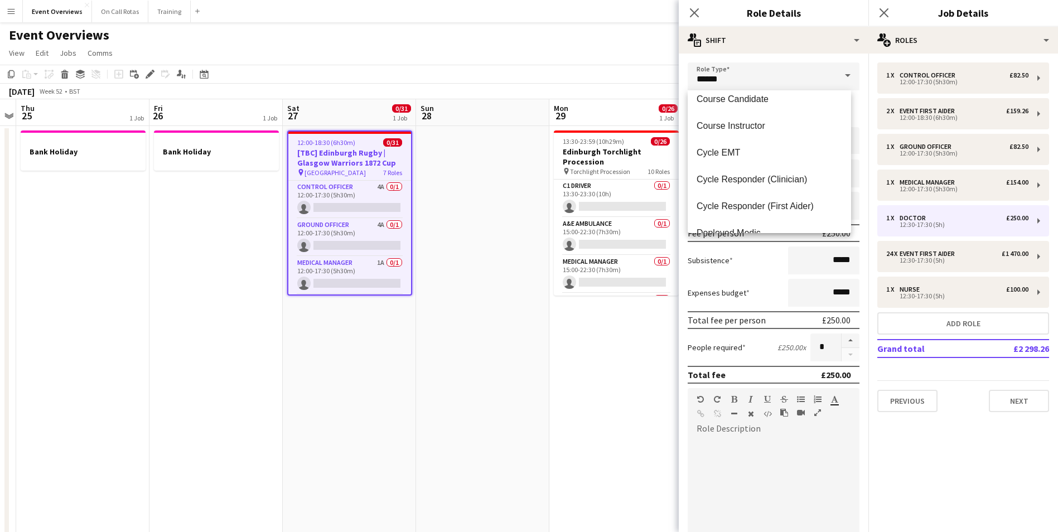
scroll to position [112, 0]
click at [695, 13] on icon at bounding box center [694, 12] width 11 height 11
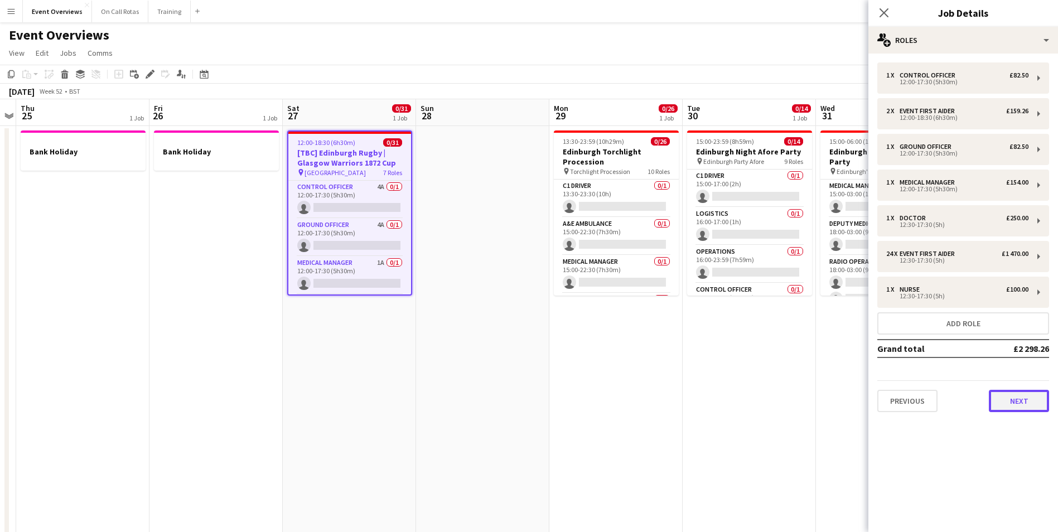
click at [1018, 399] on button "Next" at bounding box center [1019, 401] width 60 height 22
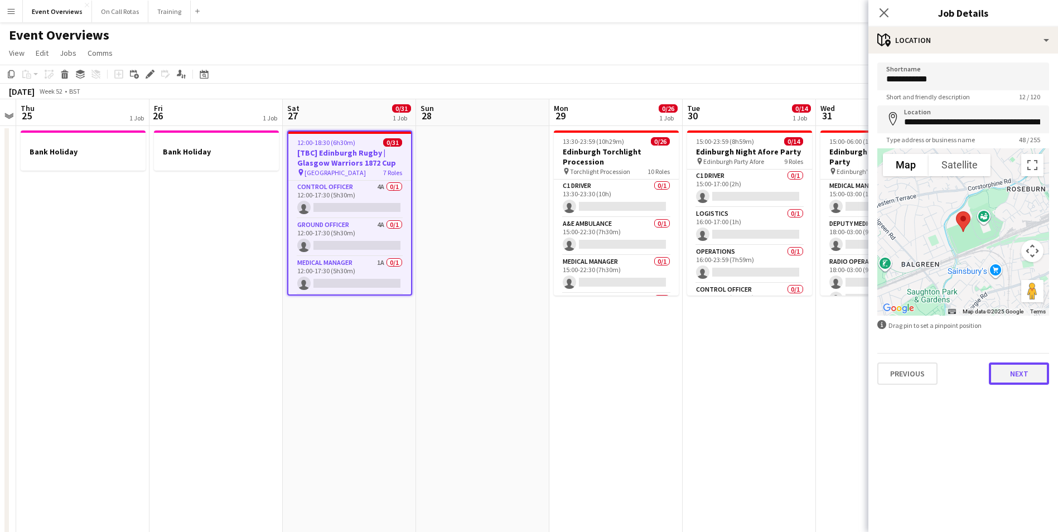
click at [1005, 370] on button "Next" at bounding box center [1019, 374] width 60 height 22
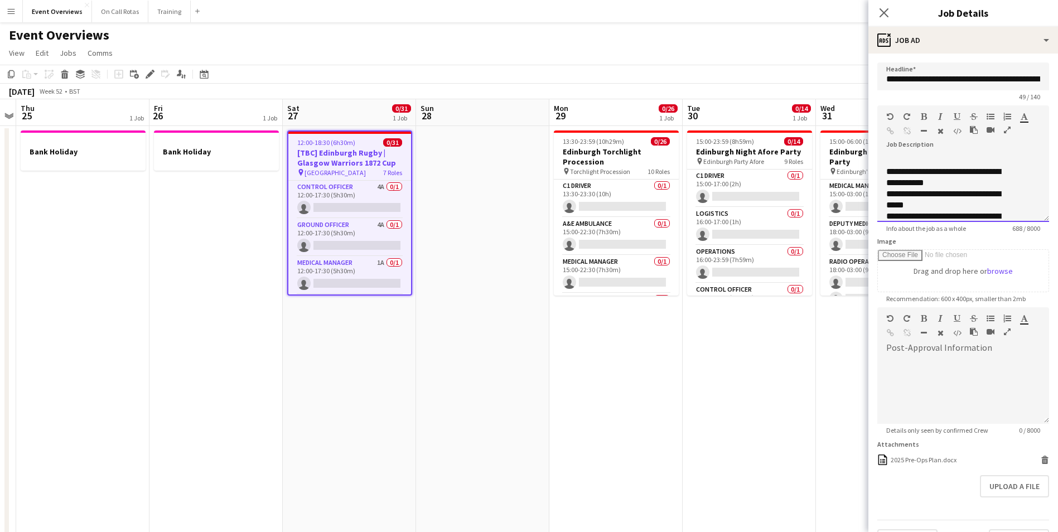
click at [953, 189] on p "**********" at bounding box center [951, 177] width 129 height 22
click at [888, 169] on p "**********" at bounding box center [955, 177] width 137 height 22
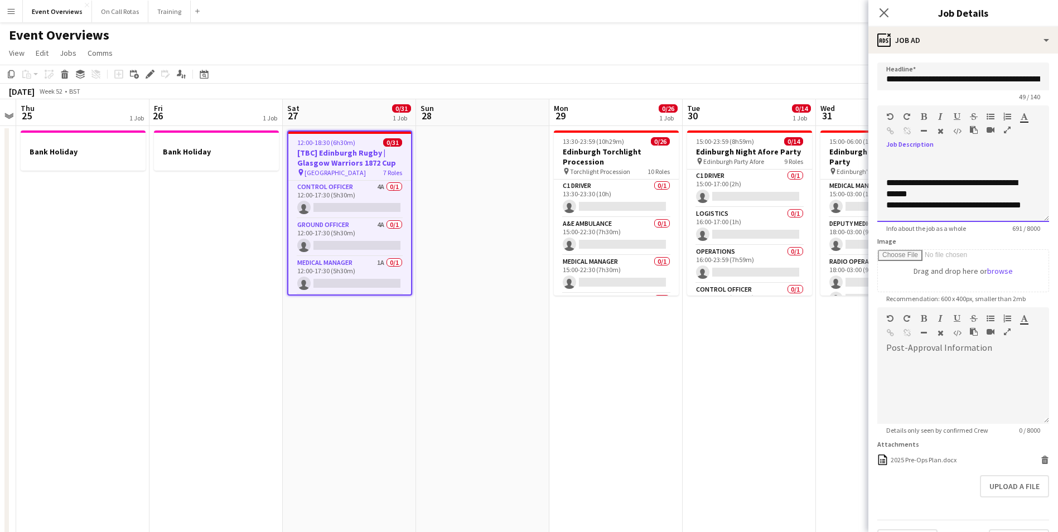
click at [951, 195] on p "**********" at bounding box center [955, 188] width 137 height 22
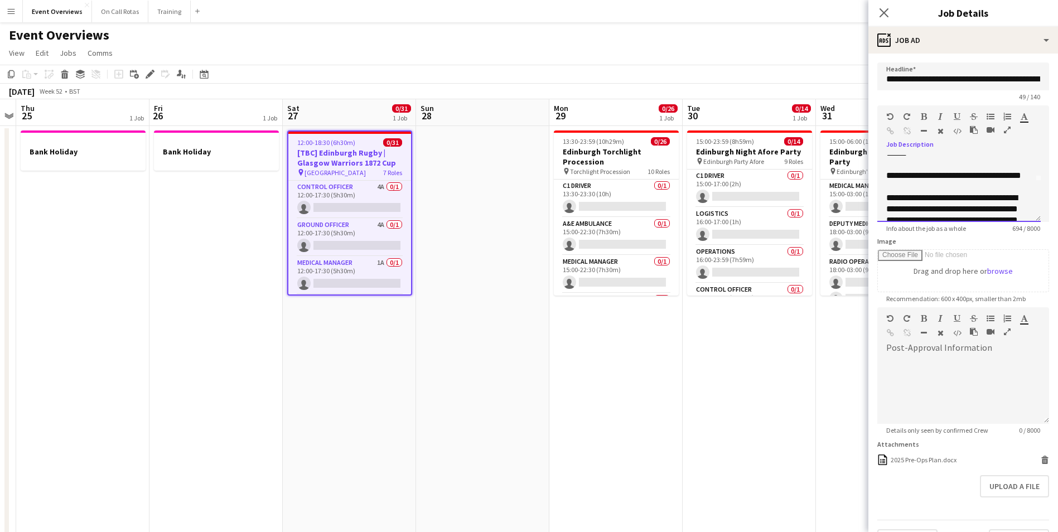
scroll to position [56, 0]
click at [959, 170] on p "**********" at bounding box center [955, 166] width 137 height 22
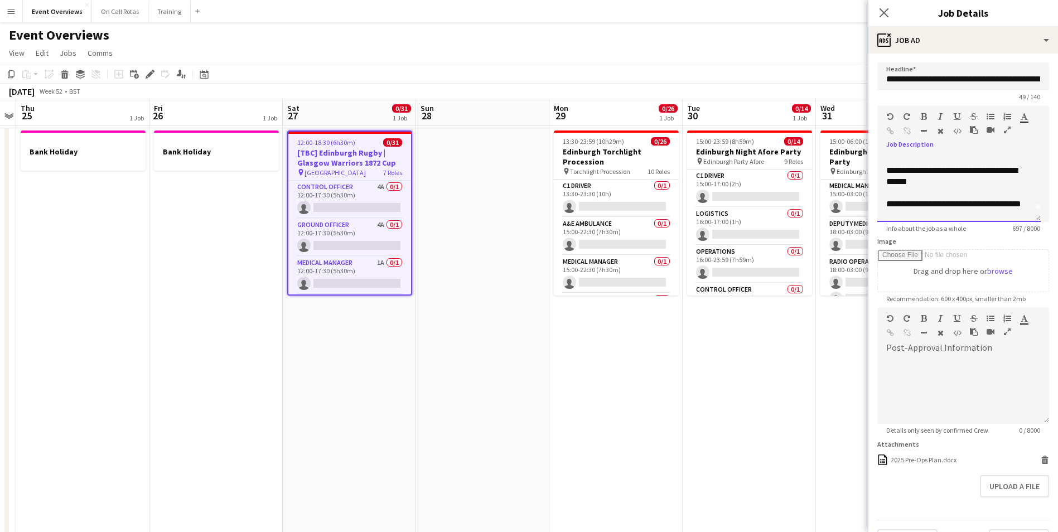
scroll to position [0, 0]
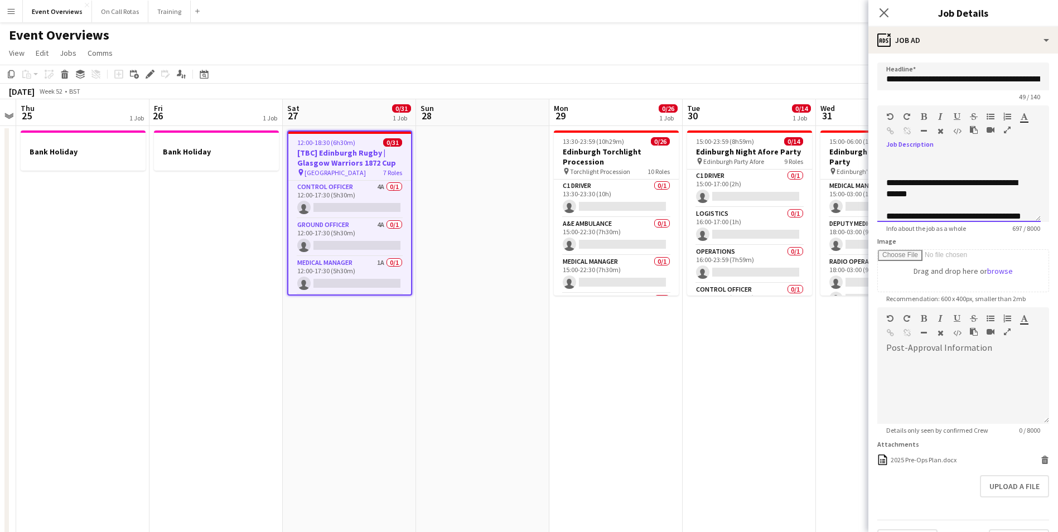
click at [912, 174] on p at bounding box center [960, 171] width 146 height 11
click at [890, 165] on div "**********" at bounding box center [959, 188] width 163 height 67
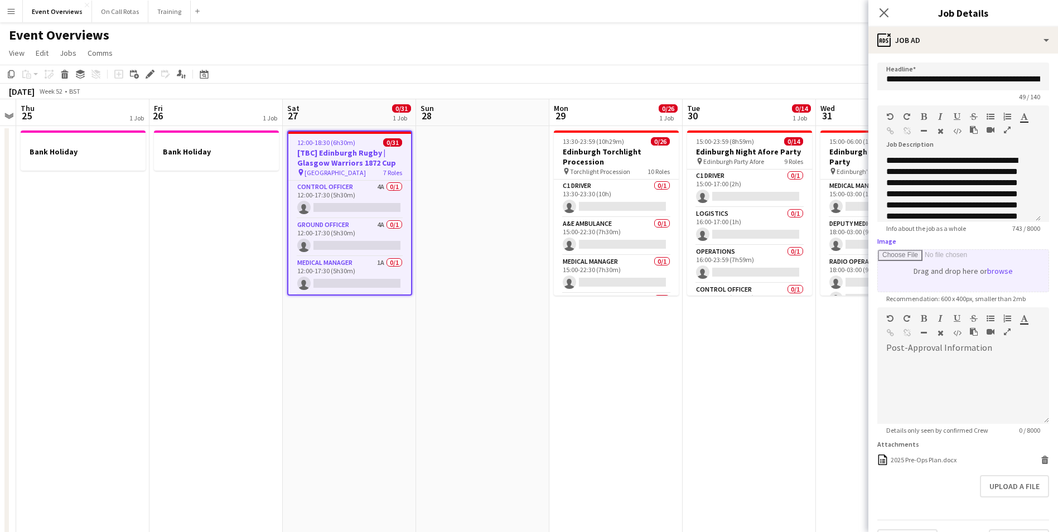
click at [993, 272] on input "Image" at bounding box center [963, 271] width 171 height 42
type input "**********"
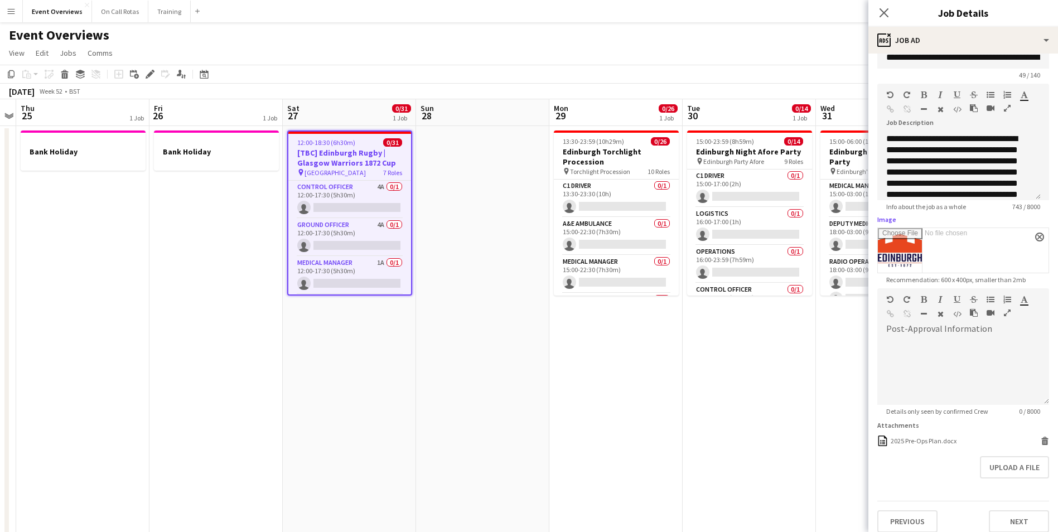
scroll to position [31, 0]
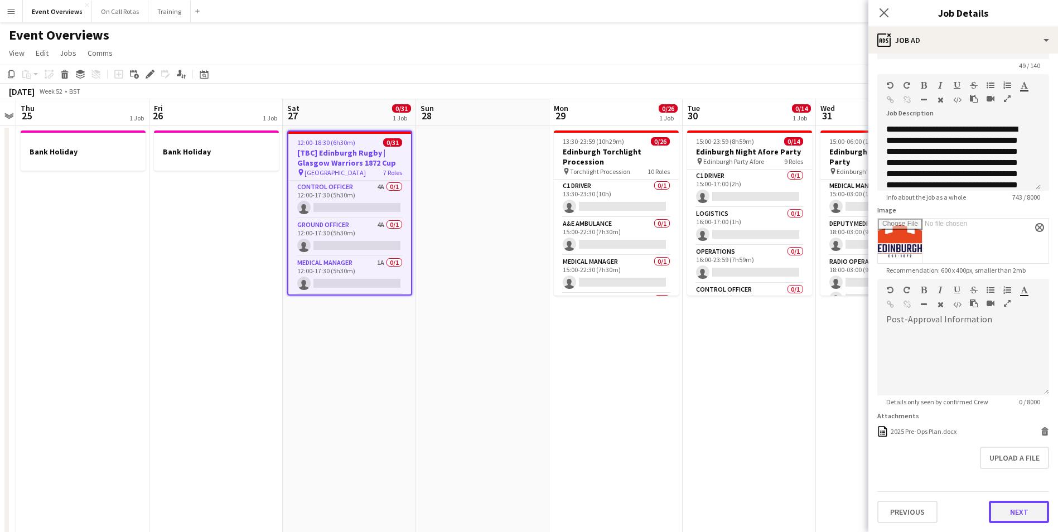
click at [996, 504] on button "Next" at bounding box center [1019, 512] width 60 height 22
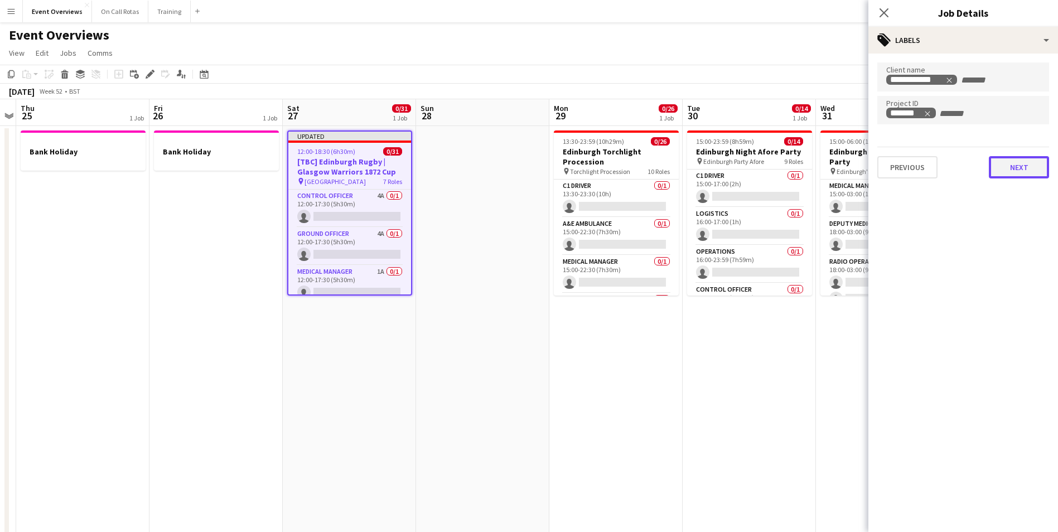
click at [1018, 161] on button "Next" at bounding box center [1019, 167] width 60 height 22
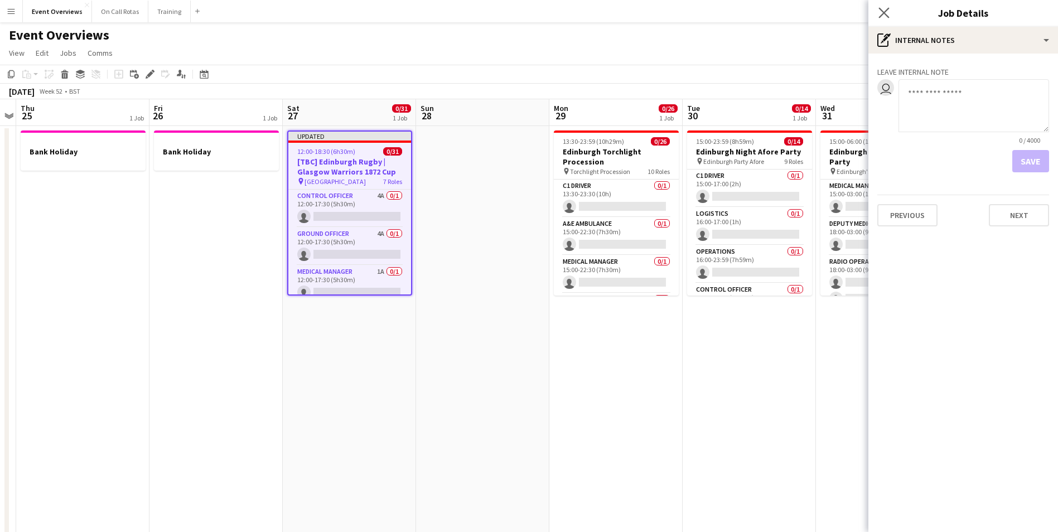
click at [878, 9] on app-icon "Close pop-in" at bounding box center [884, 13] width 16 height 16
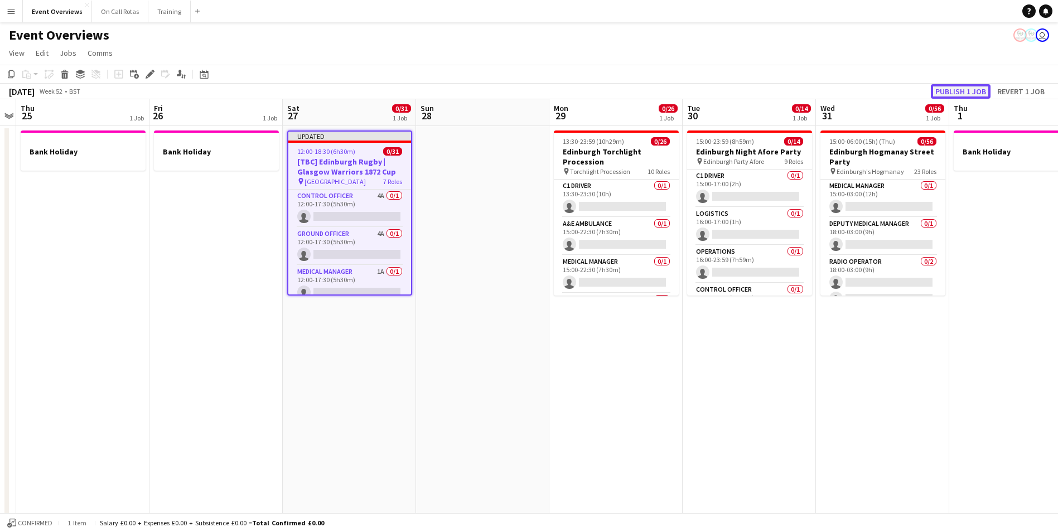
click at [959, 88] on button "Publish 1 job" at bounding box center [961, 91] width 60 height 15
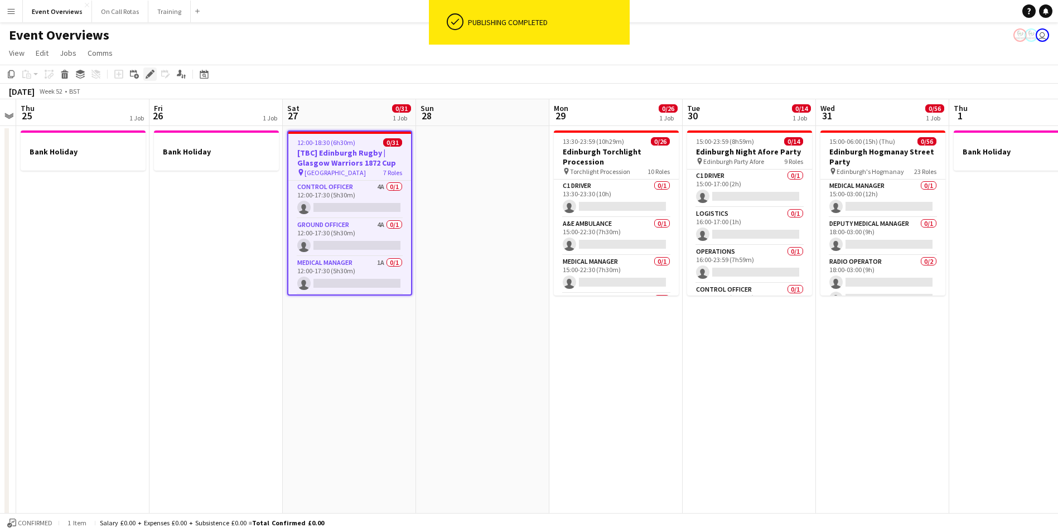
click at [146, 75] on icon "Edit" at bounding box center [150, 74] width 9 height 9
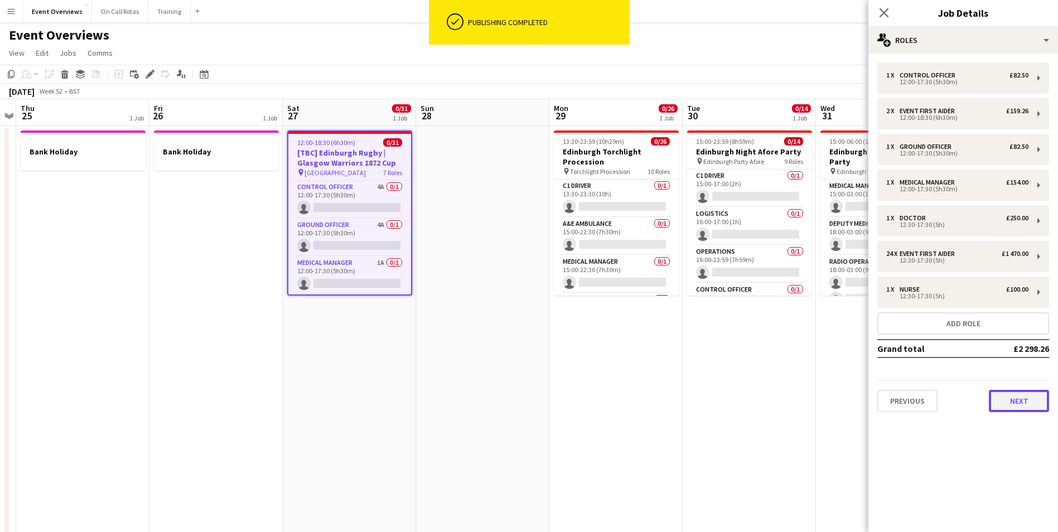
click at [1012, 403] on button "Next" at bounding box center [1019, 401] width 60 height 22
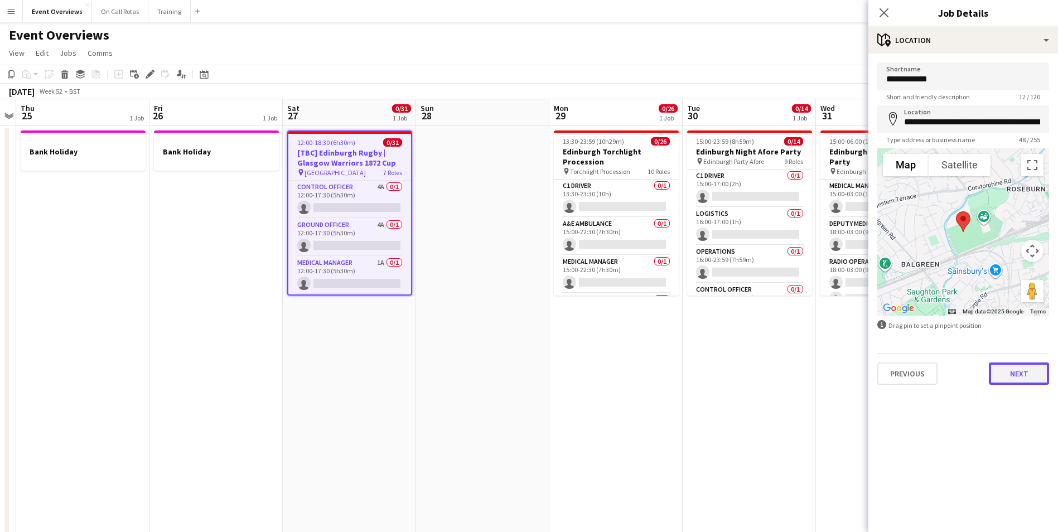
click at [1006, 368] on button "Next" at bounding box center [1019, 374] width 60 height 22
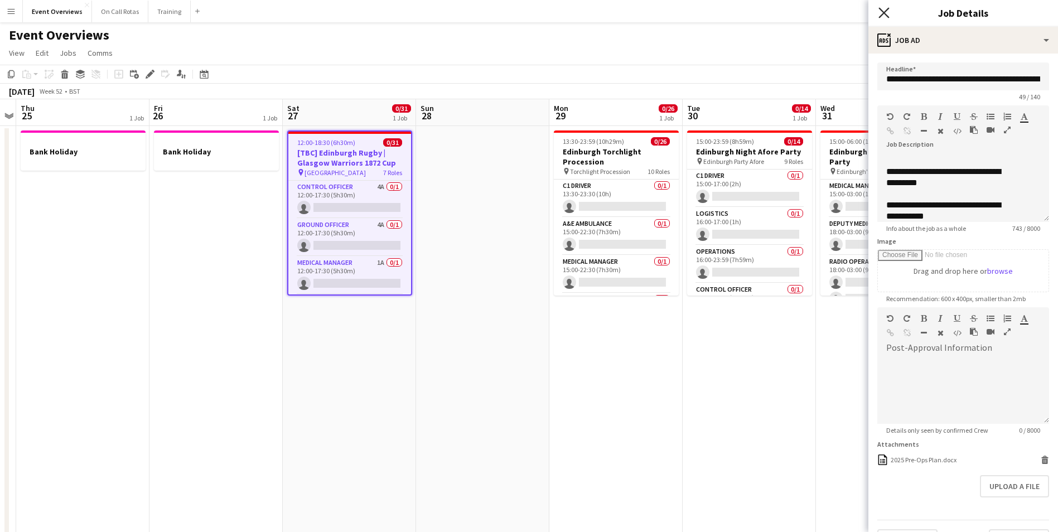
click at [884, 17] on icon "Close pop-in" at bounding box center [884, 12] width 11 height 11
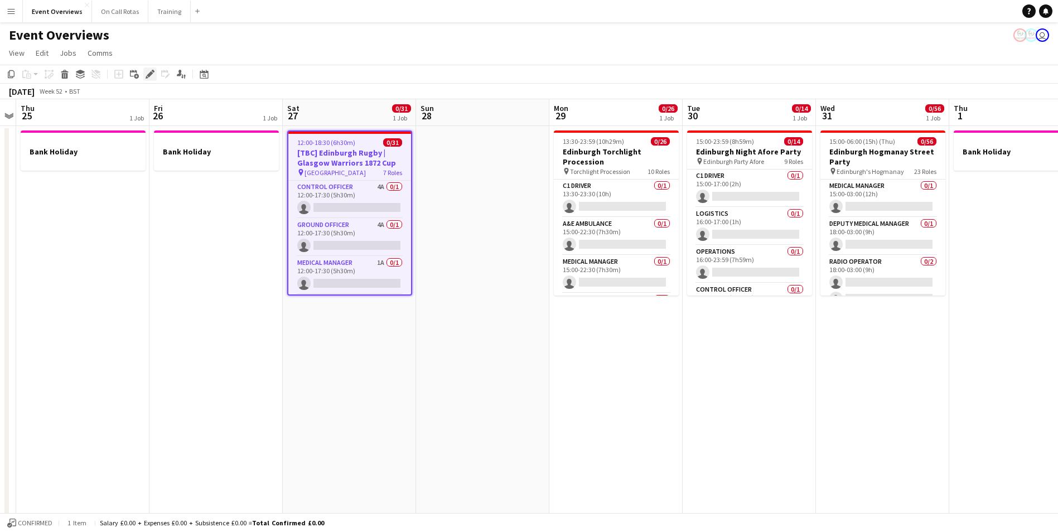
click at [152, 74] on icon at bounding box center [150, 74] width 6 height 6
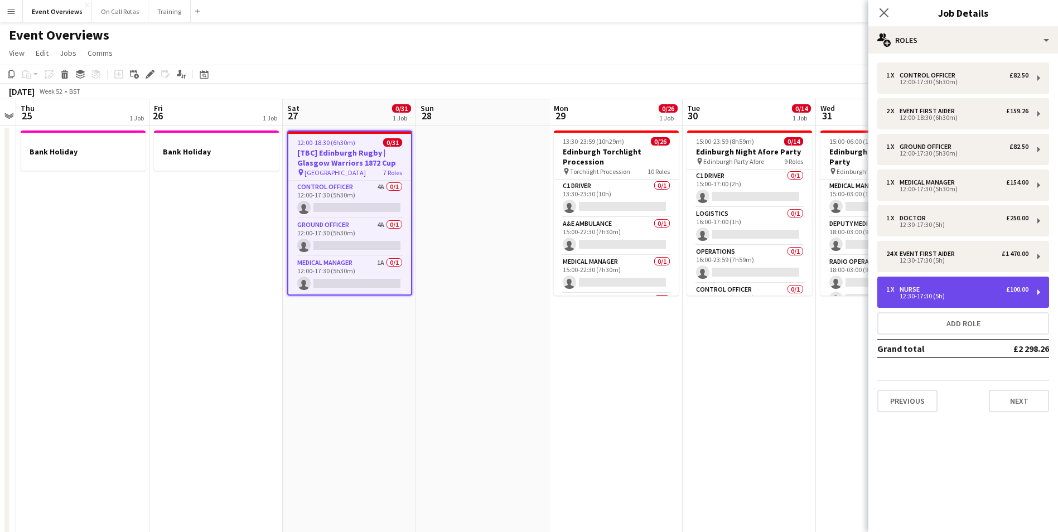
click at [963, 298] on div "12:30-17:30 (5h)" at bounding box center [958, 296] width 142 height 6
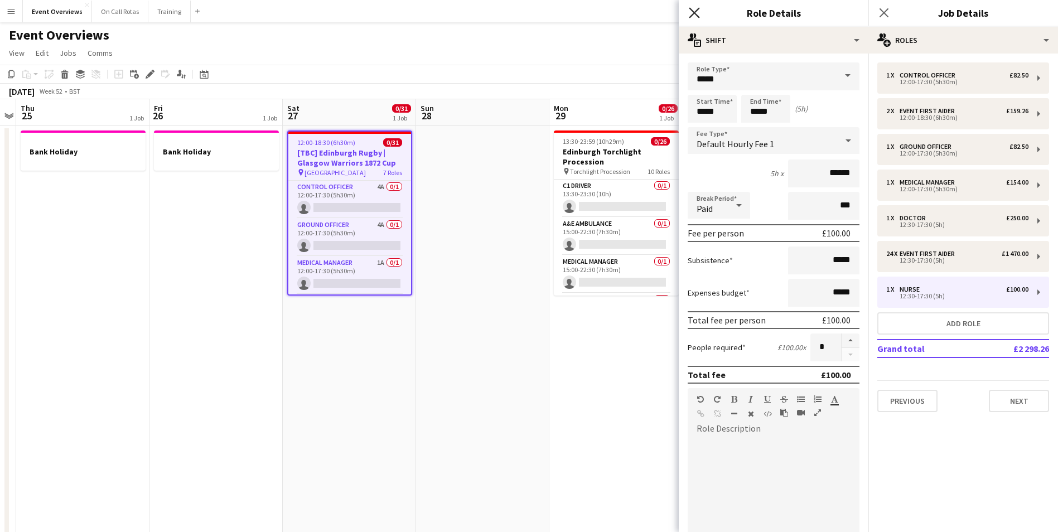
click at [695, 11] on icon "Close pop-in" at bounding box center [694, 12] width 11 height 11
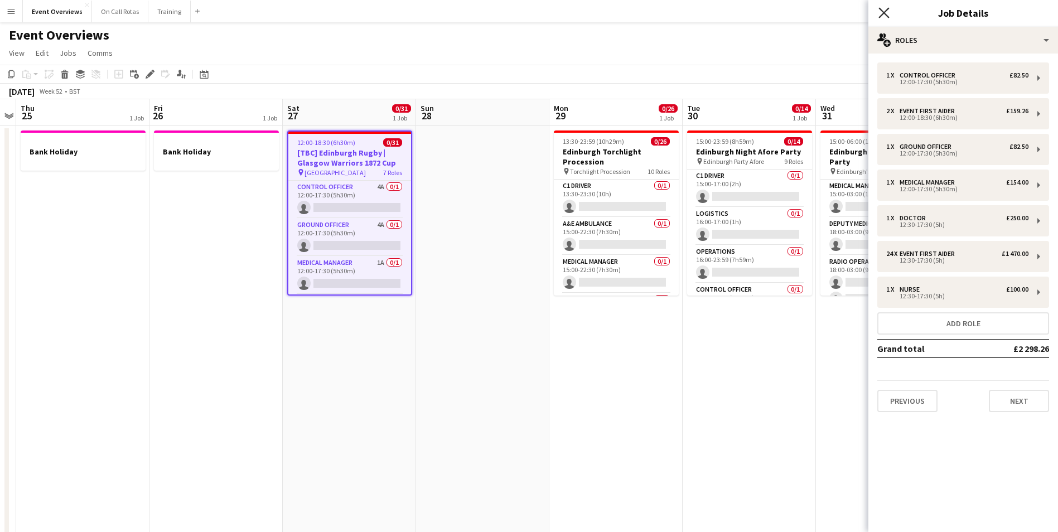
click at [888, 8] on icon "Close pop-in" at bounding box center [884, 12] width 11 height 11
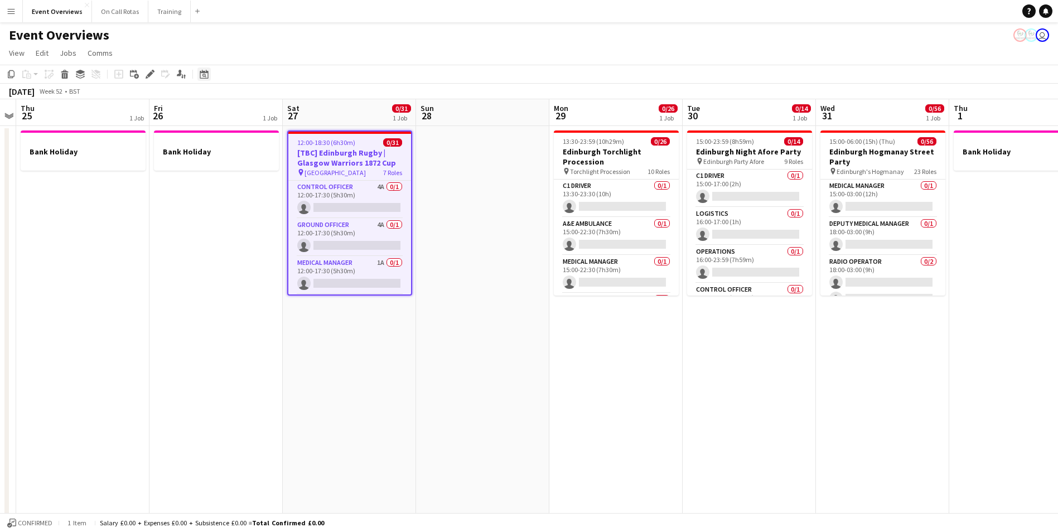
click at [204, 73] on icon at bounding box center [204, 74] width 8 height 9
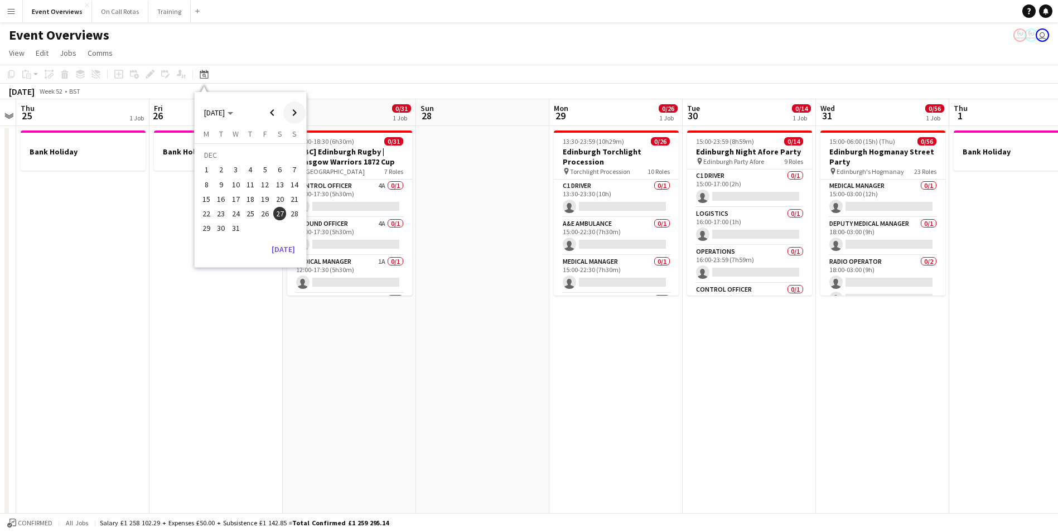
click at [292, 115] on span "Next month" at bounding box center [294, 113] width 22 height 22
click at [264, 172] on span "9" at bounding box center [264, 172] width 13 height 13
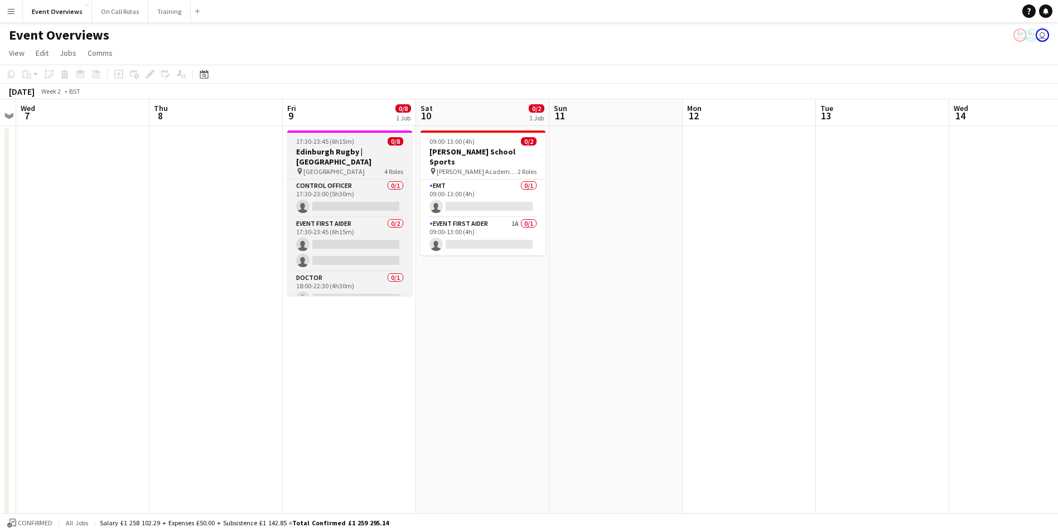
click at [348, 143] on span "17:30-23:45 (6h15m)" at bounding box center [325, 141] width 58 height 8
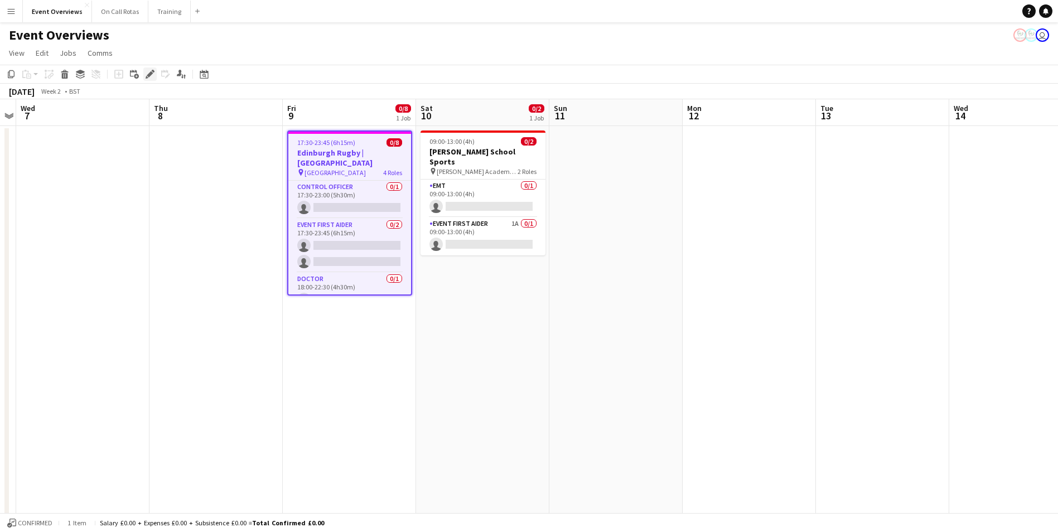
click at [147, 78] on icon at bounding box center [147, 77] width 3 height 3
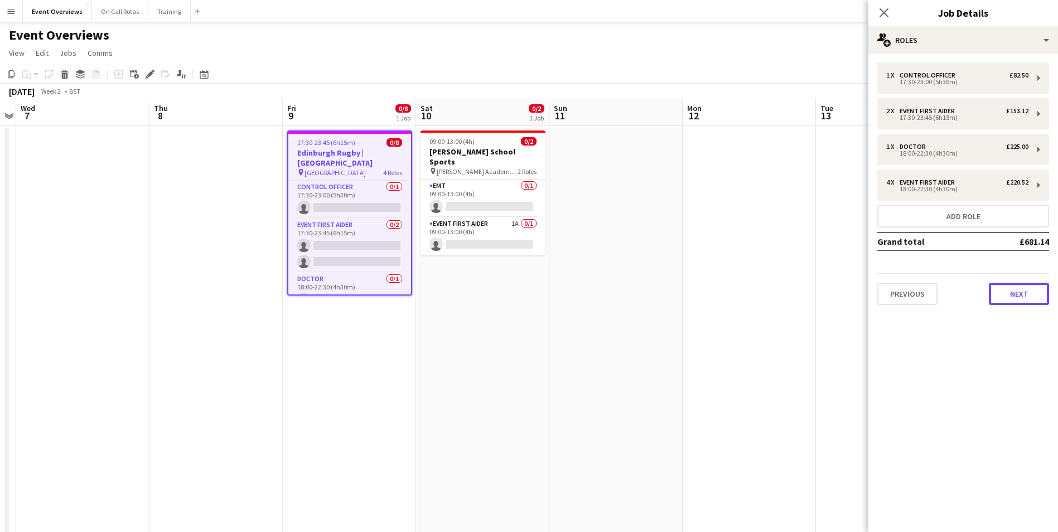
click at [1004, 292] on button "Next" at bounding box center [1019, 294] width 60 height 22
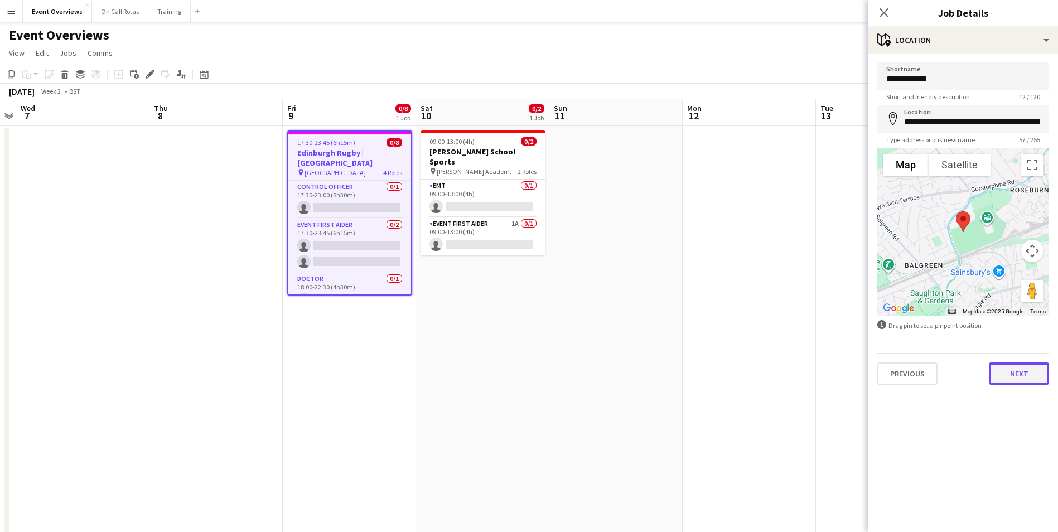
click at [1023, 373] on button "Next" at bounding box center [1019, 374] width 60 height 22
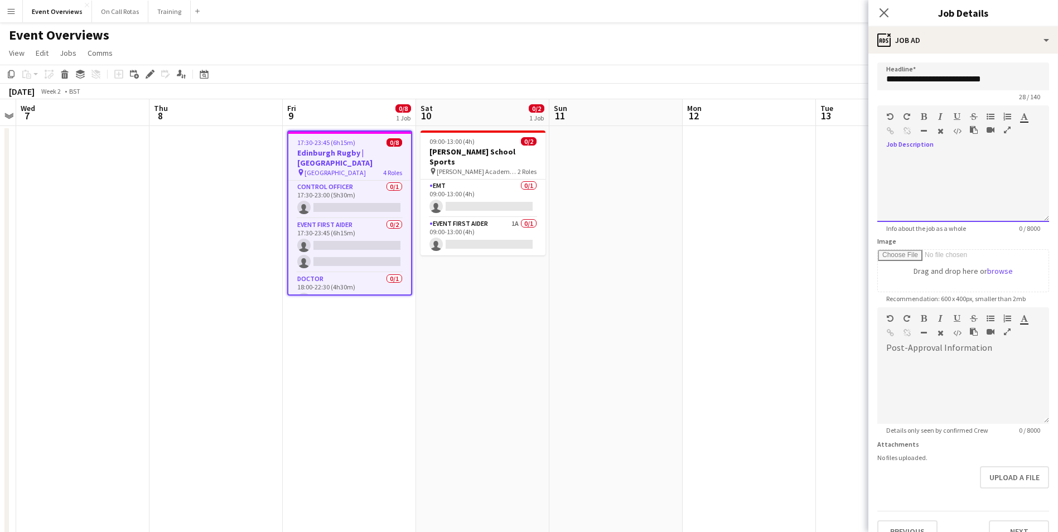
click at [969, 176] on div at bounding box center [964, 188] width 172 height 67
click at [921, 178] on div at bounding box center [964, 188] width 172 height 67
paste div
click at [972, 172] on p "**********" at bounding box center [955, 171] width 137 height 11
click at [952, 194] on p "**********" at bounding box center [955, 194] width 137 height 11
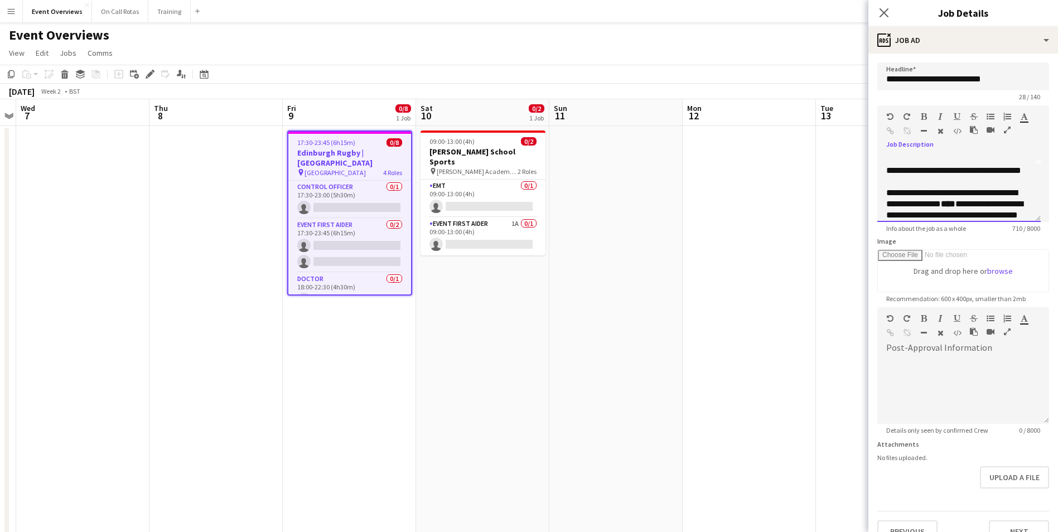
click at [960, 180] on p "**********" at bounding box center [955, 176] width 137 height 22
click at [1023, 172] on p "**********" at bounding box center [955, 213] width 137 height 112
drag, startPoint x: 929, startPoint y: 185, endPoint x: 888, endPoint y: 189, distance: 42.0
click at [887, 189] on p "**********" at bounding box center [955, 213] width 137 height 112
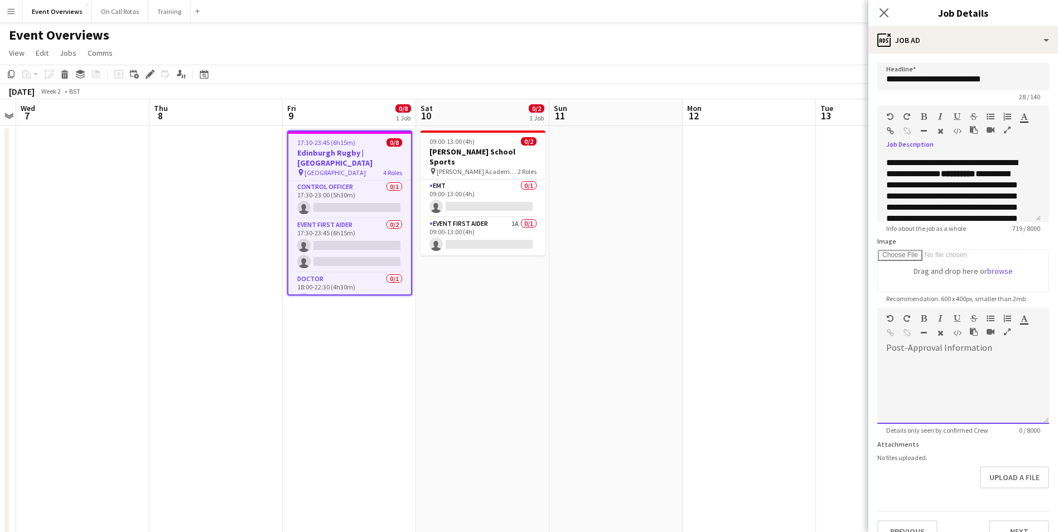
click at [928, 316] on div at bounding box center [953, 320] width 67 height 13
click at [941, 178] on b "**********" at bounding box center [958, 174] width 35 height 8
drag, startPoint x: 930, startPoint y: 185, endPoint x: 887, endPoint y: 186, distance: 43.0
click at [887, 186] on p "**********" at bounding box center [955, 213] width 137 height 112
click at [924, 316] on icon "button" at bounding box center [924, 319] width 6 height 8
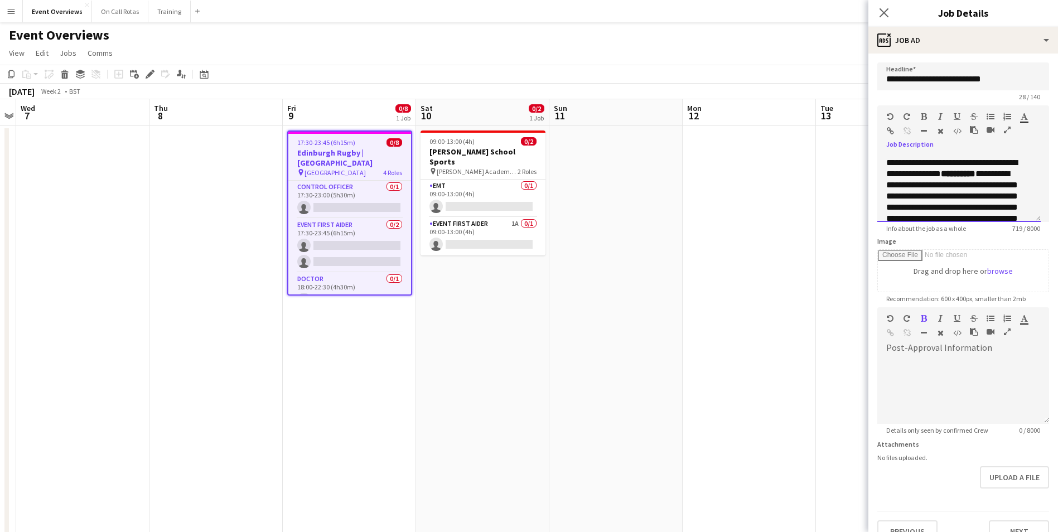
drag, startPoint x: 882, startPoint y: 185, endPoint x: 928, endPoint y: 186, distance: 46.3
click at [928, 186] on div "**********" at bounding box center [959, 188] width 163 height 67
click at [928, 110] on div "Paragraph Heading 1 Heading 2 Heading 3 Heading 4 Heading 5 Heading 6 Heading 7…" at bounding box center [964, 126] width 172 height 42
click at [926, 113] on icon "button" at bounding box center [924, 117] width 6 height 8
click at [953, 200] on p "**********" at bounding box center [955, 213] width 137 height 112
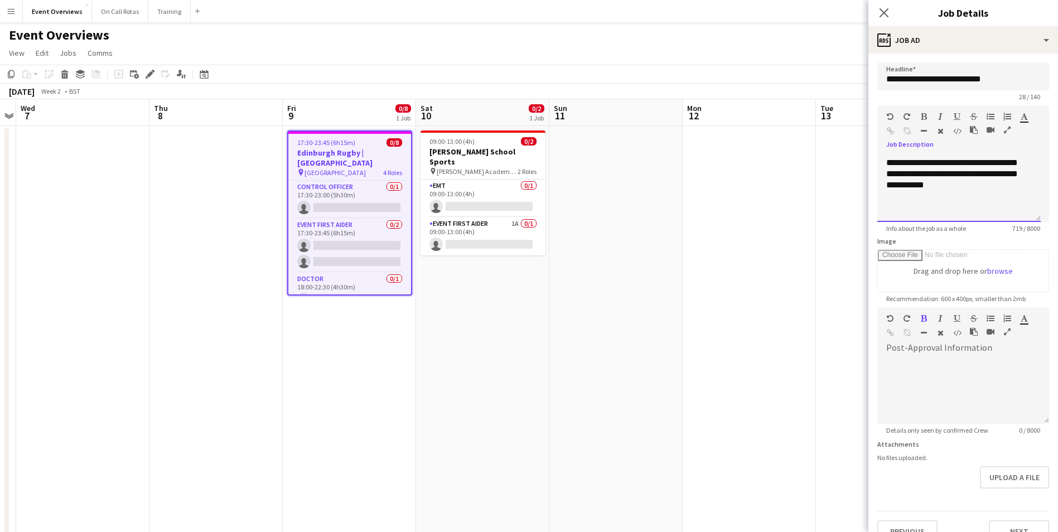
scroll to position [20, 0]
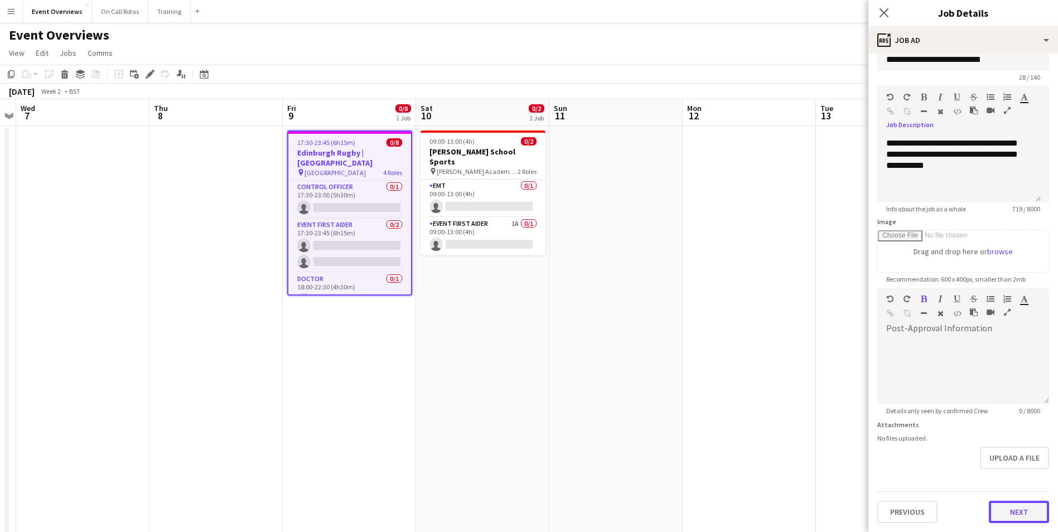
click at [1000, 511] on button "Next" at bounding box center [1019, 512] width 60 height 22
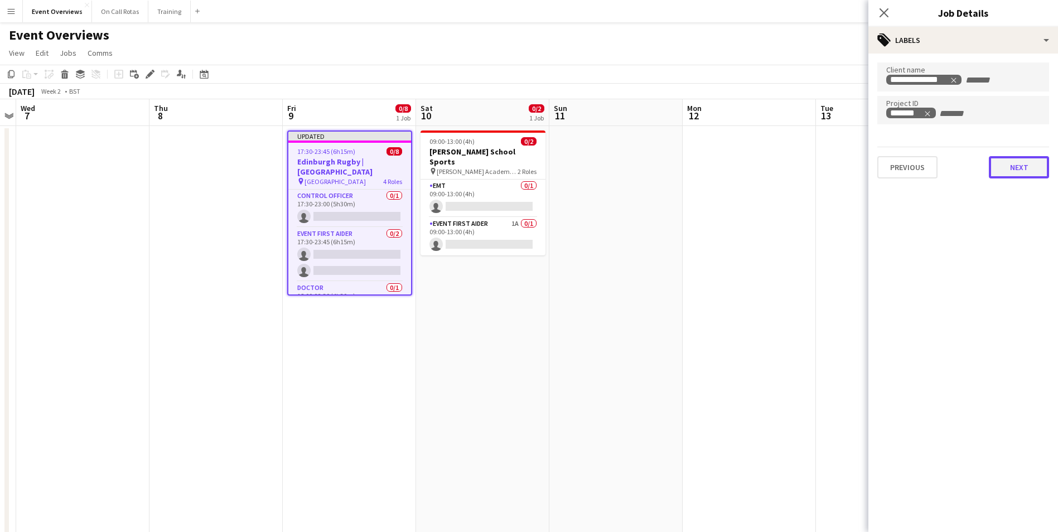
click at [1003, 169] on button "Next" at bounding box center [1019, 167] width 60 height 22
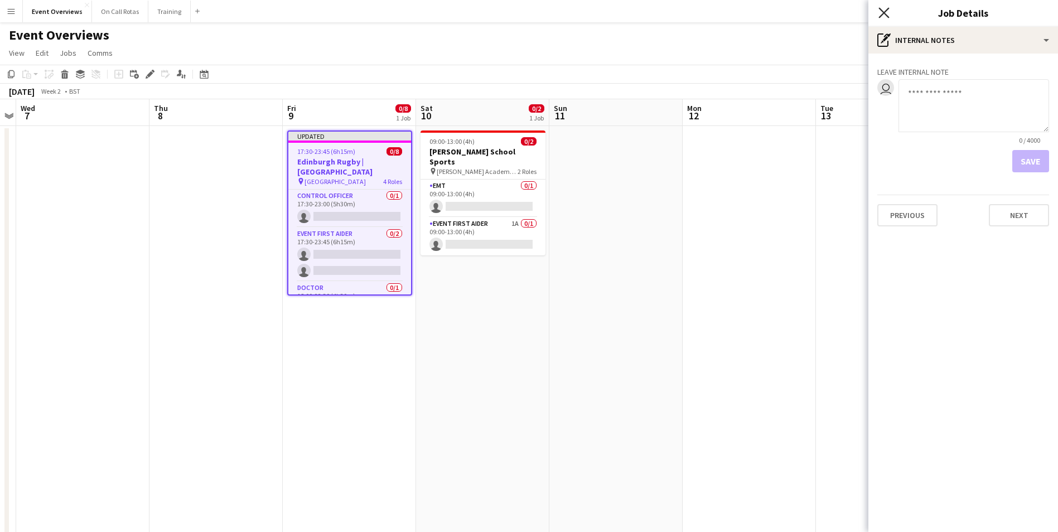
click at [881, 14] on icon "Close pop-in" at bounding box center [884, 12] width 11 height 11
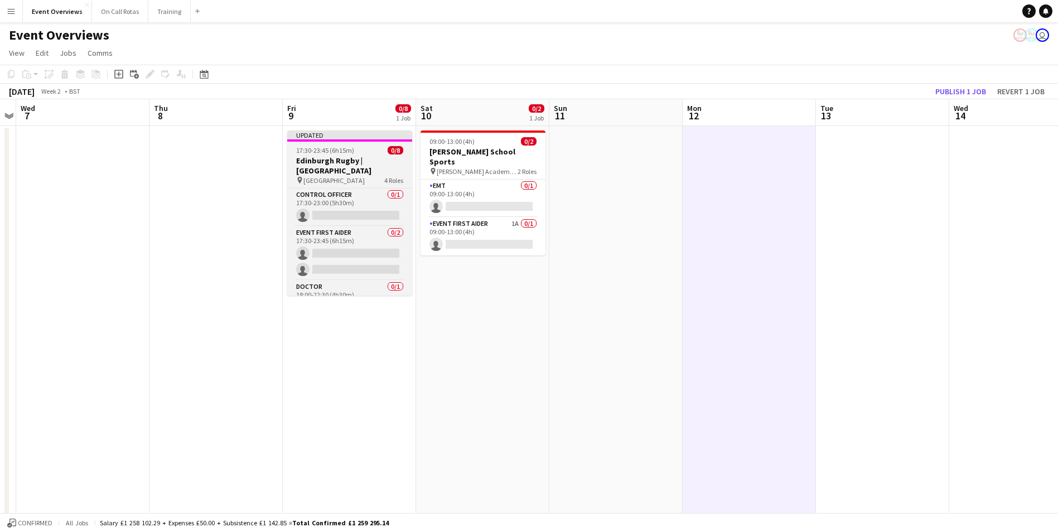
click at [368, 148] on div "17:30-23:45 (6h15m) 0/8" at bounding box center [349, 150] width 125 height 8
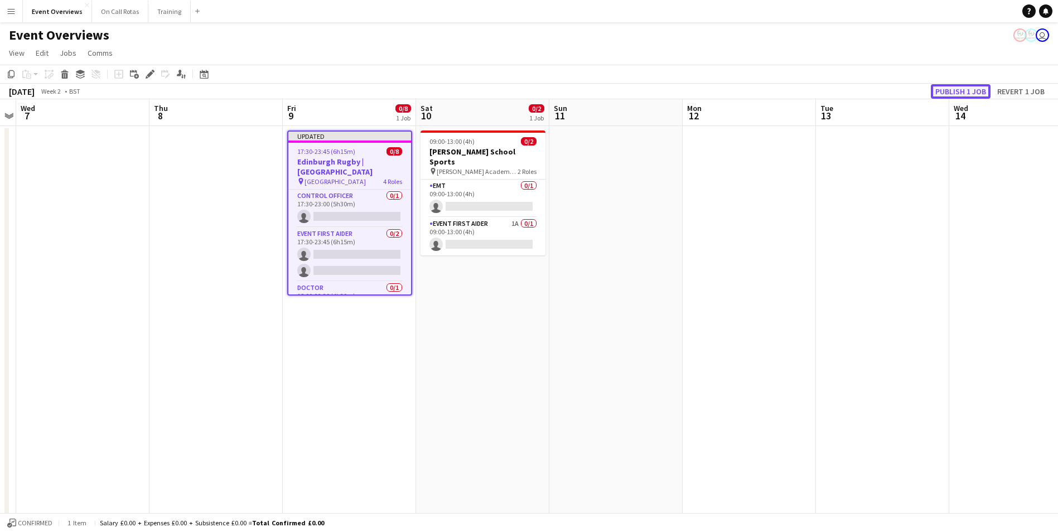
click at [949, 90] on button "Publish 1 job" at bounding box center [961, 91] width 60 height 15
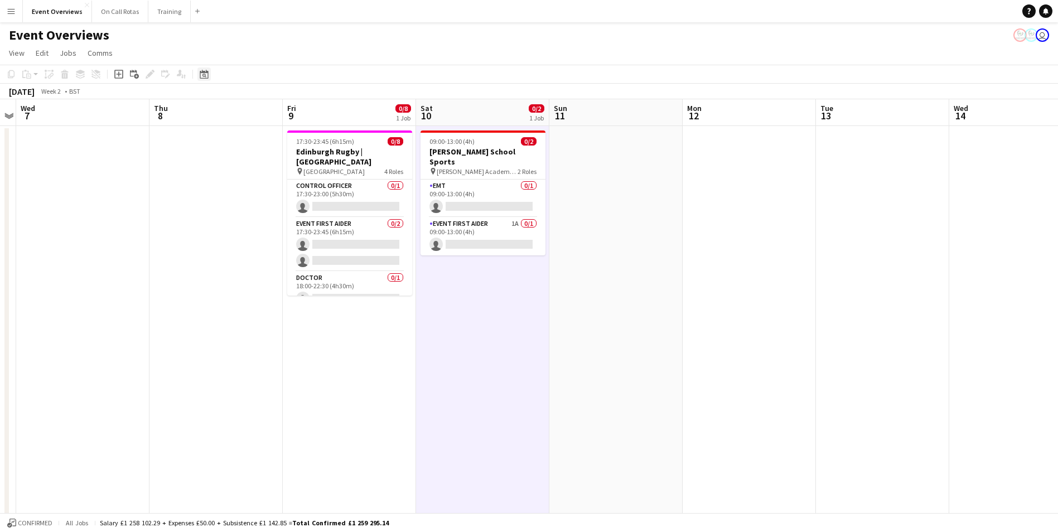
click at [204, 71] on icon at bounding box center [204, 74] width 8 height 9
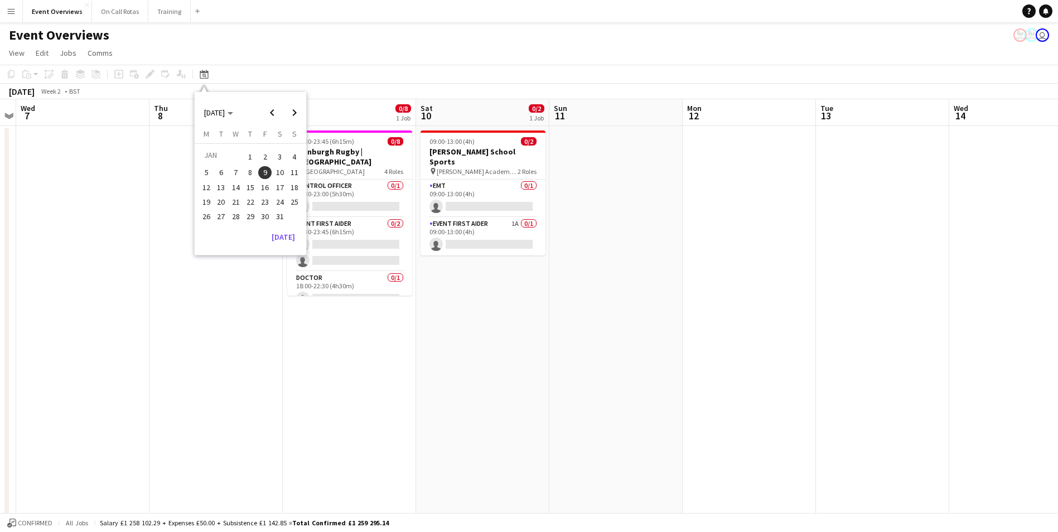
click at [267, 198] on span "23" at bounding box center [264, 201] width 13 height 13
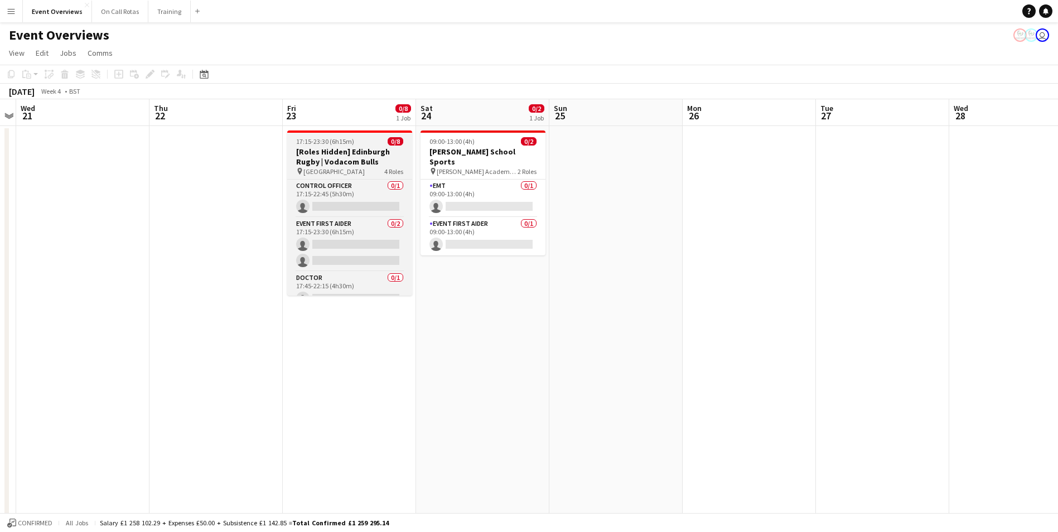
click at [336, 143] on span "17:15-23:30 (6h15m)" at bounding box center [325, 141] width 58 height 8
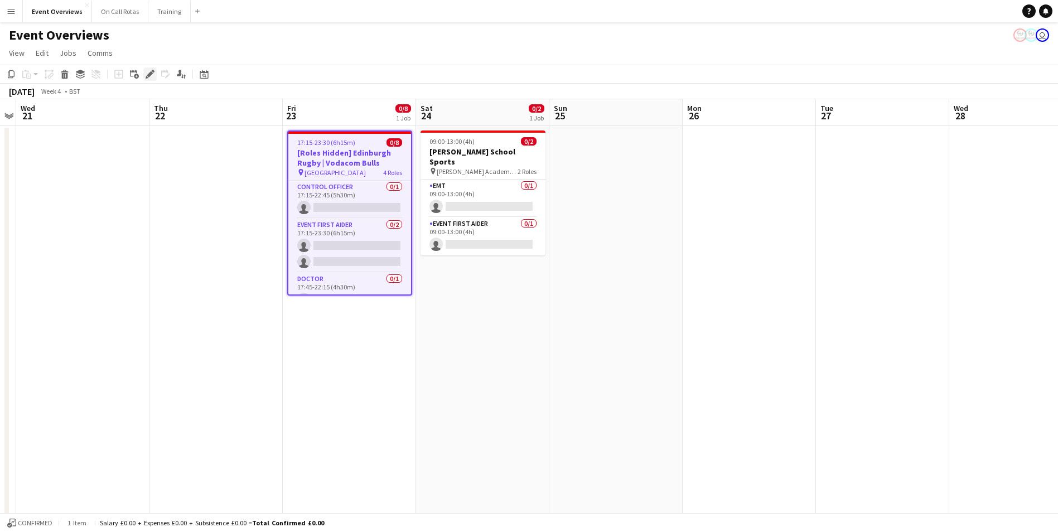
click at [150, 76] on icon at bounding box center [150, 74] width 6 height 6
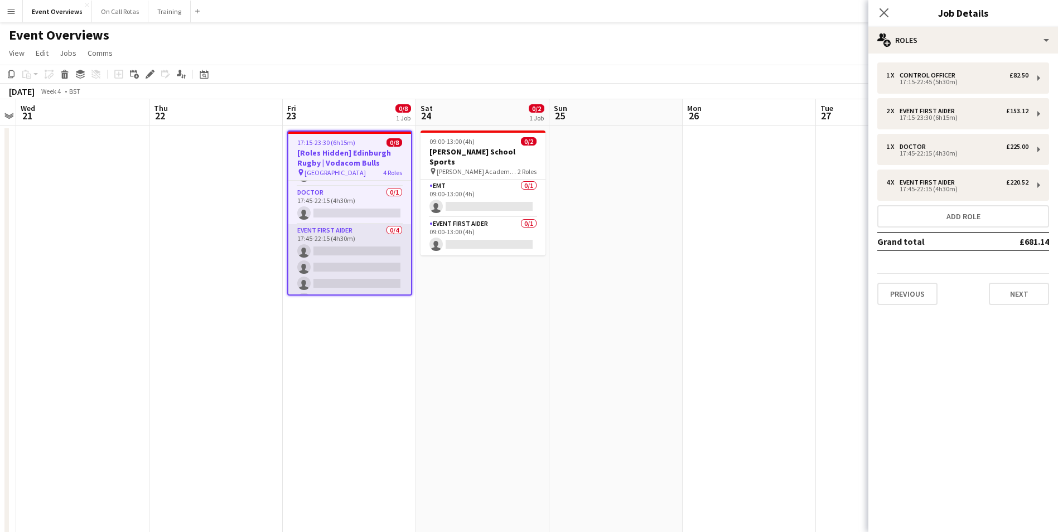
scroll to position [103, 0]
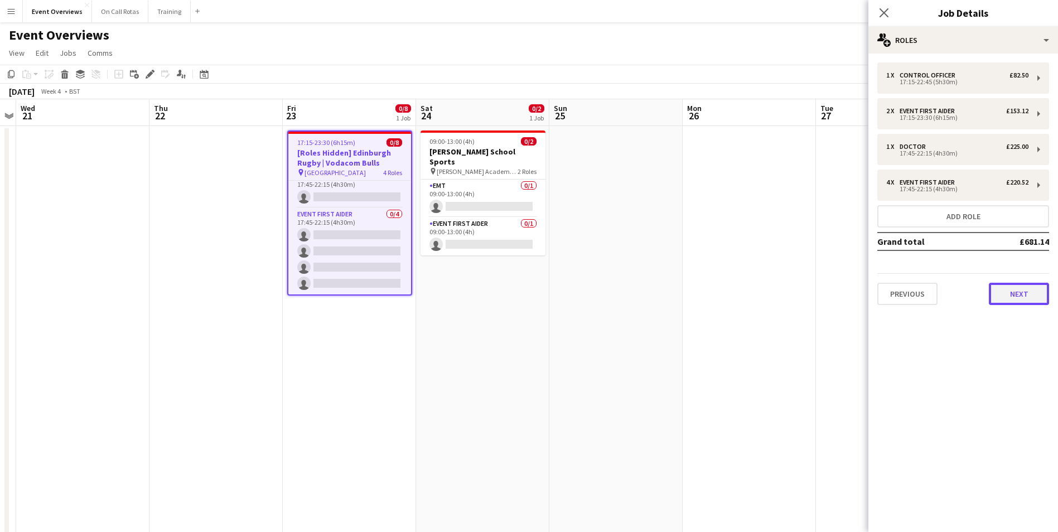
click at [1032, 305] on button "Next" at bounding box center [1019, 294] width 60 height 22
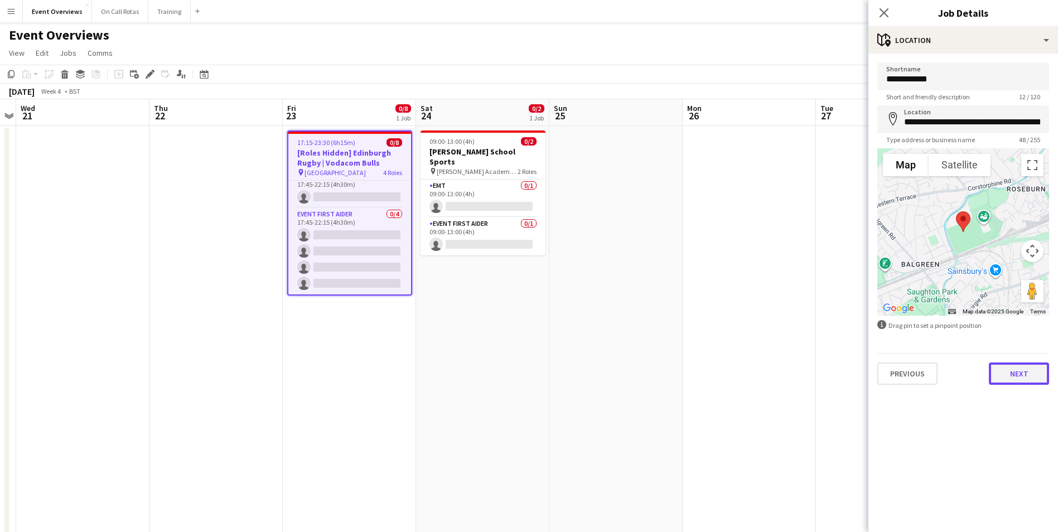
click at [1012, 366] on button "Next" at bounding box center [1019, 374] width 60 height 22
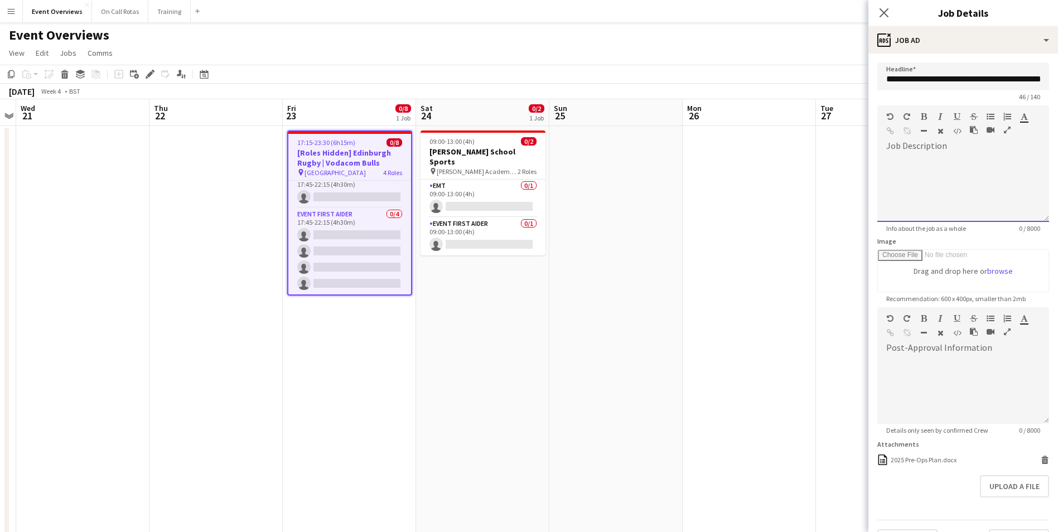
click at [926, 167] on div at bounding box center [964, 188] width 172 height 67
click at [928, 166] on div at bounding box center [964, 188] width 172 height 67
paste div
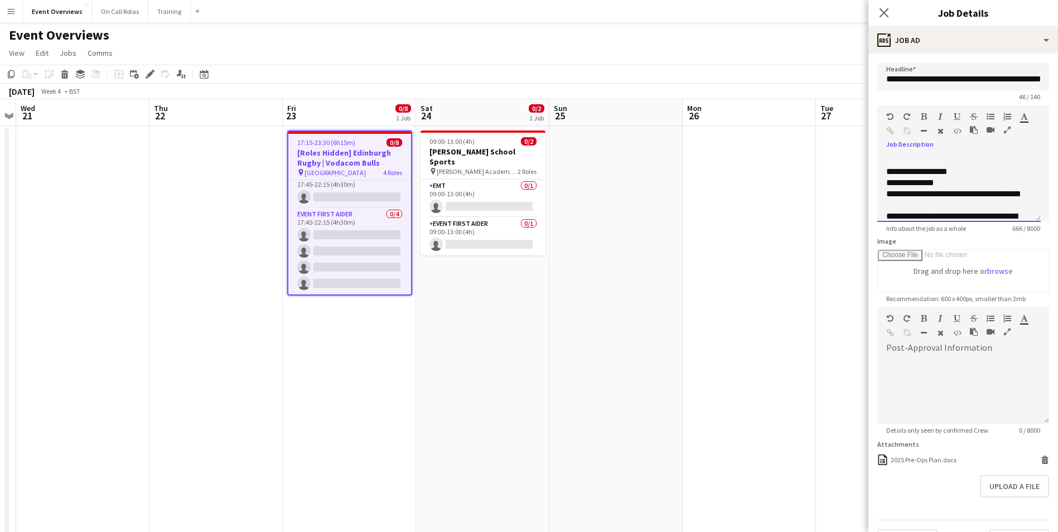
click at [972, 175] on p "**********" at bounding box center [955, 171] width 137 height 11
click at [972, 194] on p "**********" at bounding box center [955, 194] width 137 height 11
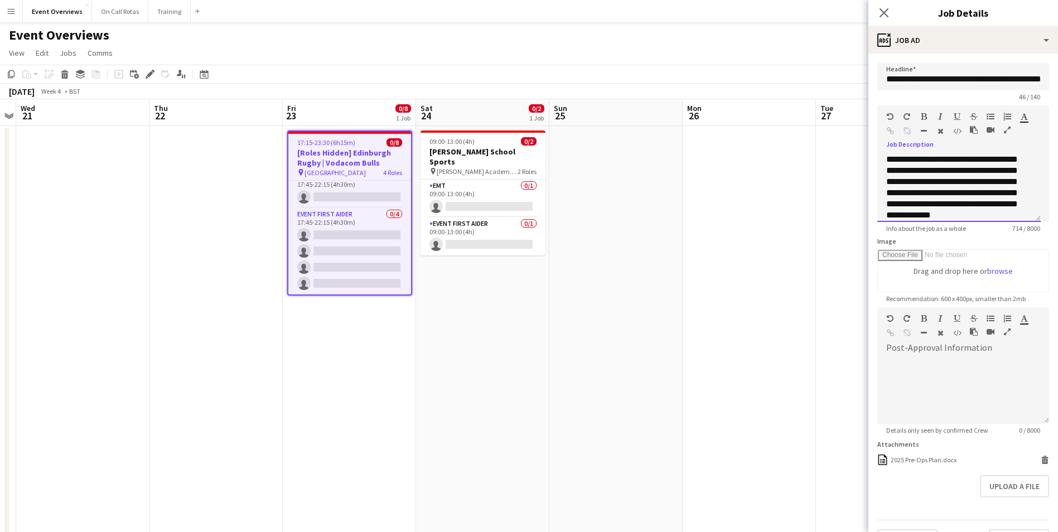
scroll to position [57, 0]
click at [965, 184] on p "**********" at bounding box center [955, 176] width 137 height 22
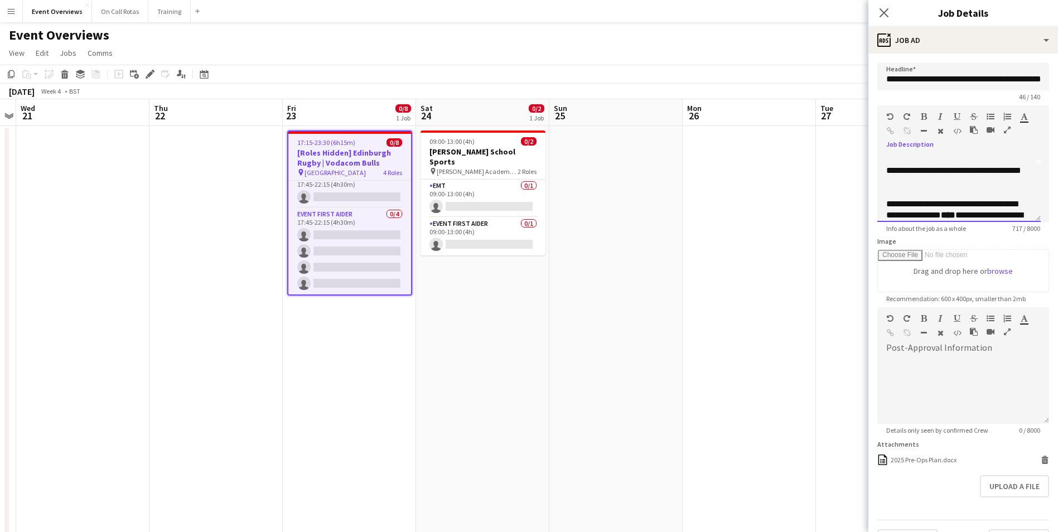
scroll to position [113, 0]
click at [1027, 157] on div "**********" at bounding box center [959, 188] width 163 height 67
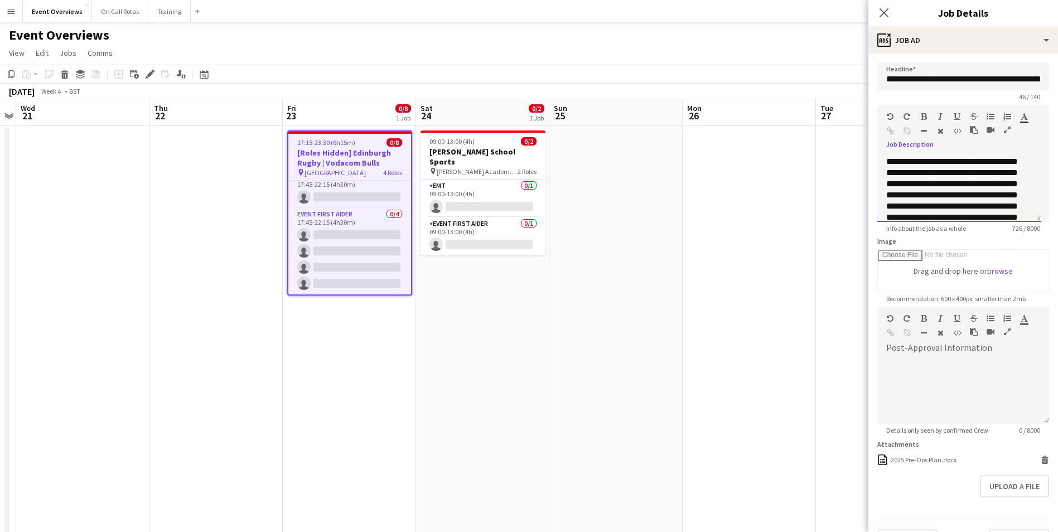
scroll to position [223, 0]
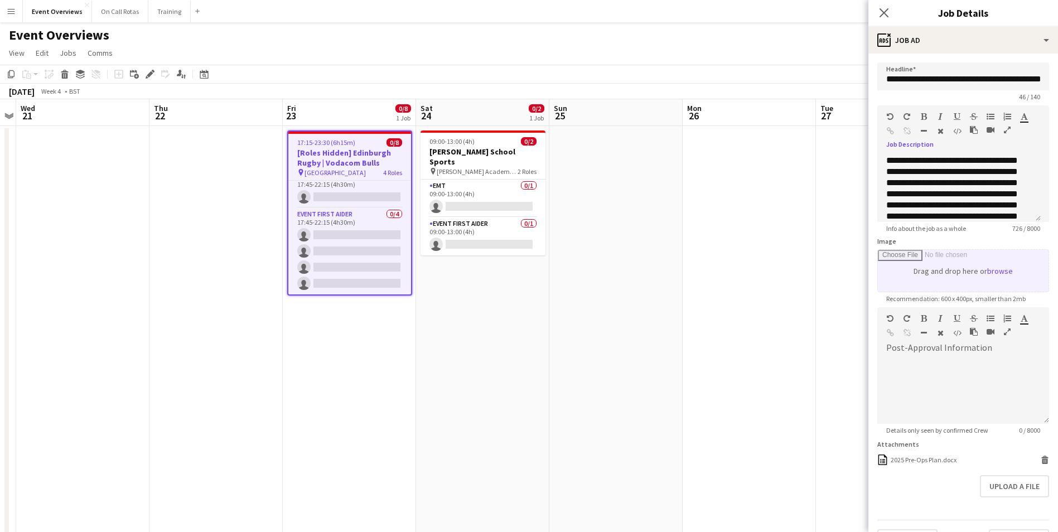
click at [1002, 270] on input "Image" at bounding box center [963, 271] width 171 height 42
type input "**********"
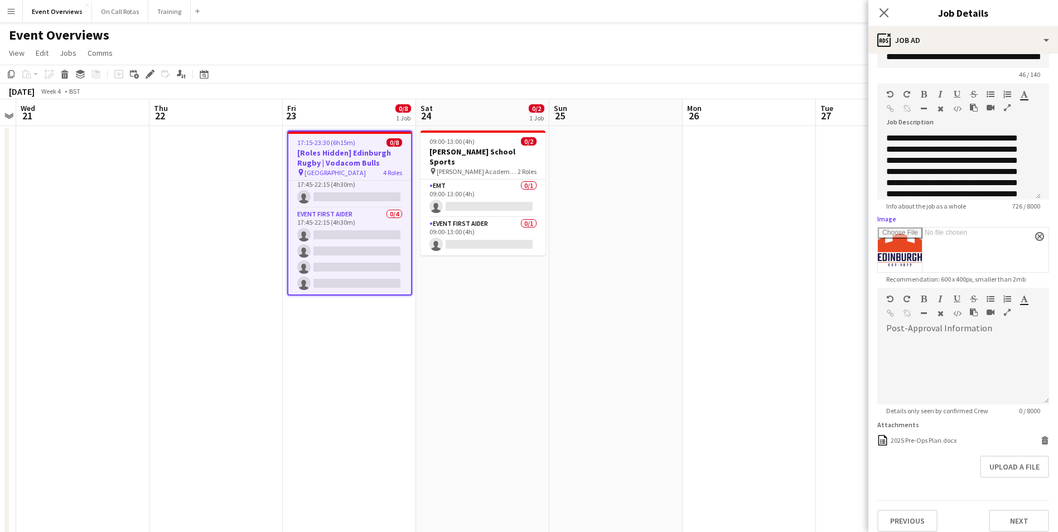
scroll to position [31, 0]
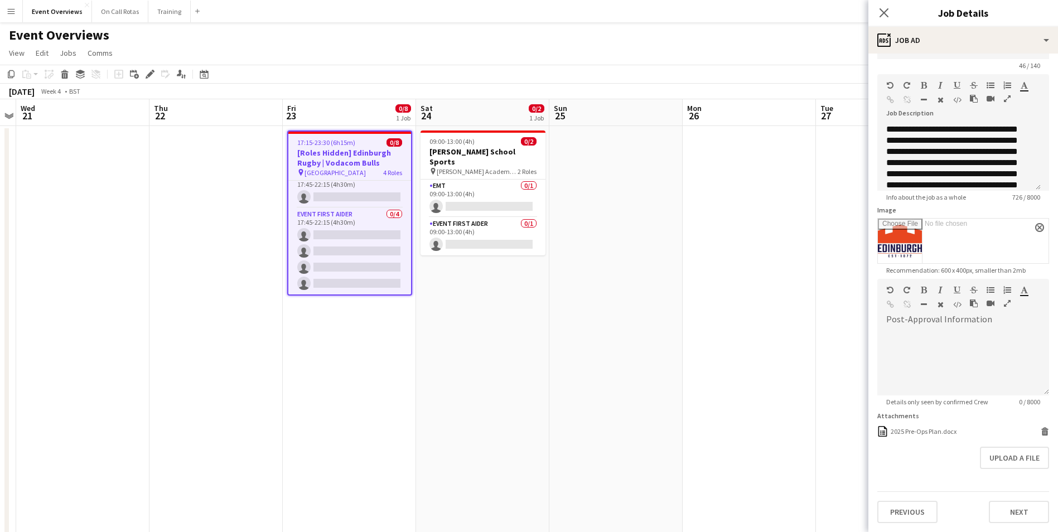
drag, startPoint x: 924, startPoint y: 428, endPoint x: 807, endPoint y: 411, distance: 118.9
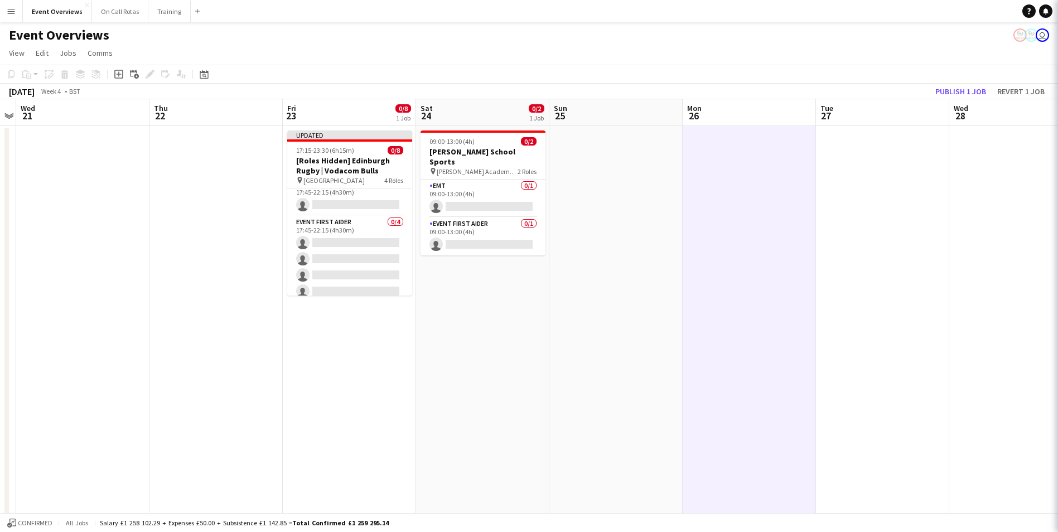
scroll to position [103, 0]
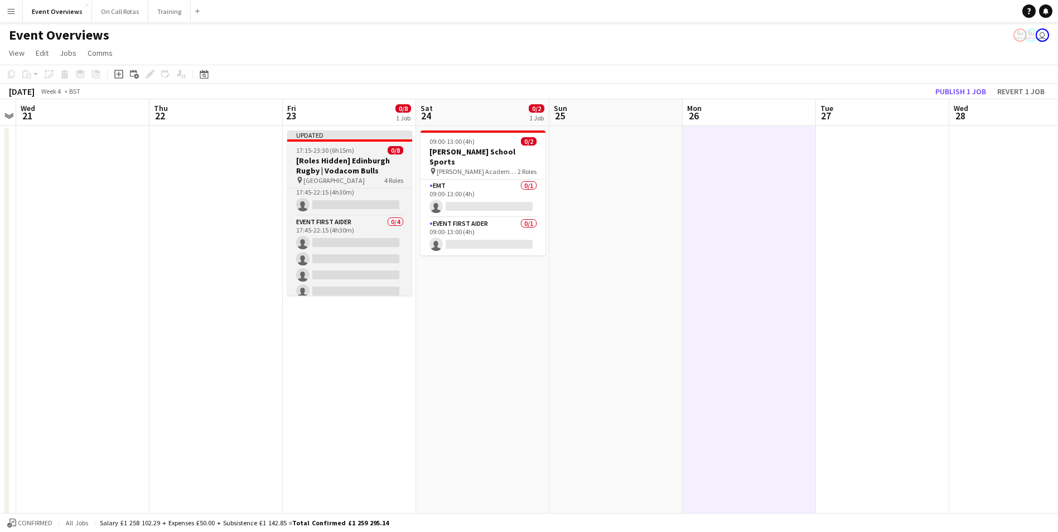
click at [361, 142] on app-job-card "Updated 17:15-23:30 (6h15m) 0/8 [Roles Hidden] Edinburgh Rugby | Vodacom Bulls …" at bounding box center [349, 213] width 125 height 165
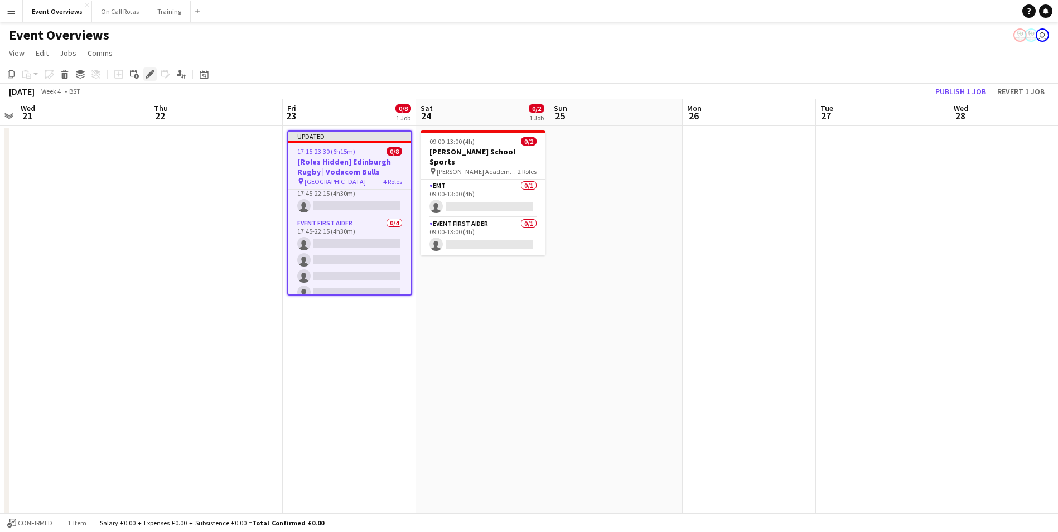
click at [150, 79] on icon "Edit" at bounding box center [150, 74] width 9 height 9
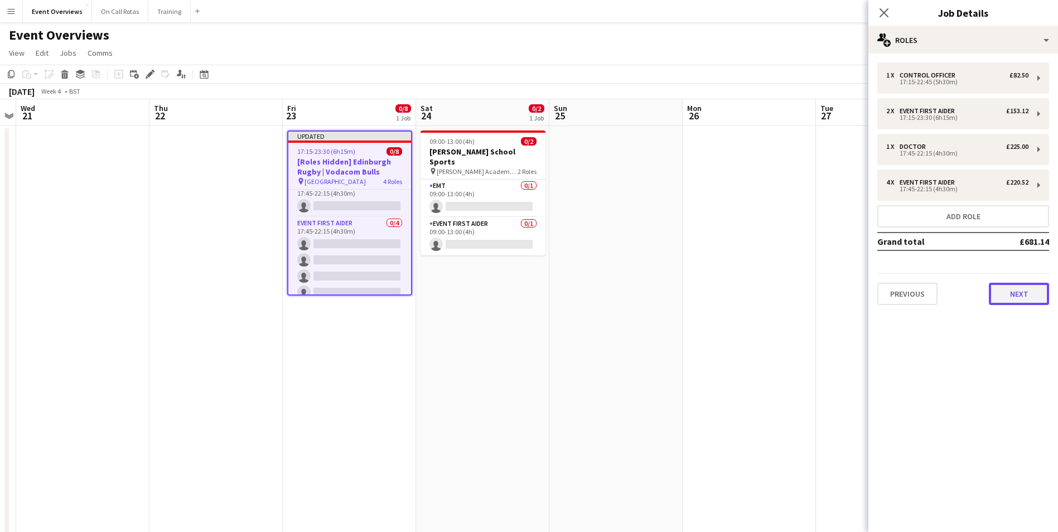
click at [1016, 292] on button "Next" at bounding box center [1019, 294] width 60 height 22
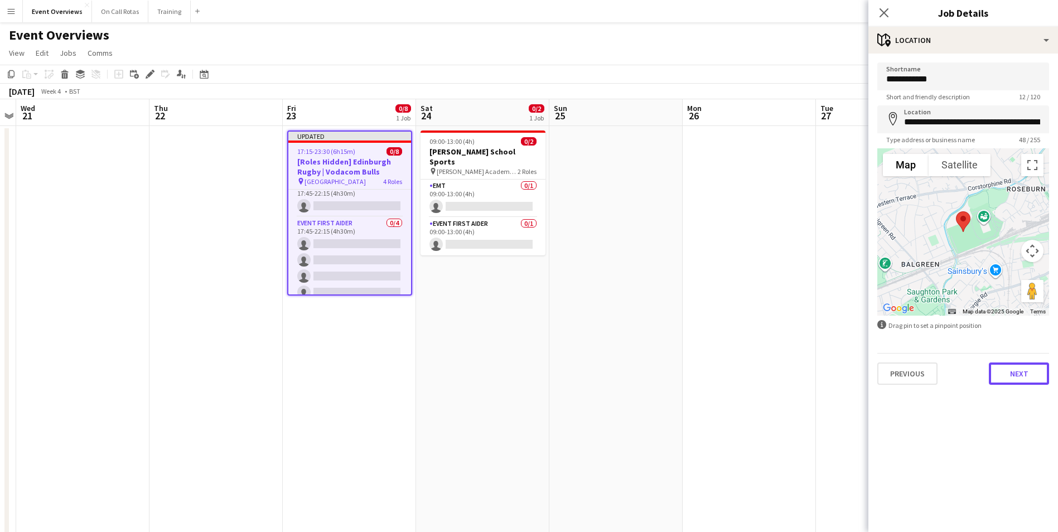
click at [1015, 383] on button "Next" at bounding box center [1019, 374] width 60 height 22
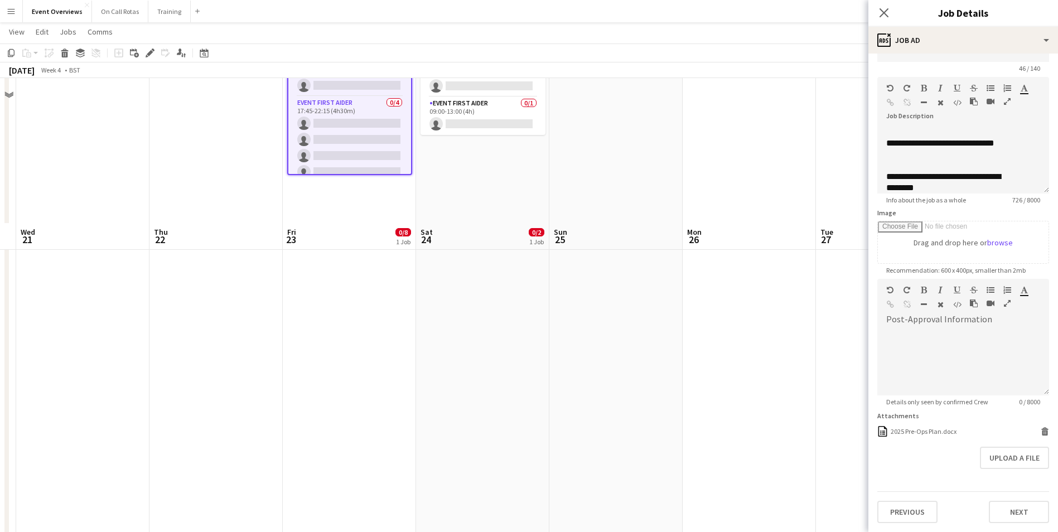
scroll to position [279, 0]
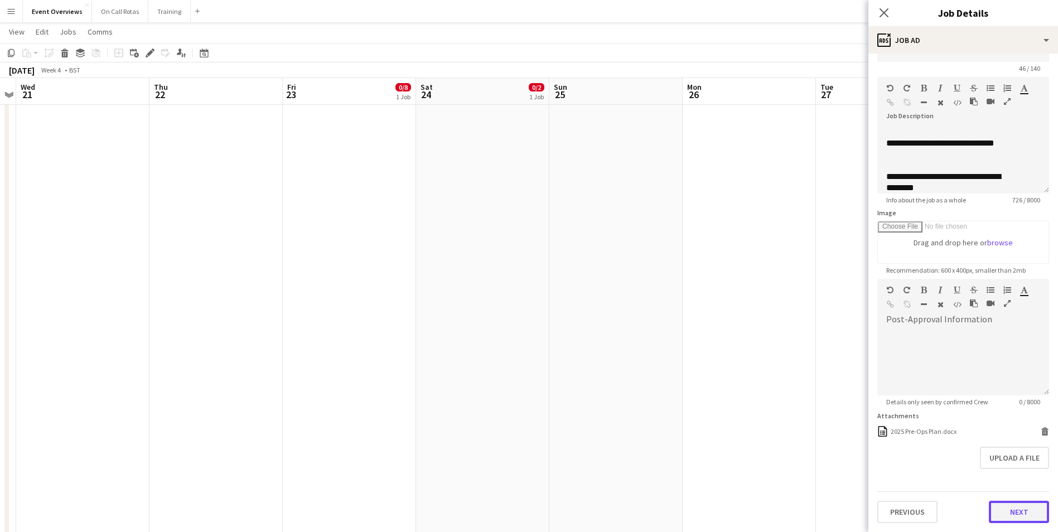
click at [999, 501] on button "Next" at bounding box center [1019, 512] width 60 height 22
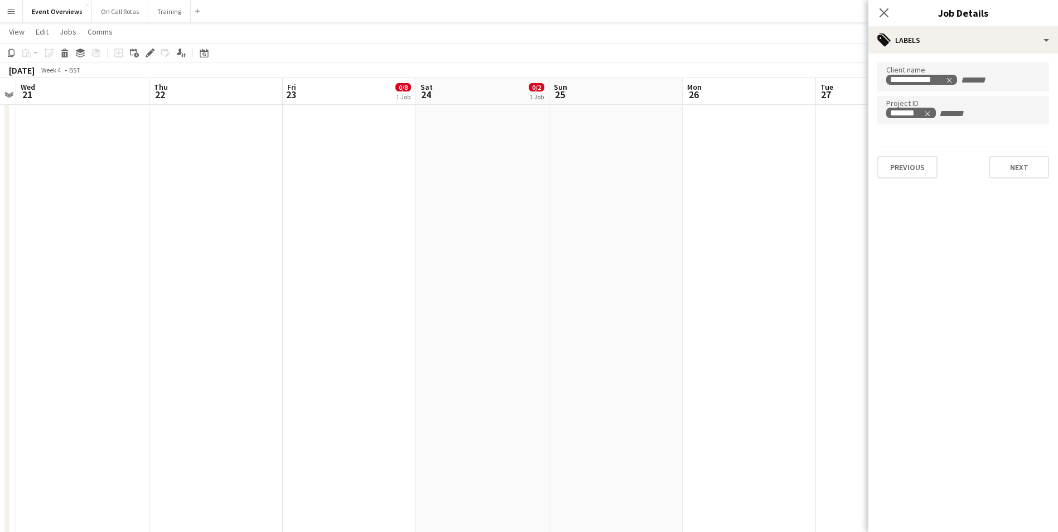
scroll to position [0, 0]
click at [1014, 179] on div "**********" at bounding box center [964, 121] width 190 height 134
click at [883, 11] on icon at bounding box center [884, 12] width 11 height 11
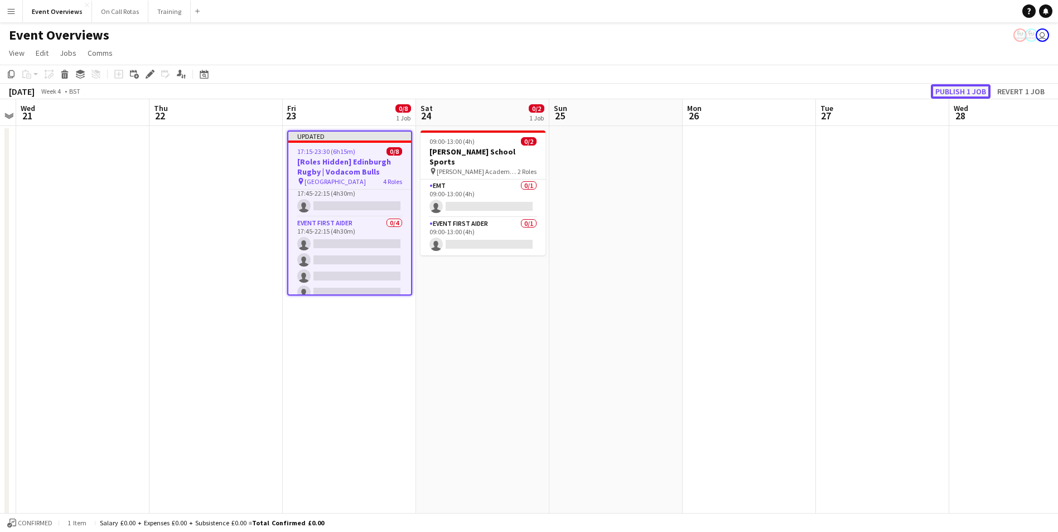
click at [942, 95] on button "Publish 1 job" at bounding box center [961, 91] width 60 height 15
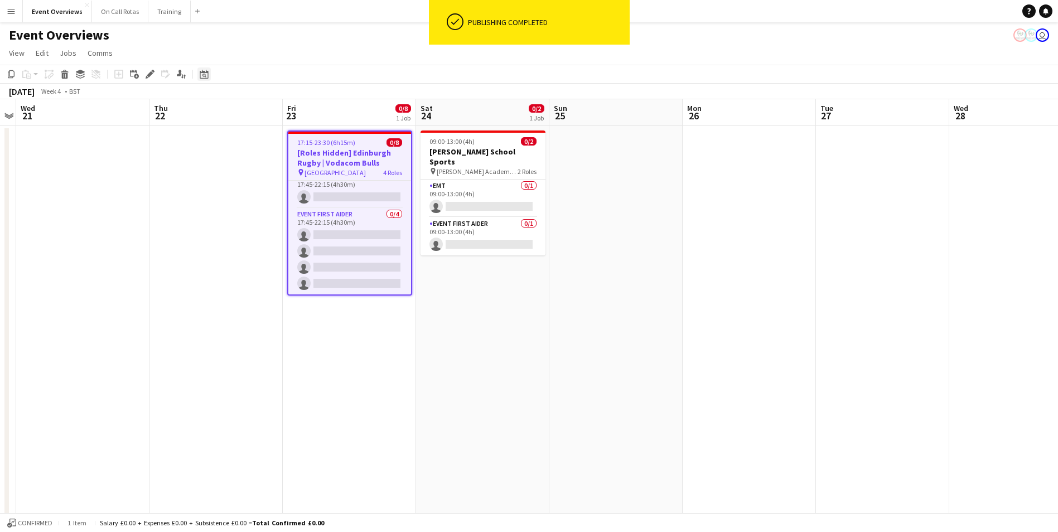
click at [207, 76] on icon "Date picker" at bounding box center [204, 74] width 9 height 9
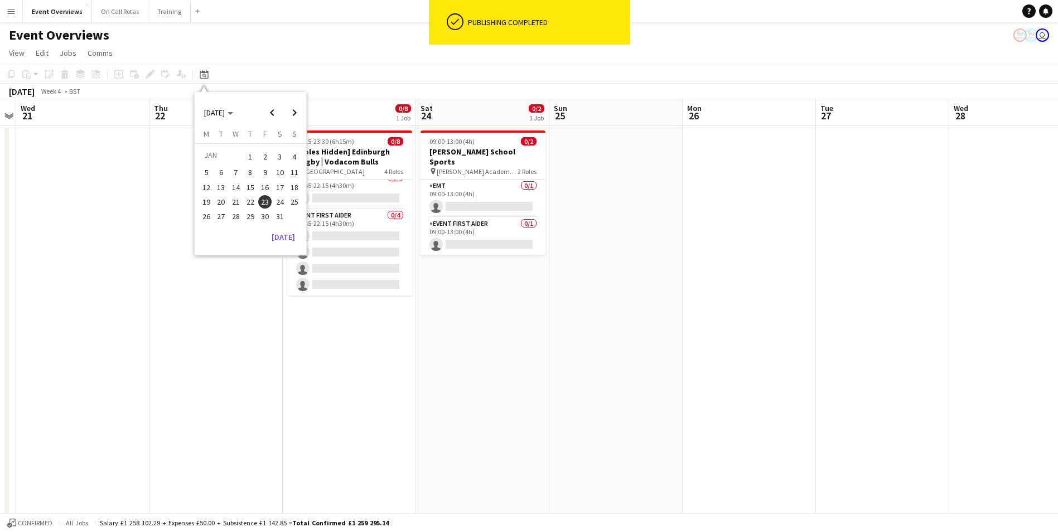
scroll to position [100, 0]
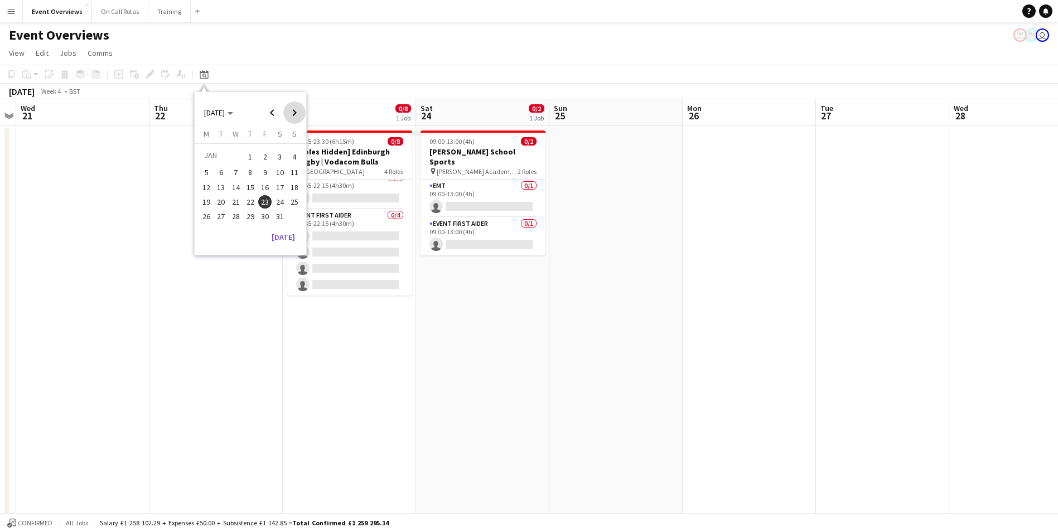
click at [291, 113] on span "Next month" at bounding box center [294, 113] width 22 height 22
click at [266, 216] on span "27" at bounding box center [264, 216] width 13 height 13
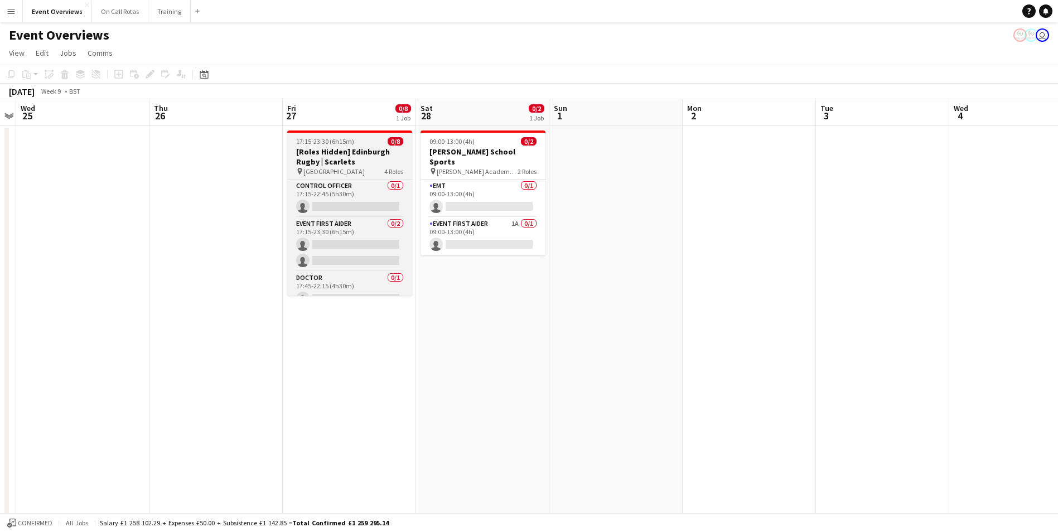
click at [363, 147] on h3 "[Roles Hidden] Edinburgh Rugby | Scarlets" at bounding box center [349, 157] width 125 height 20
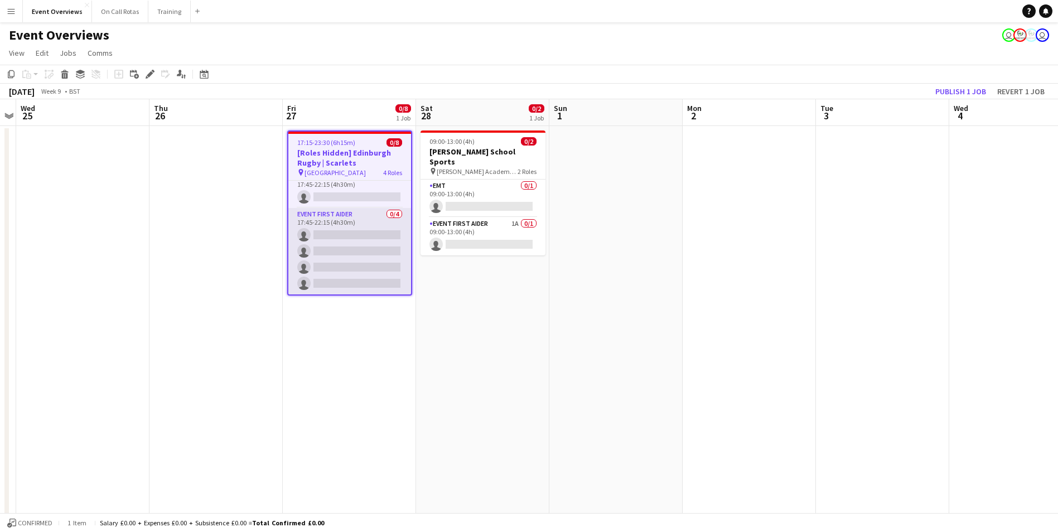
scroll to position [0, 0]
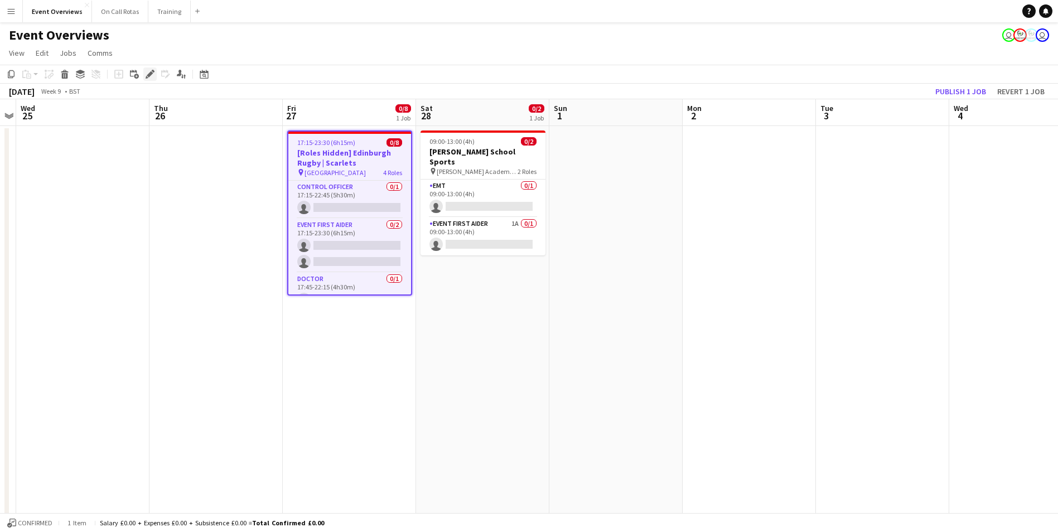
click at [153, 71] on icon at bounding box center [153, 71] width 3 height 3
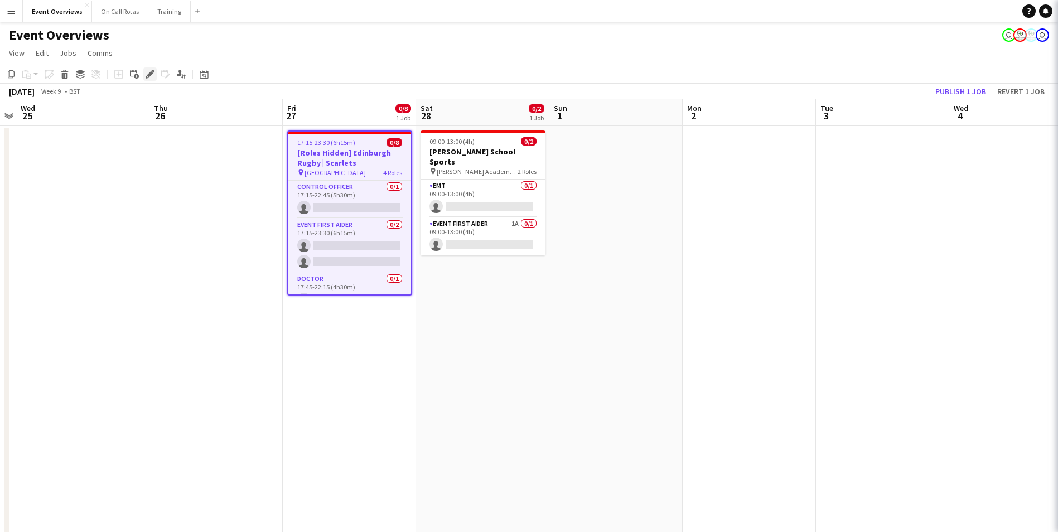
type input "**********"
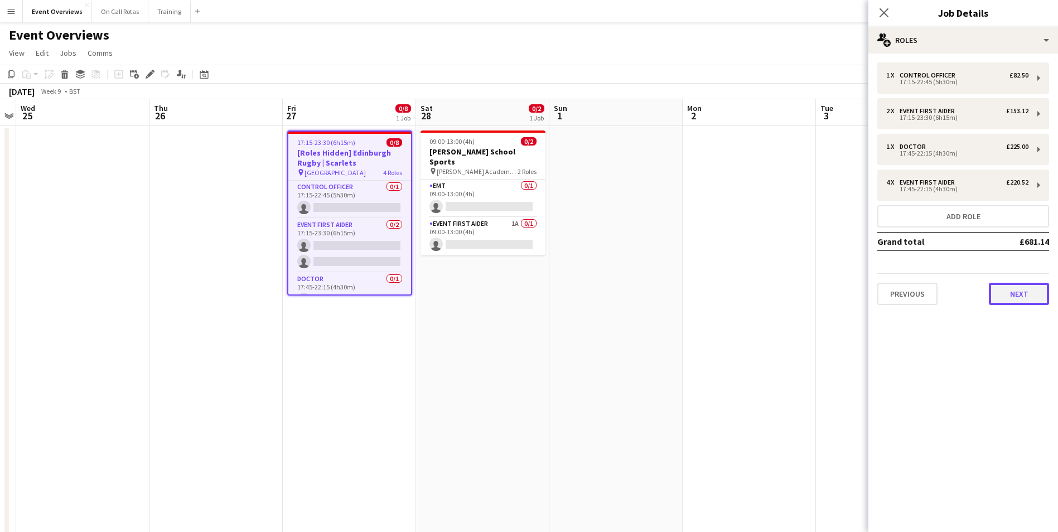
click at [1013, 290] on button "Next" at bounding box center [1019, 294] width 60 height 22
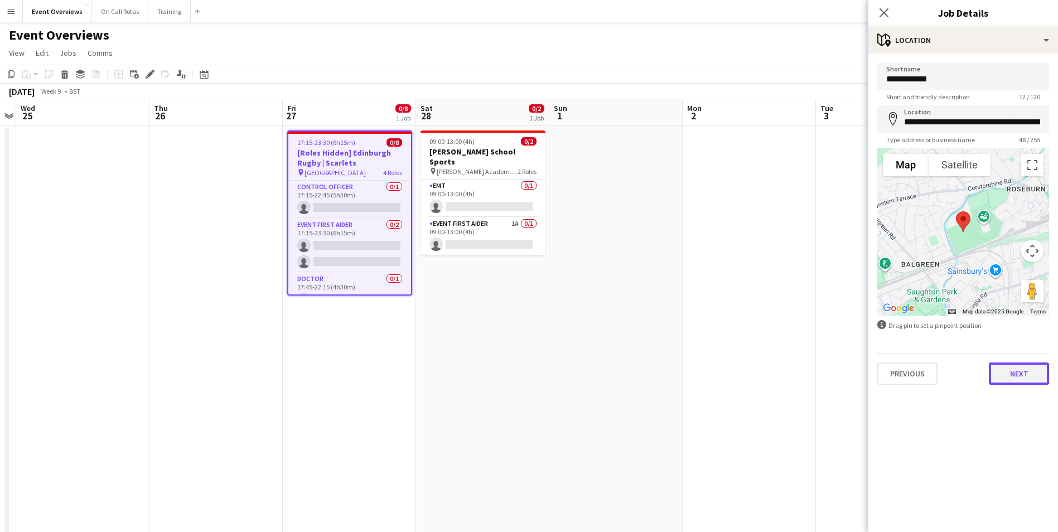
click at [999, 367] on button "Next" at bounding box center [1019, 374] width 60 height 22
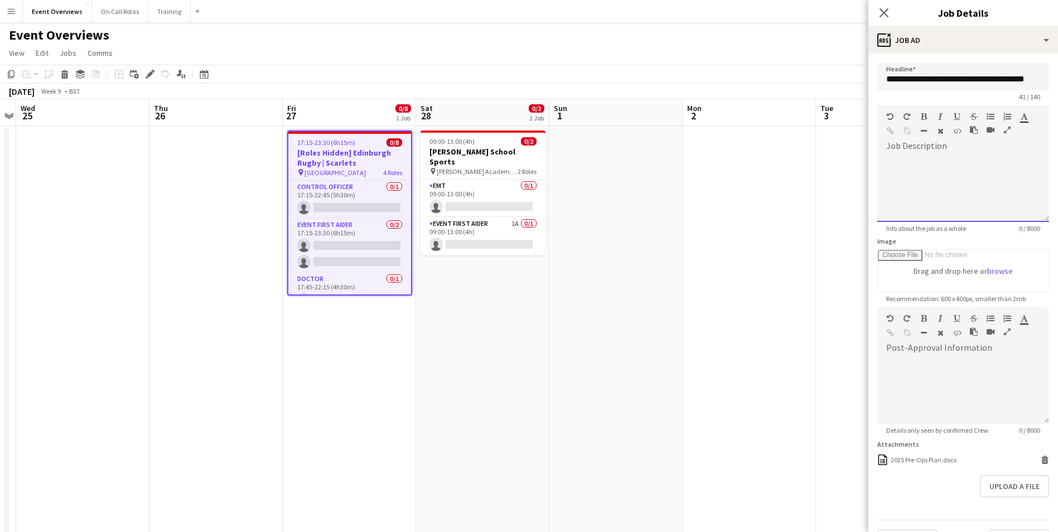
click at [933, 164] on div at bounding box center [964, 188] width 172 height 67
click at [891, 158] on span at bounding box center [887, 155] width 18 height 16
paste div
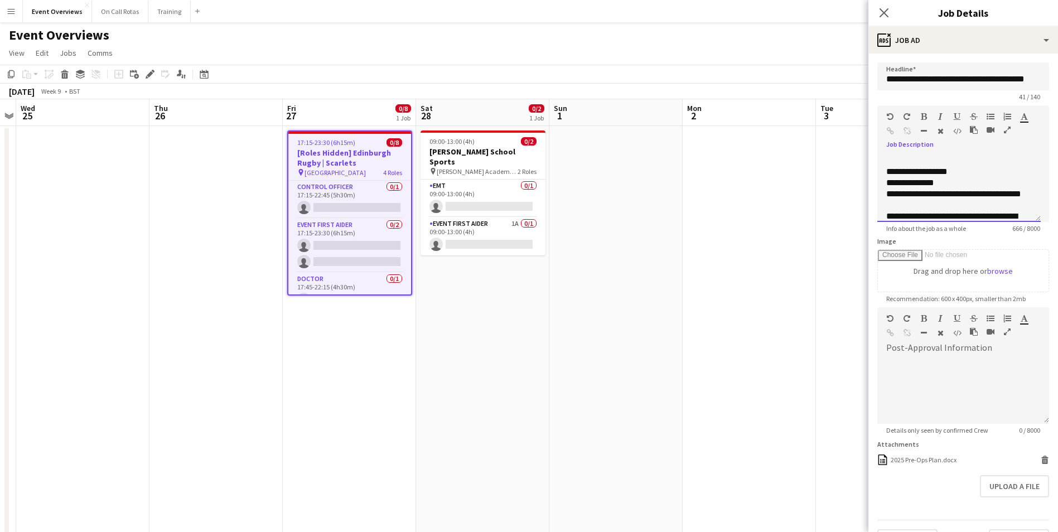
click at [971, 168] on p "**********" at bounding box center [955, 171] width 137 height 11
click at [957, 179] on p "**********" at bounding box center [955, 182] width 137 height 11
click at [995, 172] on p "**********" at bounding box center [955, 171] width 137 height 11
click at [977, 208] on p "**********" at bounding box center [955, 200] width 137 height 22
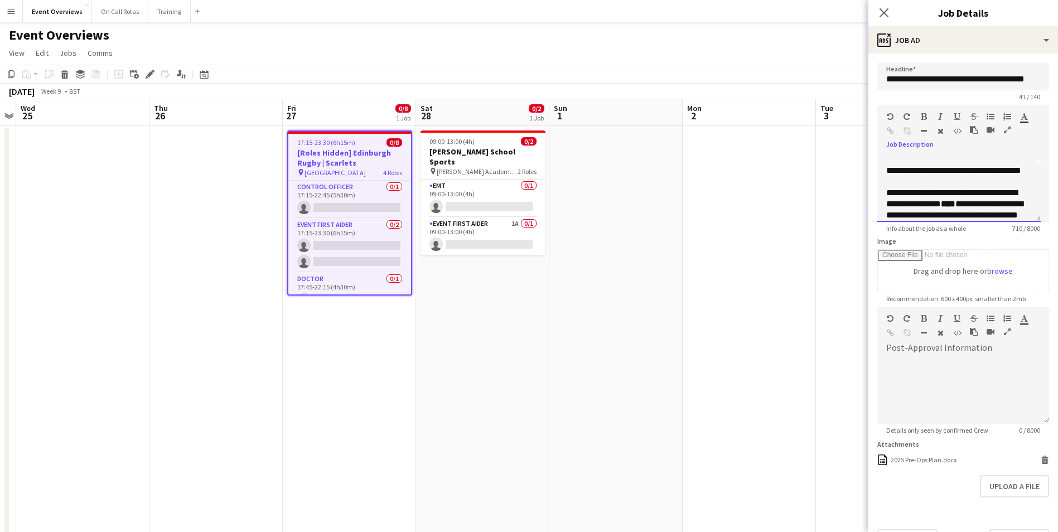
click at [959, 182] on p "**********" at bounding box center [955, 176] width 137 height 22
click at [1025, 160] on div "**********" at bounding box center [959, 188] width 163 height 67
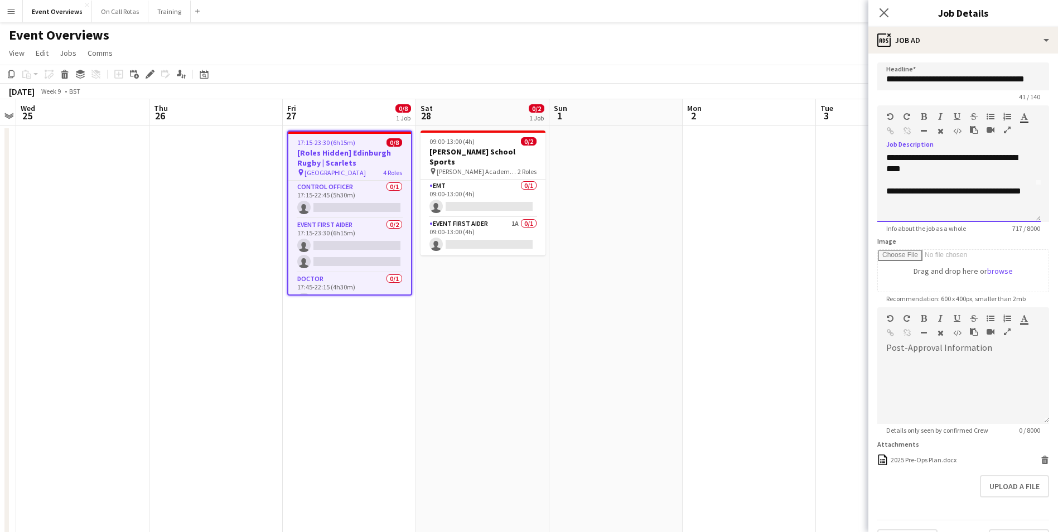
scroll to position [56, 0]
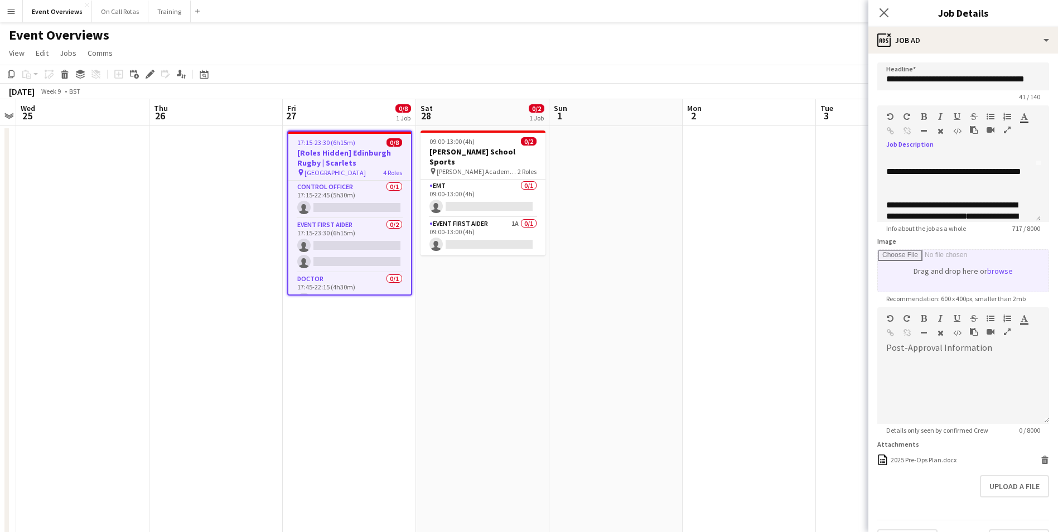
click at [1000, 267] on input "Image" at bounding box center [963, 271] width 171 height 42
type input "**********"
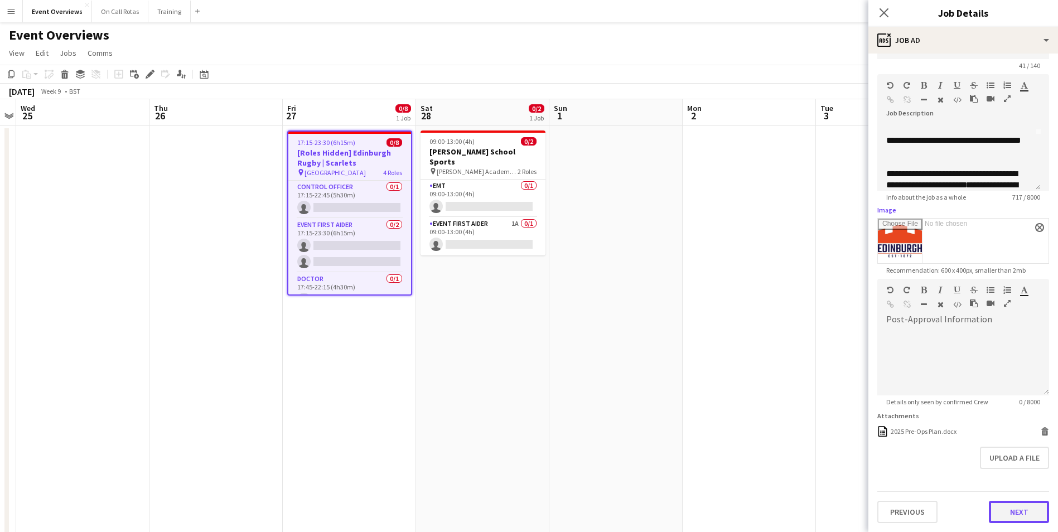
click at [1003, 505] on button "Next" at bounding box center [1019, 512] width 60 height 22
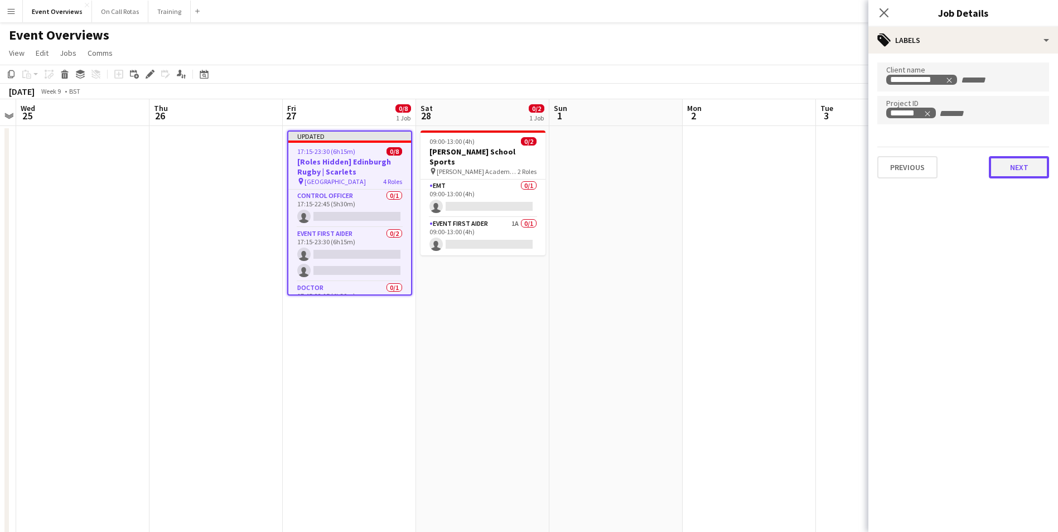
click at [1003, 160] on button "Next" at bounding box center [1019, 167] width 60 height 22
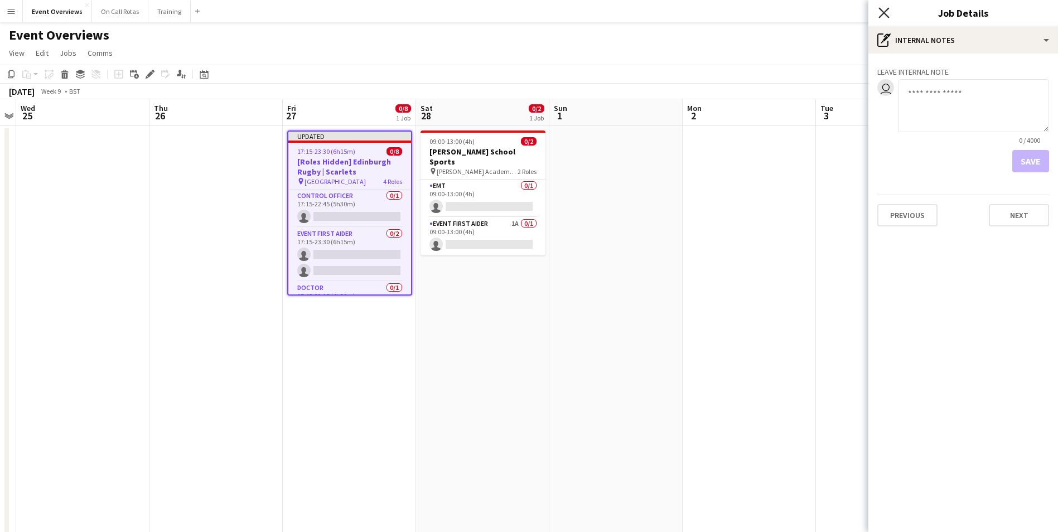
click at [884, 12] on icon at bounding box center [884, 12] width 11 height 11
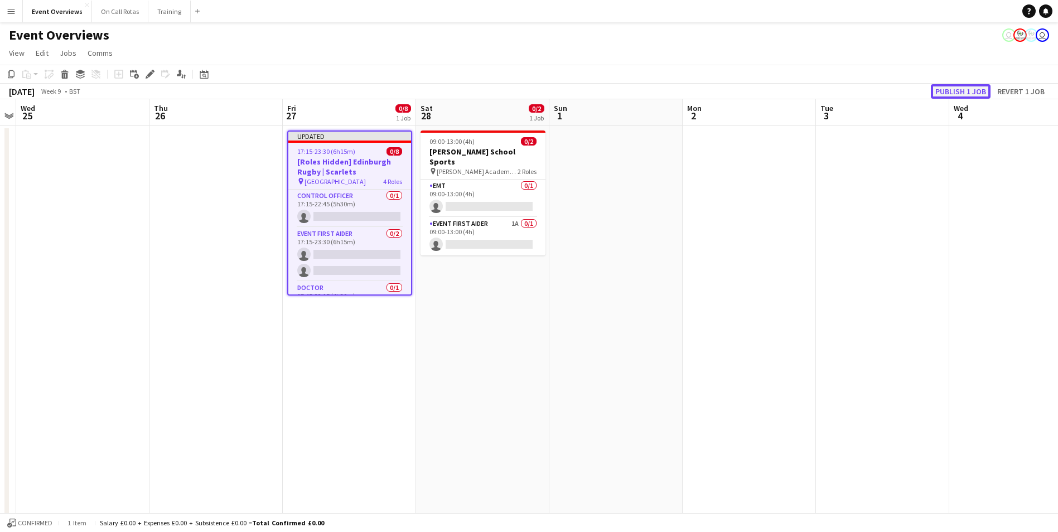
click at [969, 93] on button "Publish 1 job" at bounding box center [961, 91] width 60 height 15
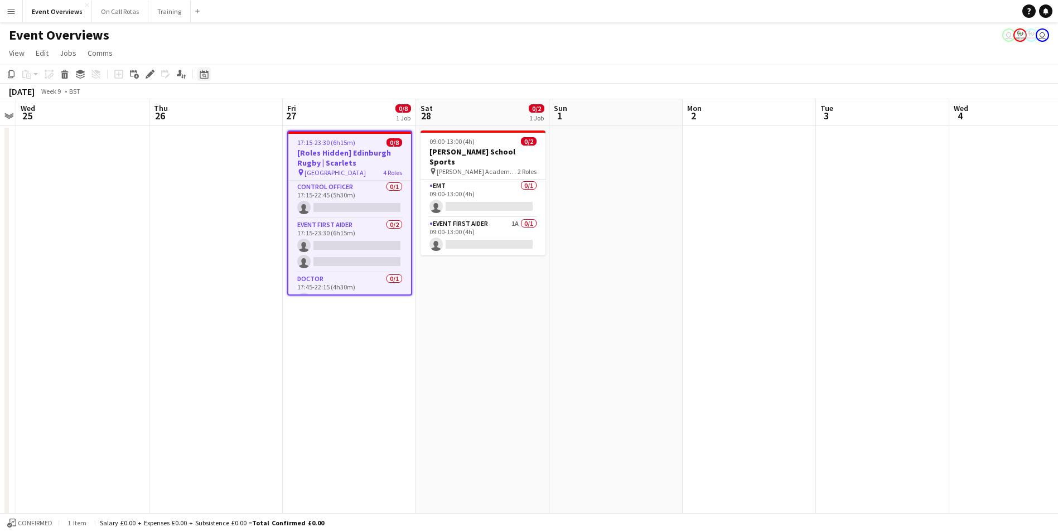
click at [203, 69] on div "Date picker" at bounding box center [204, 74] width 13 height 13
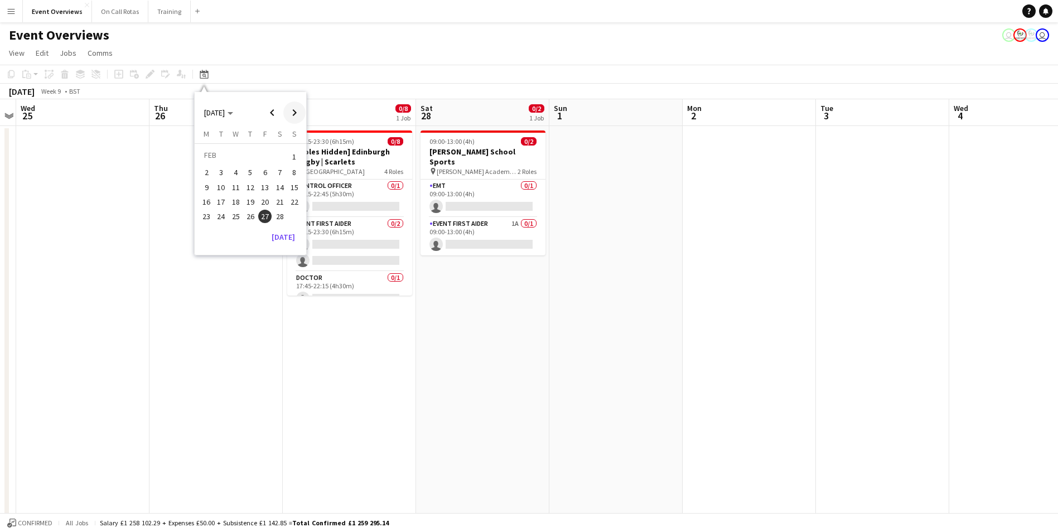
click at [290, 107] on span "Next month" at bounding box center [294, 113] width 22 height 22
click at [292, 114] on span "Next month" at bounding box center [294, 113] width 22 height 22
click at [259, 203] on span "17" at bounding box center [264, 198] width 13 height 13
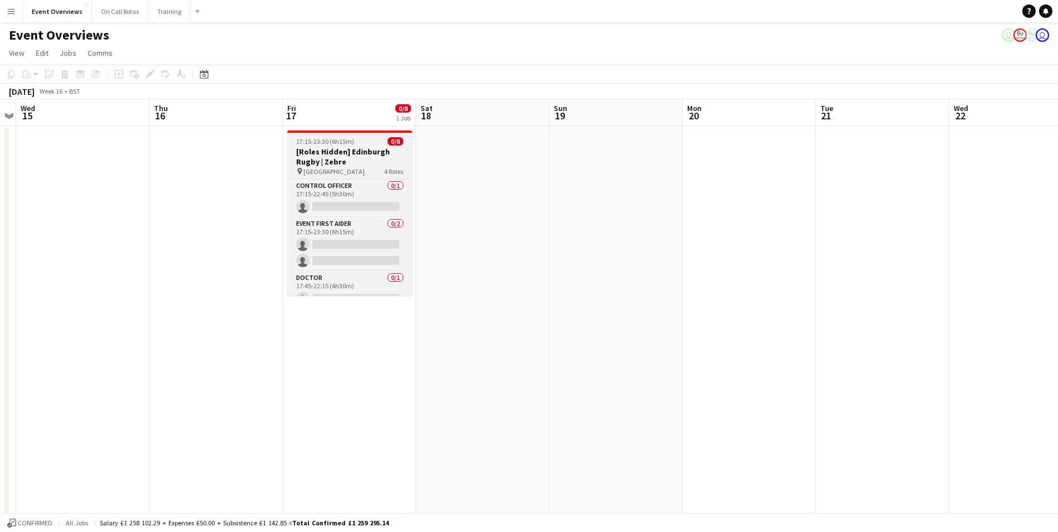
click at [369, 152] on h3 "[Roles Hidden] Edinburgh Rugby | Zebre" at bounding box center [349, 157] width 125 height 20
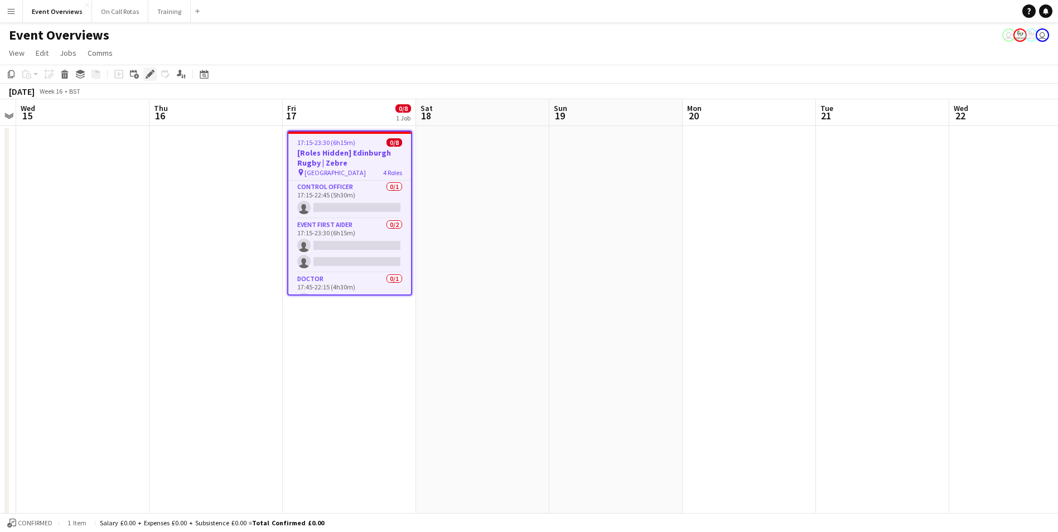
click at [147, 74] on icon "Edit" at bounding box center [150, 74] width 9 height 9
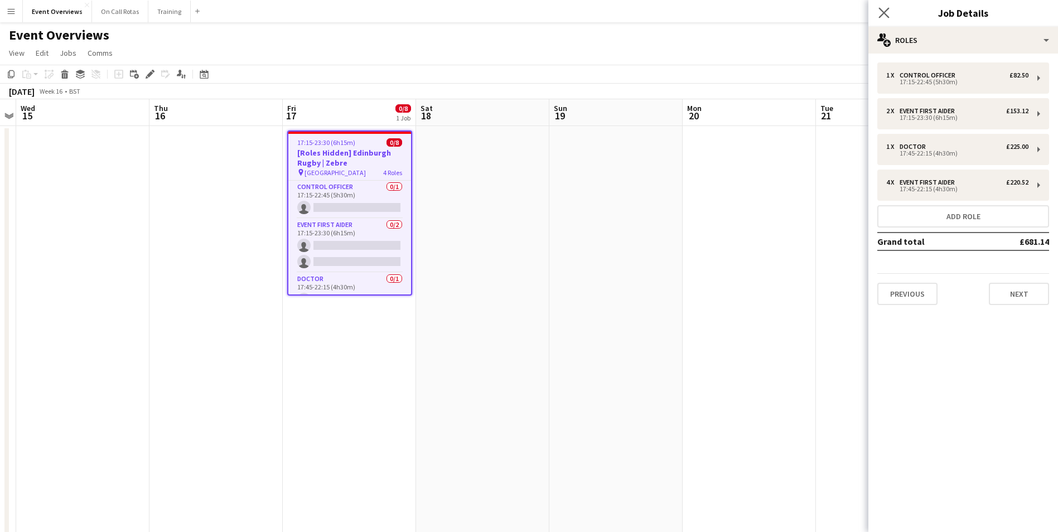
click at [882, 7] on icon "Close pop-in" at bounding box center [884, 12] width 11 height 11
